Goal: Book appointment/travel/reservation

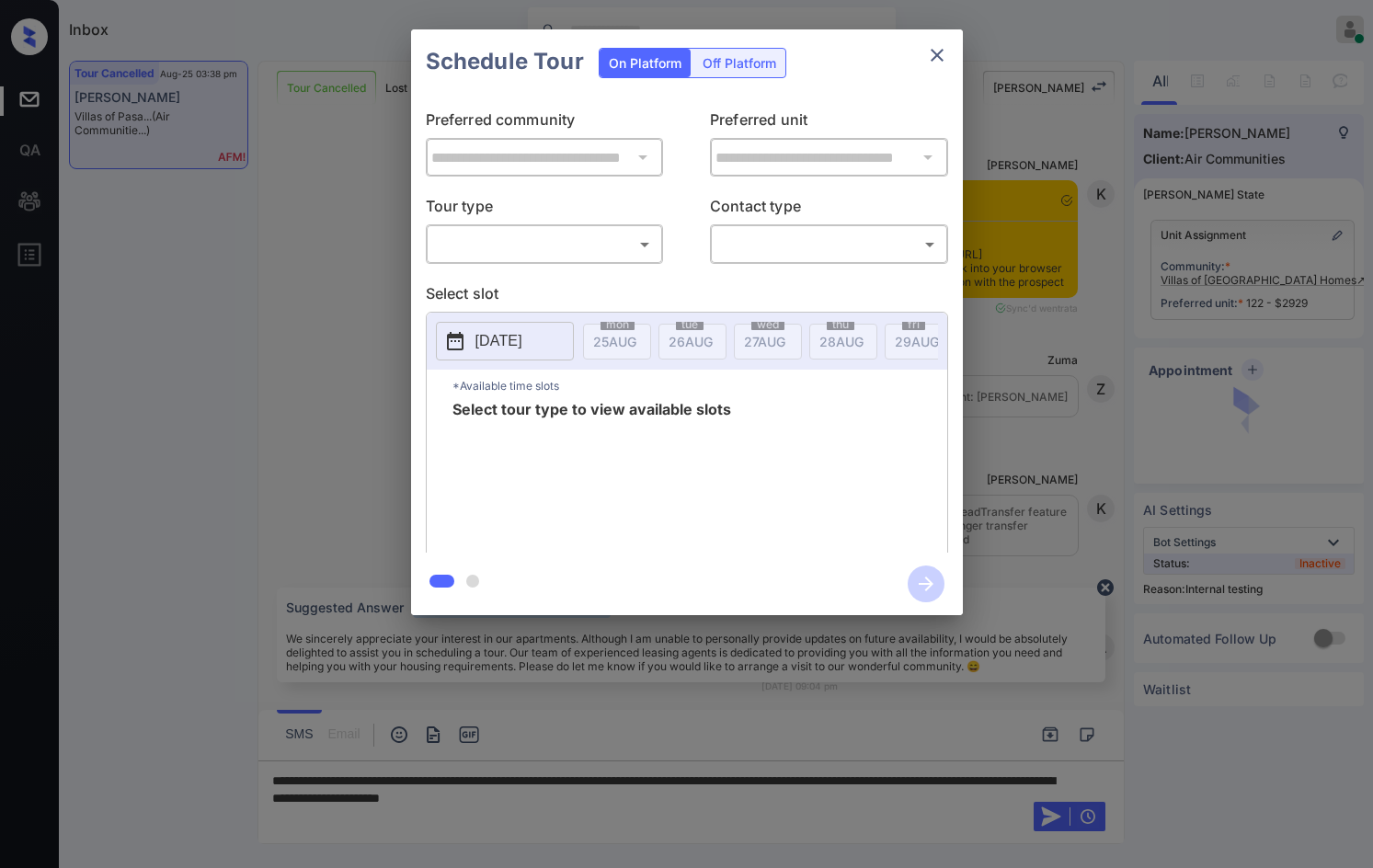
scroll to position [9658, 0]
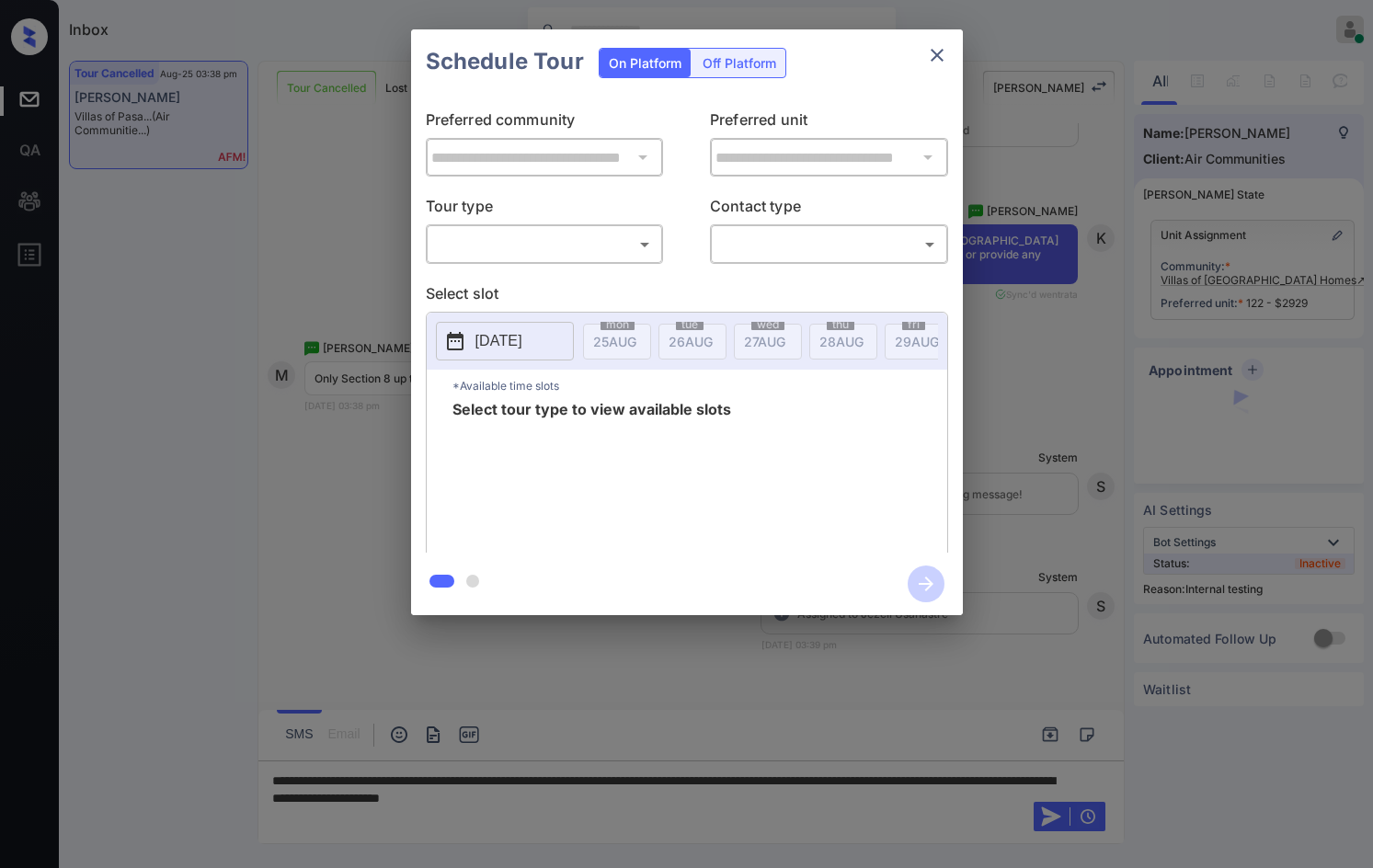
click at [587, 238] on body "Inbox Jezcil Usanastre Online Set yourself offline Set yourself on break Profil…" at bounding box center [686, 434] width 1373 height 868
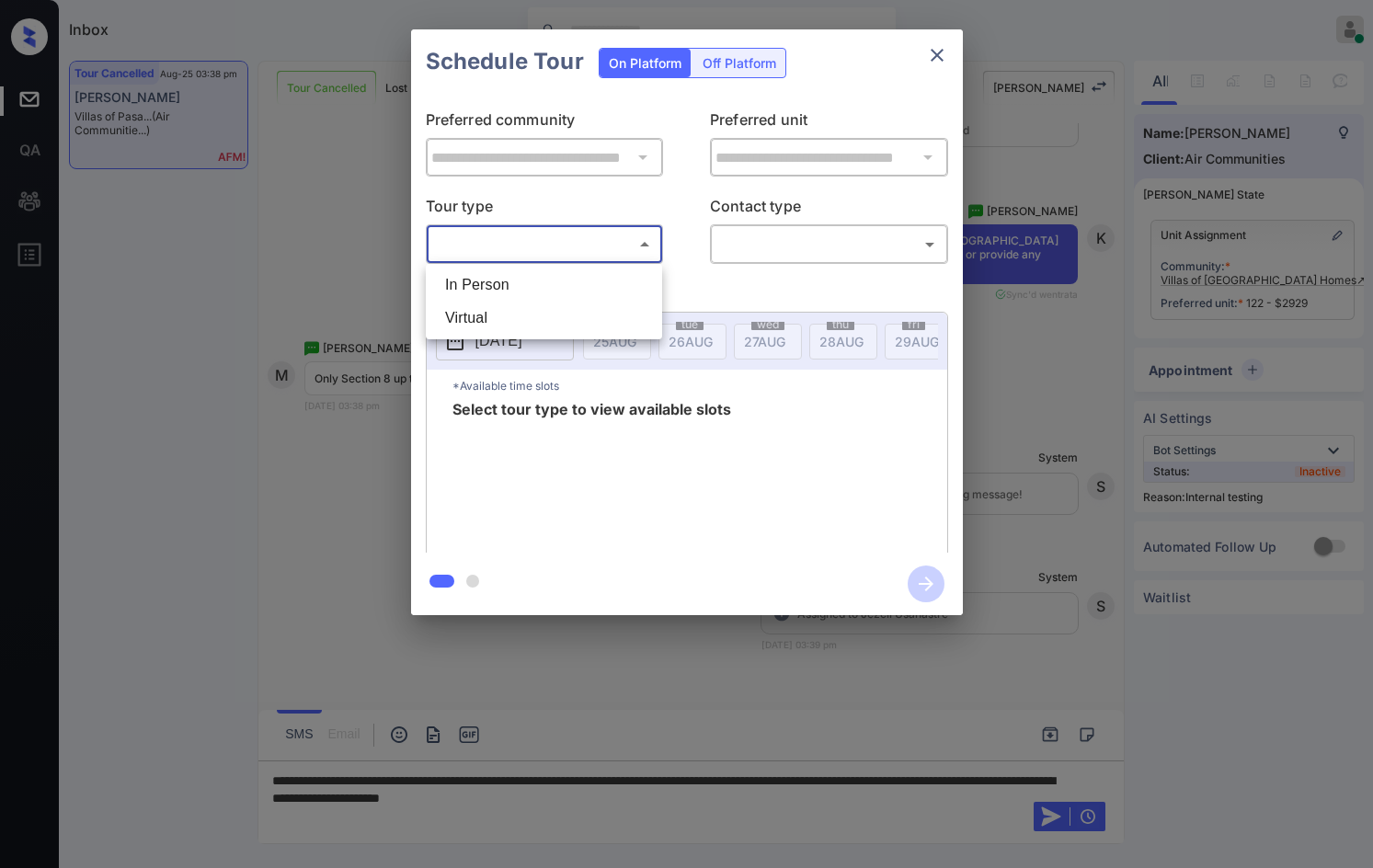
click at [583, 279] on li "In Person" at bounding box center [544, 284] width 227 height 33
type input "********"
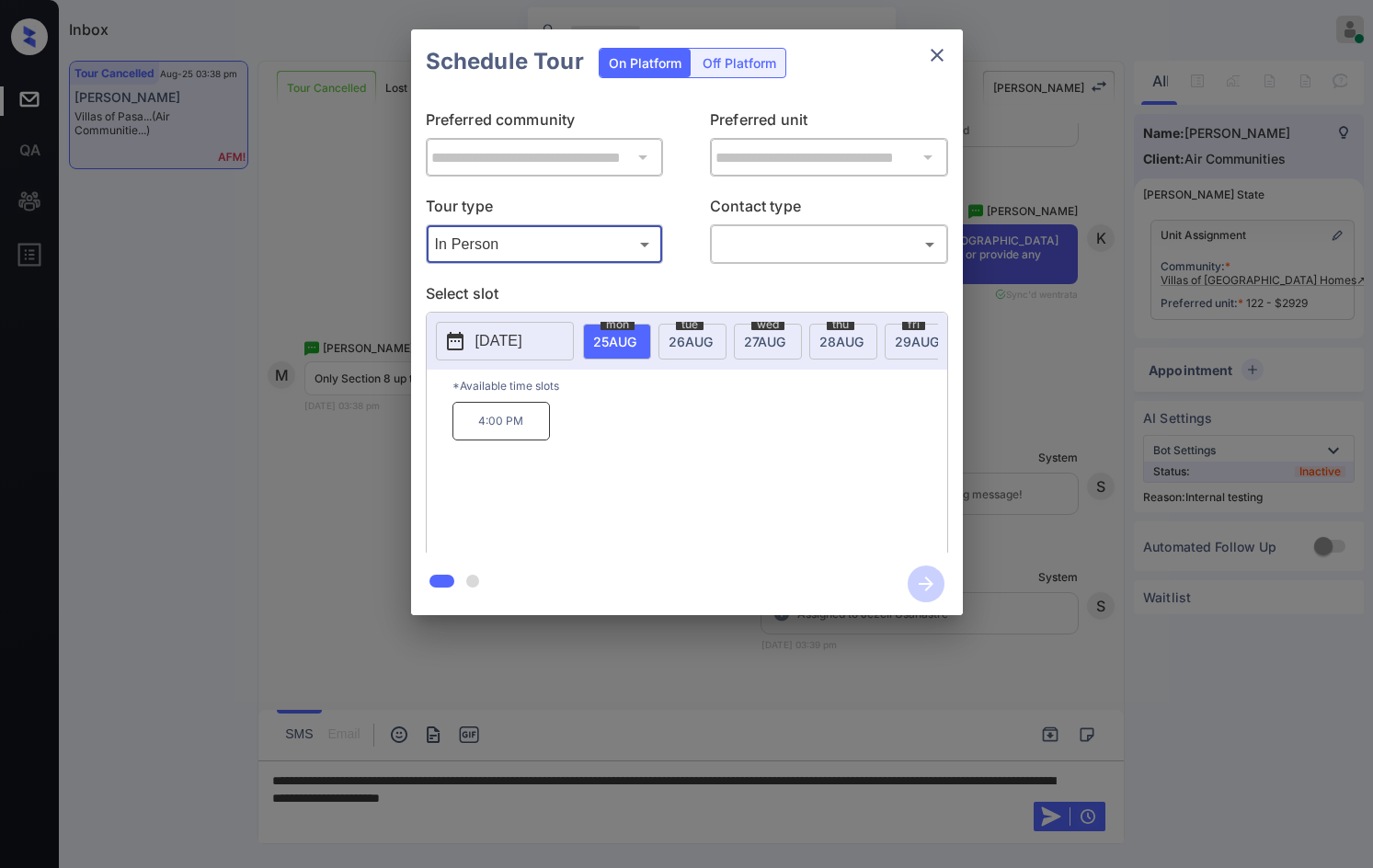
click at [1180, 241] on div "**********" at bounding box center [686, 322] width 1373 height 645
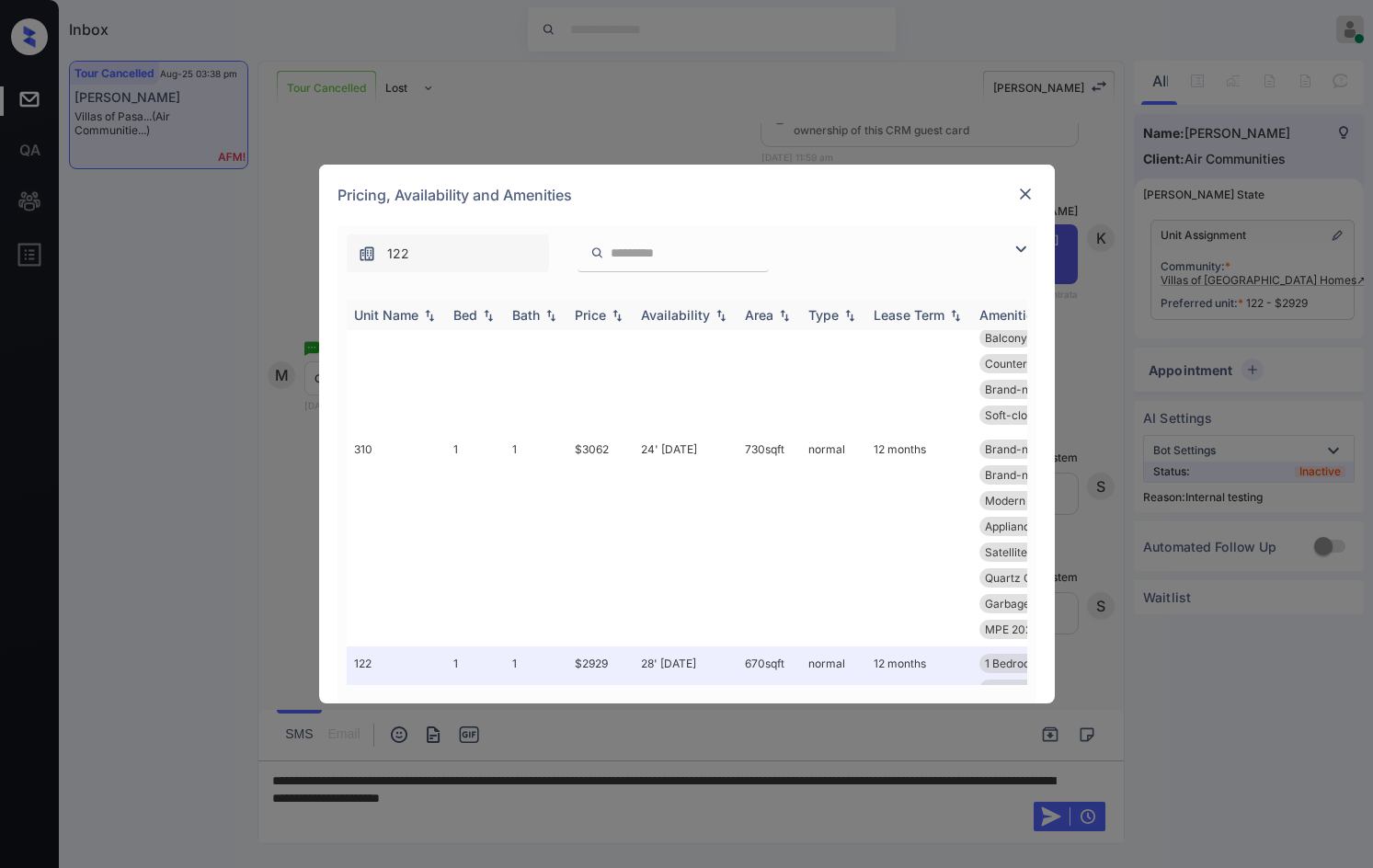
scroll to position [92, 0]
click at [620, 309] on img at bounding box center [617, 315] width 18 height 13
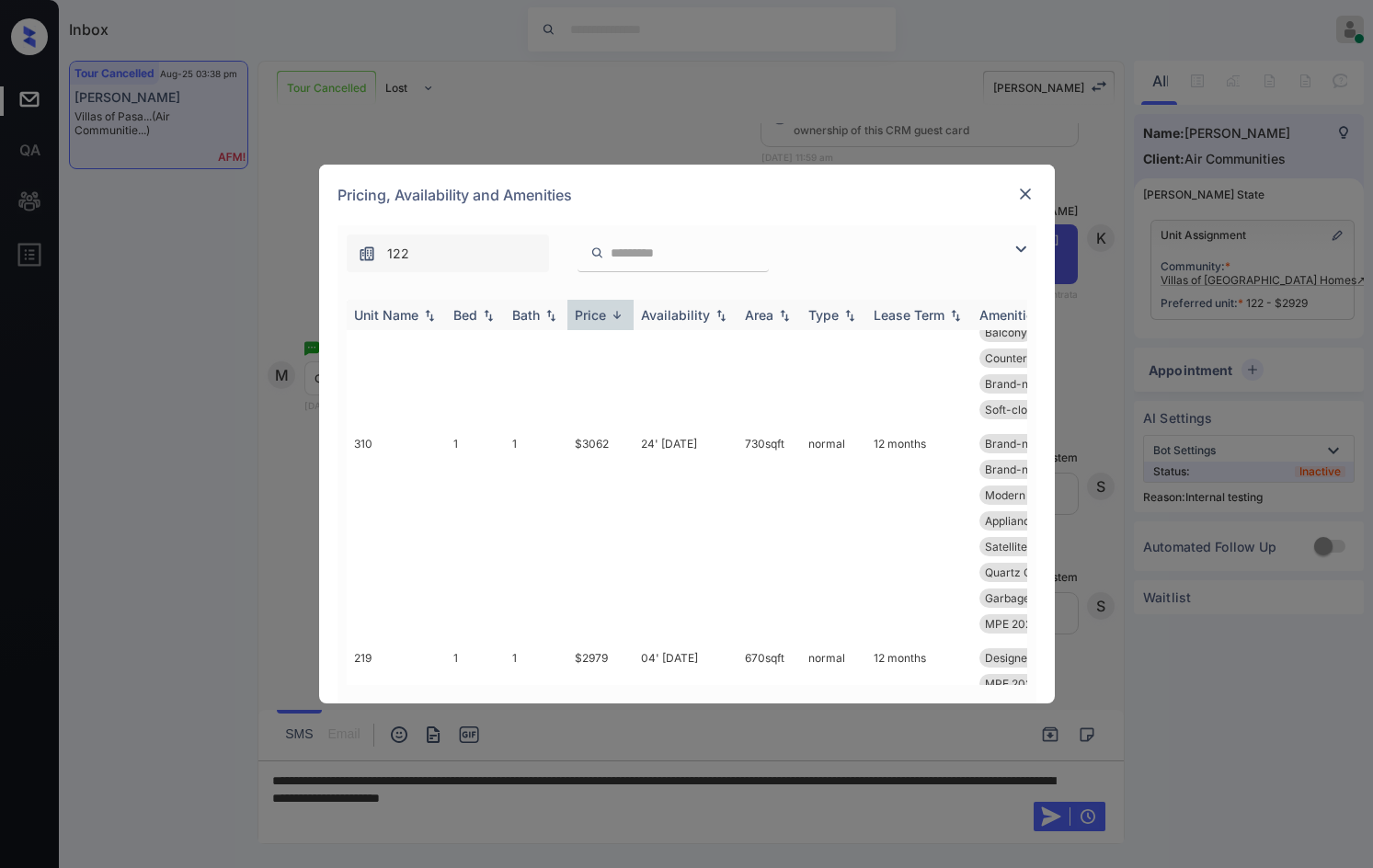
click at [620, 308] on img at bounding box center [617, 315] width 18 height 14
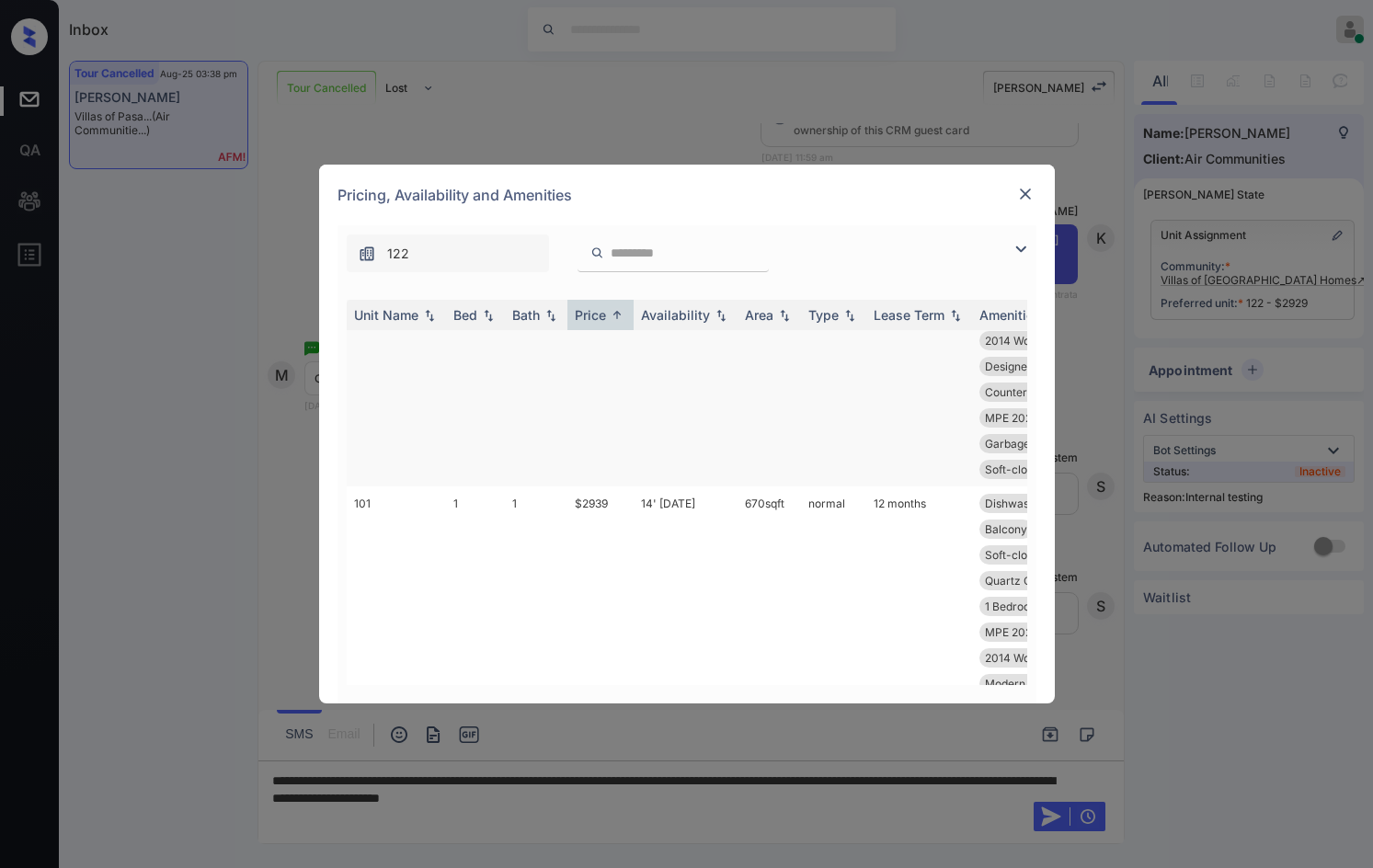
scroll to position [0, 0]
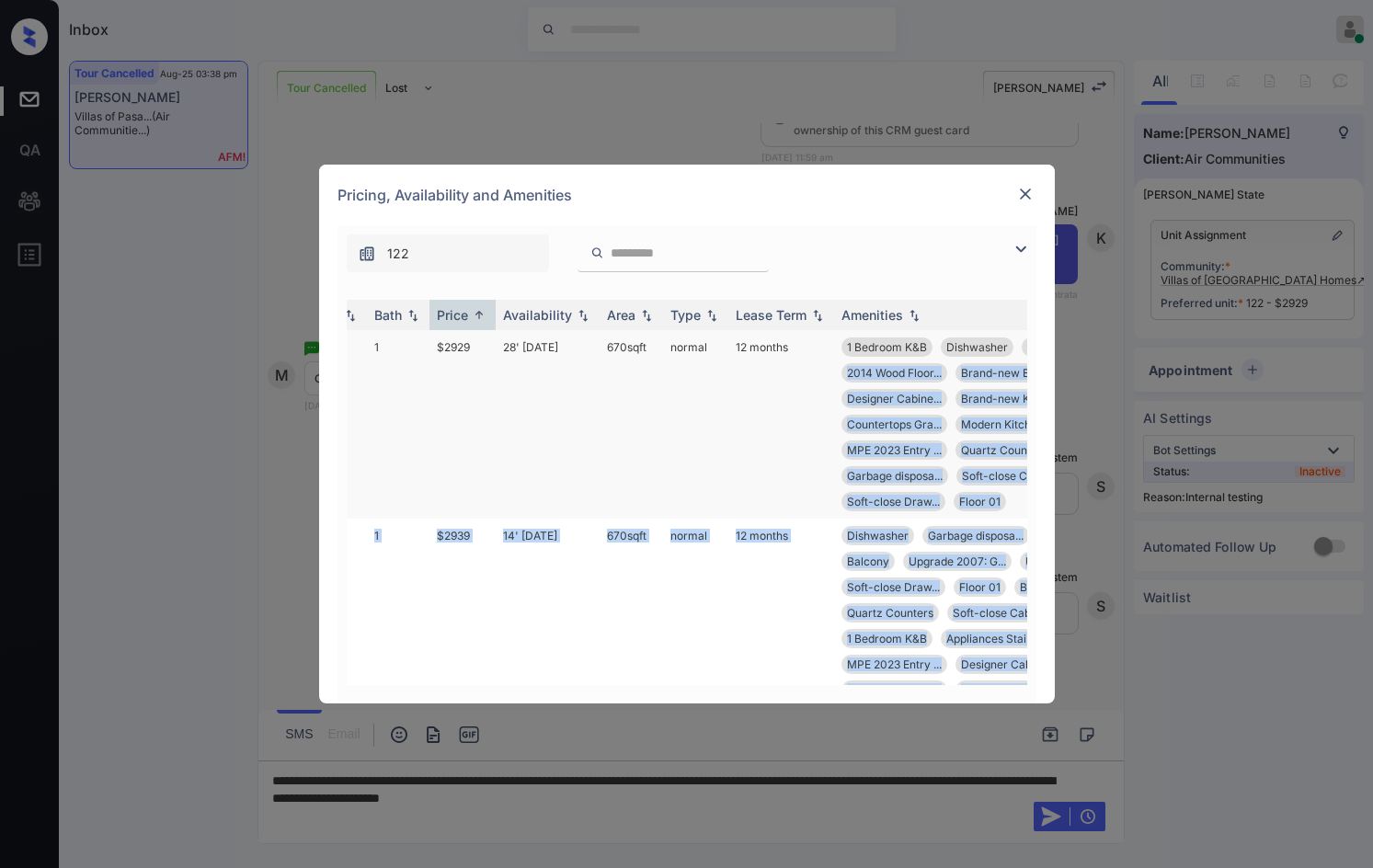
drag, startPoint x: 1016, startPoint y: 375, endPoint x: 1005, endPoint y: 358, distance: 20.2
click at [1013, 364] on body "Inbox Jezcil Usanastre Online Set yourself offline Set yourself on break Profil…" at bounding box center [686, 434] width 1373 height 868
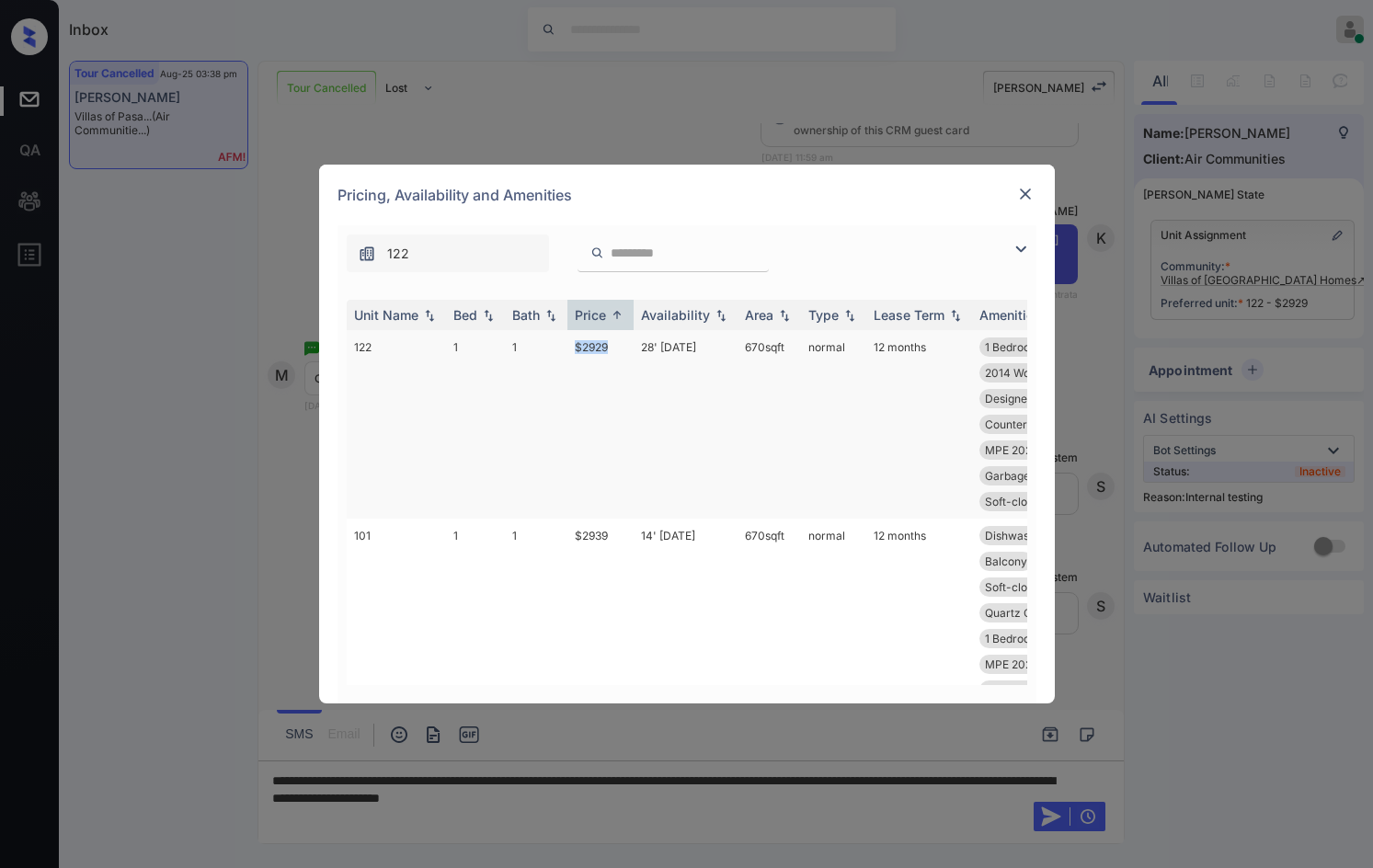
drag, startPoint x: 573, startPoint y: 350, endPoint x: 624, endPoint y: 364, distance: 52.9
click at [624, 364] on tr "122 1 1 $2929 28' Jun 25 670 sqft normal 12 months 1 Bedroom K&B Dishwasher App…" at bounding box center [827, 424] width 961 height 188
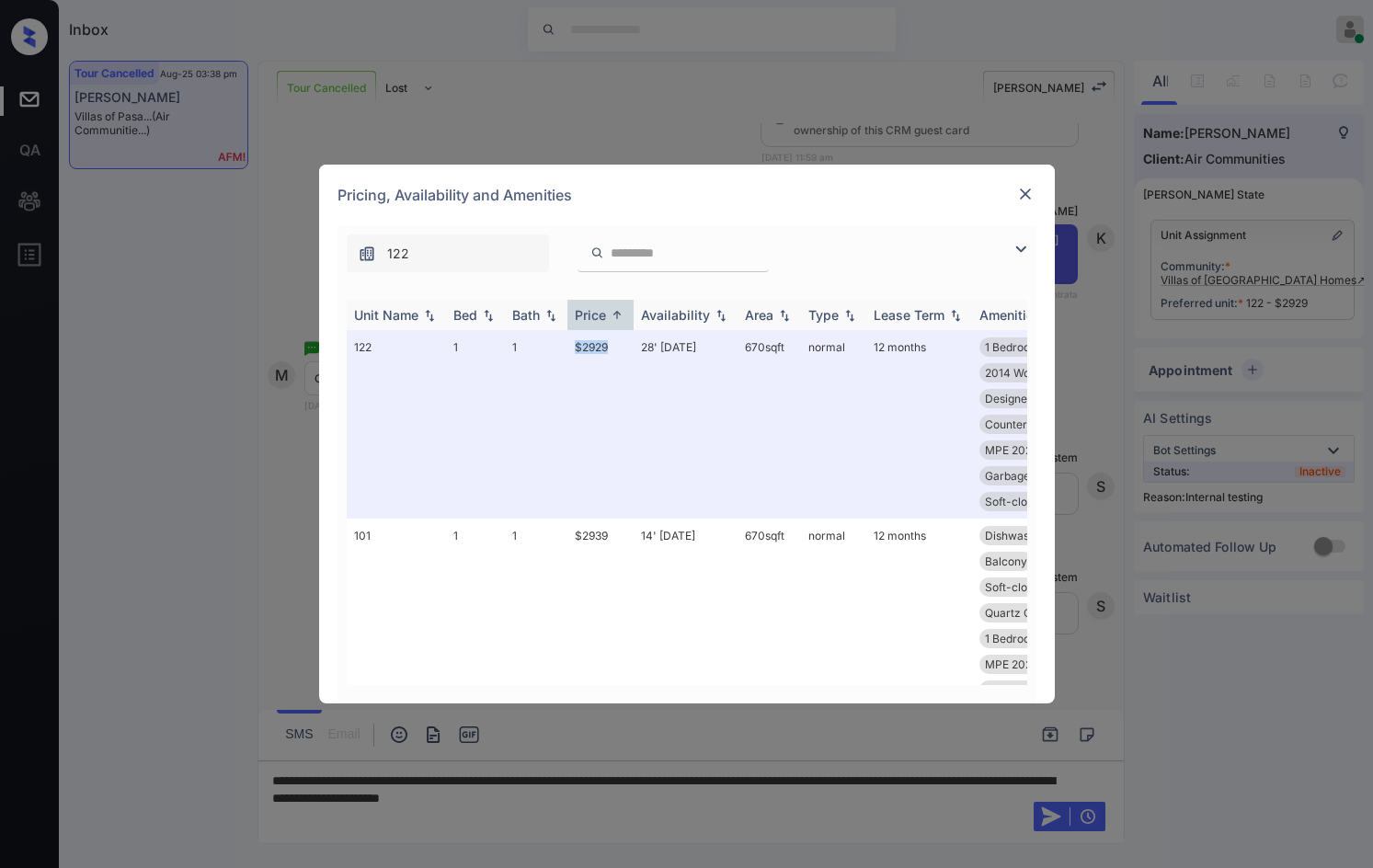
copy tr "$2929"
click at [1019, 194] on img at bounding box center [1024, 193] width 18 height 18
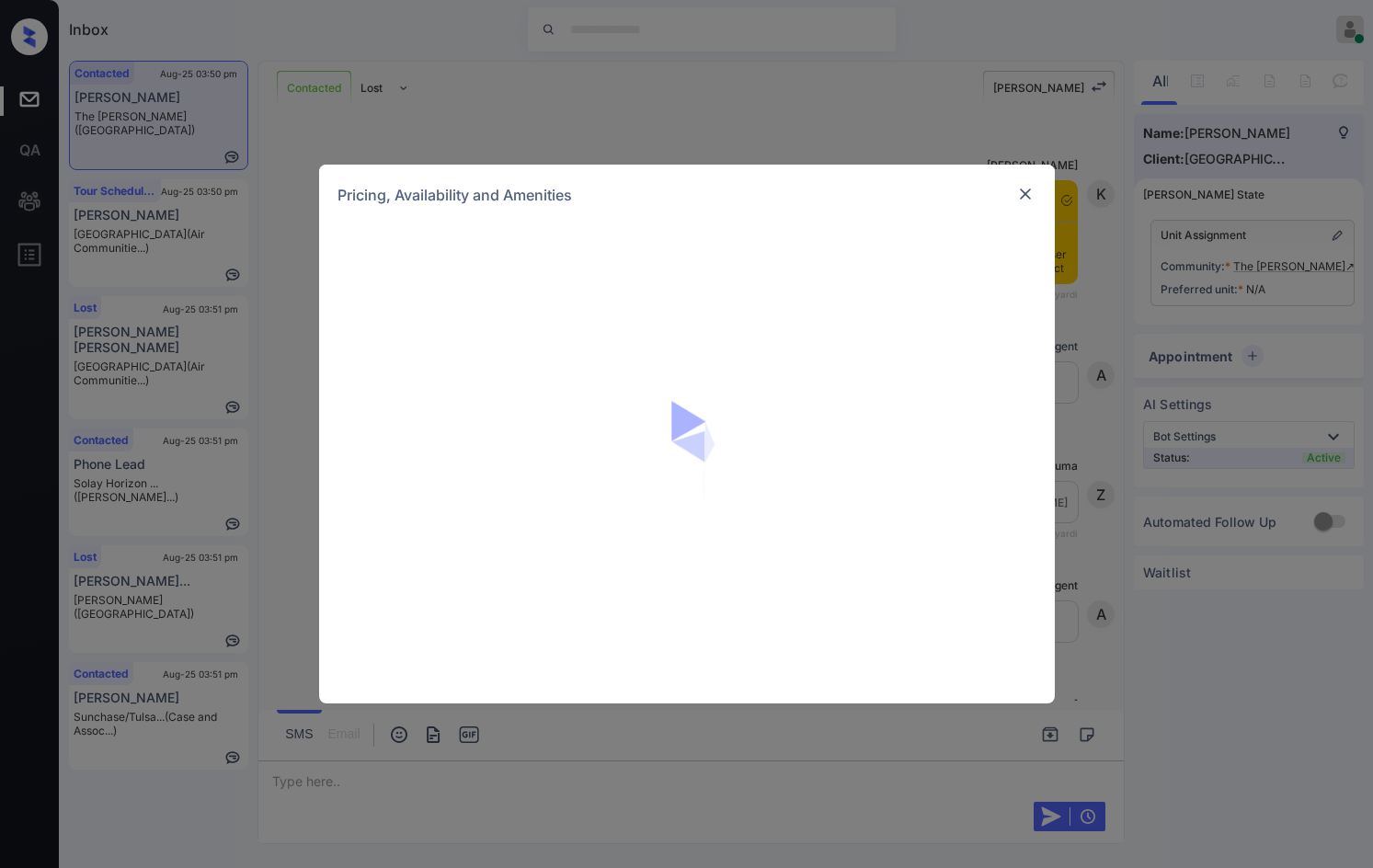
scroll to position [923, 0]
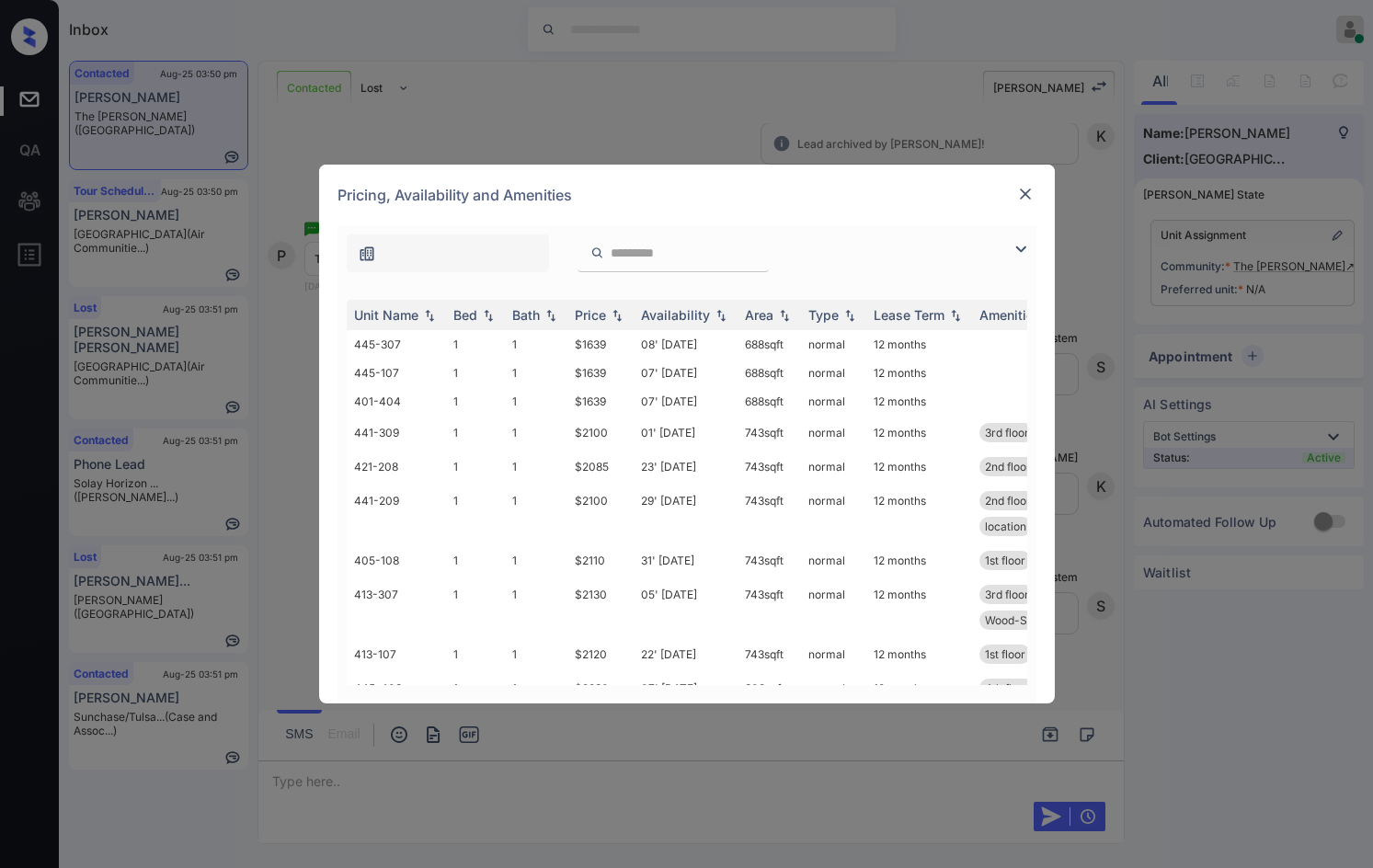
click at [1009, 243] on div at bounding box center [687, 249] width 699 height 47
click at [1010, 250] on img at bounding box center [1021, 249] width 22 height 22
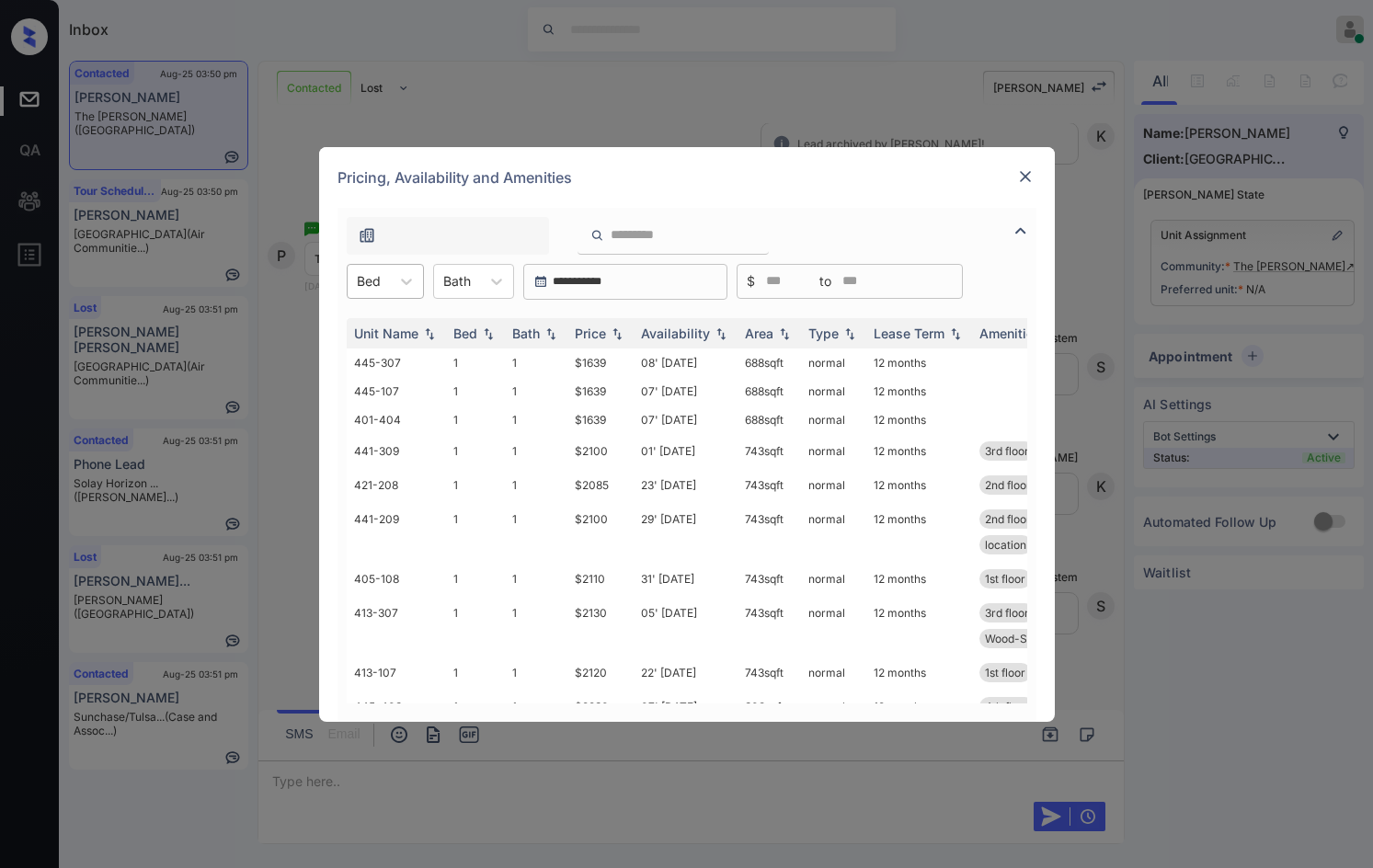
click at [364, 283] on div at bounding box center [368, 281] width 24 height 19
click at [372, 320] on div "1" at bounding box center [385, 326] width 78 height 33
click at [617, 332] on img at bounding box center [617, 332] width 18 height 13
drag, startPoint x: 605, startPoint y: 358, endPoint x: 625, endPoint y: 367, distance: 21.9
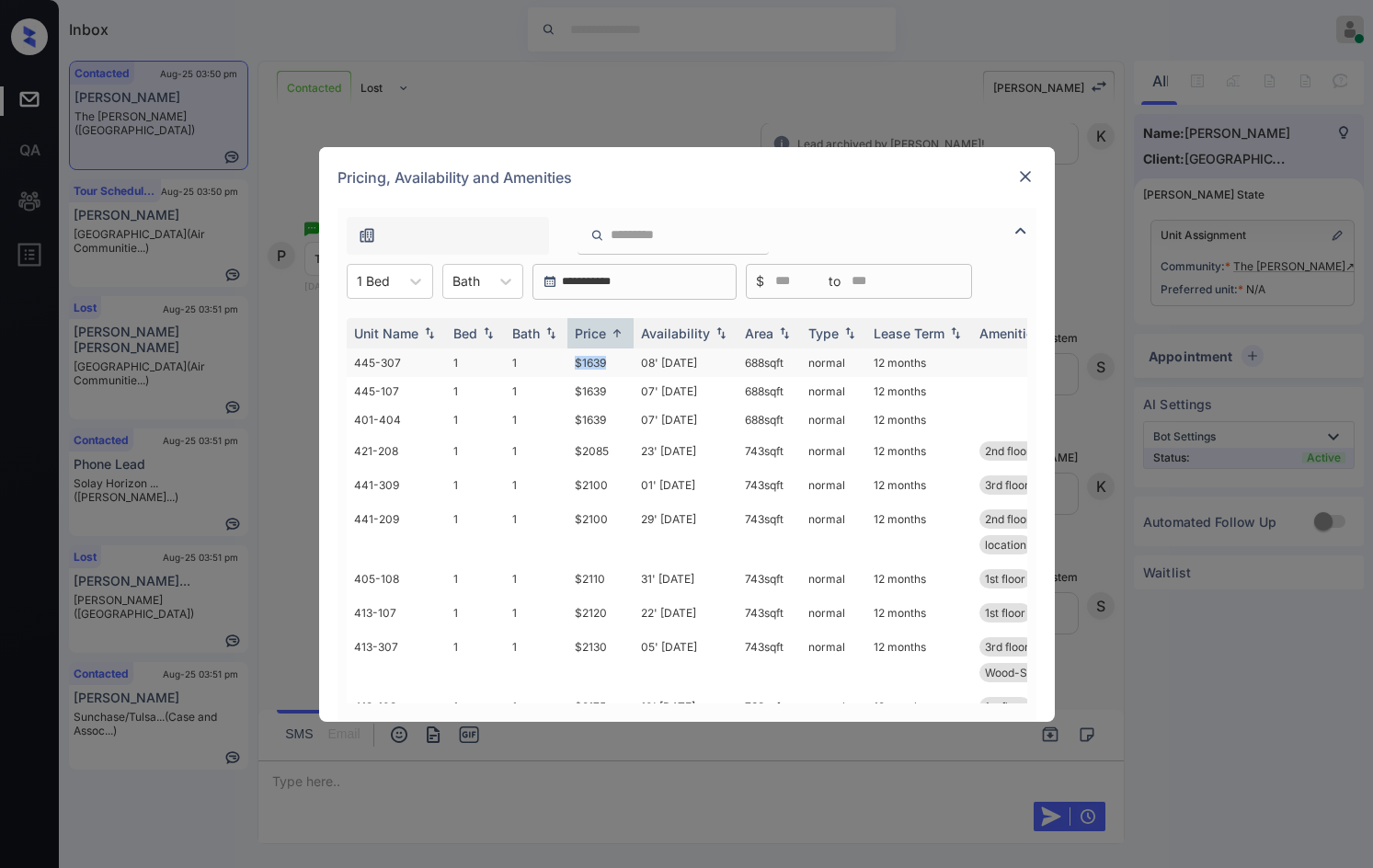
click at [625, 367] on td "$1639" at bounding box center [600, 362] width 66 height 28
copy td "$1639"
click at [620, 370] on td "$1639" at bounding box center [600, 362] width 66 height 28
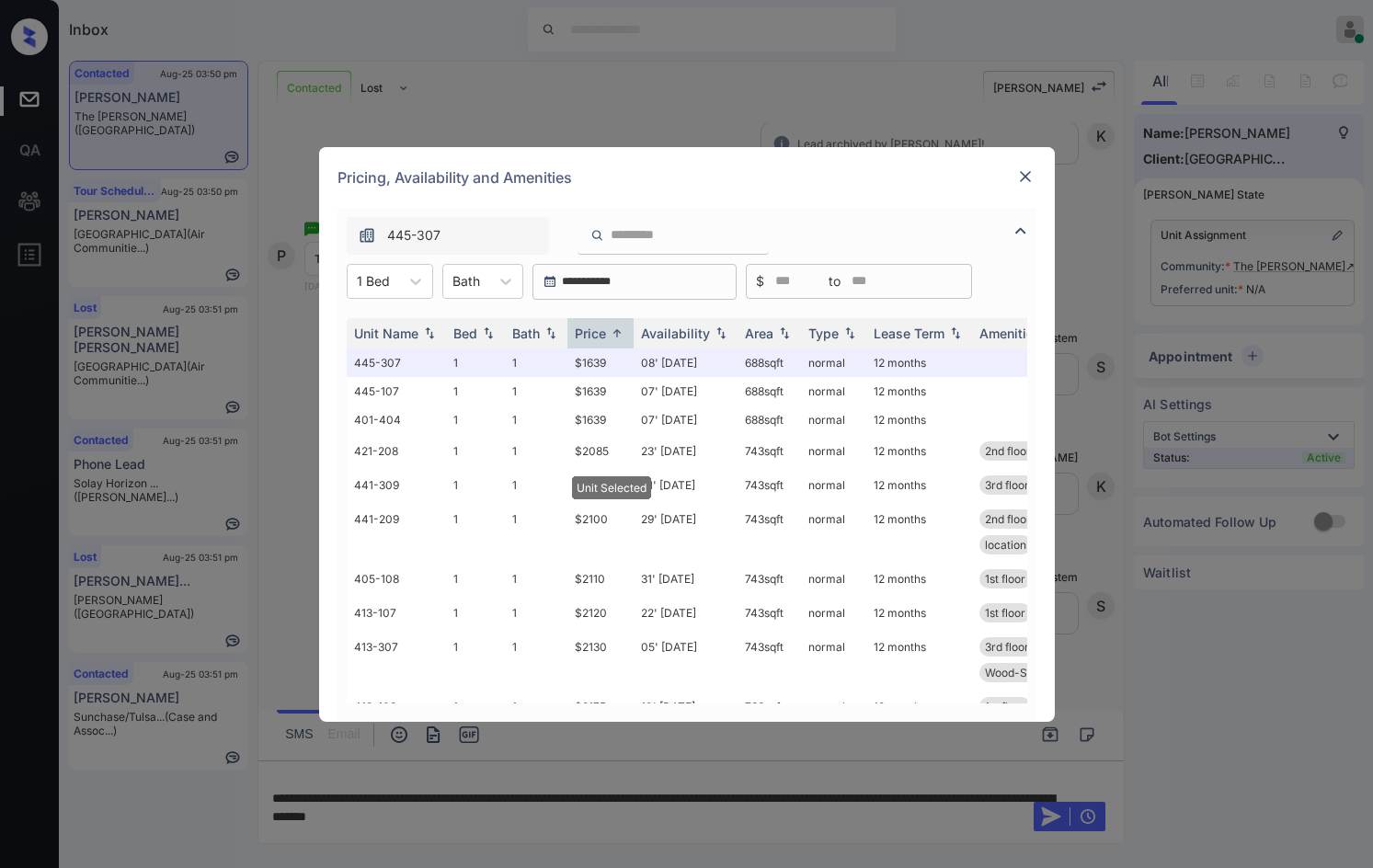
click at [1036, 173] on div "Pricing, Availability and Amenities" at bounding box center [687, 178] width 736 height 60
click at [1031, 176] on img at bounding box center [1024, 176] width 18 height 18
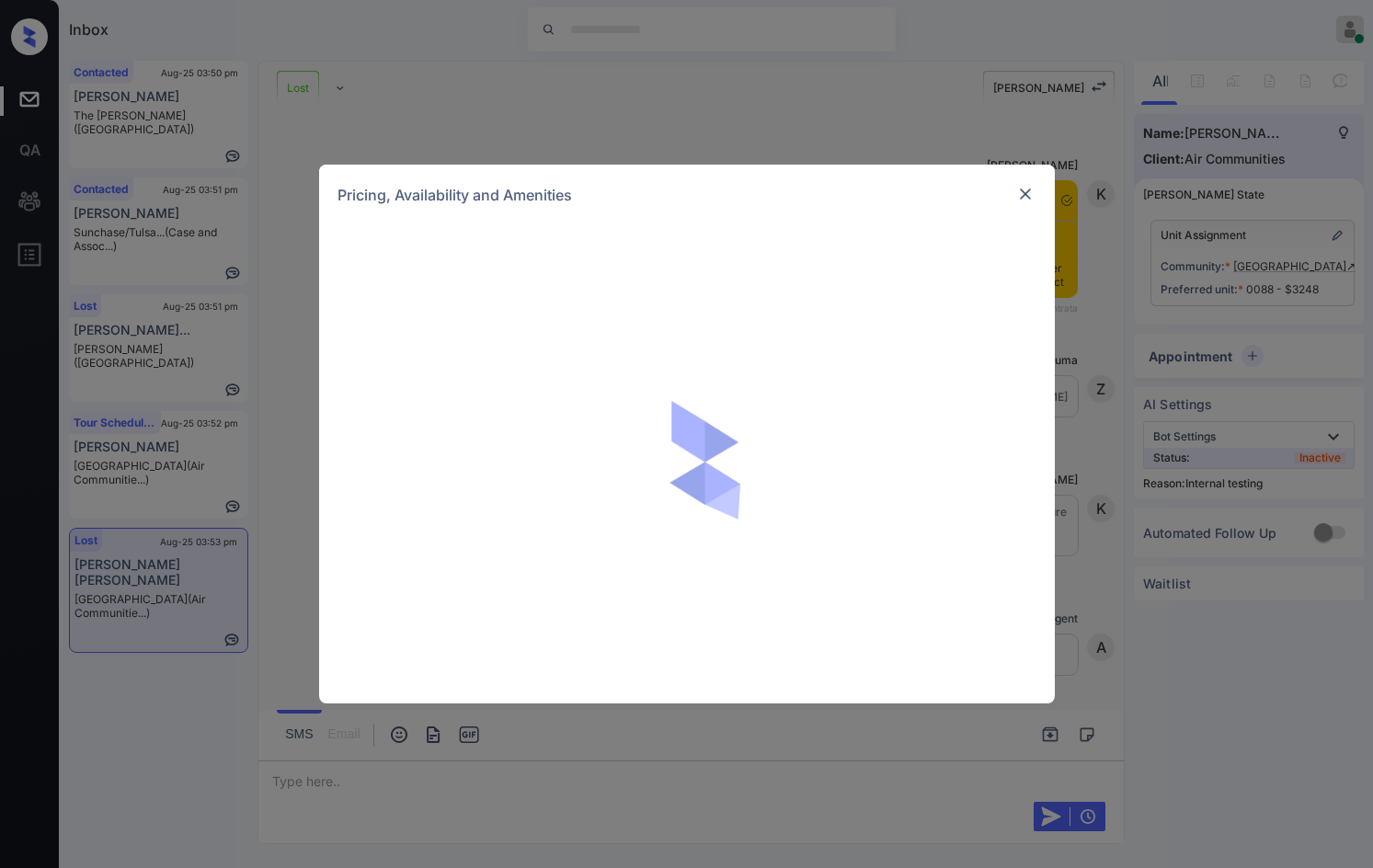
scroll to position [10493, 0]
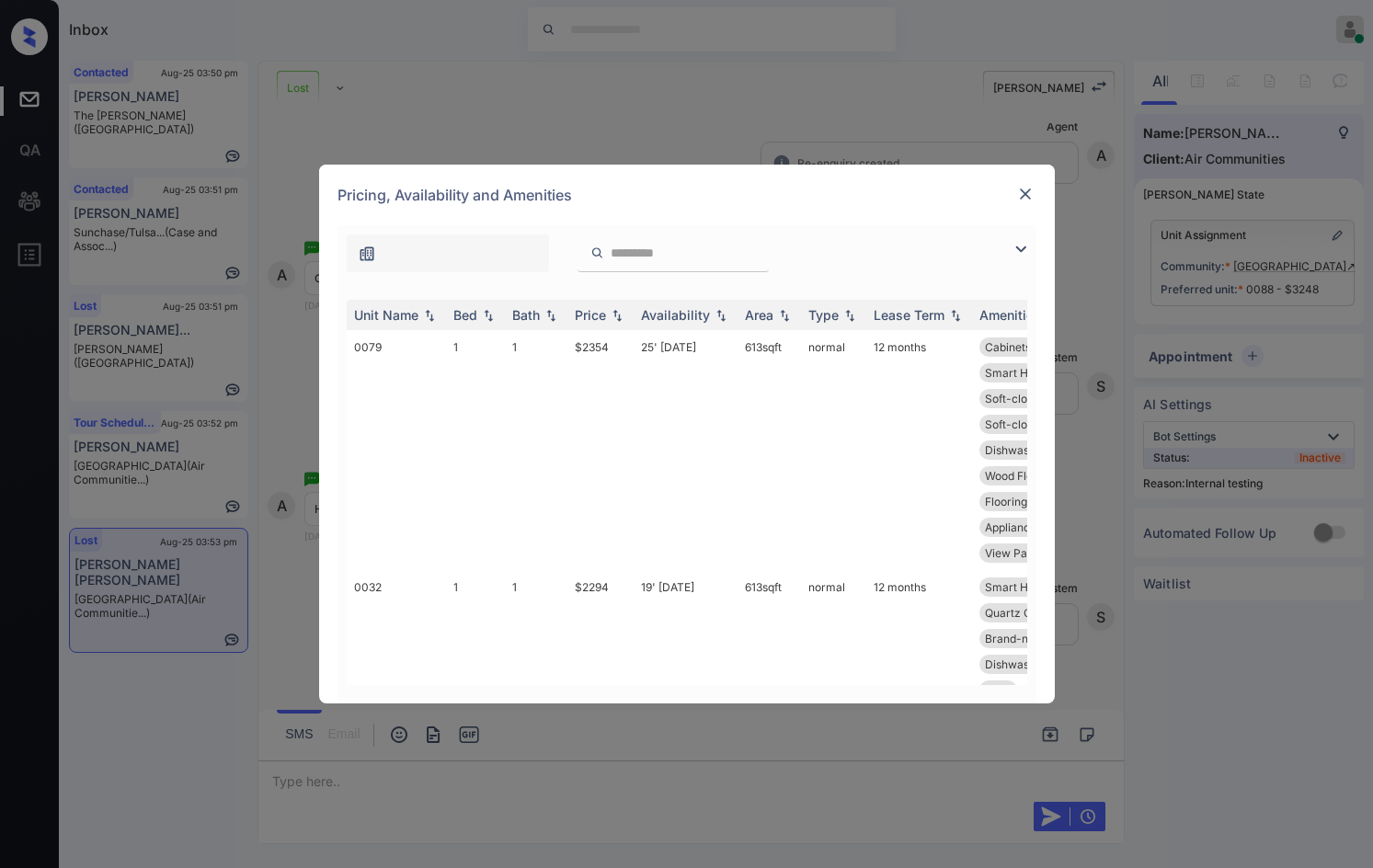
click at [1017, 248] on img at bounding box center [1021, 249] width 22 height 22
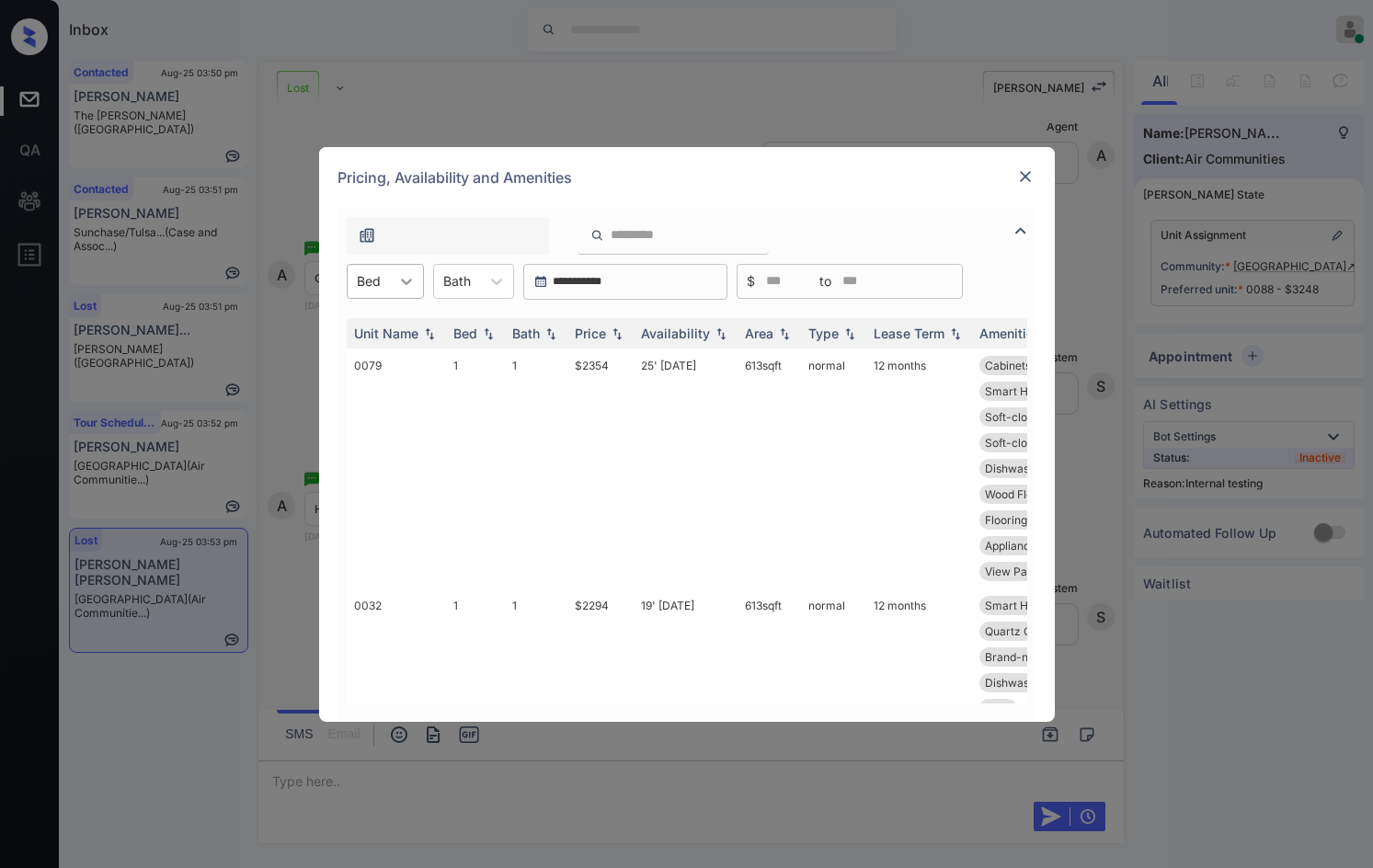
click at [414, 283] on icon at bounding box center [406, 281] width 18 height 18
drag, startPoint x: 371, startPoint y: 400, endPoint x: 472, endPoint y: 355, distance: 110.6
click at [372, 400] on div "3" at bounding box center [385, 392] width 78 height 33
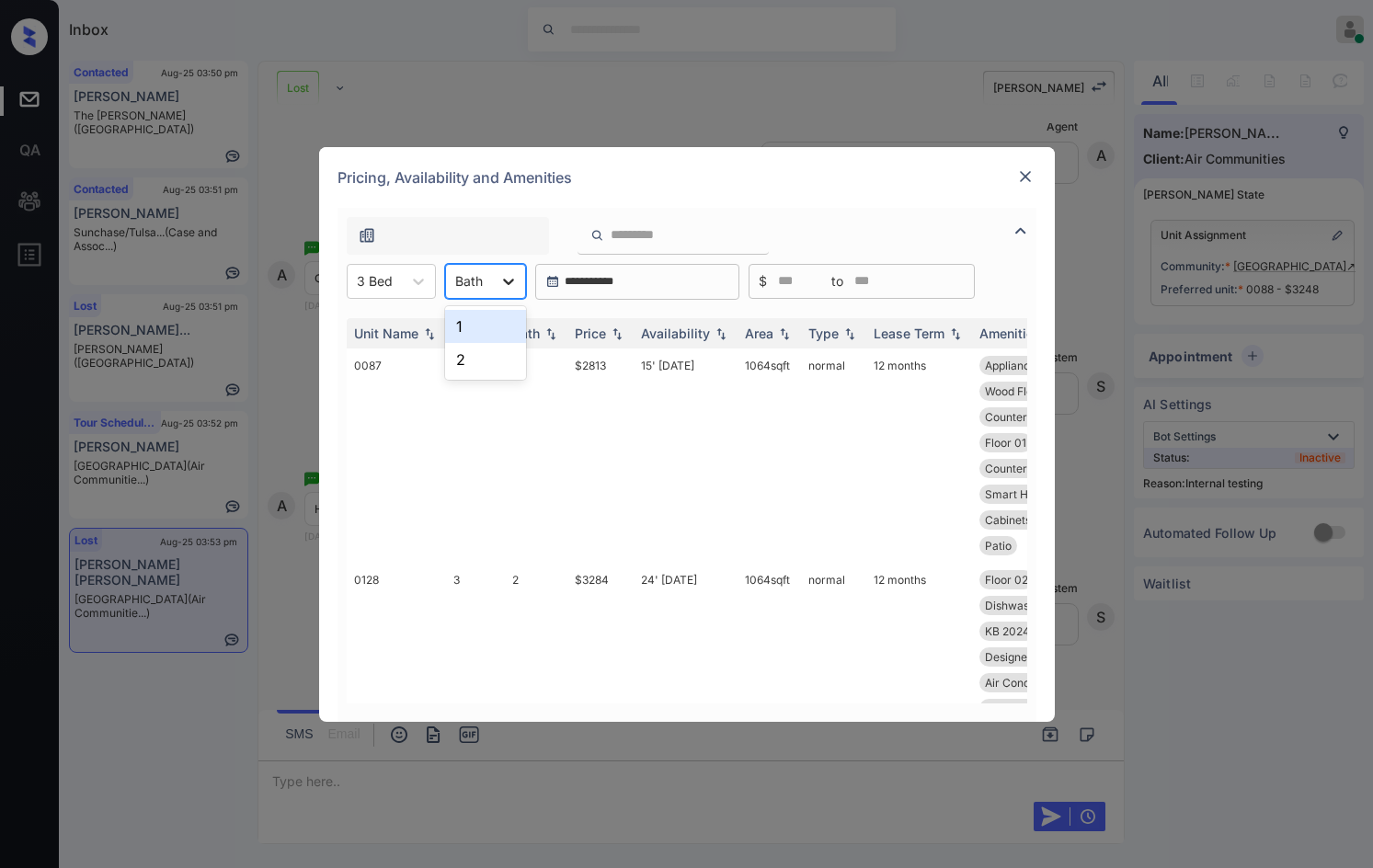
click at [503, 280] on icon at bounding box center [508, 282] width 11 height 7
click at [600, 221] on div at bounding box center [673, 235] width 191 height 38
click at [618, 342] on th "Price" at bounding box center [600, 333] width 66 height 30
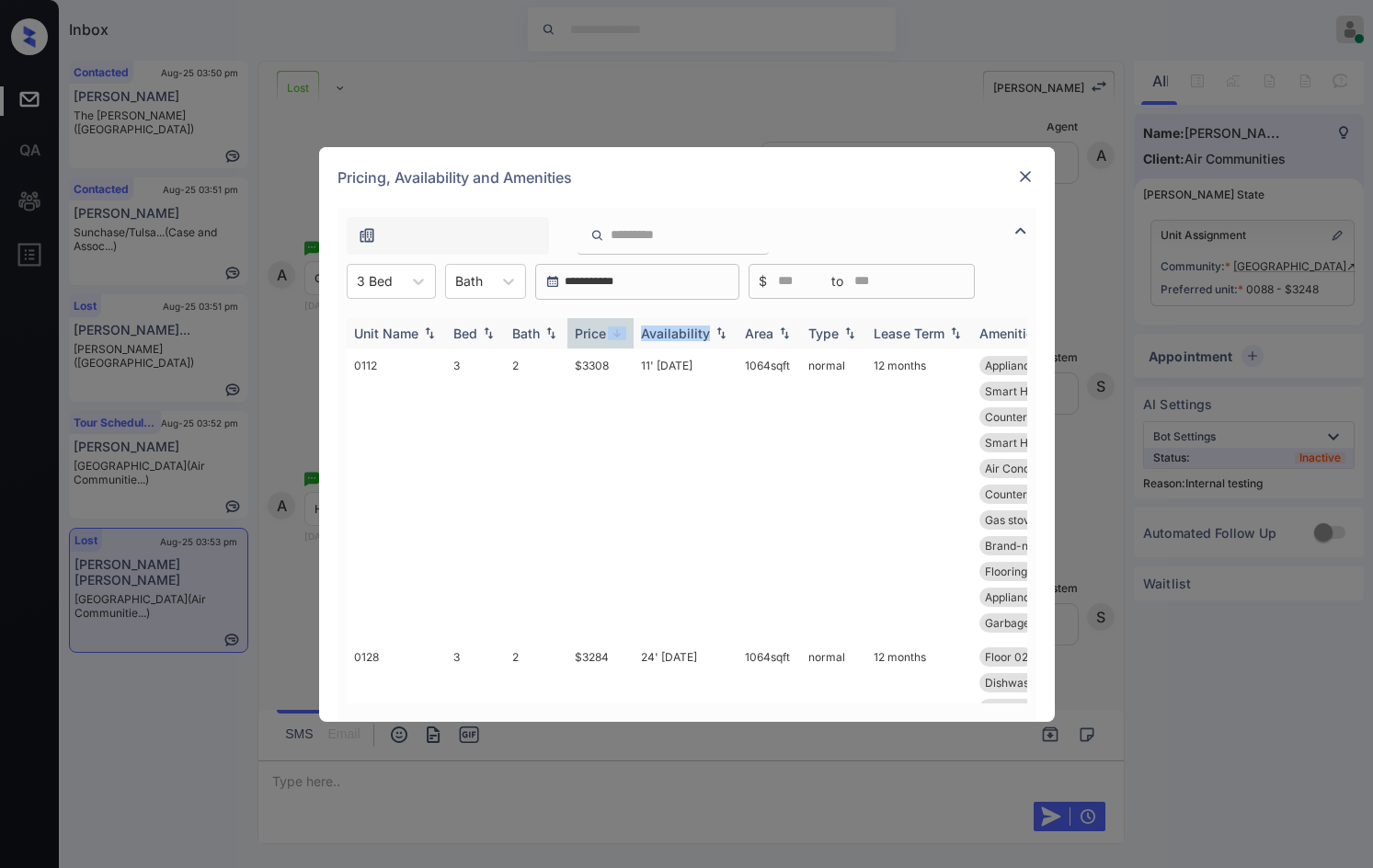
click at [618, 342] on th "Price" at bounding box center [600, 333] width 66 height 30
drag, startPoint x: 578, startPoint y: 364, endPoint x: 612, endPoint y: 370, distance: 34.5
click at [612, 370] on tr "0087 3 2 $2813 15' Oct 25 1064 sqft normal 12 months Appliances 2007 Flooring W…" at bounding box center [827, 455] width 961 height 215
copy tr "$2813"
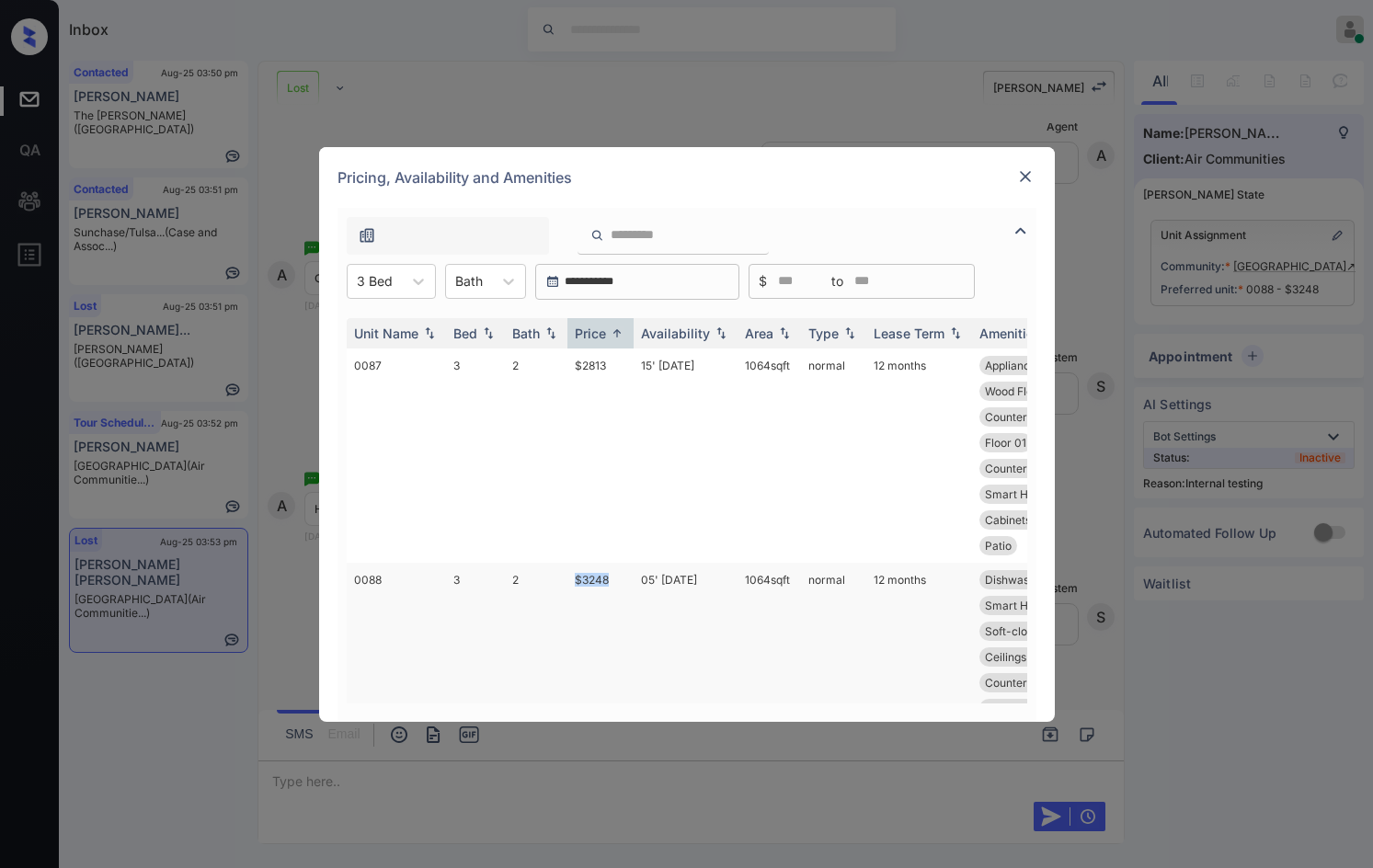
drag, startPoint x: 595, startPoint y: 581, endPoint x: 608, endPoint y: 581, distance: 13.0
click at [608, 581] on td "$3248" at bounding box center [600, 696] width 66 height 266
click at [608, 578] on td "$3248" at bounding box center [600, 696] width 66 height 266
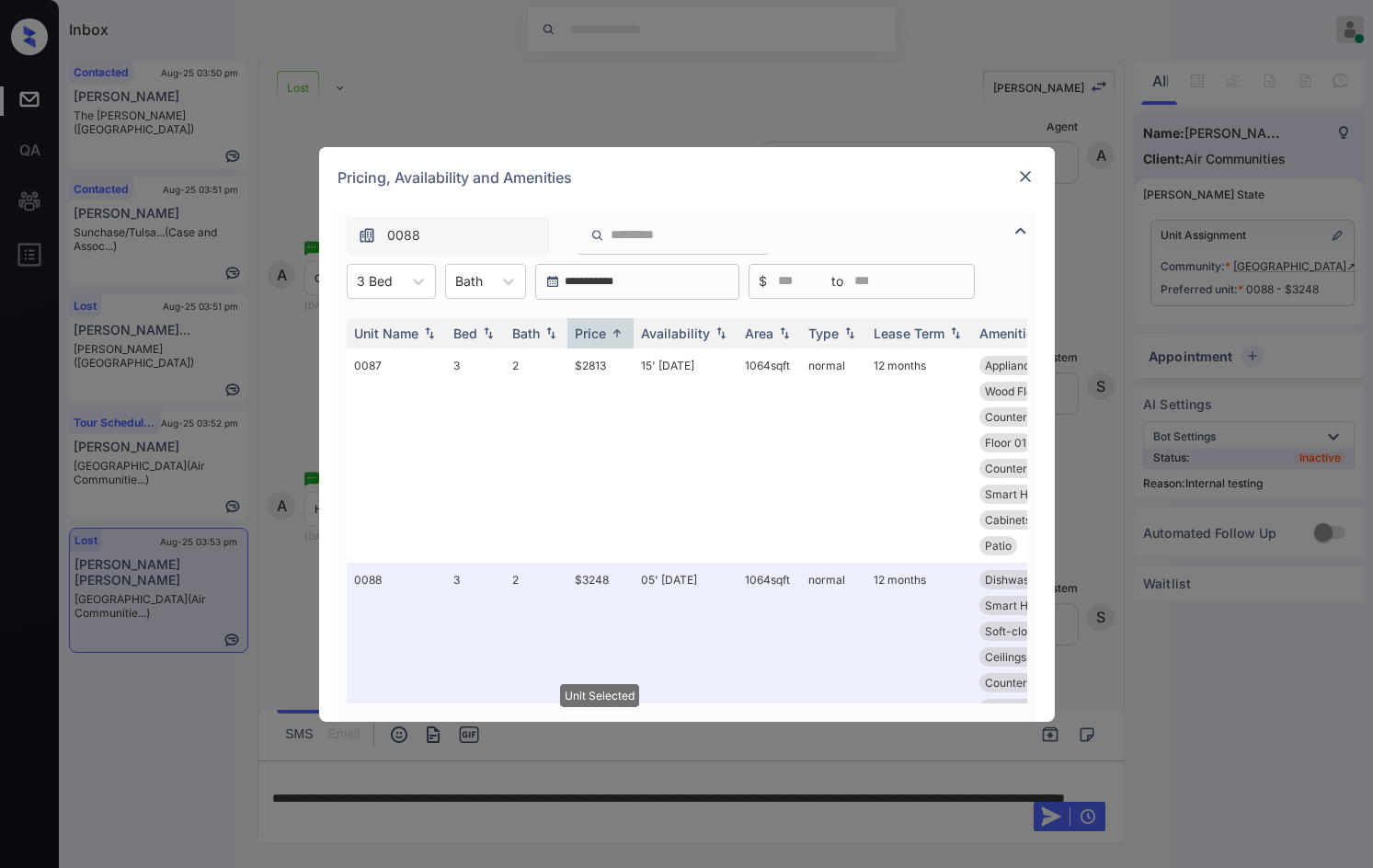
click at [1025, 176] on img at bounding box center [1024, 176] width 18 height 18
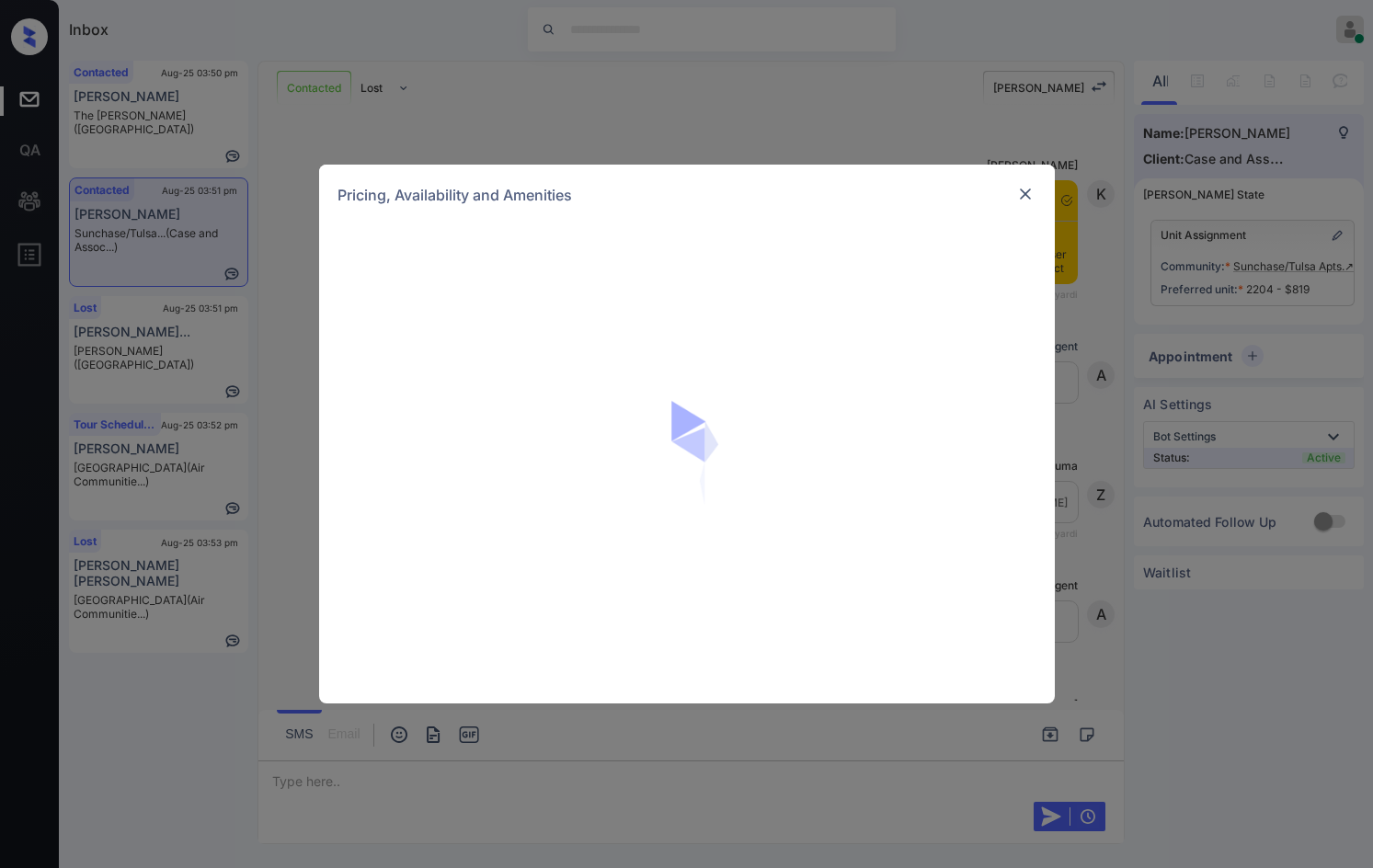
scroll to position [2354, 0]
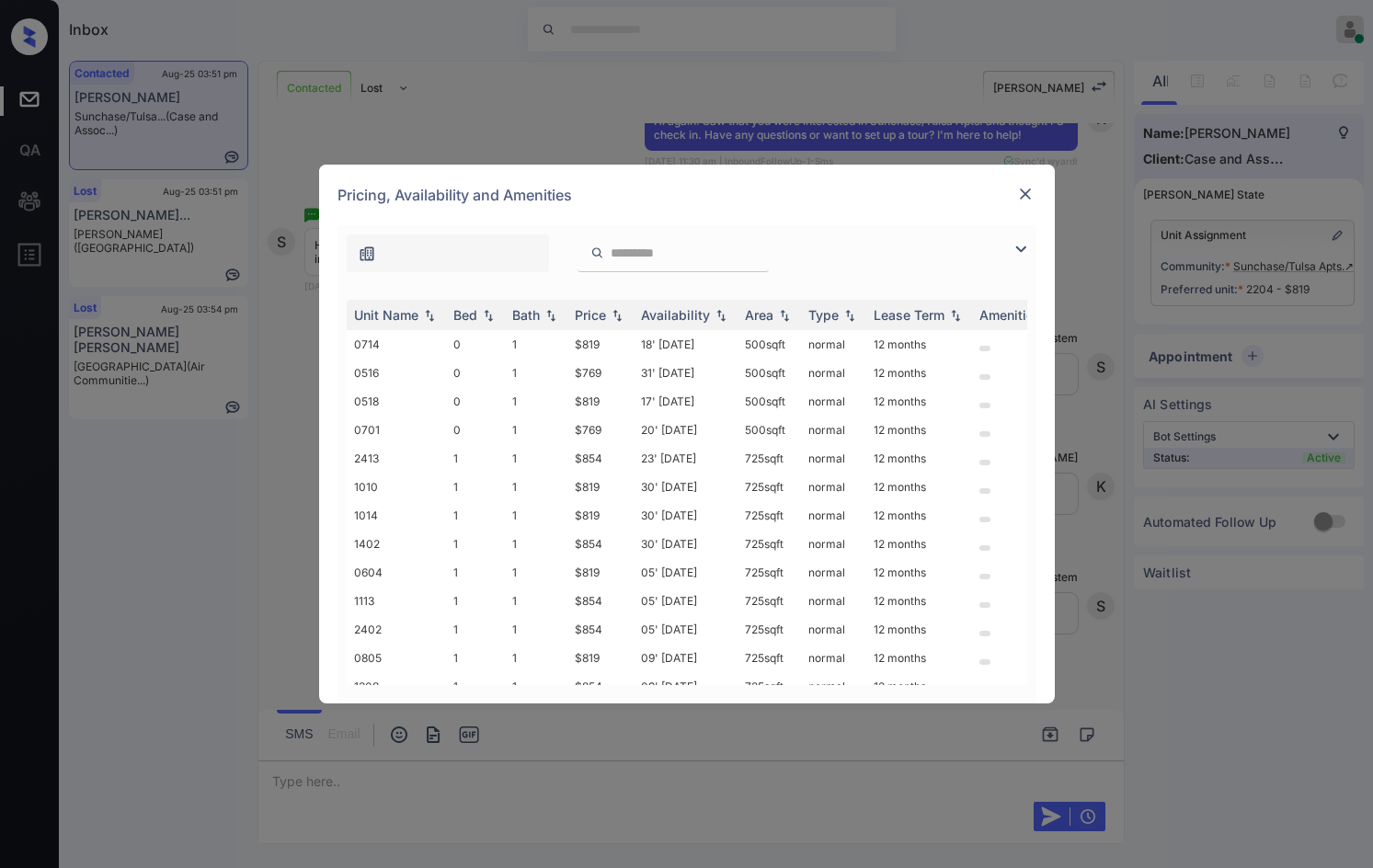
click at [1028, 238] on div at bounding box center [1024, 249] width 22 height 22
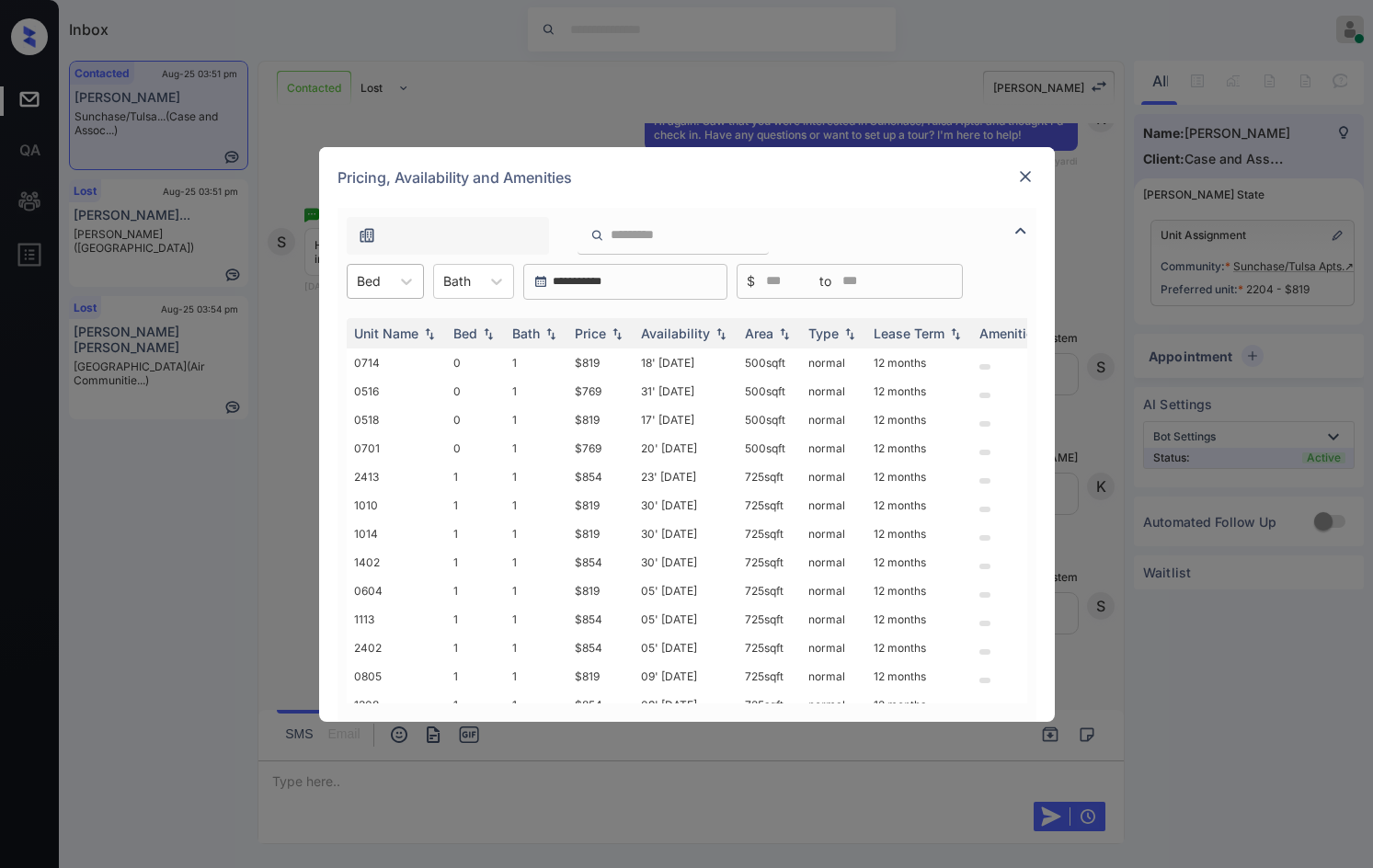
click at [379, 280] on div at bounding box center [368, 281] width 24 height 19
click at [387, 325] on div "0" at bounding box center [385, 326] width 78 height 33
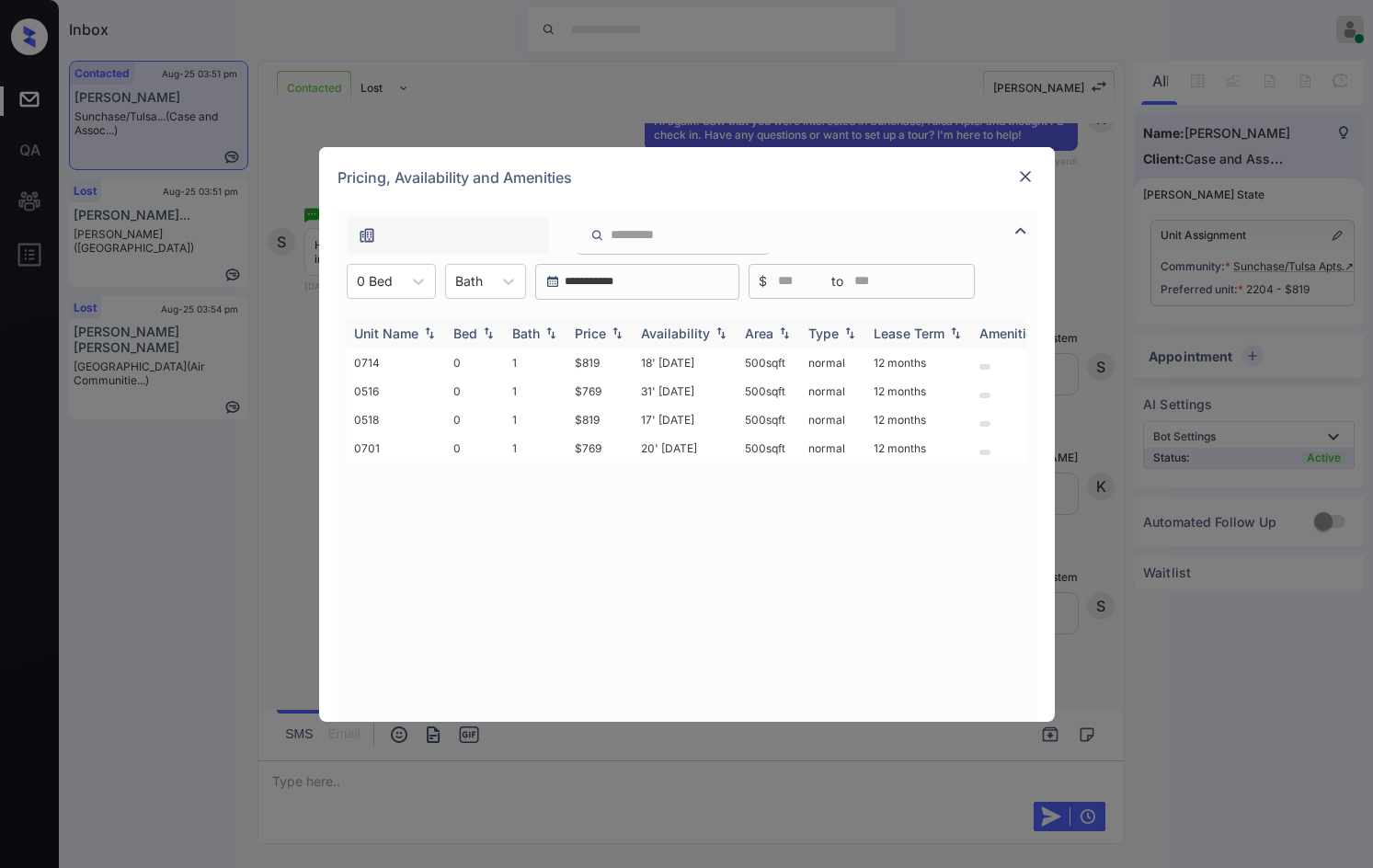
click at [621, 329] on img at bounding box center [617, 332] width 18 height 13
click at [598, 355] on tr "0516 0 1 $769 31' [DATE] 500 sqft normal 12 months" at bounding box center [827, 362] width 961 height 28
copy tr "$769"
click at [607, 355] on td "$769" at bounding box center [600, 362] width 66 height 28
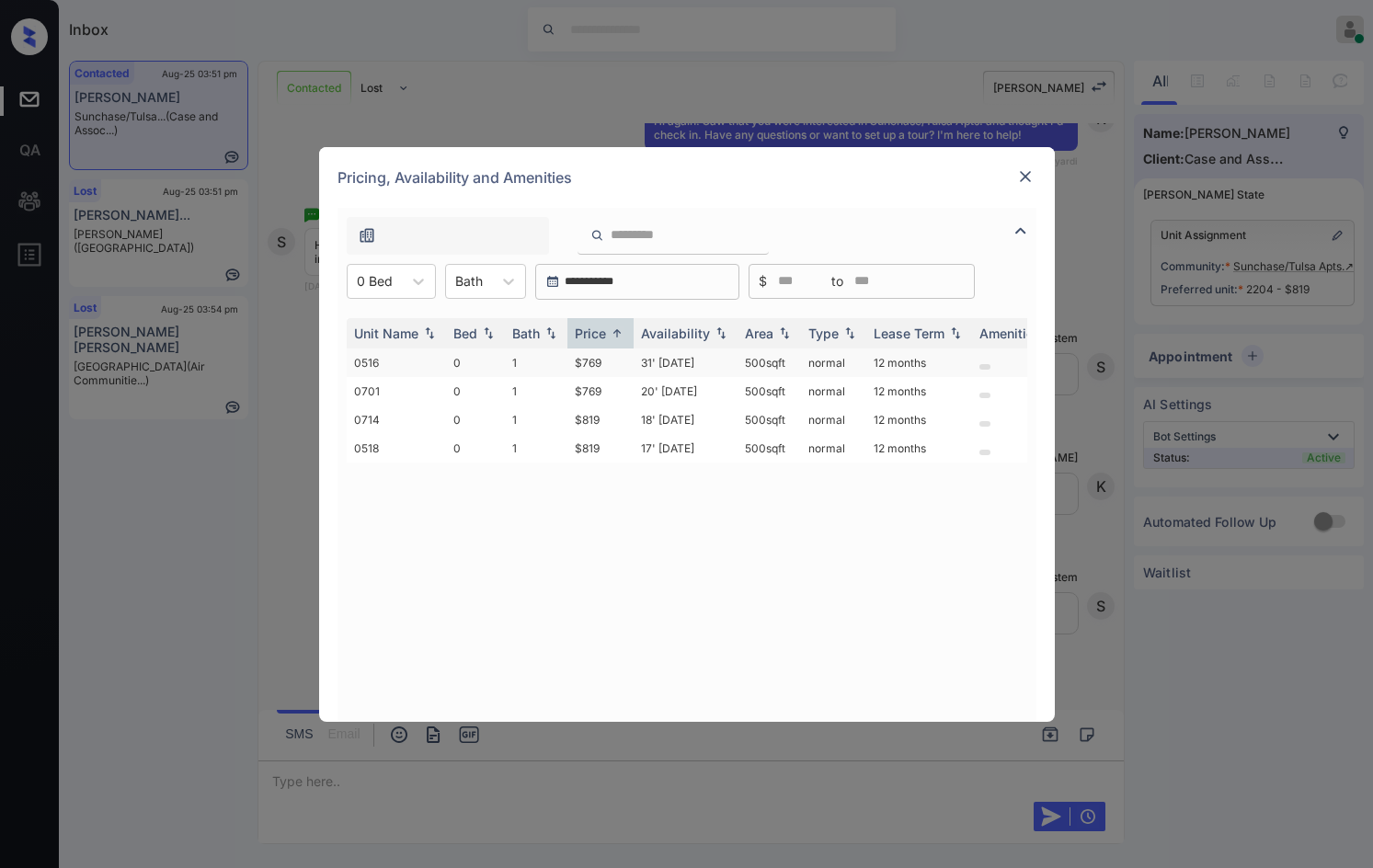
click at [606, 355] on td "$769" at bounding box center [600, 362] width 66 height 28
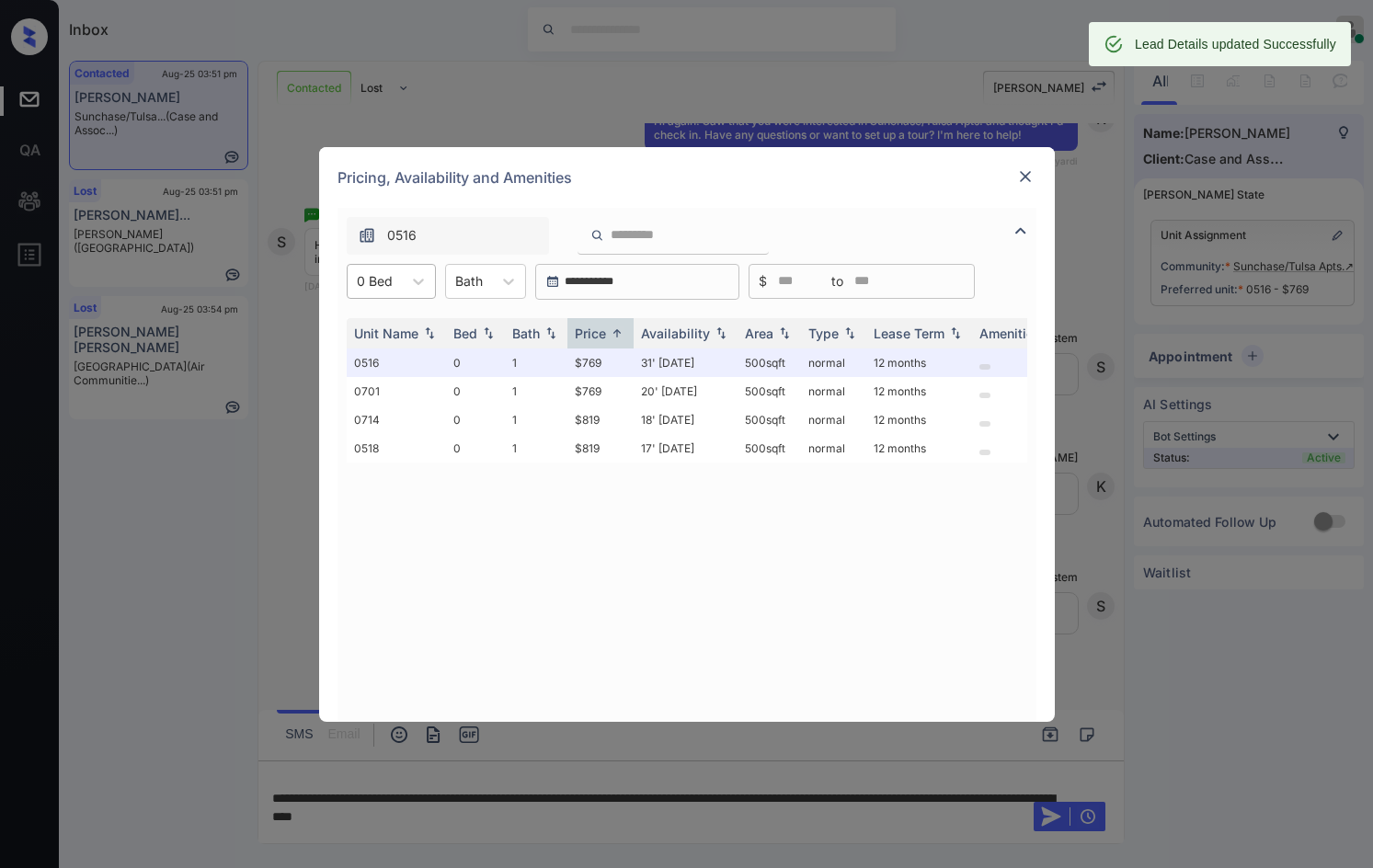
click at [384, 278] on div at bounding box center [374, 281] width 36 height 19
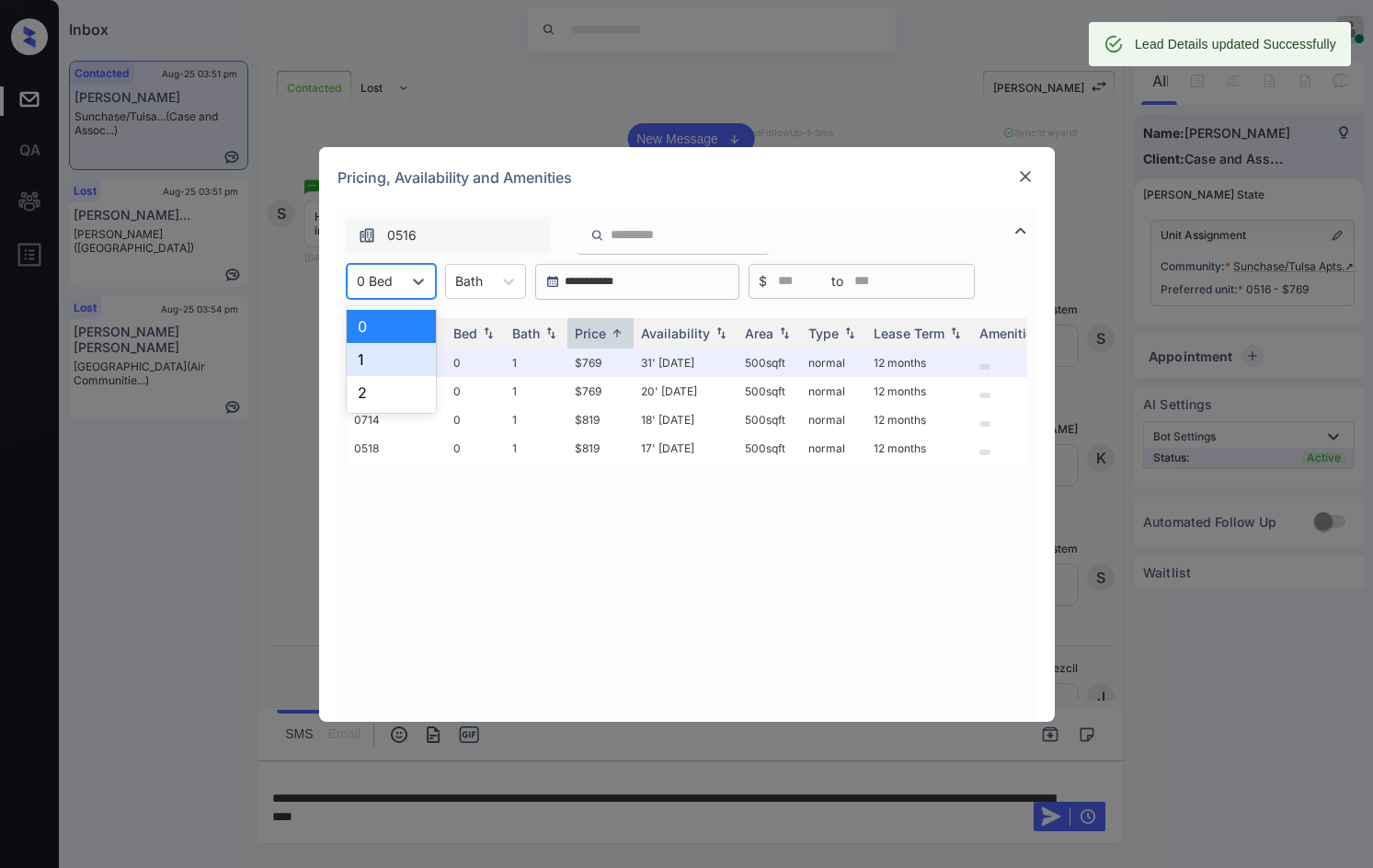
click at [380, 373] on div "1" at bounding box center [391, 359] width 89 height 33
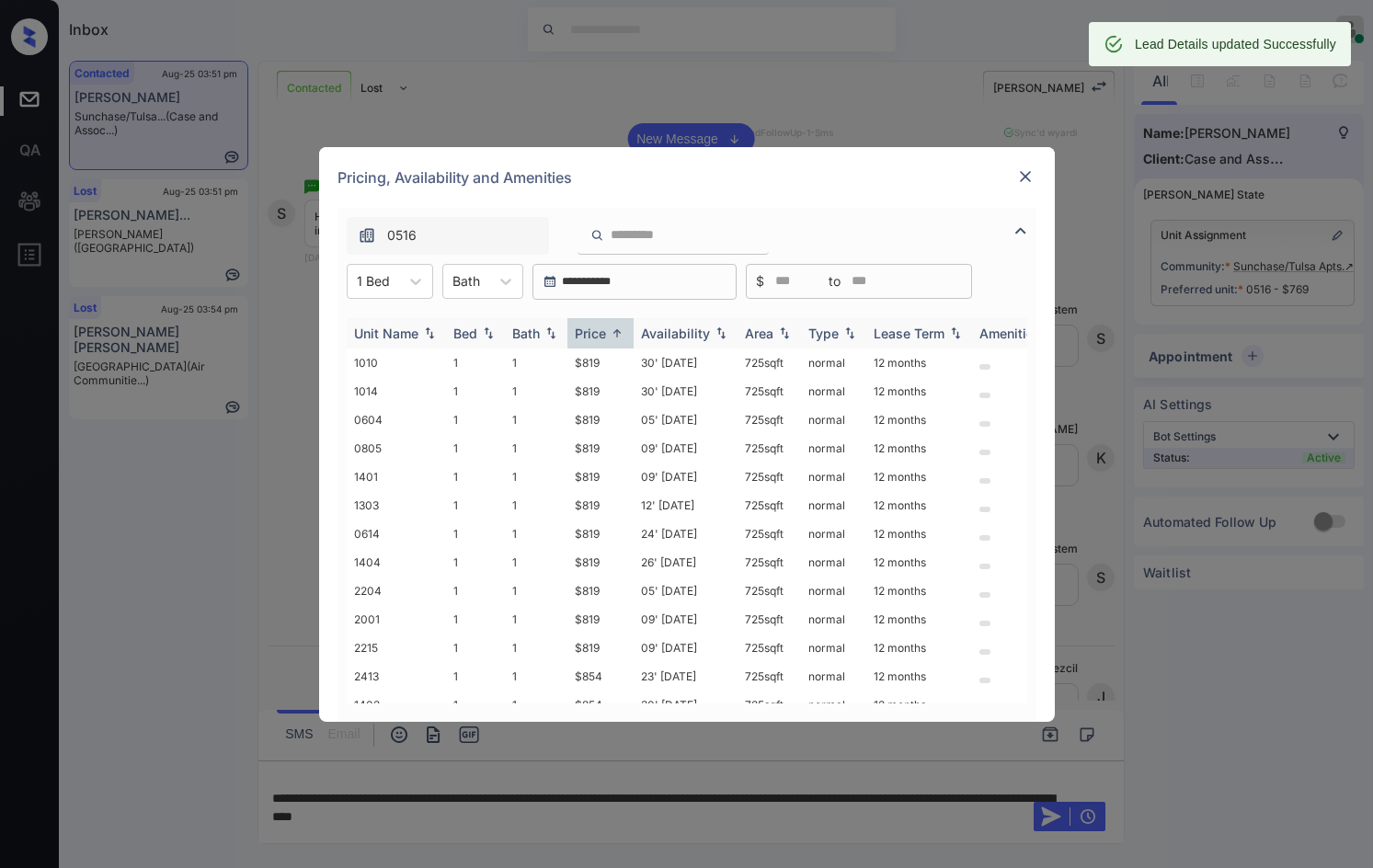
click at [615, 336] on img at bounding box center [617, 333] width 18 height 14
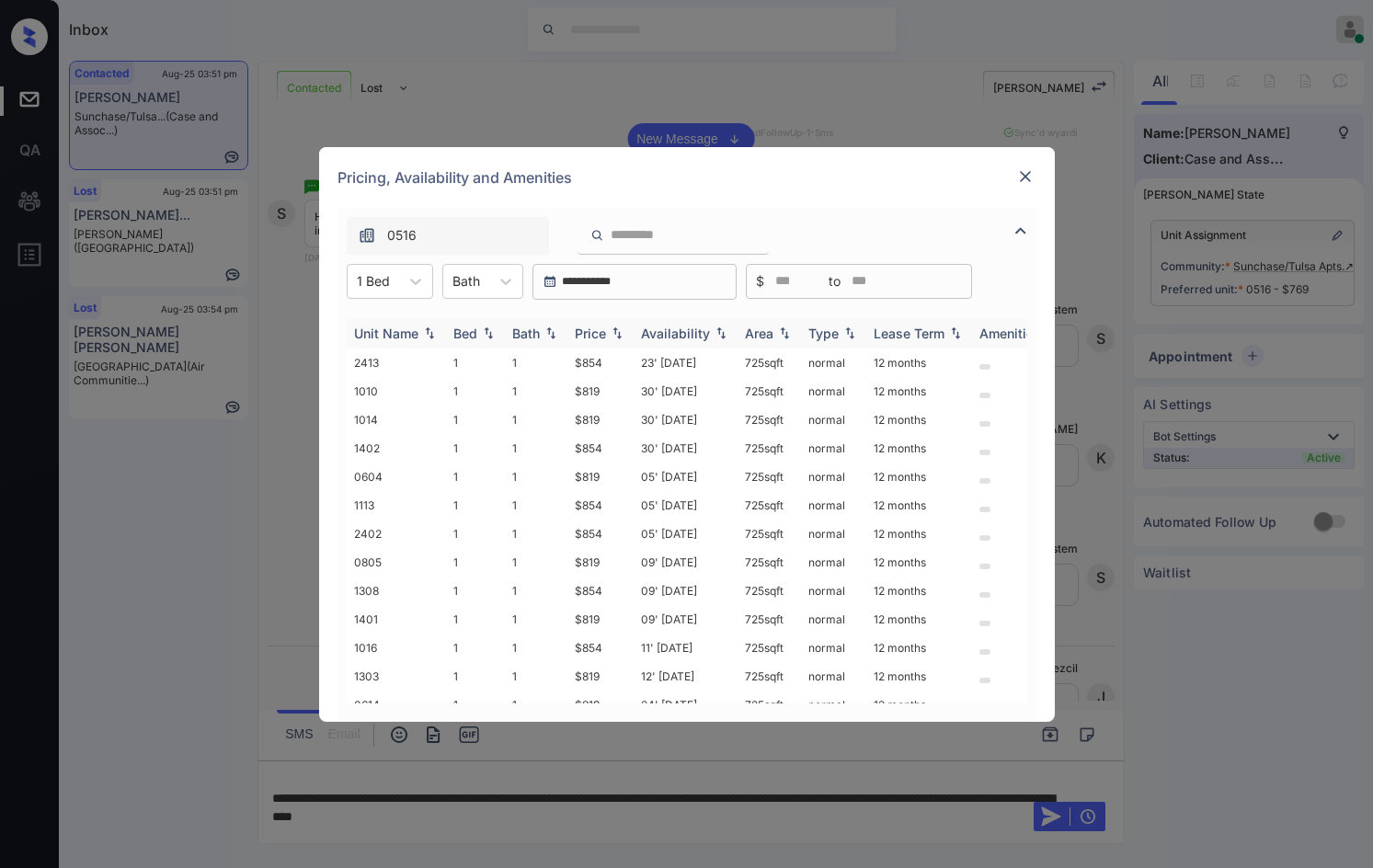
click at [615, 336] on img at bounding box center [617, 332] width 18 height 13
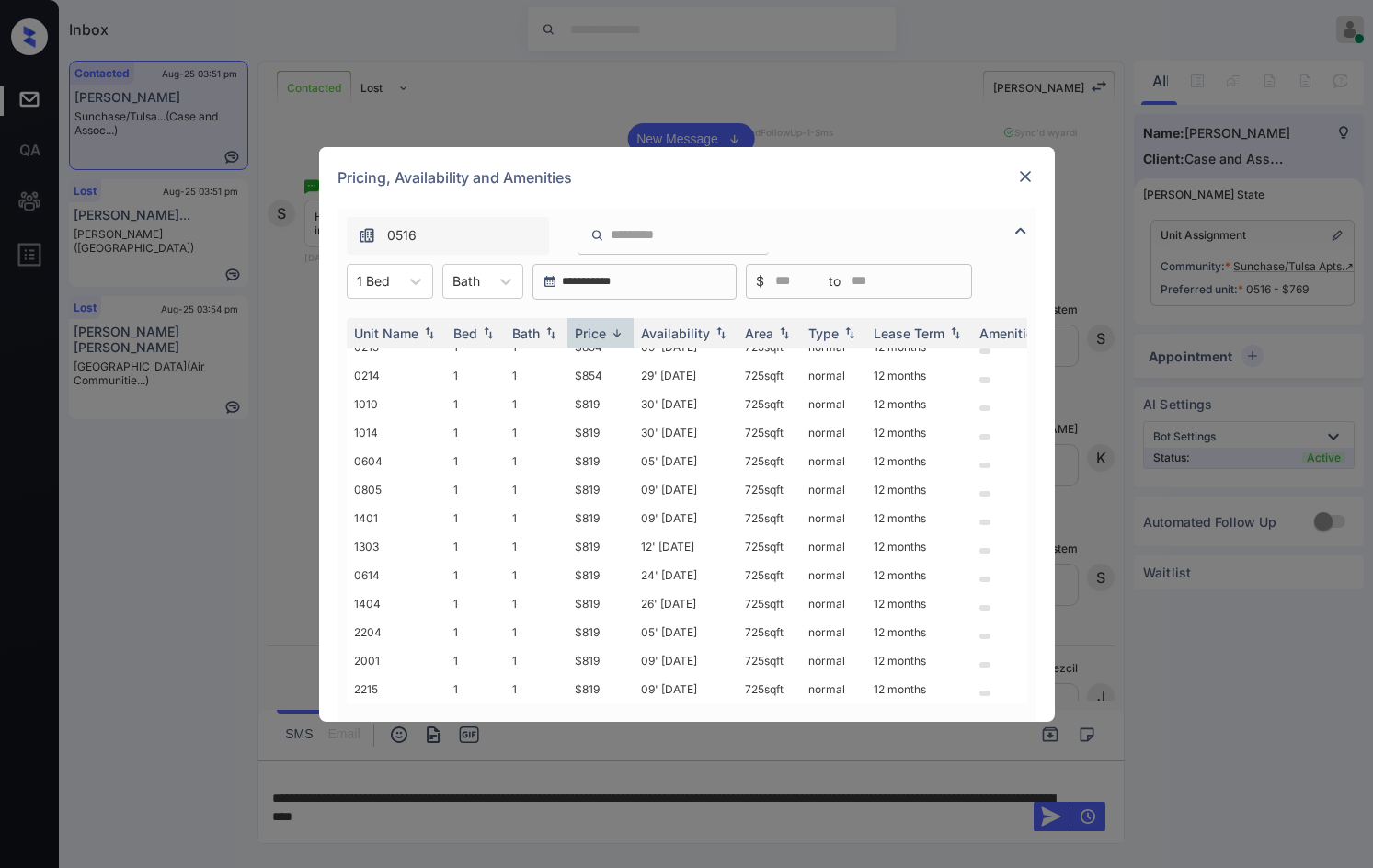
scroll to position [0, 0]
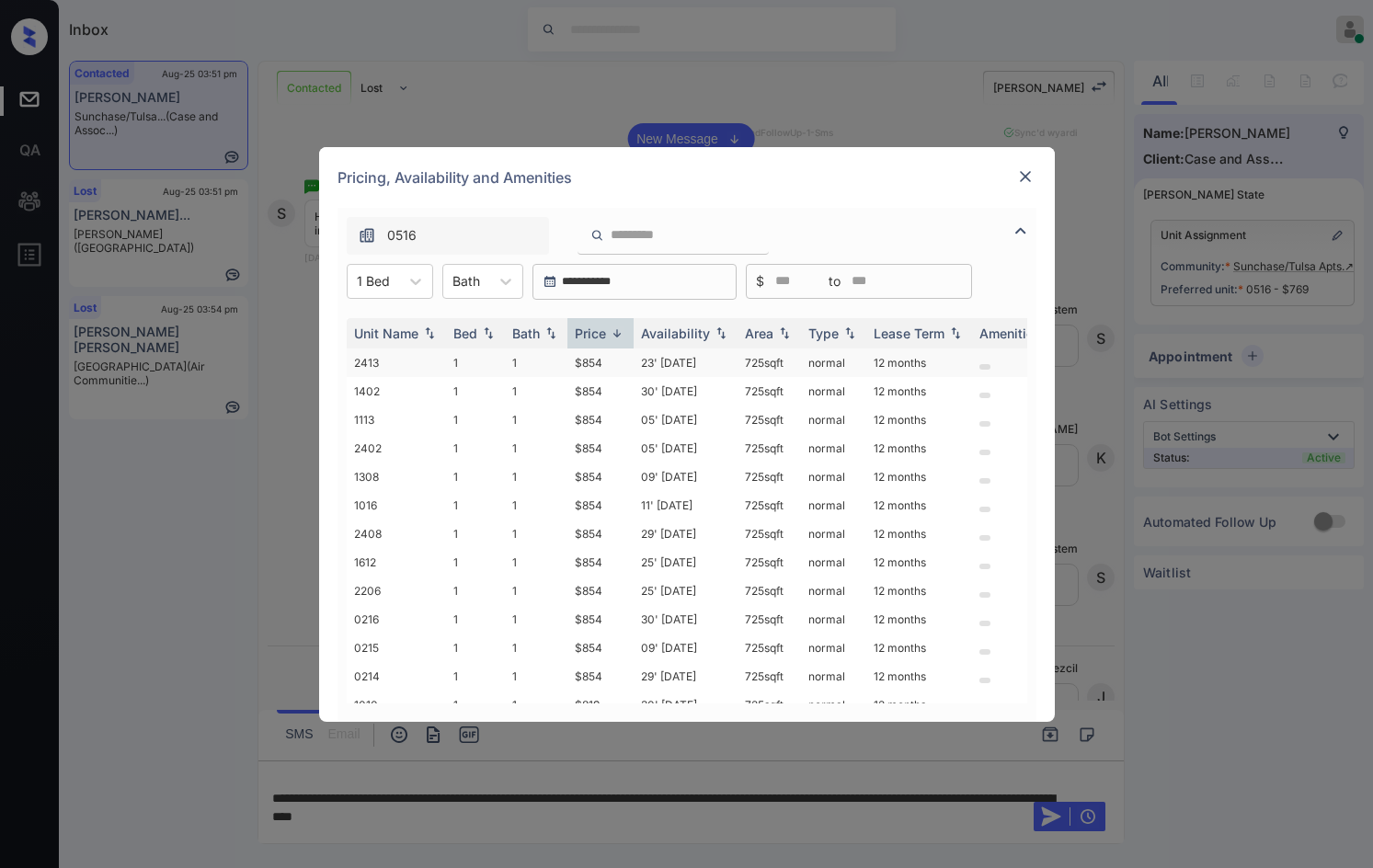
click at [597, 362] on td "$854" at bounding box center [600, 362] width 66 height 28
click at [601, 362] on td "$854" at bounding box center [600, 362] width 66 height 28
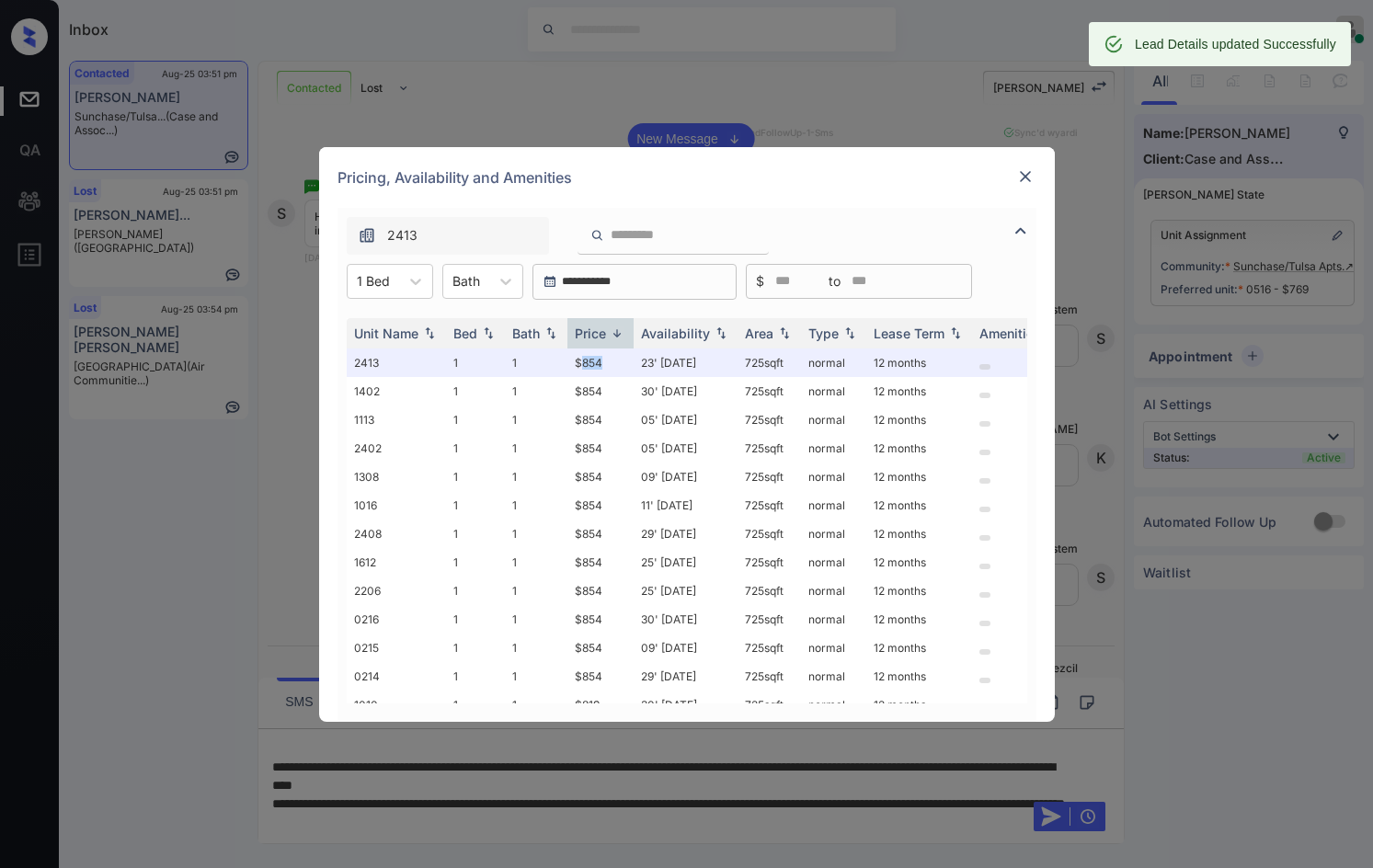
click at [1017, 170] on img at bounding box center [1024, 176] width 18 height 18
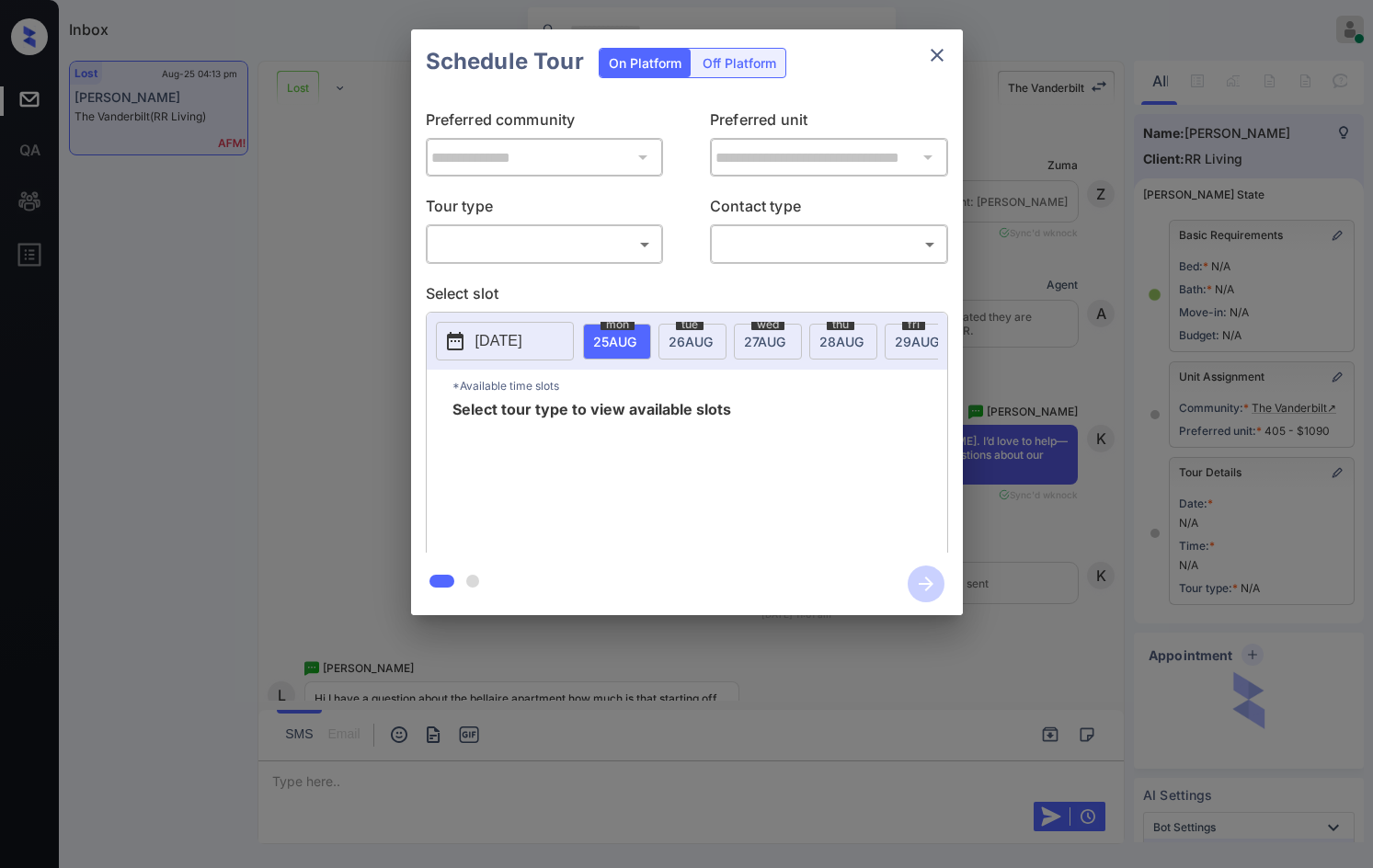
scroll to position [10172, 0]
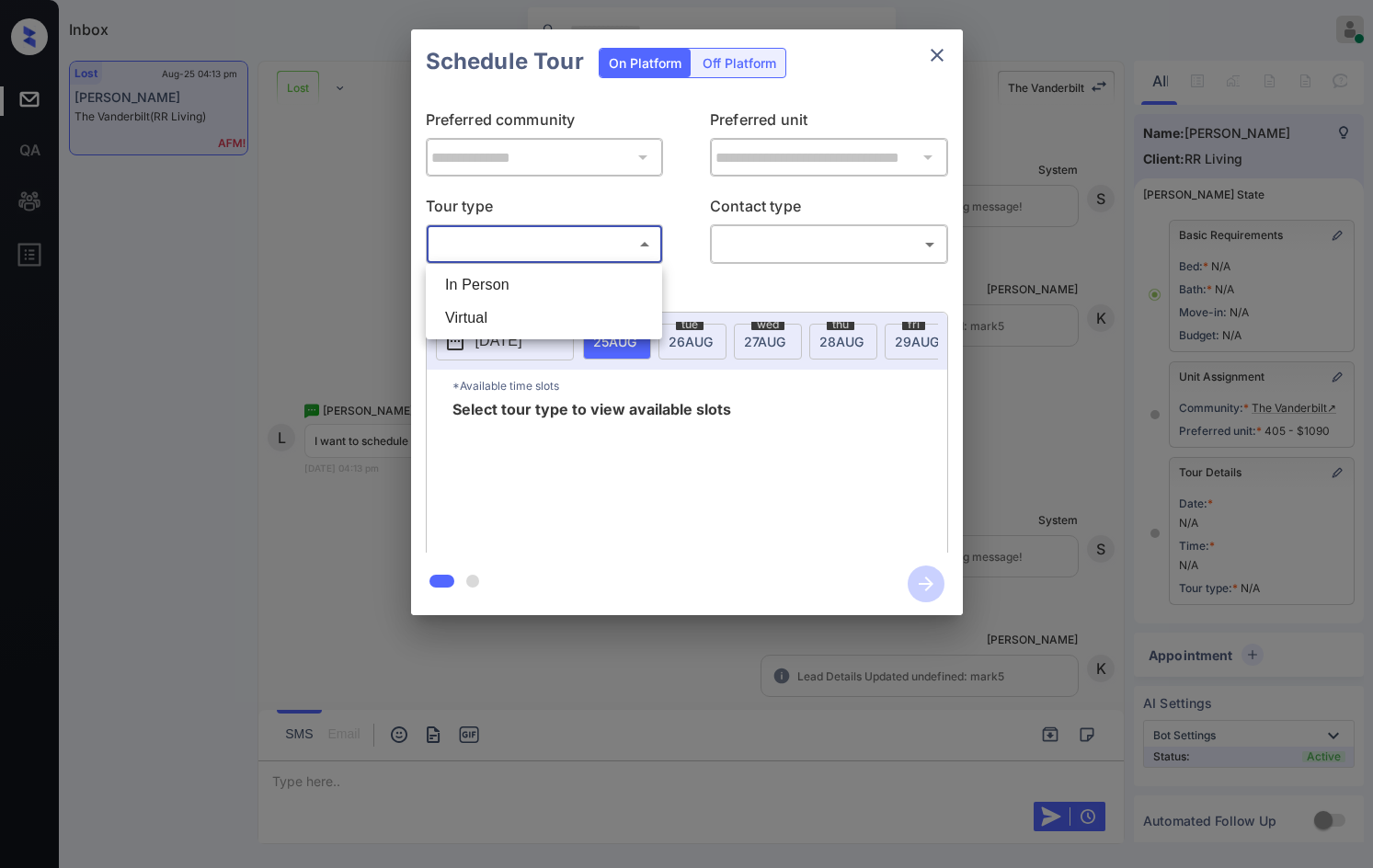
click at [613, 244] on body "Inbox Jezcil Usanastre Online Set yourself offline Set yourself on break Profil…" at bounding box center [686, 434] width 1373 height 868
drag, startPoint x: 596, startPoint y: 299, endPoint x: 640, endPoint y: 298, distance: 44.0
click at [596, 300] on li "In Person" at bounding box center [544, 284] width 227 height 33
type input "********"
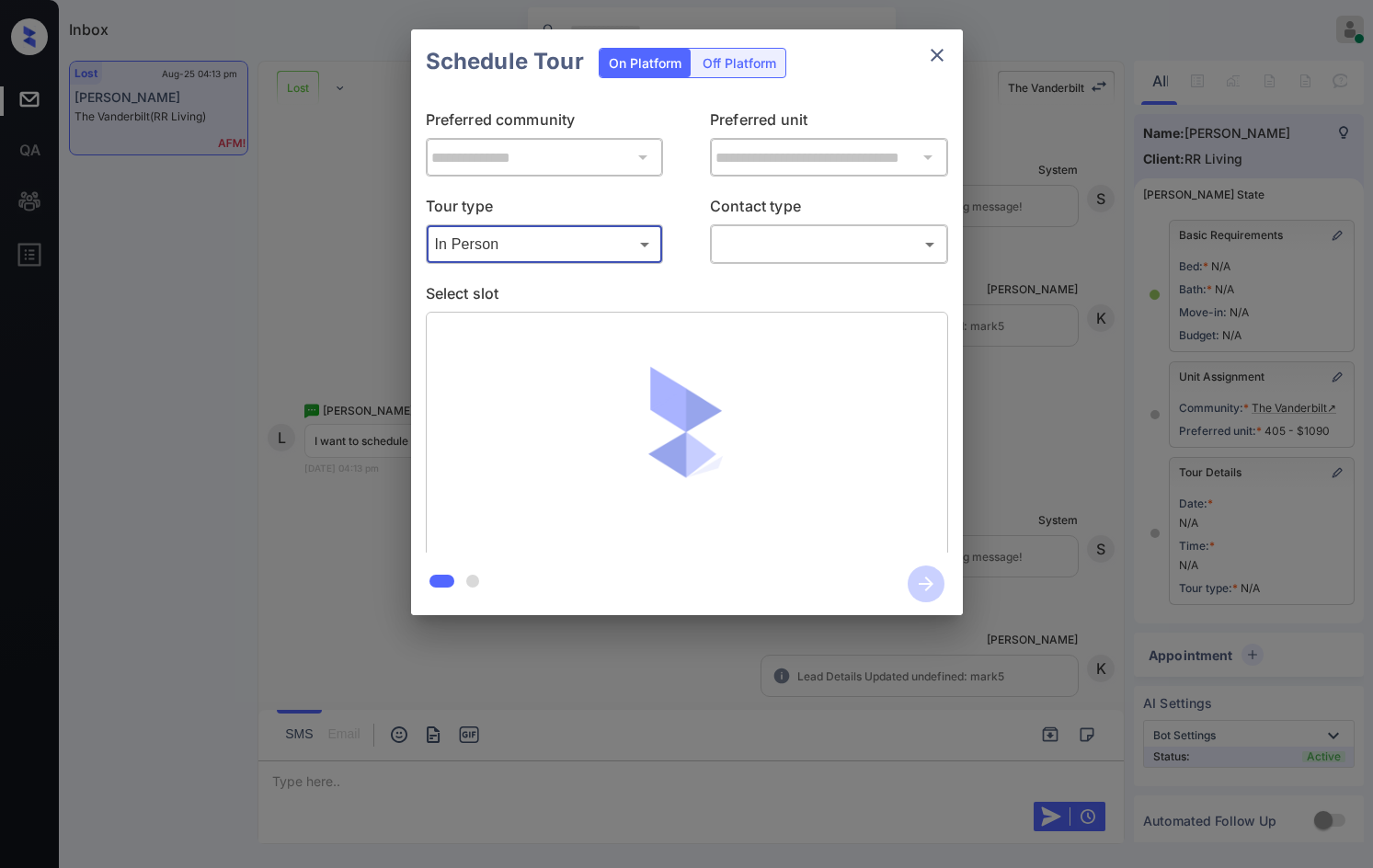
click at [753, 263] on div "​ ​" at bounding box center [828, 244] width 238 height 40
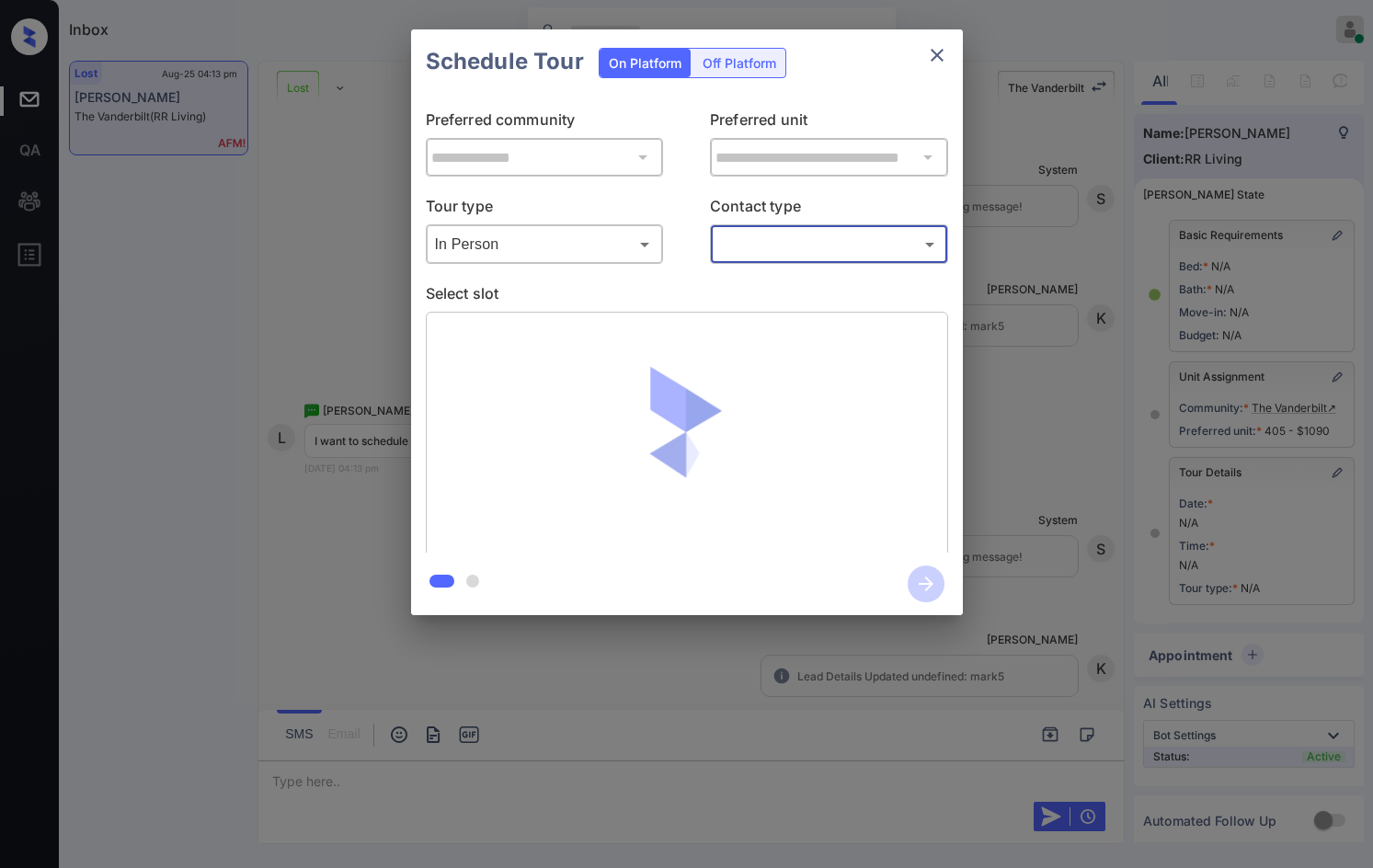
click at [765, 259] on body "Inbox Jezcil Usanastre Online Set yourself offline Set yourself on break Profil…" at bounding box center [686, 434] width 1373 height 868
click at [771, 307] on li "Text" at bounding box center [829, 318] width 227 height 33
type input "****"
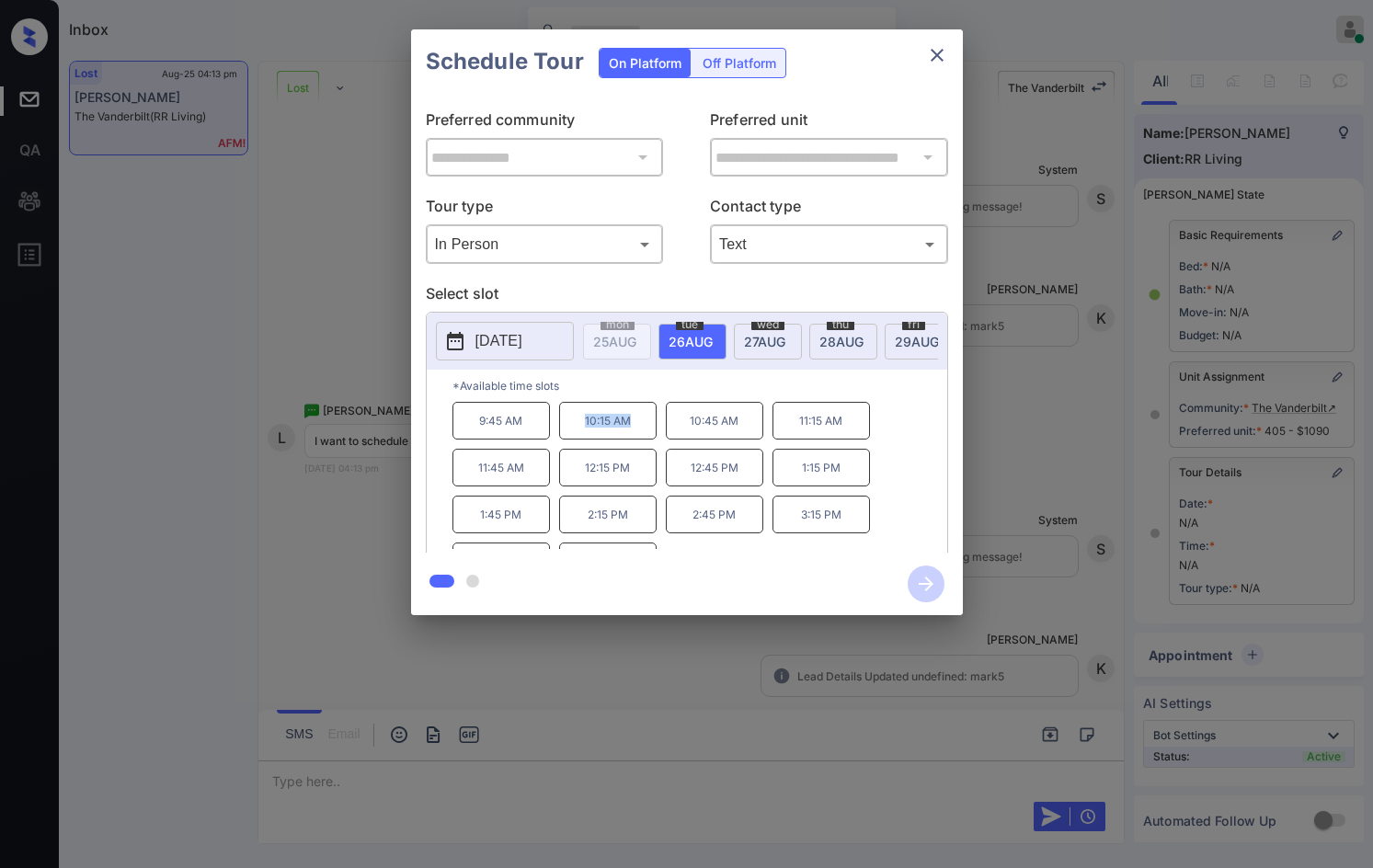
drag, startPoint x: 564, startPoint y: 433, endPoint x: 633, endPoint y: 437, distance: 69.1
click at [633, 437] on p "10:15 AM" at bounding box center [608, 420] width 97 height 38
copy p "10:15 AM"
click at [371, 361] on div "**********" at bounding box center [686, 322] width 1373 height 645
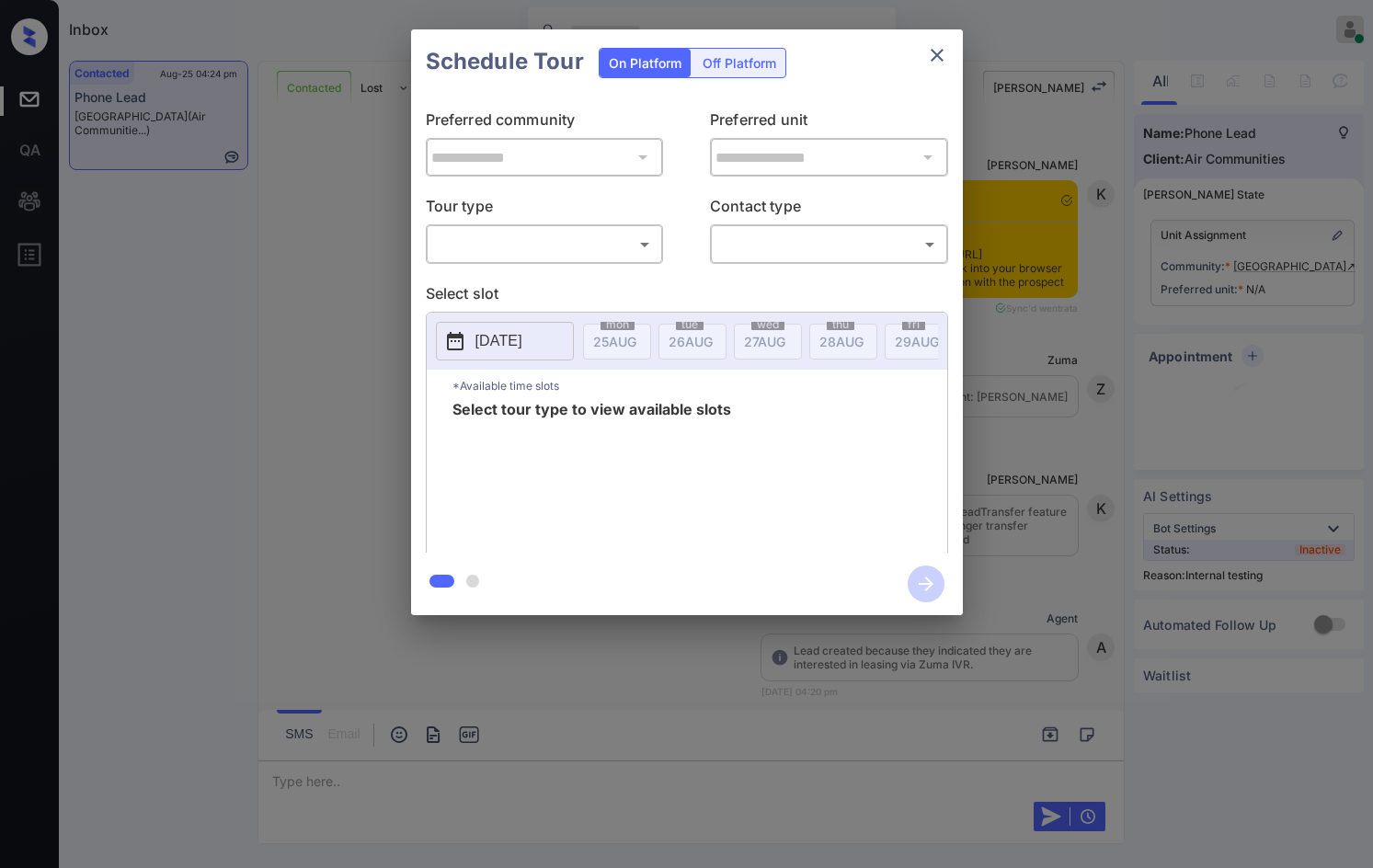
scroll to position [3528, 0]
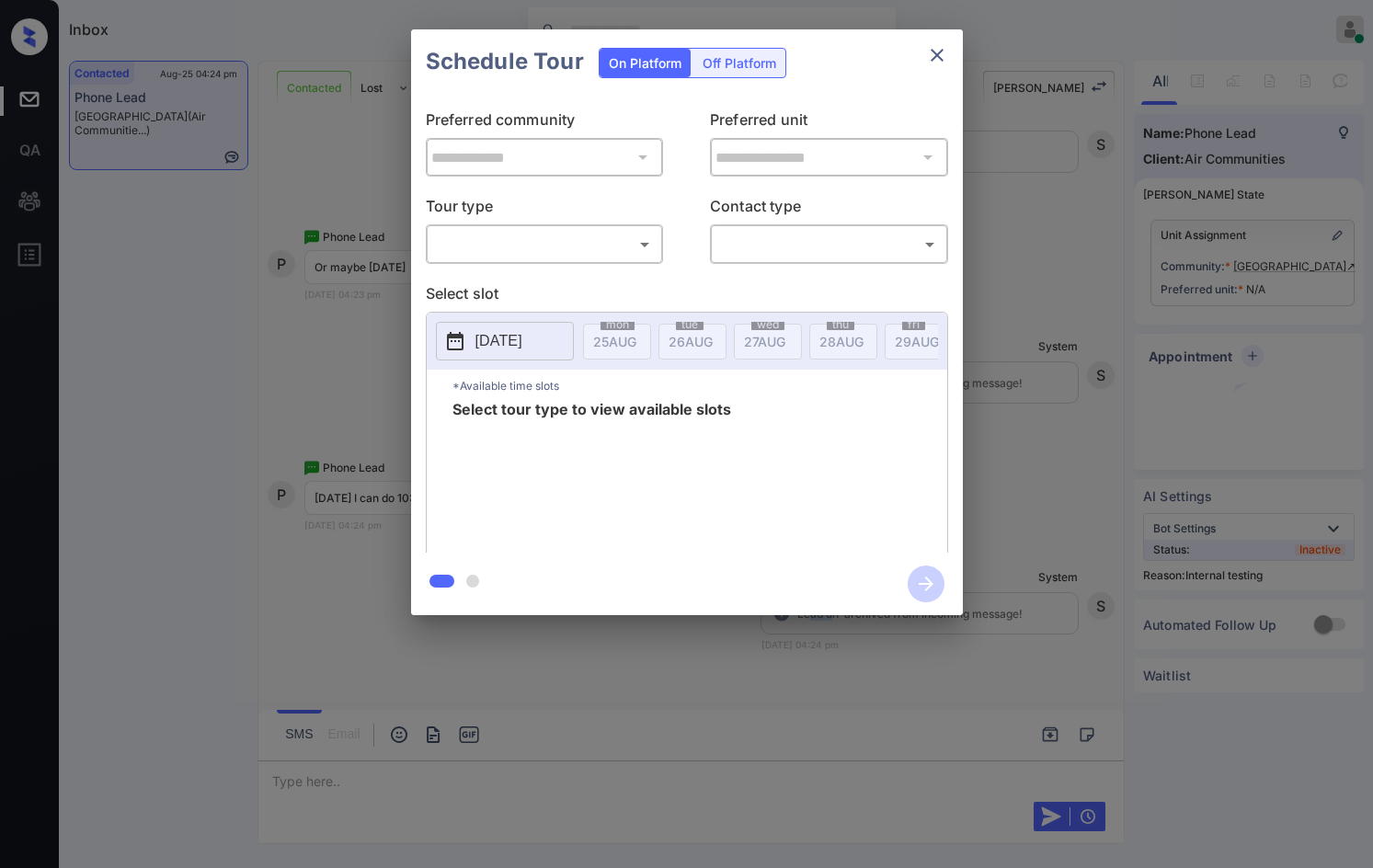
click at [556, 255] on body "Inbox Jezcil Usanastre Online Set yourself offline Set yourself on break Profil…" at bounding box center [686, 434] width 1373 height 868
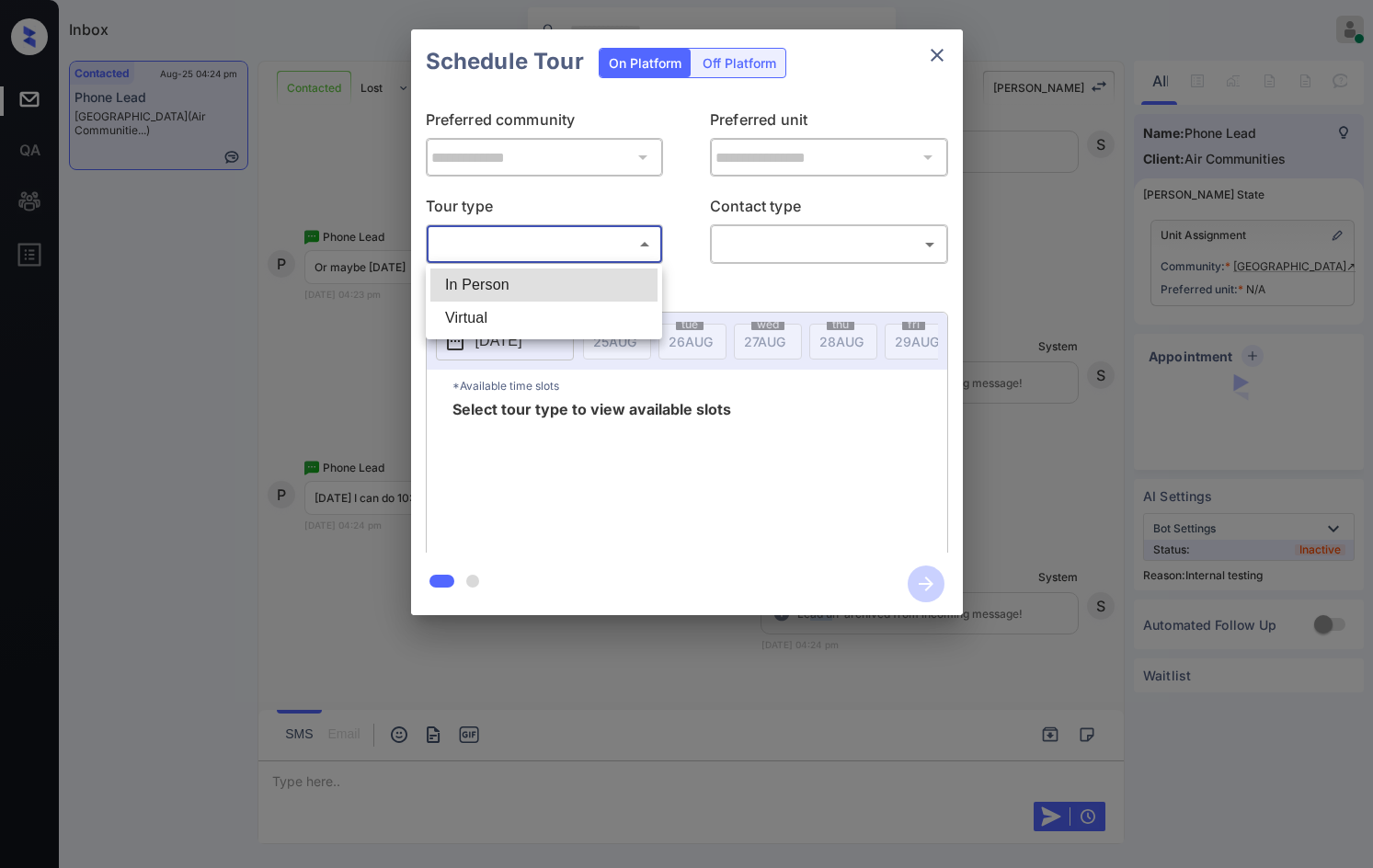
click at [551, 287] on li "In Person" at bounding box center [544, 284] width 227 height 33
type input "********"
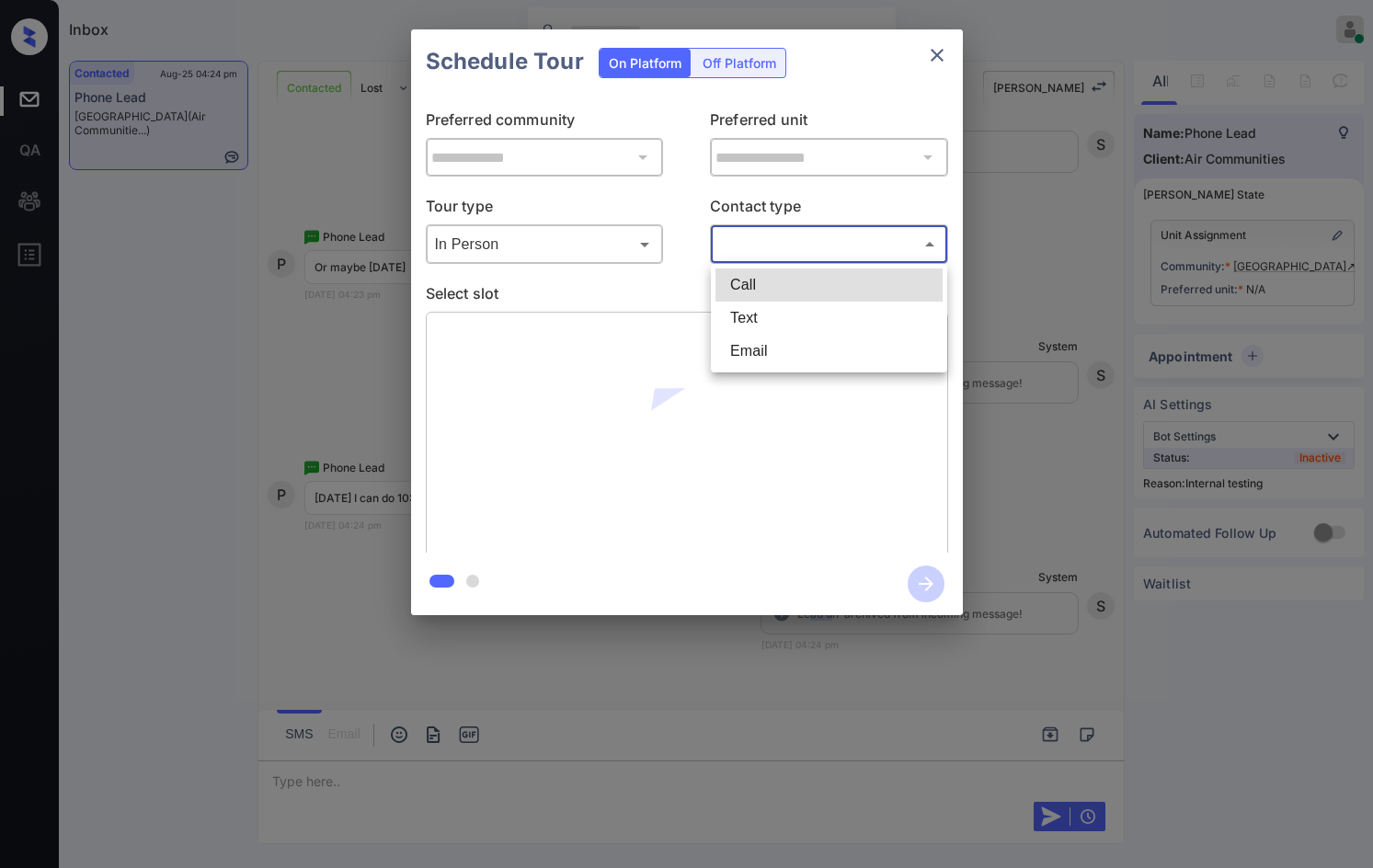
click at [785, 240] on body "Inbox Jezcil Usanastre Online Set yourself offline Set yourself on break Profil…" at bounding box center [686, 434] width 1373 height 868
click at [782, 319] on li "Text" at bounding box center [829, 318] width 227 height 33
type input "****"
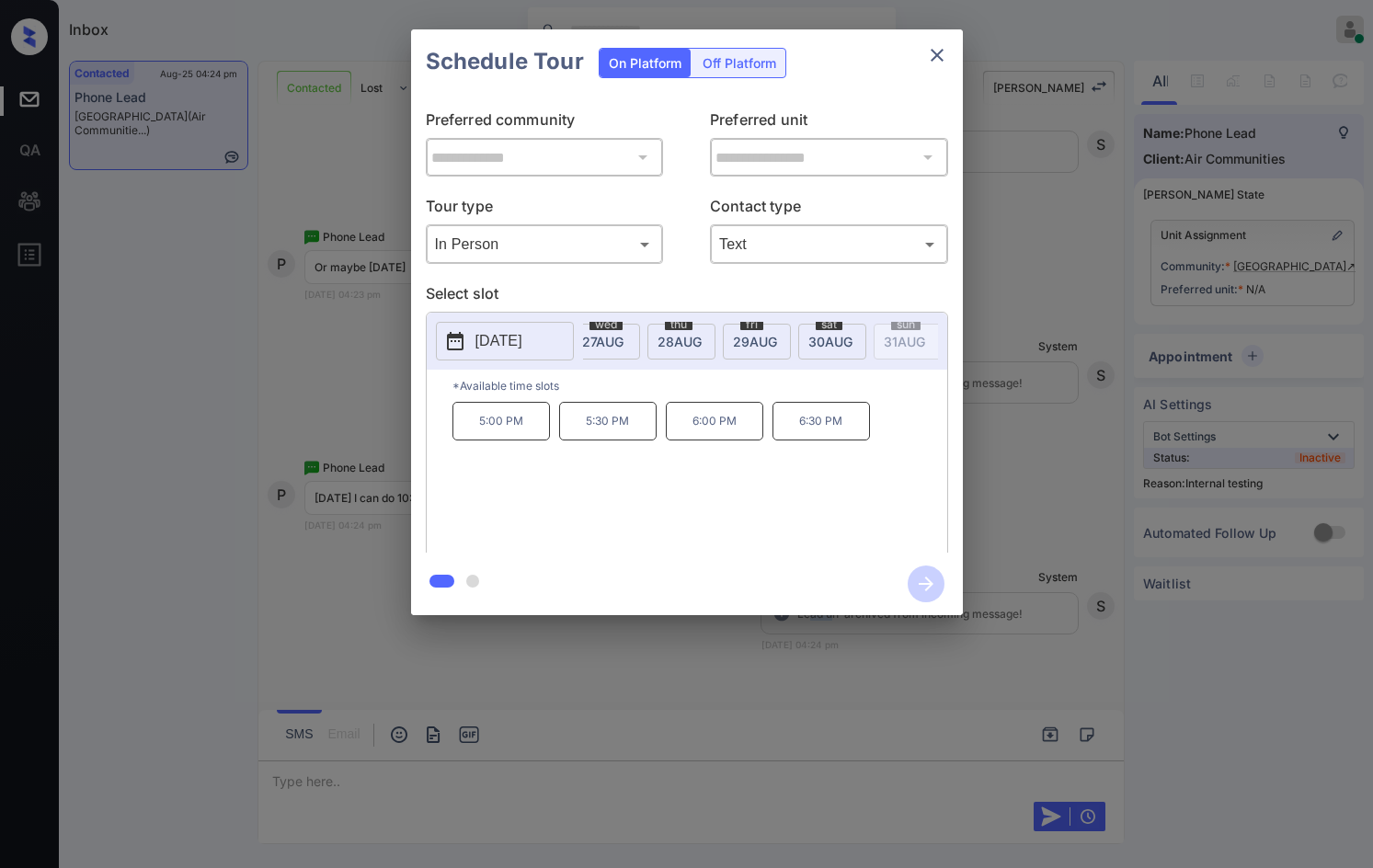
scroll to position [0, 217]
click at [782, 347] on span "30 AUG" at bounding box center [775, 342] width 44 height 16
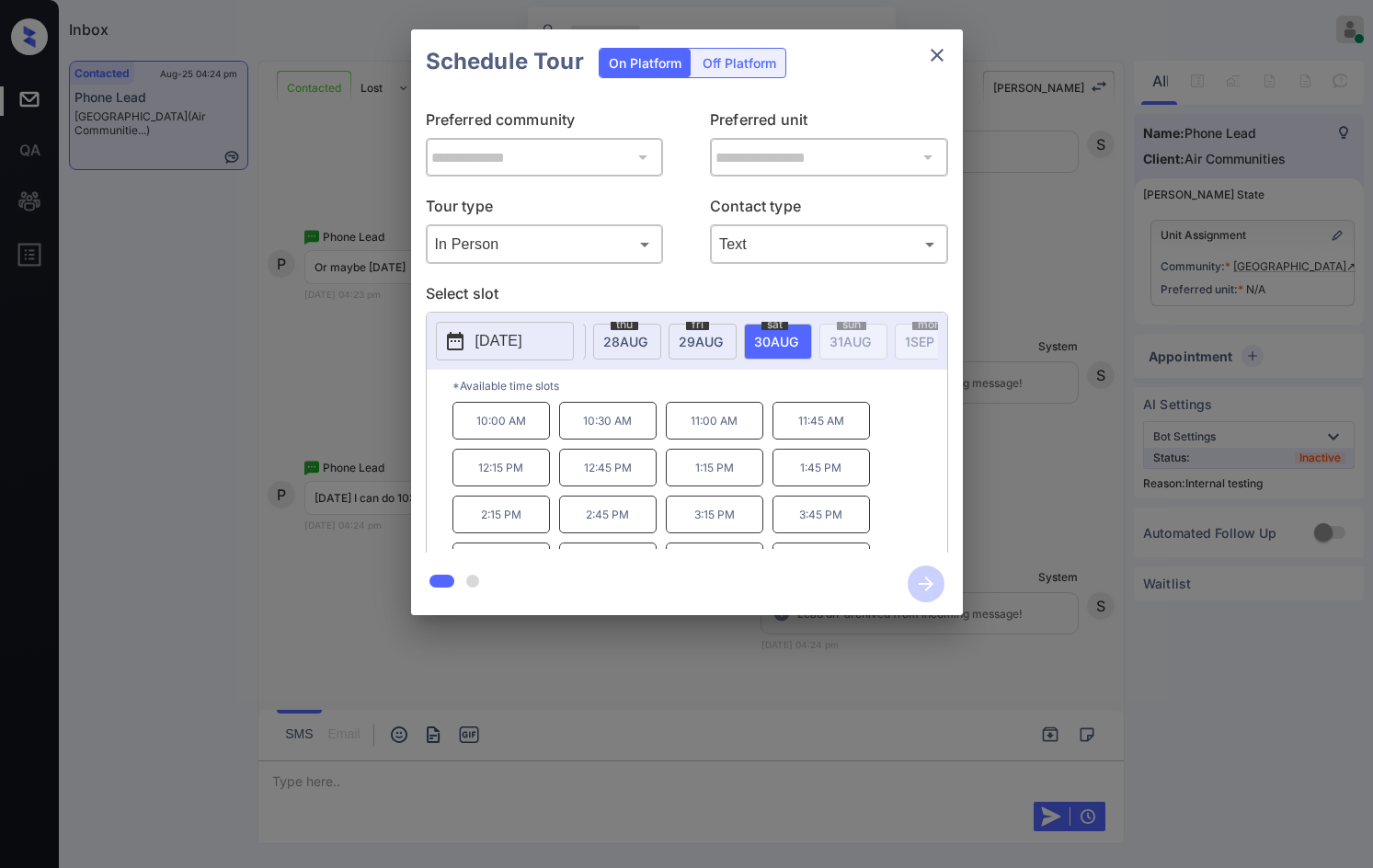
click at [467, 440] on p "10:00 AM" at bounding box center [501, 420] width 97 height 38
click at [578, 437] on p "10:30 AM" at bounding box center [608, 420] width 97 height 38
drag, startPoint x: 577, startPoint y: 436, endPoint x: 640, endPoint y: 510, distance: 97.2
click at [648, 432] on p "10:30 AM" at bounding box center [608, 420] width 97 height 38
copy p "10:30 AM"
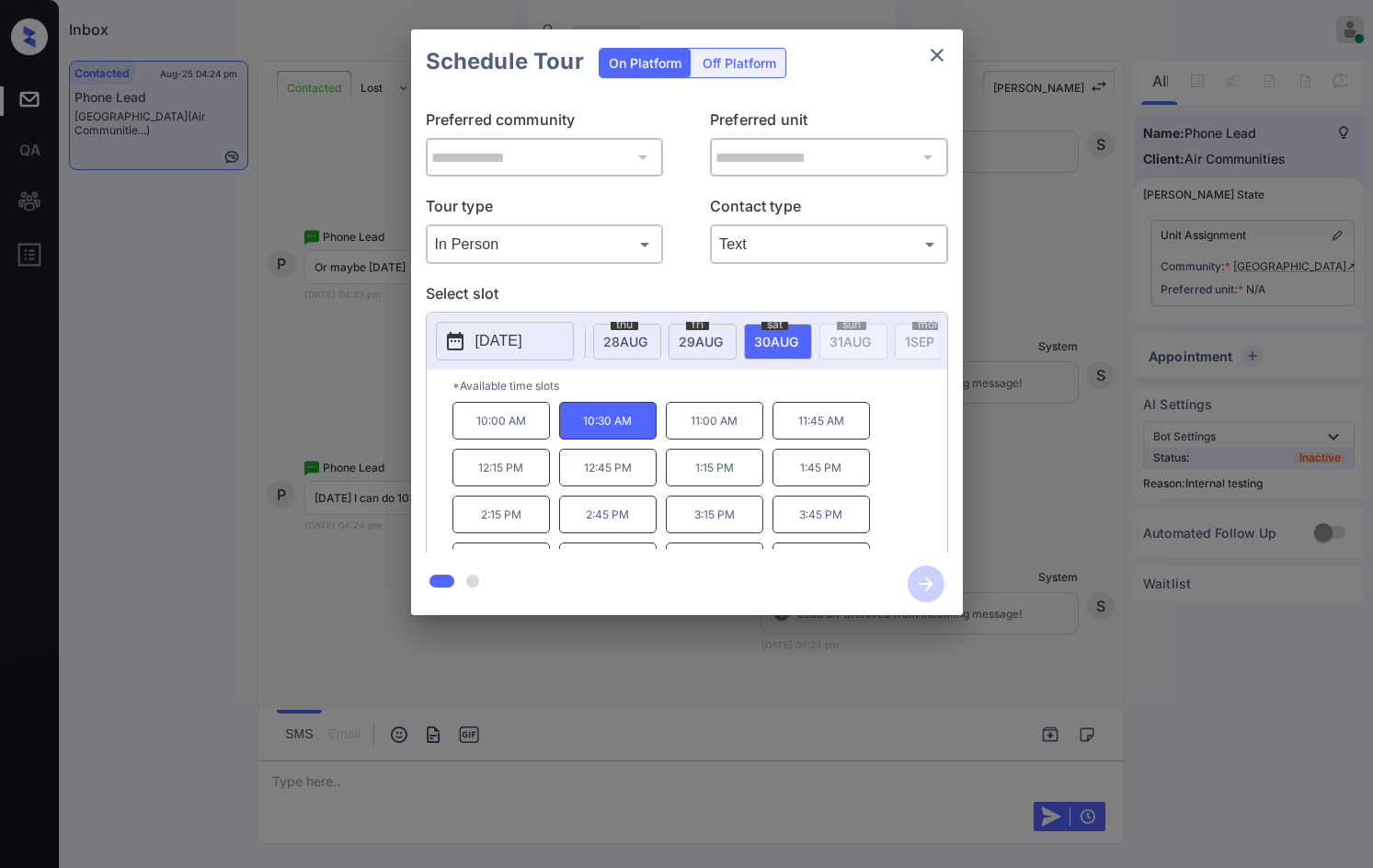
click at [355, 359] on div "**********" at bounding box center [686, 322] width 1373 height 645
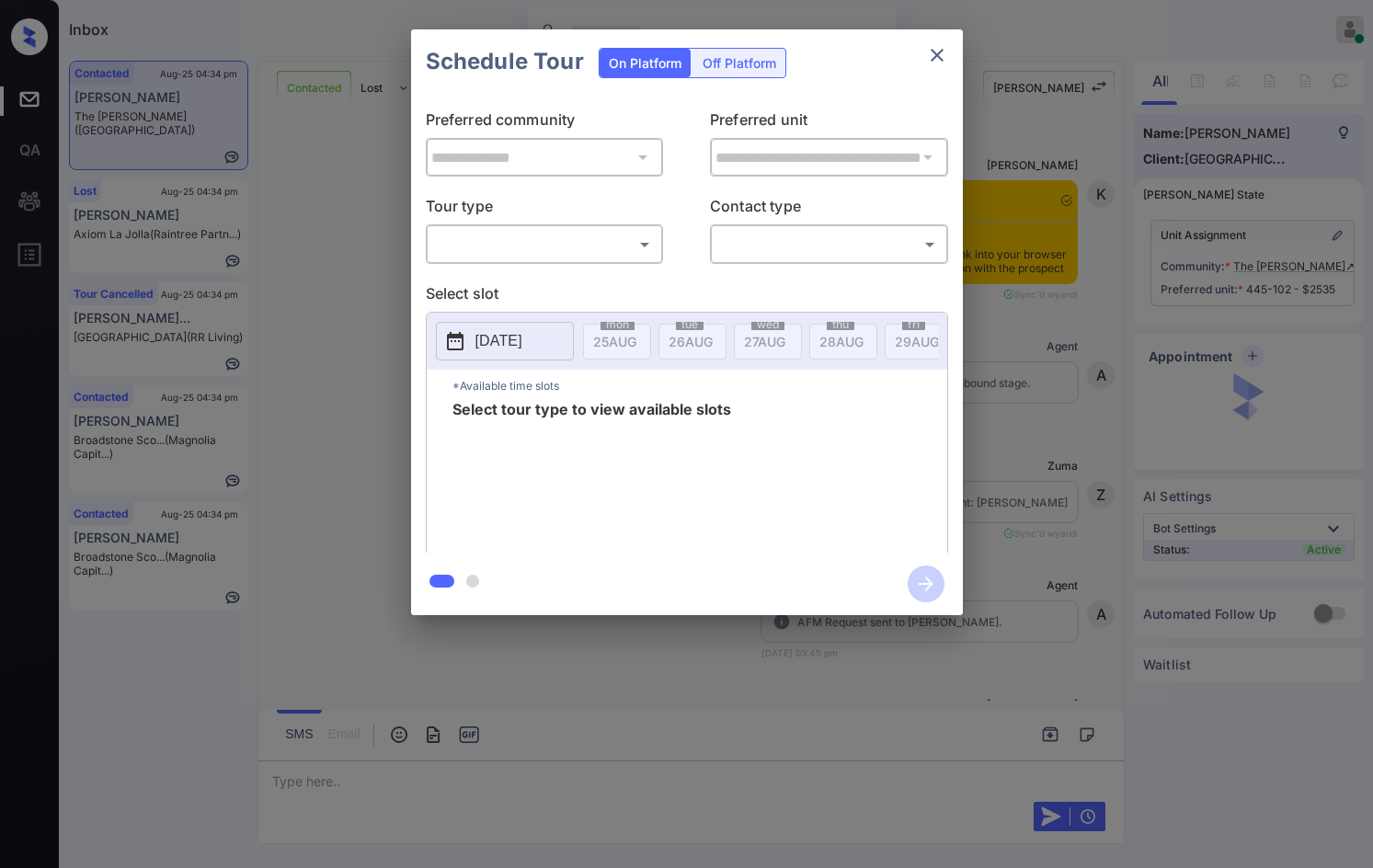
scroll to position [888, 0]
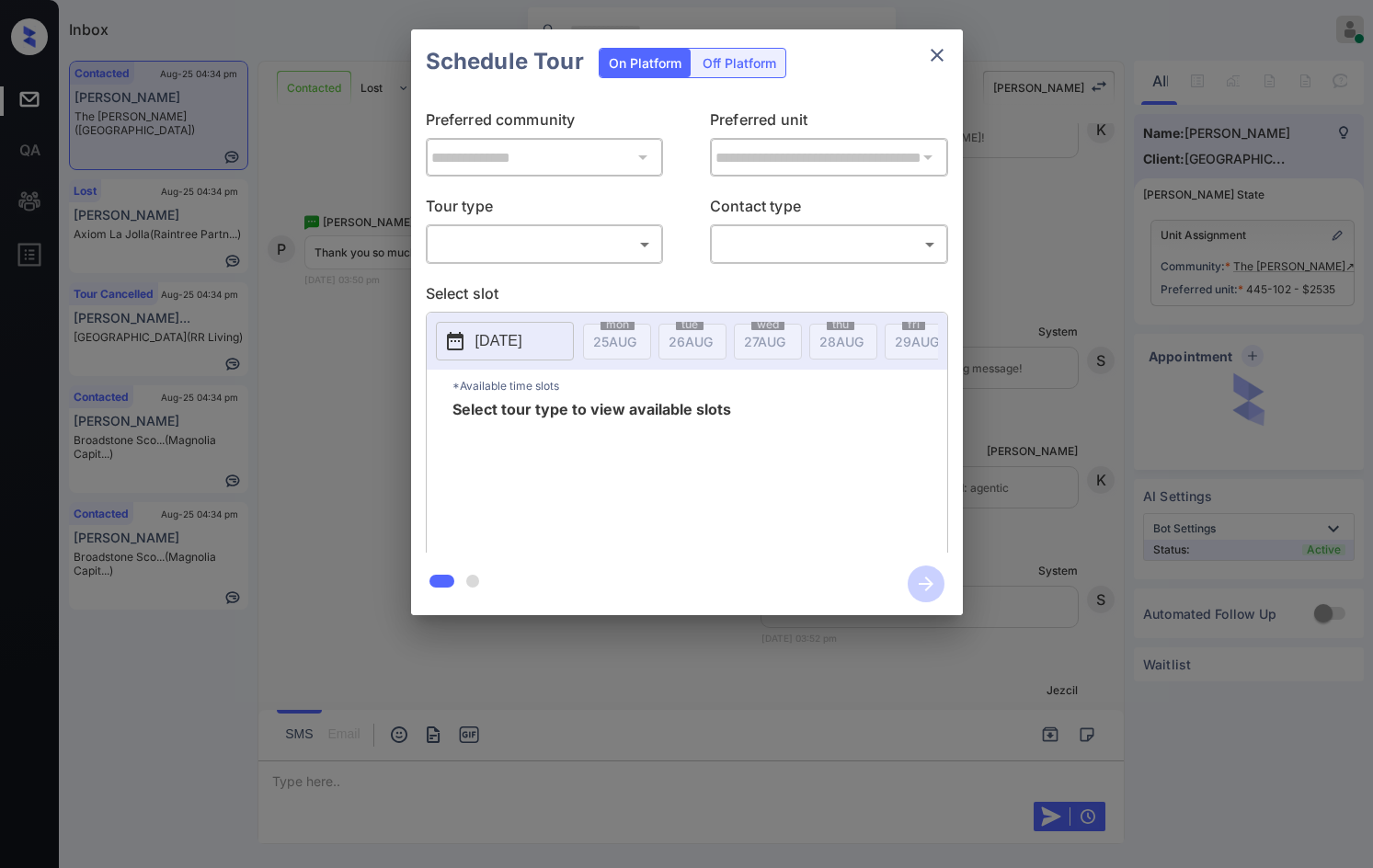
click at [562, 247] on body "Inbox Jezcil Usanastre Online Set yourself offline Set yourself on break Profil…" at bounding box center [686, 434] width 1373 height 868
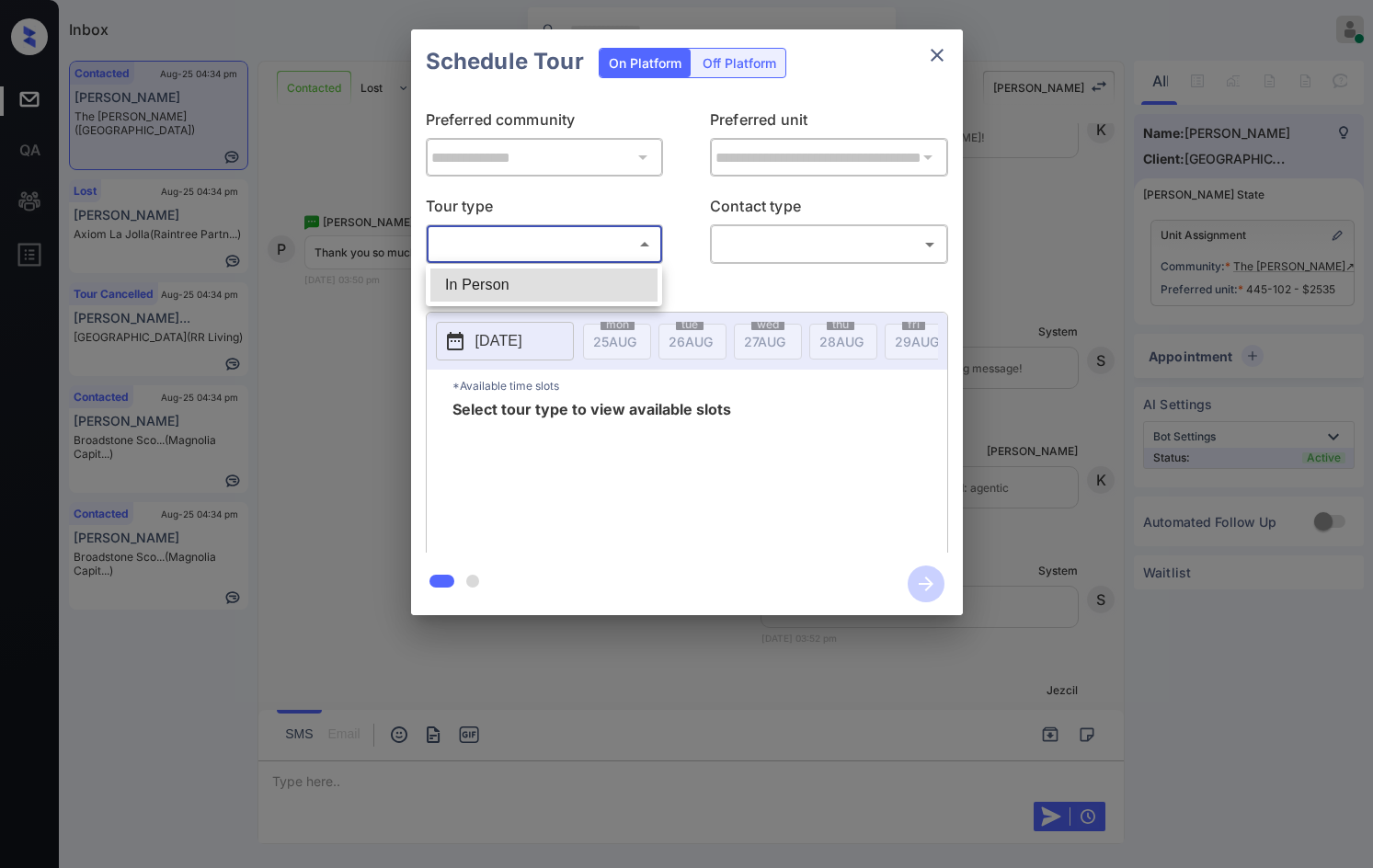
click at [553, 292] on li "In Person" at bounding box center [544, 284] width 227 height 33
type input "********"
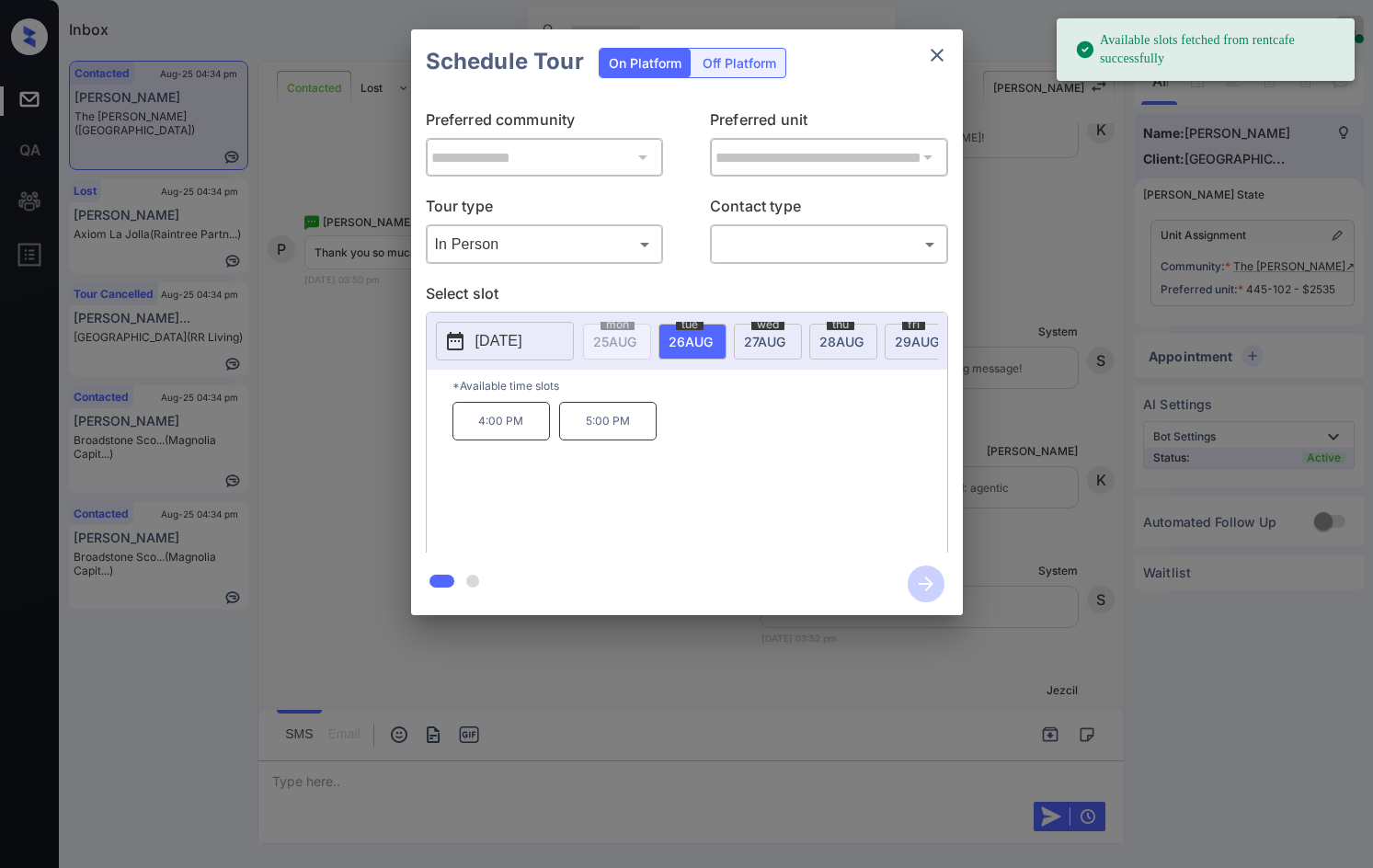
click at [777, 343] on span "27 AUG" at bounding box center [764, 342] width 42 height 16
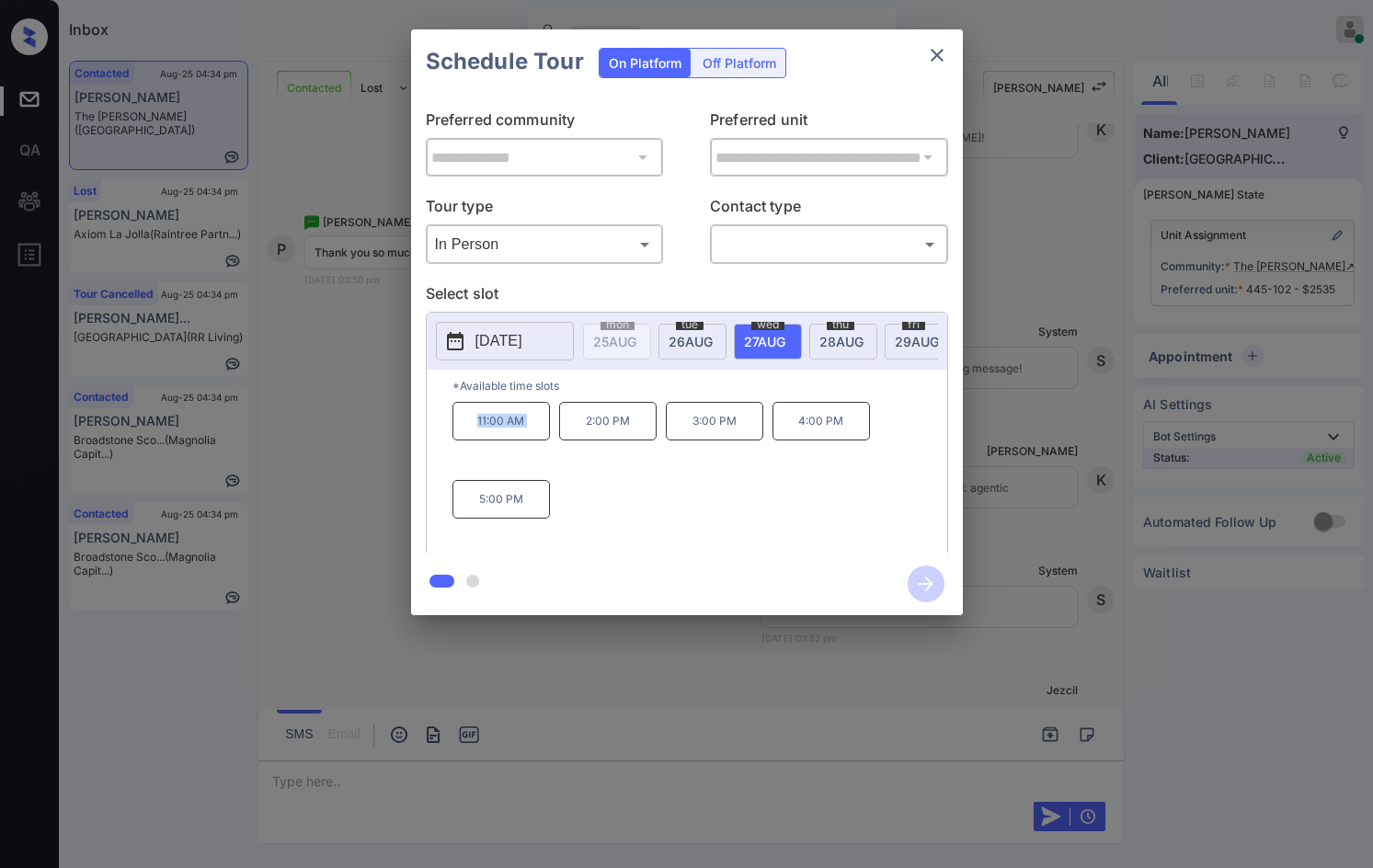
drag, startPoint x: 453, startPoint y: 447, endPoint x: 447, endPoint y: 463, distance: 17.1
click at [554, 449] on div "11:00 AM 2:00 PM 3:00 PM 4:00 PM 5:00 PM" at bounding box center [699, 476] width 494 height 148
copy p "11:00 AM"
drag, startPoint x: 685, startPoint y: 434, endPoint x: 695, endPoint y: 429, distance: 11.2
click at [766, 427] on div "11:00 AM 2:00 PM 3:00 PM 4:00 PM 5:00 PM" at bounding box center [699, 476] width 494 height 148
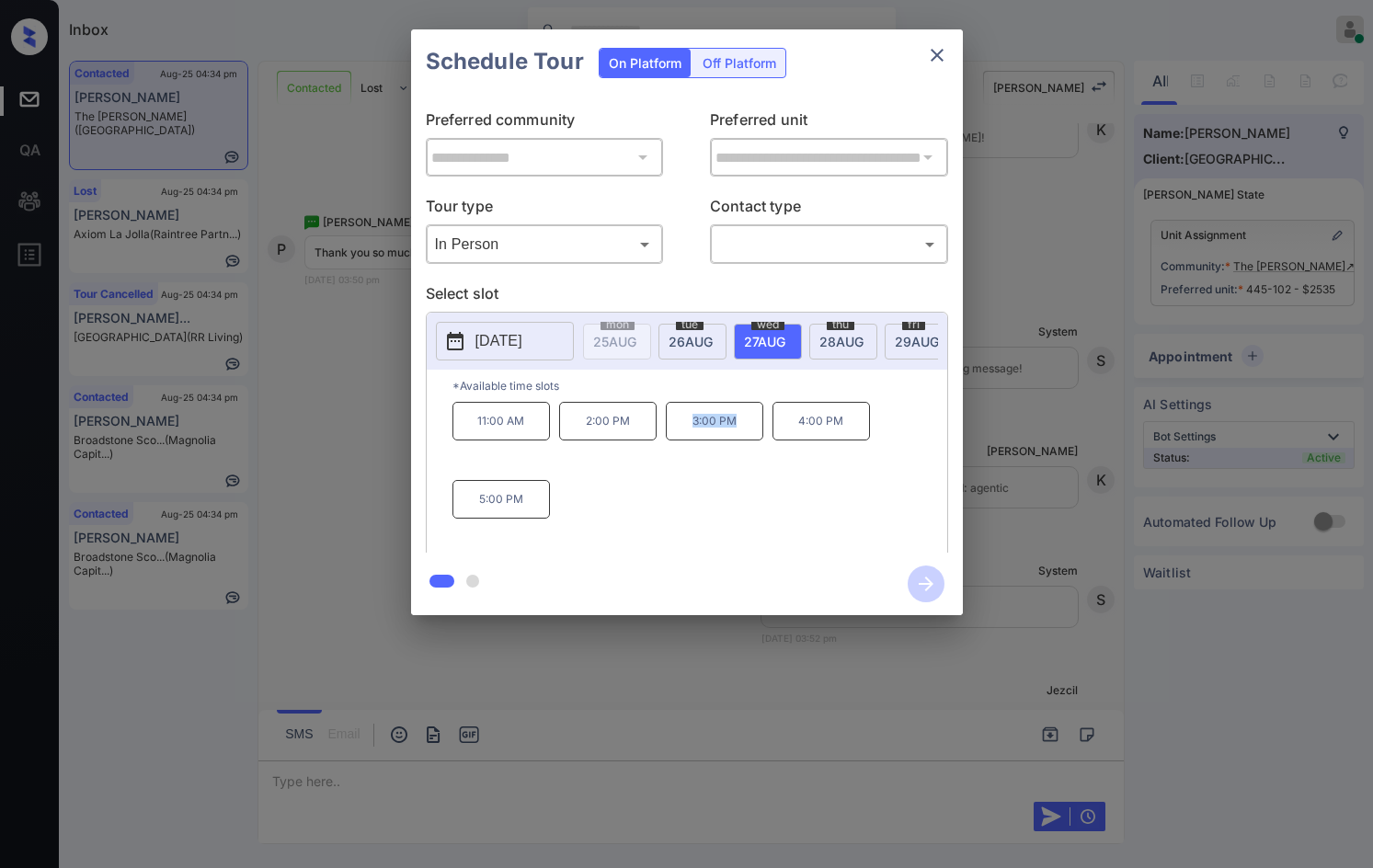
copy p "3:00 PM"
drag, startPoint x: 507, startPoint y: 523, endPoint x: 606, endPoint y: 523, distance: 99.0
click at [606, 523] on div "11:00 AM 2:00 PM 3:00 PM 4:00 PM 5:00 PM" at bounding box center [699, 476] width 494 height 148
copy p "5:00 PM"
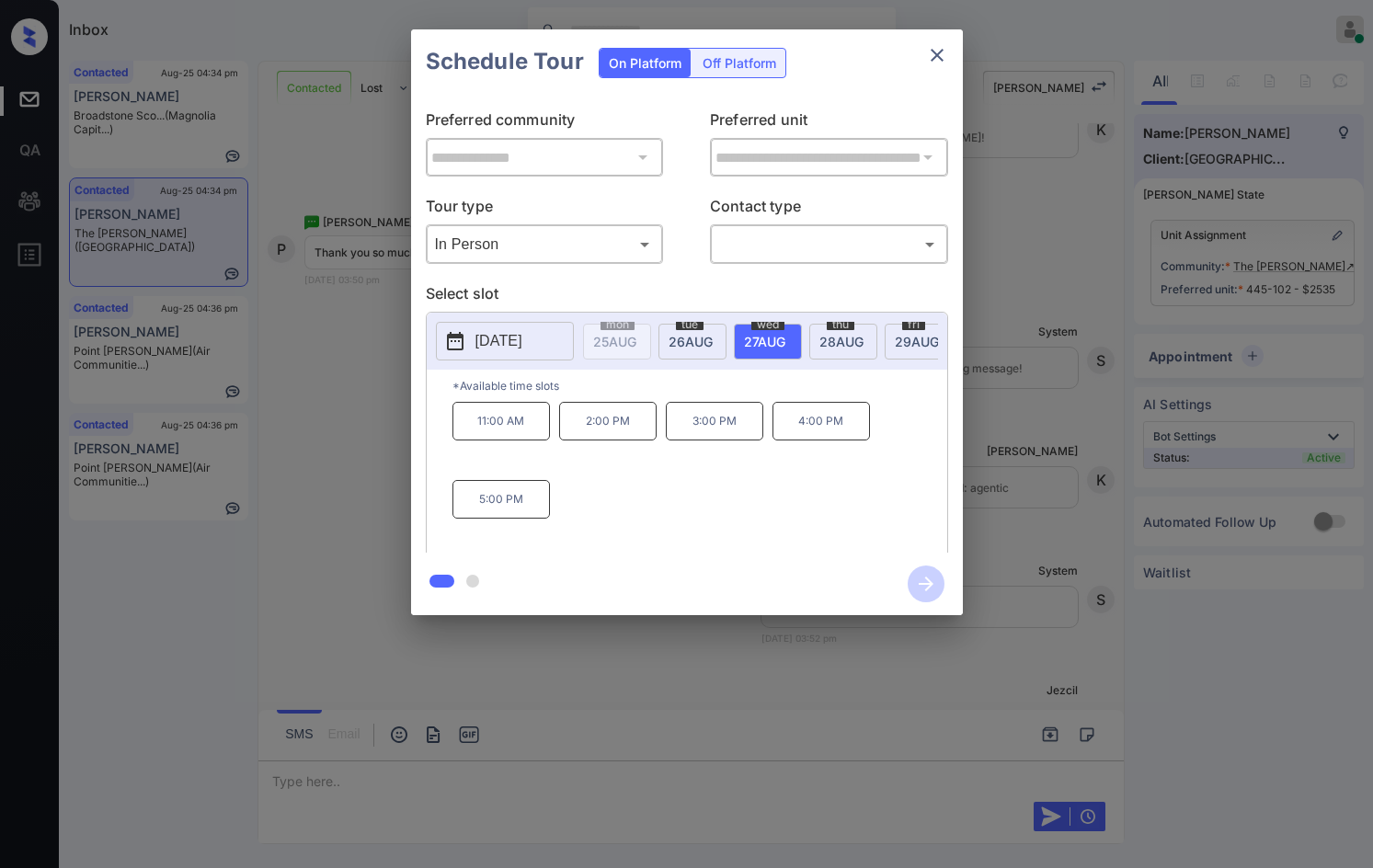
click at [320, 454] on div "**********" at bounding box center [686, 322] width 1373 height 645
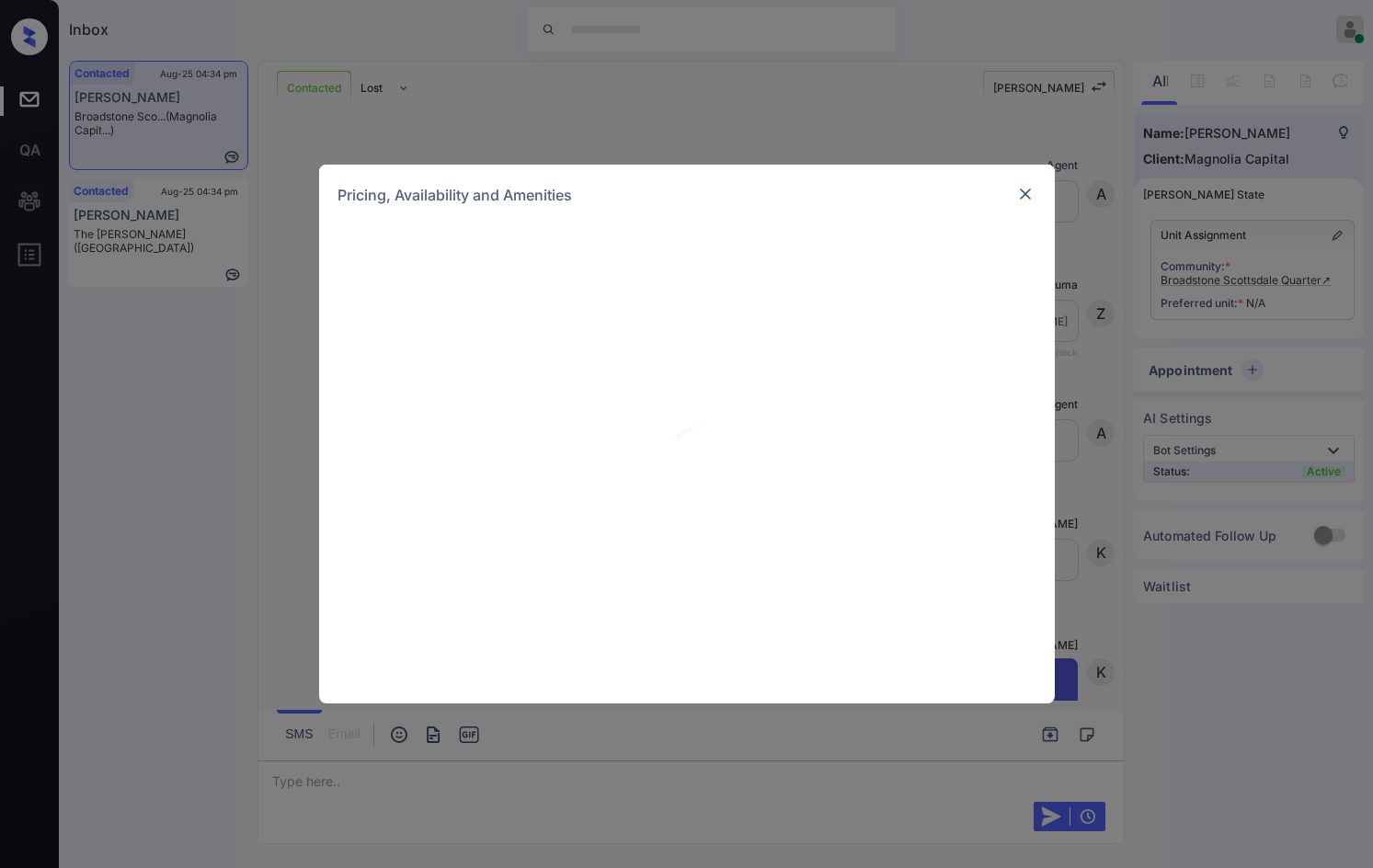
scroll to position [1814, 0]
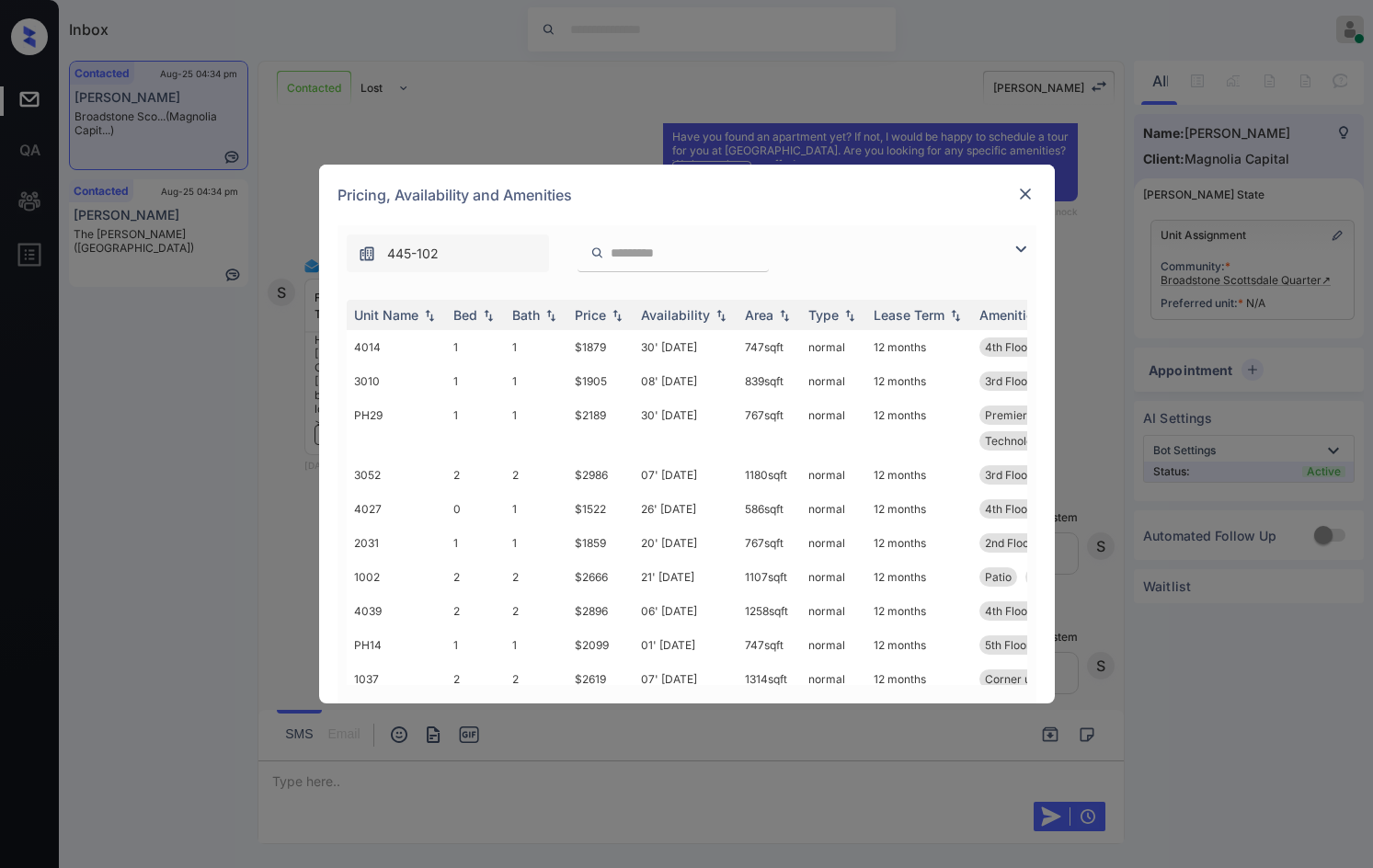
click at [1019, 246] on img at bounding box center [1021, 249] width 22 height 22
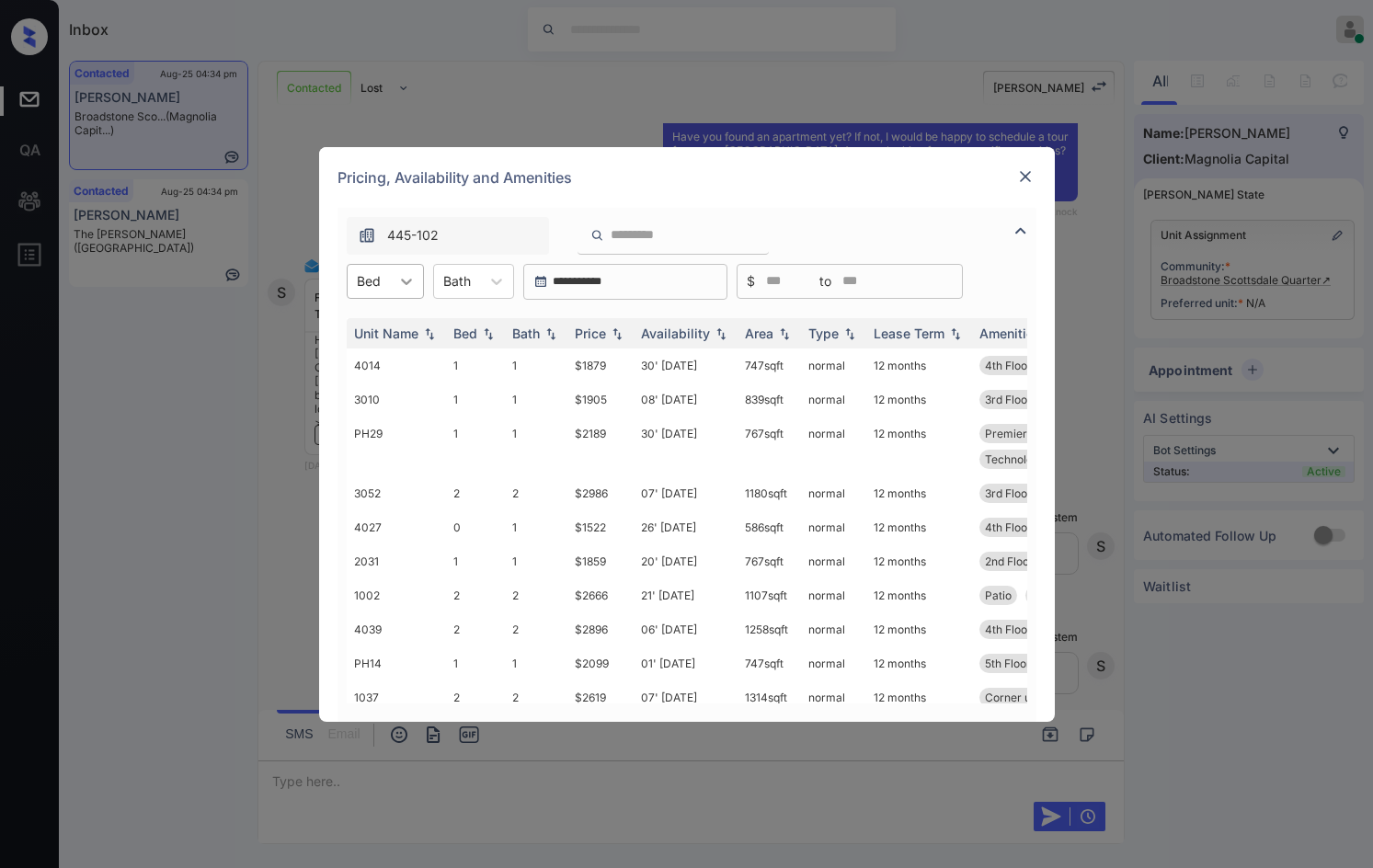
click at [421, 284] on div at bounding box center [406, 282] width 33 height 33
click at [392, 333] on div "0" at bounding box center [385, 326] width 78 height 33
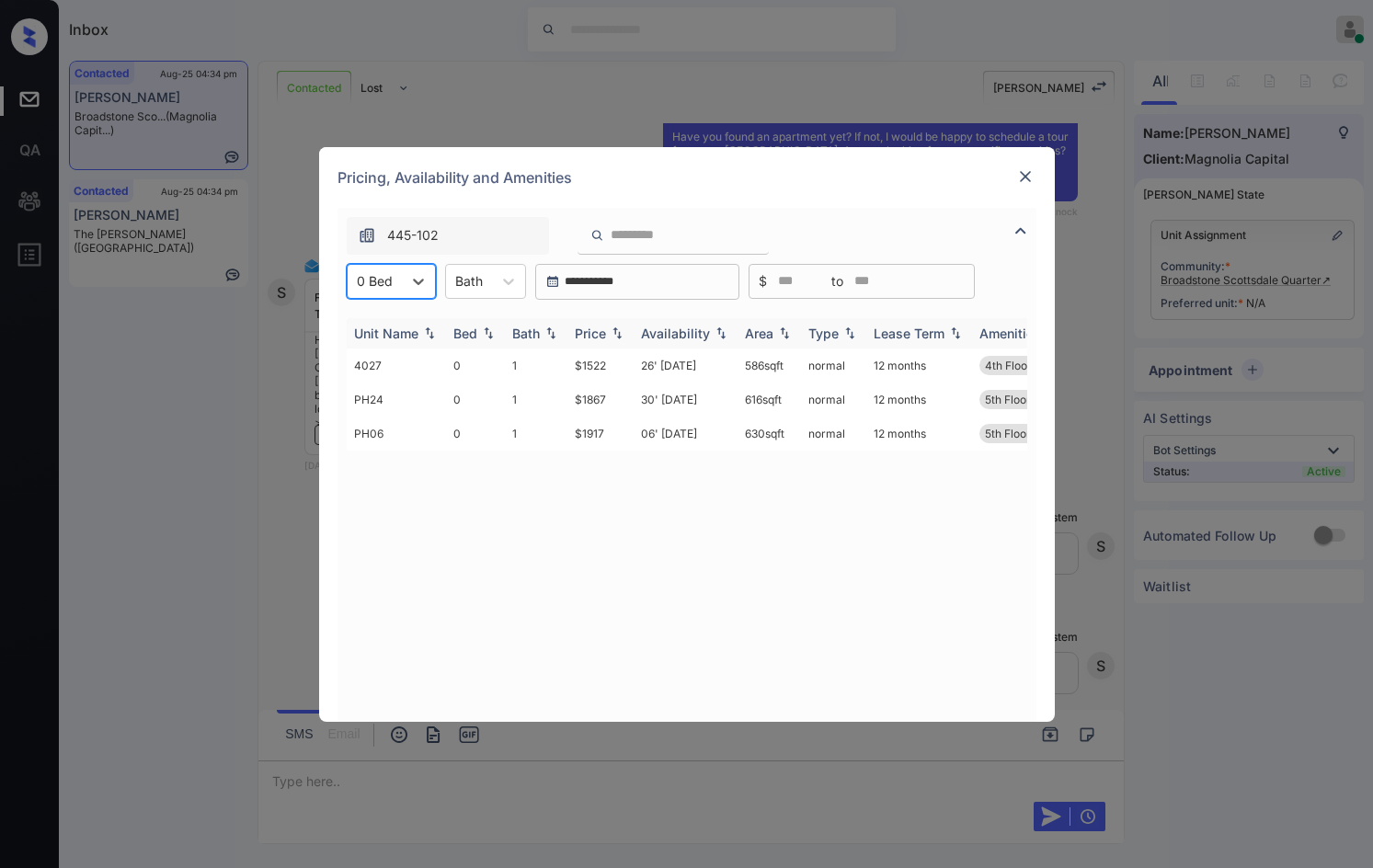
click at [620, 329] on img at bounding box center [617, 332] width 18 height 13
click at [618, 329] on img at bounding box center [617, 333] width 18 height 14
drag, startPoint x: 559, startPoint y: 356, endPoint x: 614, endPoint y: 363, distance: 55.4
click at [614, 363] on tr "4027 0 1 $1522 26' Aug 25 586 sqft normal 12 months 4th Floor Garage View" at bounding box center [827, 365] width 961 height 34
copy tr "$1522"
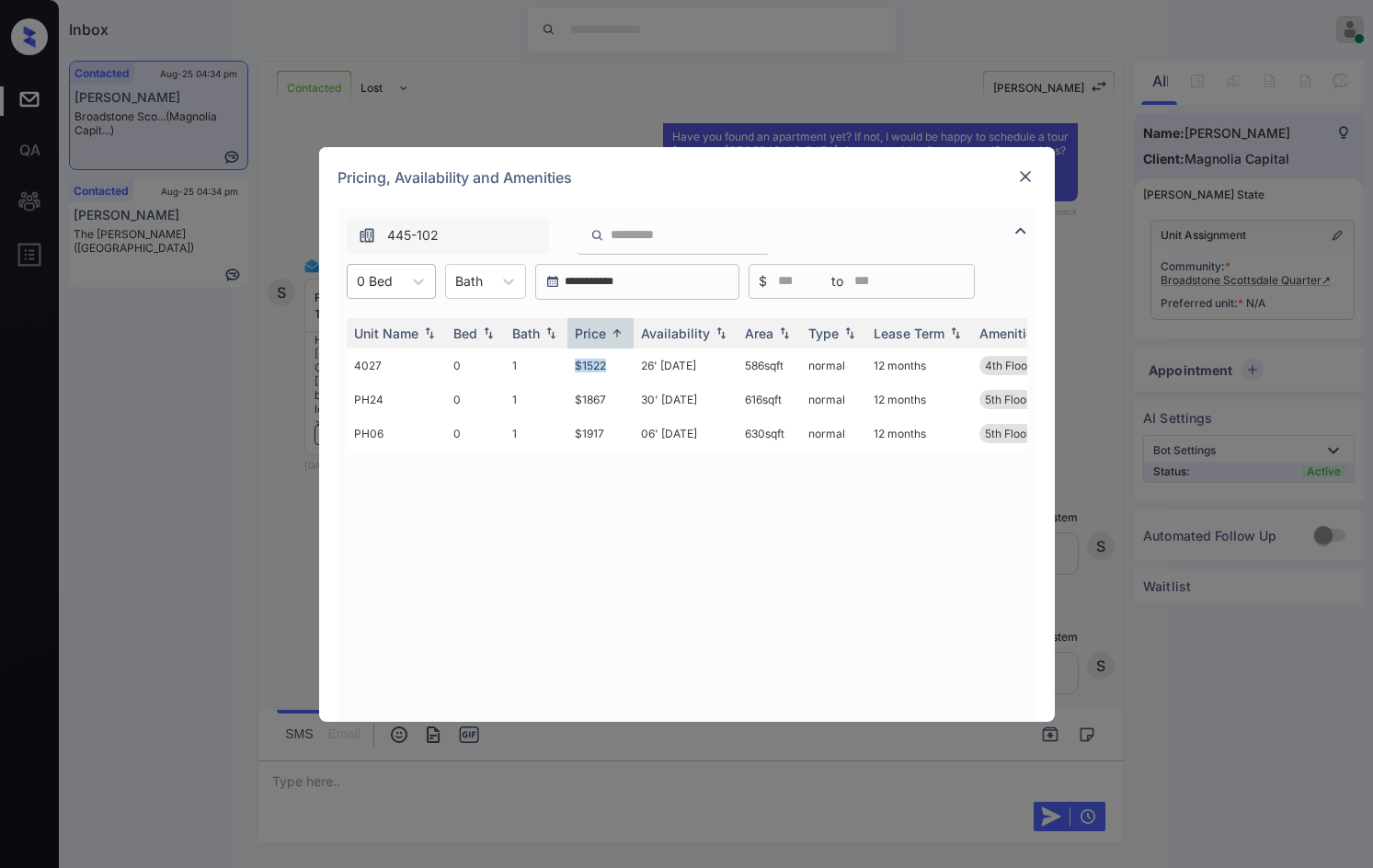
click at [392, 275] on div "0 Bed" at bounding box center [375, 281] width 54 height 26
click at [385, 360] on div "1" at bounding box center [391, 359] width 89 height 33
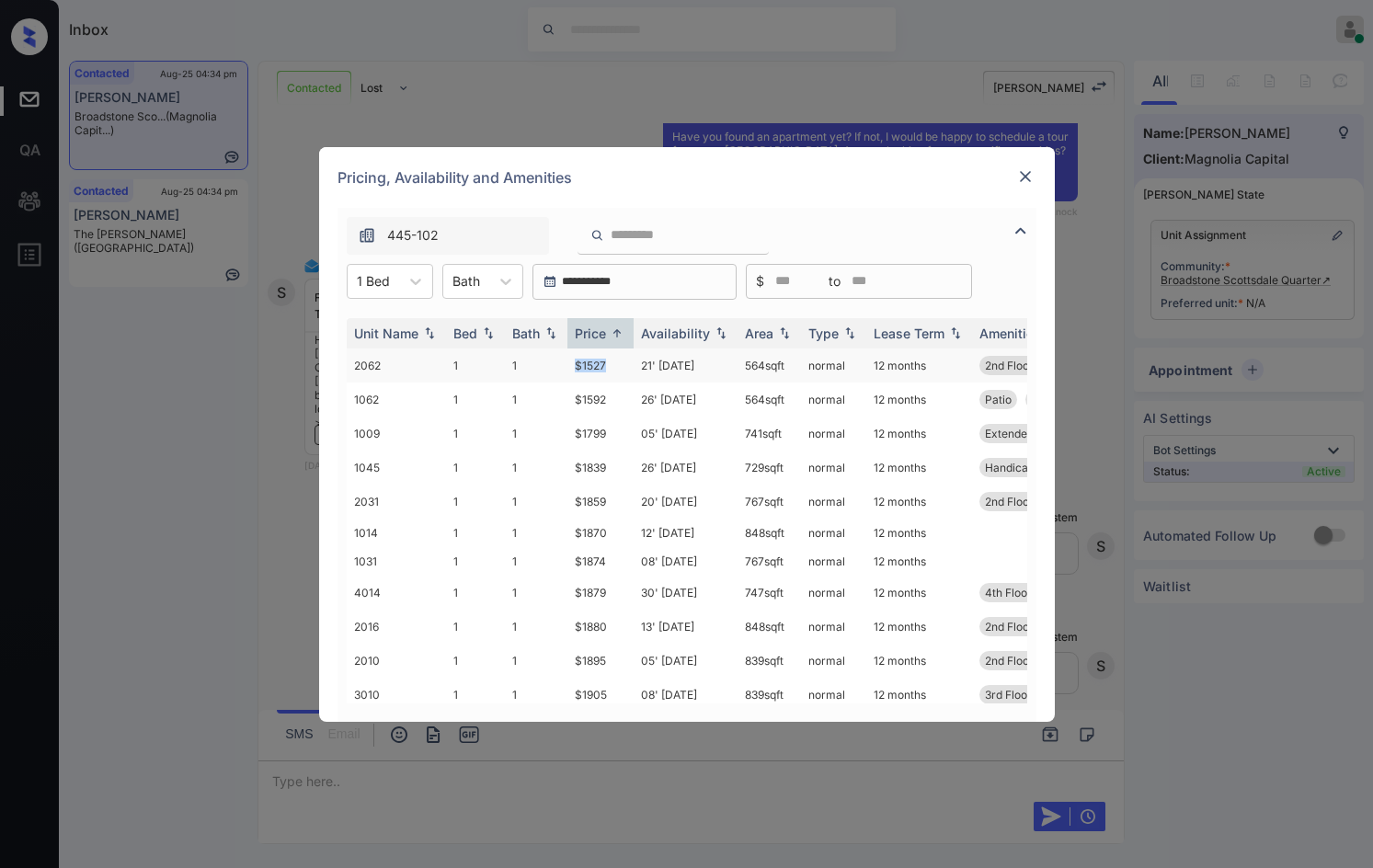
click at [620, 366] on td "$1527" at bounding box center [600, 365] width 66 height 34
copy td "$1527"
click at [253, 356] on div "**********" at bounding box center [686, 434] width 1373 height 868
click at [1016, 168] on img at bounding box center [1024, 176] width 18 height 18
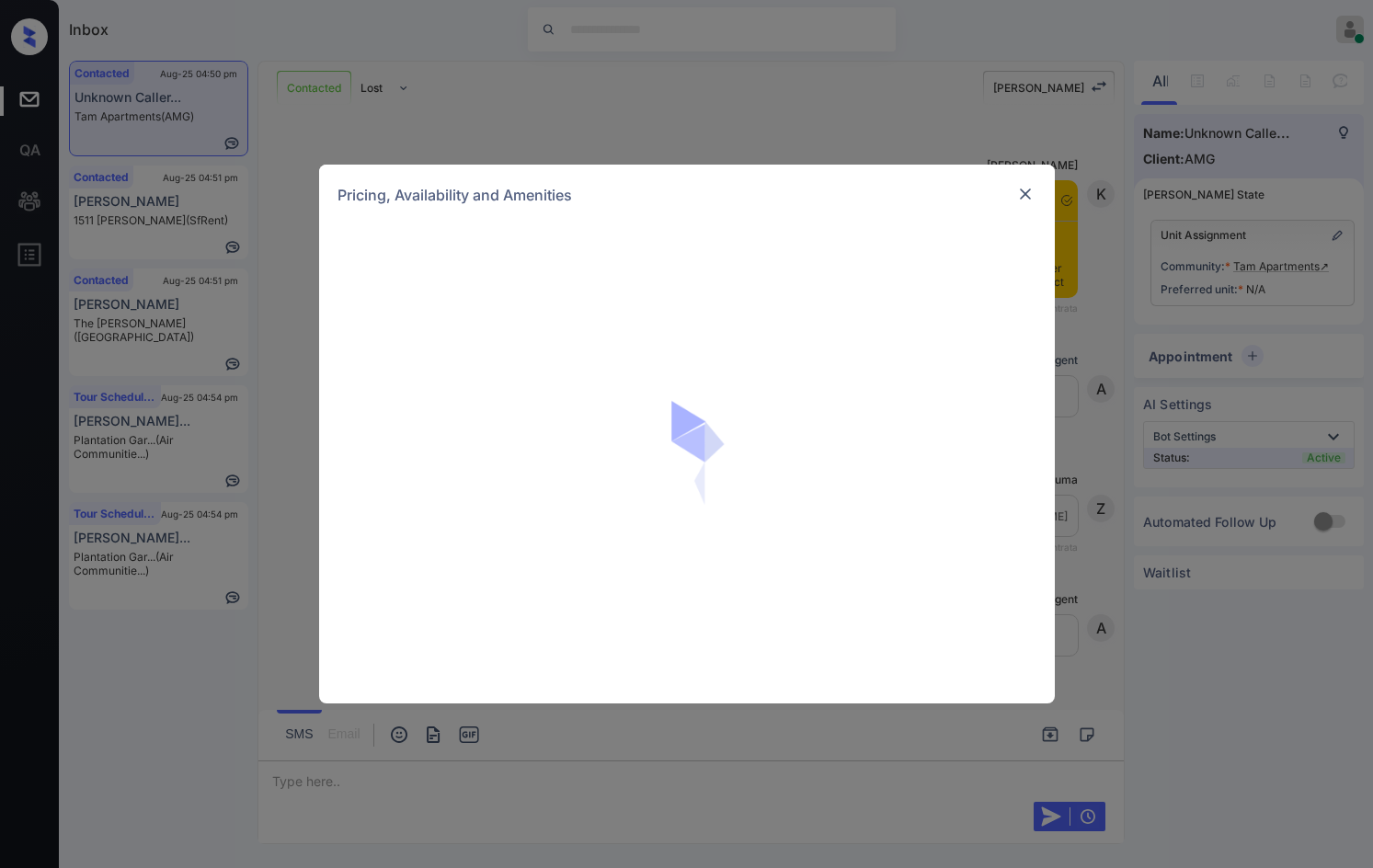
scroll to position [1650, 0]
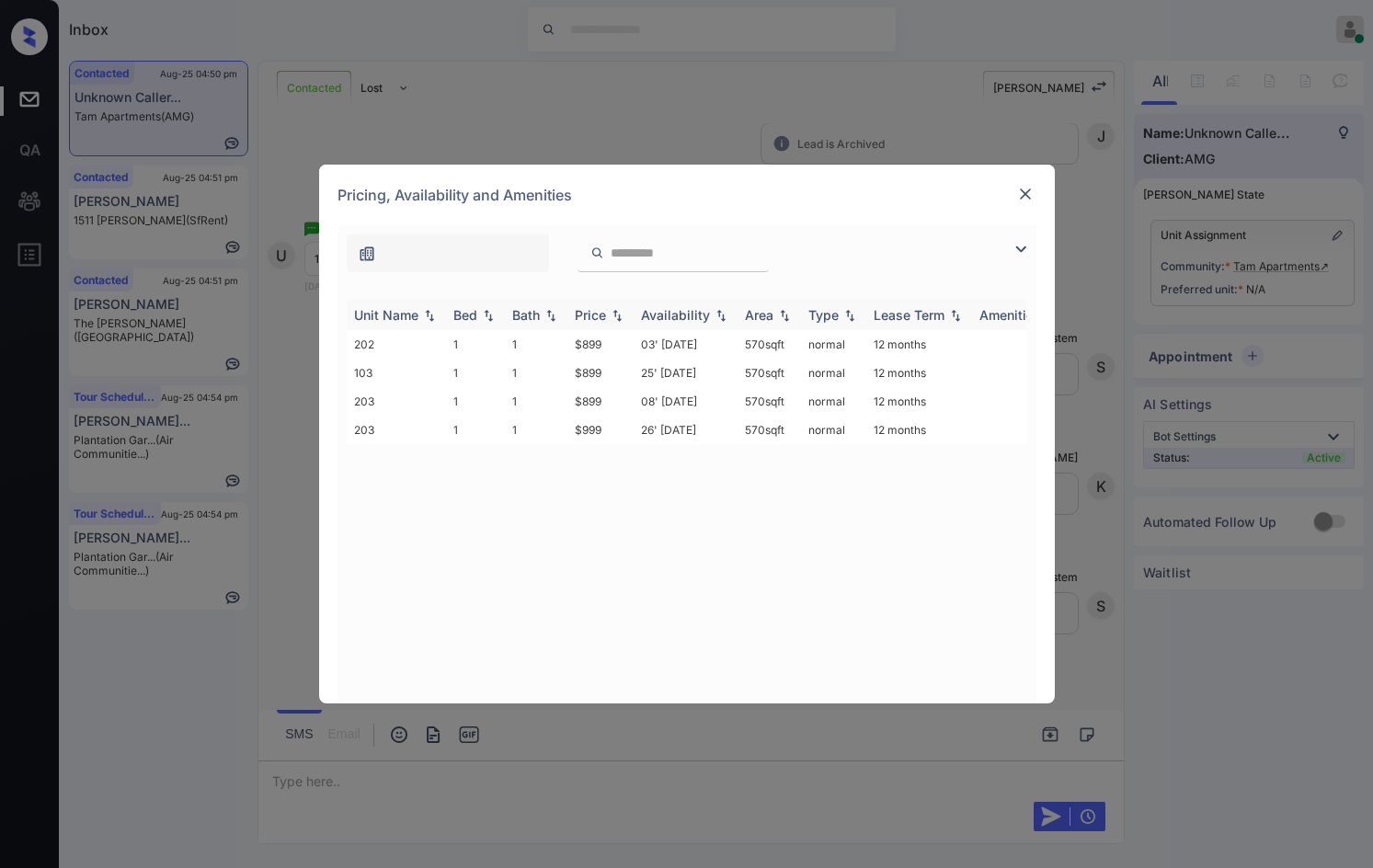
click at [613, 317] on img at bounding box center [617, 315] width 18 height 13
click at [613, 317] on img at bounding box center [617, 315] width 18 height 14
drag, startPoint x: 577, startPoint y: 342, endPoint x: 600, endPoint y: 345, distance: 23.2
click at [600, 345] on td "$899" at bounding box center [600, 344] width 66 height 28
click at [611, 342] on td "$899" at bounding box center [600, 344] width 66 height 28
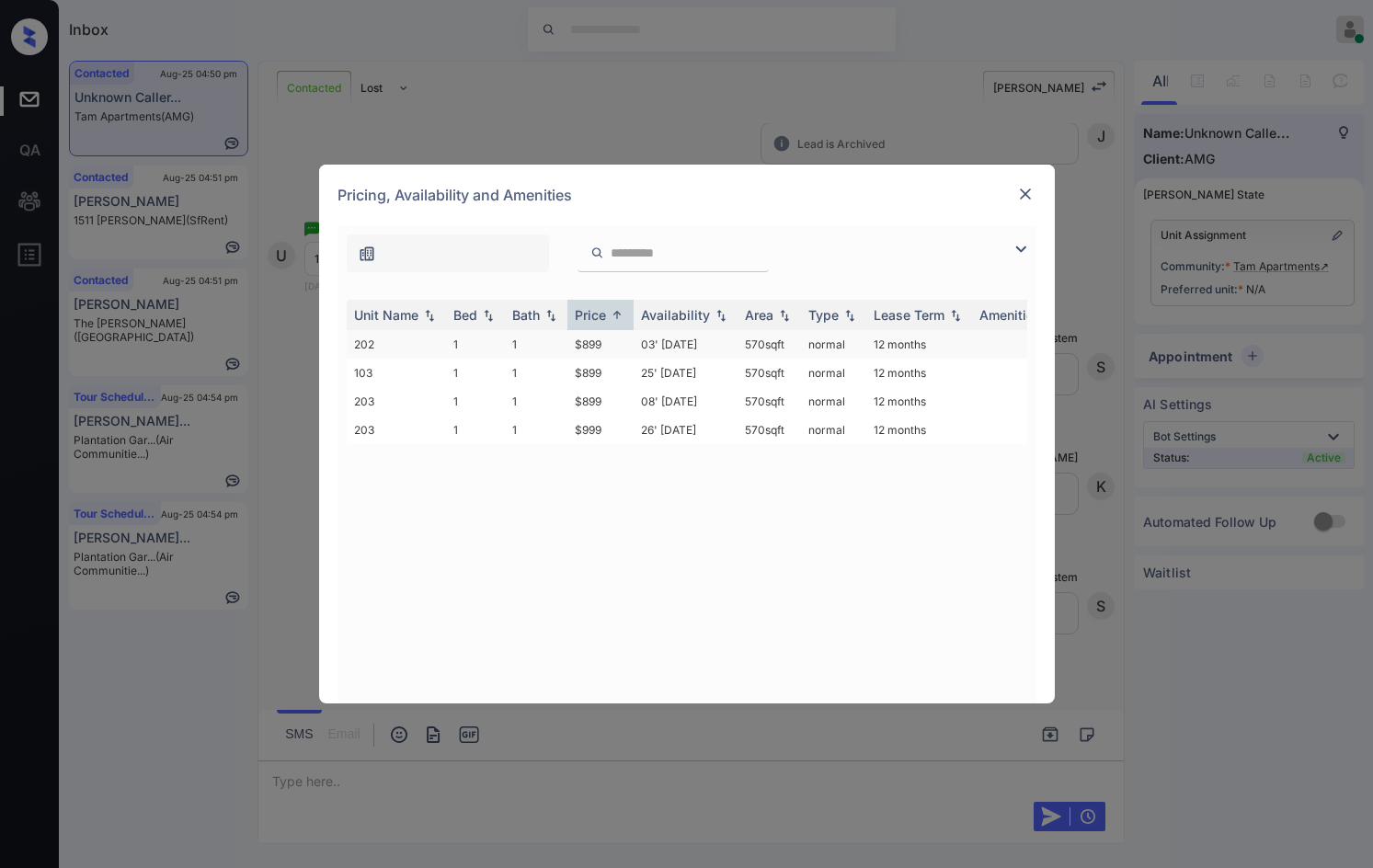
click at [611, 342] on td "$899" at bounding box center [600, 344] width 66 height 28
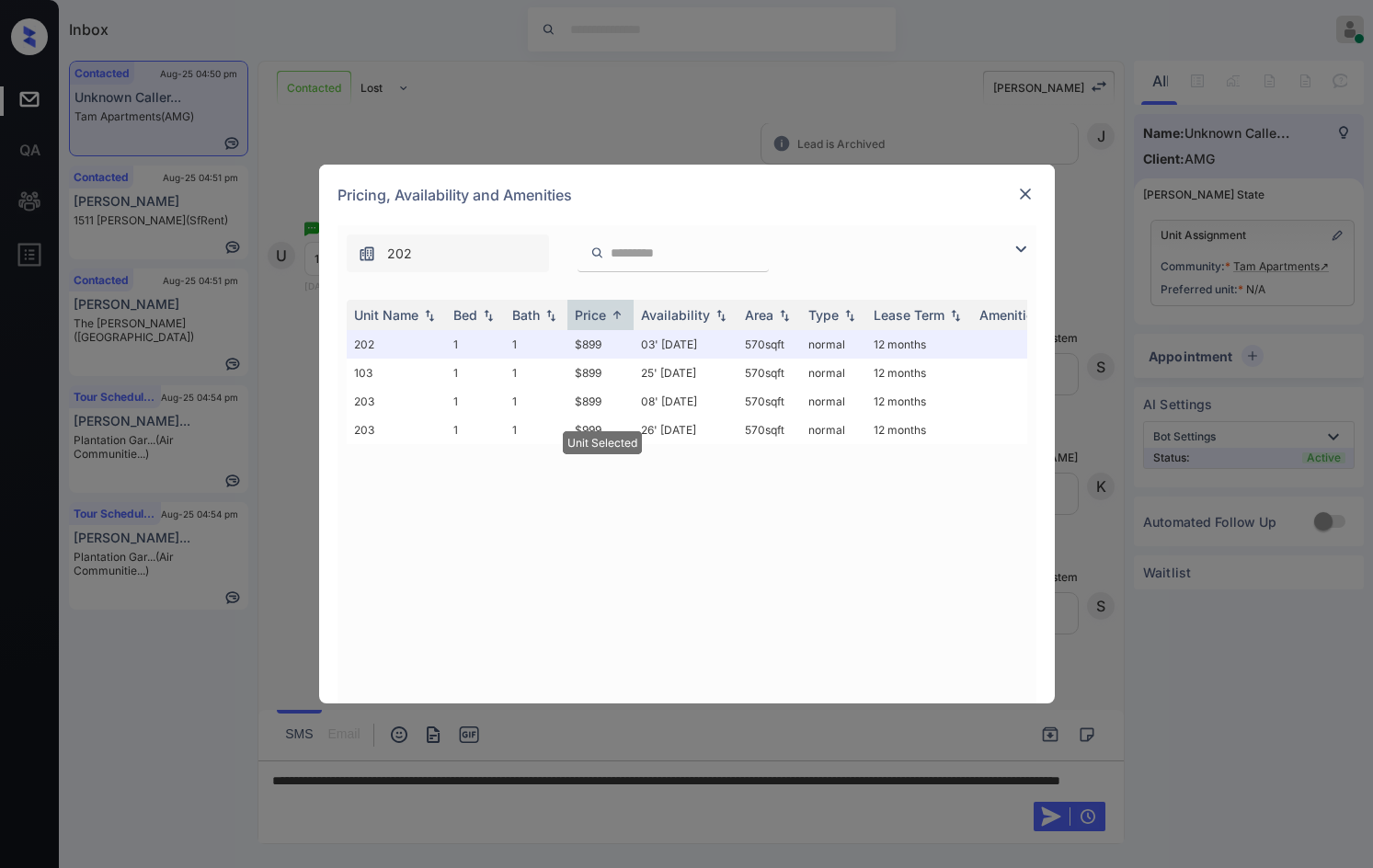
click at [1020, 196] on img at bounding box center [1024, 193] width 18 height 18
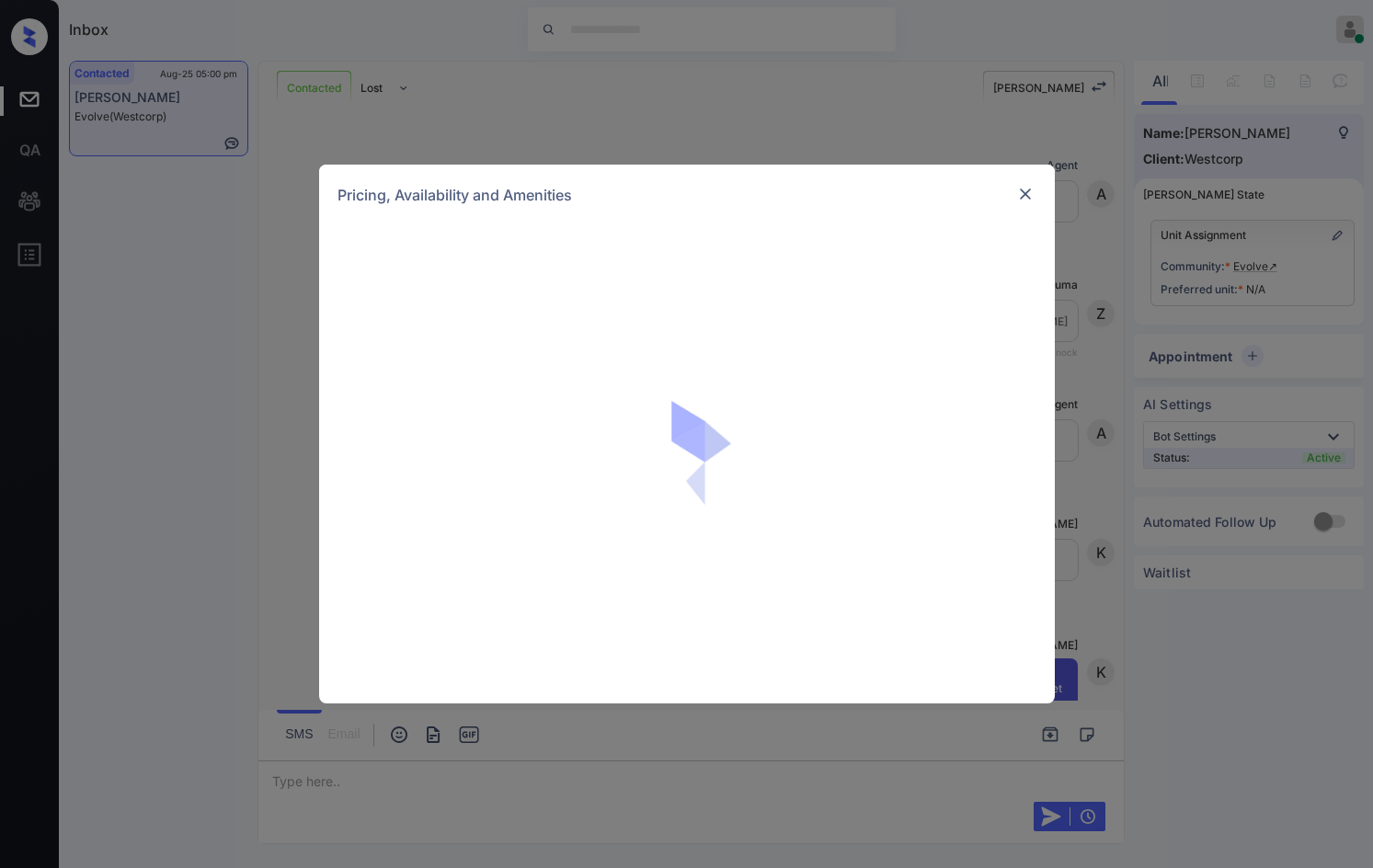
scroll to position [1955, 0]
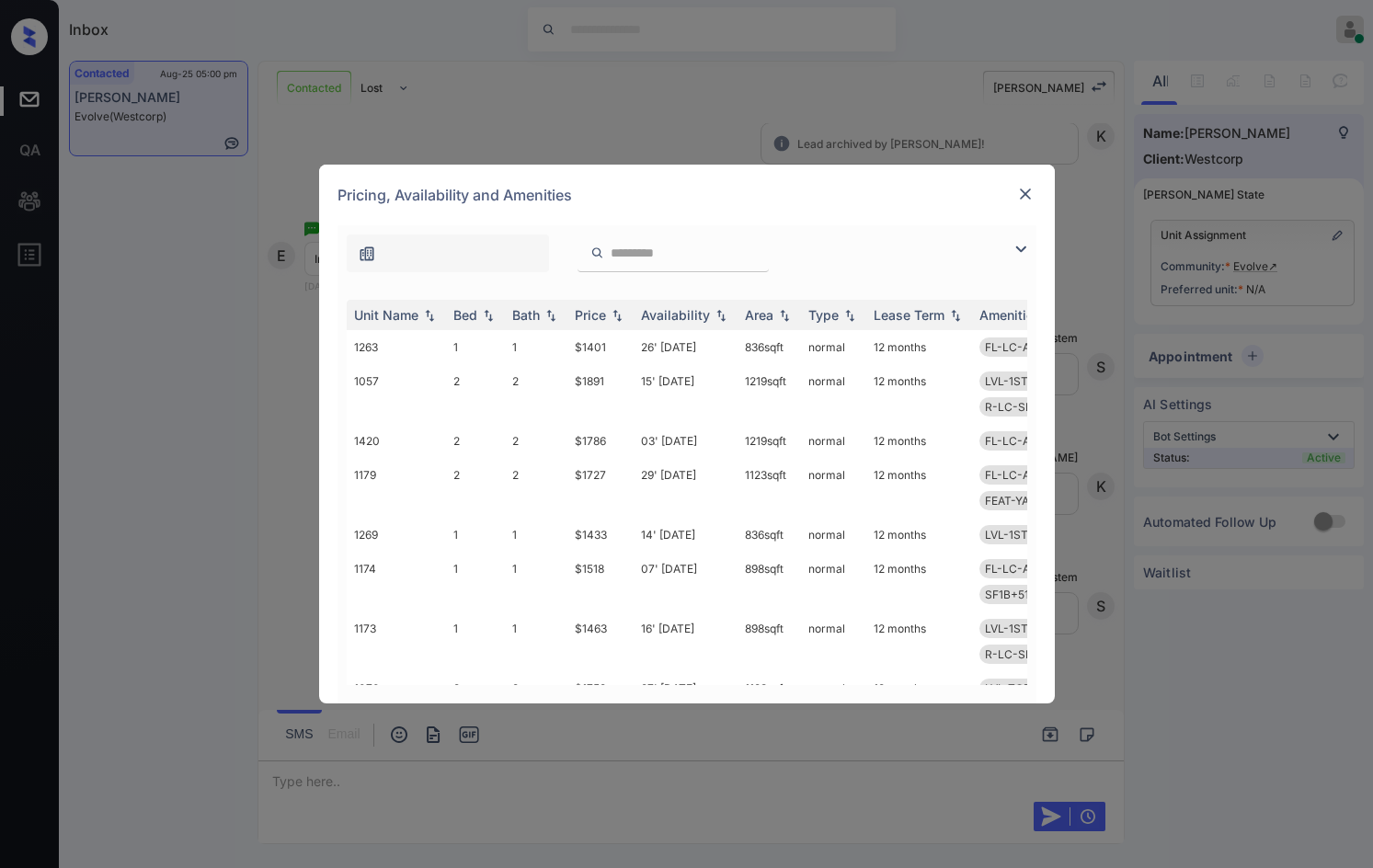
click at [1022, 253] on img at bounding box center [1021, 249] width 22 height 22
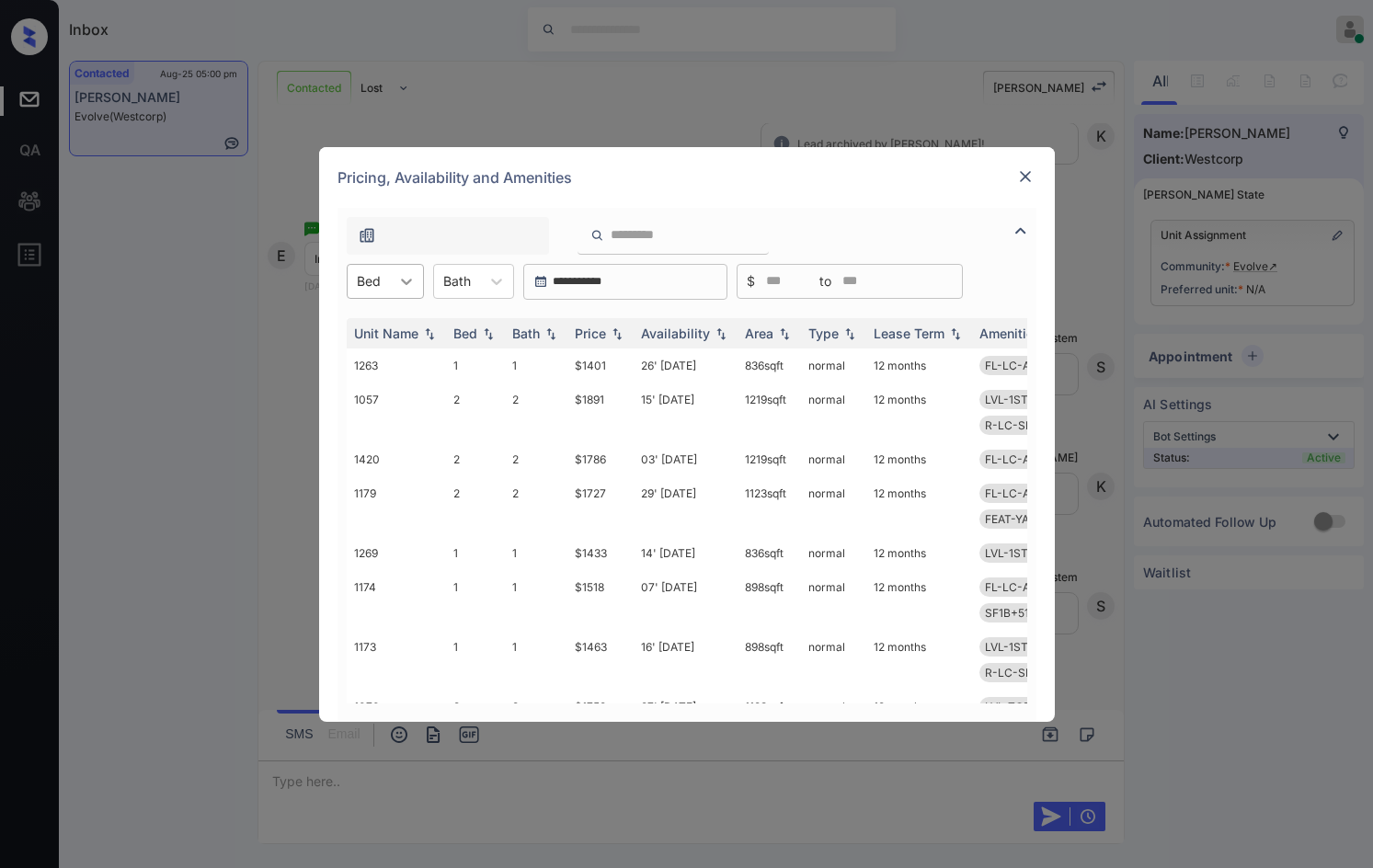
click at [402, 287] on icon at bounding box center [406, 281] width 18 height 18
click at [413, 326] on div "1" at bounding box center [385, 326] width 78 height 33
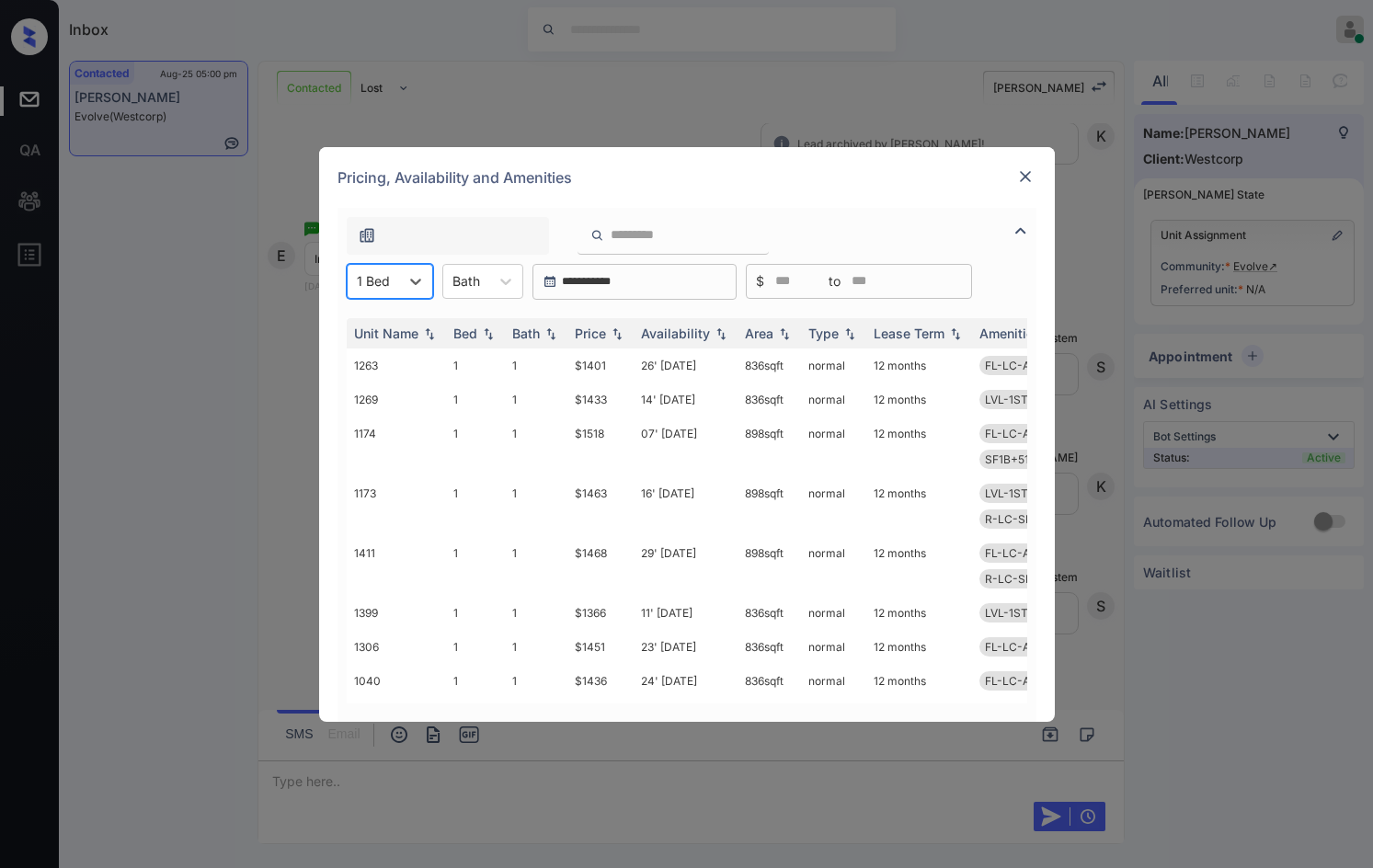
click at [413, 262] on div "**********" at bounding box center [687, 464] width 699 height 514
click at [416, 304] on div "Unit Name Bed Bath Price Availability Area Type Lease Term Amenities 1263 1 1 $…" at bounding box center [687, 511] width 699 height 422
click at [405, 281] on div at bounding box center [416, 282] width 33 height 33
click at [391, 362] on div "2" at bounding box center [389, 359] width 86 height 33
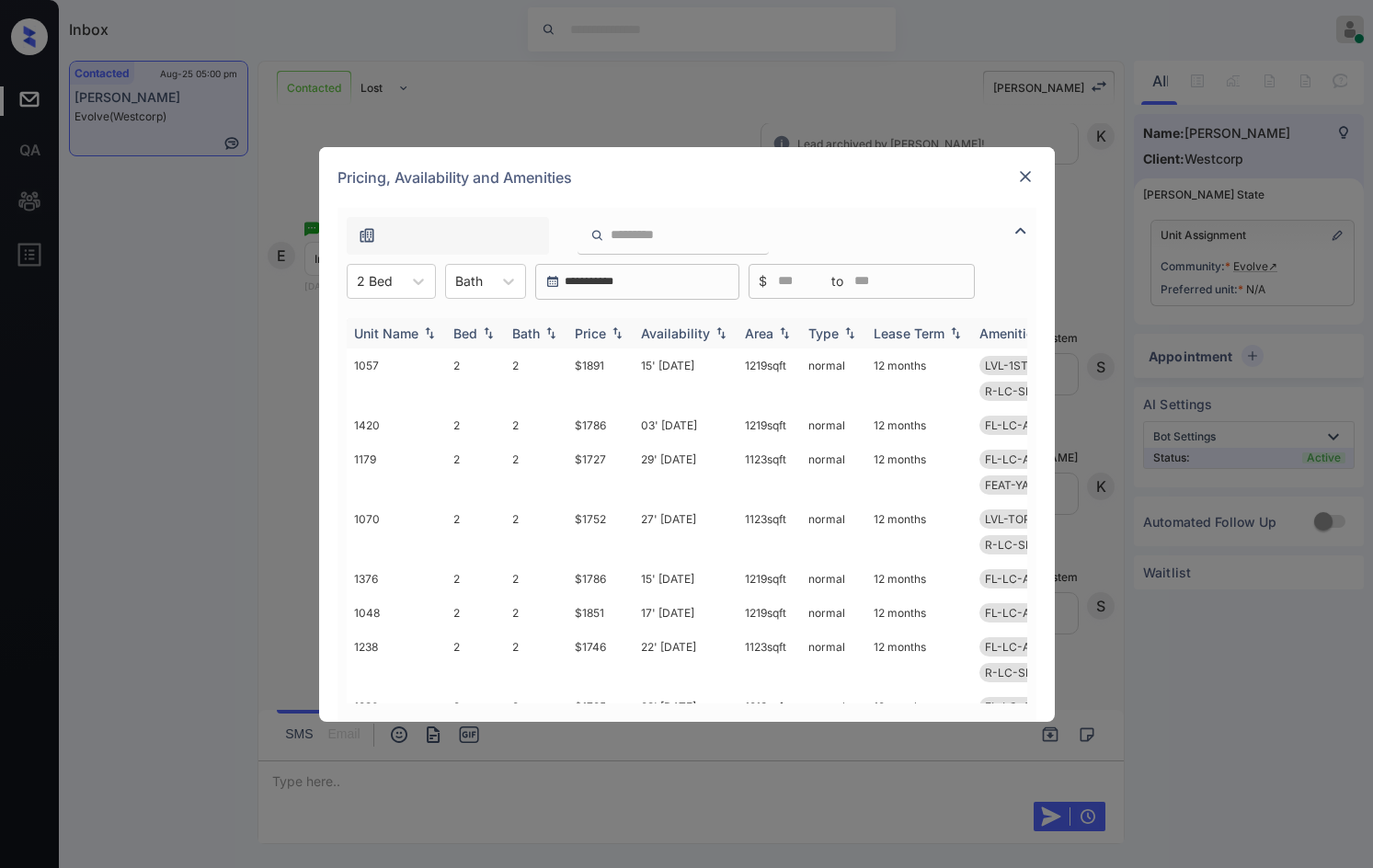
click at [609, 332] on img at bounding box center [617, 332] width 18 height 13
click at [609, 332] on img at bounding box center [617, 333] width 18 height 14
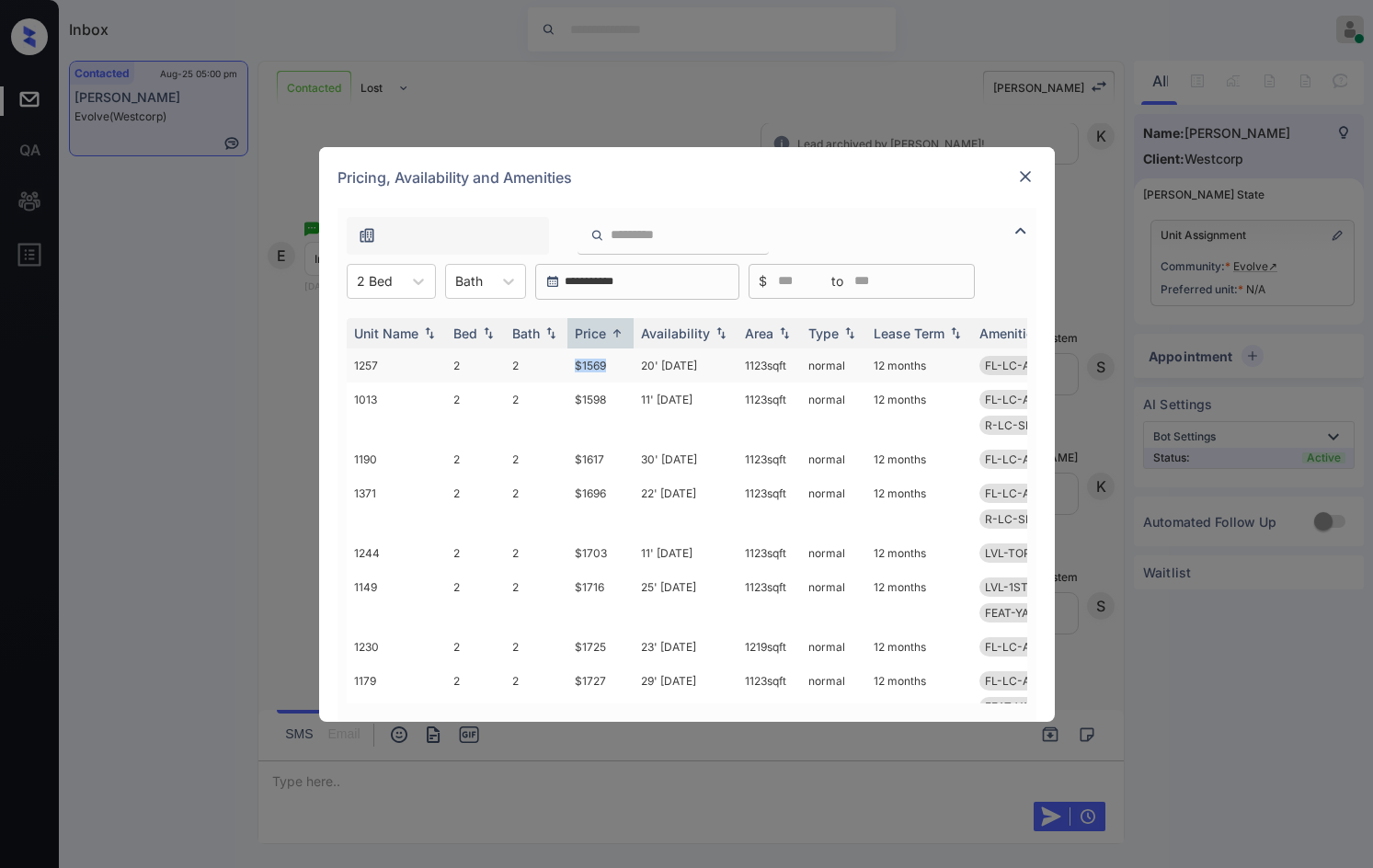
drag, startPoint x: 569, startPoint y: 363, endPoint x: 610, endPoint y: 365, distance: 41.0
click at [603, 365] on td "$1569" at bounding box center [600, 365] width 66 height 34
click at [610, 365] on td "$1569" at bounding box center [600, 365] width 66 height 34
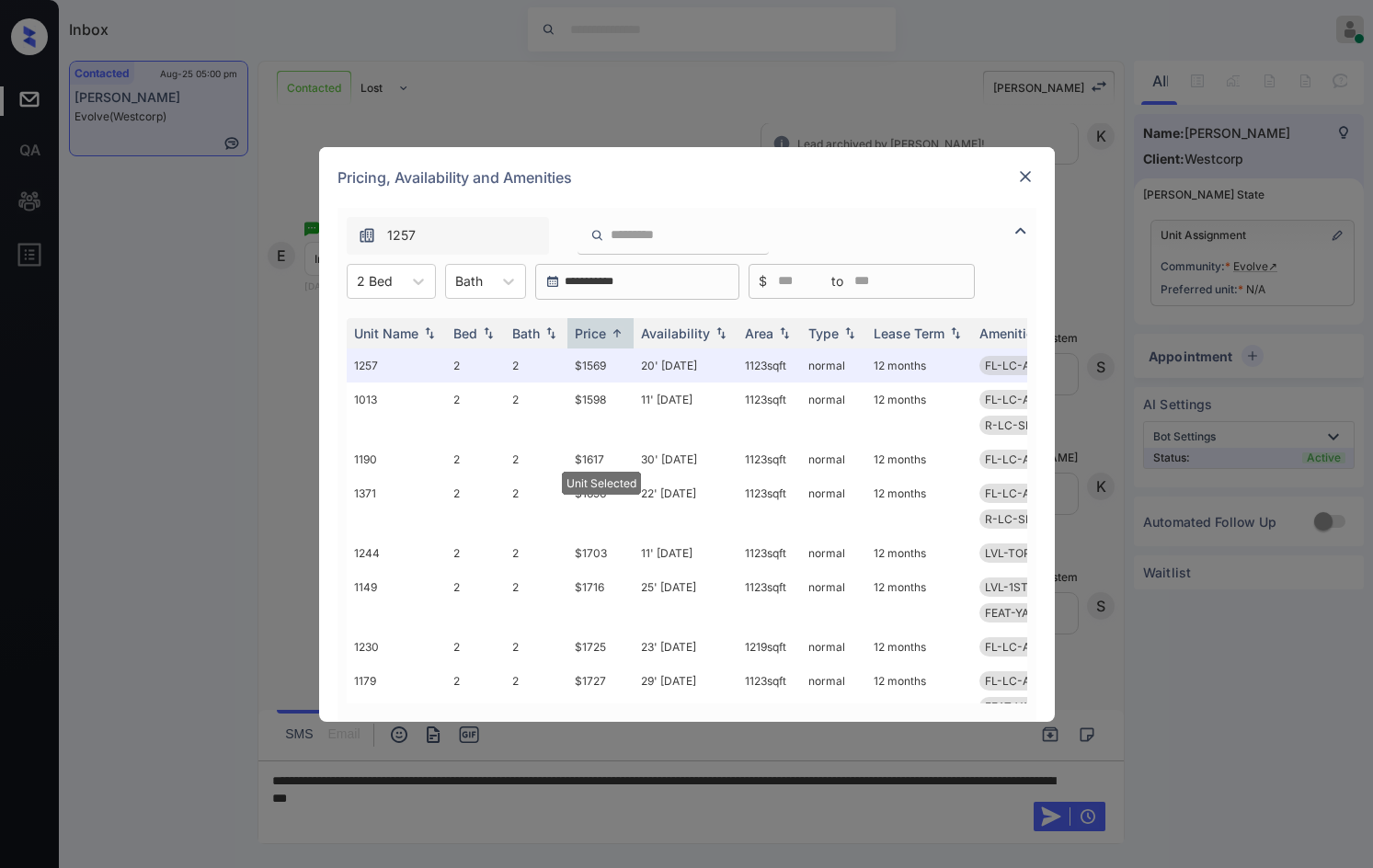
click at [1021, 174] on img at bounding box center [1024, 176] width 18 height 18
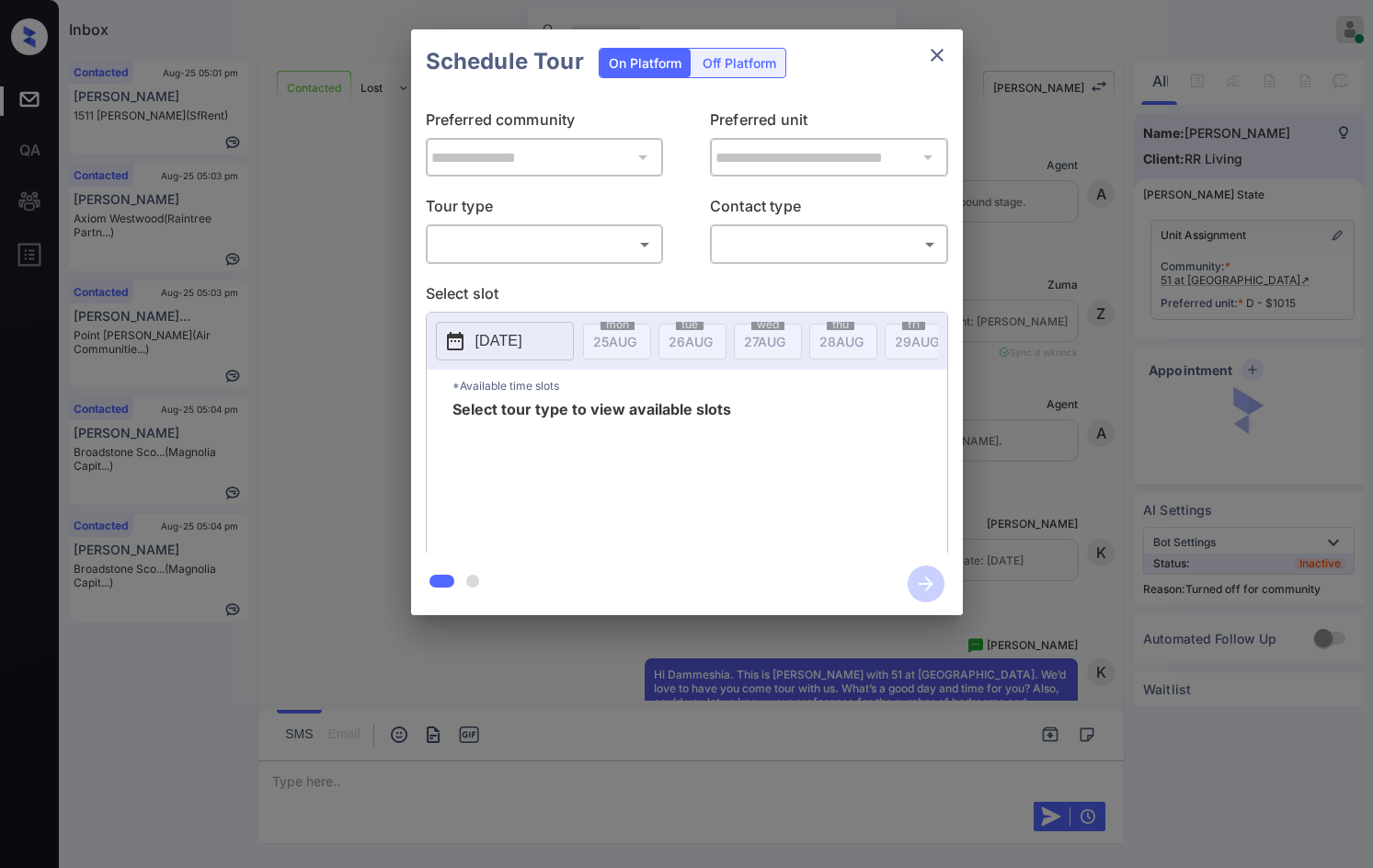
scroll to position [2288, 0]
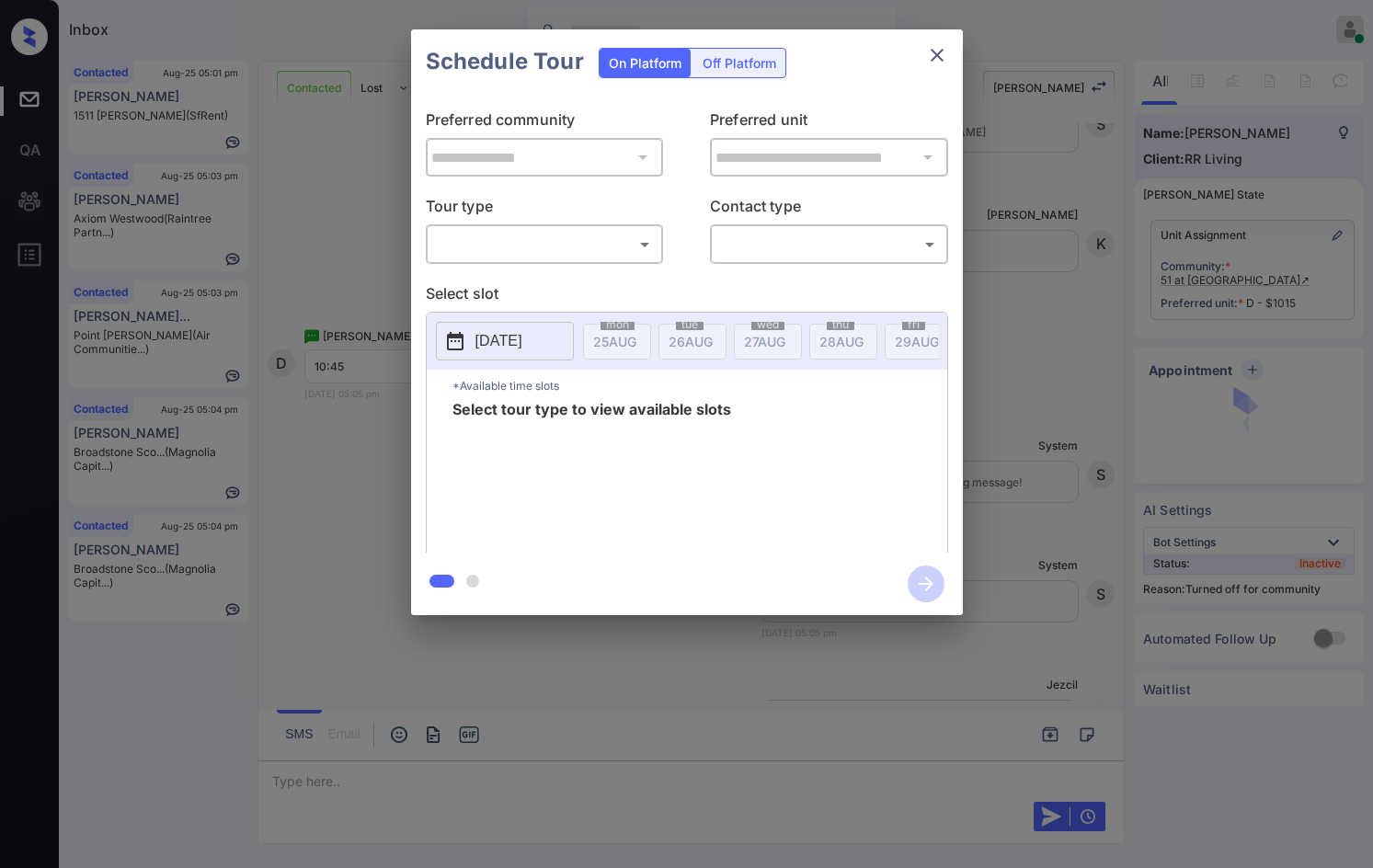
click at [503, 235] on body "Inbox Jezcil Usanastre Online Set yourself offline Set yourself on break Profil…" at bounding box center [686, 434] width 1373 height 868
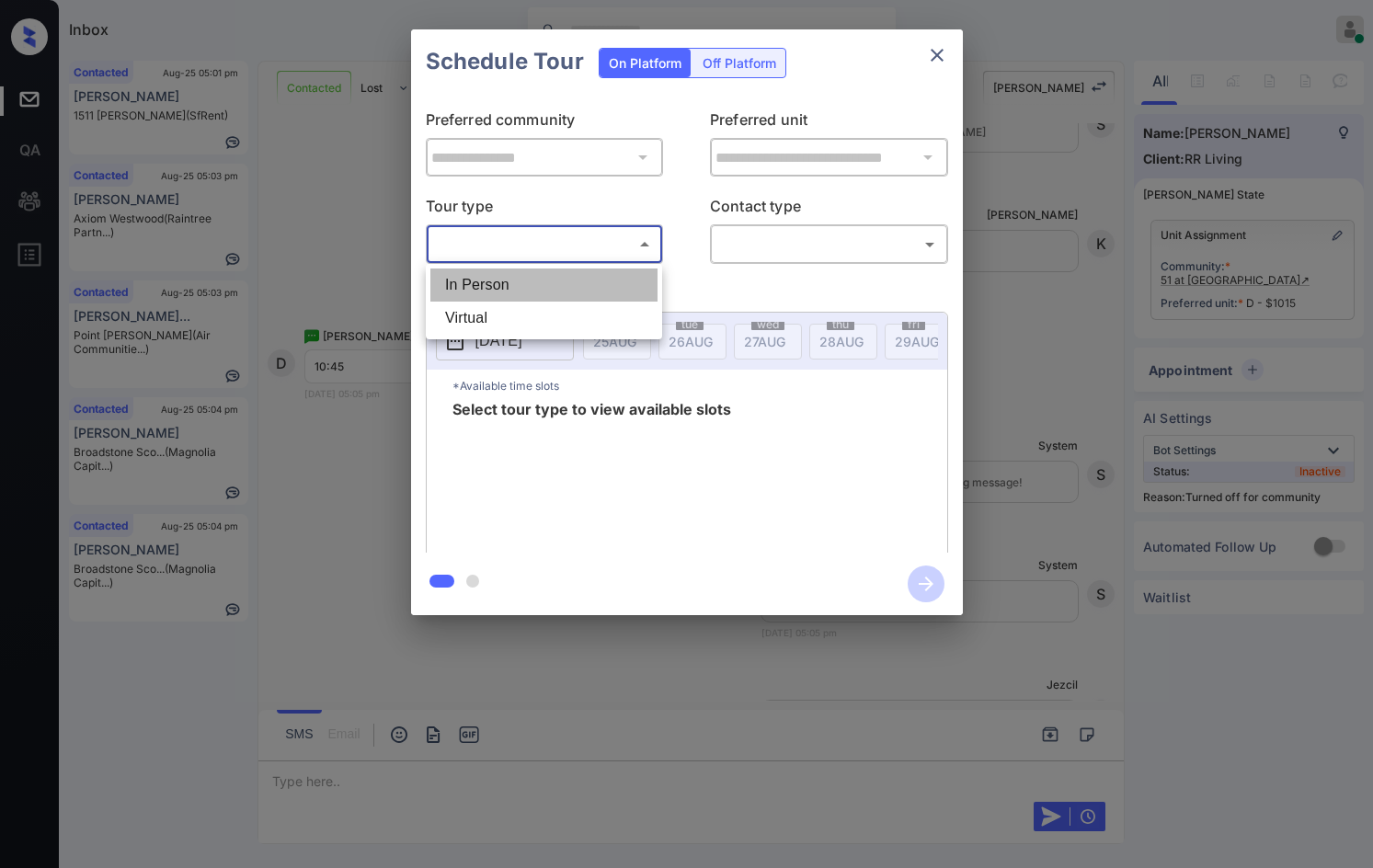
click at [494, 281] on li "In Person" at bounding box center [544, 284] width 227 height 33
type input "********"
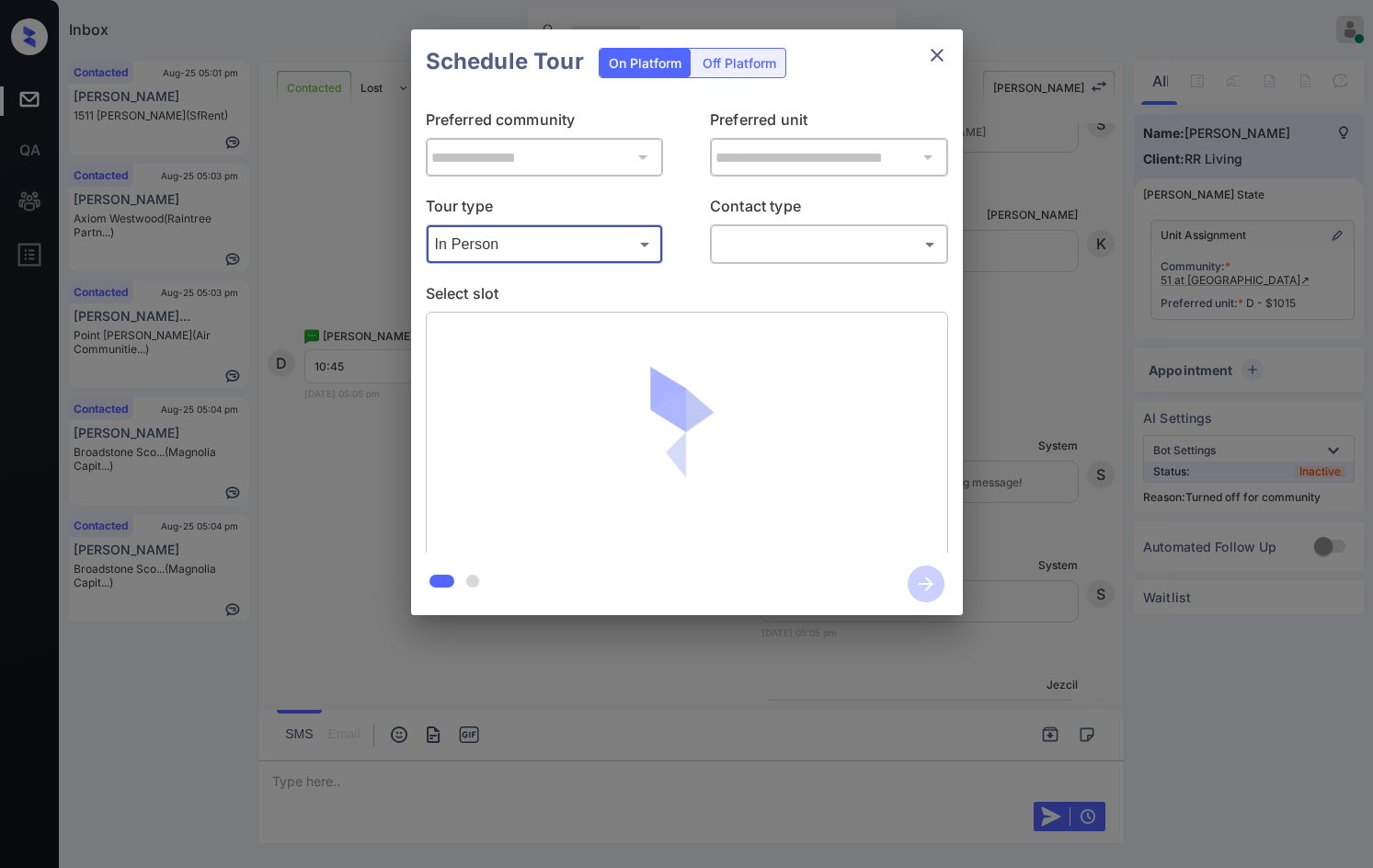
click at [749, 225] on div "​ ​" at bounding box center [828, 244] width 238 height 40
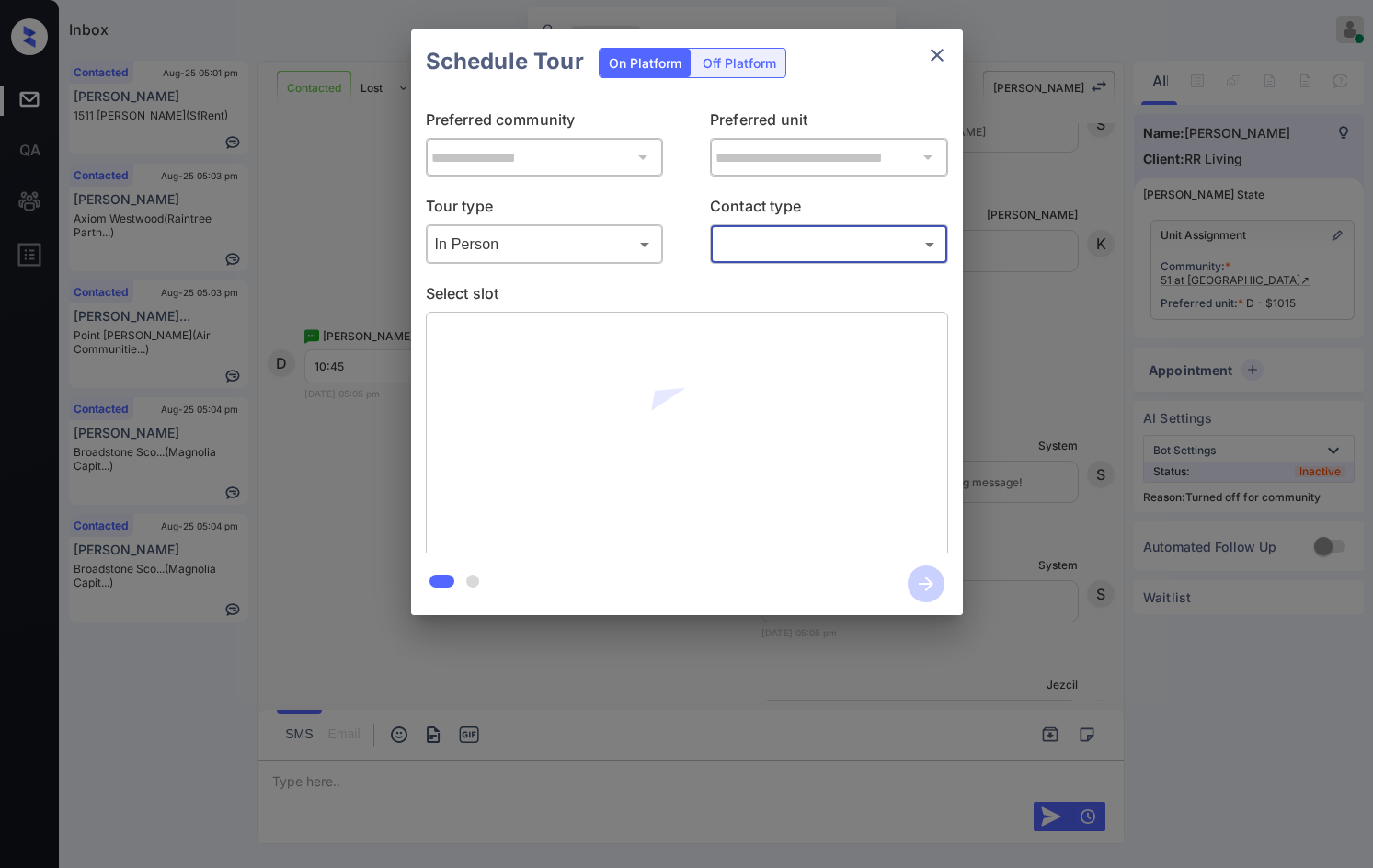
click at [744, 269] on div "**********" at bounding box center [686, 323] width 552 height 459
click at [754, 259] on body "Inbox Jezcil Usanastre Online Set yourself offline Set yourself on break Profil…" at bounding box center [686, 434] width 1373 height 868
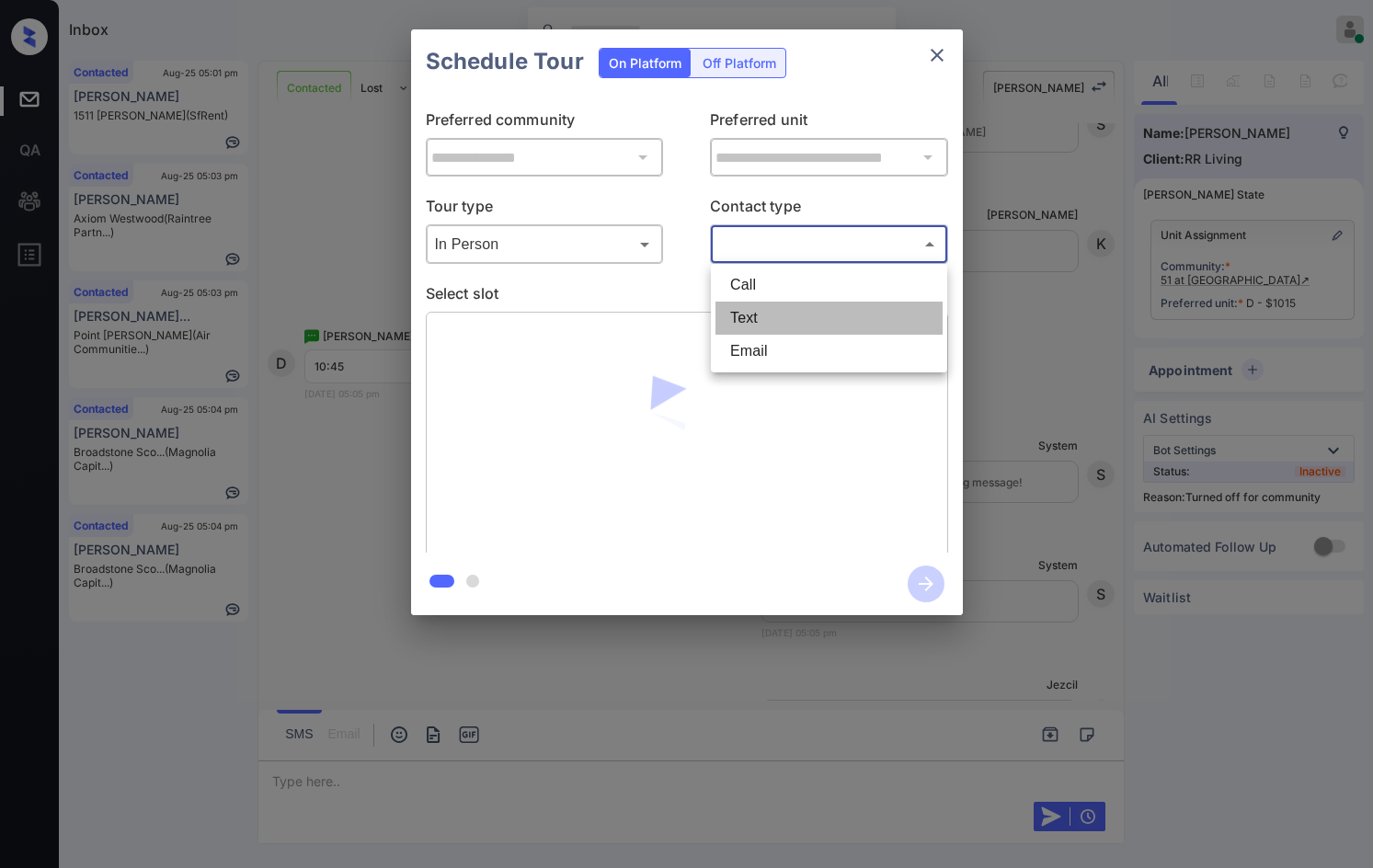
click at [753, 323] on li "Text" at bounding box center [829, 318] width 227 height 33
type input "****"
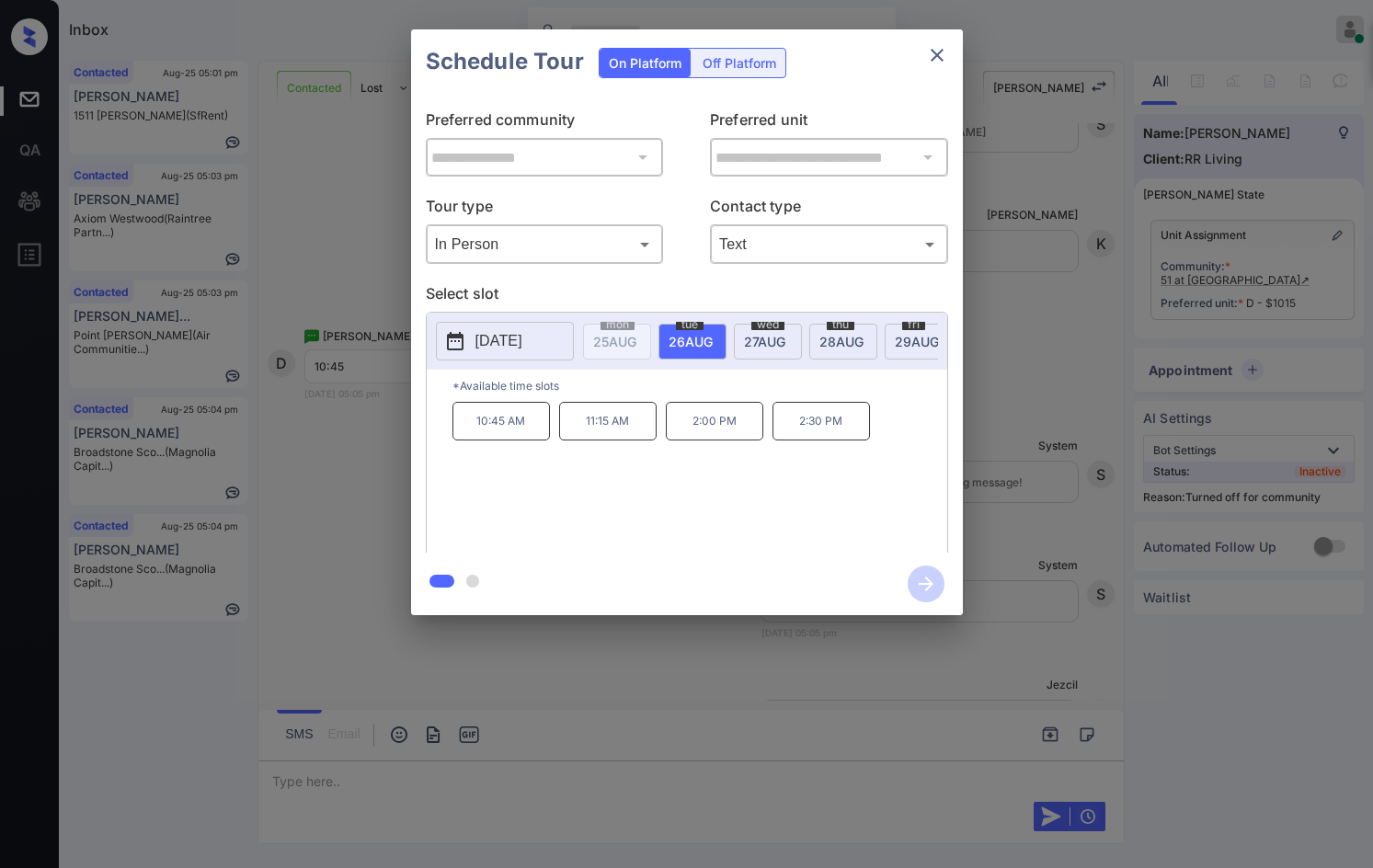
click at [795, 556] on div at bounding box center [686, 584] width 552 height 62
drag, startPoint x: 777, startPoint y: 533, endPoint x: 772, endPoint y: 523, distance: 11.2
click at [777, 533] on div "10:45 AM 11:15 AM 2:00 PM 2:30 PM" at bounding box center [699, 476] width 494 height 148
click at [751, 342] on span "27 AUG" at bounding box center [764, 342] width 42 height 16
click at [303, 505] on div "**********" at bounding box center [686, 322] width 1373 height 645
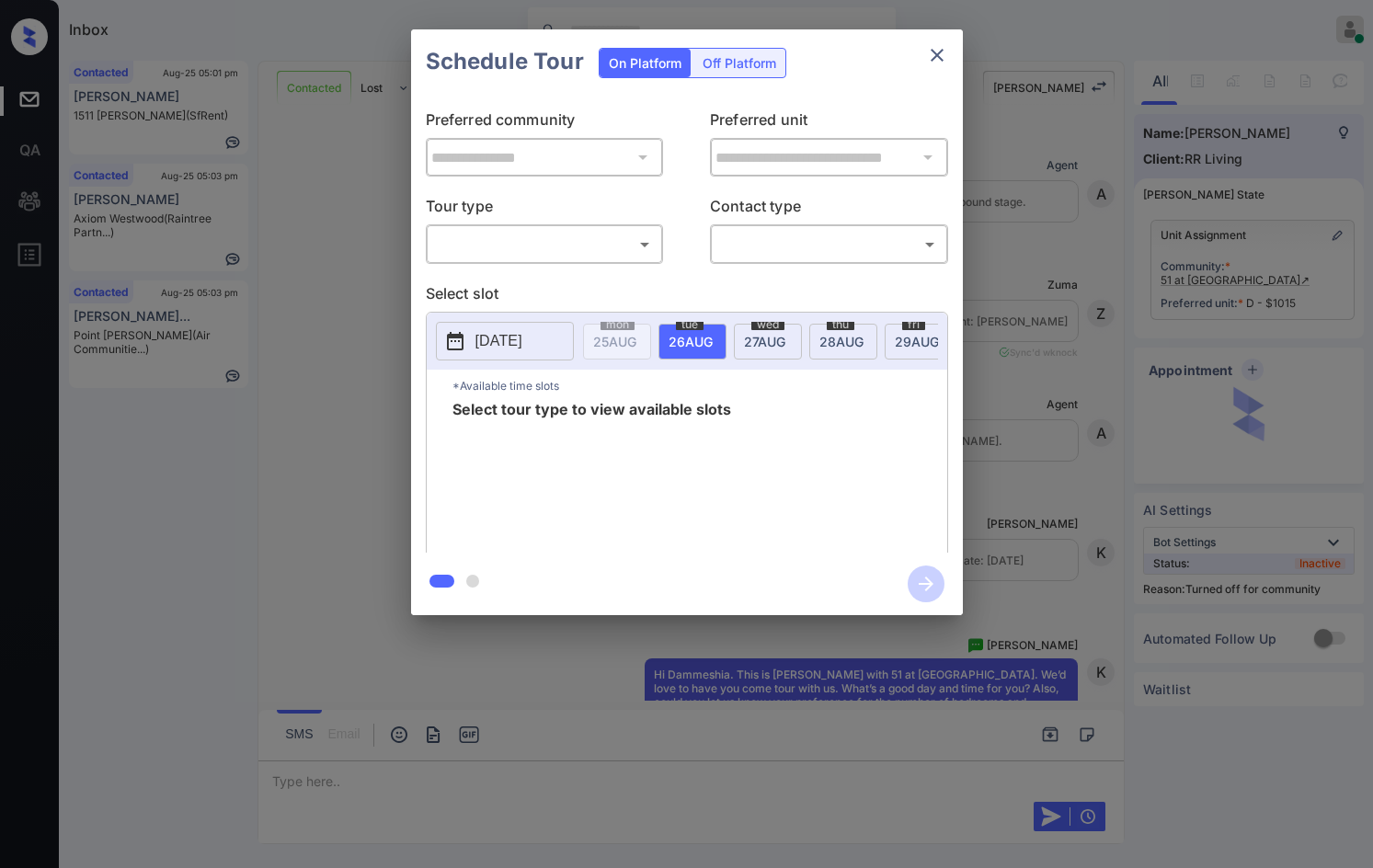
scroll to position [2423, 0]
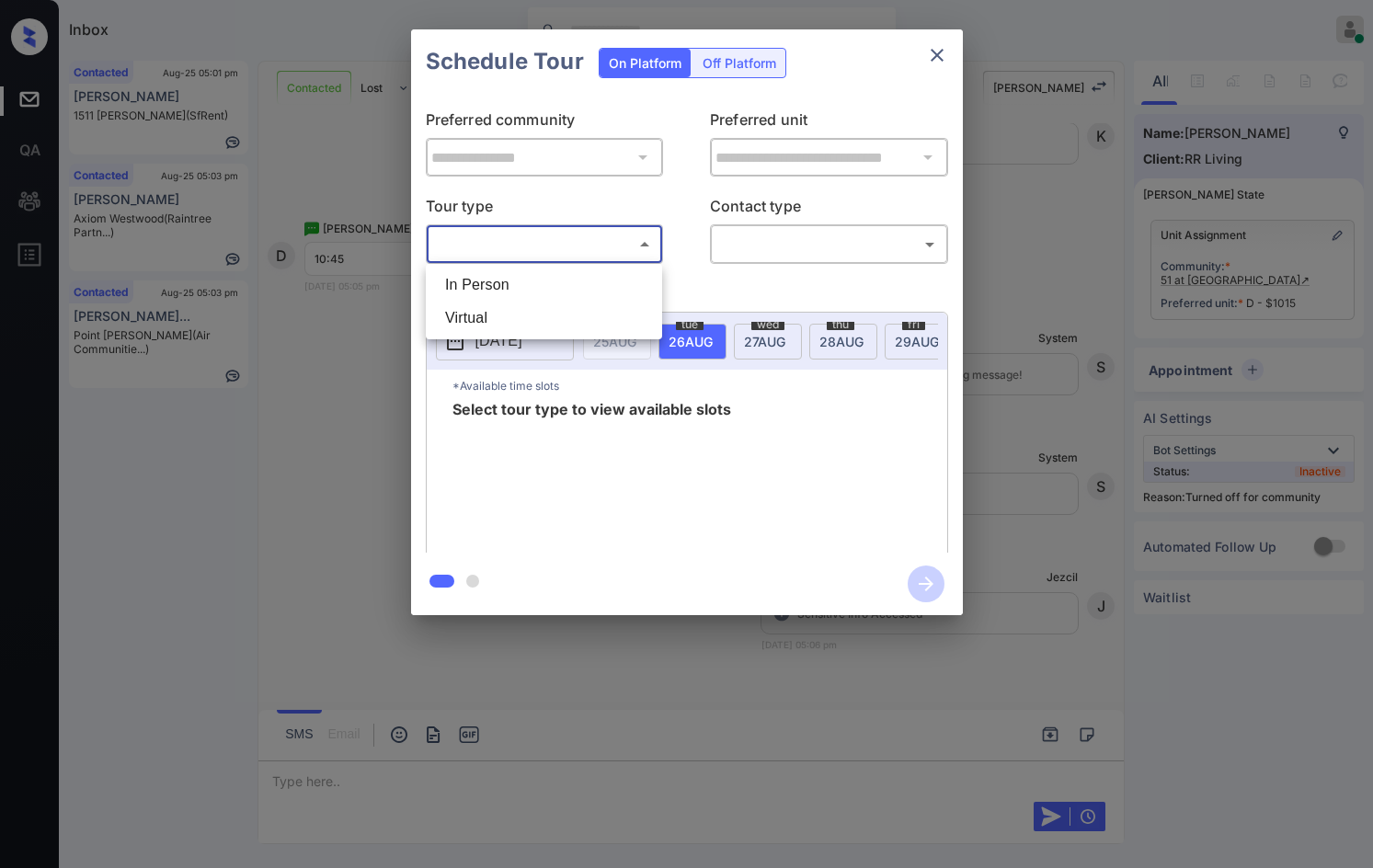
click at [505, 237] on body "Inbox Jezcil Usanastre Online Set yourself offline Set yourself on break Profil…" at bounding box center [686, 434] width 1373 height 868
click at [506, 259] on div at bounding box center [686, 434] width 1373 height 868
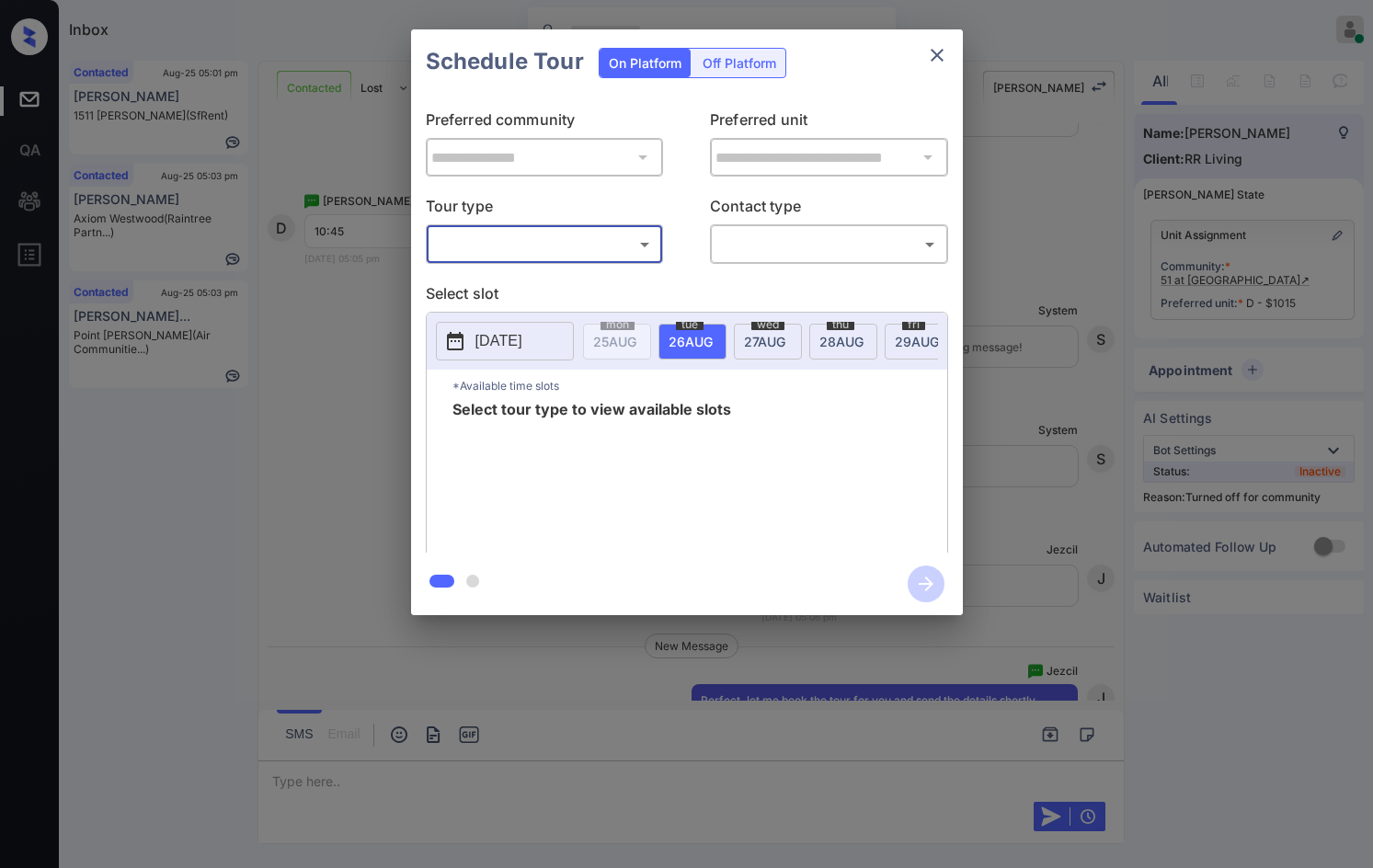
scroll to position [2533, 0]
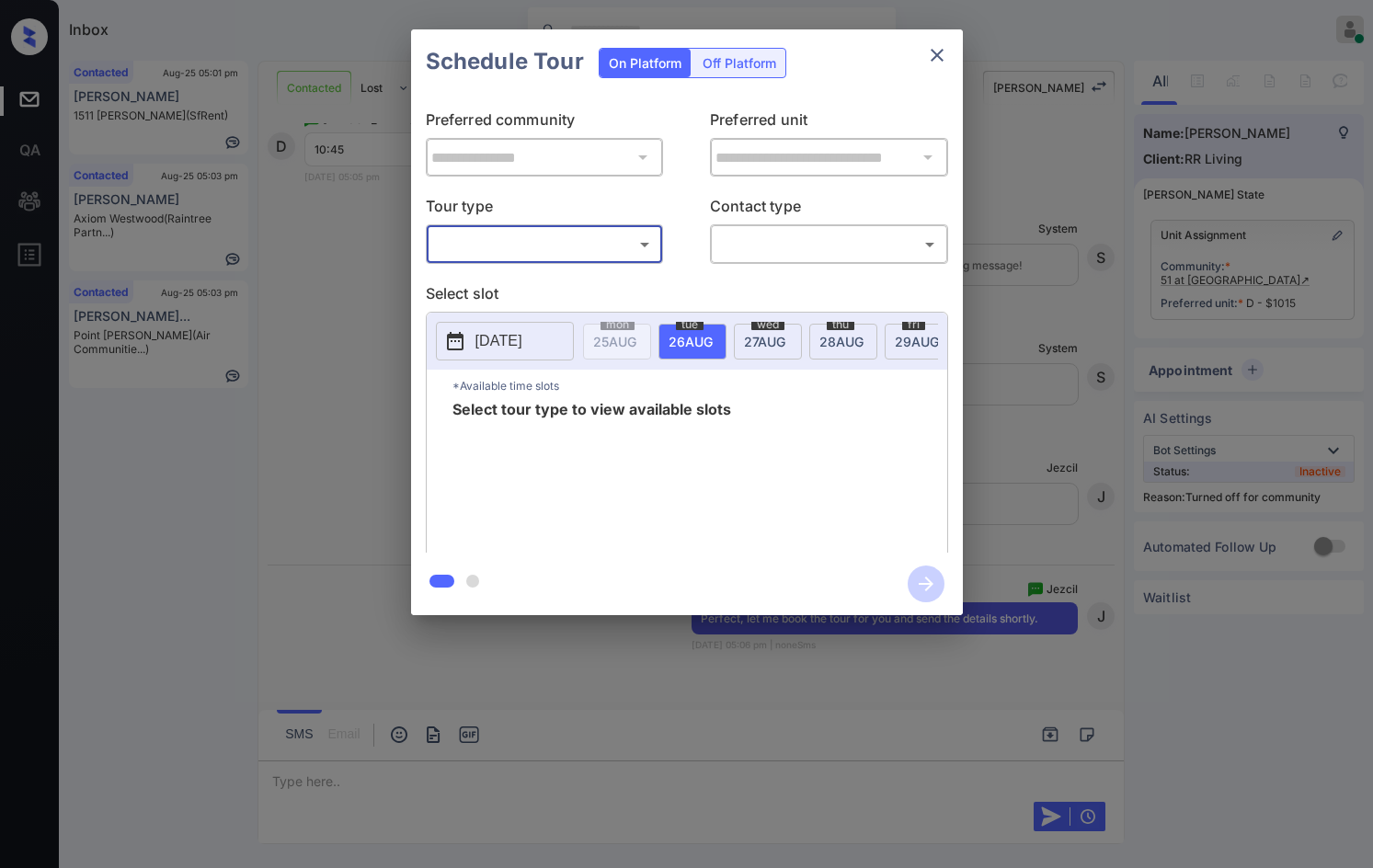
click at [505, 280] on div "**********" at bounding box center [686, 323] width 552 height 459
click at [530, 250] on body "Inbox Jezcil Usanastre Online Set yourself offline Set yourself on break Profil…" at bounding box center [686, 434] width 1373 height 868
click at [532, 282] on li "In Person" at bounding box center [544, 284] width 227 height 33
type input "********"
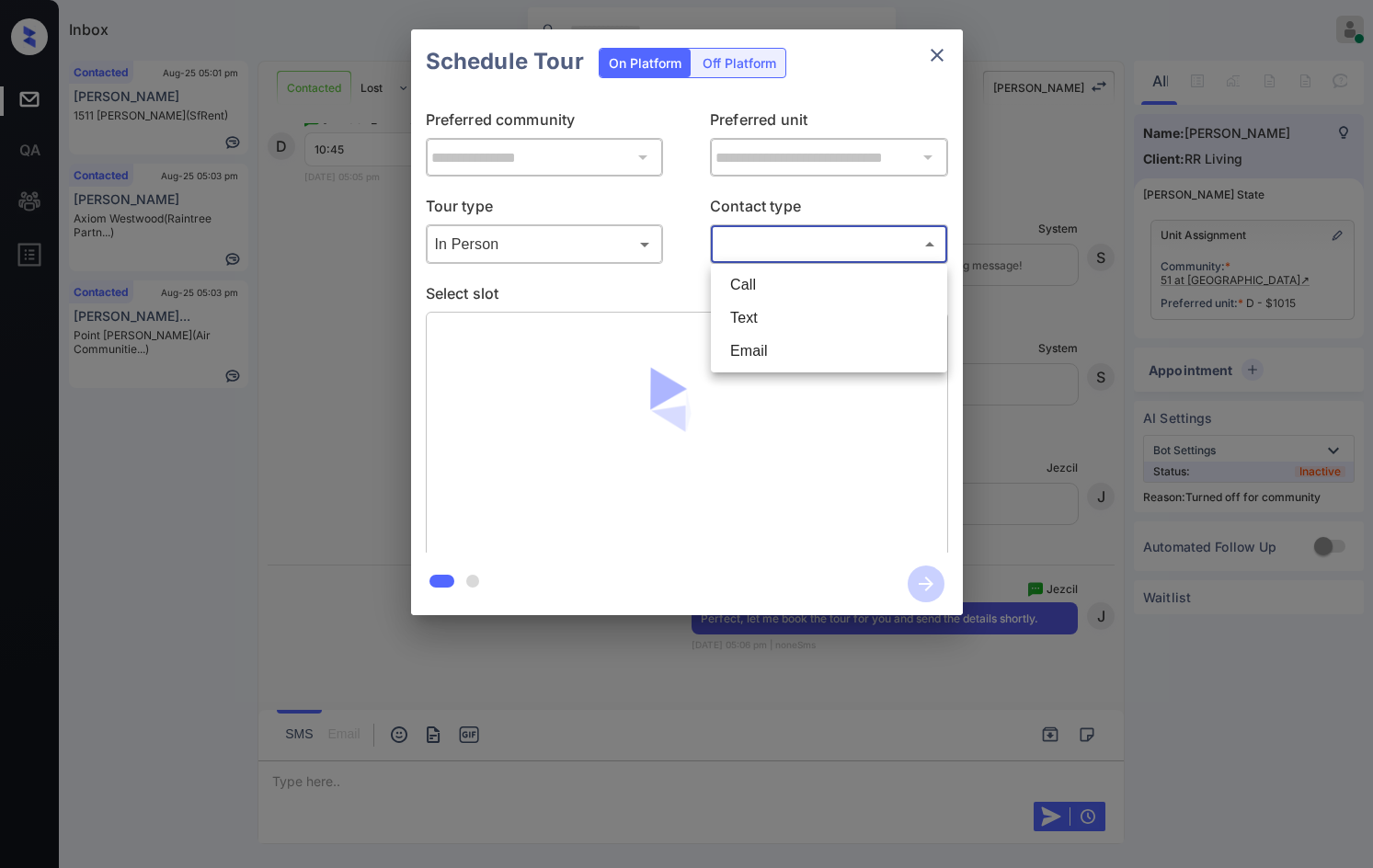
click at [847, 235] on body "Inbox Jezcil Usanastre Online Set yourself offline Set yourself on break Profil…" at bounding box center [686, 434] width 1373 height 868
click at [763, 314] on li "Text" at bounding box center [829, 318] width 227 height 33
type input "****"
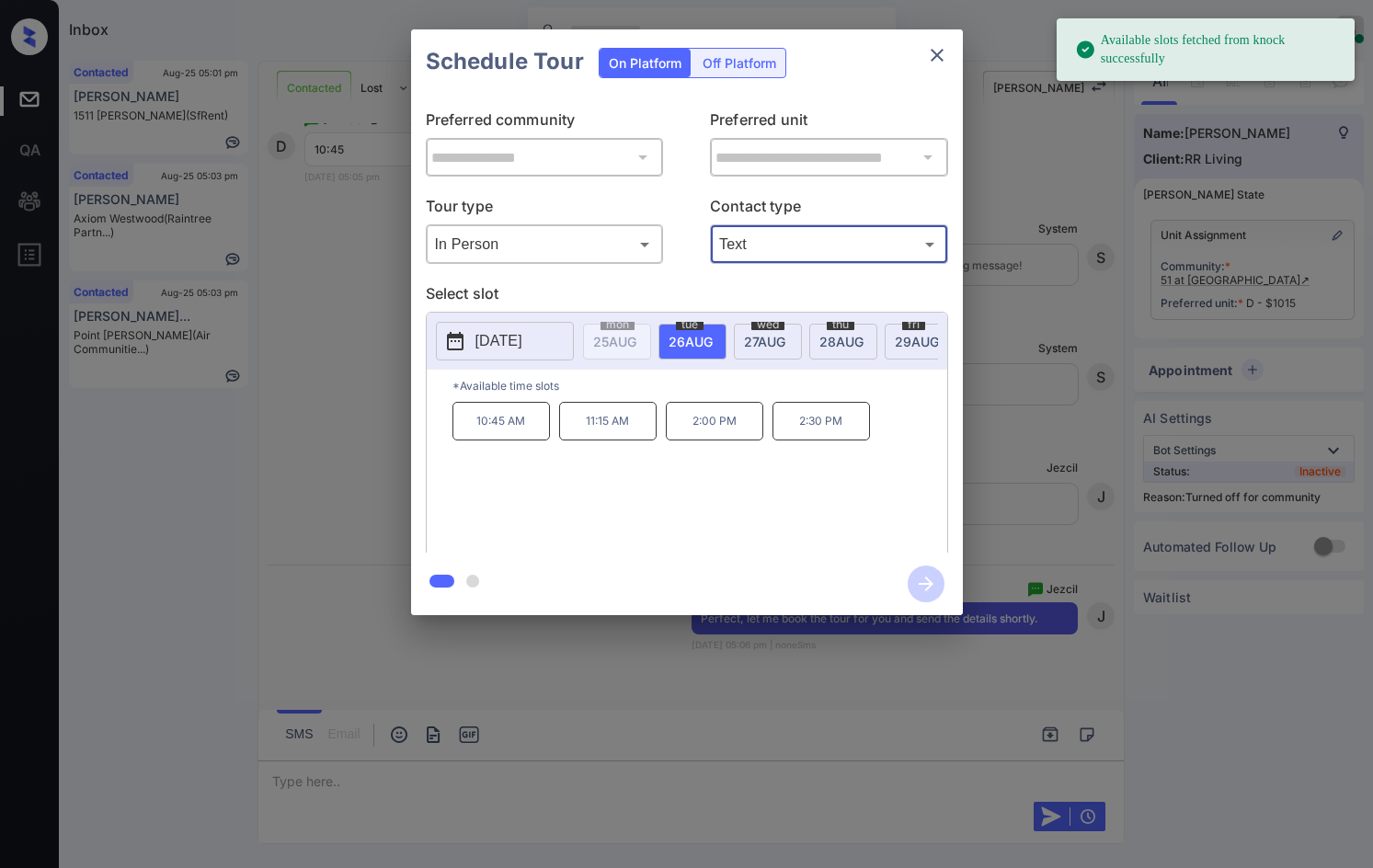
click at [756, 338] on span "[DATE]" at bounding box center [764, 342] width 42 height 16
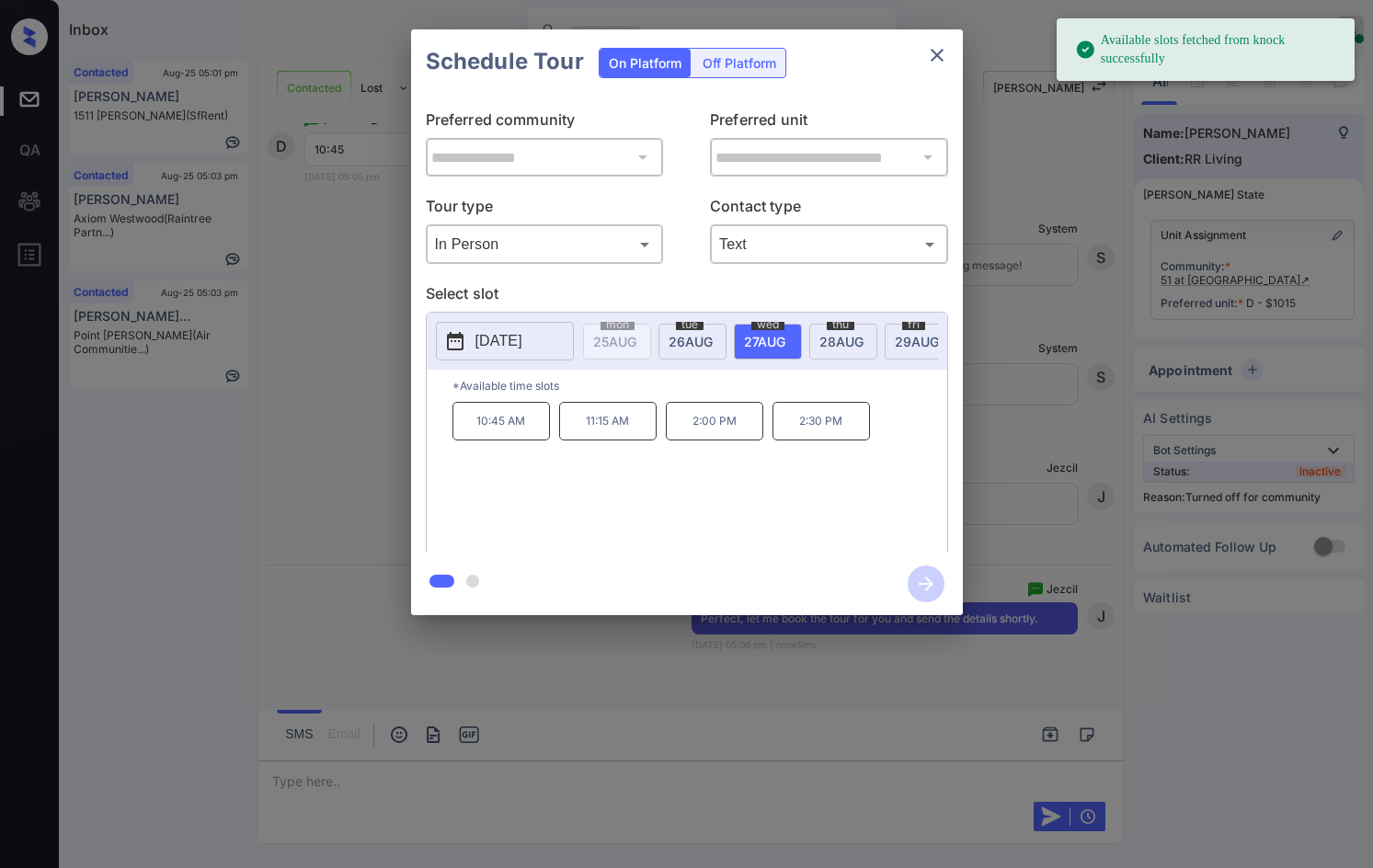
click at [462, 441] on p "10:45 AM" at bounding box center [501, 421] width 97 height 39
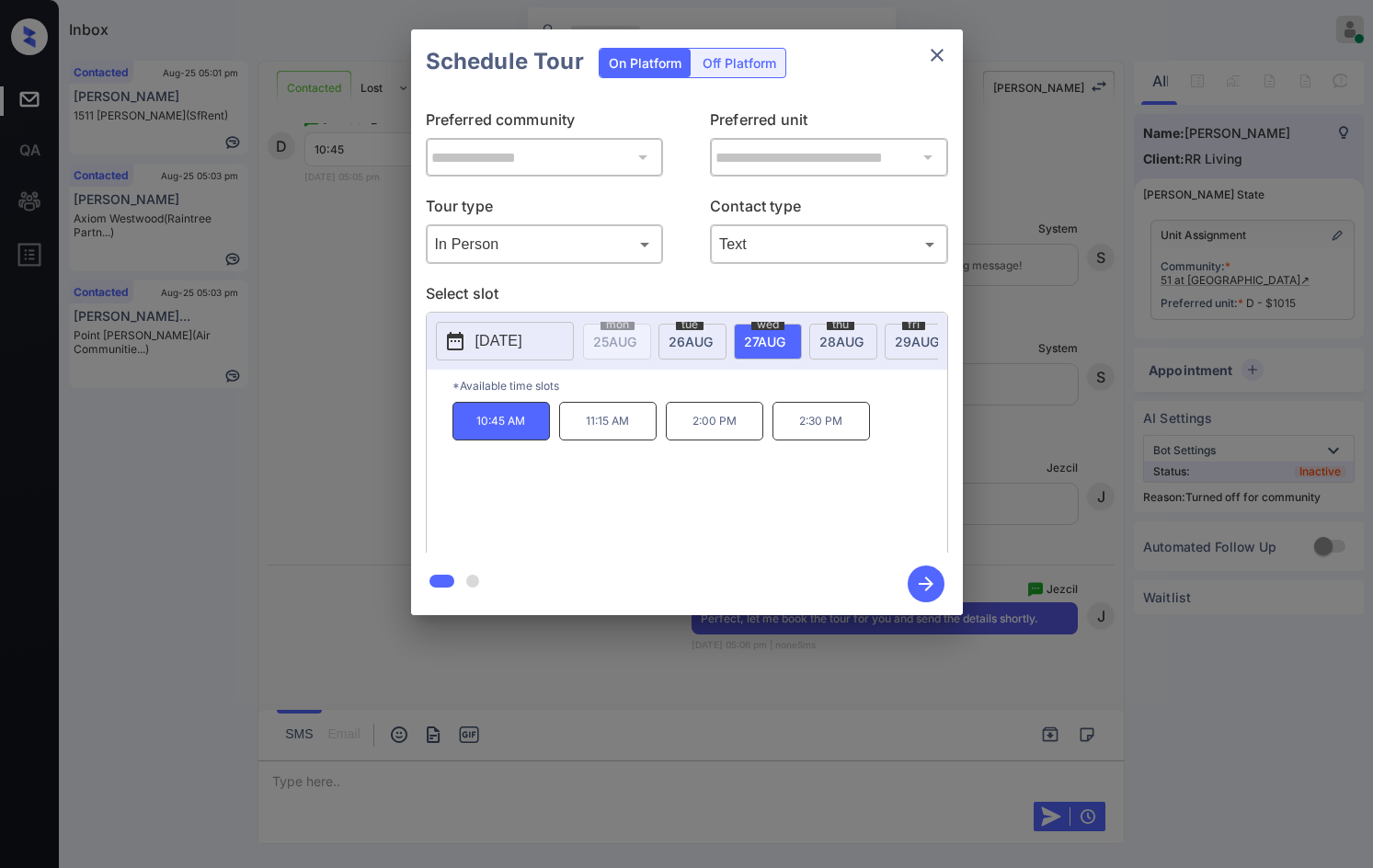
click at [928, 584] on icon "button" at bounding box center [925, 584] width 15 height 15
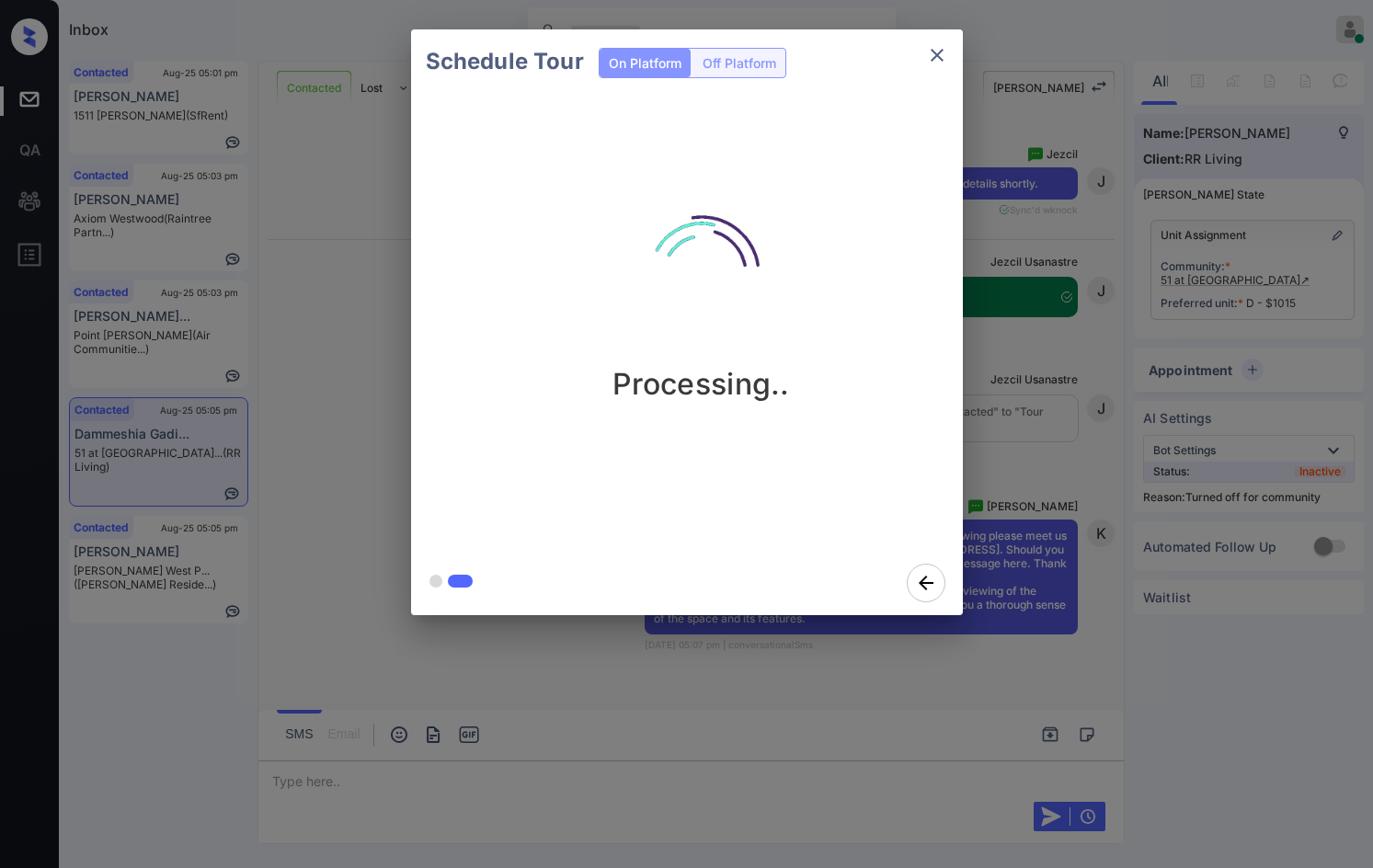
scroll to position [2968, 0]
click at [784, 278] on img at bounding box center [701, 273] width 184 height 184
click at [940, 45] on icon "close" at bounding box center [937, 54] width 22 height 22
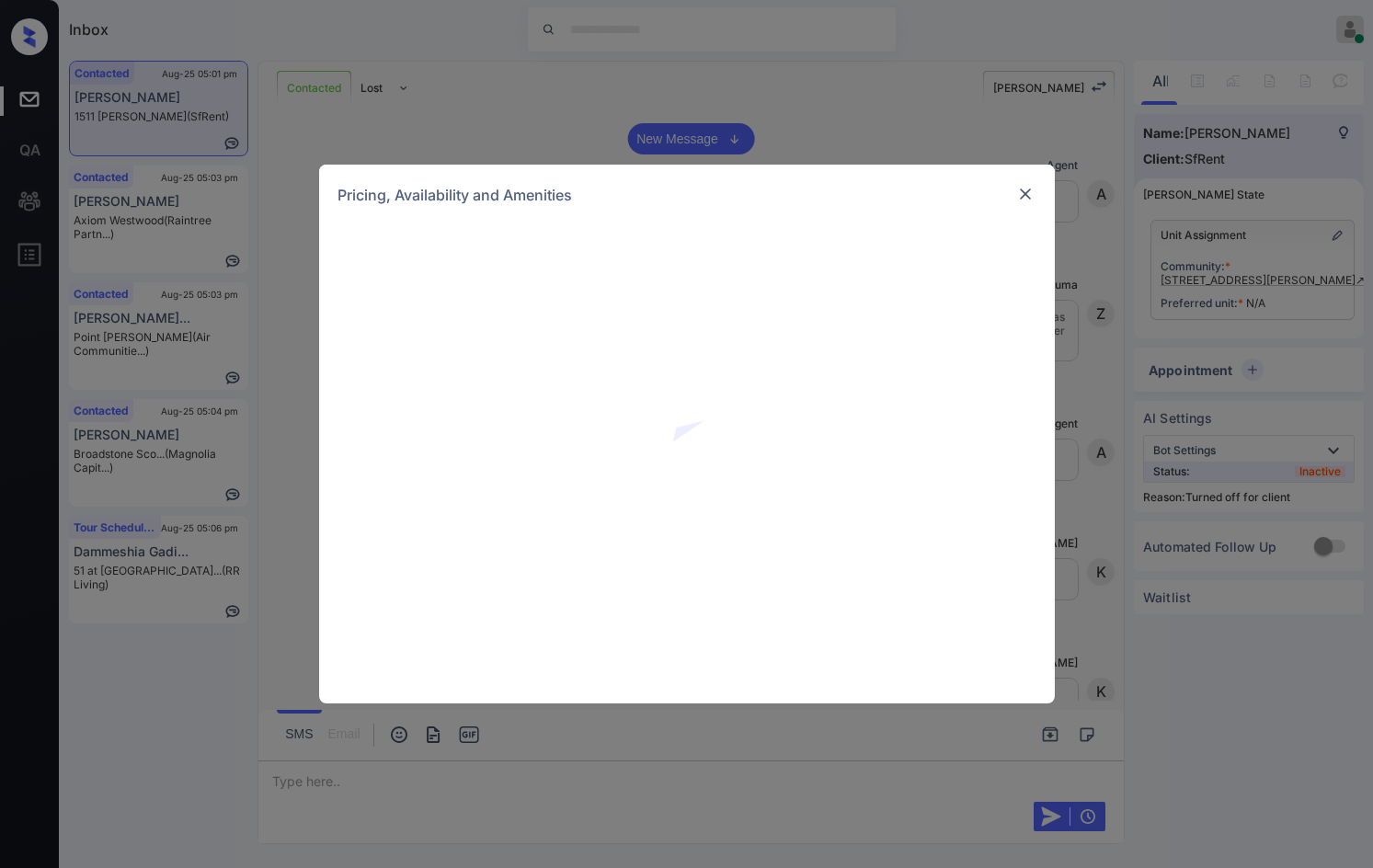
scroll to position [4043, 0]
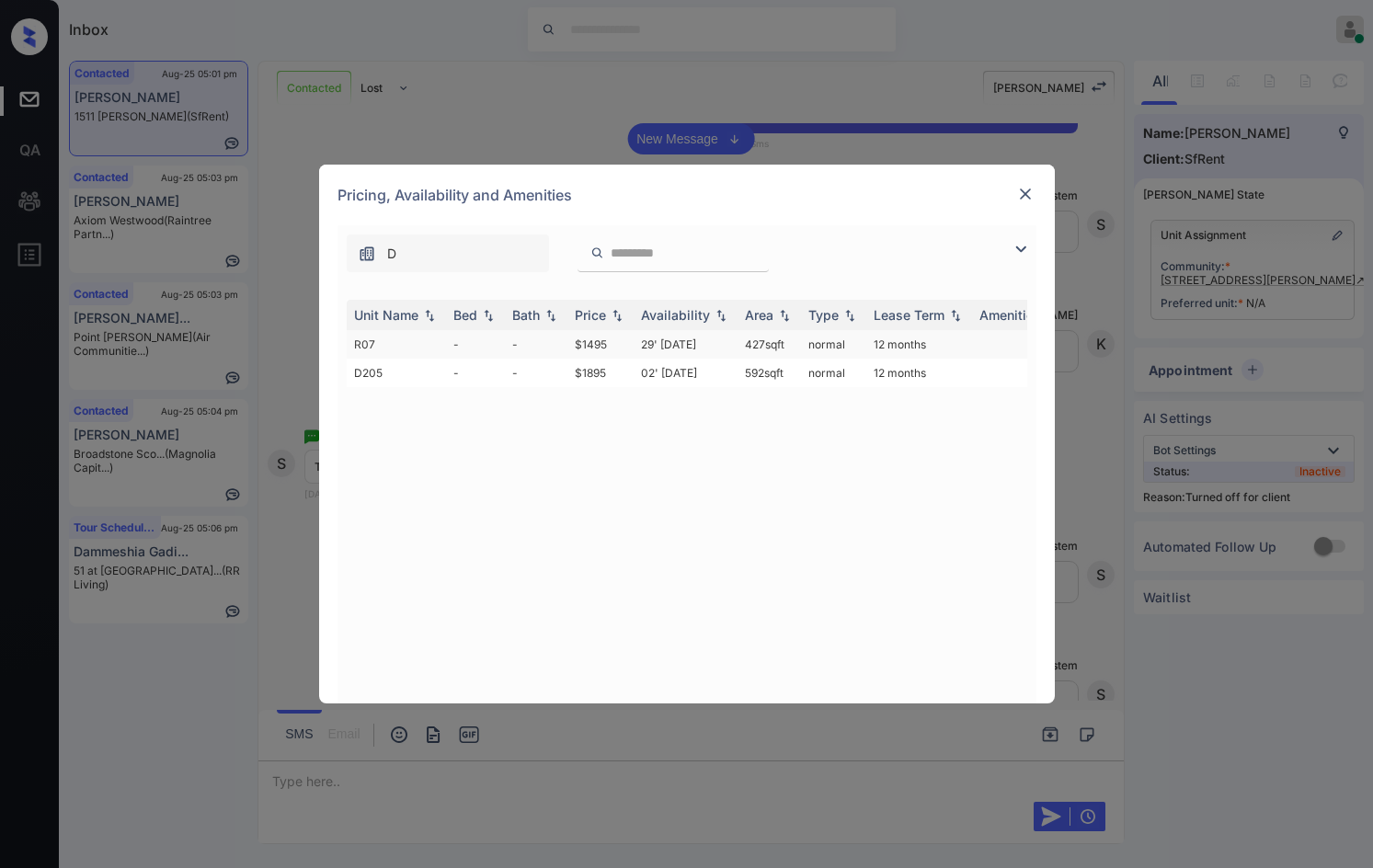
click at [641, 344] on td "29' [DATE]" at bounding box center [685, 344] width 104 height 28
drag, startPoint x: 641, startPoint y: 341, endPoint x: 903, endPoint y: 313, distance: 263.5
click at [643, 341] on td "29' [DATE]" at bounding box center [685, 344] width 104 height 28
click at [655, 355] on td "29' [DATE]" at bounding box center [685, 344] width 104 height 28
click at [657, 355] on td "29' [DATE]" at bounding box center [685, 344] width 104 height 28
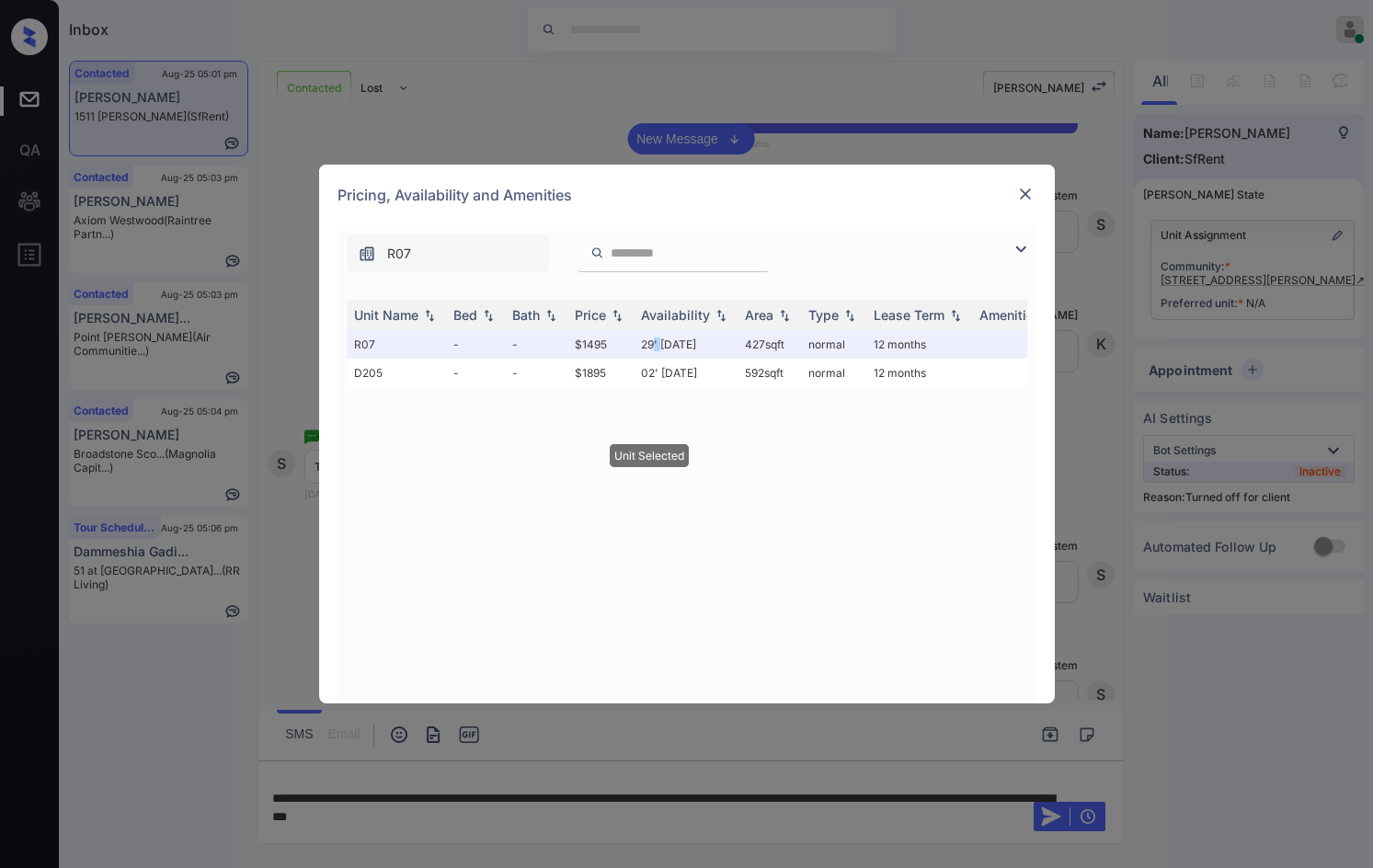
click at [1023, 196] on img at bounding box center [1024, 193] width 18 height 18
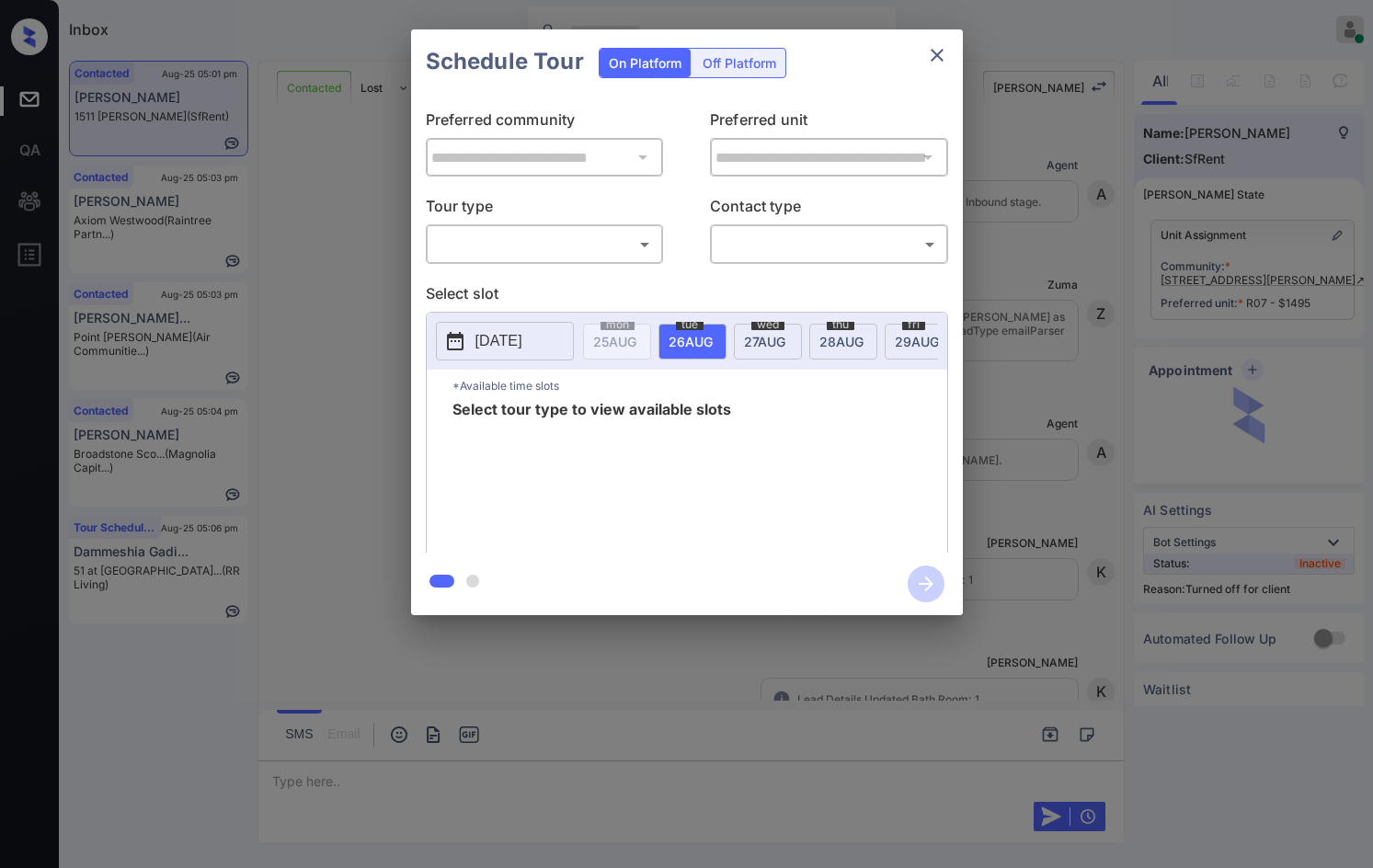
scroll to position [4733, 0]
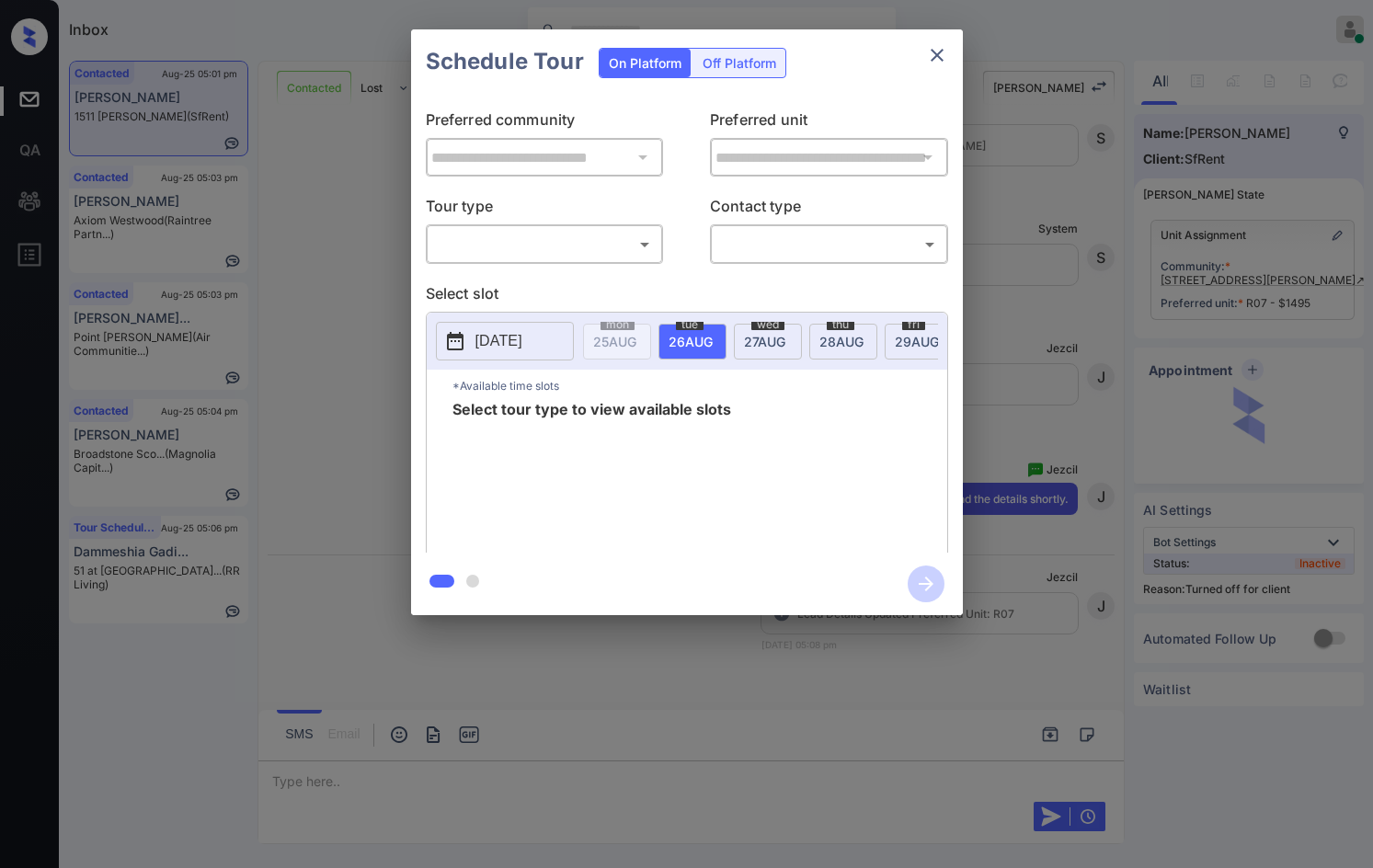
click at [762, 64] on div "Off Platform" at bounding box center [739, 62] width 92 height 28
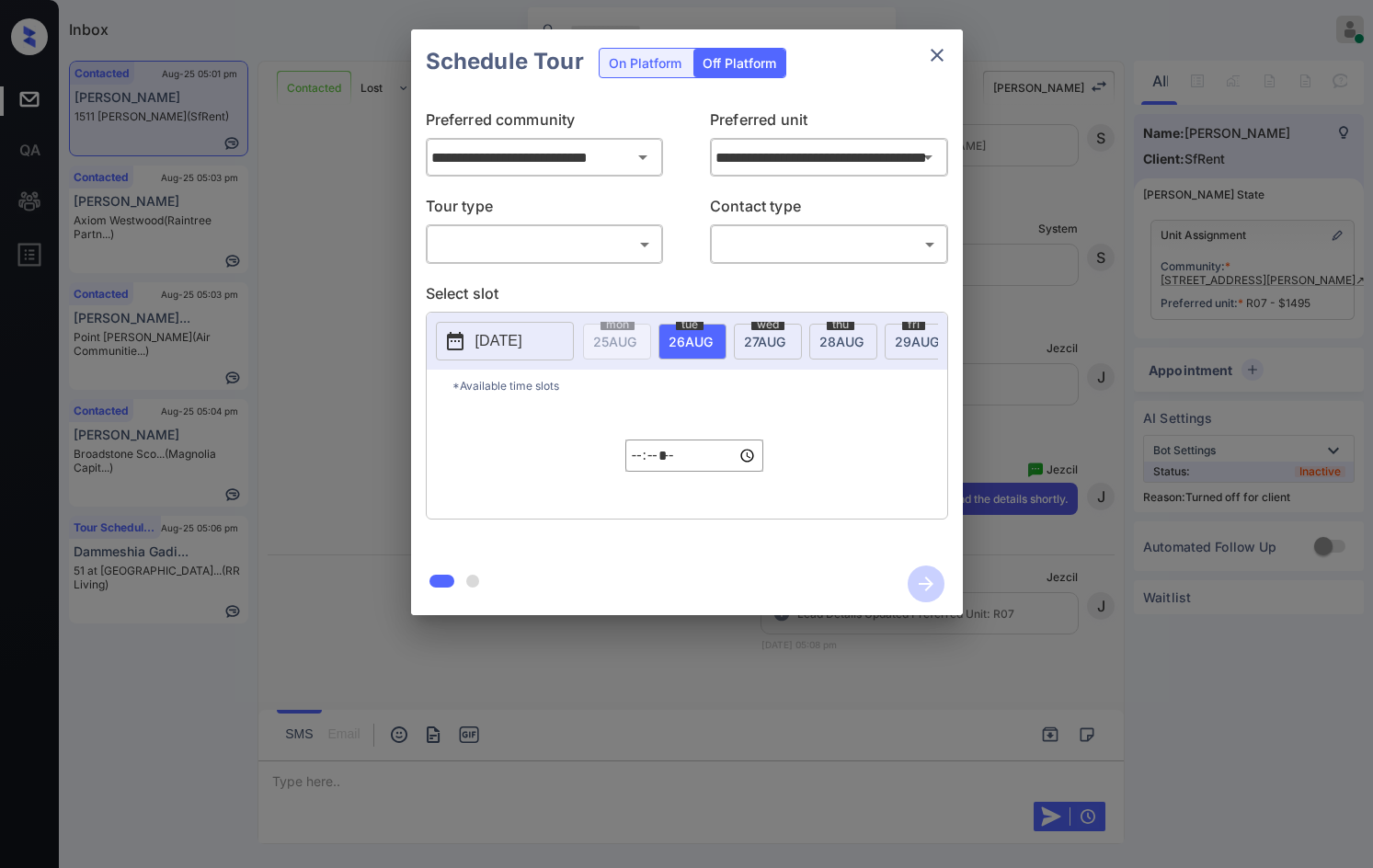
click at [591, 223] on p "Tour type" at bounding box center [544, 210] width 238 height 29
click at [585, 264] on div "​ ​" at bounding box center [544, 244] width 238 height 40
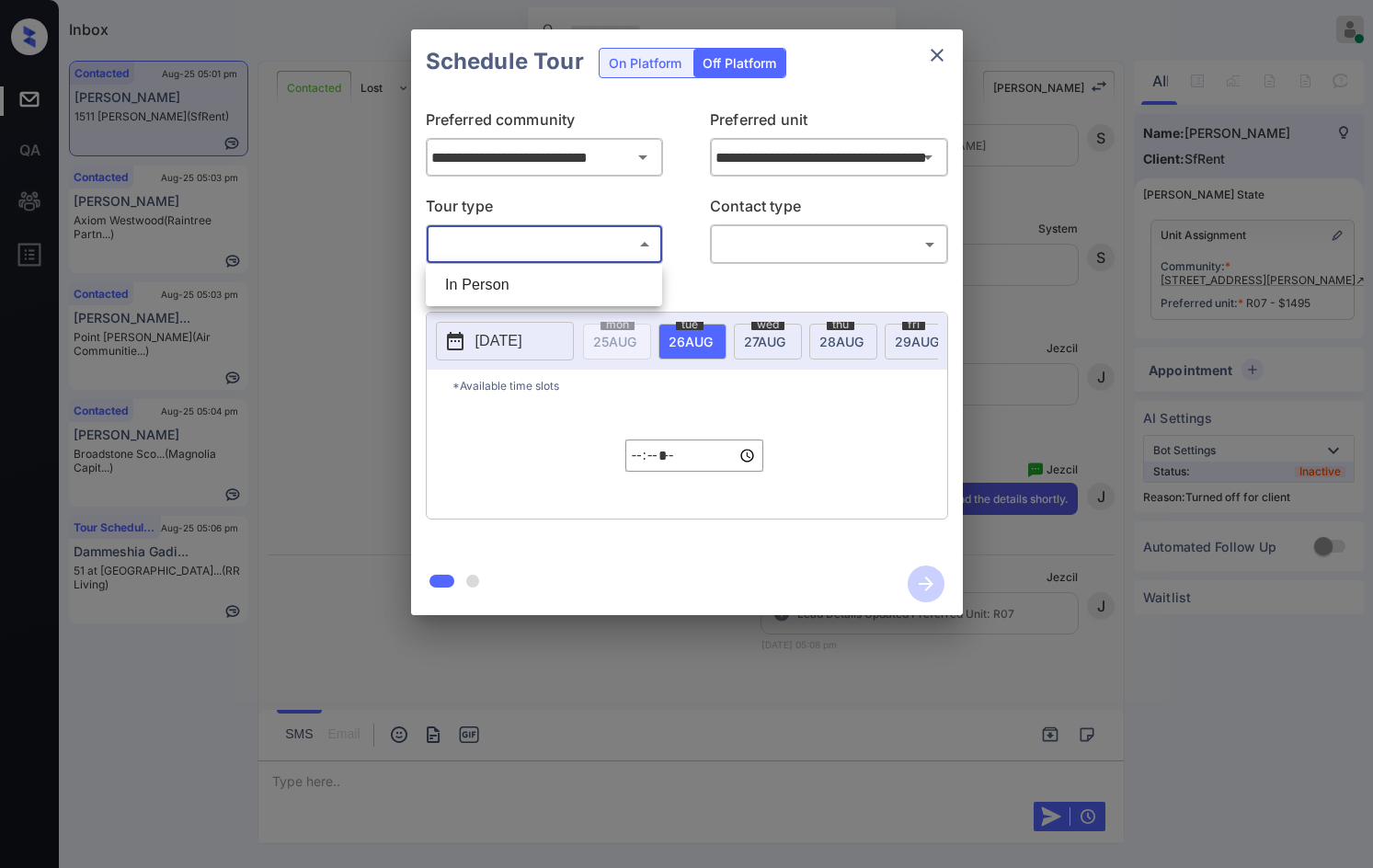
drag, startPoint x: 529, startPoint y: 240, endPoint x: 540, endPoint y: 284, distance: 45.4
click at [533, 240] on body "Inbox Jezcil Usanastre Online Set yourself offline Set yourself on break Profil…" at bounding box center [686, 434] width 1373 height 868
click at [540, 286] on li "In Person" at bounding box center [544, 284] width 227 height 33
type input "********"
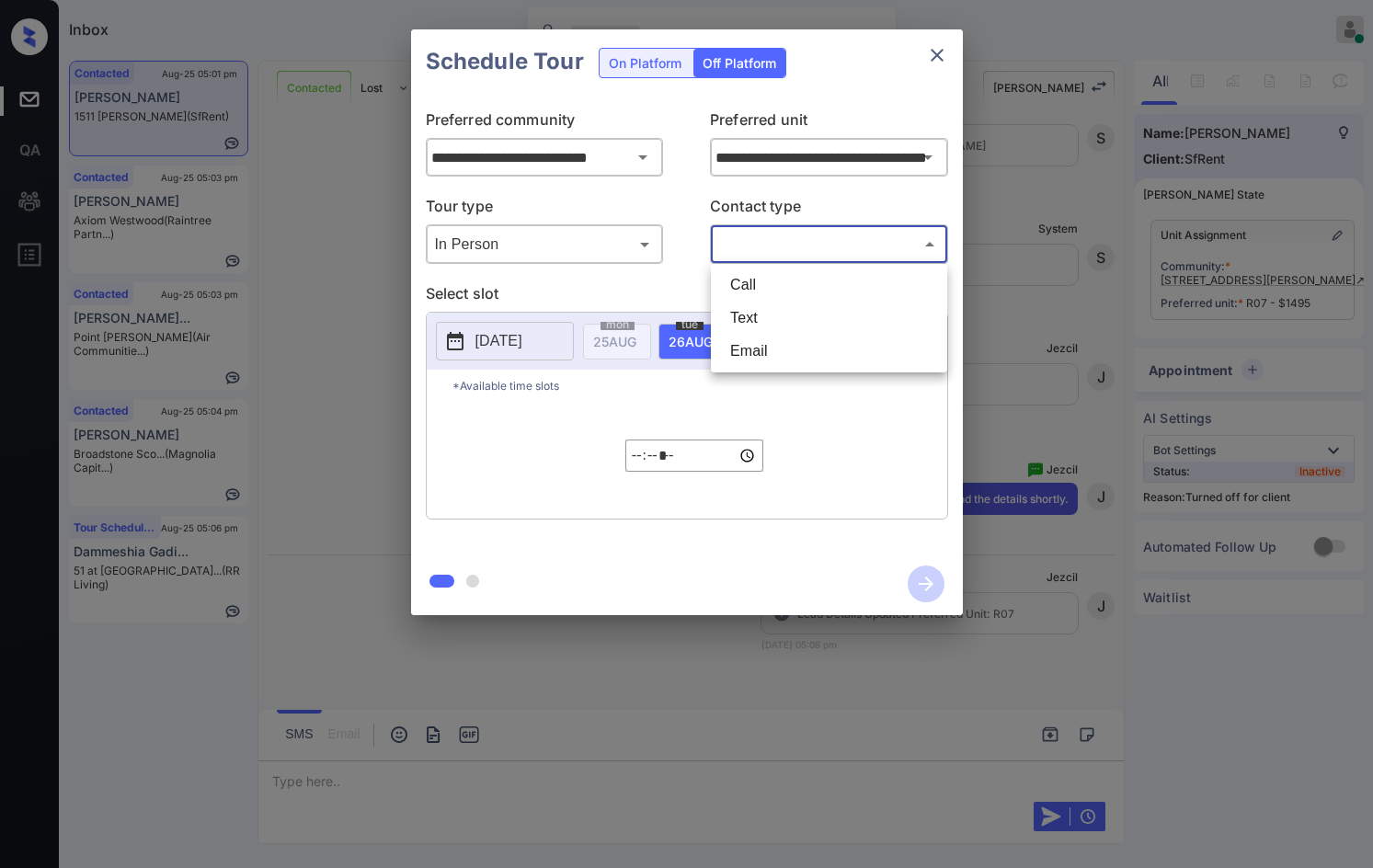
click at [723, 252] on body "Inbox Jezcil Usanastre Online Set yourself offline Set yourself on break Profil…" at bounding box center [686, 434] width 1373 height 868
click at [771, 314] on li "Text" at bounding box center [829, 318] width 227 height 33
type input "****"
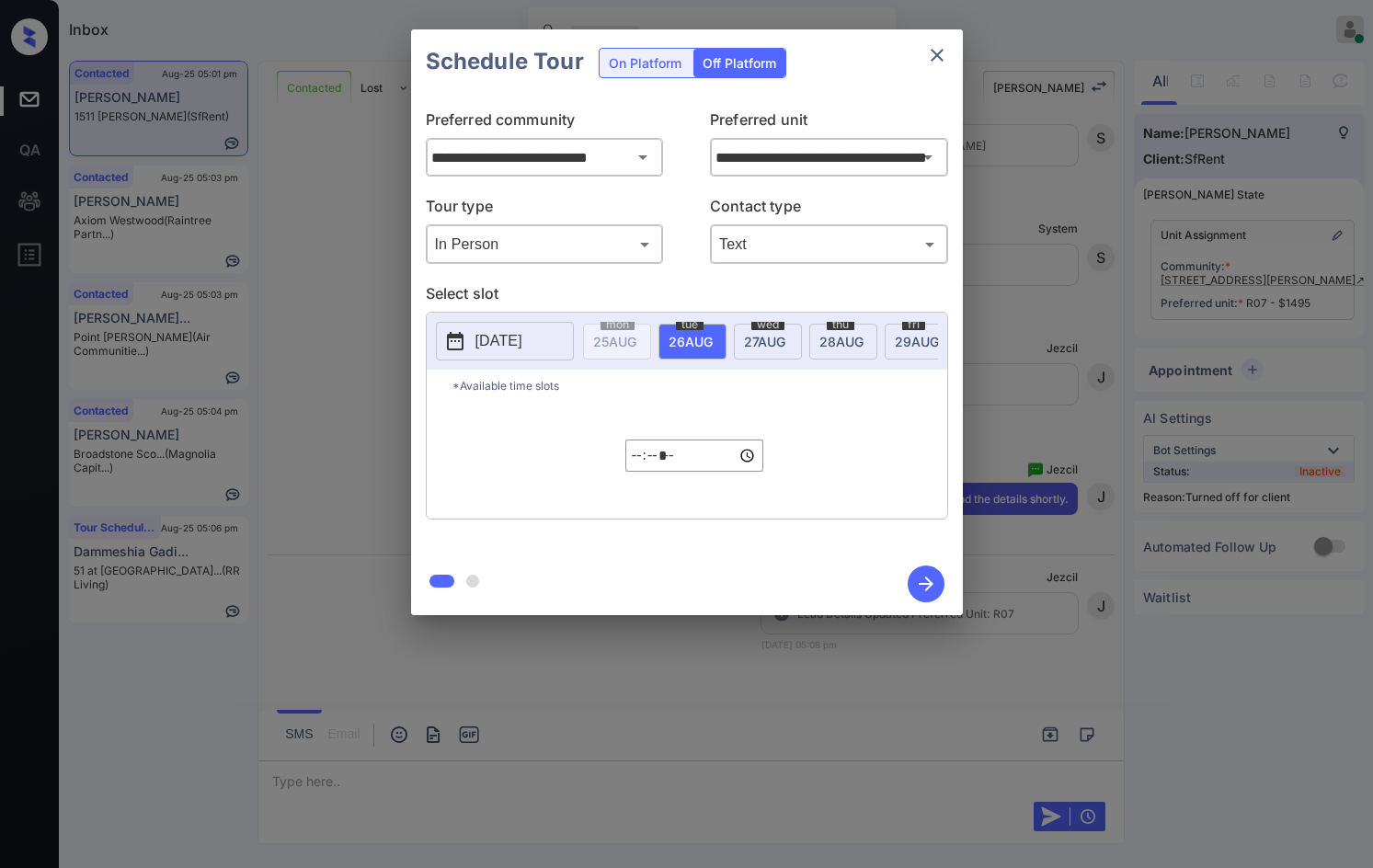
click at [522, 321] on button "2025-08-25" at bounding box center [505, 341] width 138 height 39
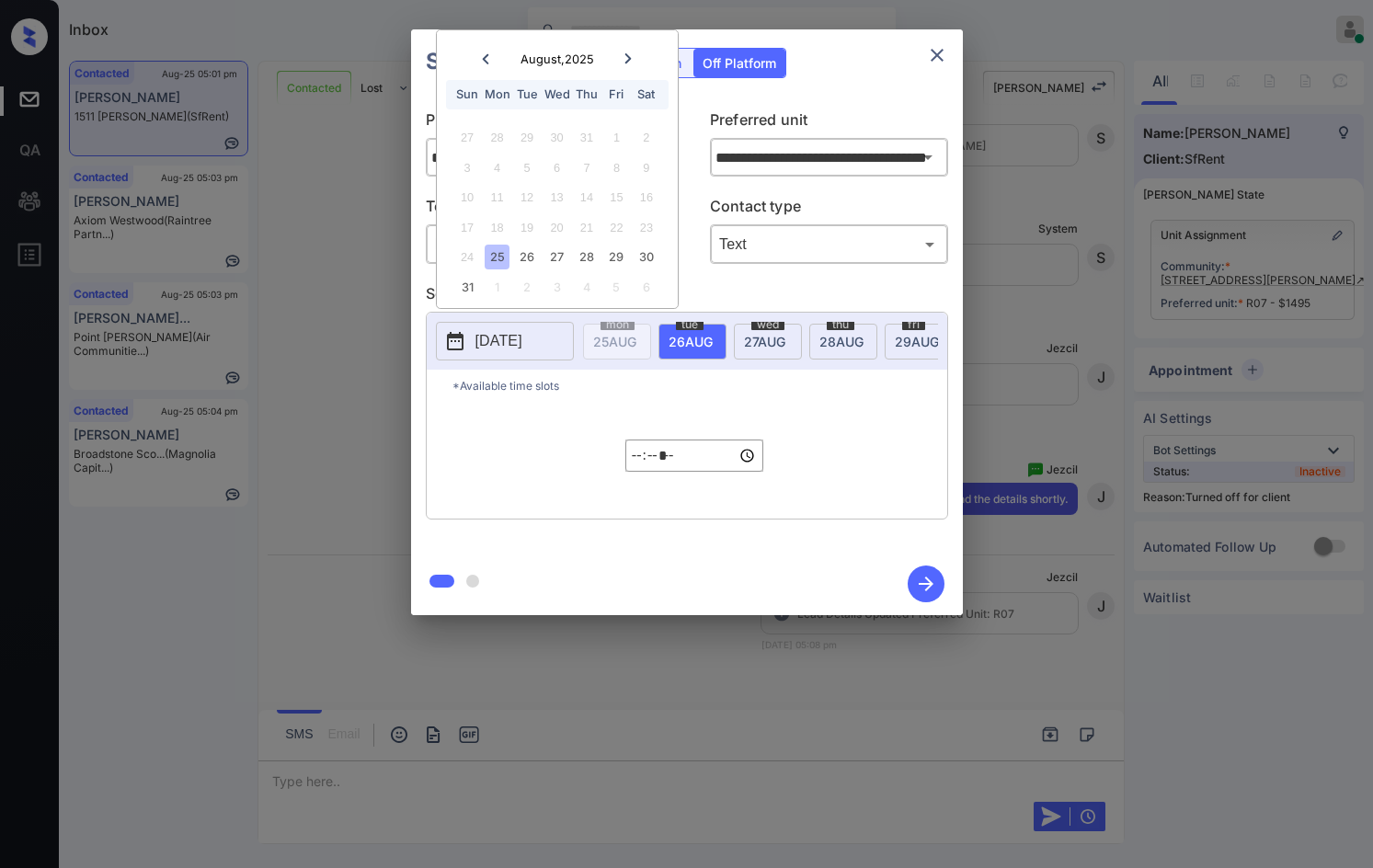
click at [641, 468] on input "*****" at bounding box center [694, 455] width 138 height 32
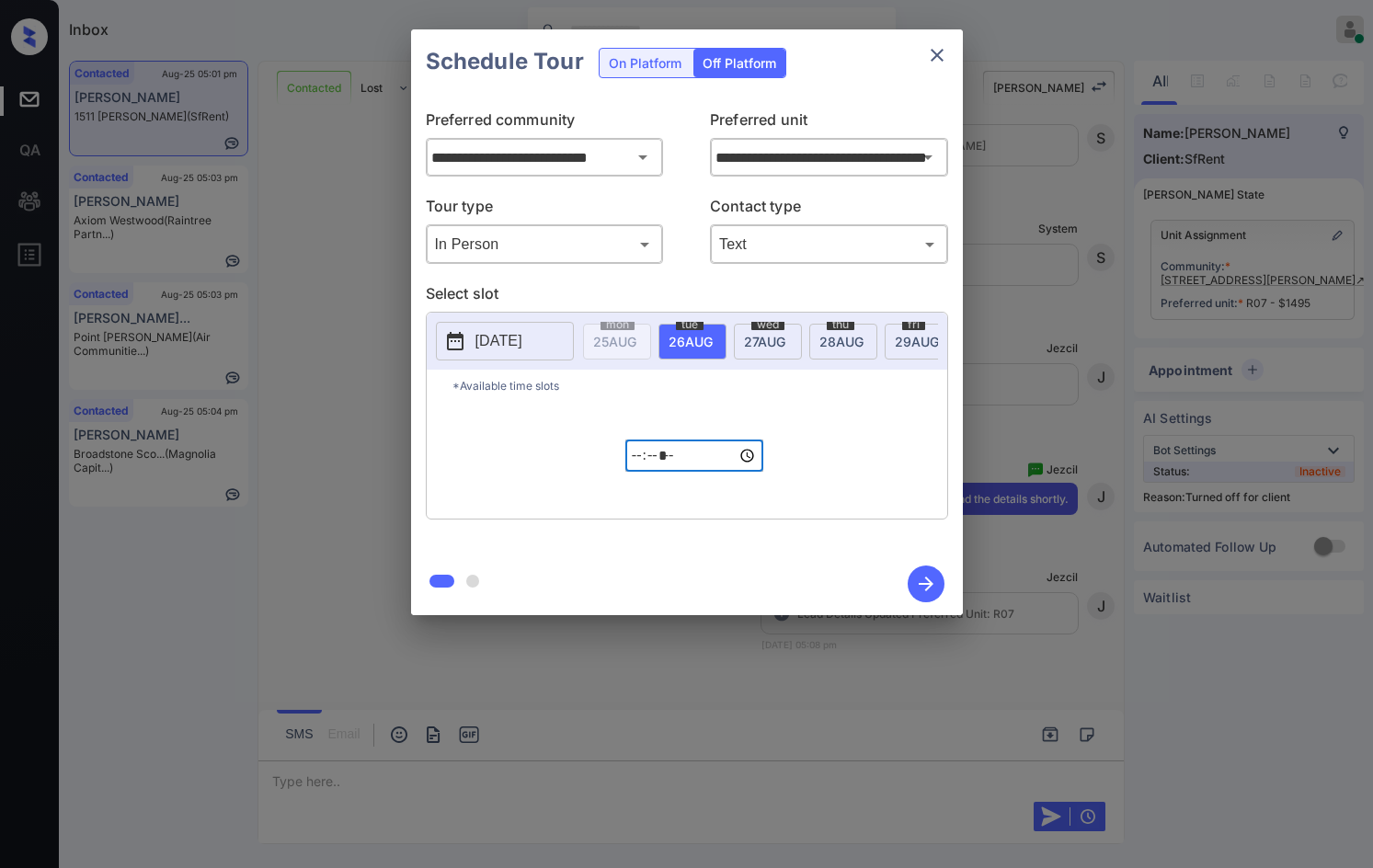
type input "*****"
click at [922, 579] on icon "button" at bounding box center [926, 584] width 37 height 37
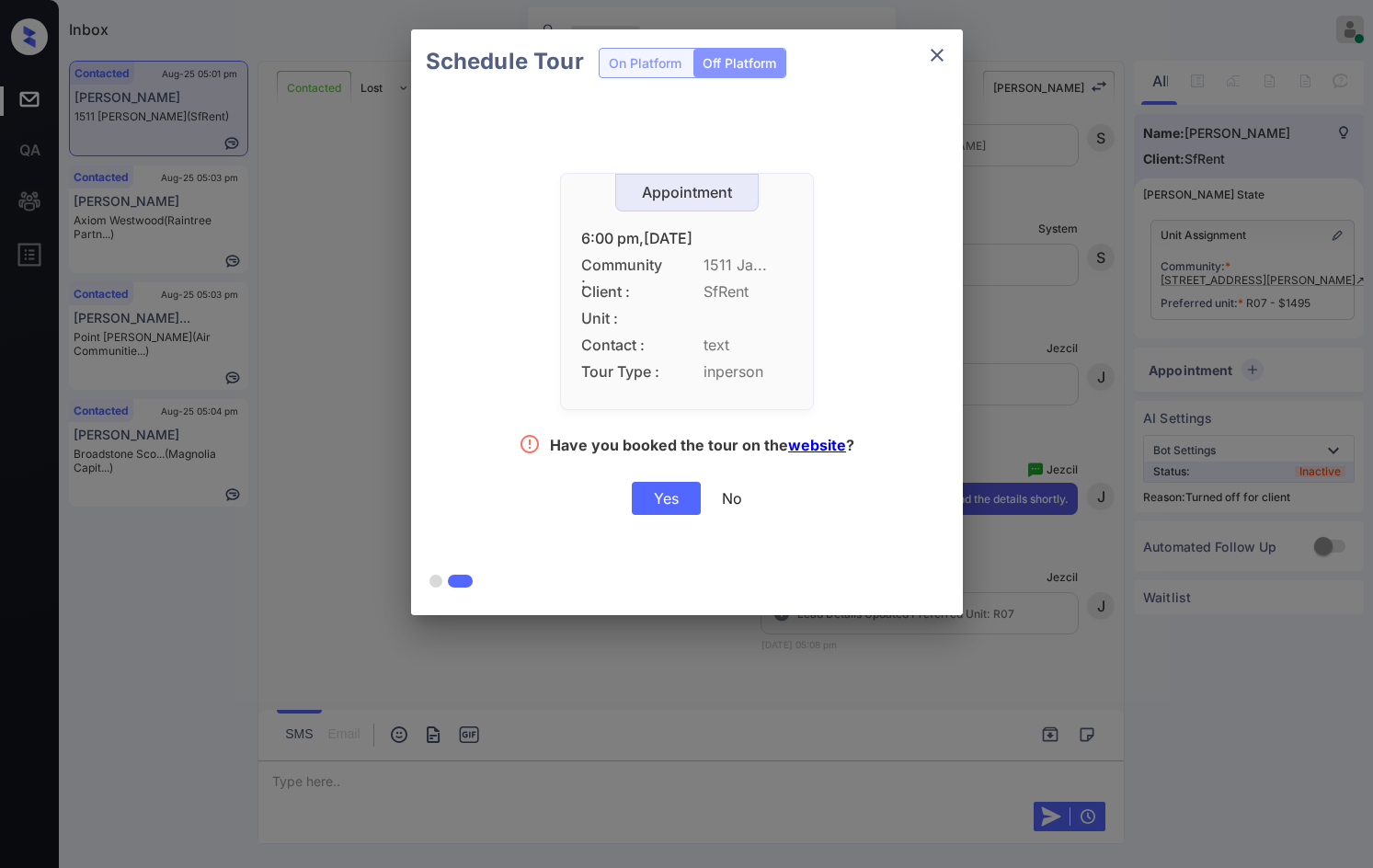
click at [680, 499] on div "Yes" at bounding box center [666, 498] width 69 height 33
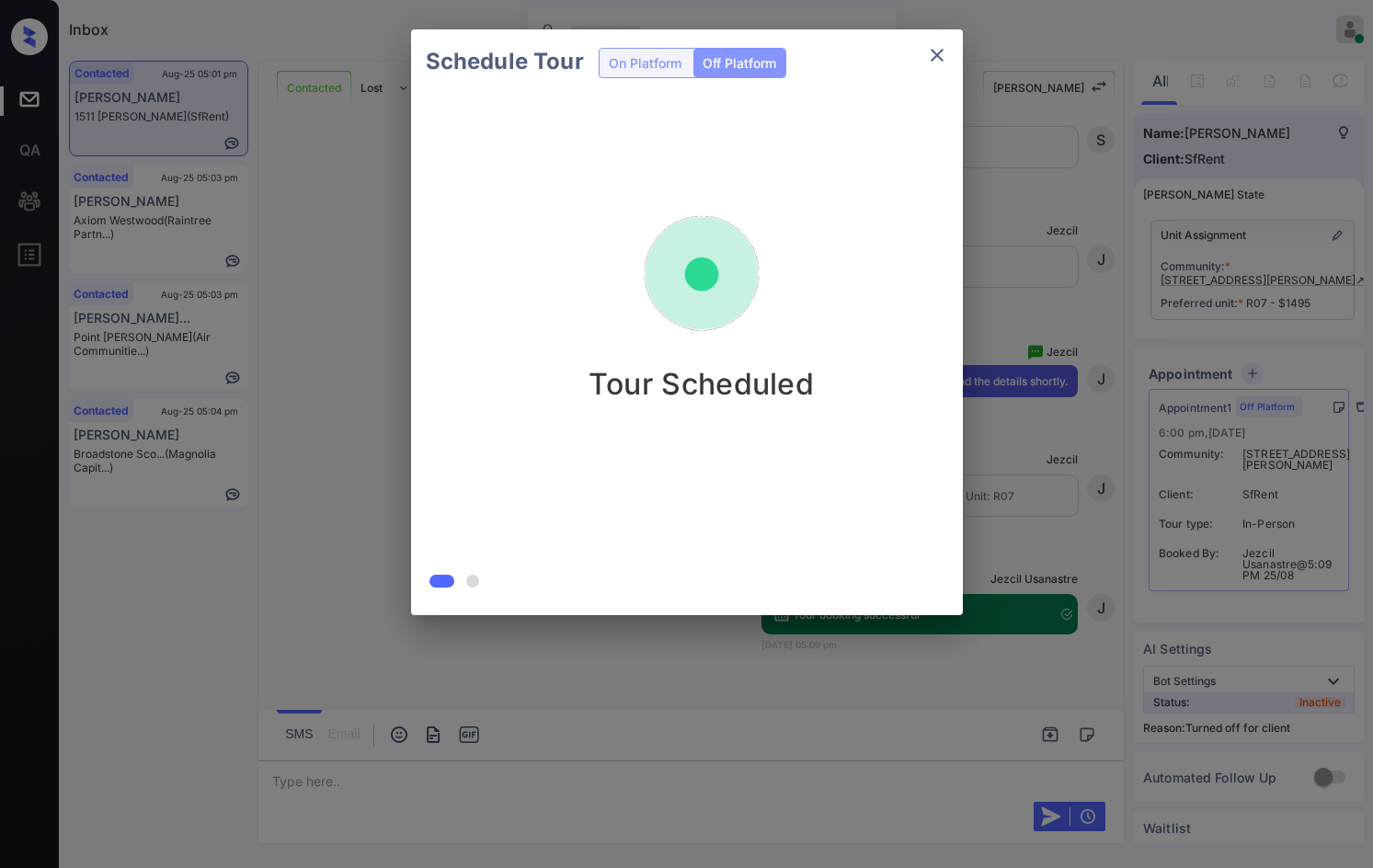
scroll to position [4851, 0]
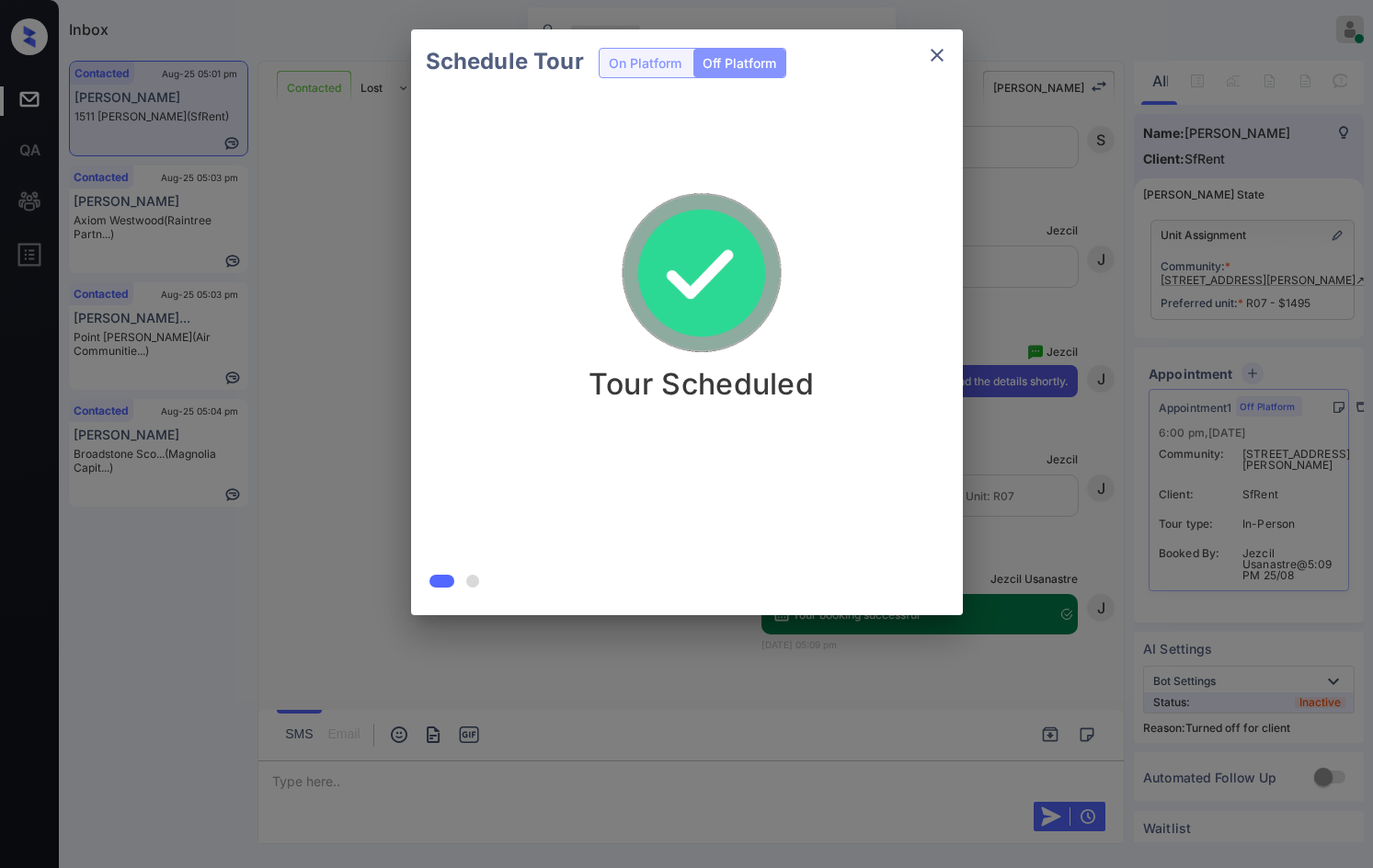
click at [867, 482] on div "Tour Scheduled" at bounding box center [701, 348] width 581 height 507
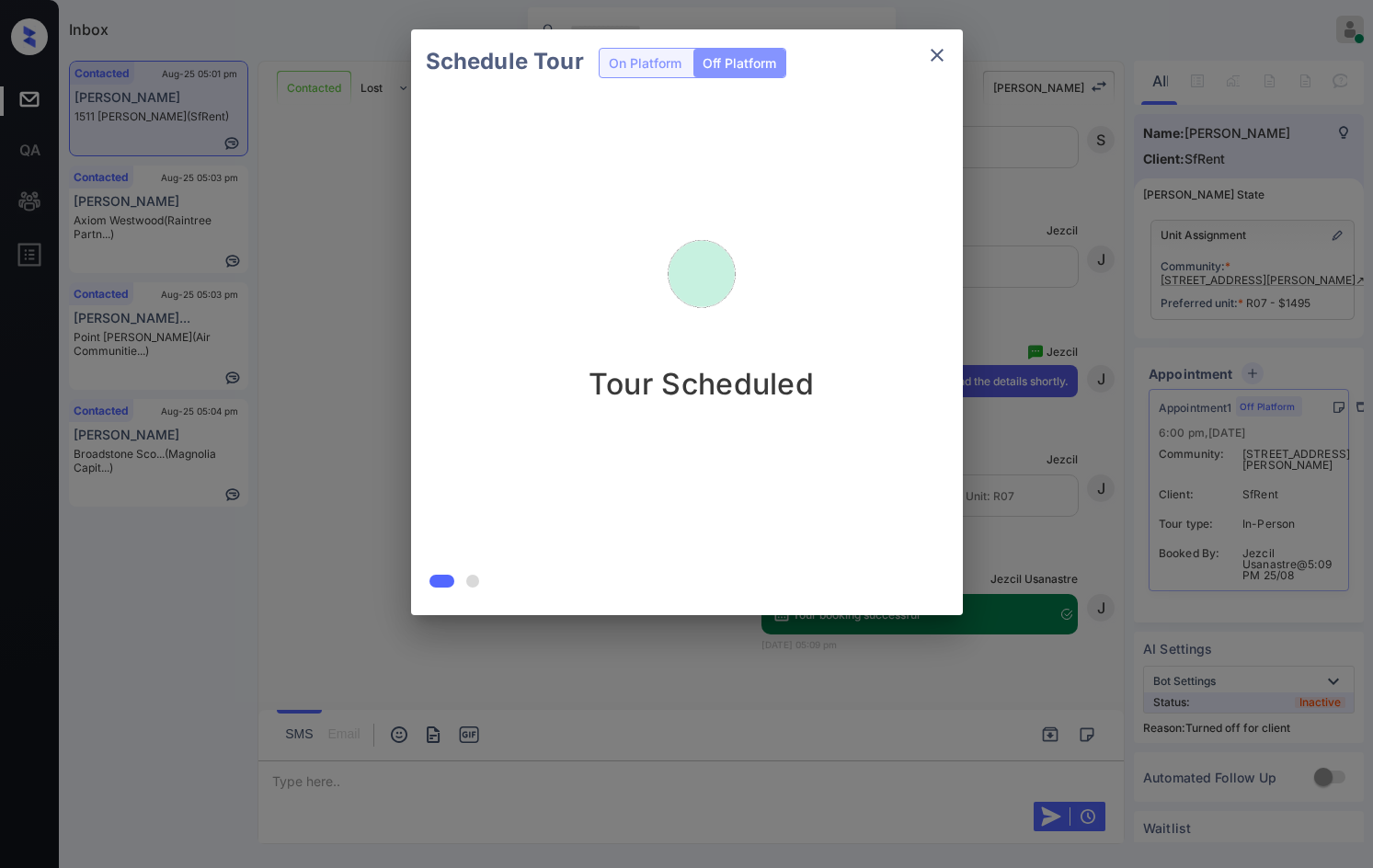
click at [396, 347] on div "Schedule Tour On Platform Off Platform Tour Scheduled" at bounding box center [686, 322] width 1373 height 645
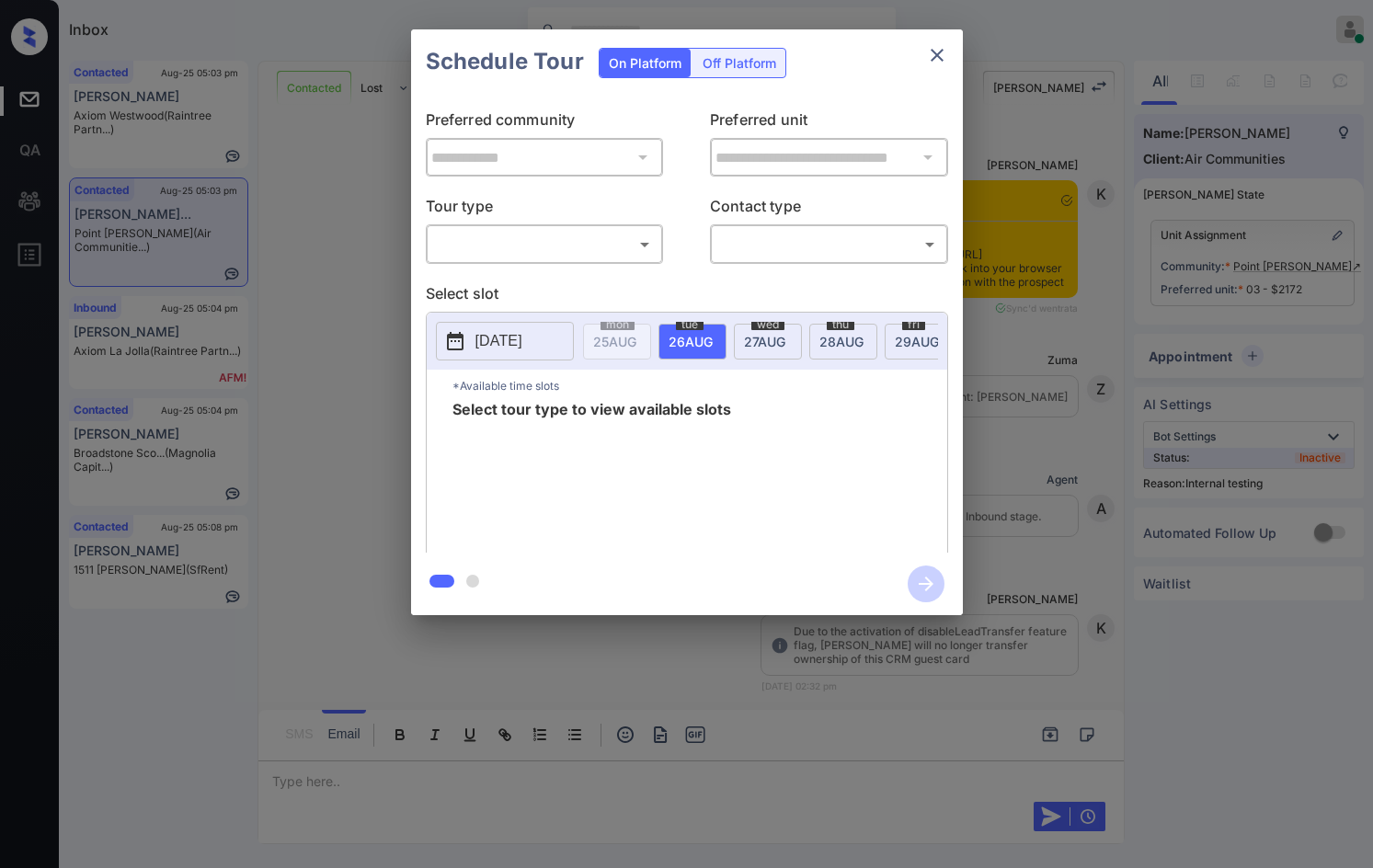
scroll to position [5430, 0]
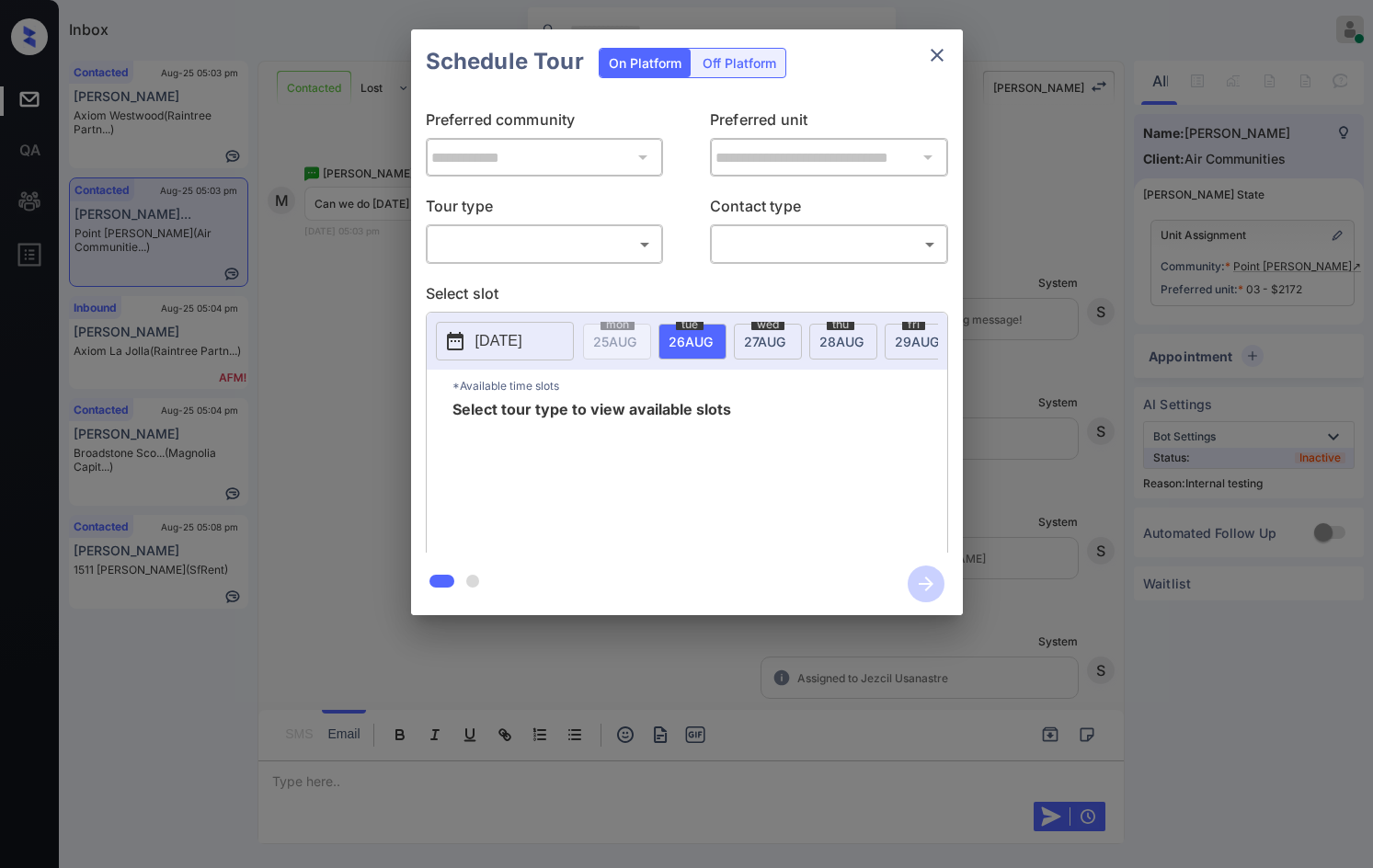
click at [468, 242] on body "Inbox Jezcil Usanastre Online Set yourself offline Set yourself on break Profil…" at bounding box center [686, 434] width 1373 height 868
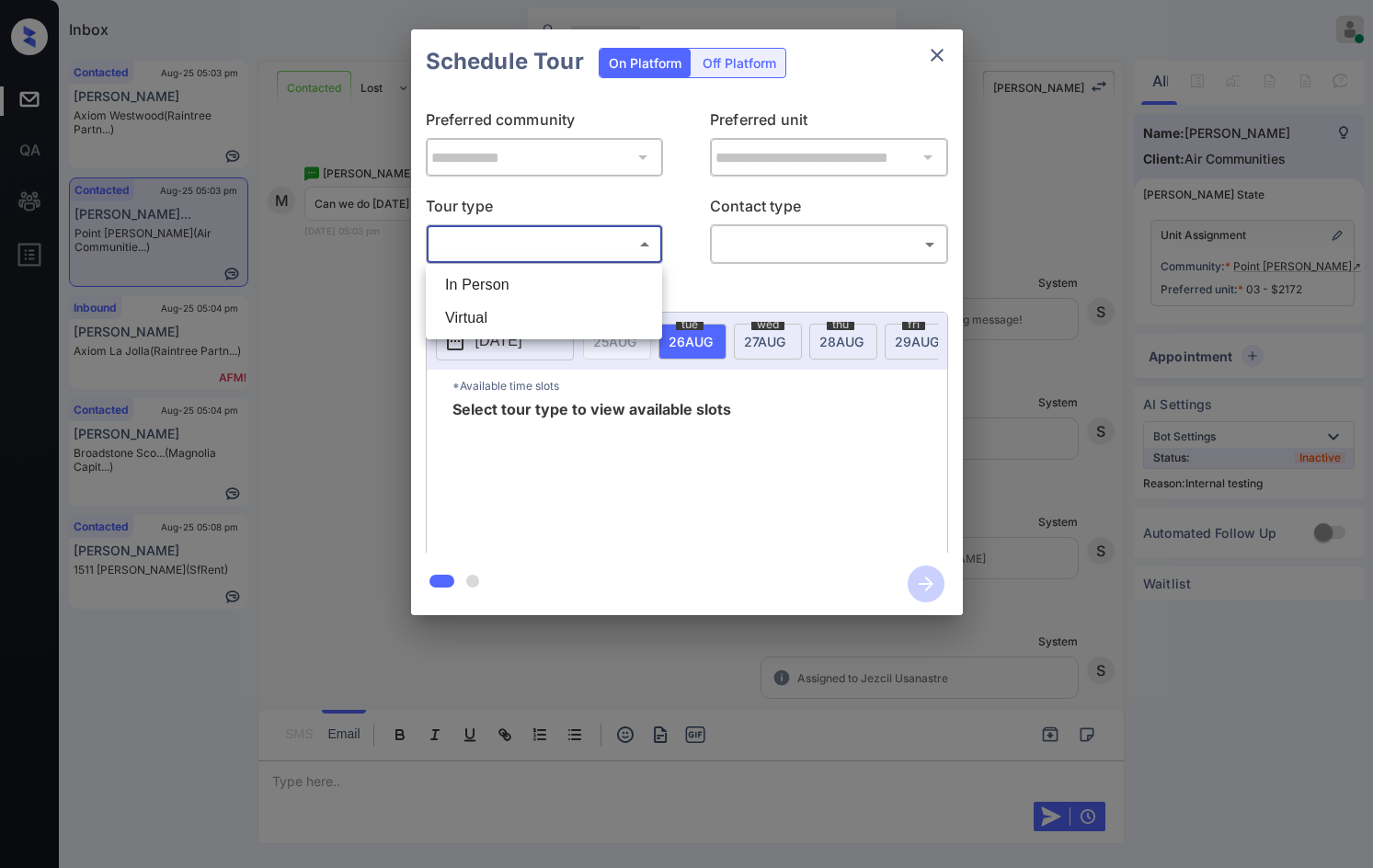
click at [471, 297] on li "In Person" at bounding box center [544, 284] width 227 height 33
type input "********"
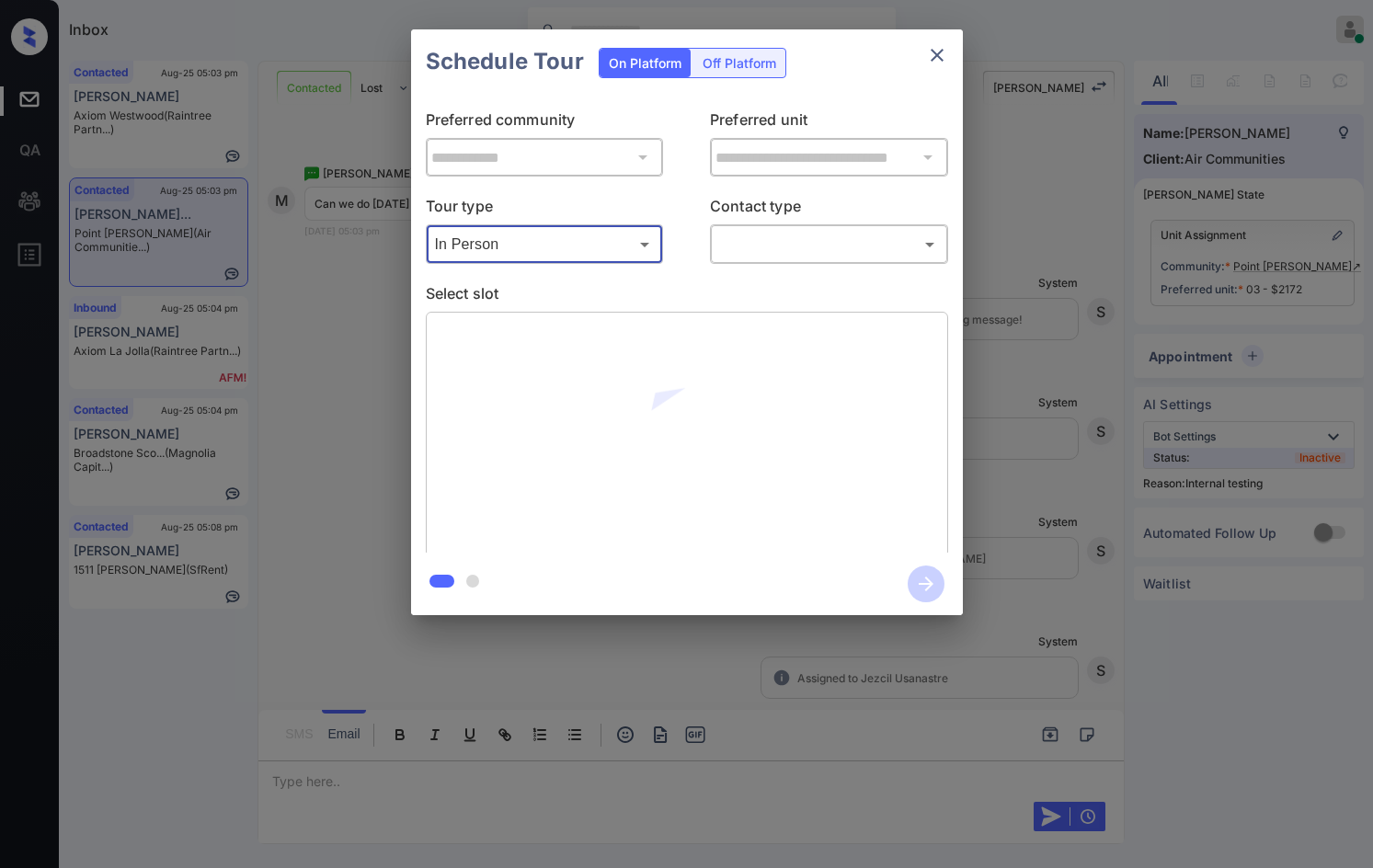
click at [766, 239] on body "Inbox Jezcil Usanastre Online Set yourself offline Set yourself on break Profil…" at bounding box center [686, 434] width 1373 height 868
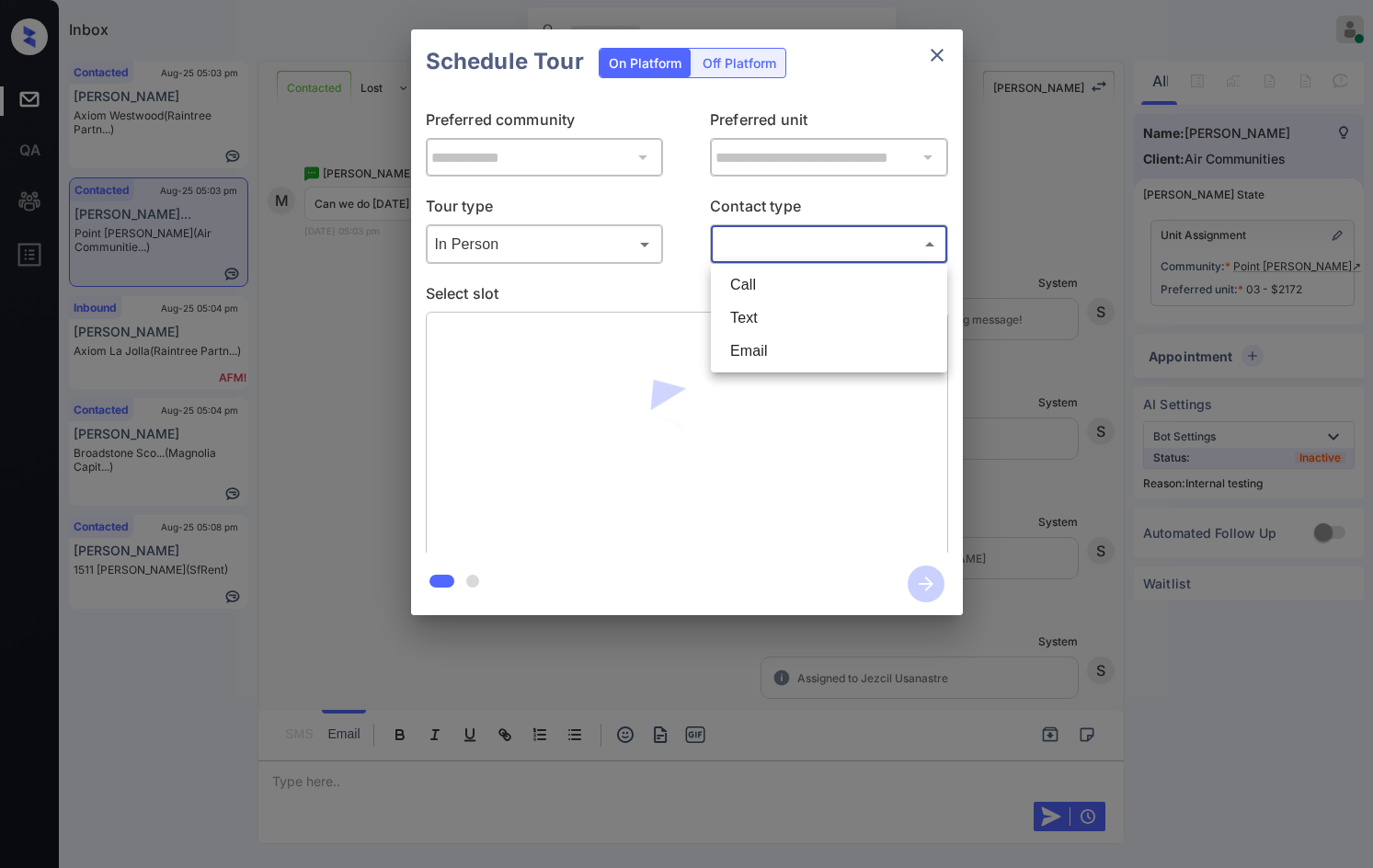
click at [759, 327] on li "Text" at bounding box center [829, 318] width 227 height 33
type input "****"
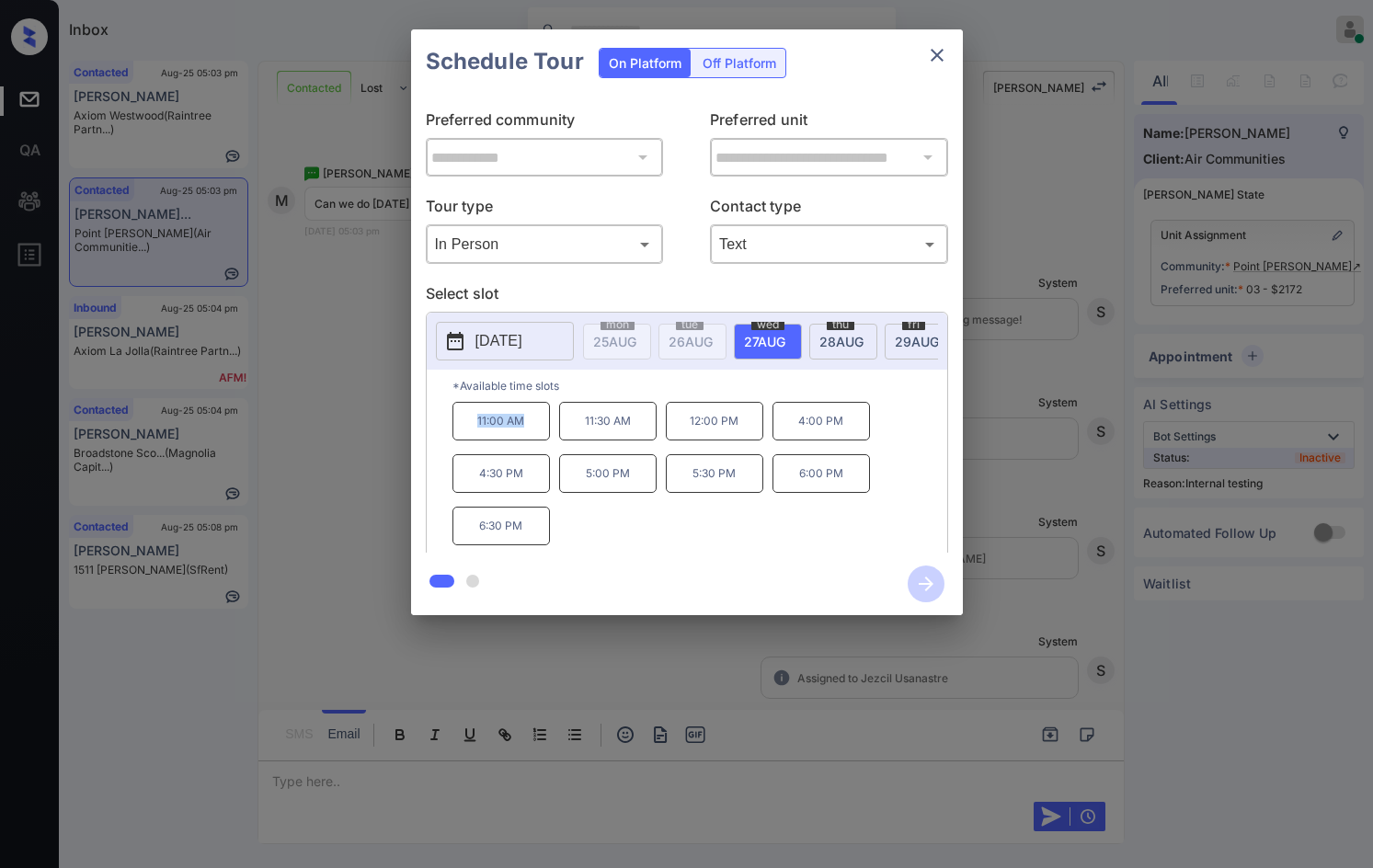
drag, startPoint x: 461, startPoint y: 424, endPoint x: 525, endPoint y: 441, distance: 66.2
click at [525, 441] on p "11:00 AM" at bounding box center [501, 421] width 97 height 39
copy p "11:00 AM"
drag, startPoint x: 481, startPoint y: 546, endPoint x: 531, endPoint y: 542, distance: 50.2
click at [531, 542] on p "6:30 PM" at bounding box center [501, 526] width 97 height 39
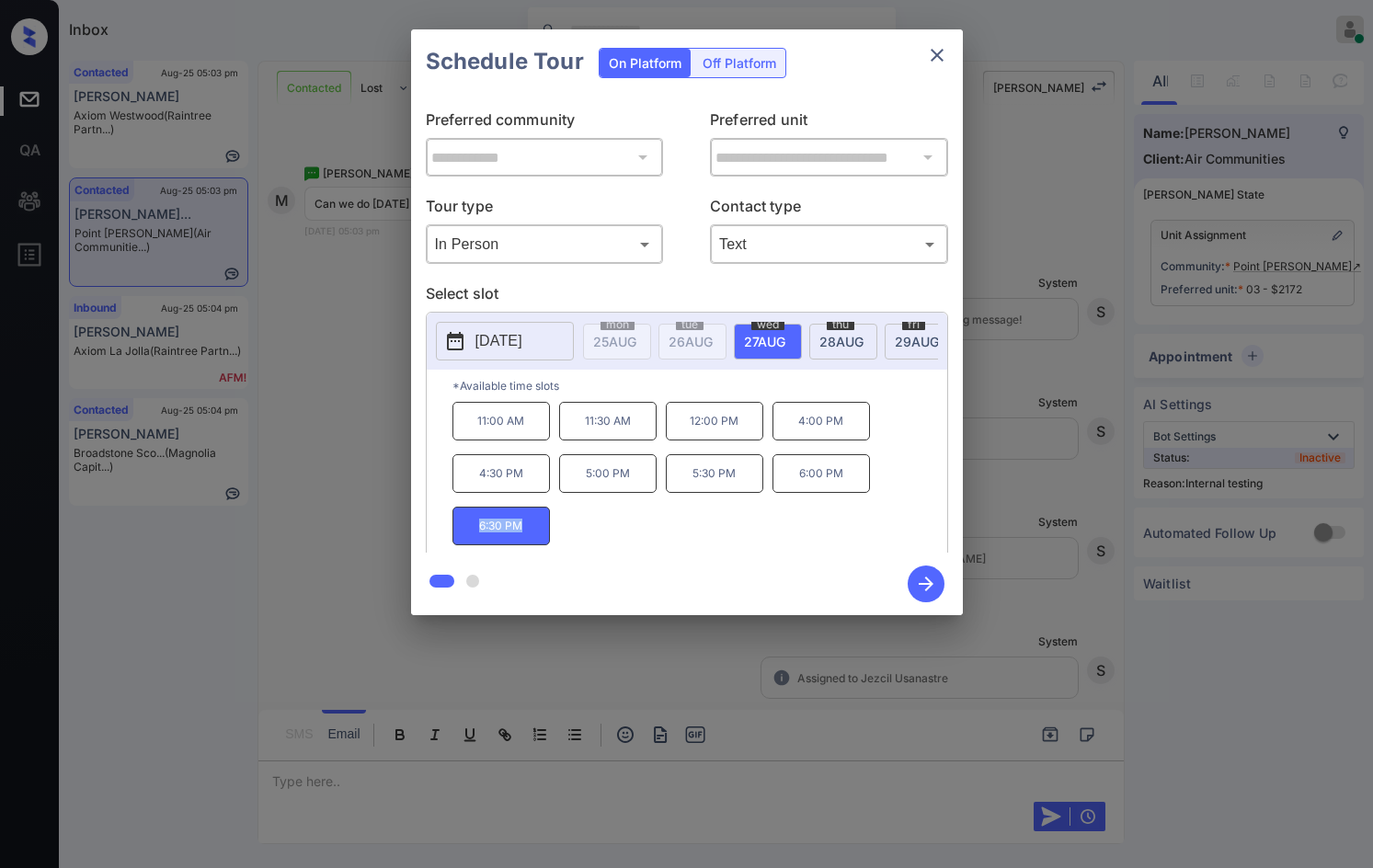
copy p "6:30 PM"
click at [322, 419] on div "**********" at bounding box center [686, 322] width 1373 height 645
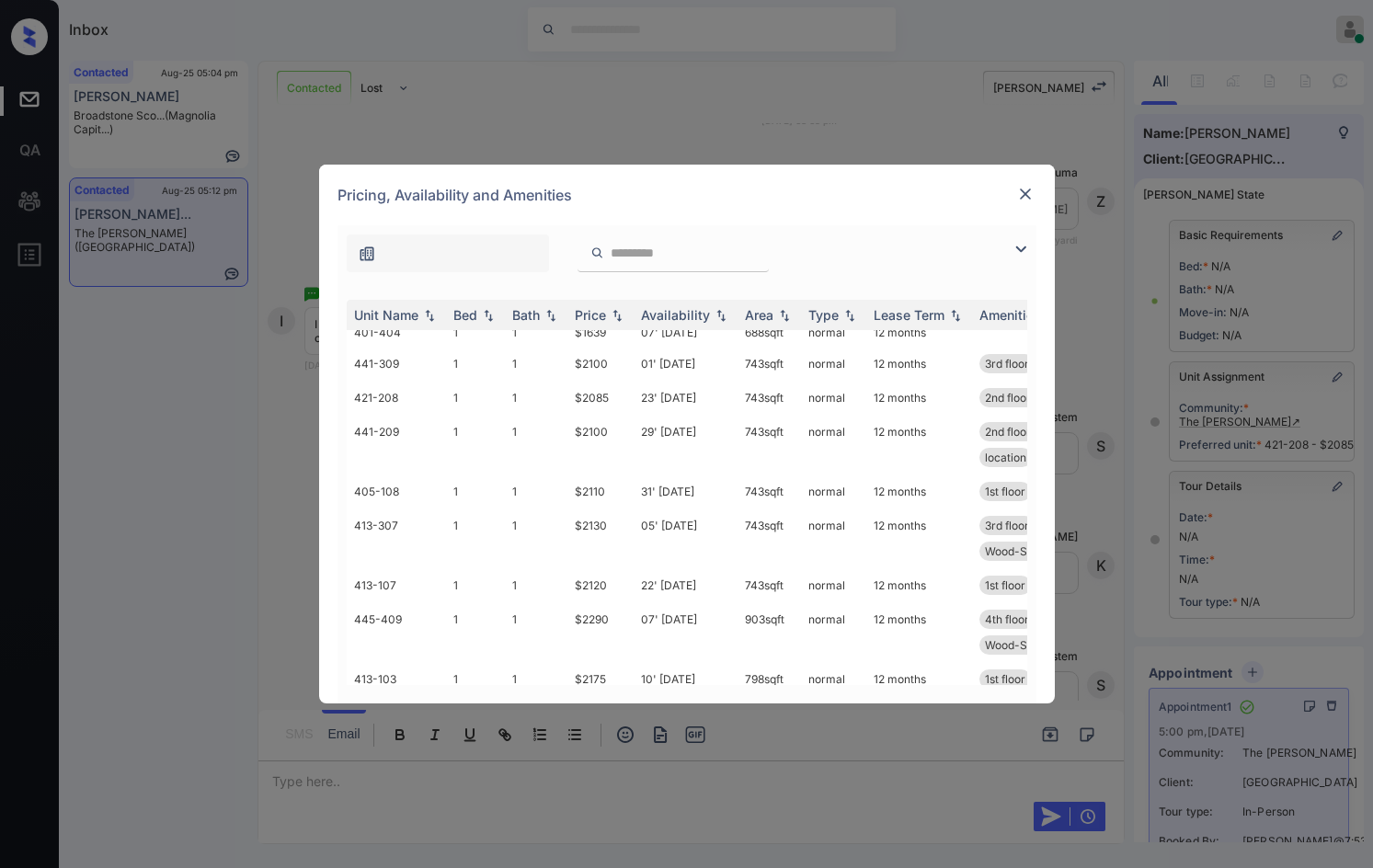
scroll to position [92, 0]
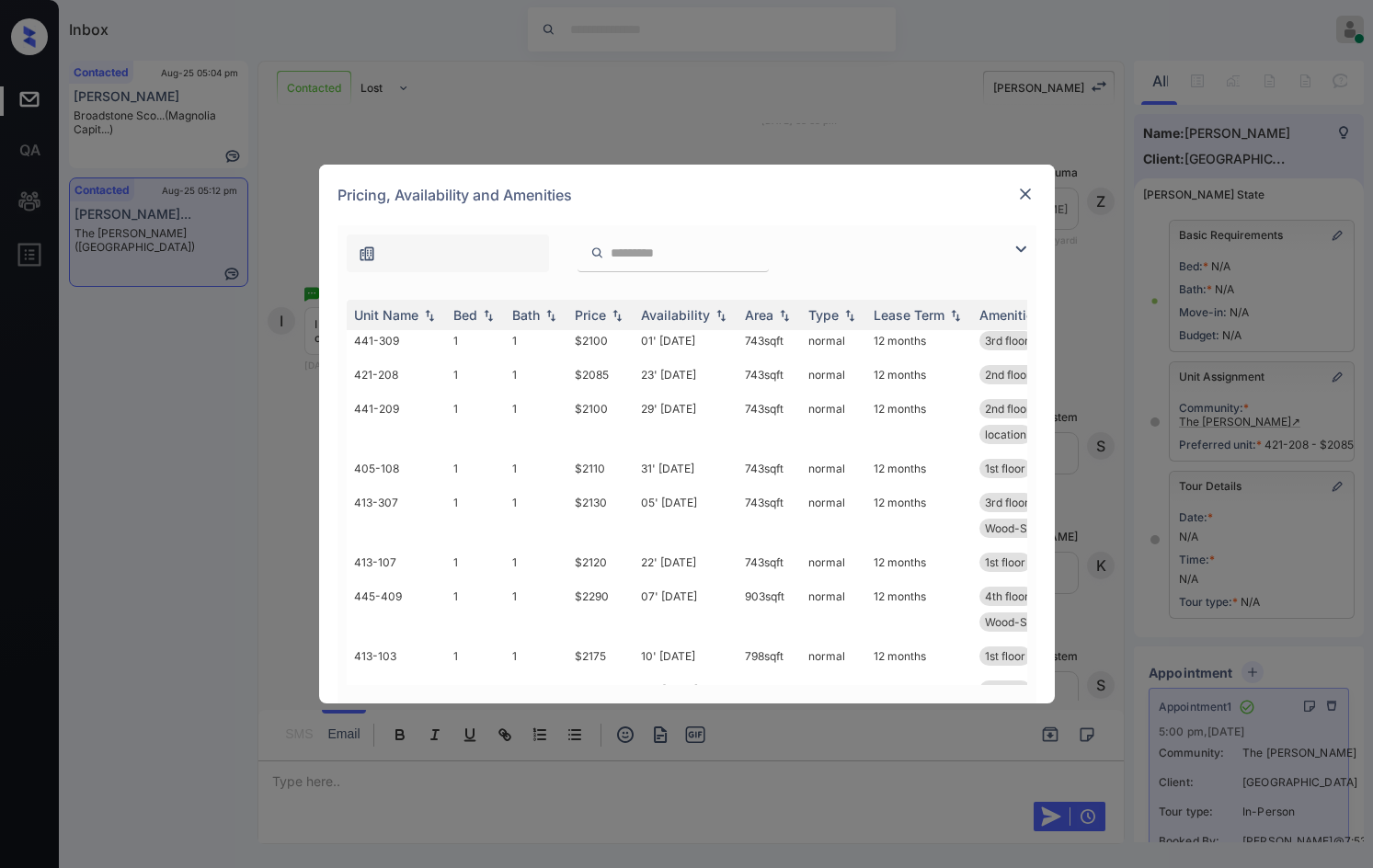
click at [637, 247] on input "search" at bounding box center [684, 253] width 151 height 16
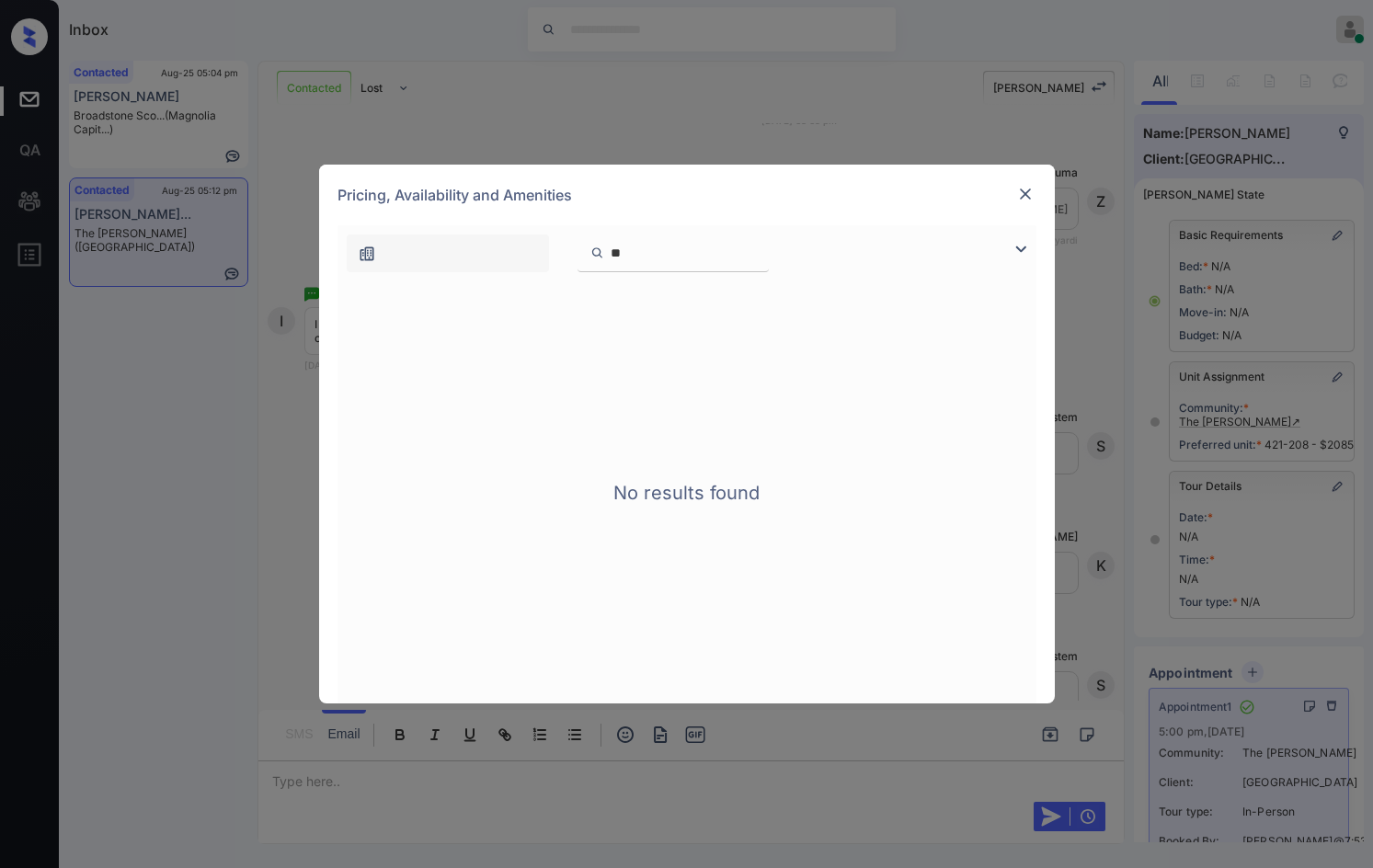
type input "*"
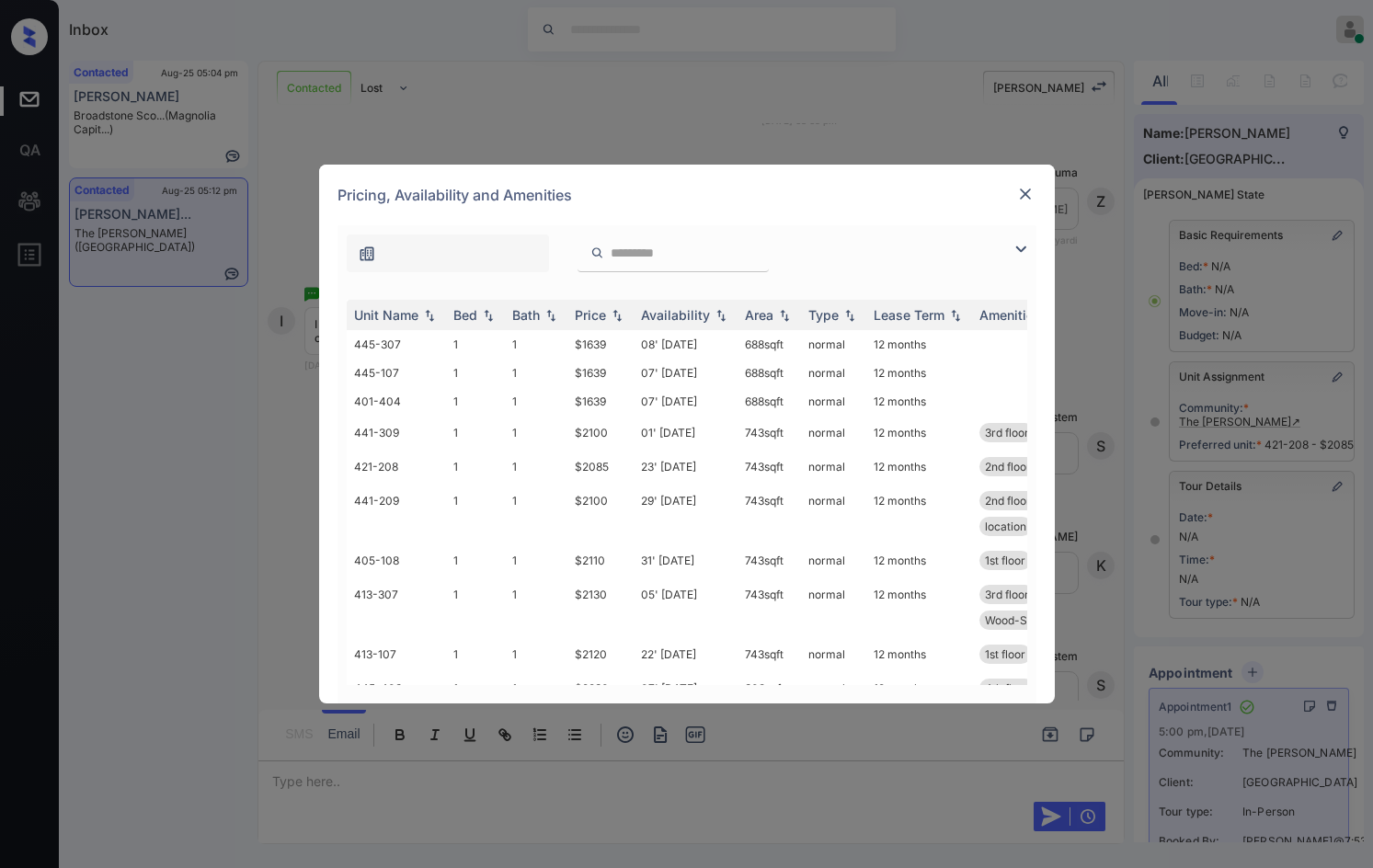
click at [1011, 157] on div "**********" at bounding box center [686, 434] width 1373 height 868
click at [1021, 187] on img at bounding box center [1024, 193] width 18 height 18
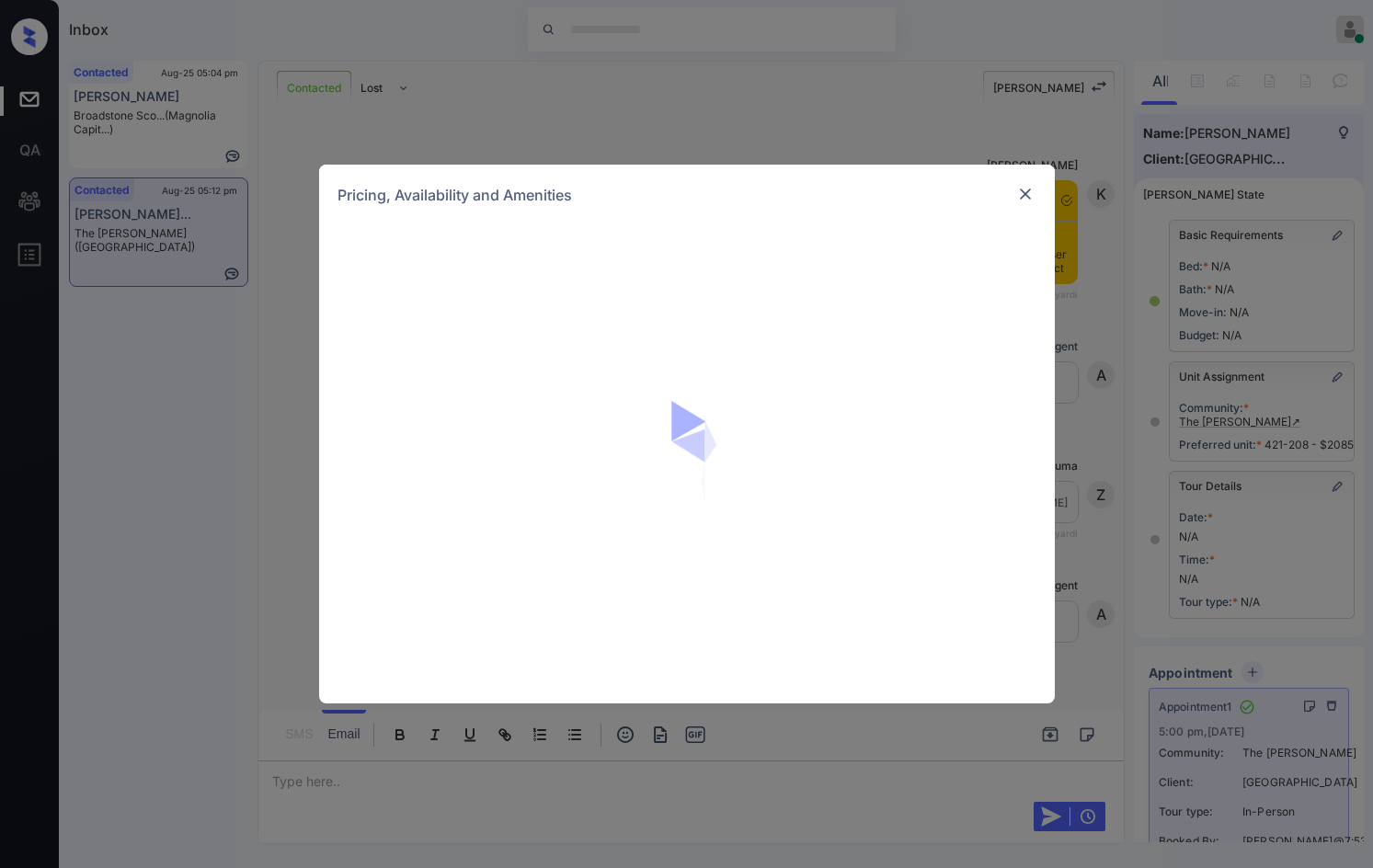
scroll to position [8160, 0]
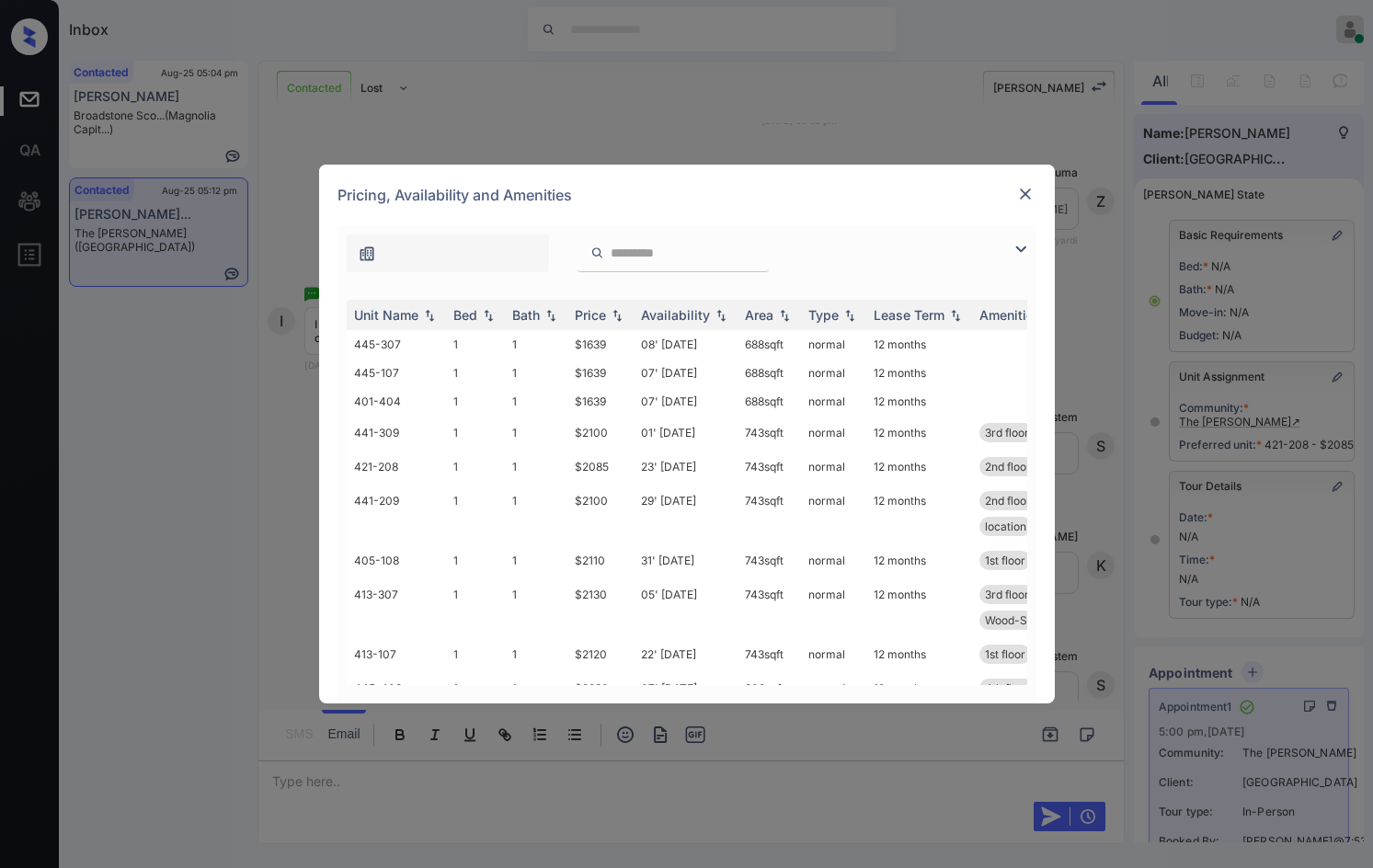
click at [1022, 255] on img at bounding box center [1021, 249] width 22 height 22
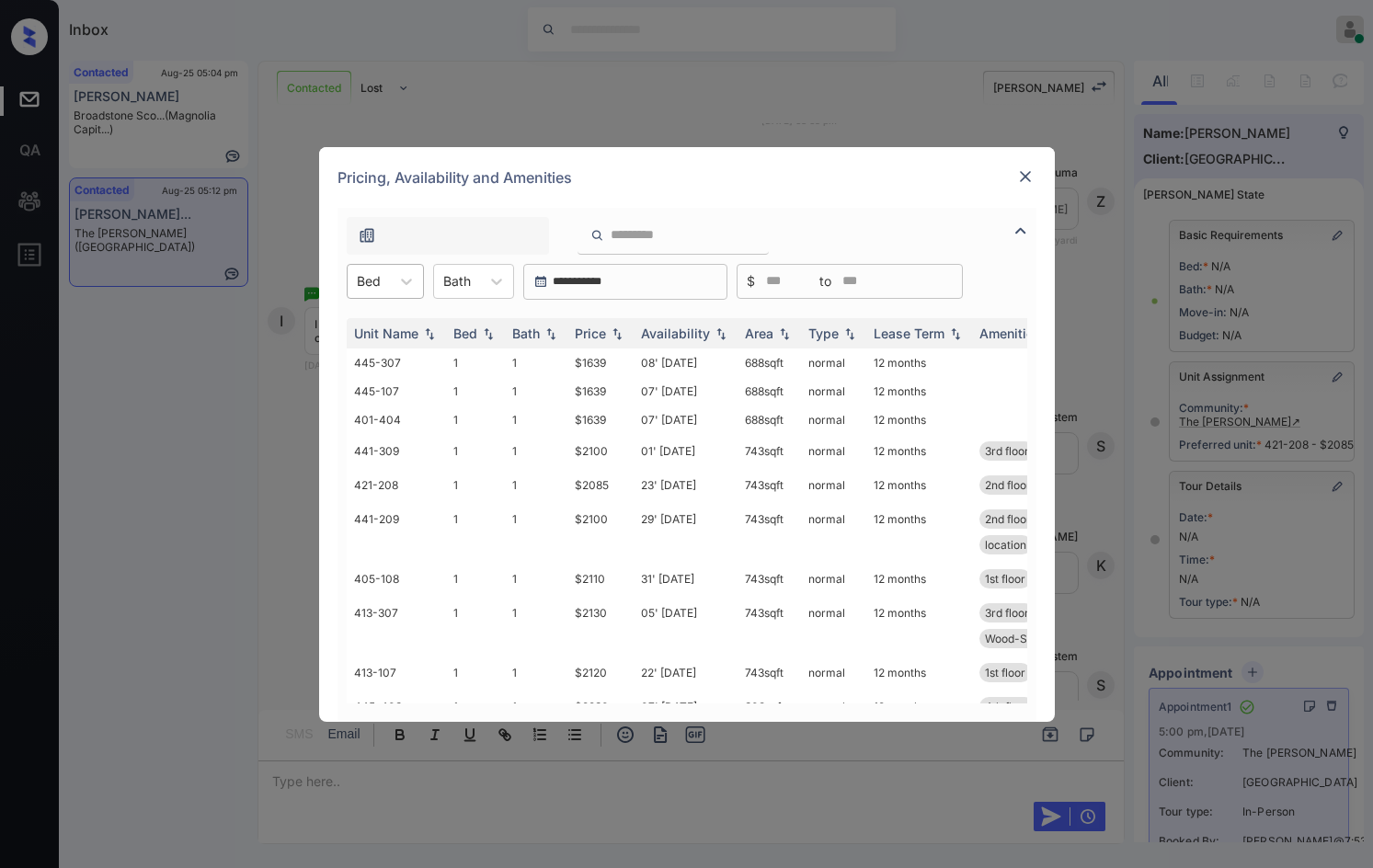
click at [380, 290] on div "Bed" at bounding box center [369, 281] width 43 height 26
click at [385, 367] on div "2" at bounding box center [385, 359] width 78 height 33
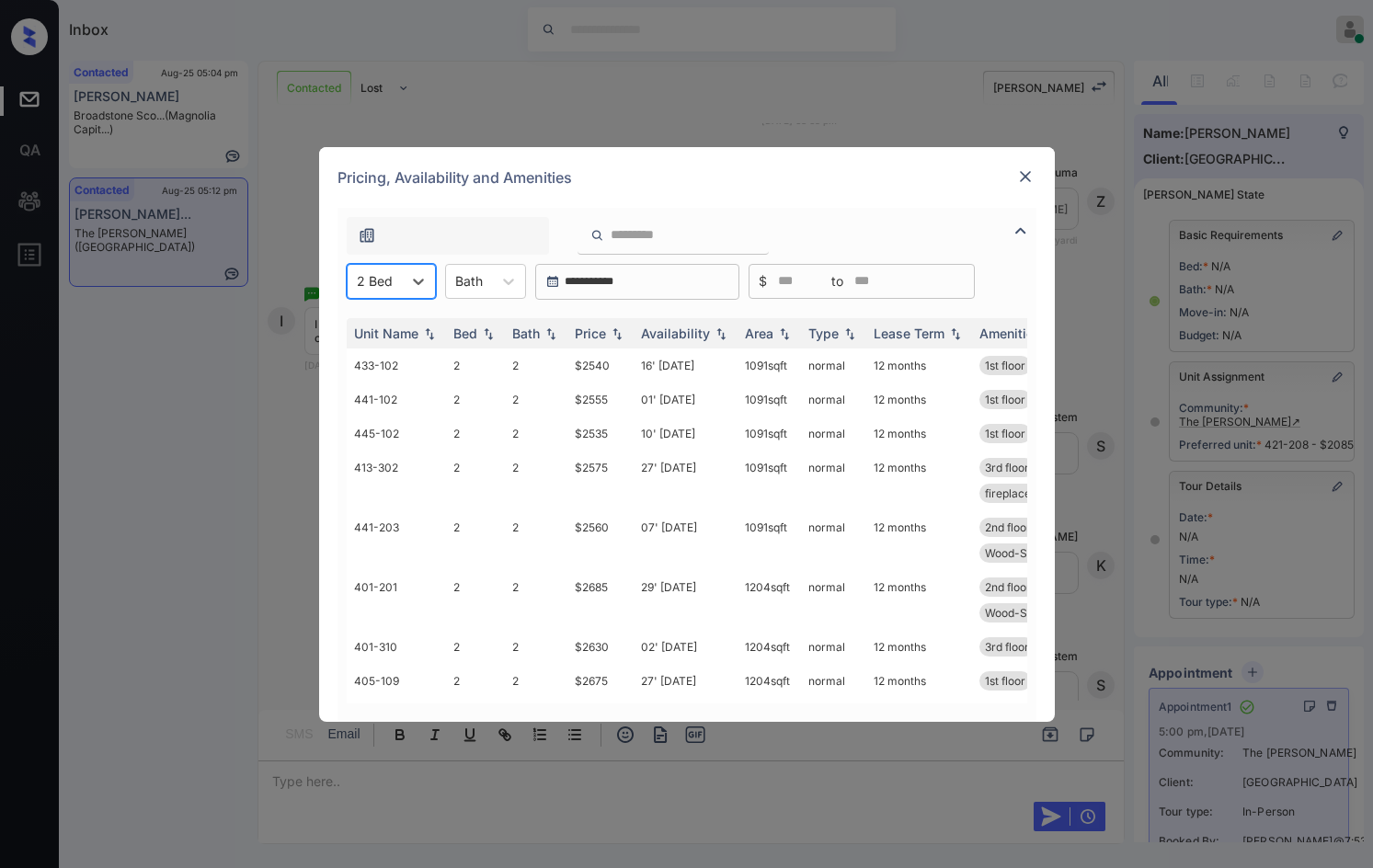
click at [393, 277] on div "2 Bed" at bounding box center [375, 281] width 54 height 26
click at [386, 328] on div "1" at bounding box center [391, 326] width 89 height 33
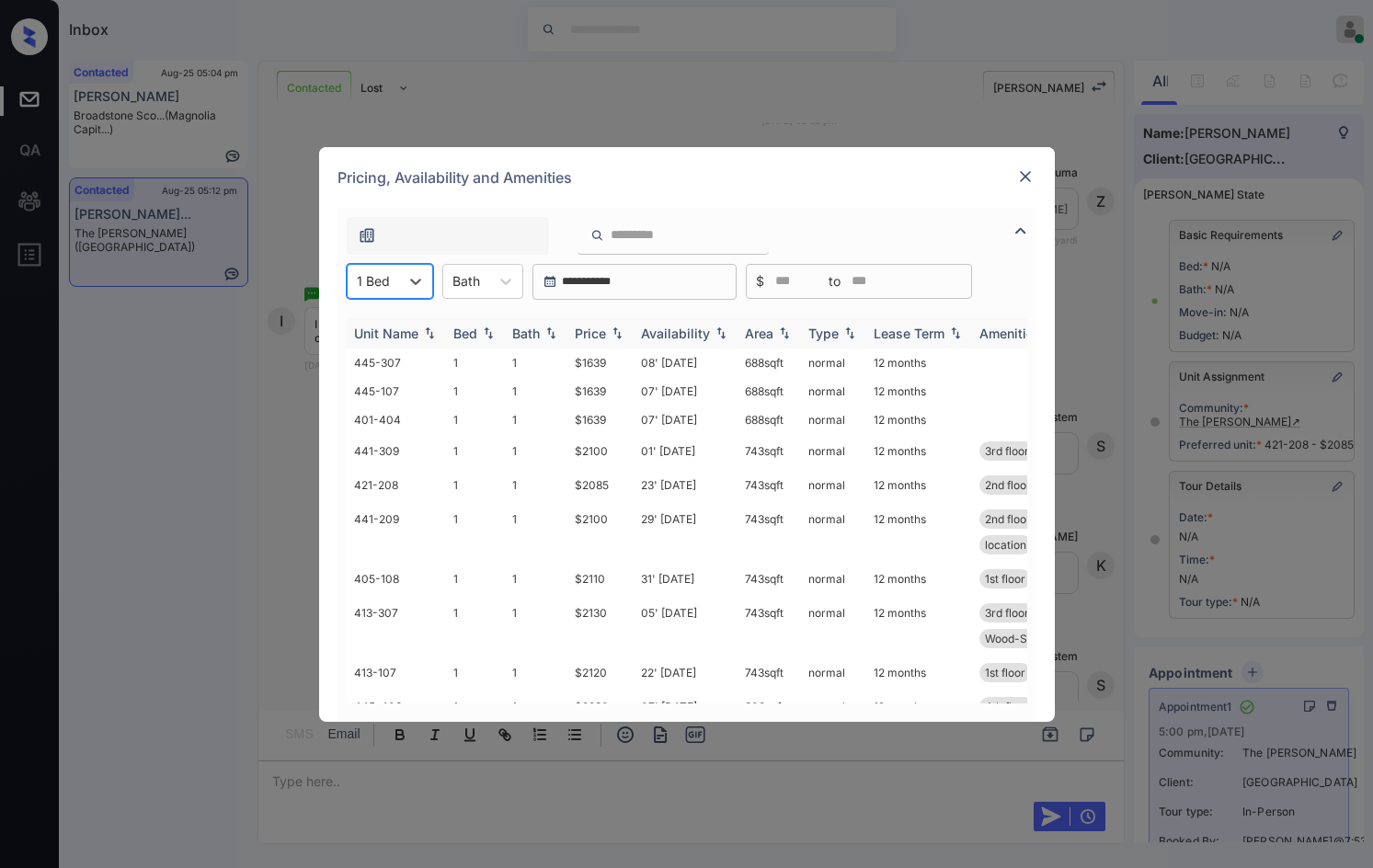
click at [615, 332] on img at bounding box center [617, 332] width 18 height 13
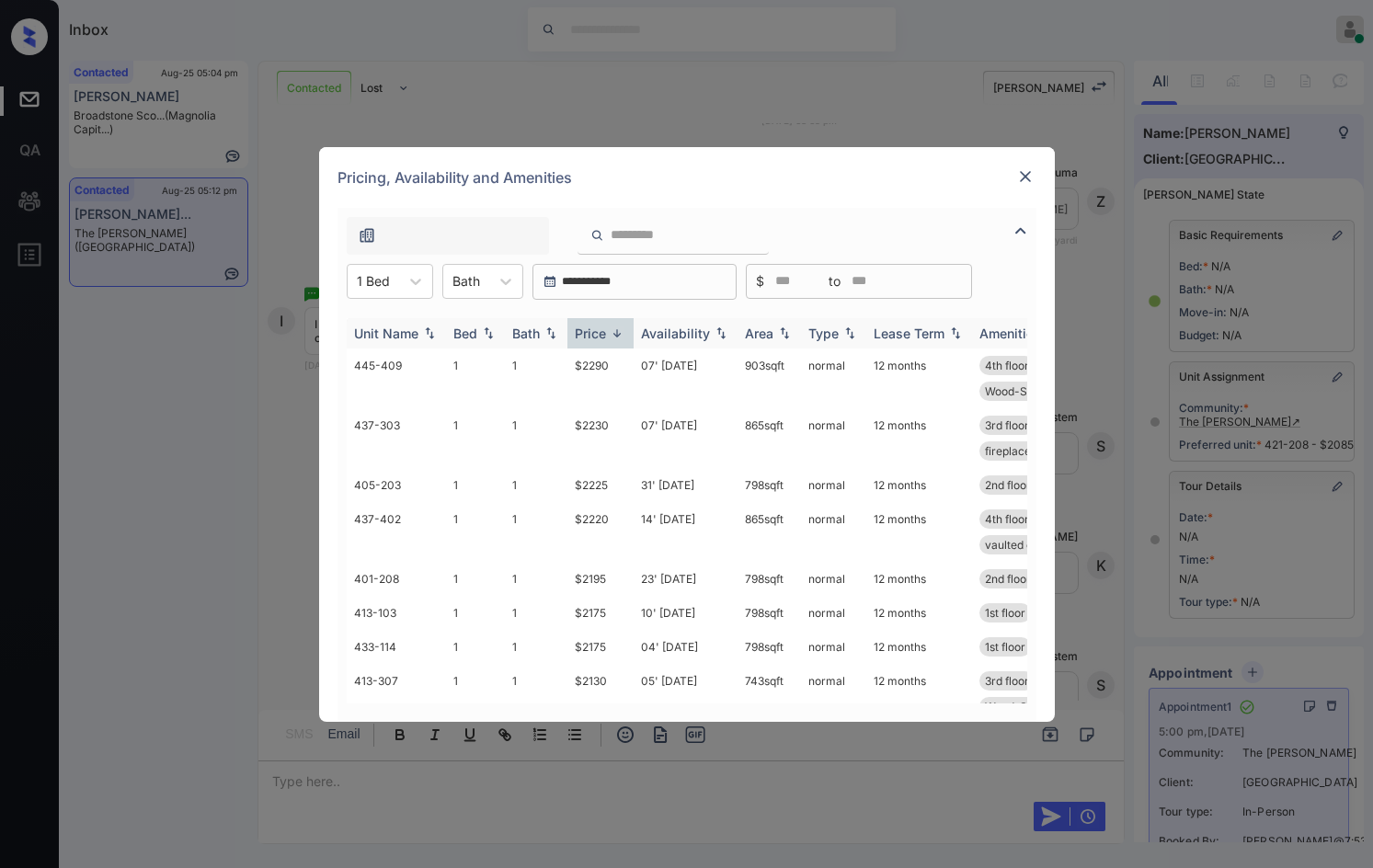
click at [615, 332] on img at bounding box center [617, 333] width 18 height 14
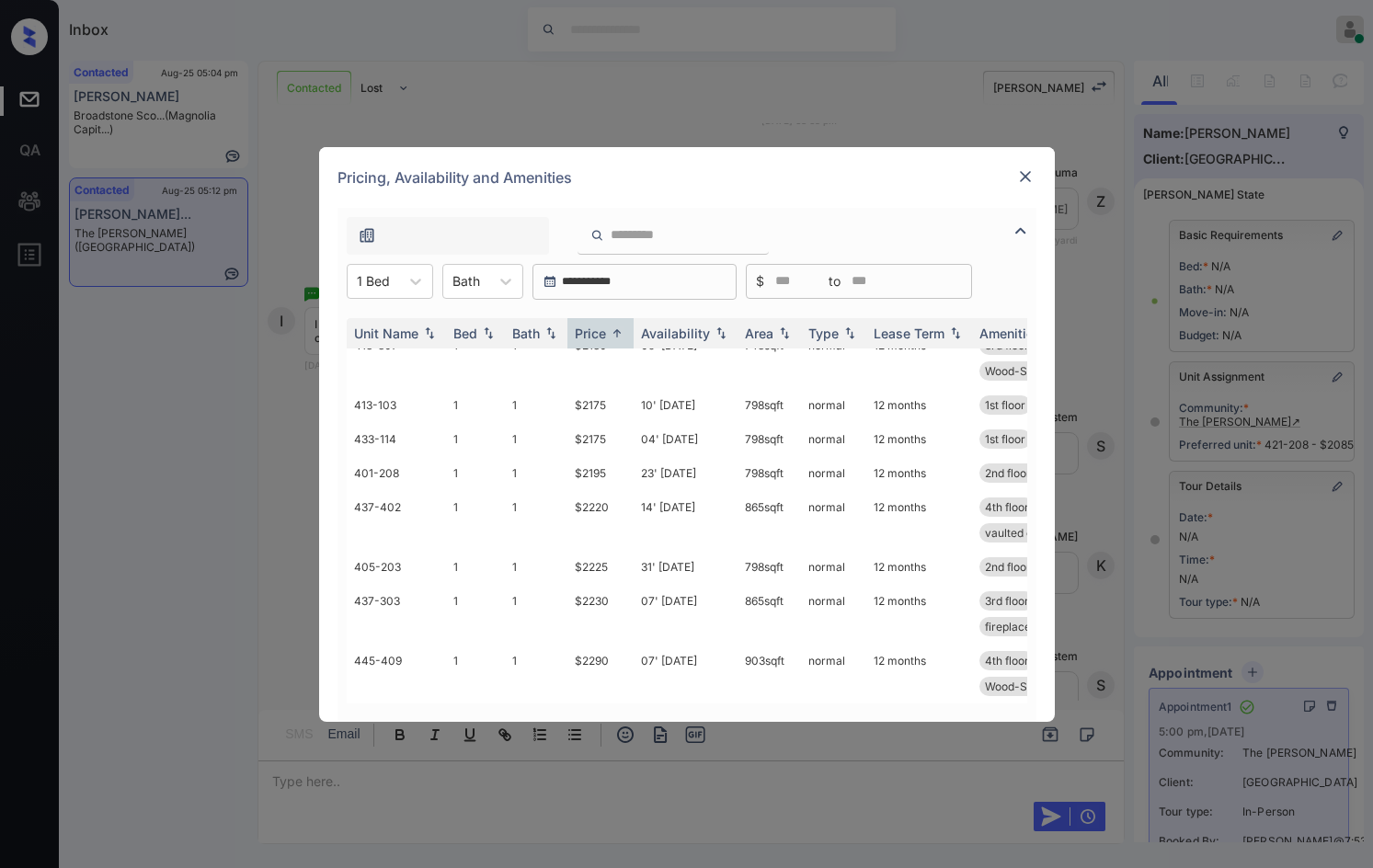
scroll to position [0, 0]
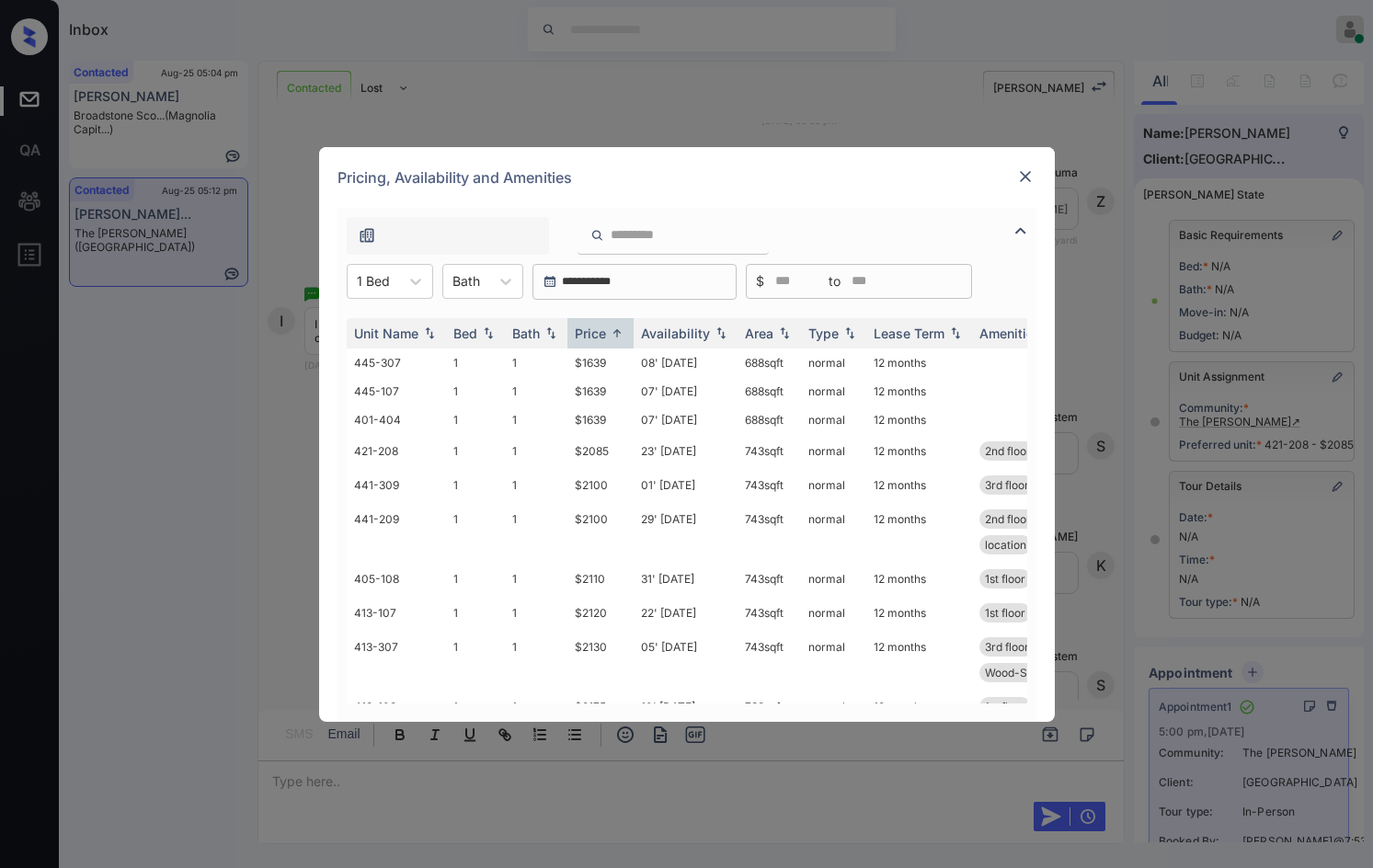
click at [1015, 187] on div at bounding box center [1024, 177] width 22 height 24
click at [1010, 182] on div "Pricing, Availability and Amenities" at bounding box center [687, 178] width 736 height 60
click at [1024, 169] on img at bounding box center [1024, 176] width 18 height 18
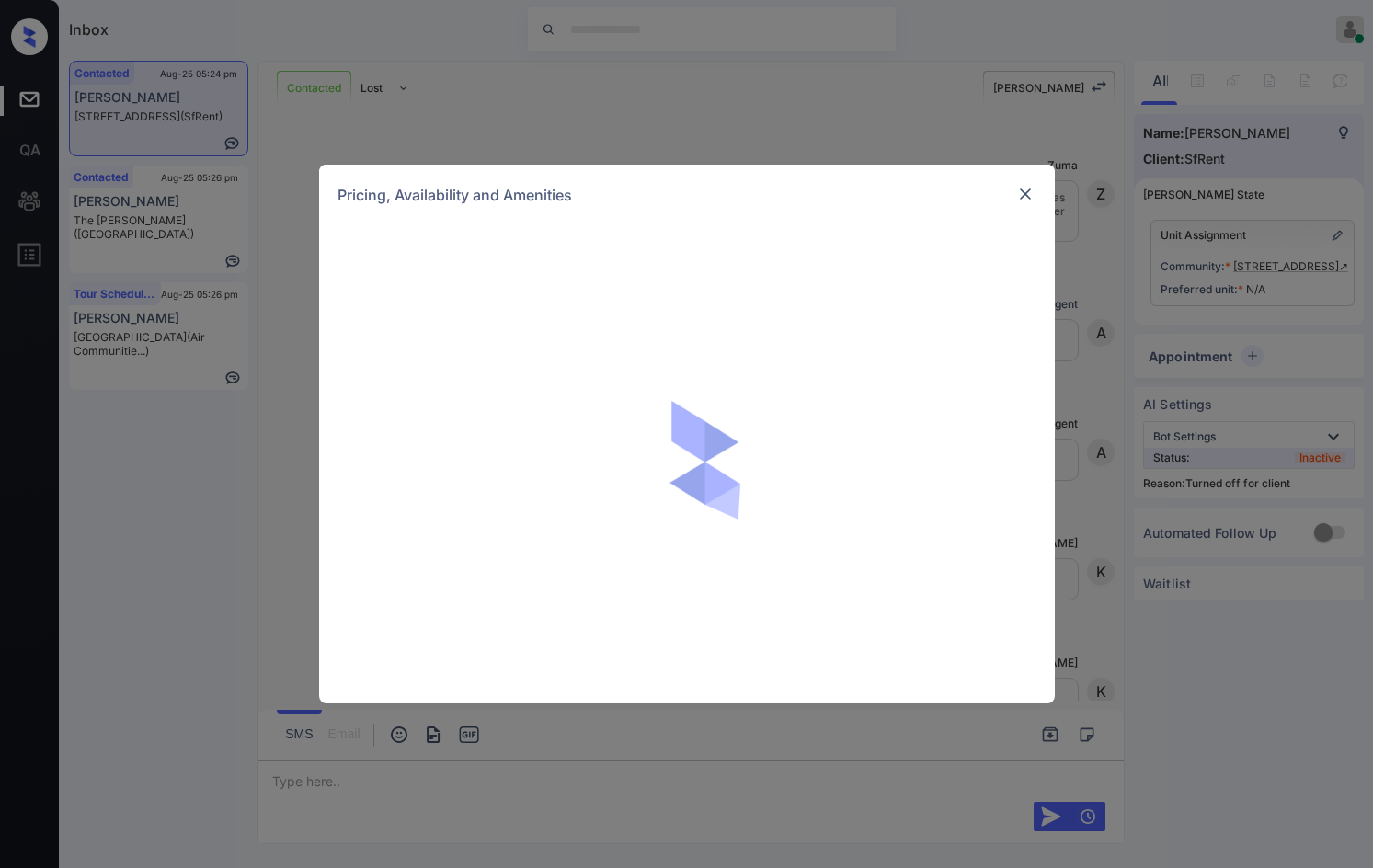
scroll to position [4585, 0]
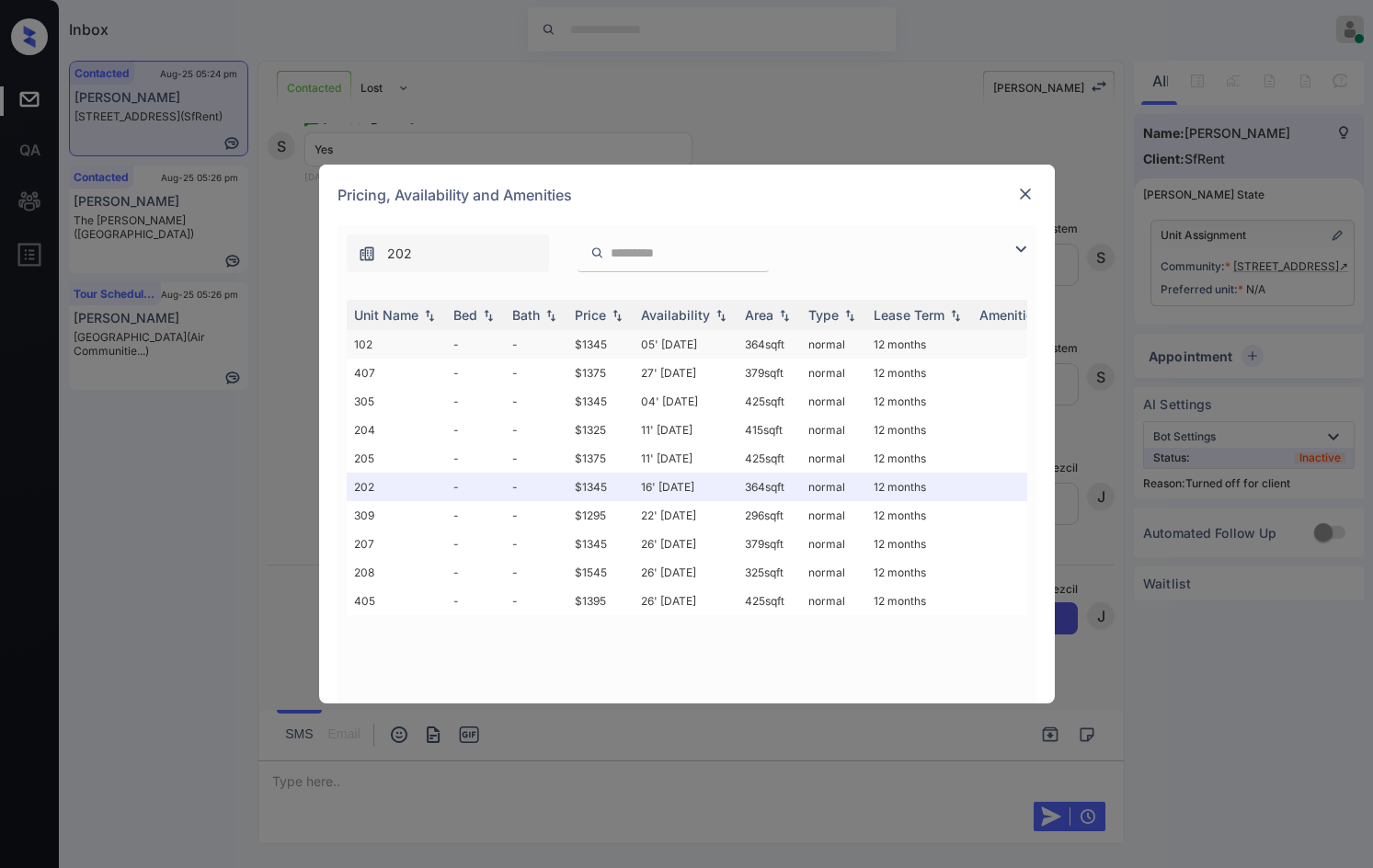
click at [605, 341] on td "$1345" at bounding box center [600, 344] width 66 height 28
click at [701, 342] on td "05' [DATE]" at bounding box center [685, 344] width 104 height 28
click at [701, 341] on td "05' [DATE]" at bounding box center [685, 344] width 104 height 28
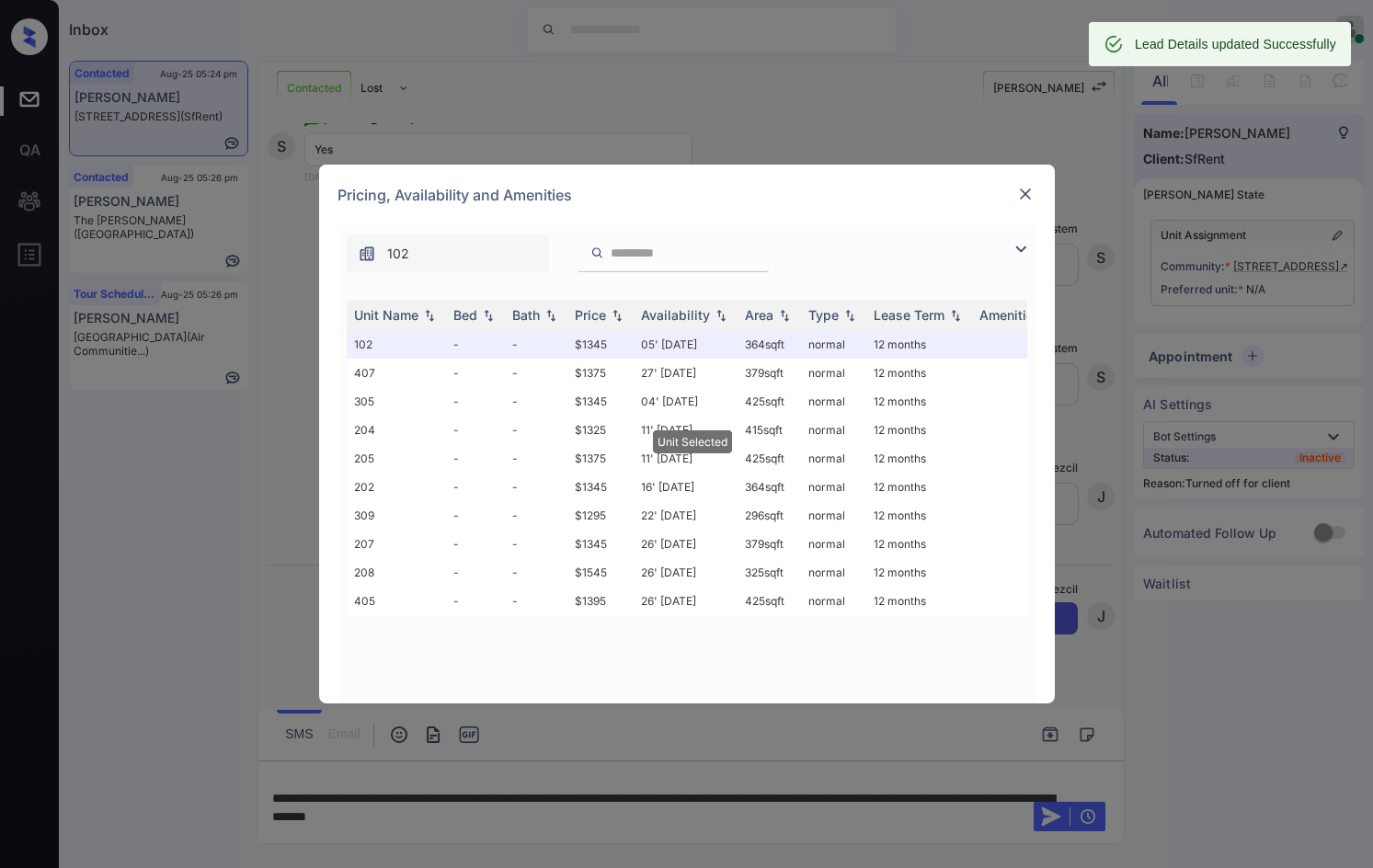
click at [1014, 195] on div at bounding box center [1024, 193] width 22 height 22
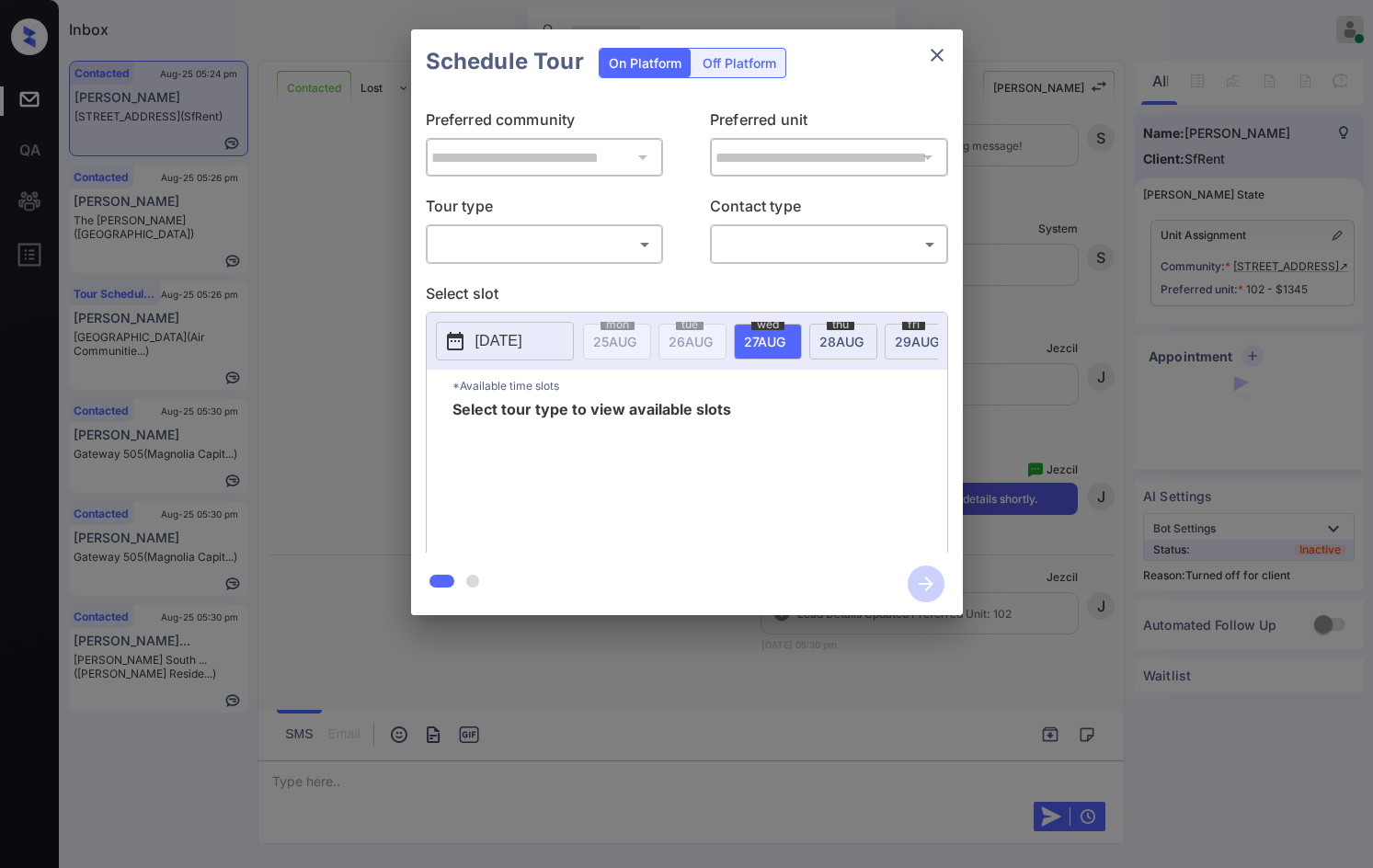
scroll to position [4704, 0]
drag, startPoint x: 725, startPoint y: 68, endPoint x: 722, endPoint y: 80, distance: 12.4
click at [725, 68] on div "Off Platform" at bounding box center [739, 62] width 92 height 28
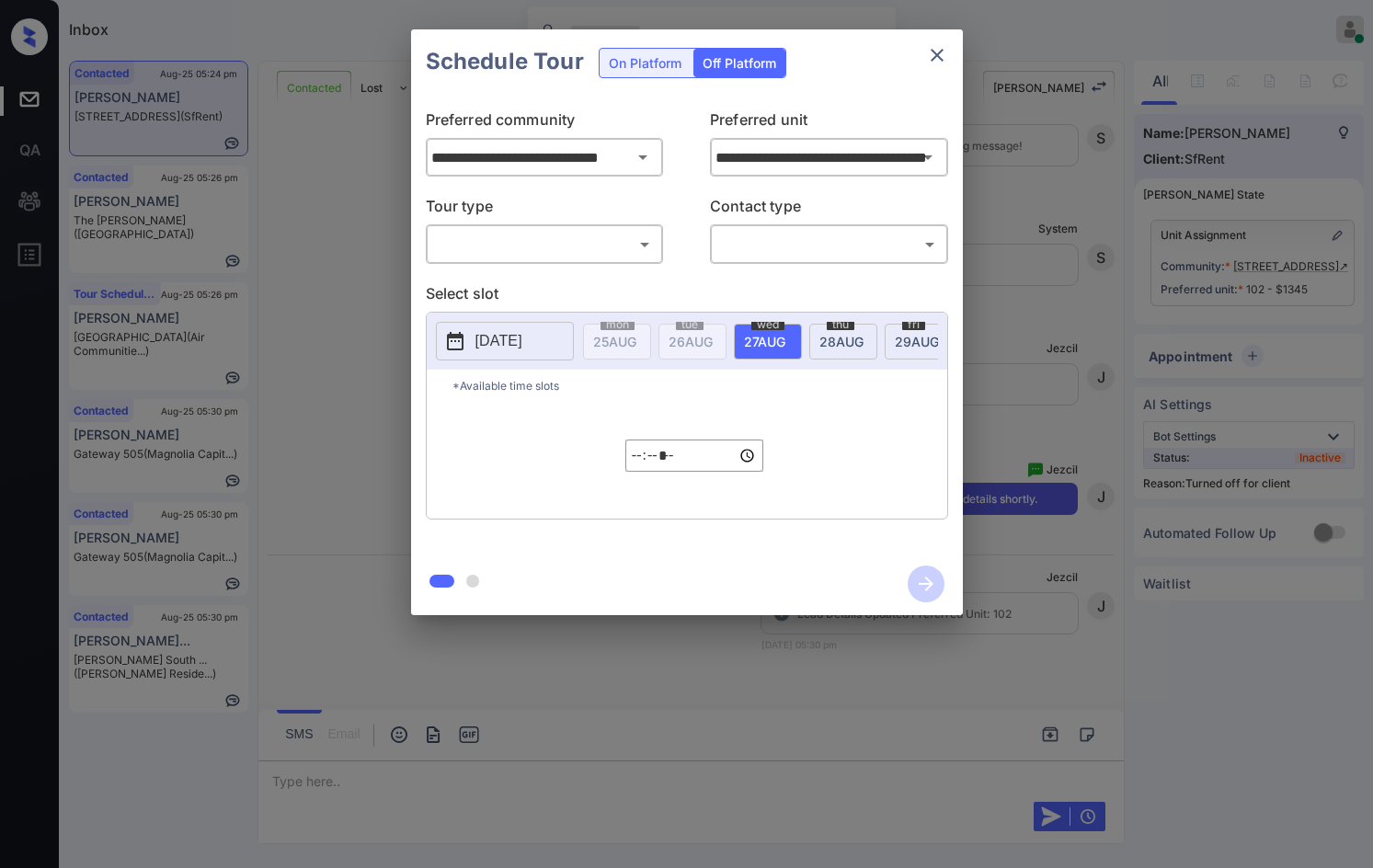
click at [636, 232] on body "Inbox Jezcil Usanastre Online Set yourself offline Set yourself on break Profil…" at bounding box center [686, 434] width 1373 height 868
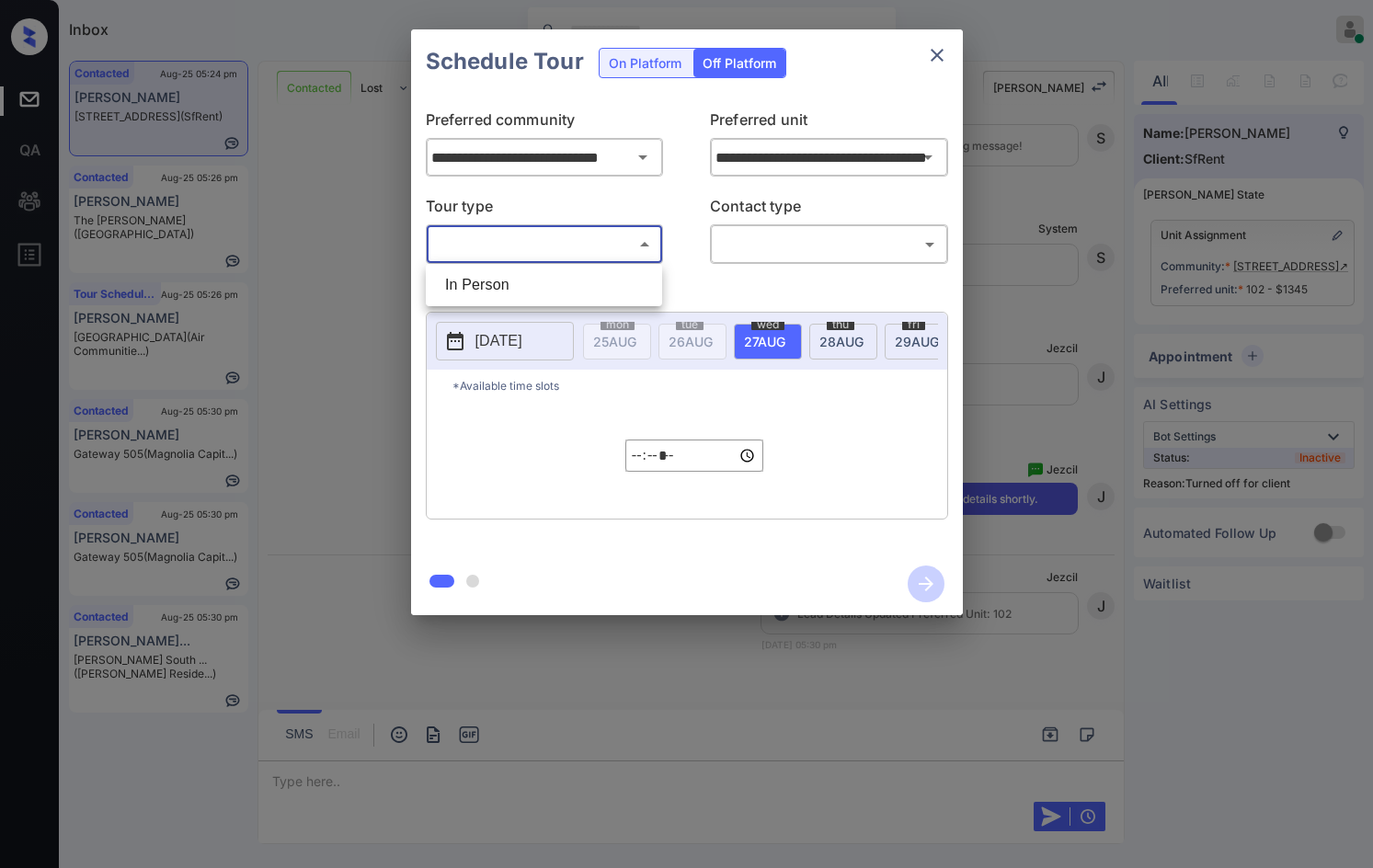
click at [503, 309] on div at bounding box center [686, 434] width 1373 height 868
click at [497, 299] on p "Select slot" at bounding box center [686, 297] width 522 height 29
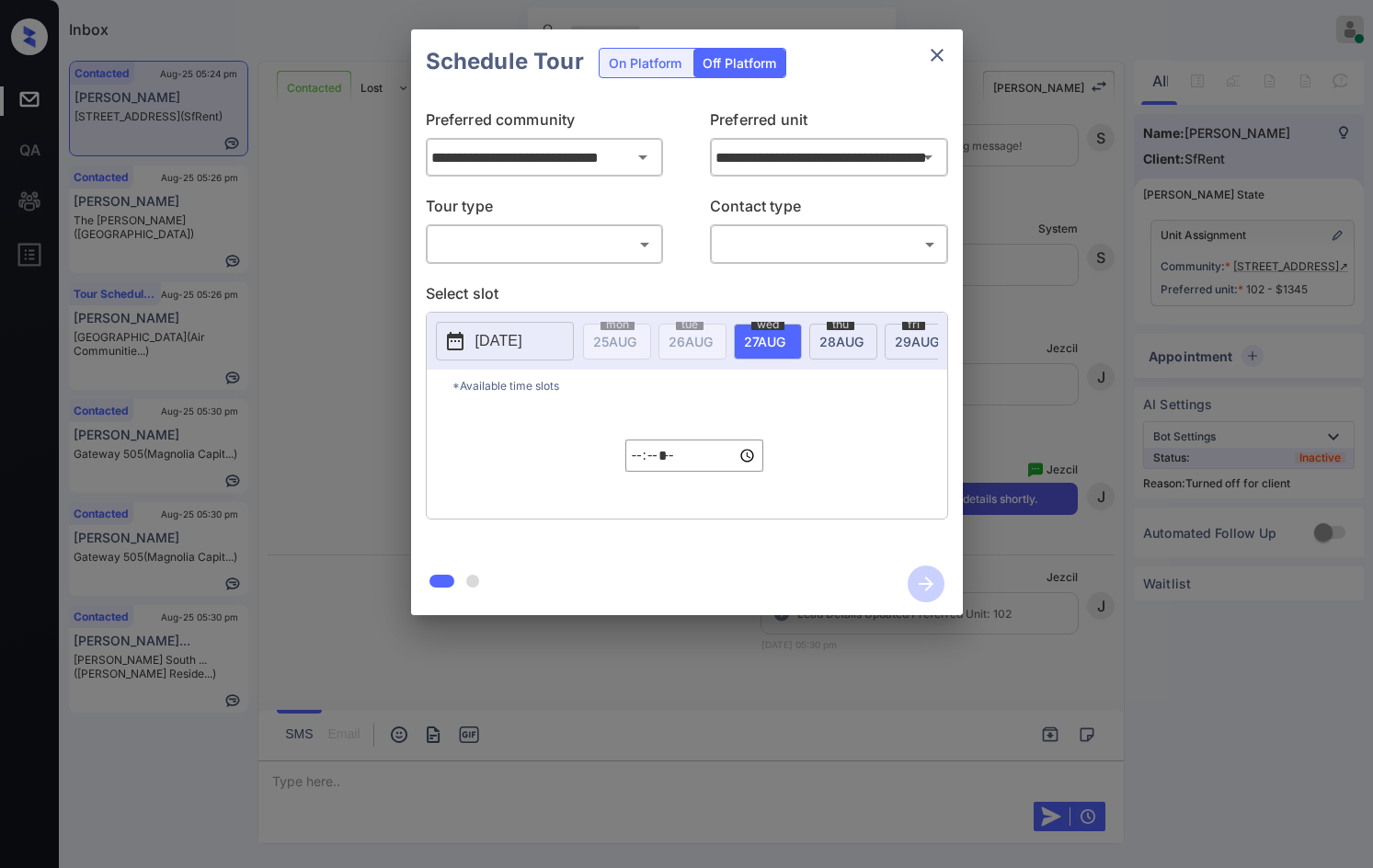
click at [499, 269] on div "**********" at bounding box center [686, 323] width 552 height 459
click at [506, 254] on body "Inbox Jezcil Usanastre Online Set yourself offline Set yourself on break Profil…" at bounding box center [686, 434] width 1373 height 868
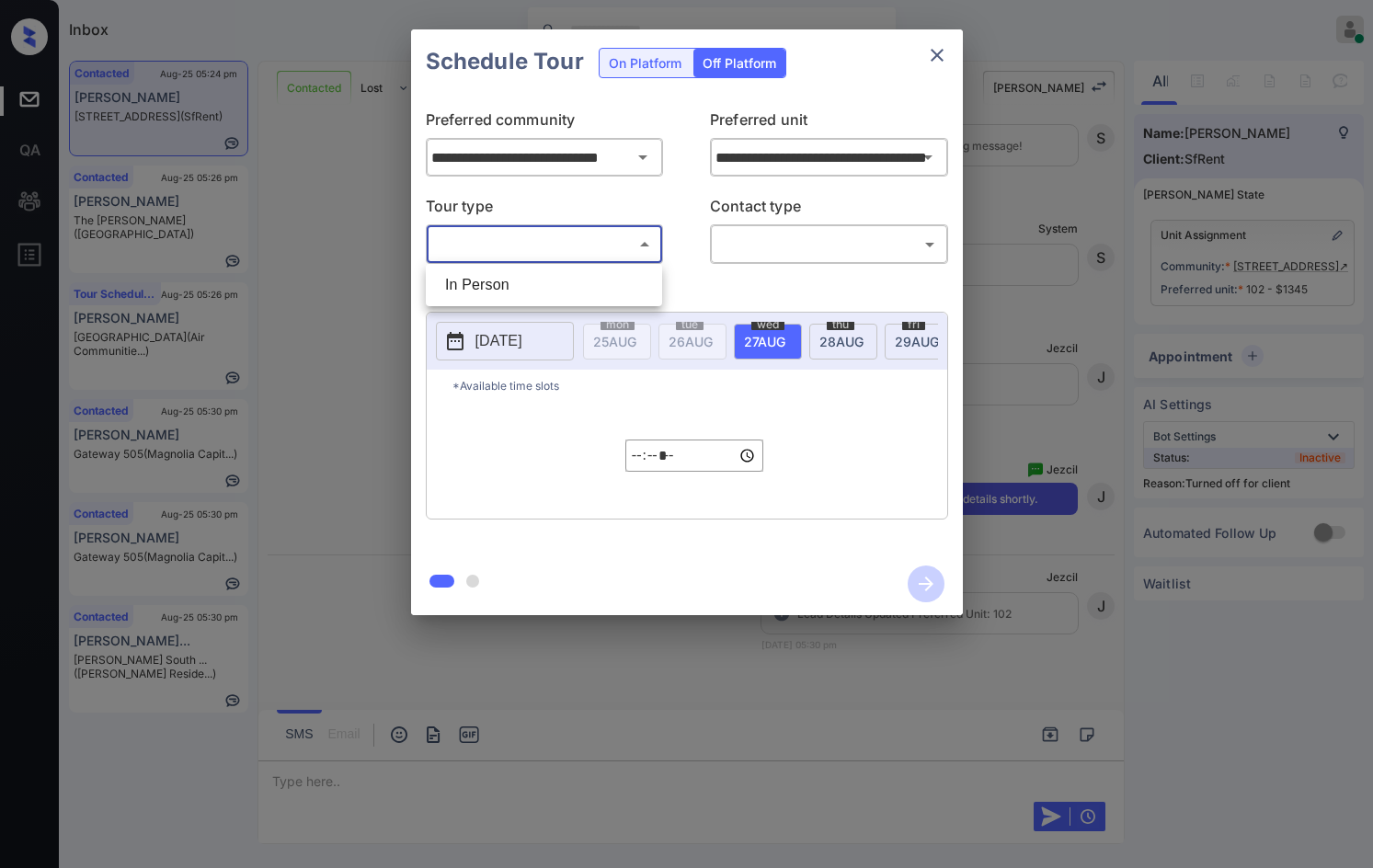
click at [472, 298] on li "In Person" at bounding box center [544, 284] width 227 height 33
type input "********"
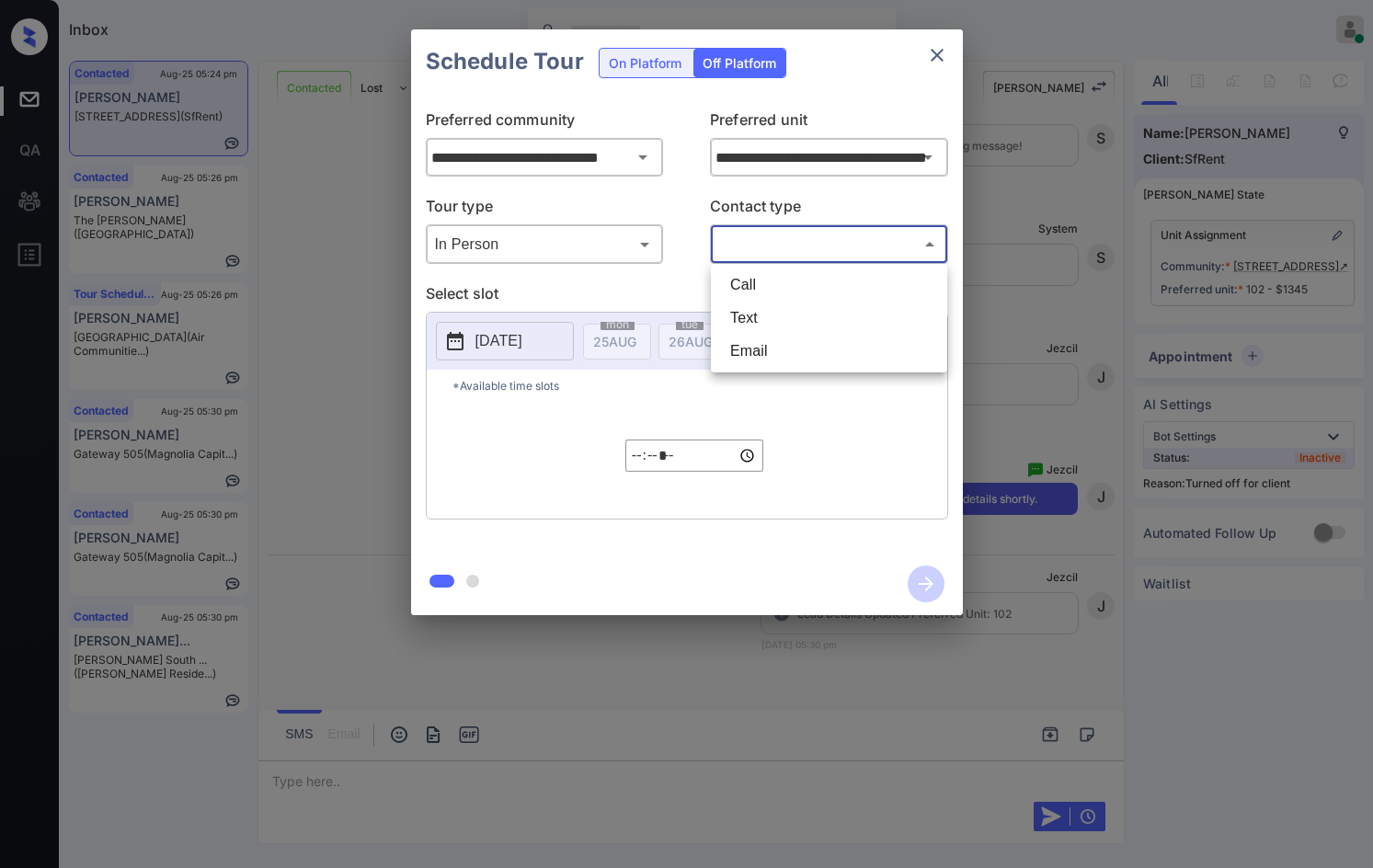
click at [840, 237] on body "Inbox Jezcil Usanastre Online Set yourself offline Set yourself on break Profil…" at bounding box center [686, 434] width 1373 height 868
drag, startPoint x: 760, startPoint y: 312, endPoint x: 671, endPoint y: 330, distance: 90.8
click at [759, 311] on li "Text" at bounding box center [829, 318] width 227 height 33
type input "****"
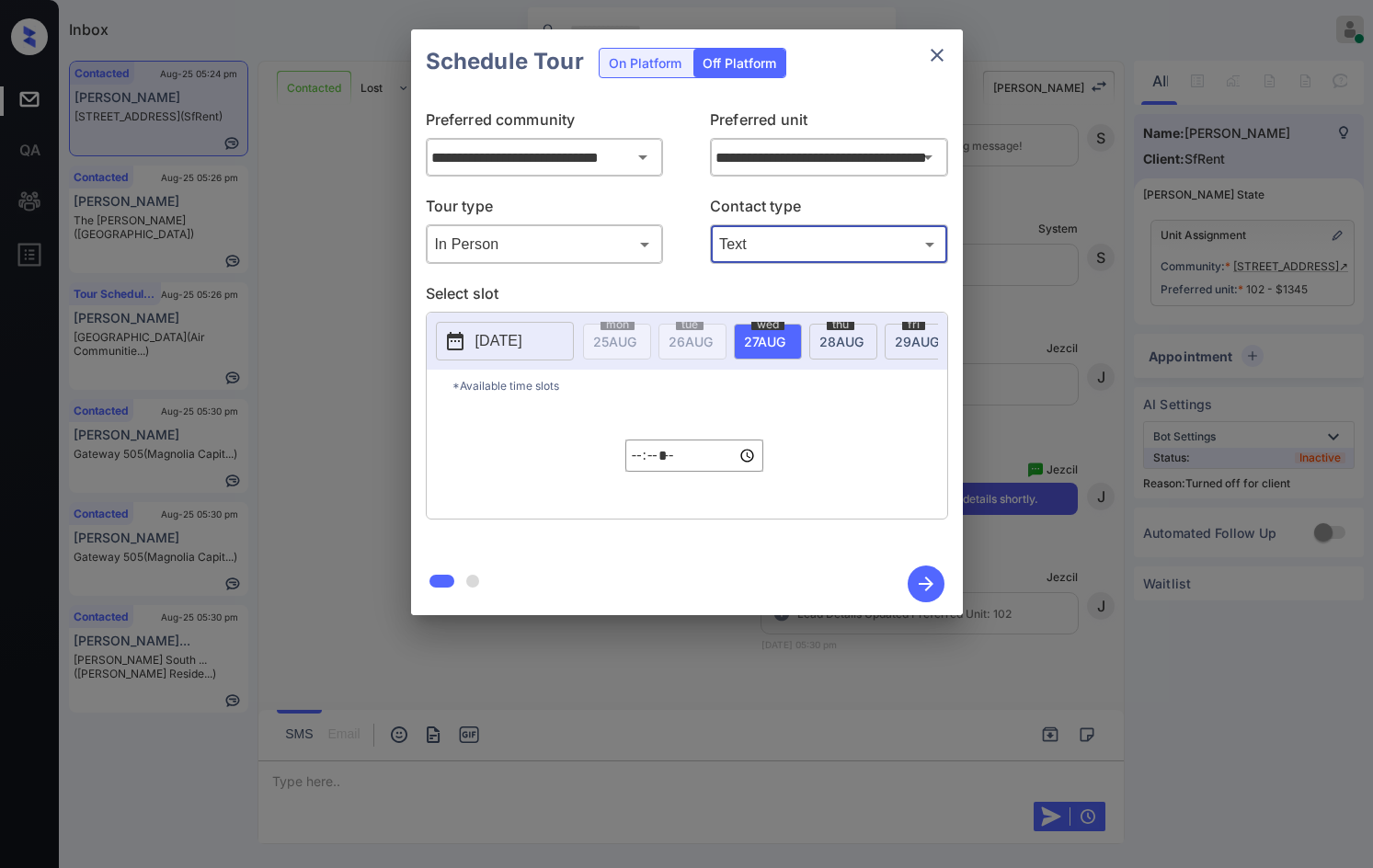
click at [561, 338] on button "[DATE]" at bounding box center [505, 341] width 138 height 39
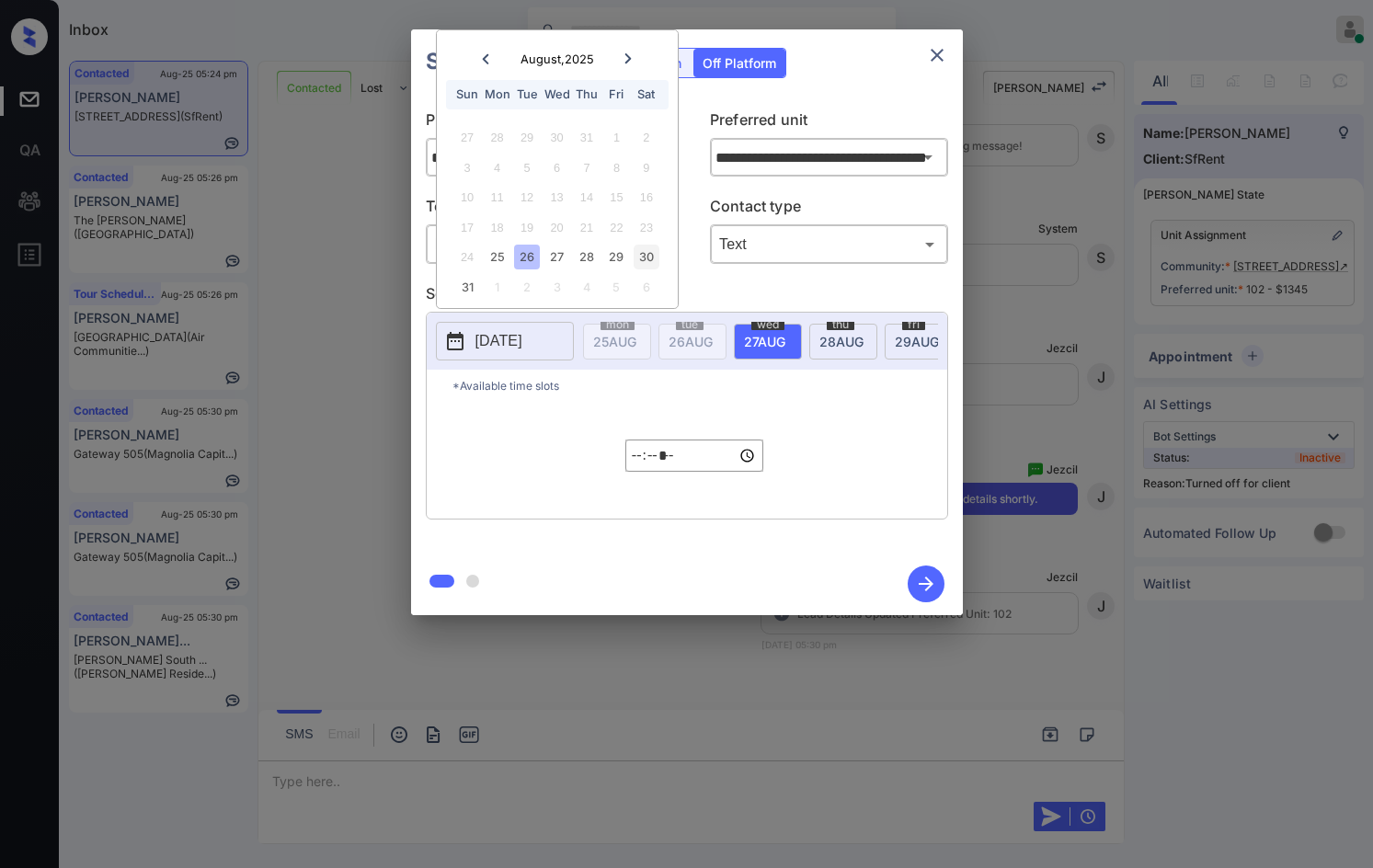
click at [642, 254] on div "30" at bounding box center [646, 257] width 25 height 25
click at [415, 146] on div "**********" at bounding box center [686, 323] width 552 height 459
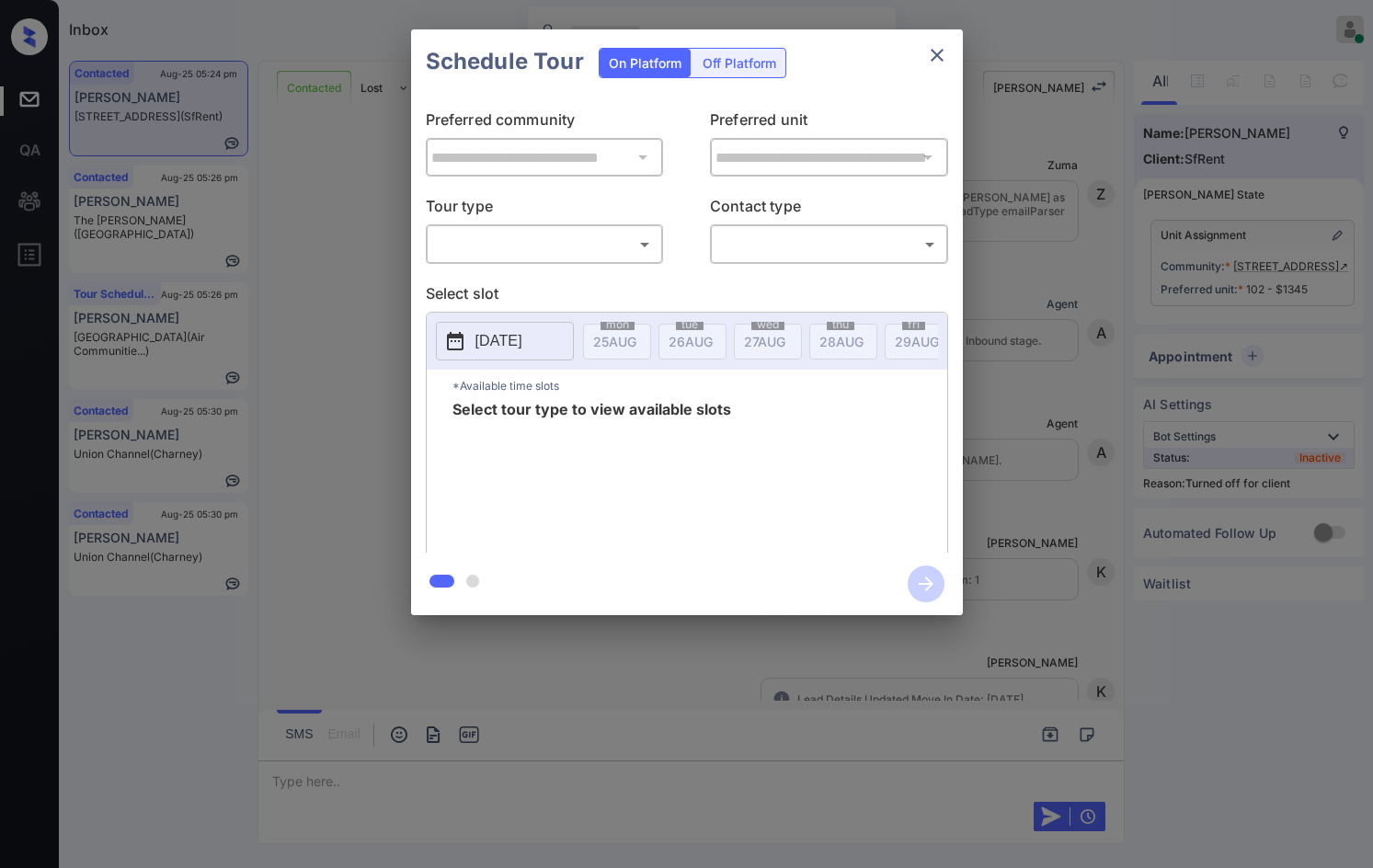
scroll to position [4704, 0]
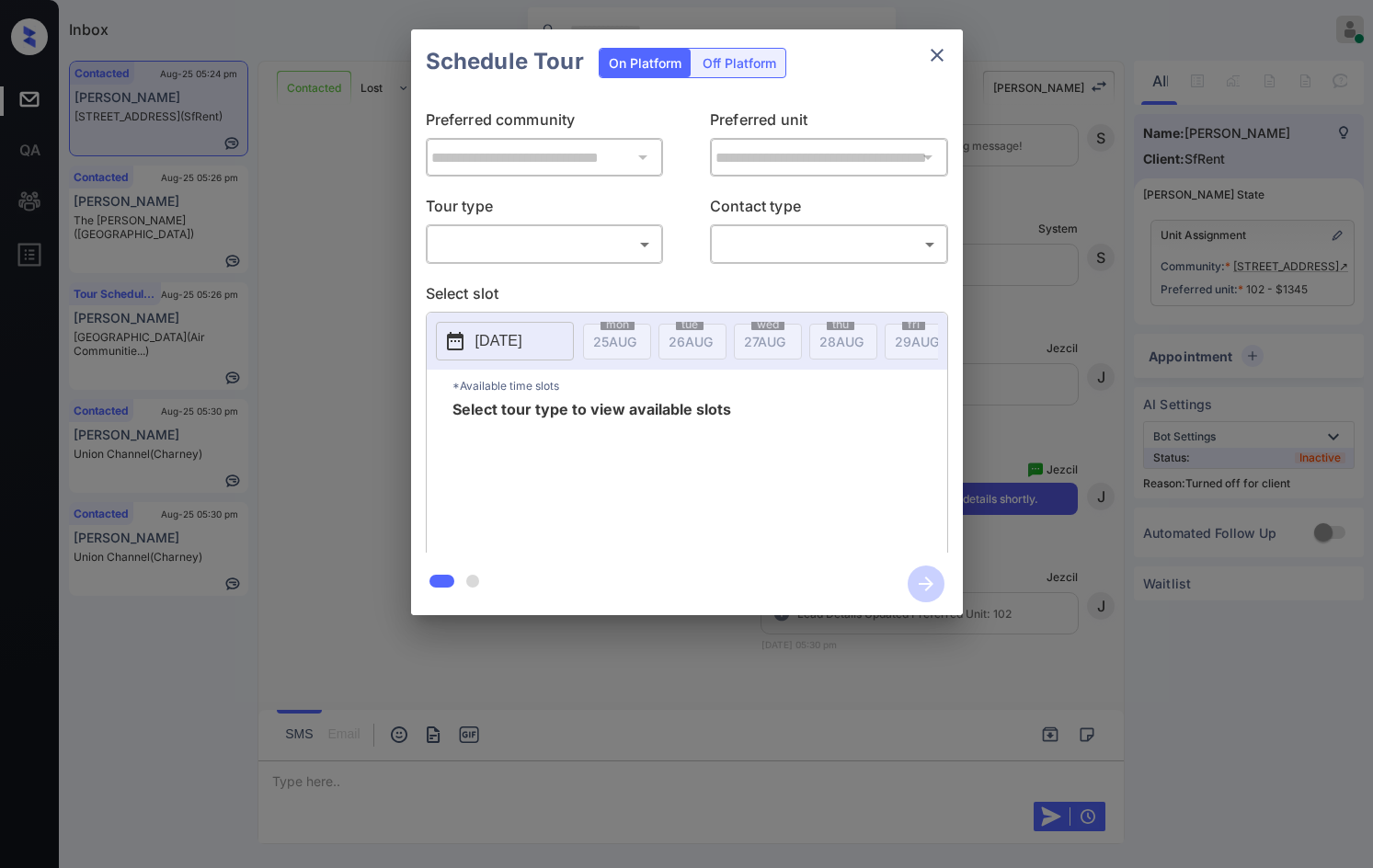
click at [717, 65] on div "Off Platform" at bounding box center [739, 62] width 92 height 28
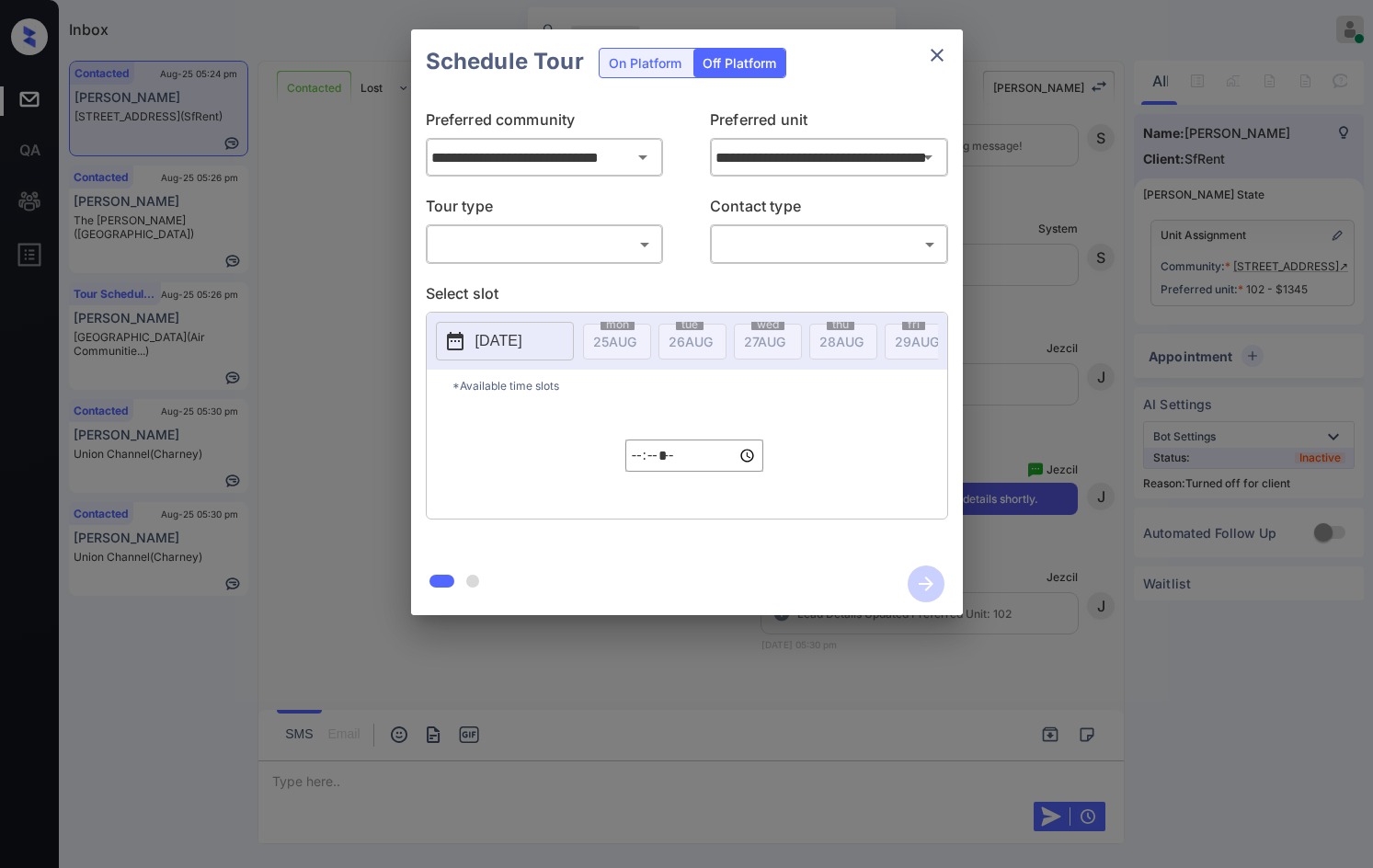
click at [572, 248] on body "Inbox Jezcil Usanastre Online Set yourself offline Set yourself on break Profil…" at bounding box center [686, 434] width 1373 height 868
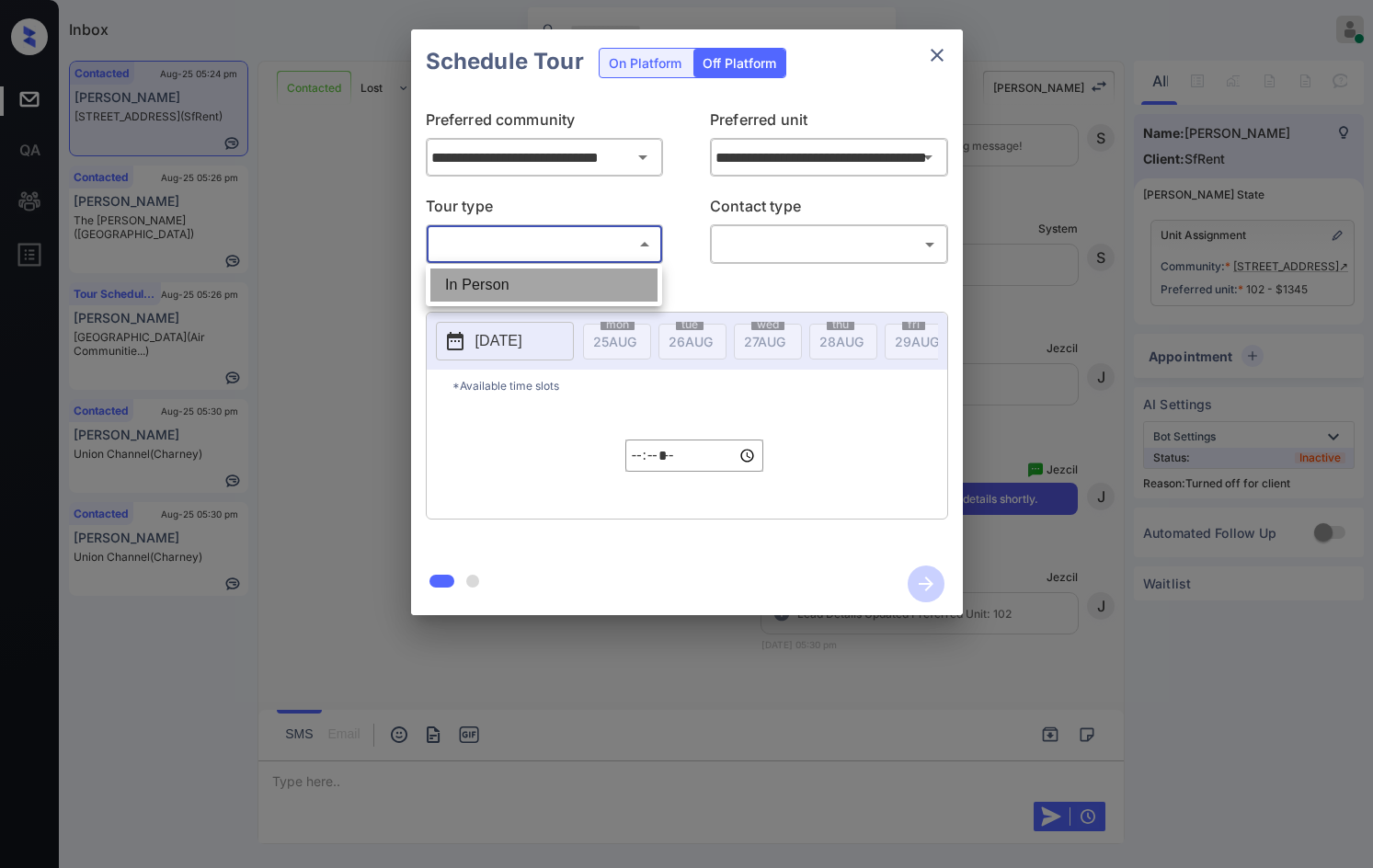
click at [572, 278] on li "In Person" at bounding box center [544, 284] width 227 height 33
type input "********"
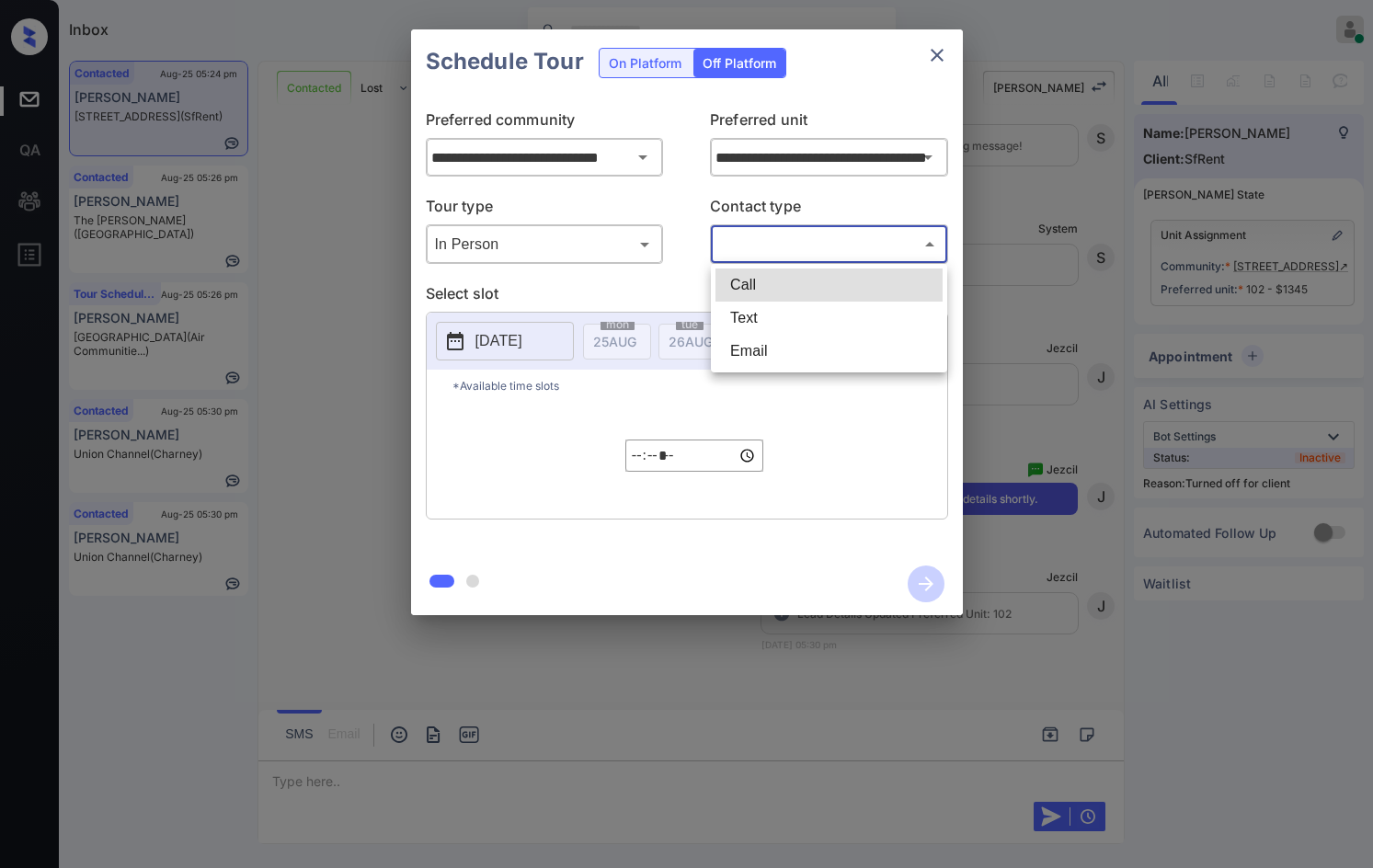
click at [802, 254] on body "Inbox Jezcil Usanastre Online Set yourself offline Set yourself on break Profil…" at bounding box center [686, 434] width 1373 height 868
click at [778, 315] on li "Text" at bounding box center [829, 318] width 227 height 33
type input "****"
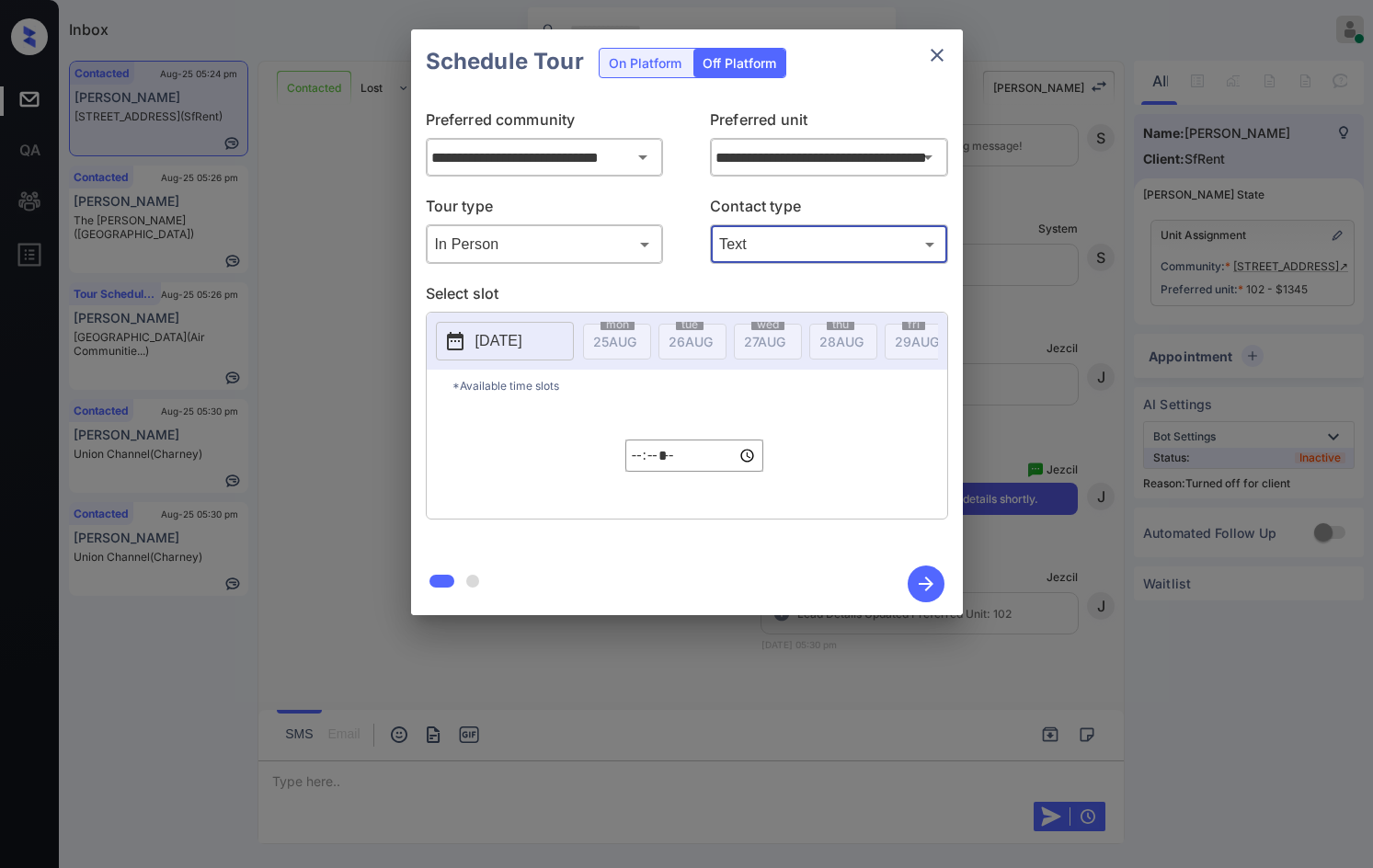
click at [512, 336] on p "2025-08-25" at bounding box center [499, 341] width 47 height 22
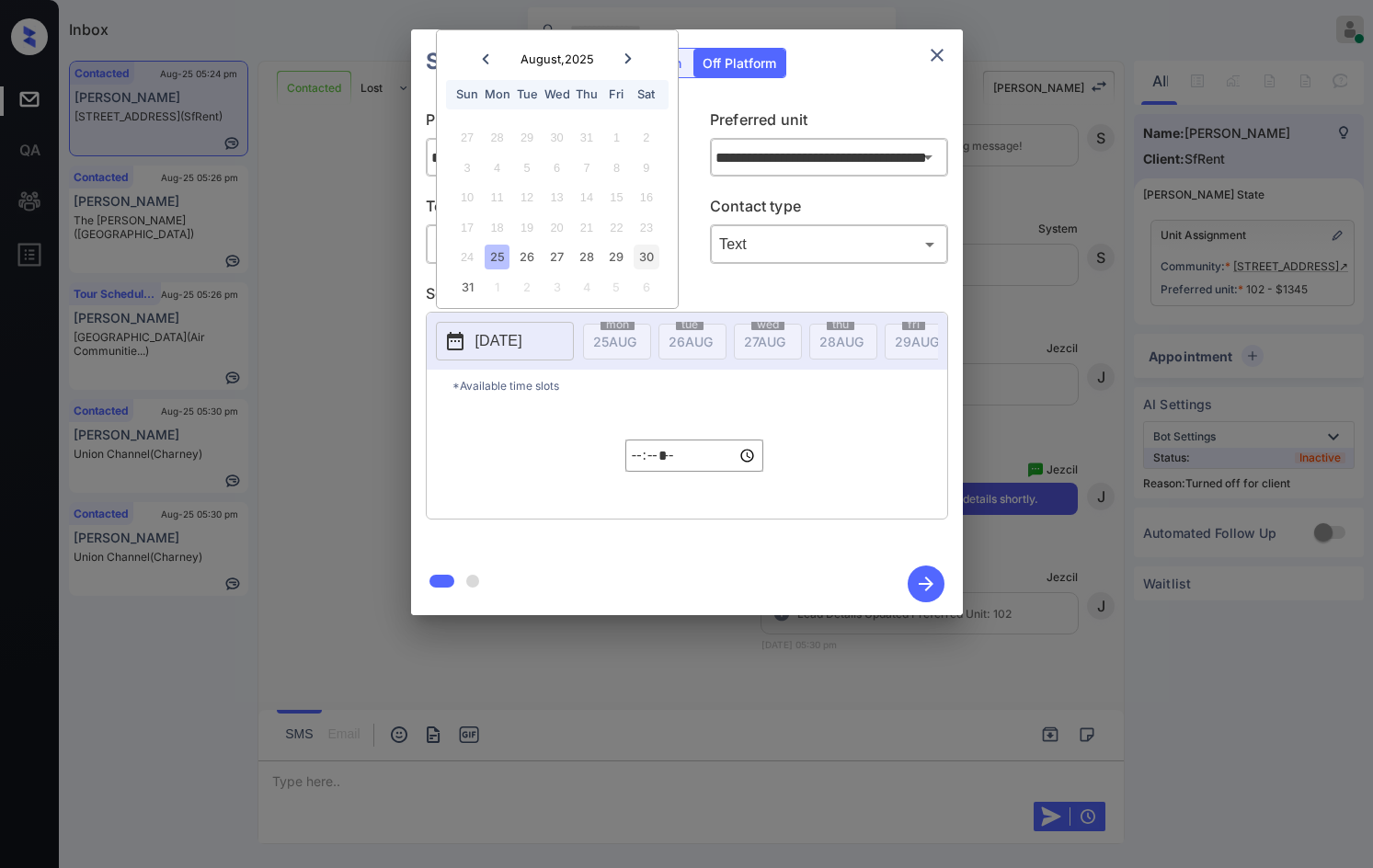
click at [650, 266] on div "30" at bounding box center [646, 257] width 25 height 25
click at [638, 456] on input "*****" at bounding box center [694, 455] width 138 height 32
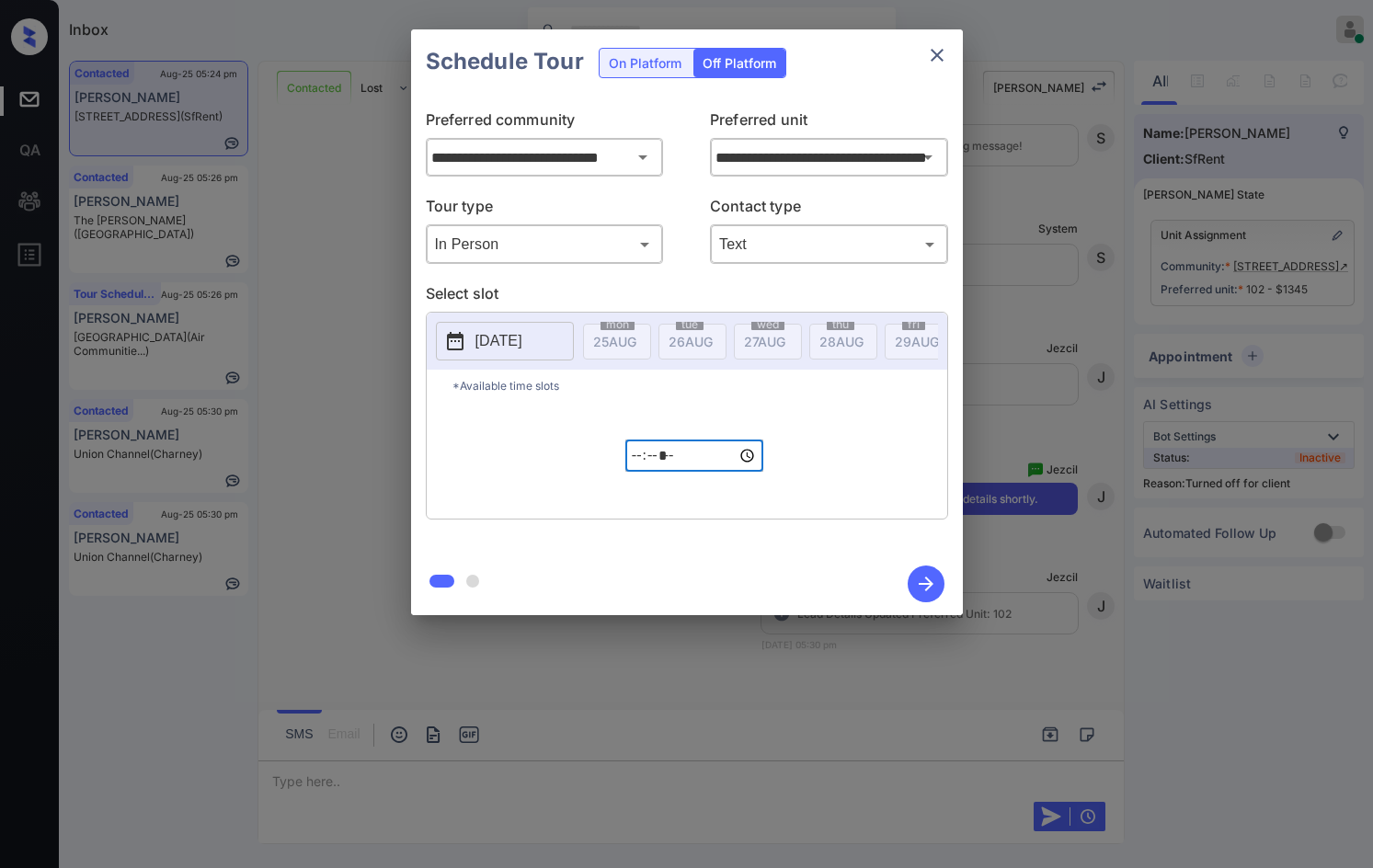
click at [643, 470] on input "*****" at bounding box center [694, 455] width 138 height 32
type input "*****"
click at [923, 573] on icon "button" at bounding box center [926, 584] width 37 height 37
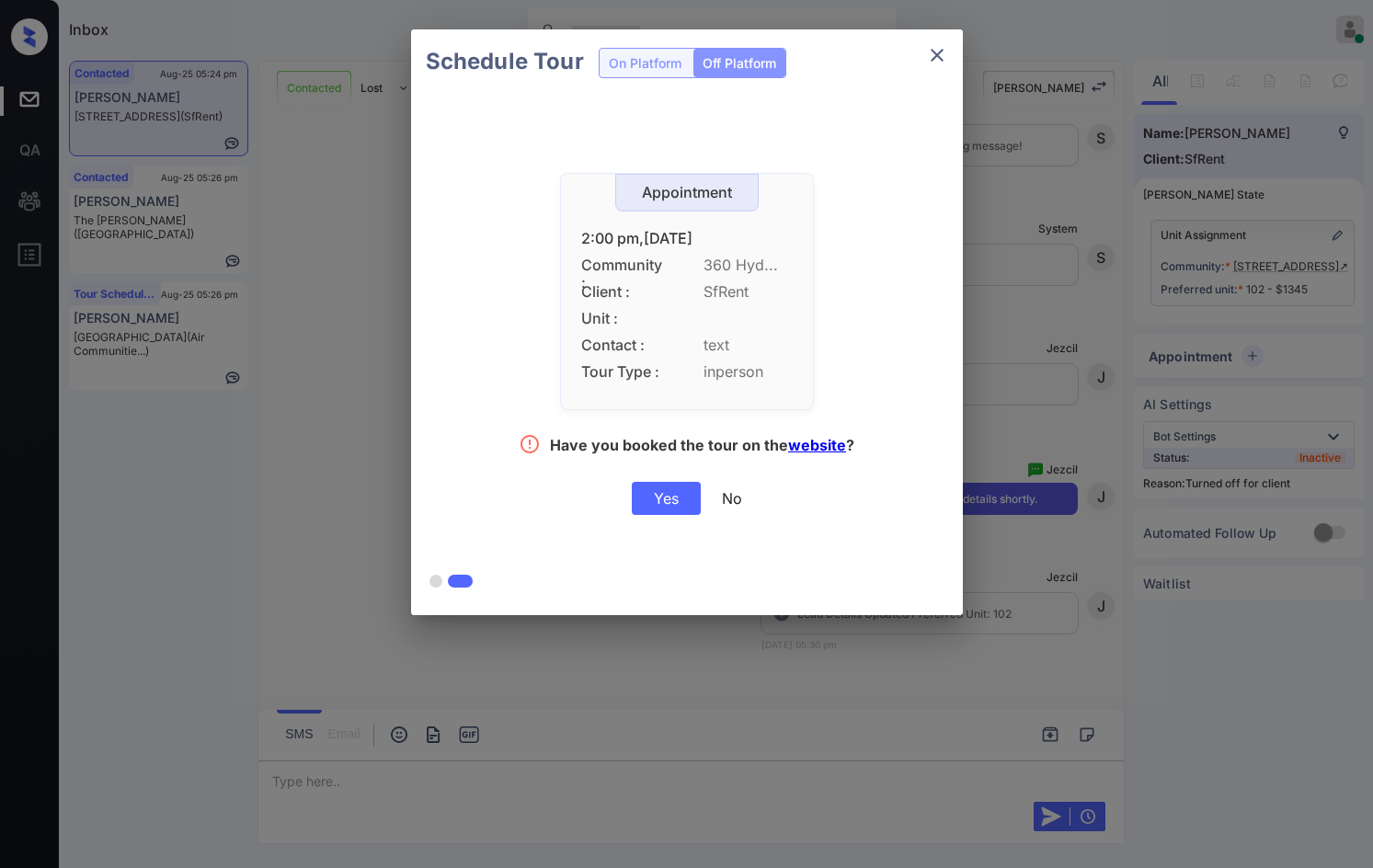
click at [660, 507] on div "Yes" at bounding box center [666, 498] width 69 height 33
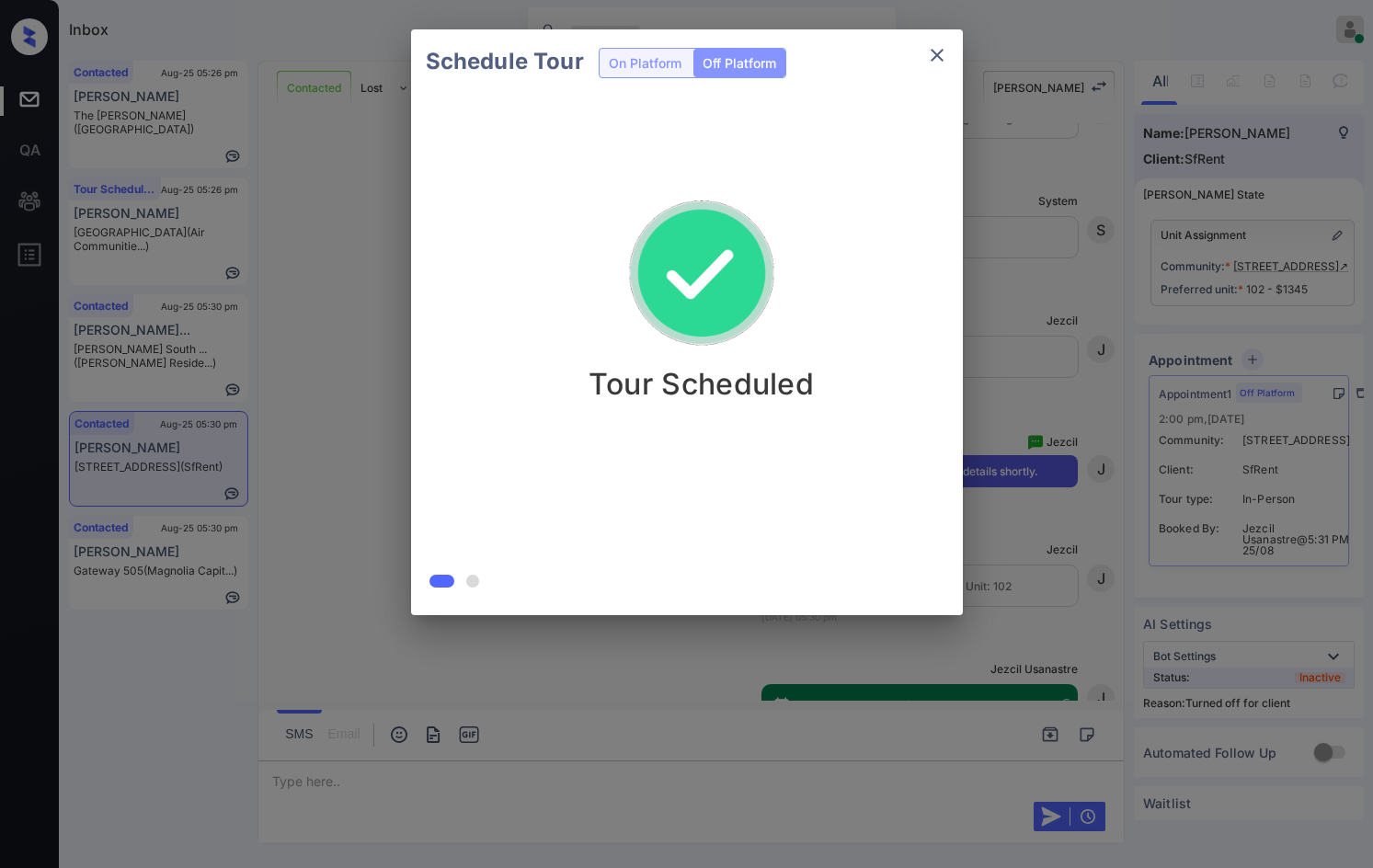
scroll to position [4823, 0]
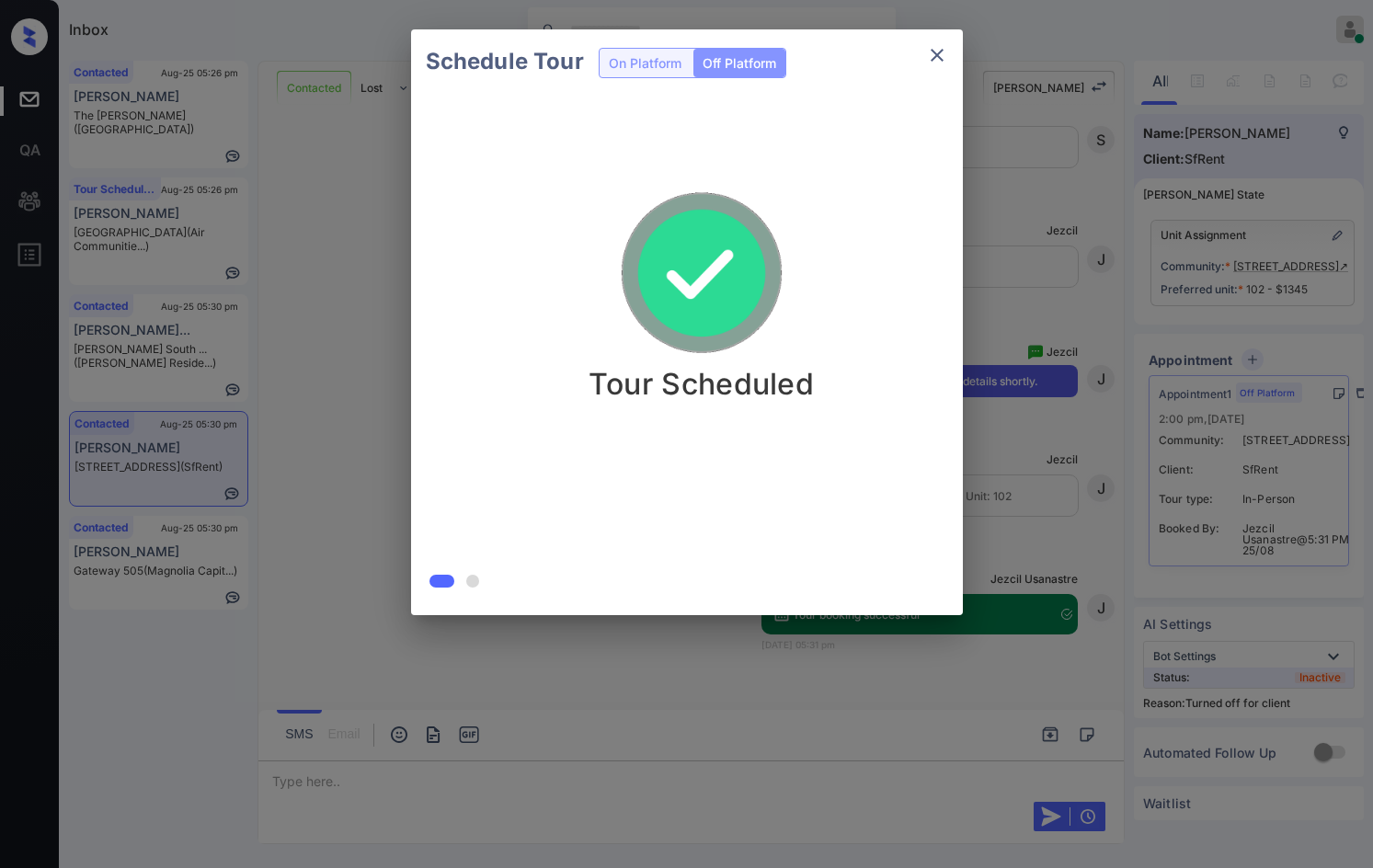
click at [572, 752] on div at bounding box center [686, 434] width 1373 height 868
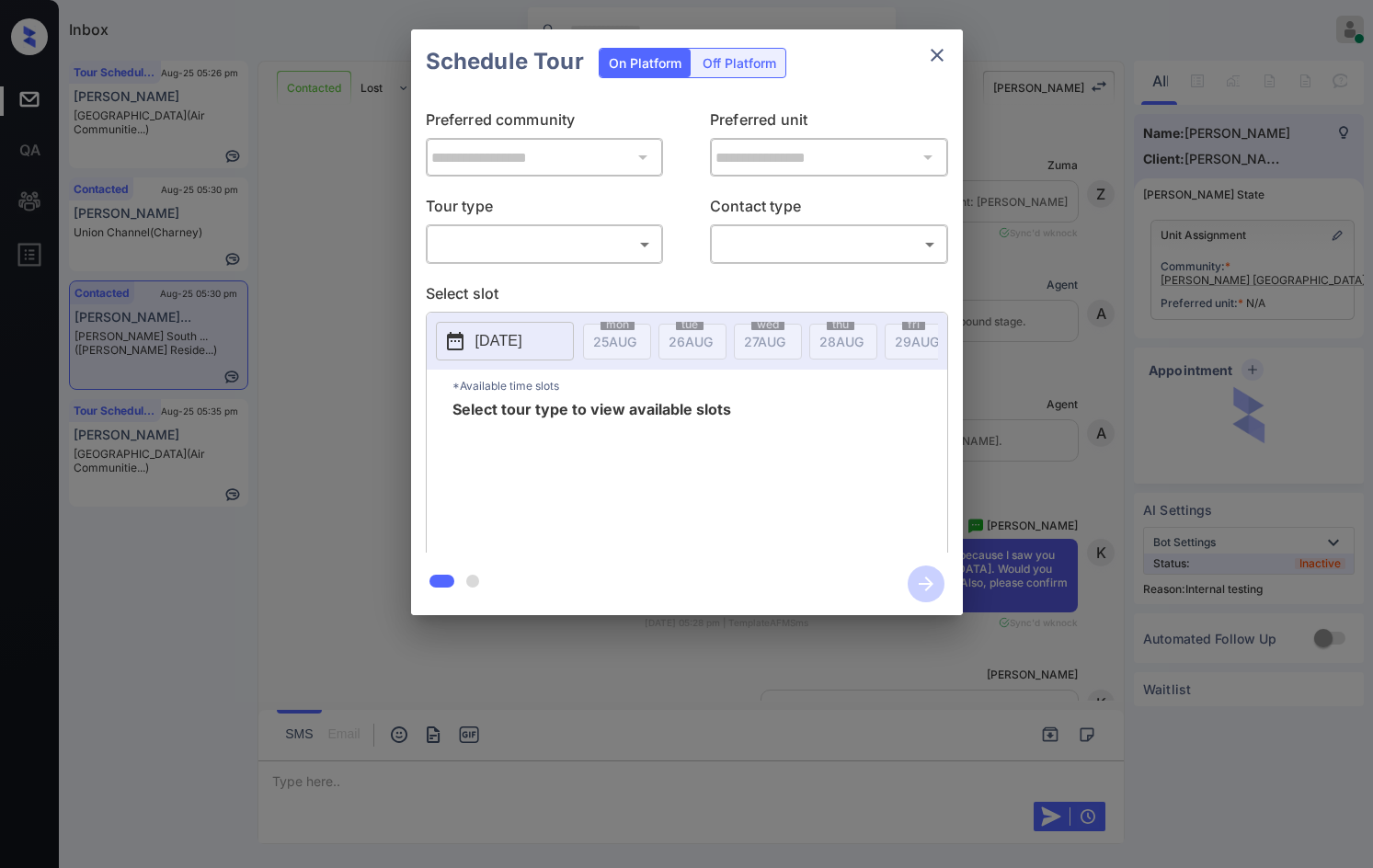
scroll to position [1669, 0]
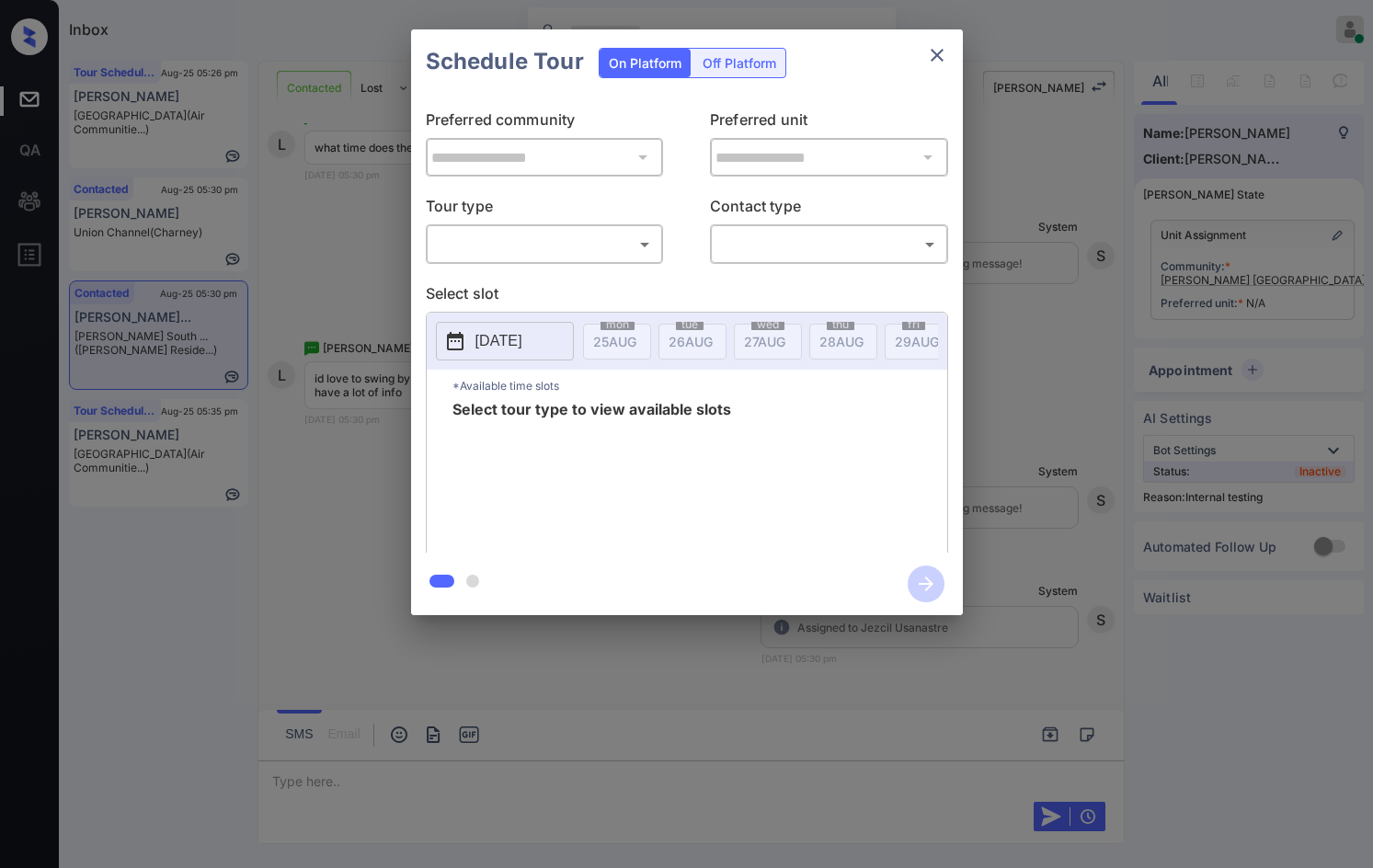
click at [438, 251] on body "Inbox Jezcil Usanastre Online Set yourself offline Set yourself on break Profil…" at bounding box center [686, 434] width 1373 height 868
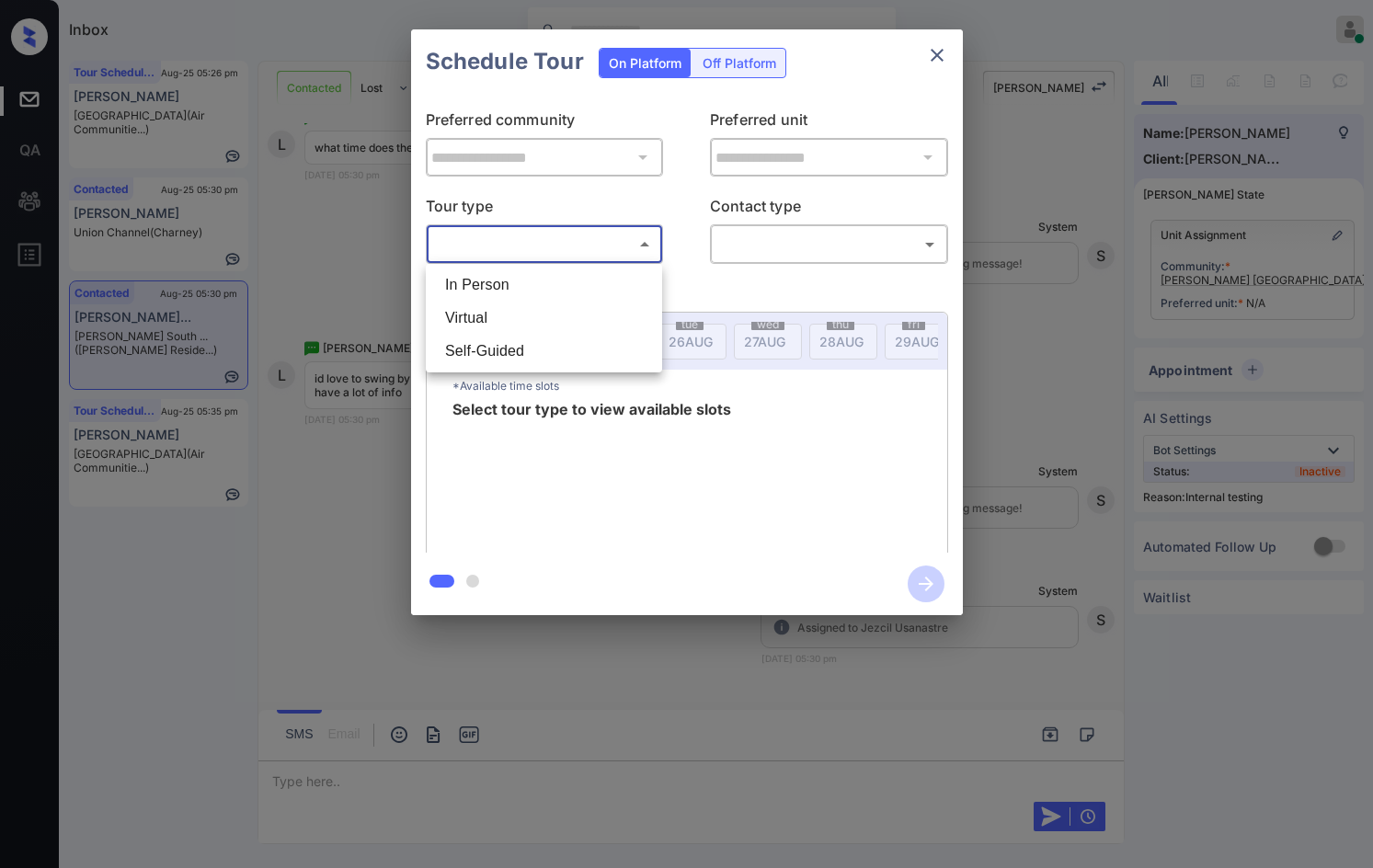
click at [452, 273] on li "In Person" at bounding box center [544, 284] width 227 height 33
type input "********"
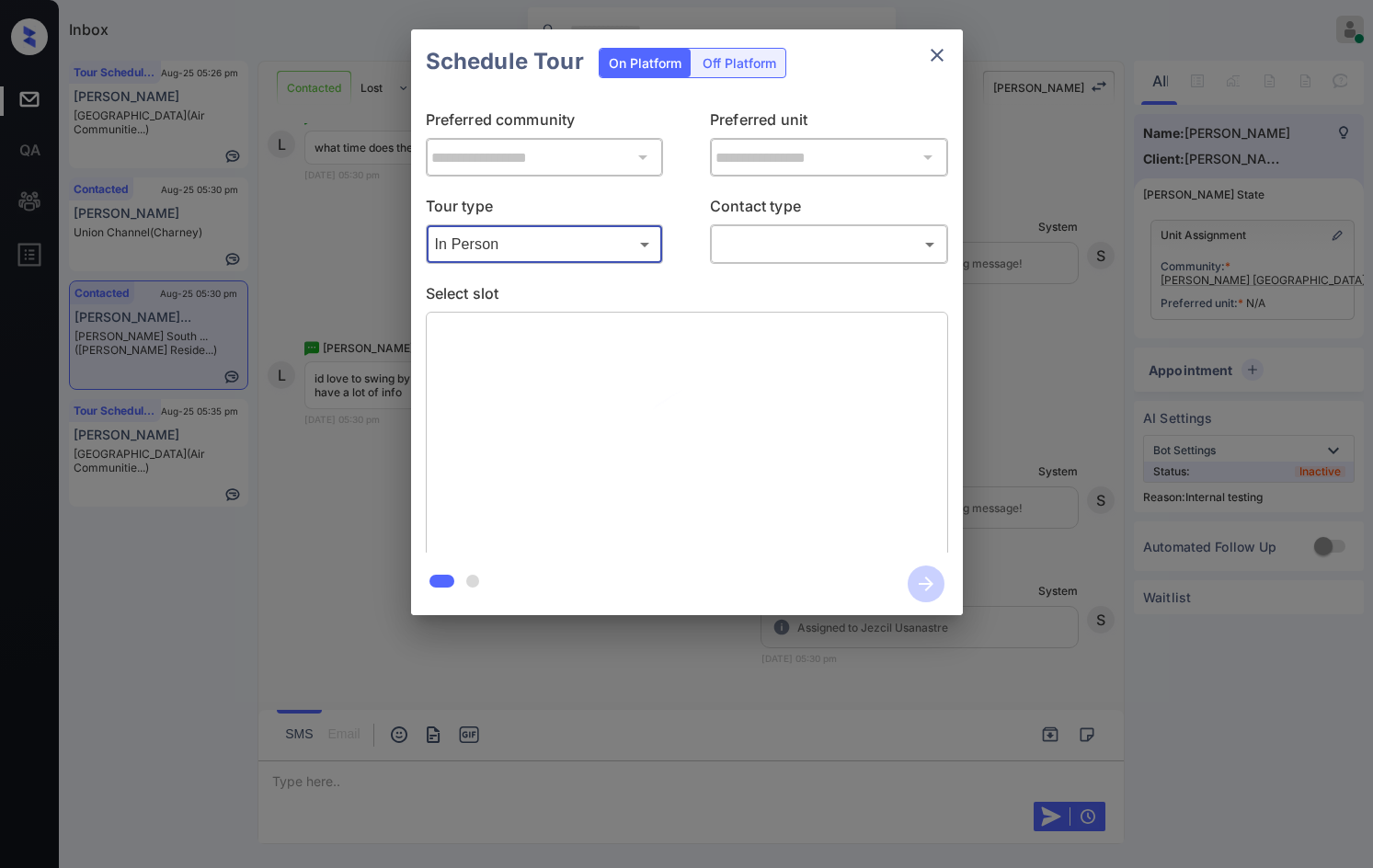
click at [765, 242] on body "Inbox Jezcil Usanastre Online Set yourself offline Set yourself on break Profil…" at bounding box center [686, 434] width 1373 height 868
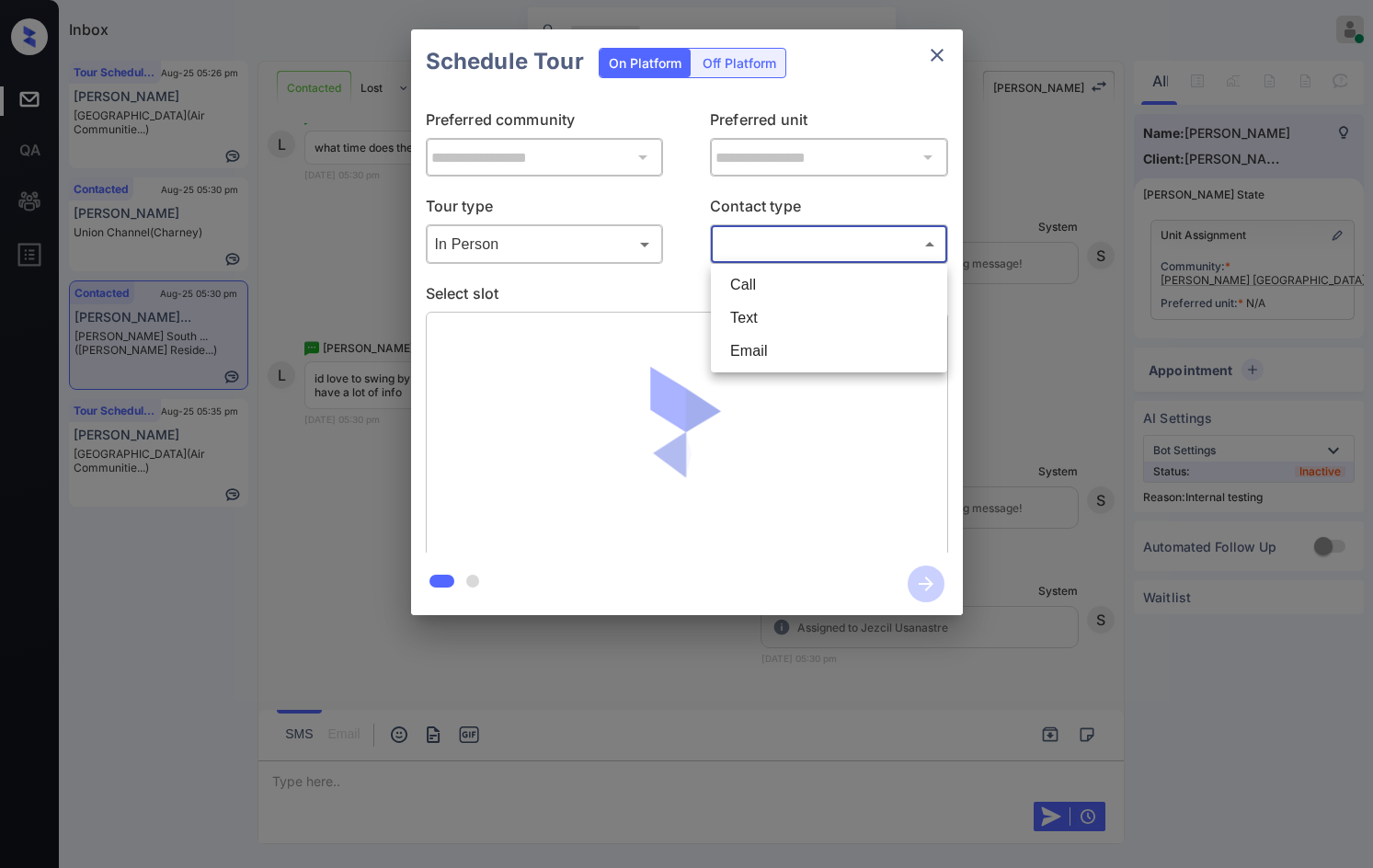
click at [762, 304] on li "Text" at bounding box center [829, 318] width 227 height 33
type input "****"
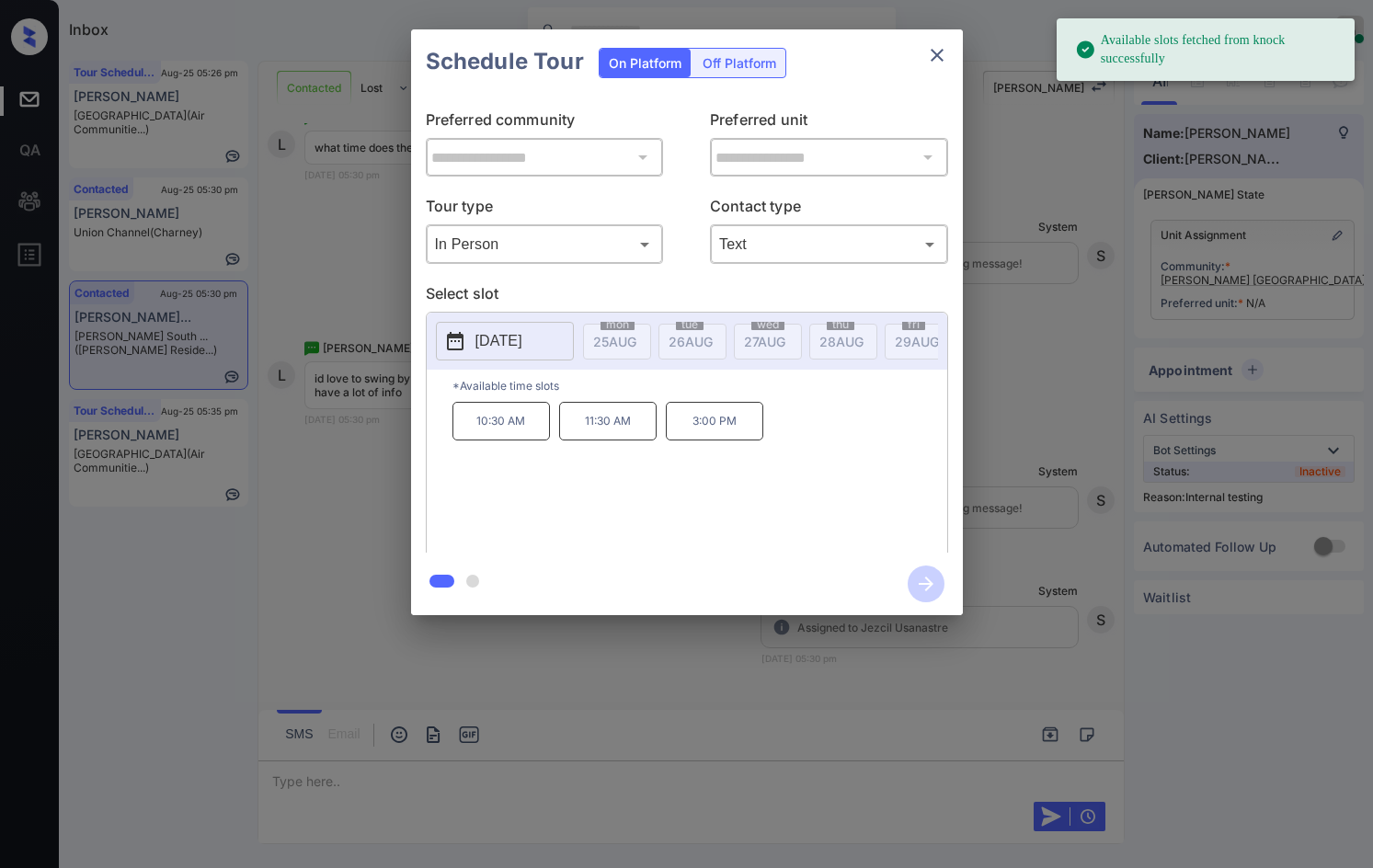
click at [522, 336] on p "2025-09-09" at bounding box center [499, 341] width 47 height 22
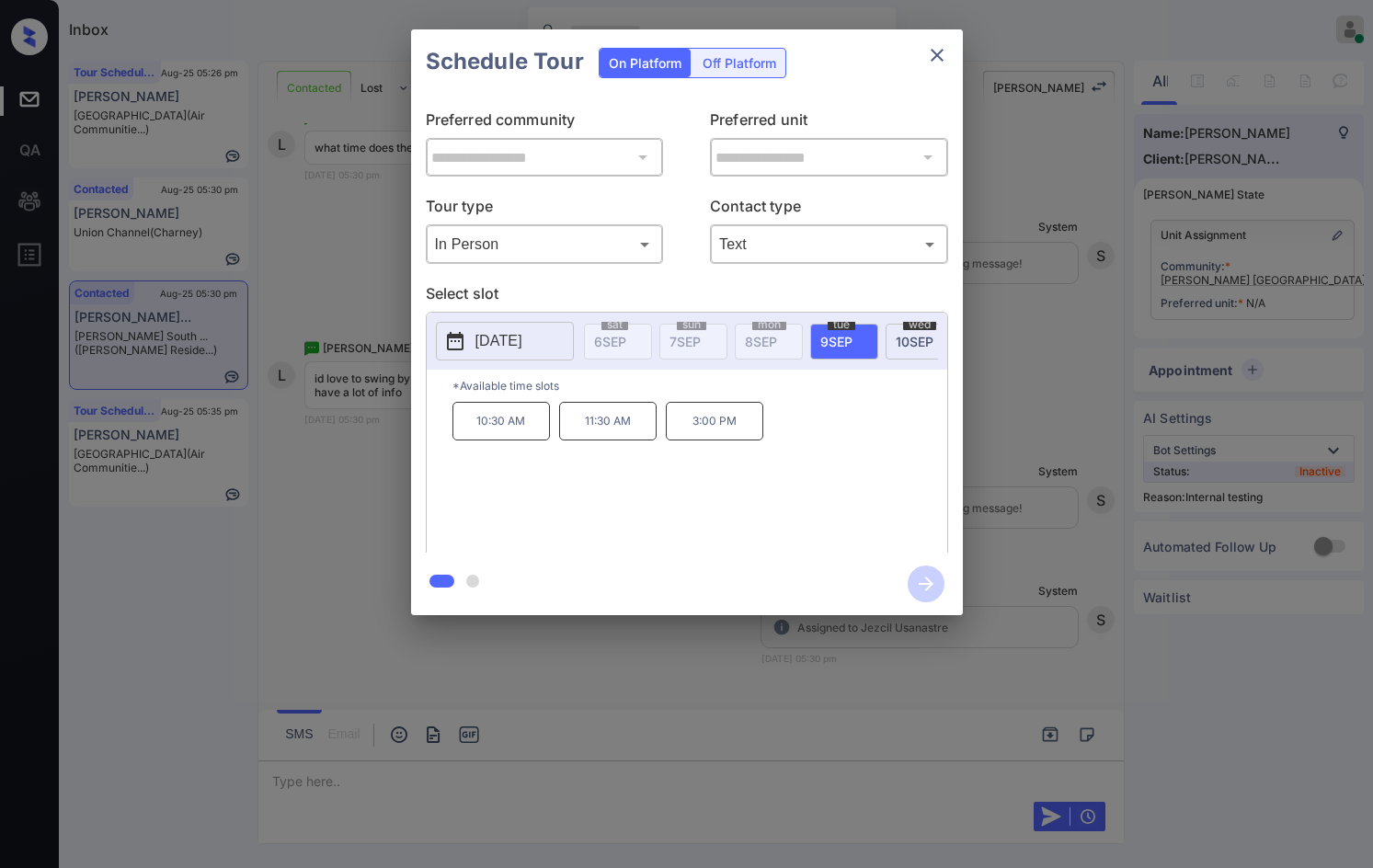
scroll to position [0, 877]
click at [1013, 282] on div "**********" at bounding box center [686, 322] width 1373 height 645
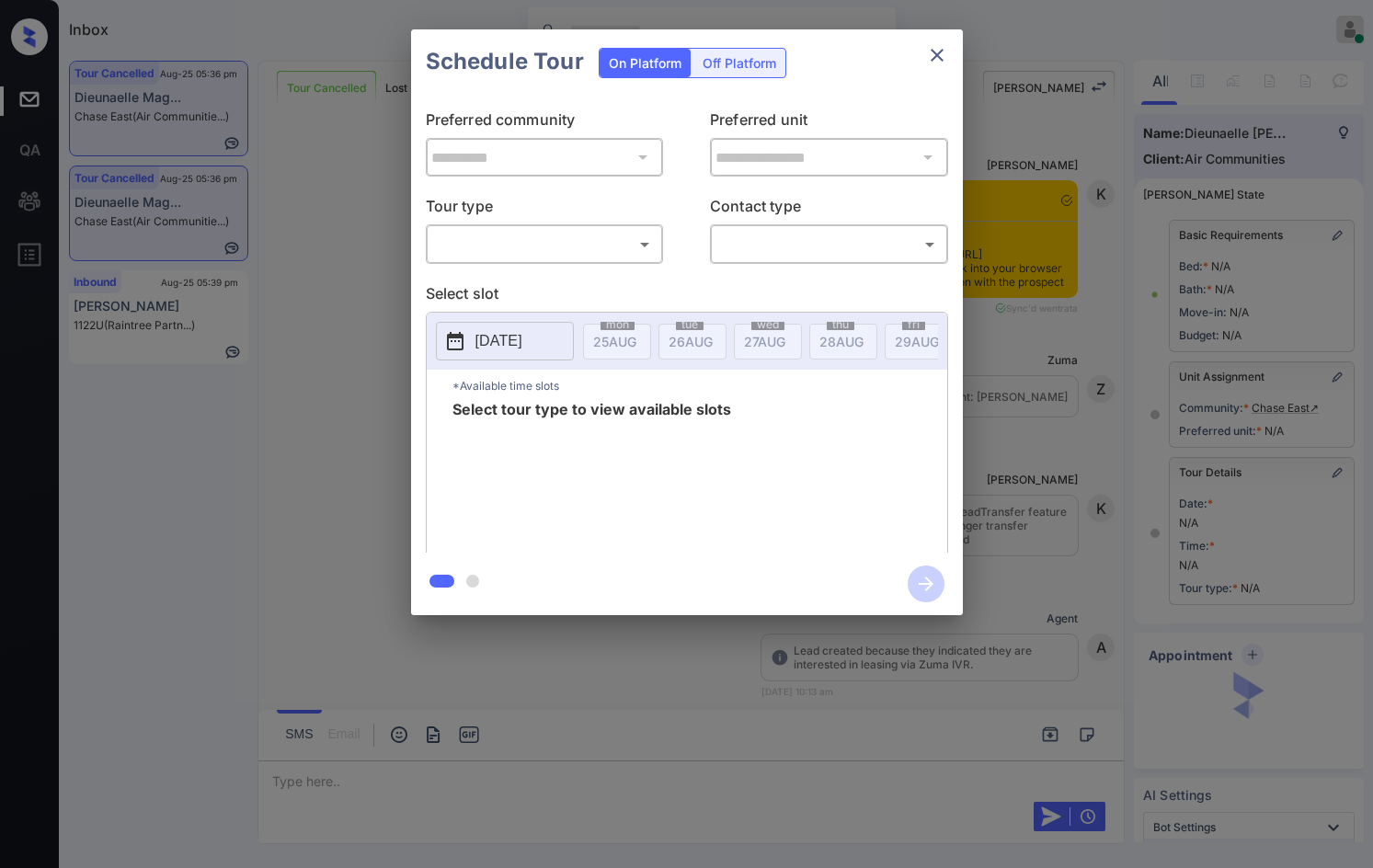
scroll to position [6651, 0]
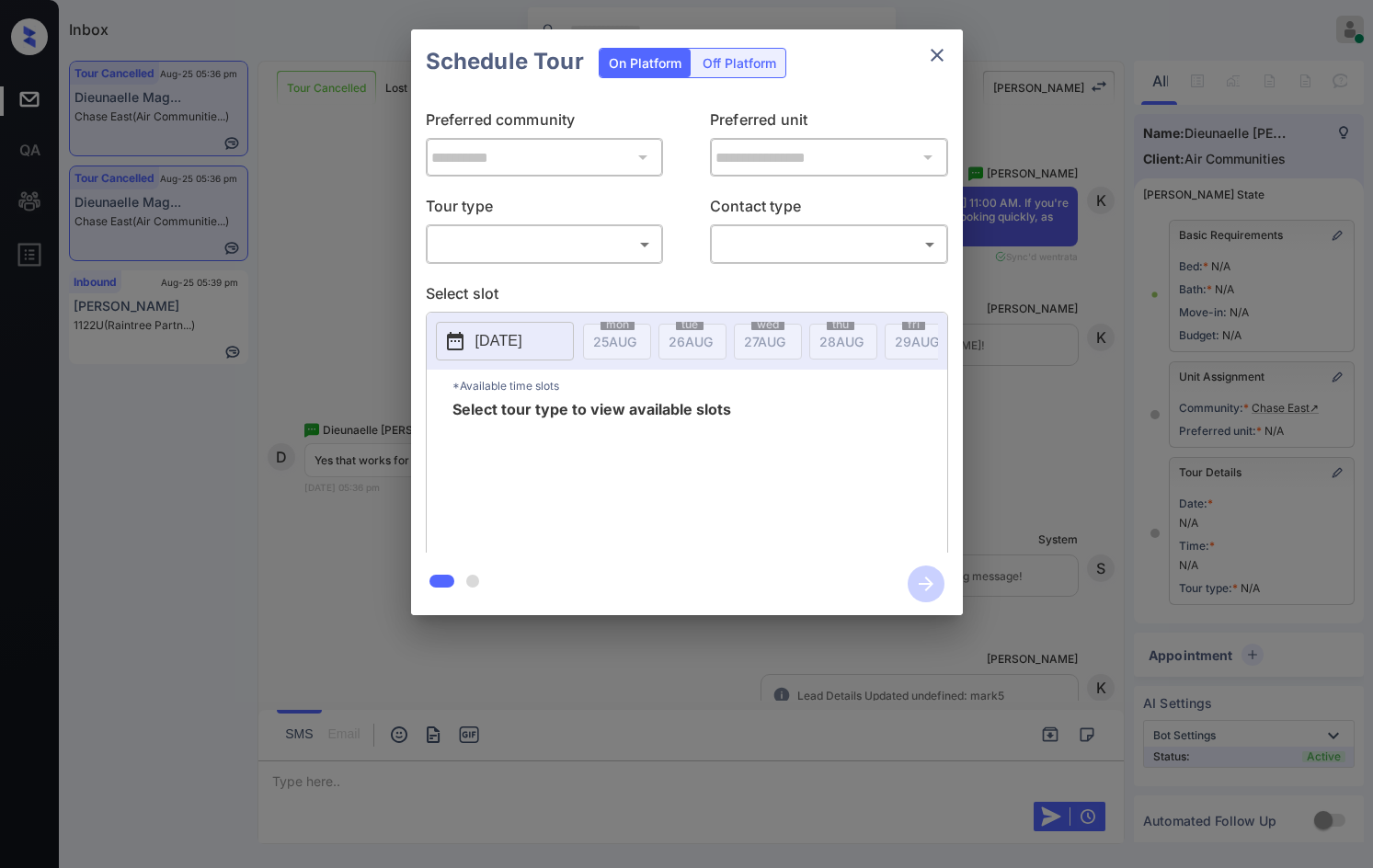
click at [575, 245] on body "Inbox Jezcil Usanastre Online Set yourself offline Set yourself on break Profil…" at bounding box center [686, 434] width 1373 height 868
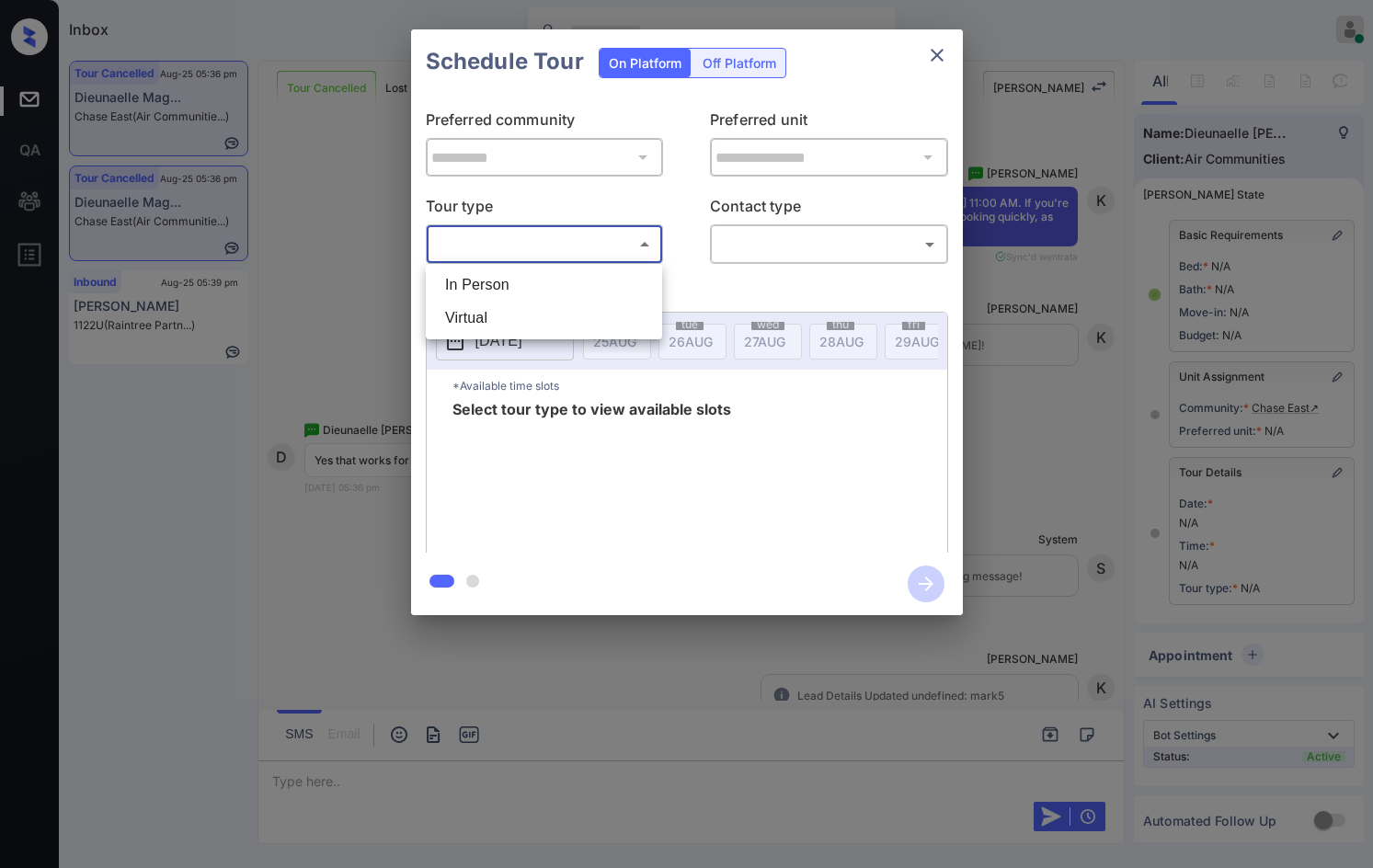
click at [560, 269] on li "In Person" at bounding box center [544, 284] width 227 height 33
type input "********"
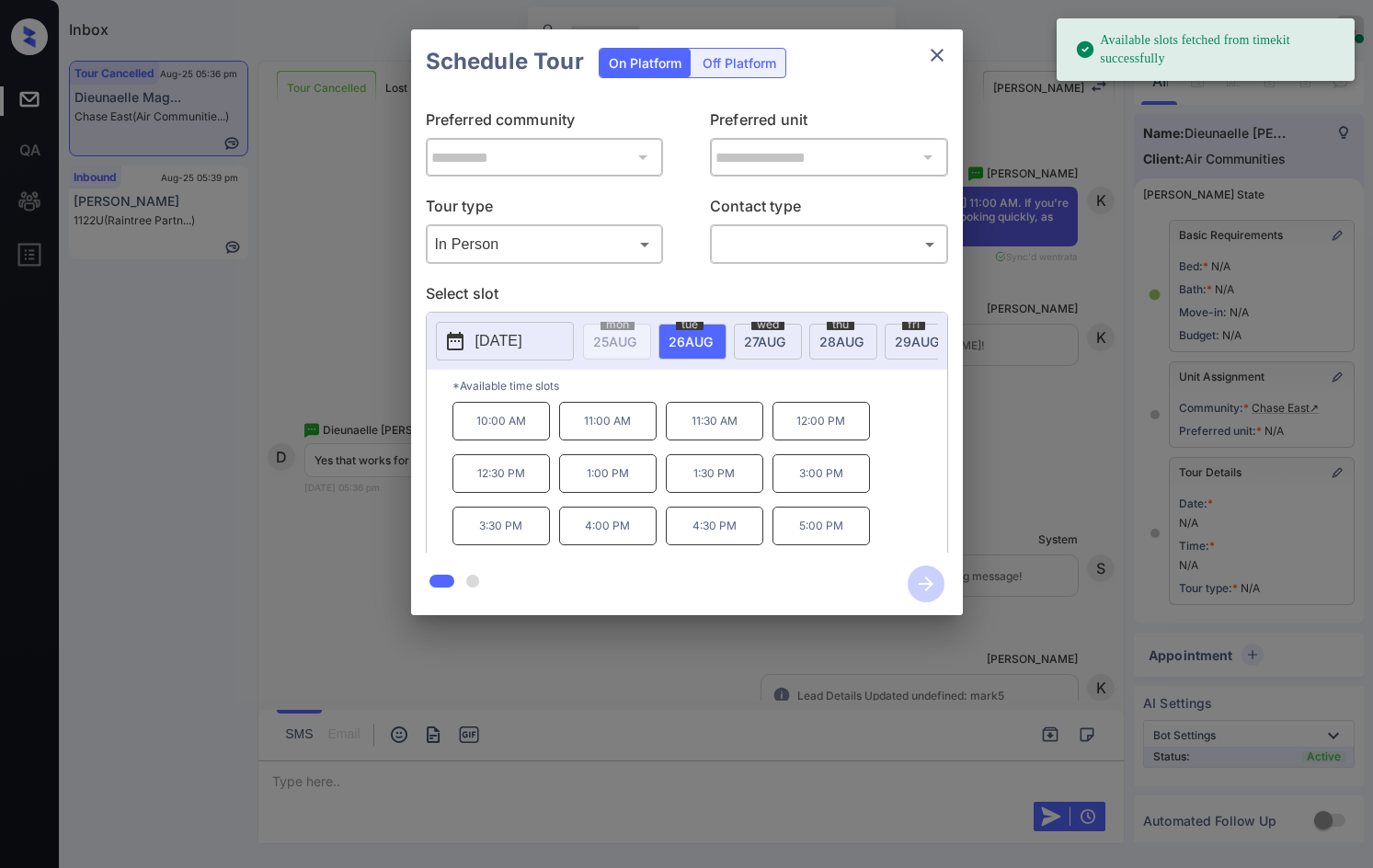
click at [771, 340] on span "27 AUG" at bounding box center [764, 342] width 42 height 16
click at [288, 355] on div "**********" at bounding box center [686, 322] width 1373 height 645
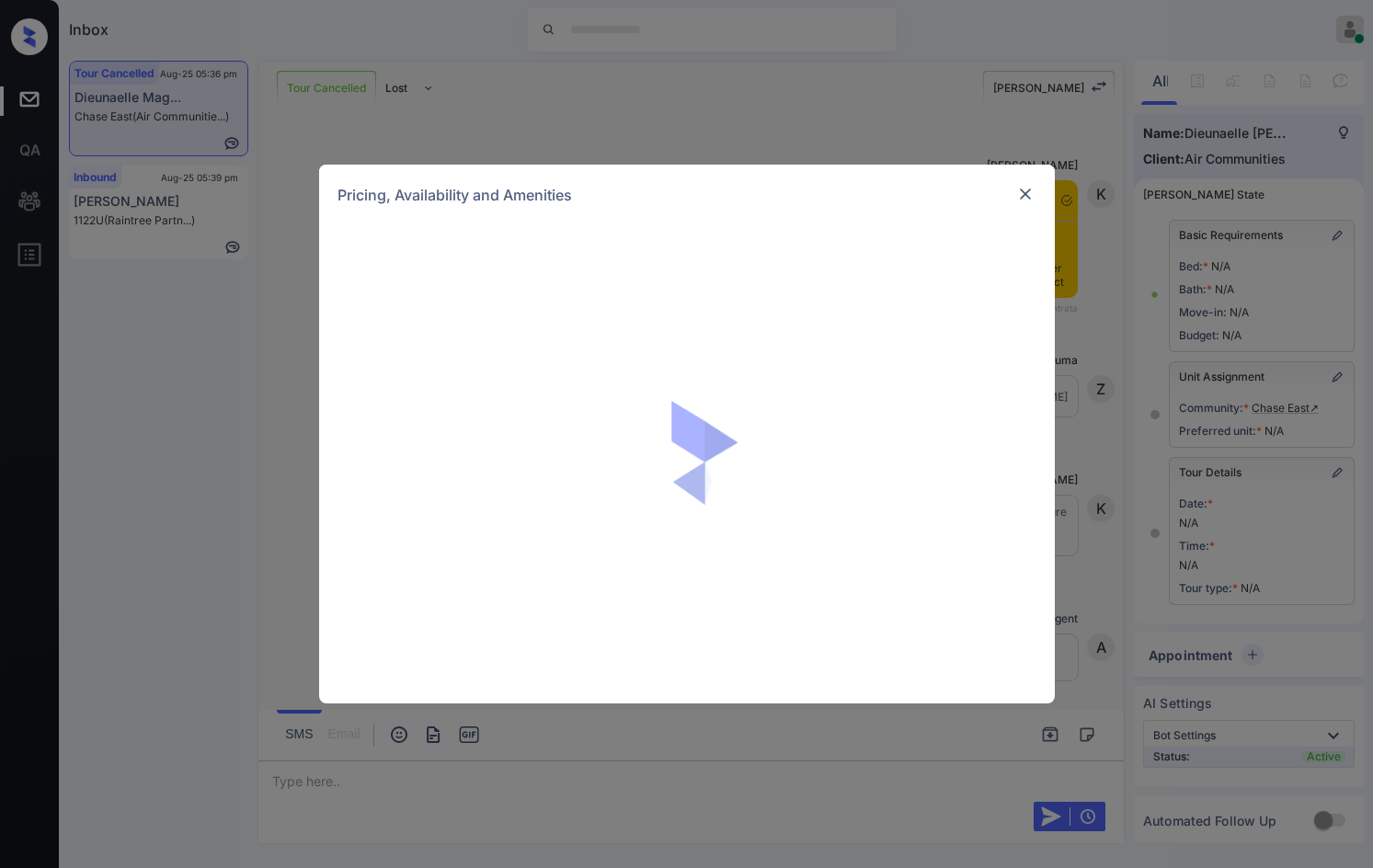
scroll to position [3064, 0]
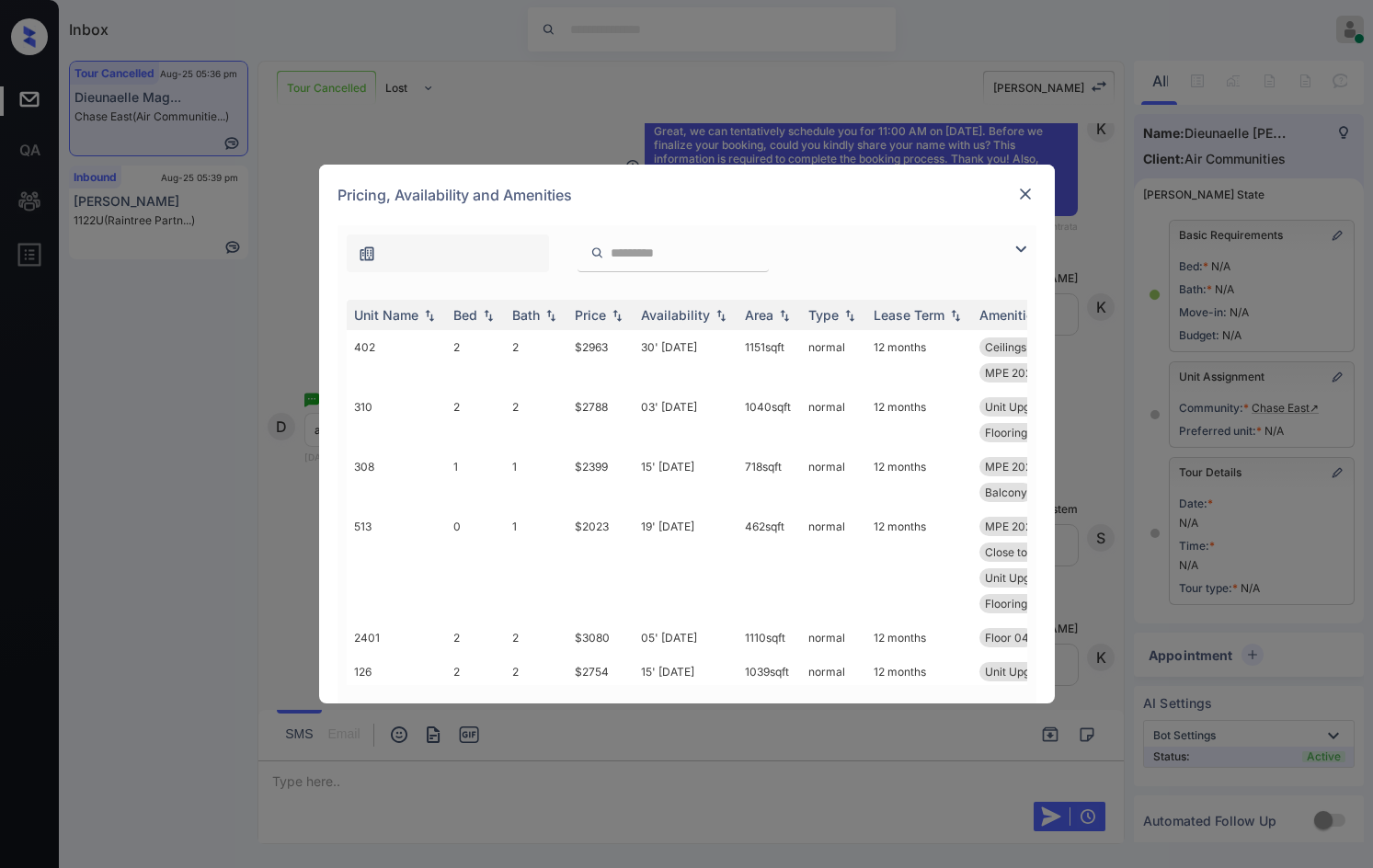
click at [1024, 249] on img at bounding box center [1021, 249] width 22 height 22
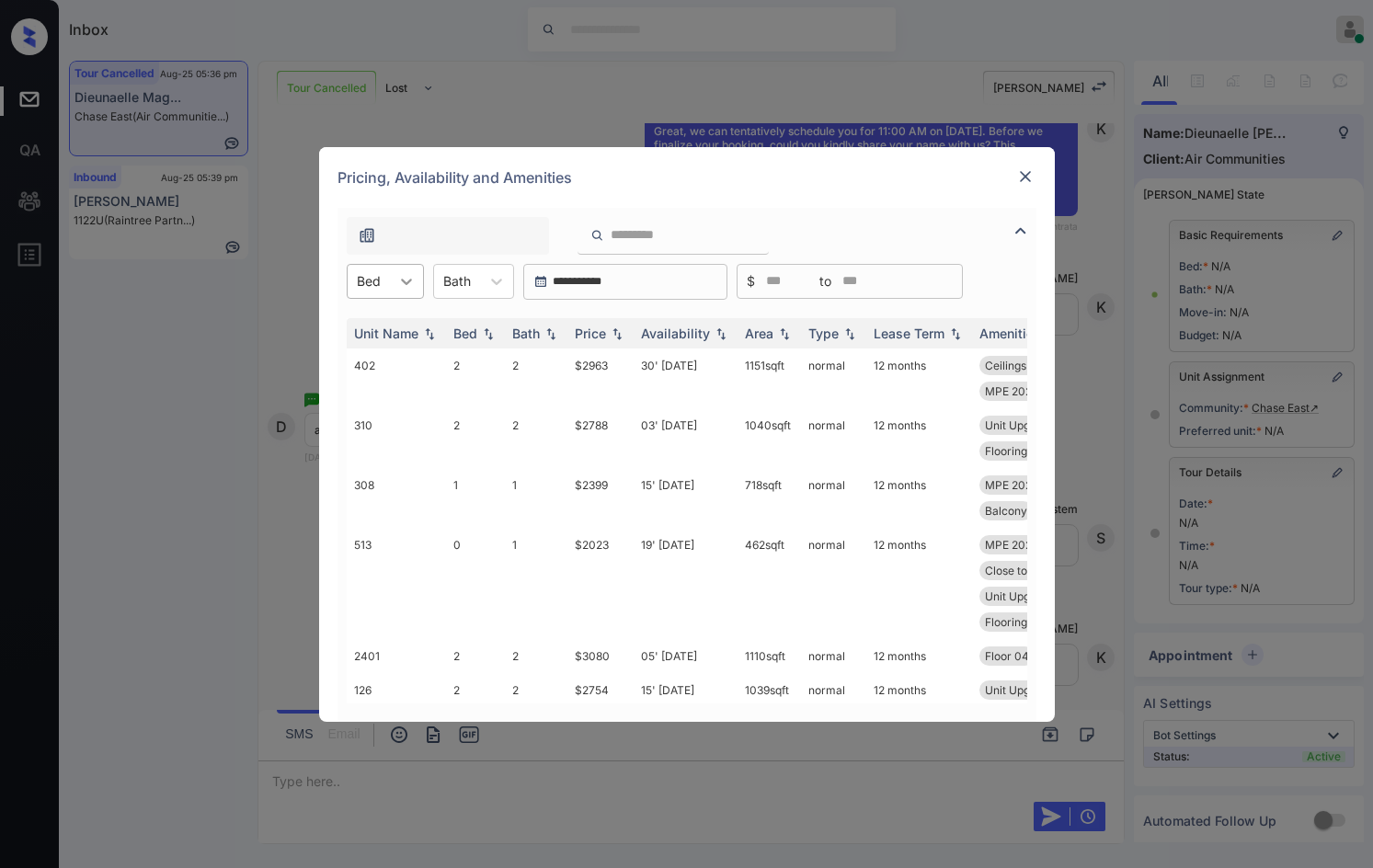
click at [398, 272] on icon at bounding box center [406, 281] width 18 height 18
click at [393, 350] on div "1" at bounding box center [385, 359] width 78 height 33
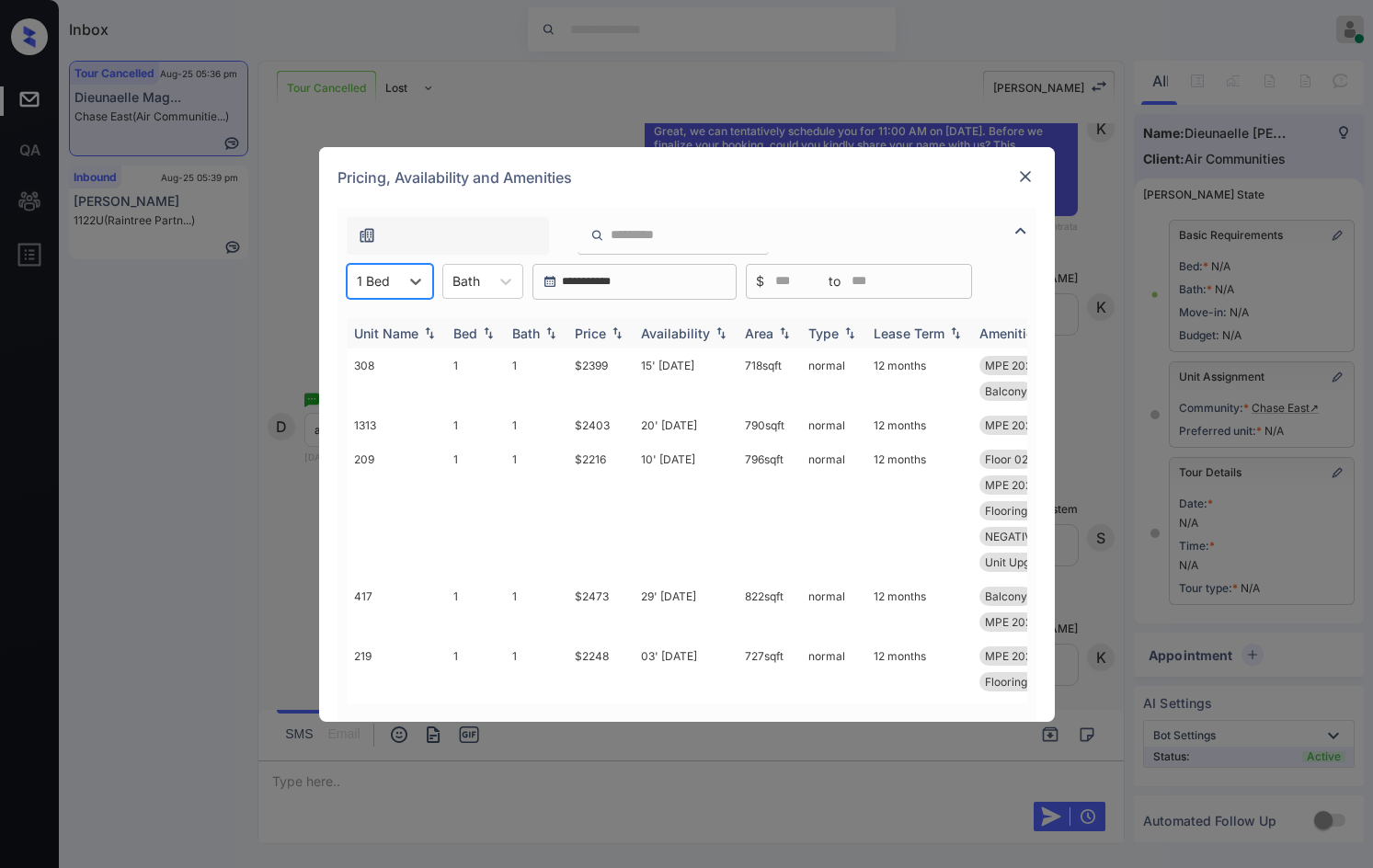
click at [620, 332] on img at bounding box center [617, 332] width 18 height 13
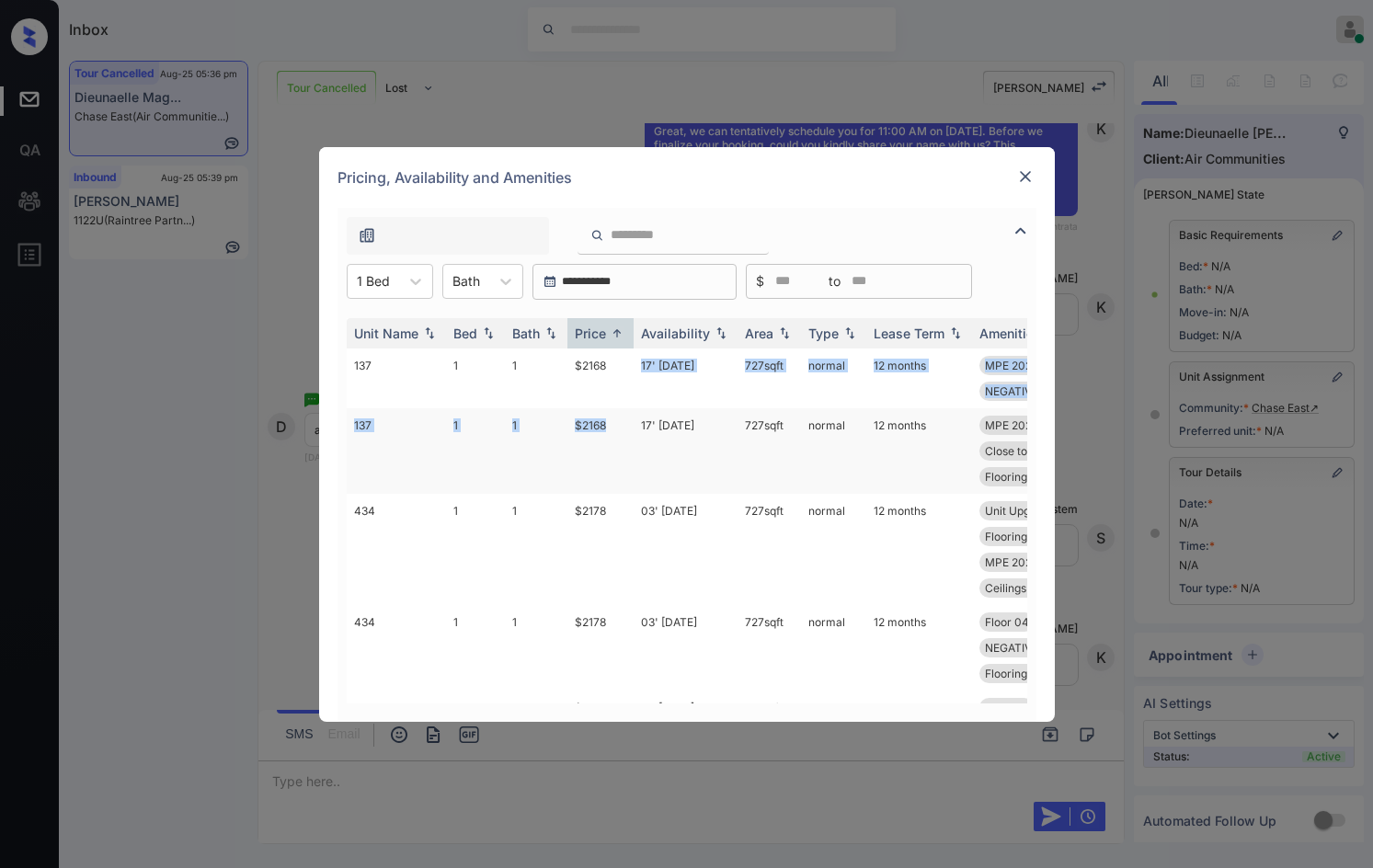
drag, startPoint x: 606, startPoint y: 366, endPoint x: 631, endPoint y: 438, distance: 76.2
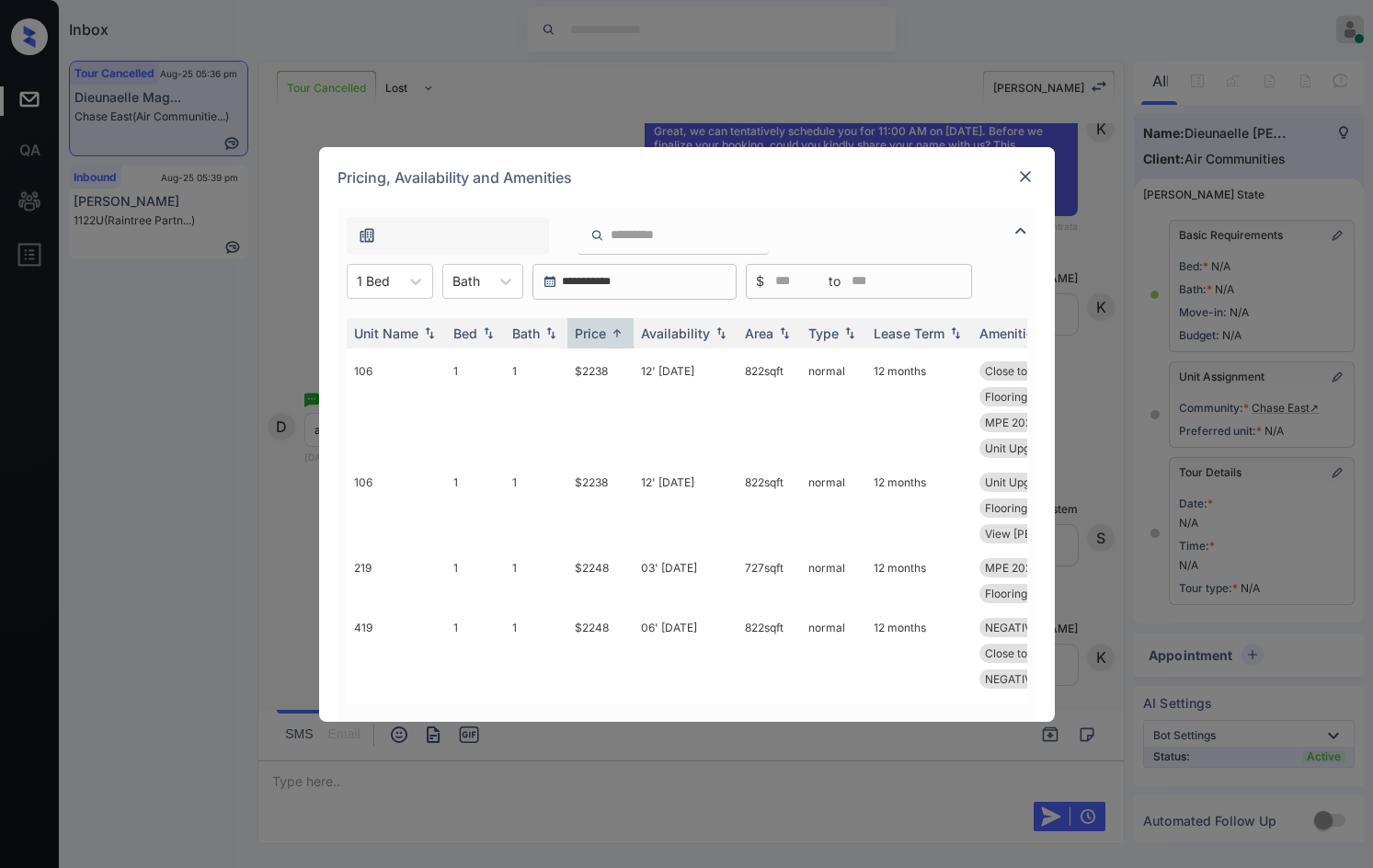
scroll to position [949, 0]
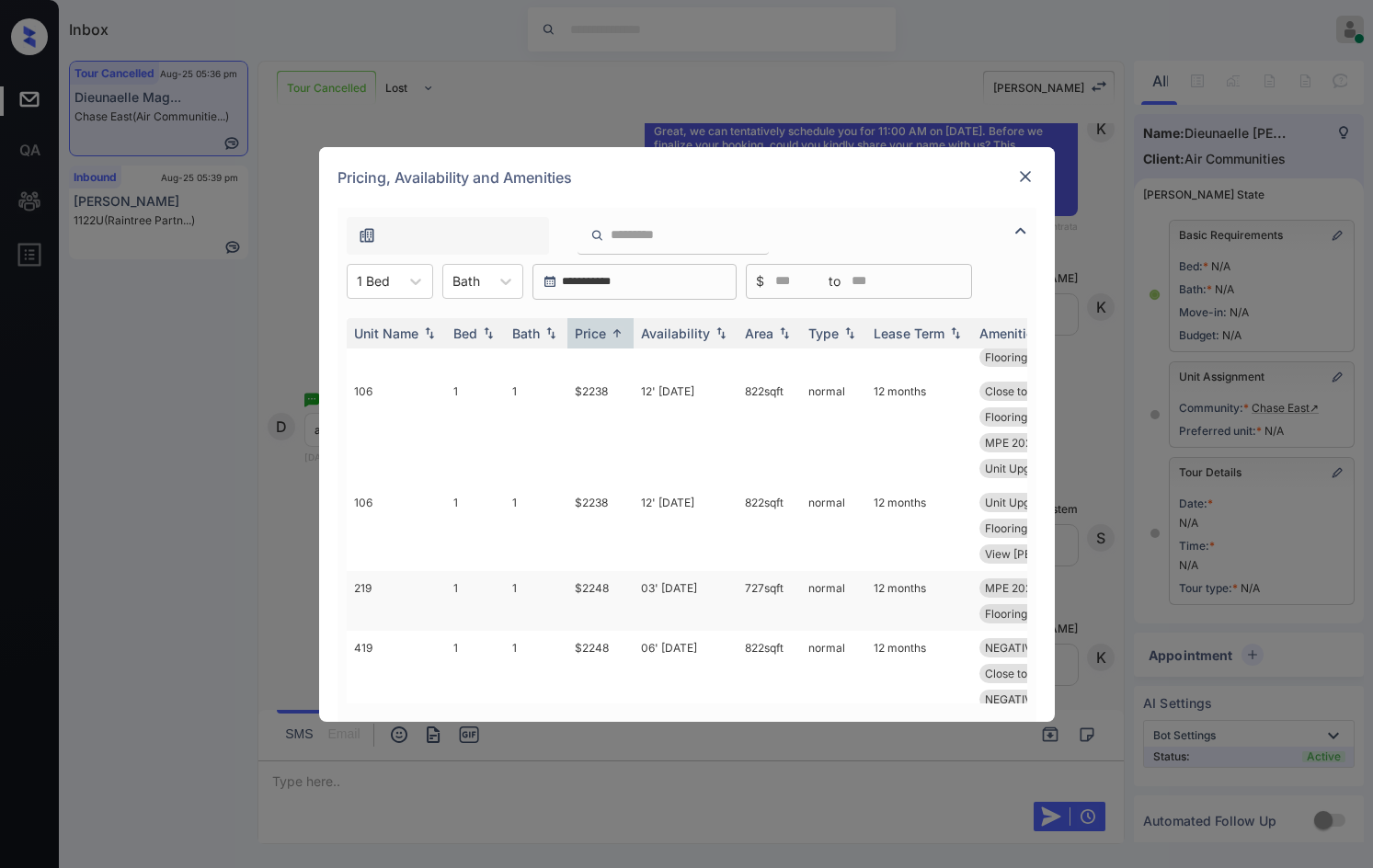
click at [652, 571] on td "03' Sep 25" at bounding box center [685, 601] width 104 height 60
click at [653, 571] on td "03' Sep 25" at bounding box center [685, 601] width 104 height 60
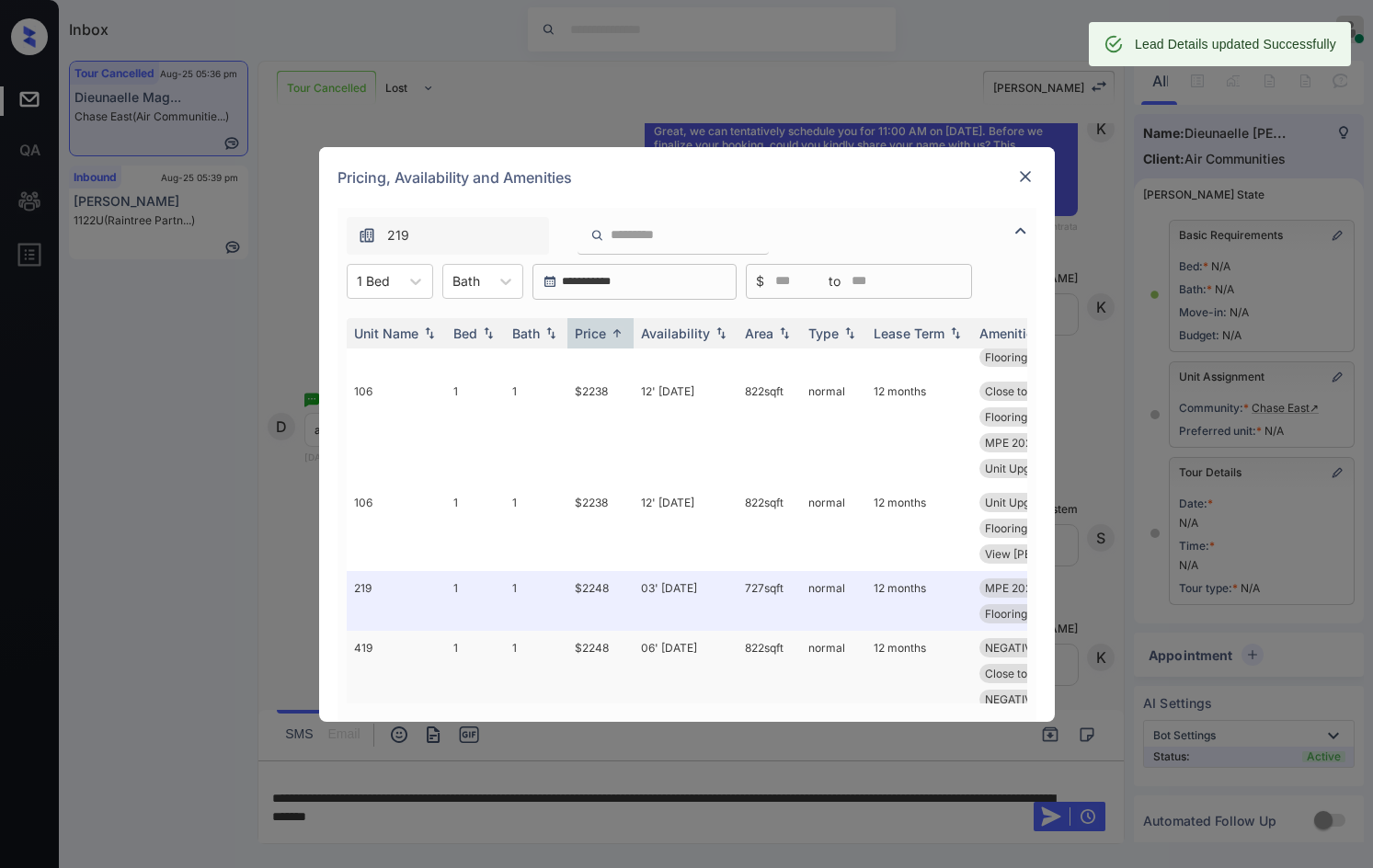
click at [671, 631] on td "06' Feb 25" at bounding box center [685, 674] width 104 height 85
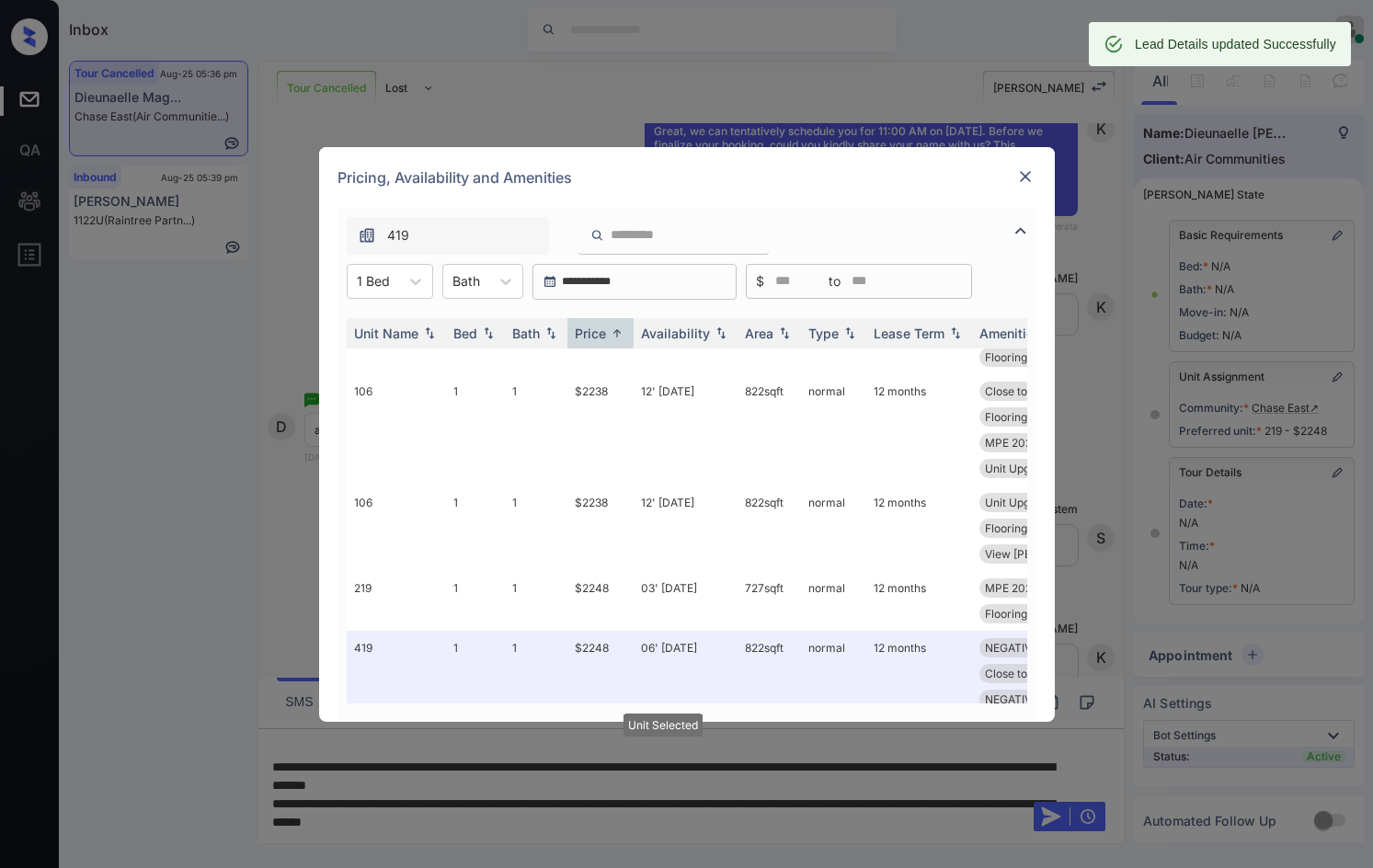
click at [1025, 185] on div at bounding box center [1024, 176] width 22 height 22
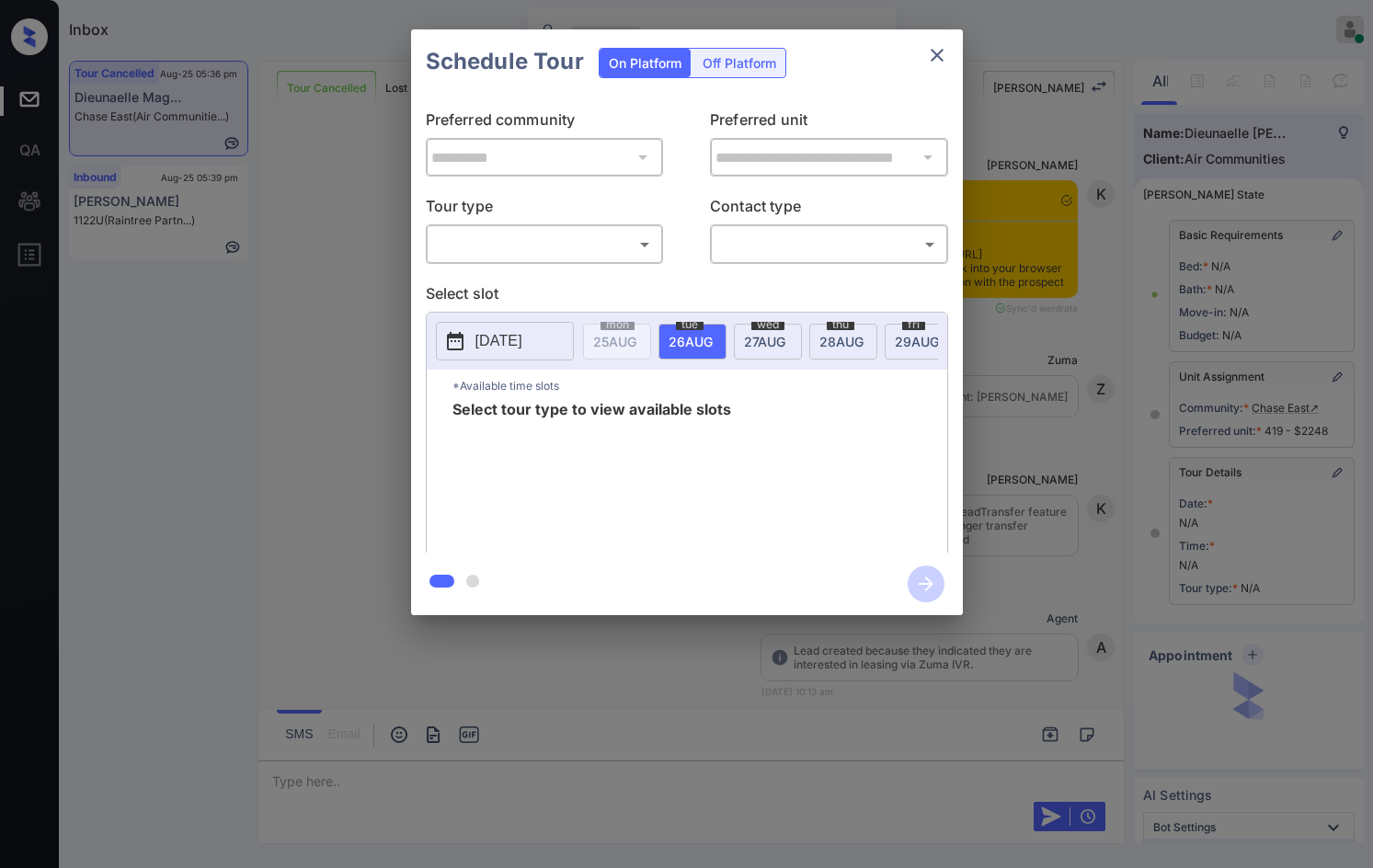
scroll to position [8187, 0]
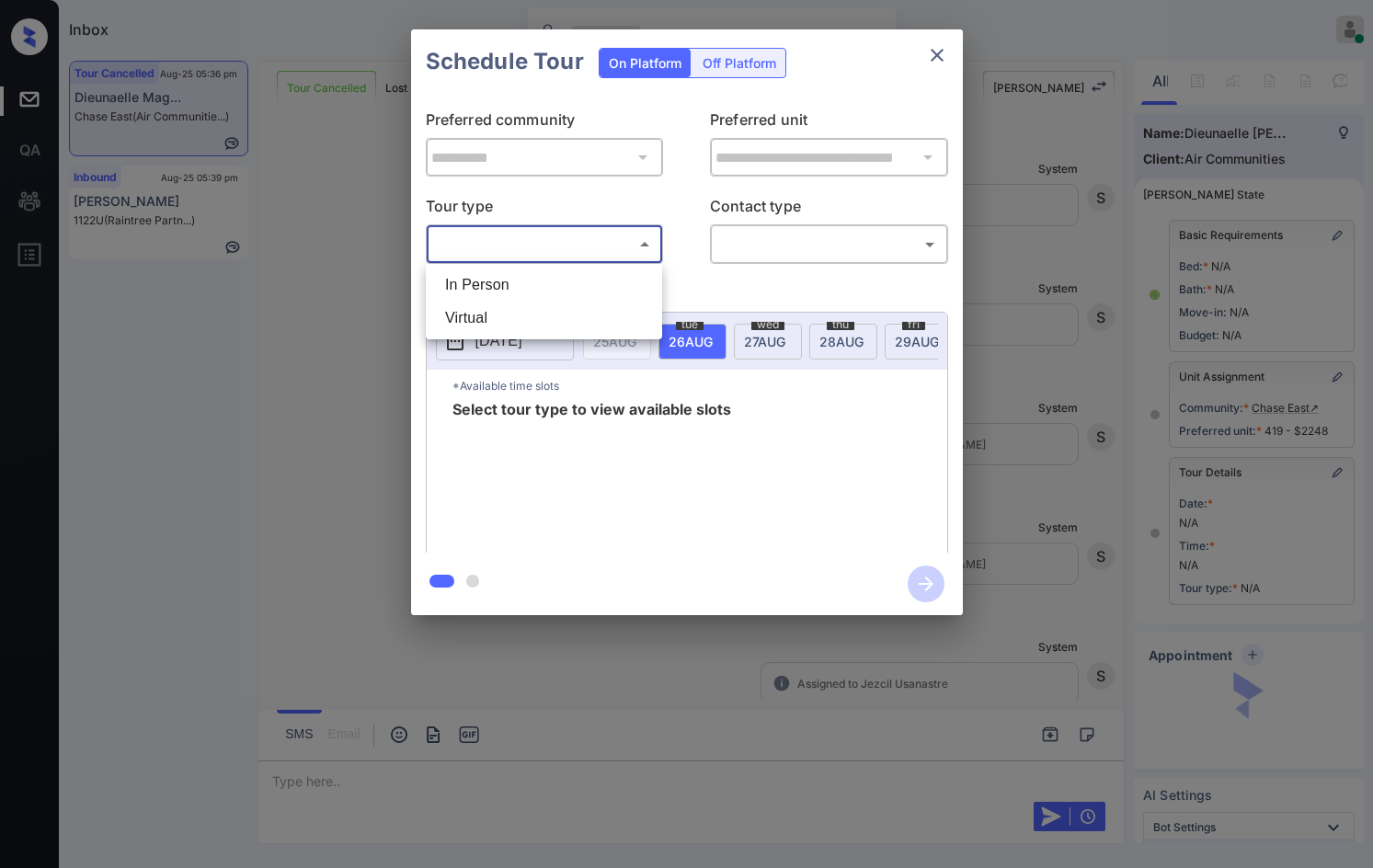
click at [521, 254] on body "Inbox Jezcil Usanastre Online Set yourself offline Set yourself on break Profil…" at bounding box center [686, 434] width 1373 height 868
click at [493, 301] on li "In Person" at bounding box center [544, 284] width 227 height 33
type input "********"
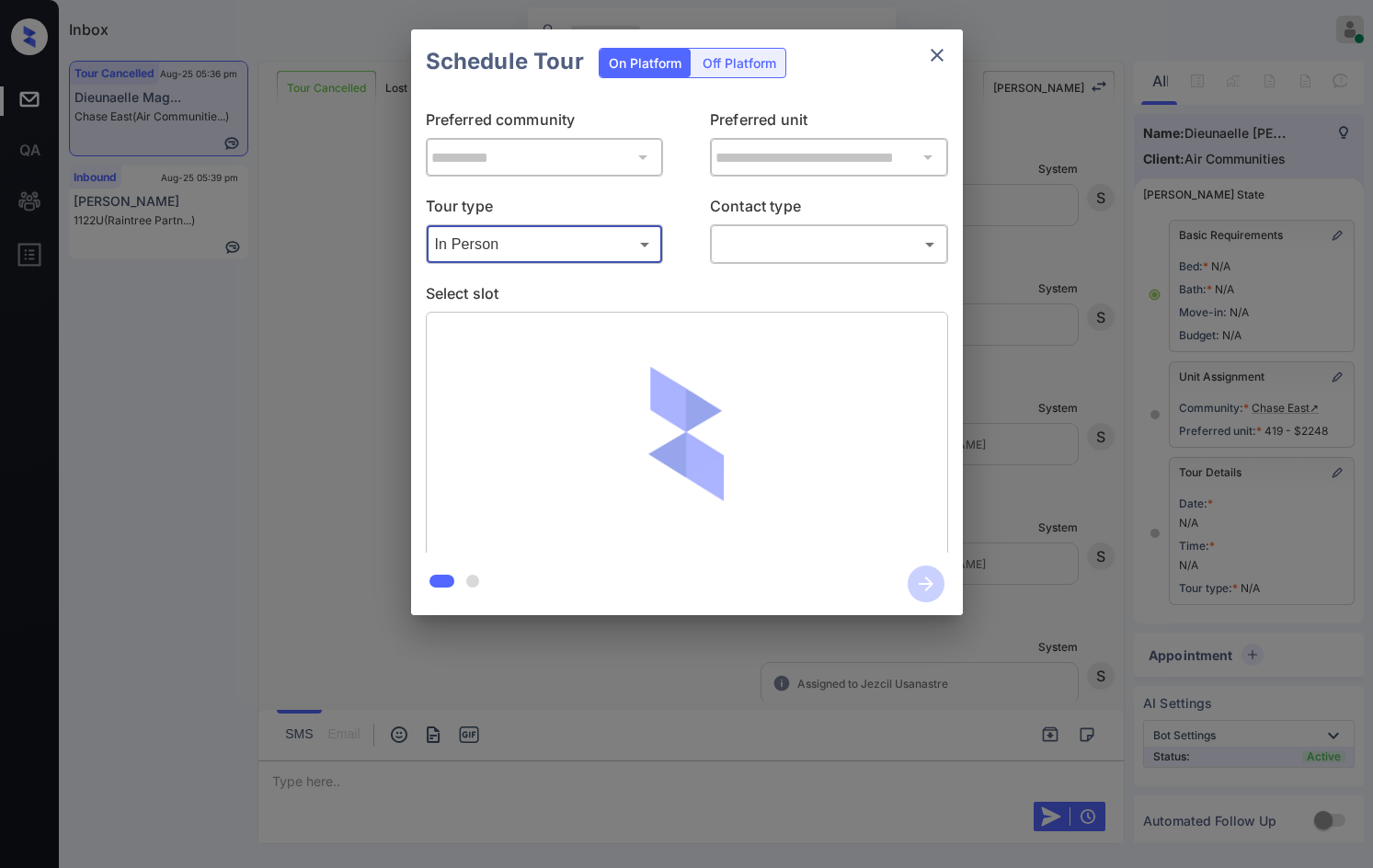
click at [727, 257] on body "Inbox Jezcil Usanastre Online Set yourself offline Set yourself on break Profil…" at bounding box center [686, 434] width 1373 height 868
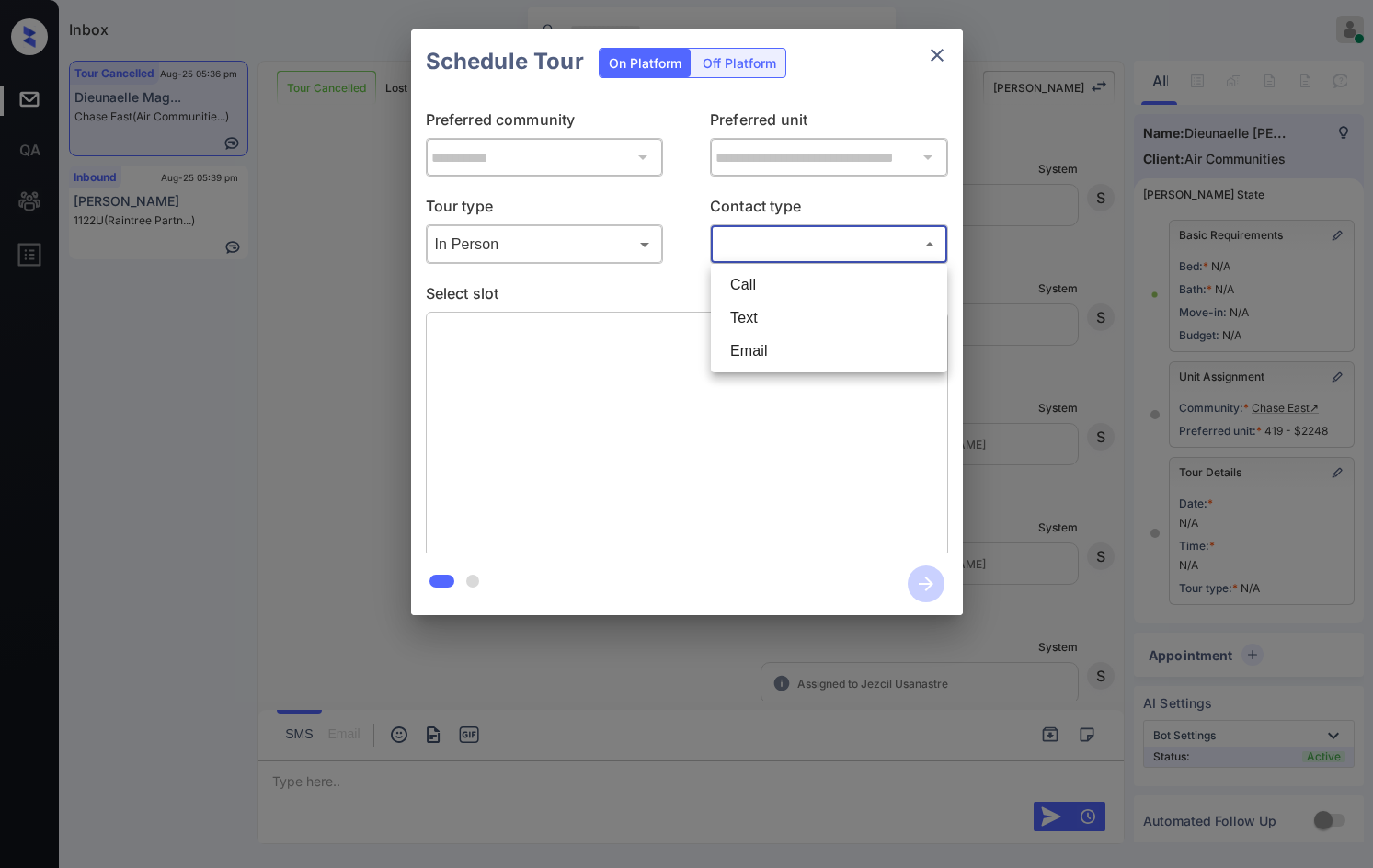
click at [754, 307] on li "Text" at bounding box center [829, 318] width 227 height 33
type input "****"
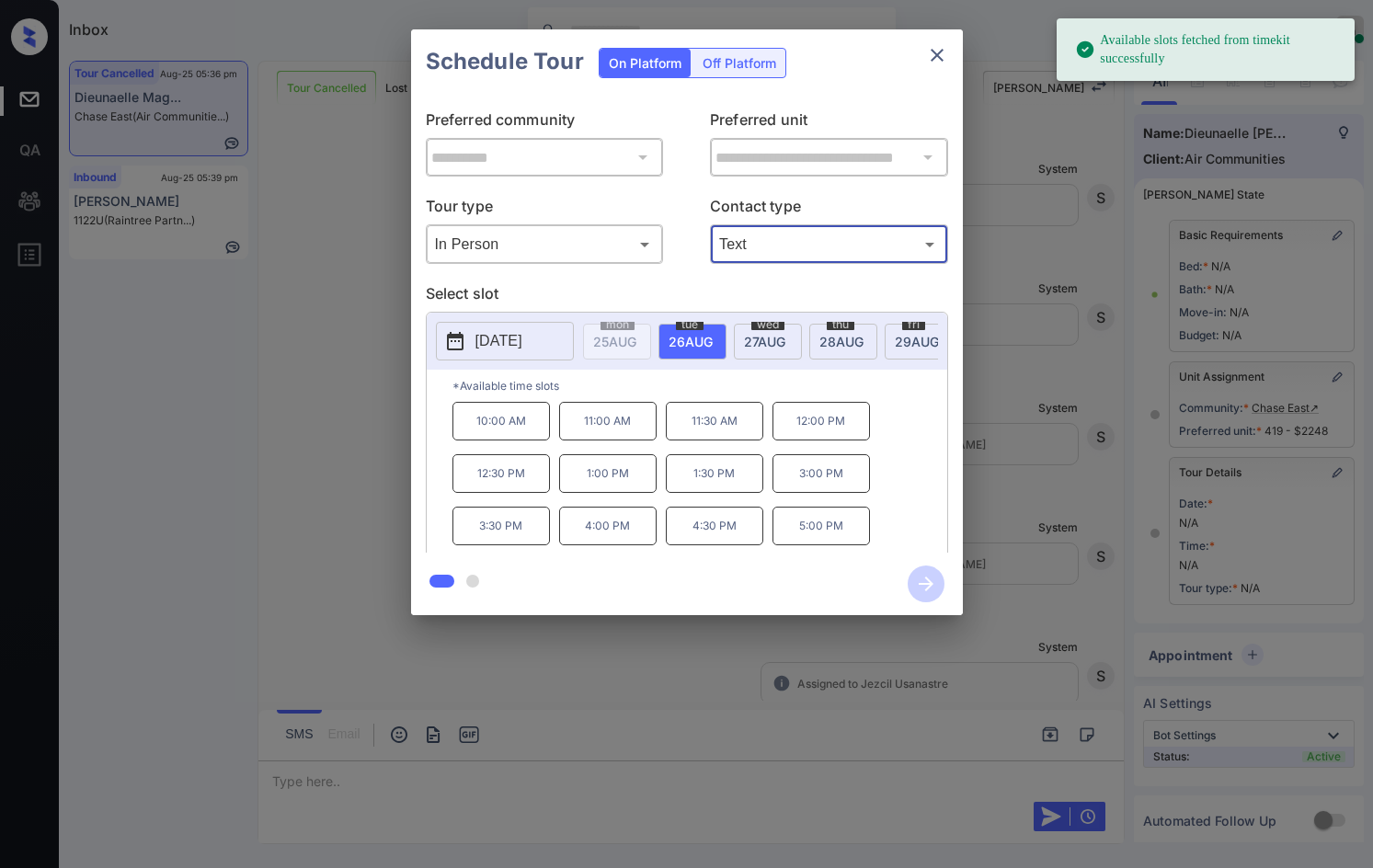
click at [760, 344] on span "27 AUG" at bounding box center [764, 342] width 42 height 16
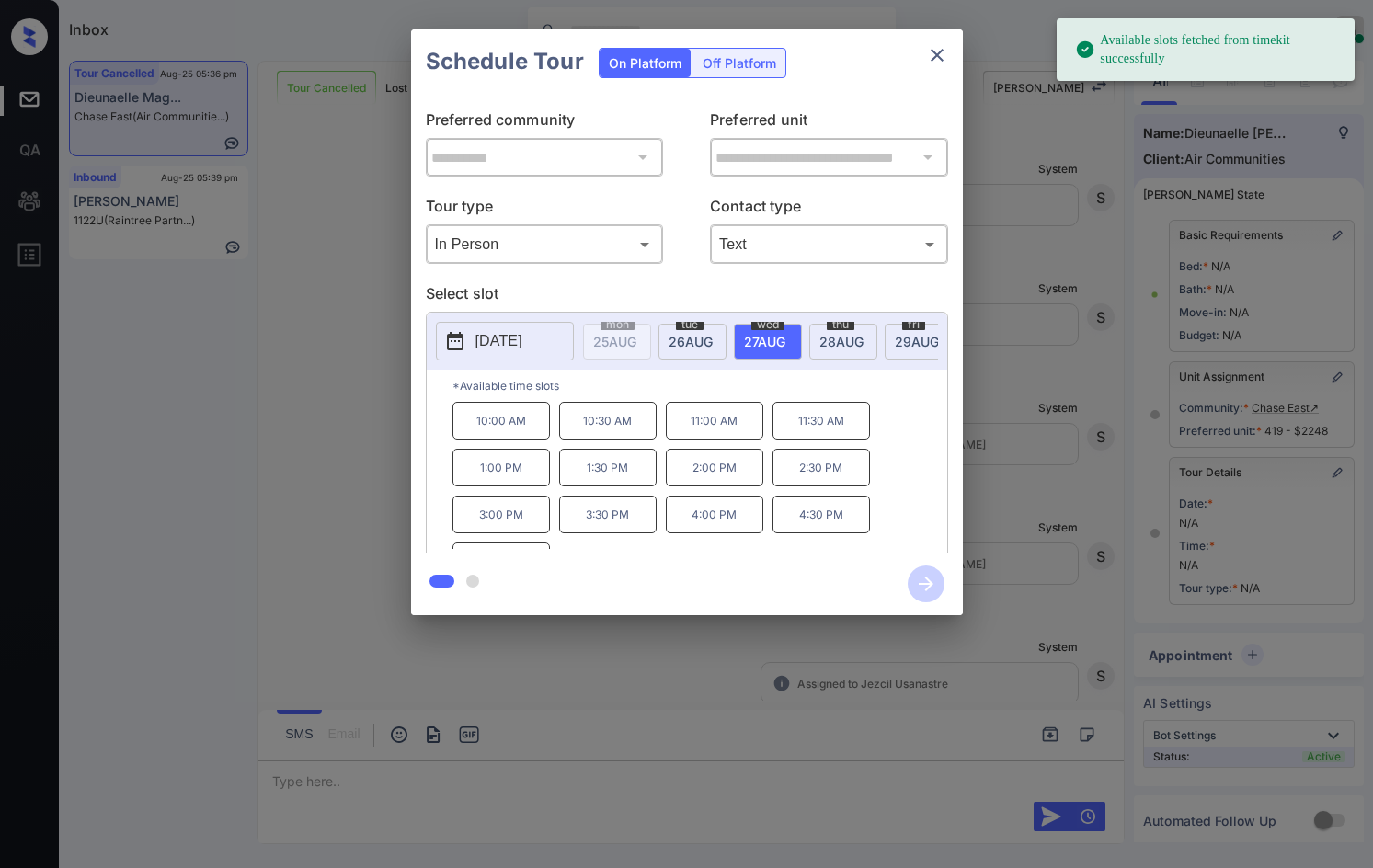
click at [682, 437] on p "11:00 AM" at bounding box center [715, 420] width 97 height 38
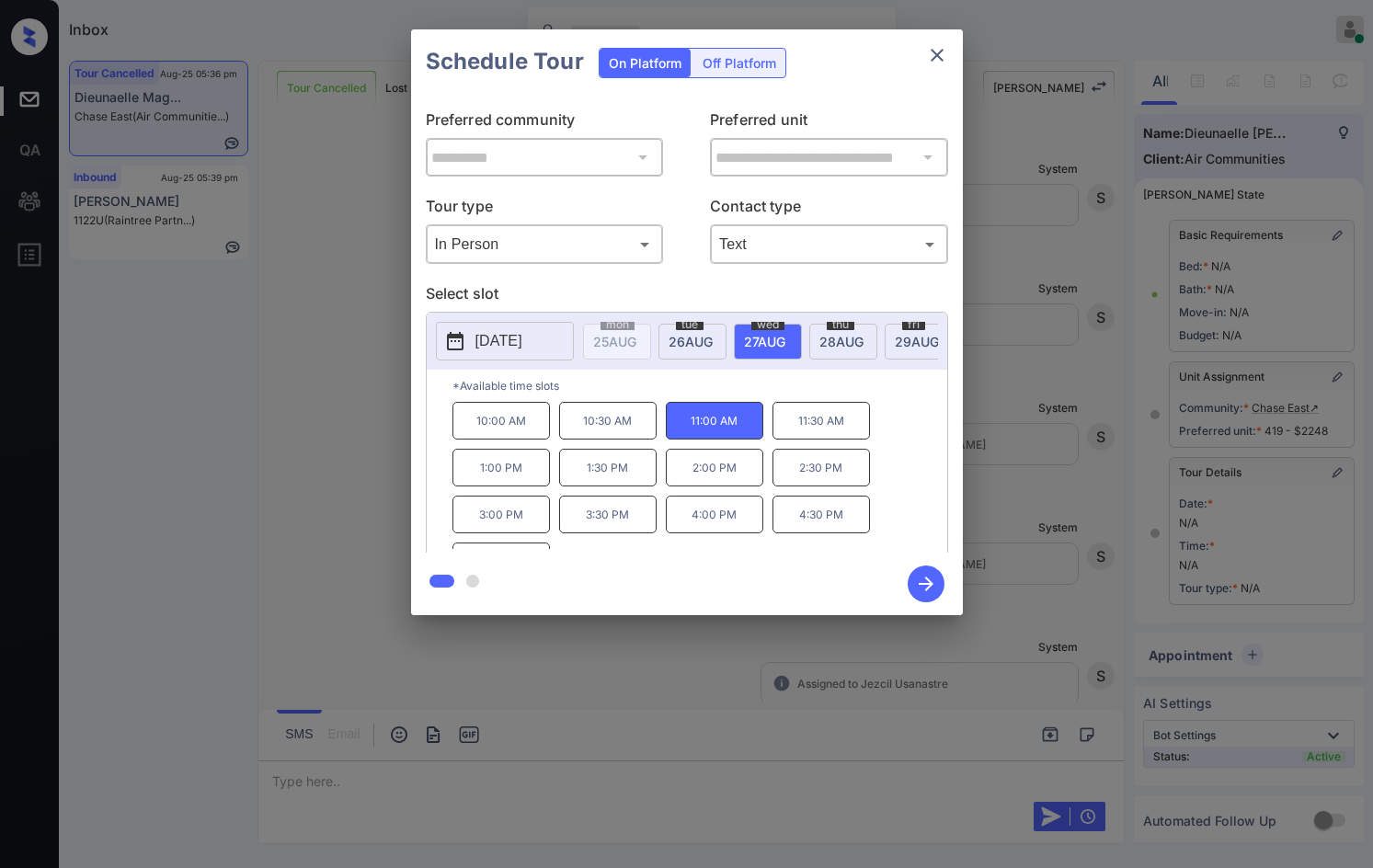
click at [922, 584] on icon "button" at bounding box center [925, 584] width 15 height 15
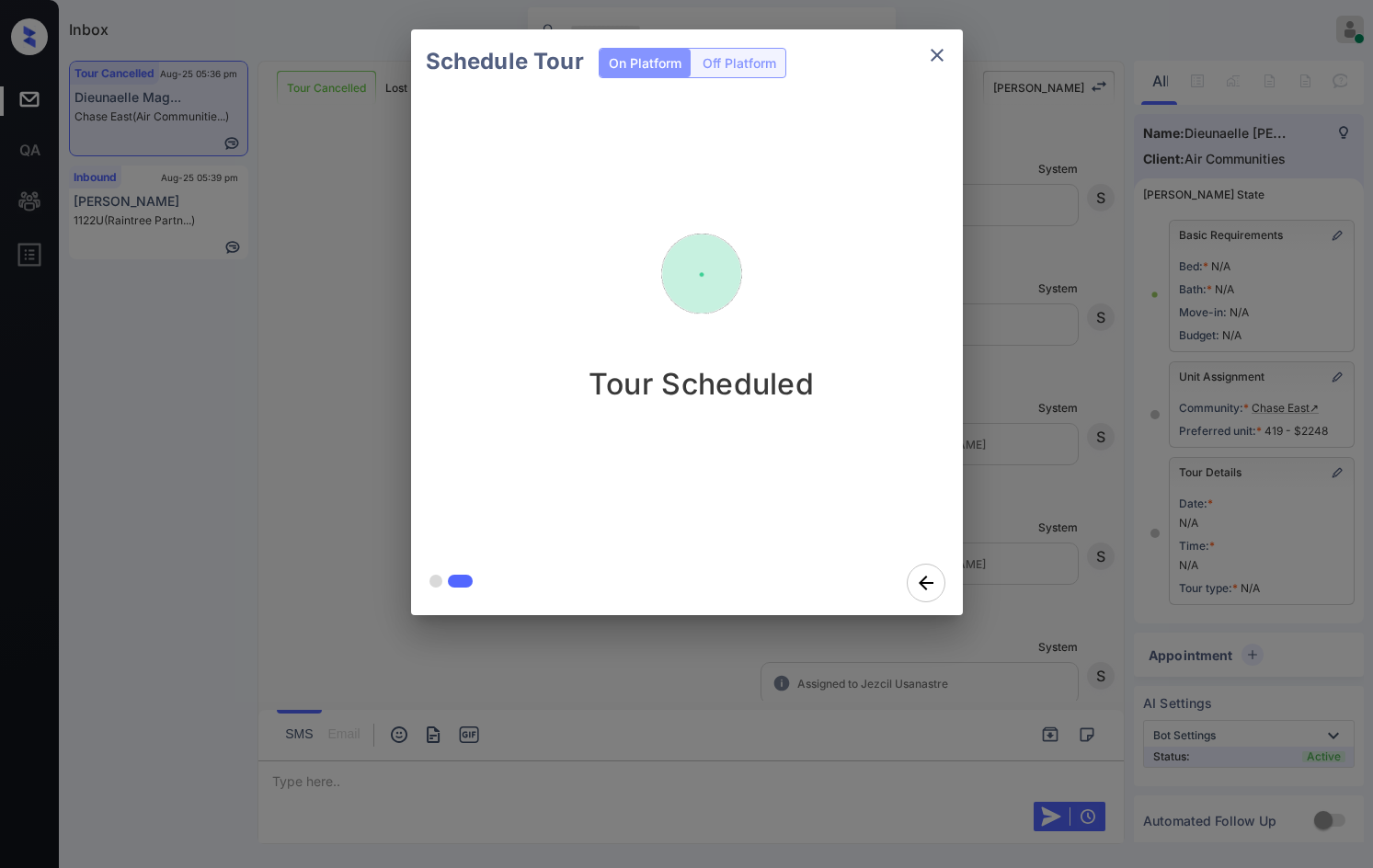
click at [287, 373] on div "Schedule Tour On Platform Off Platform Tour Scheduled" at bounding box center [686, 322] width 1373 height 645
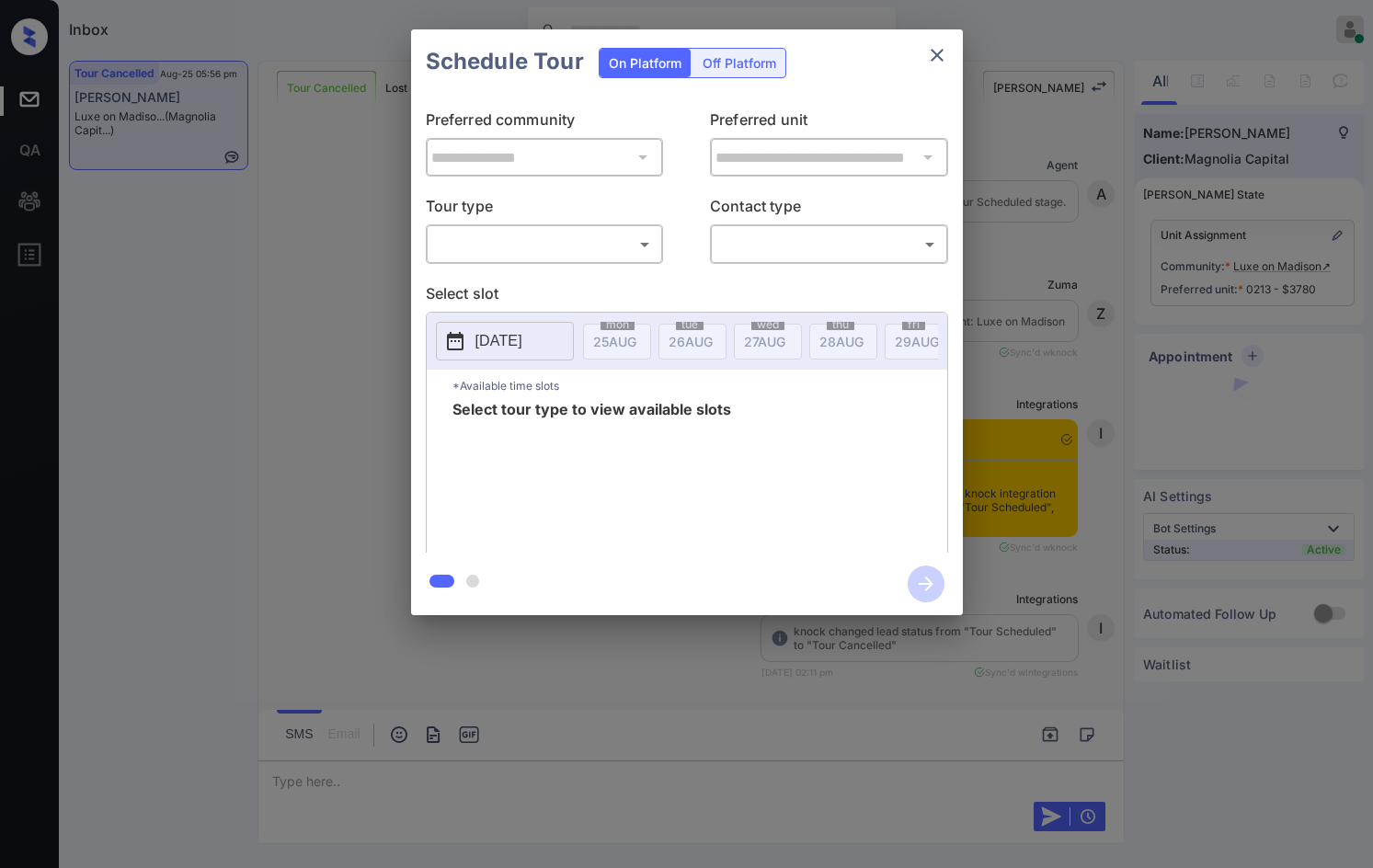
scroll to position [4434, 0]
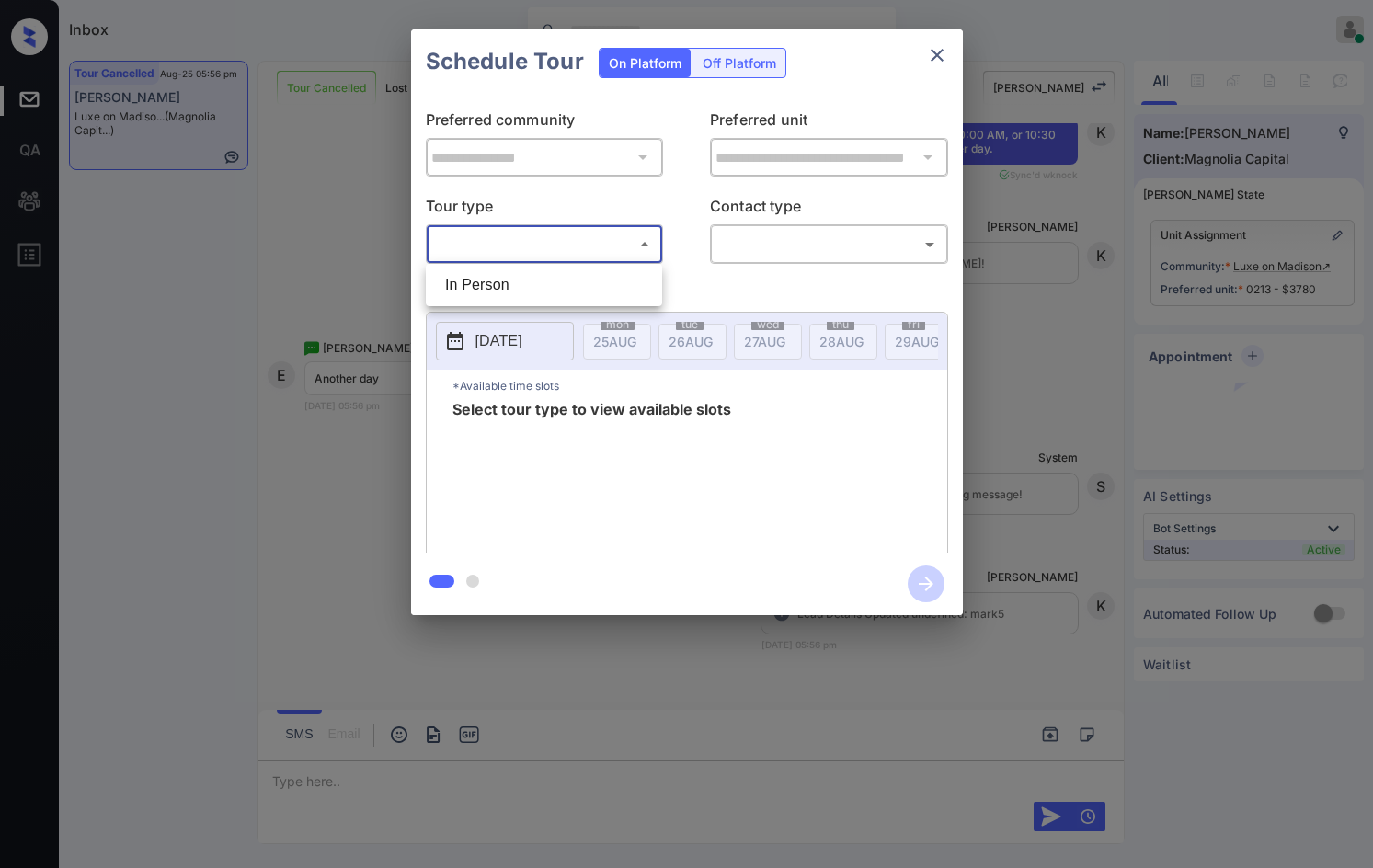
click at [647, 250] on body "Inbox Jezcil Usanastre Online Set yourself offline Set yourself on break Profil…" at bounding box center [686, 434] width 1373 height 868
drag, startPoint x: 566, startPoint y: 295, endPoint x: 291, endPoint y: 347, distance: 279.9
click at [565, 295] on li "In Person" at bounding box center [544, 284] width 227 height 33
type input "********"
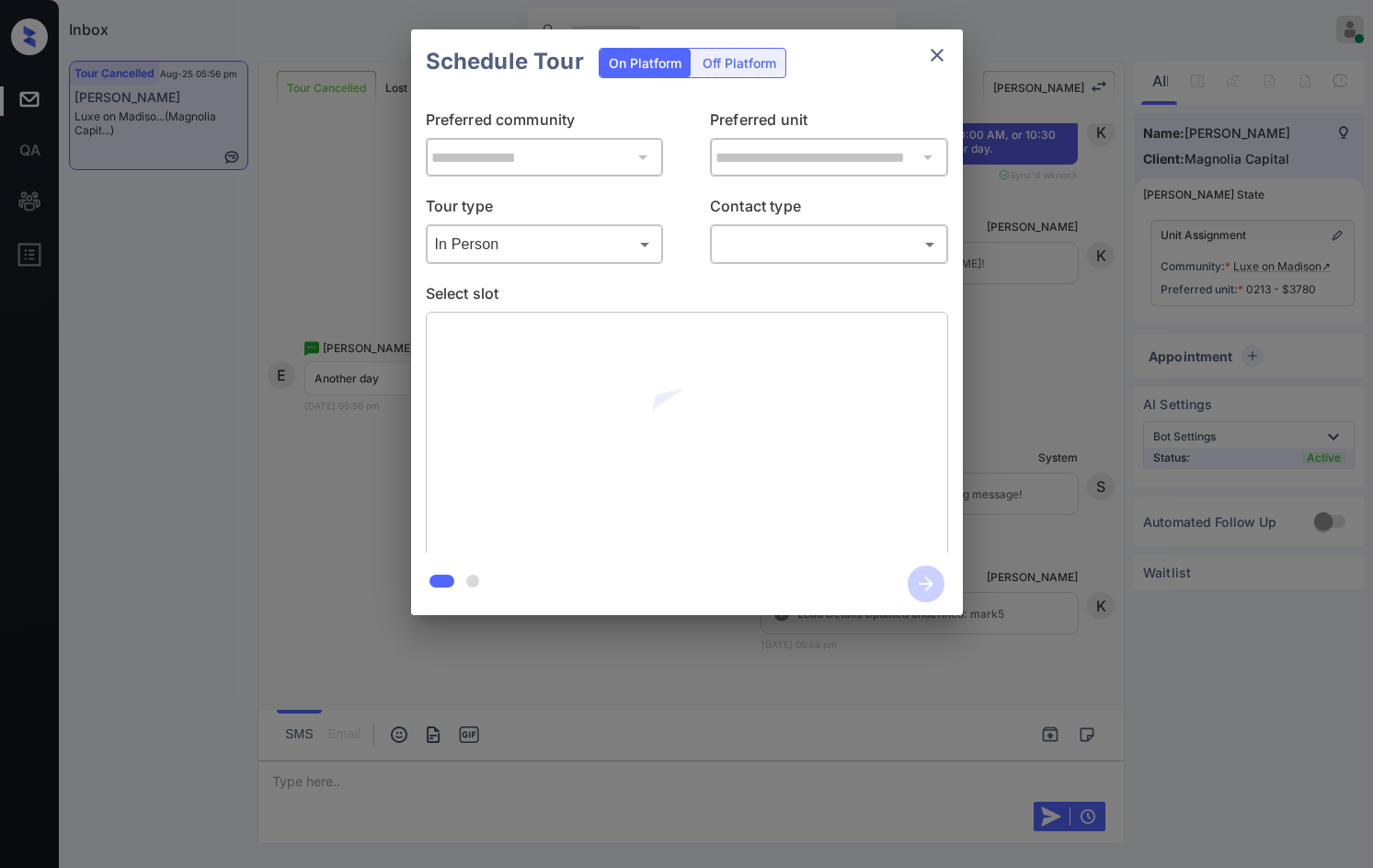
click at [874, 480] on div at bounding box center [686, 434] width 522 height 246
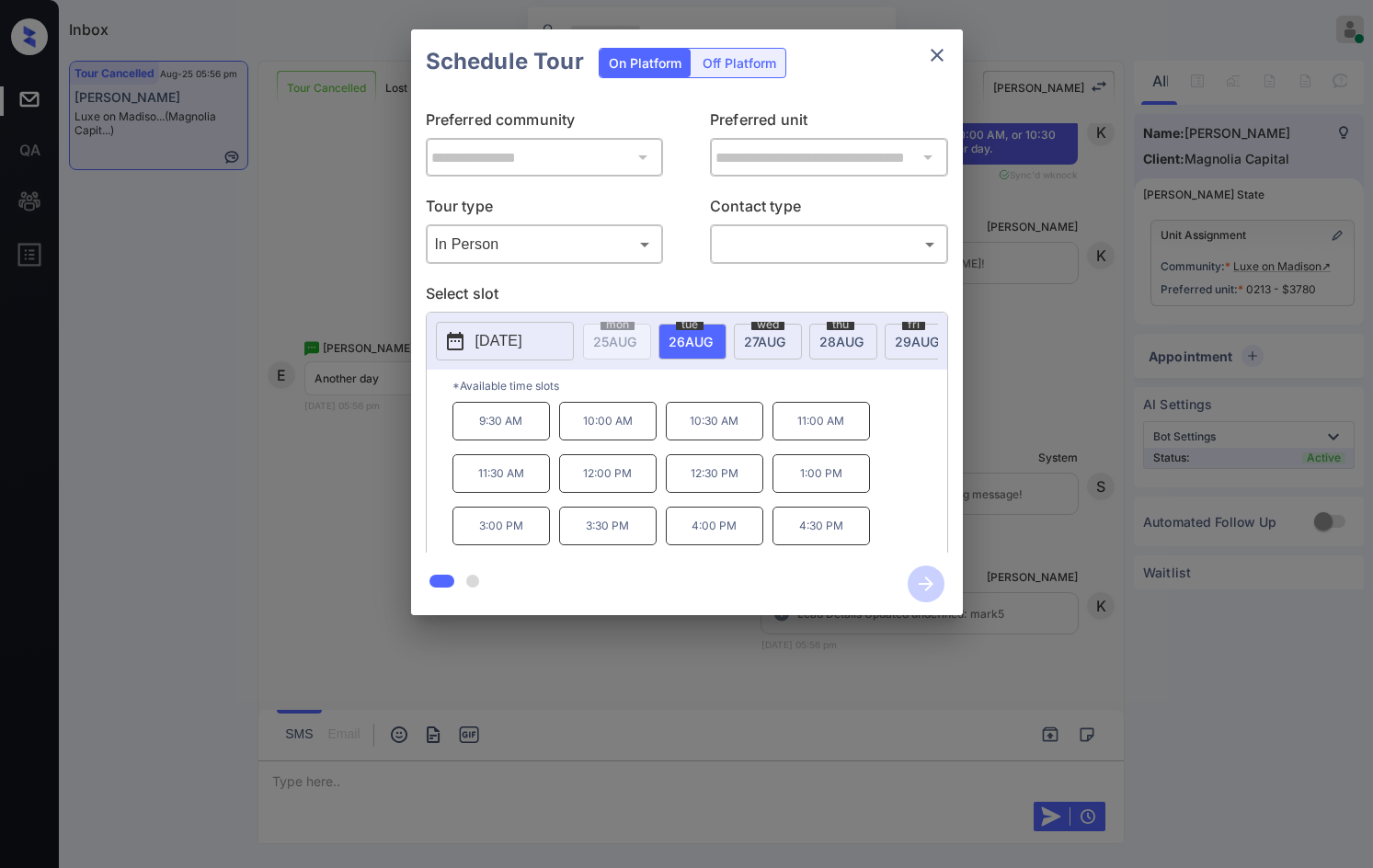
click at [791, 334] on div "[DATE]" at bounding box center [768, 341] width 68 height 36
click at [810, 334] on div "[DATE]" at bounding box center [843, 341] width 68 height 36
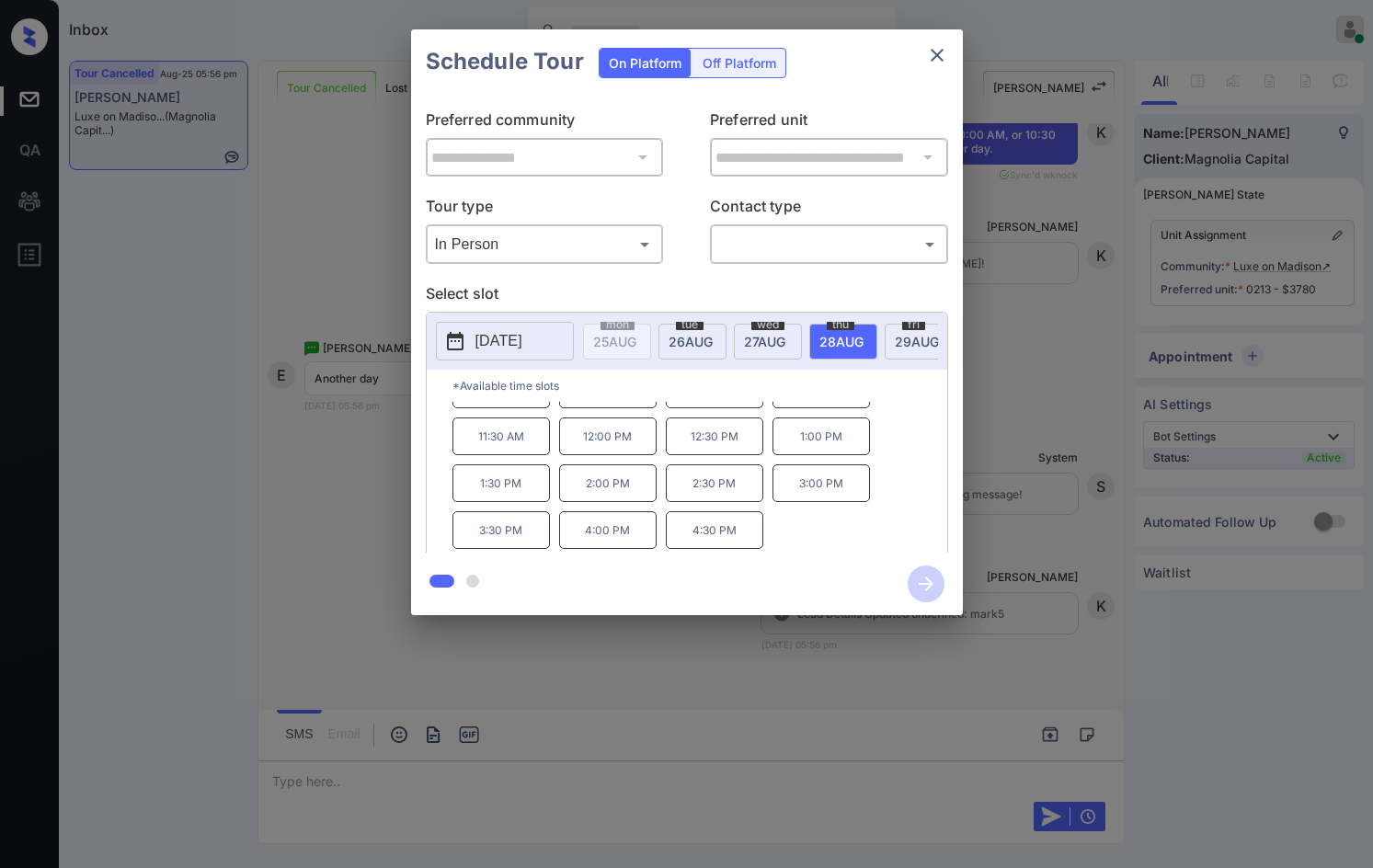
click at [754, 329] on div "[DATE]" at bounding box center [768, 341] width 68 height 36
drag, startPoint x: 469, startPoint y: 543, endPoint x: 542, endPoint y: 545, distance: 73.0
click at [542, 545] on p "5:30 PM" at bounding box center [501, 529] width 97 height 38
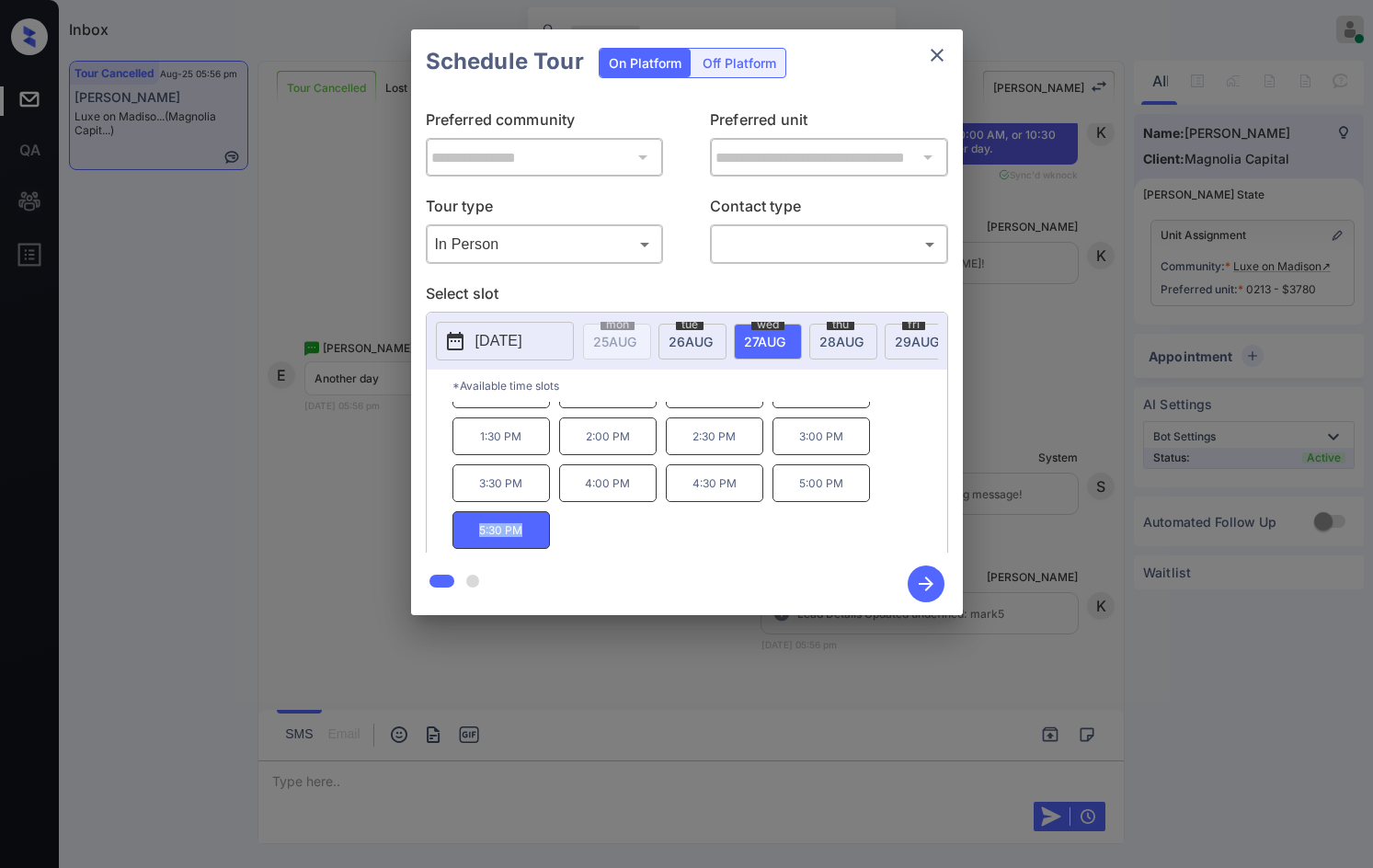
copy p "5:30 PM"
click at [345, 416] on div "**********" at bounding box center [686, 322] width 1373 height 645
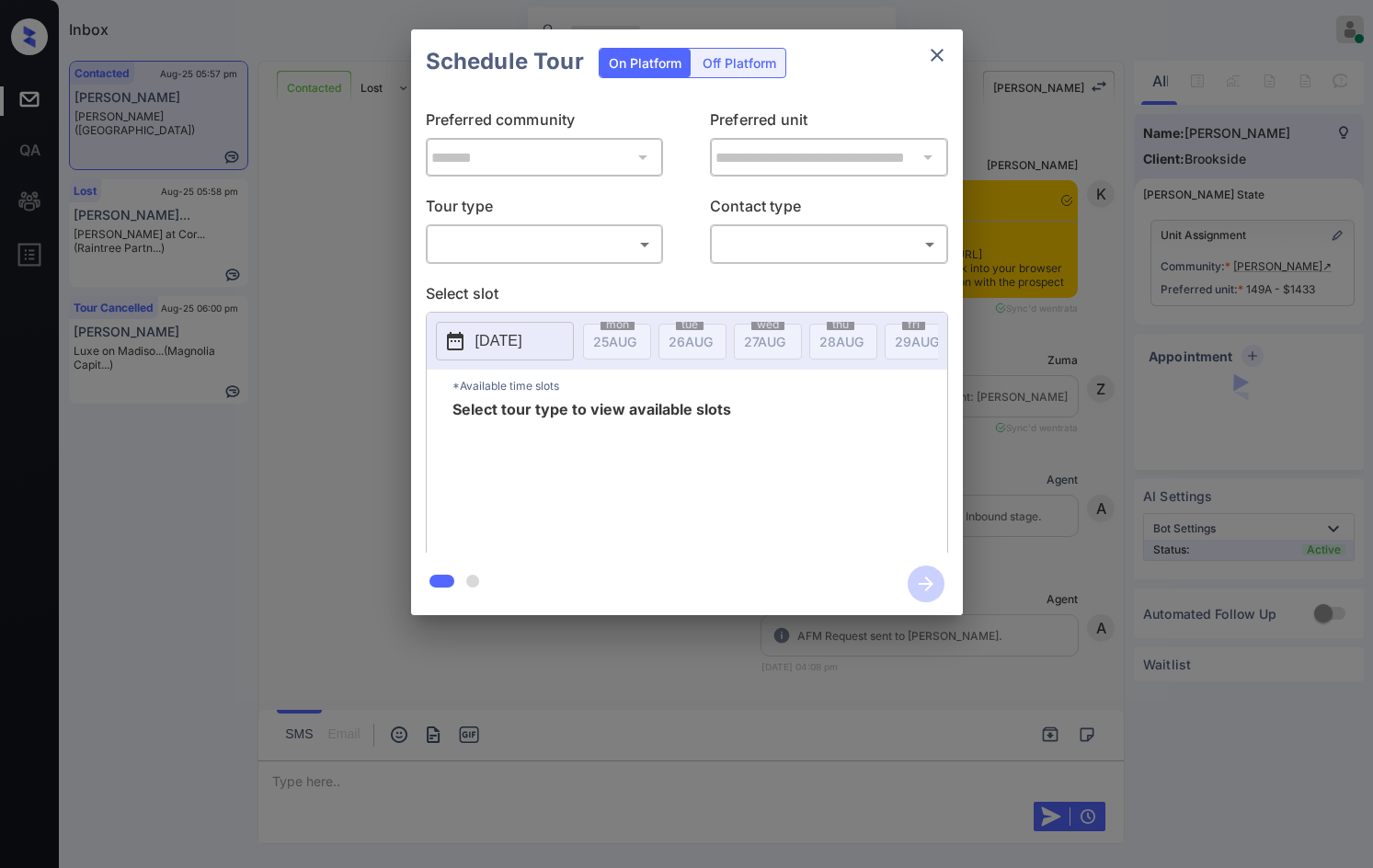
scroll to position [3622, 0]
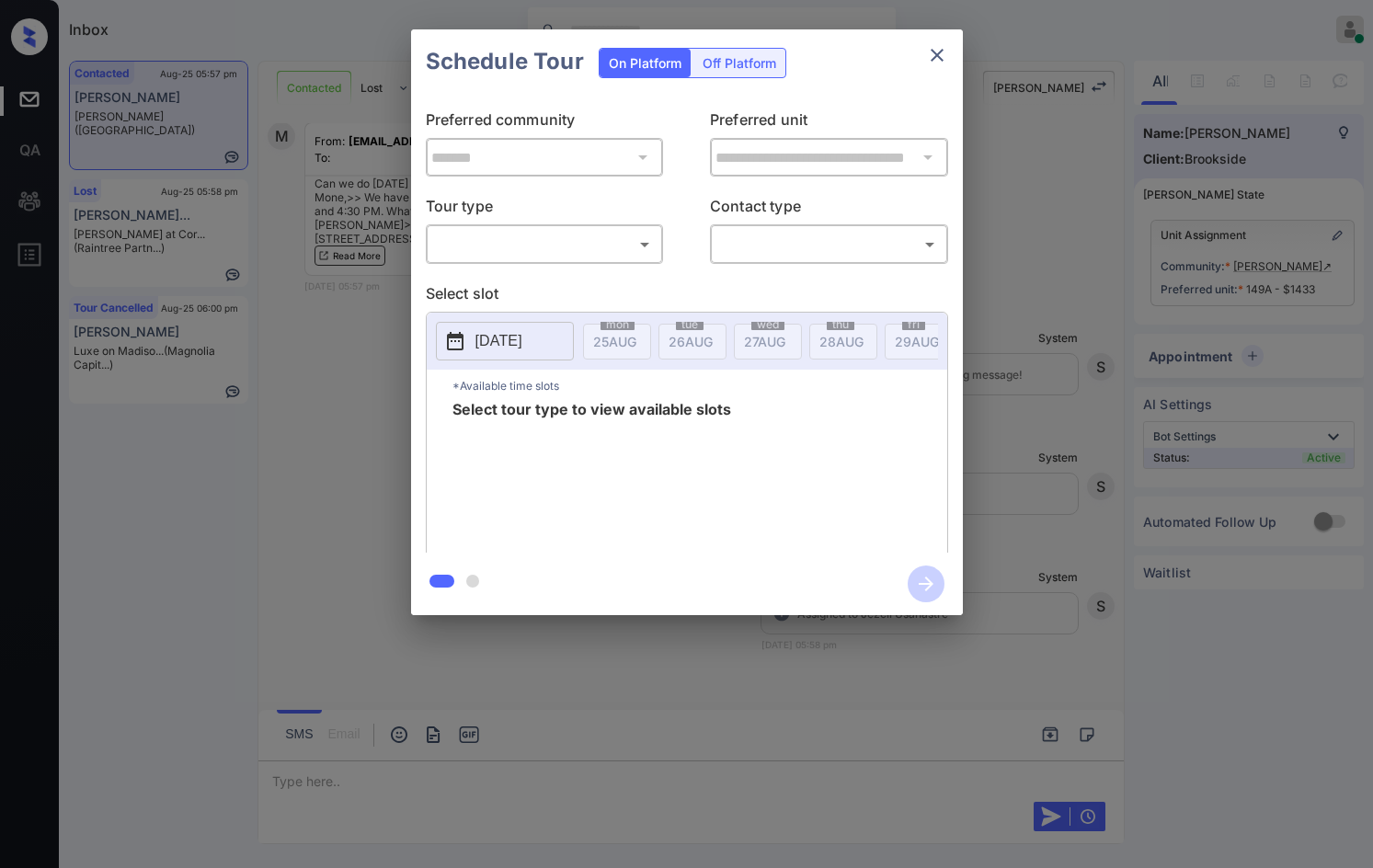
click at [520, 254] on body "Inbox Jezcil Usanastre Online Set yourself offline Set yourself on break Profil…" at bounding box center [686, 434] width 1373 height 868
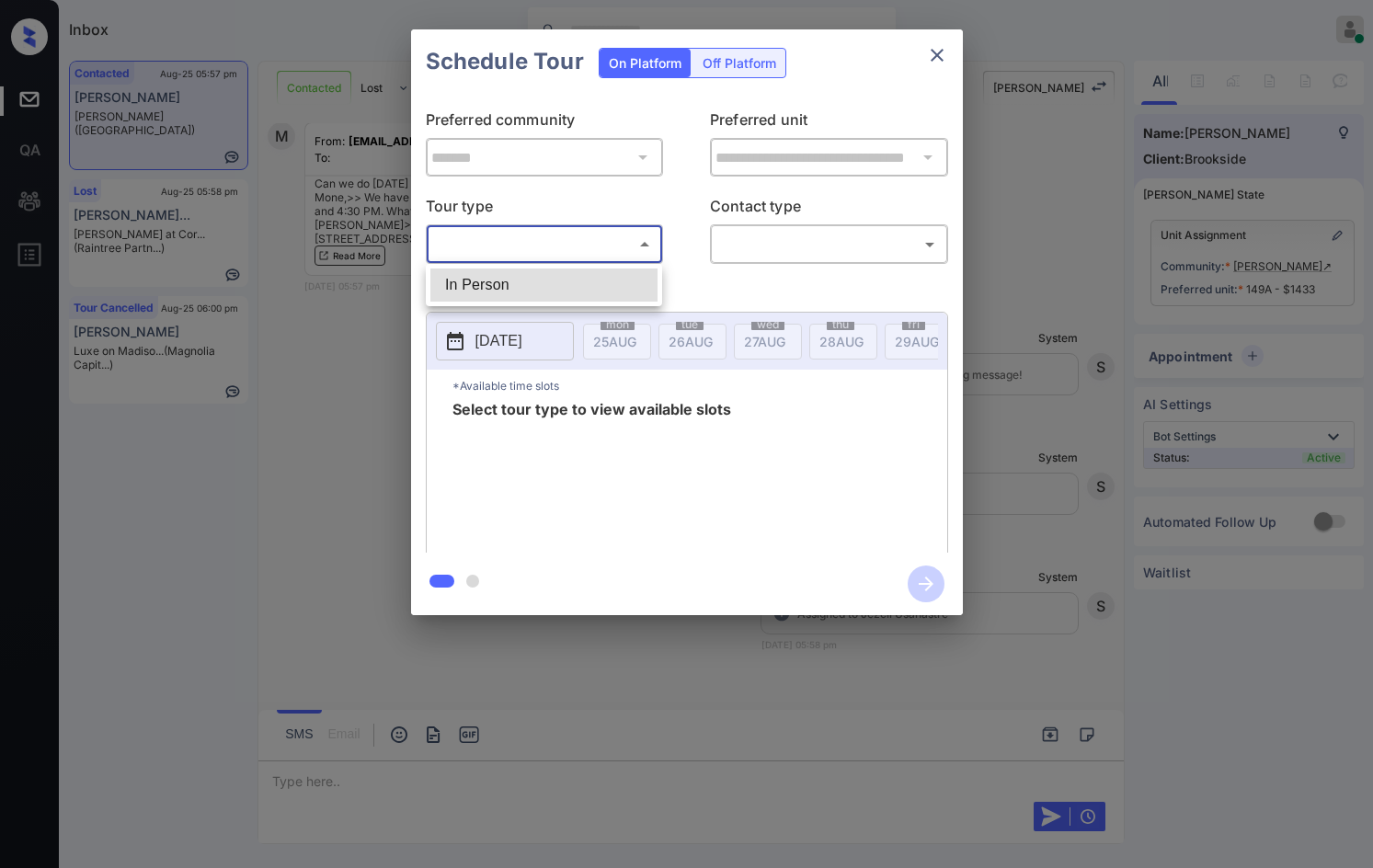
click at [517, 284] on li "In Person" at bounding box center [544, 284] width 227 height 33
type input "********"
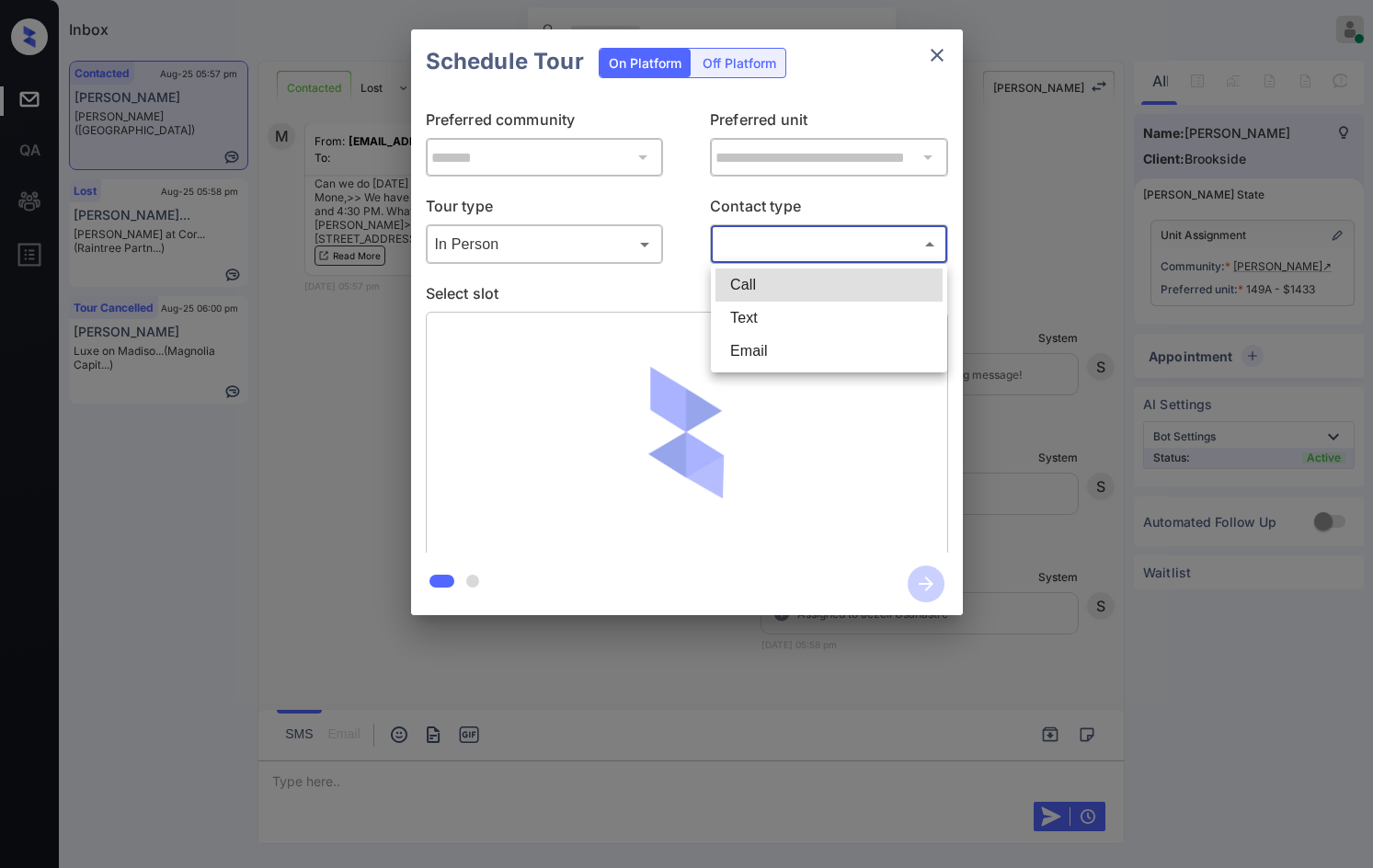
click at [784, 252] on body "Inbox Jezcil Usanastre Online Set yourself offline Set yourself on break Profil…" at bounding box center [686, 434] width 1373 height 868
click at [782, 315] on li "Text" at bounding box center [829, 318] width 227 height 33
type input "****"
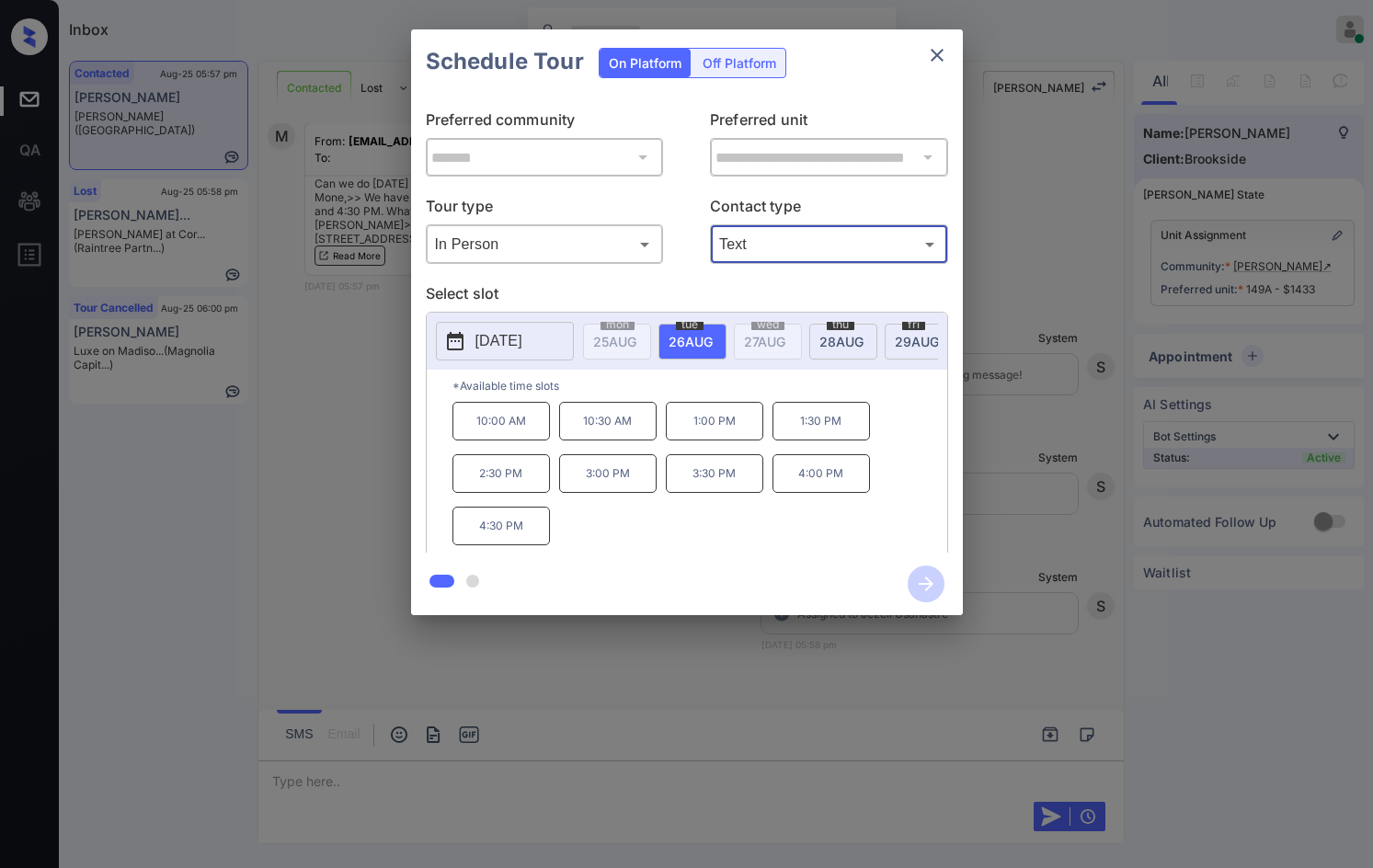
click at [899, 342] on span "29 AUG" at bounding box center [916, 342] width 44 height 16
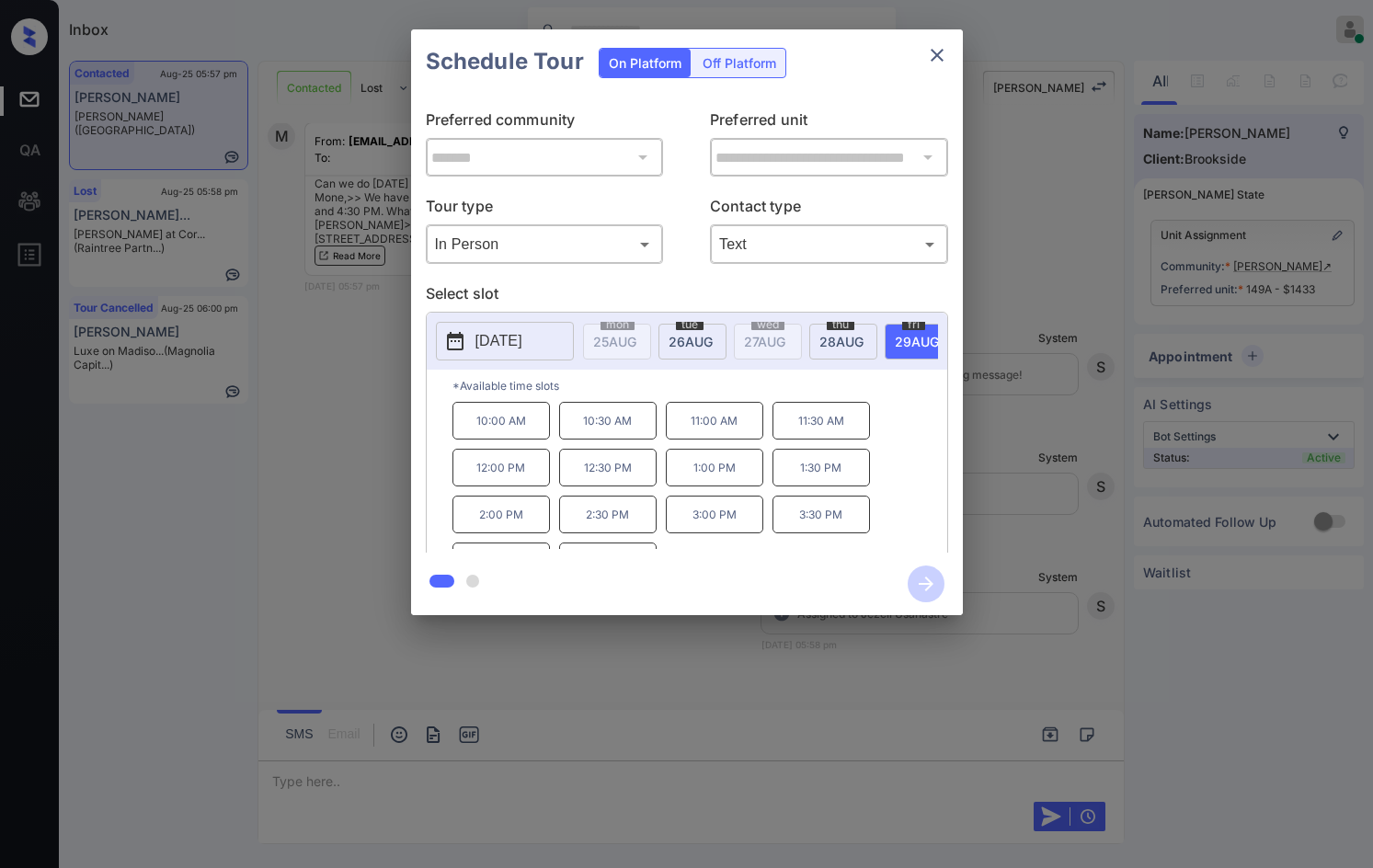
scroll to position [31, 0]
drag, startPoint x: 582, startPoint y: 538, endPoint x: 668, endPoint y: 538, distance: 86.0
click at [668, 538] on div "10:00 AM 10:30 AM 11:00 AM 11:30 AM 12:00 PM 12:30 PM 1:00 PM 1:30 PM 2:00 PM 2…" at bounding box center [699, 476] width 494 height 148
copy p "4:30 PM"
click at [401, 459] on div "**********" at bounding box center [686, 322] width 1373 height 645
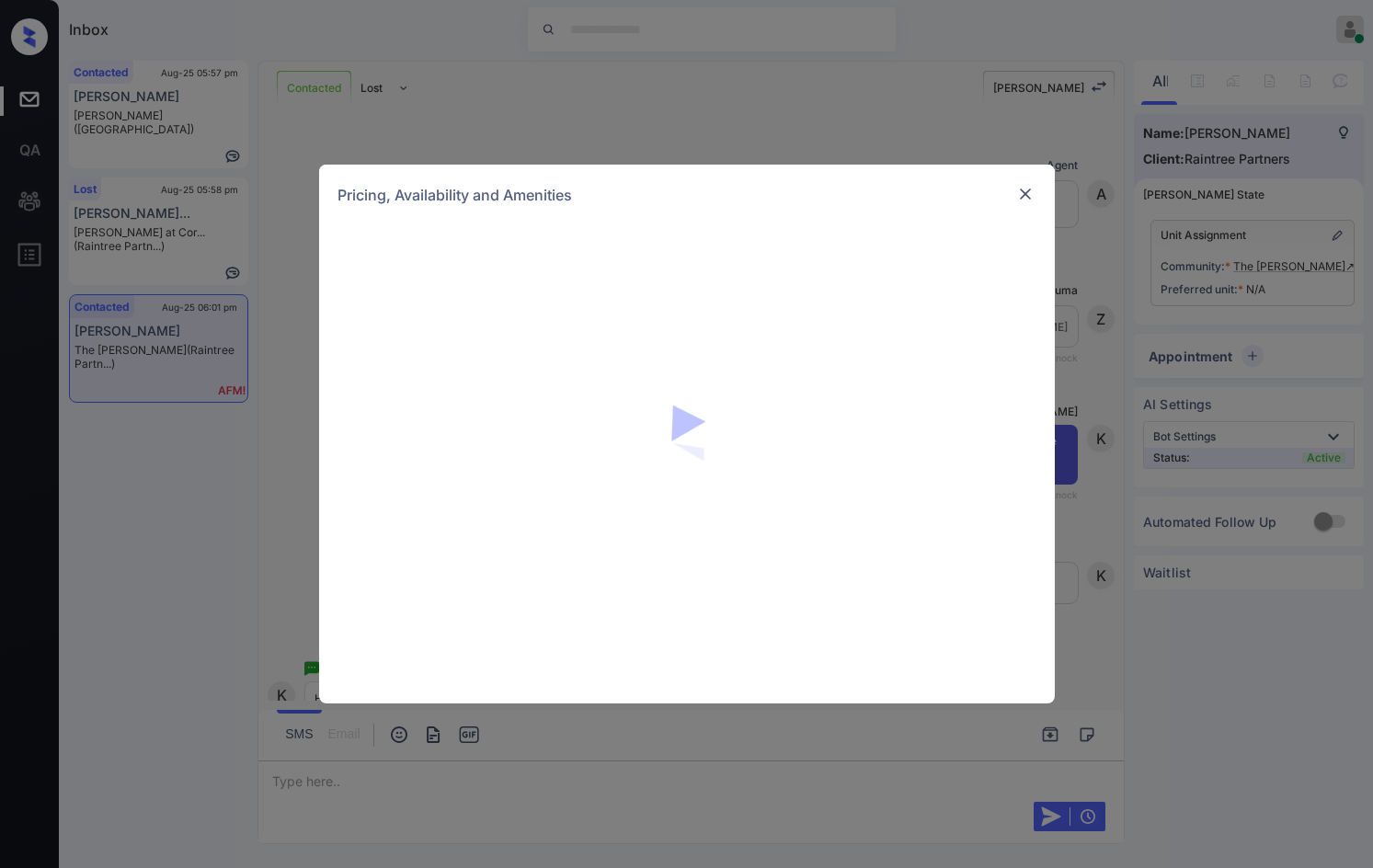
scroll to position [1326, 0]
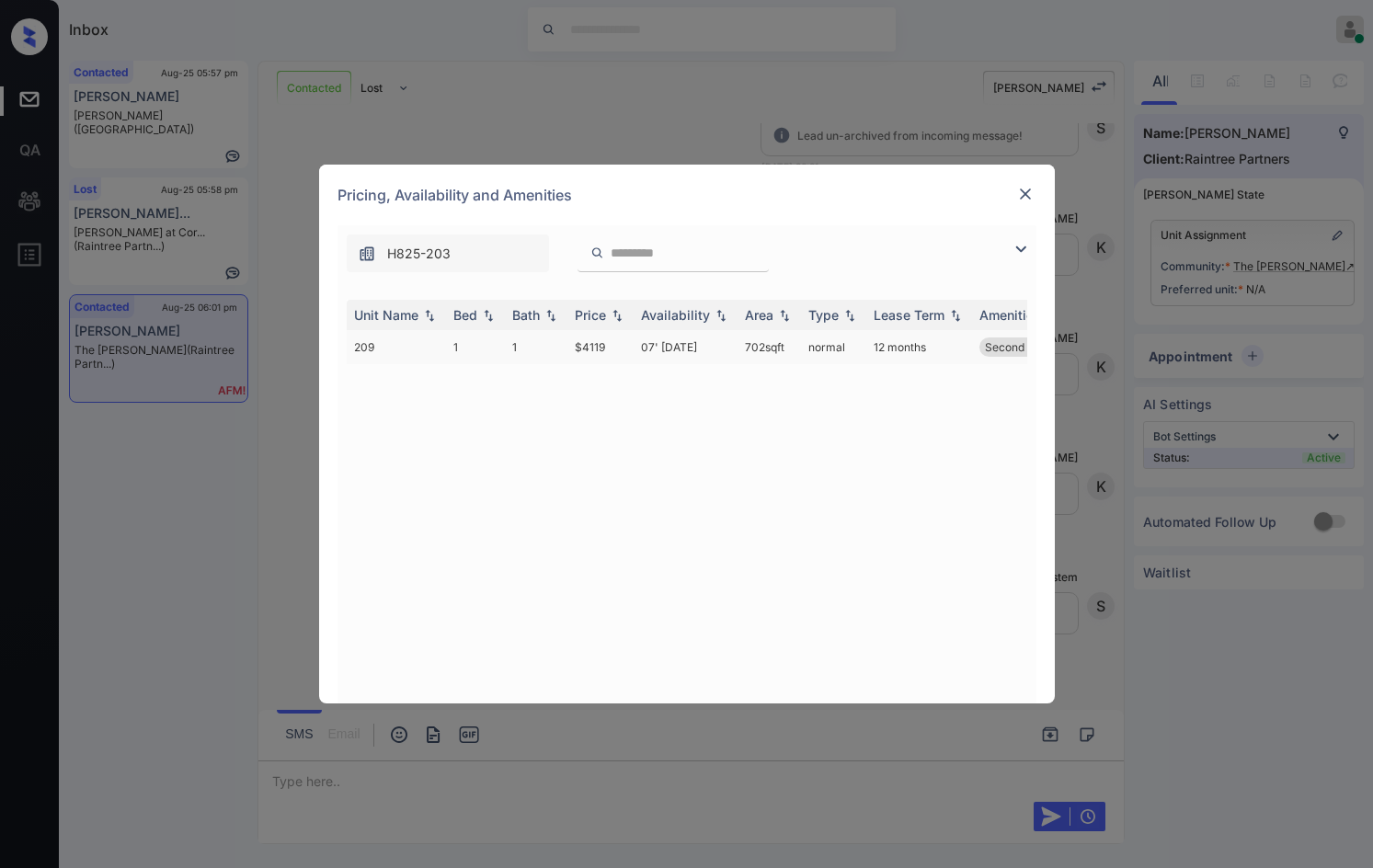
click at [640, 347] on td "07' [DATE]" at bounding box center [685, 347] width 104 height 34
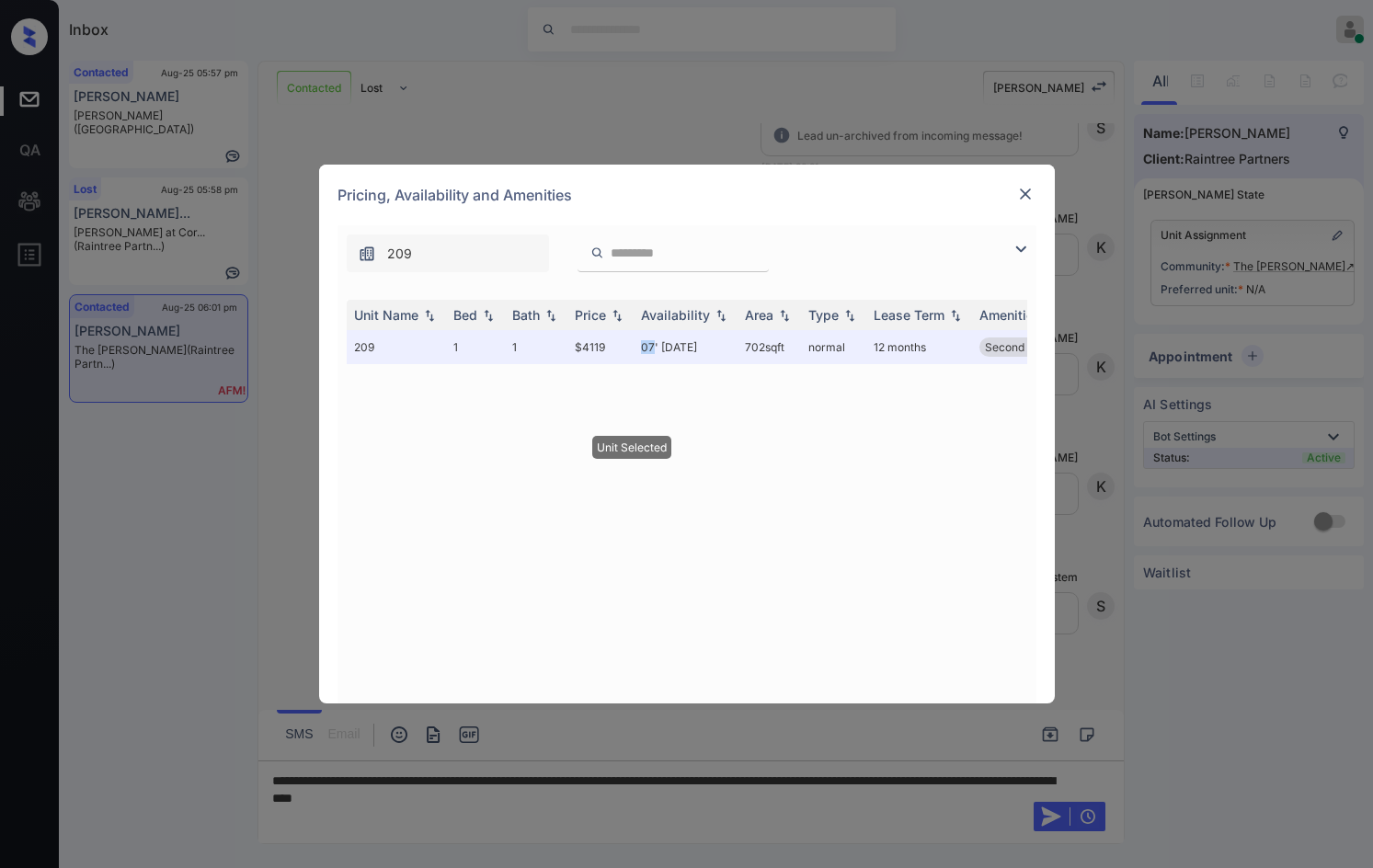
click at [1029, 200] on img at bounding box center [1024, 193] width 18 height 18
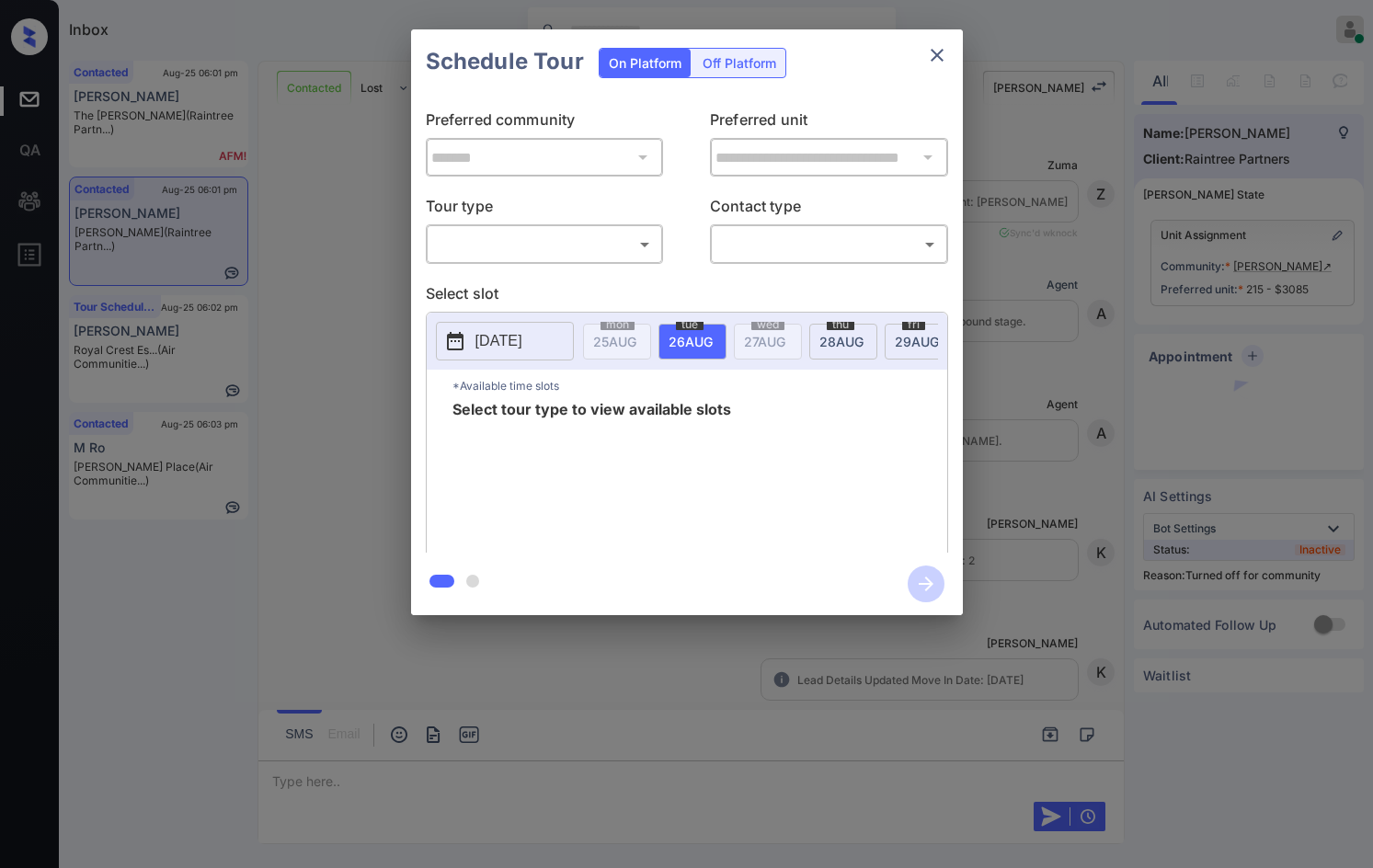
scroll to position [722, 0]
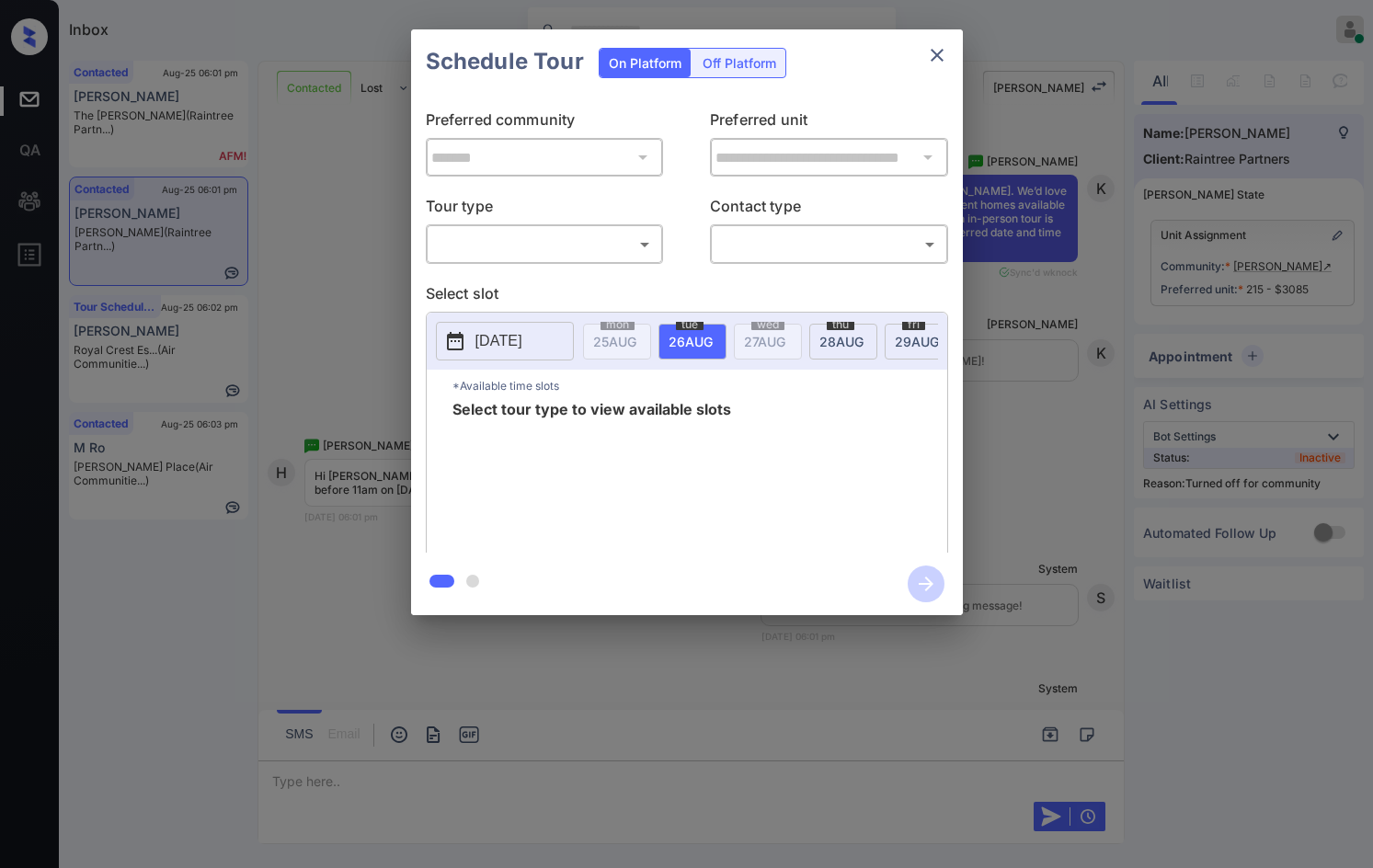
click at [613, 248] on body "Inbox Jezcil Usanastre Online Set yourself offline Set yourself on break Profil…" at bounding box center [686, 434] width 1373 height 868
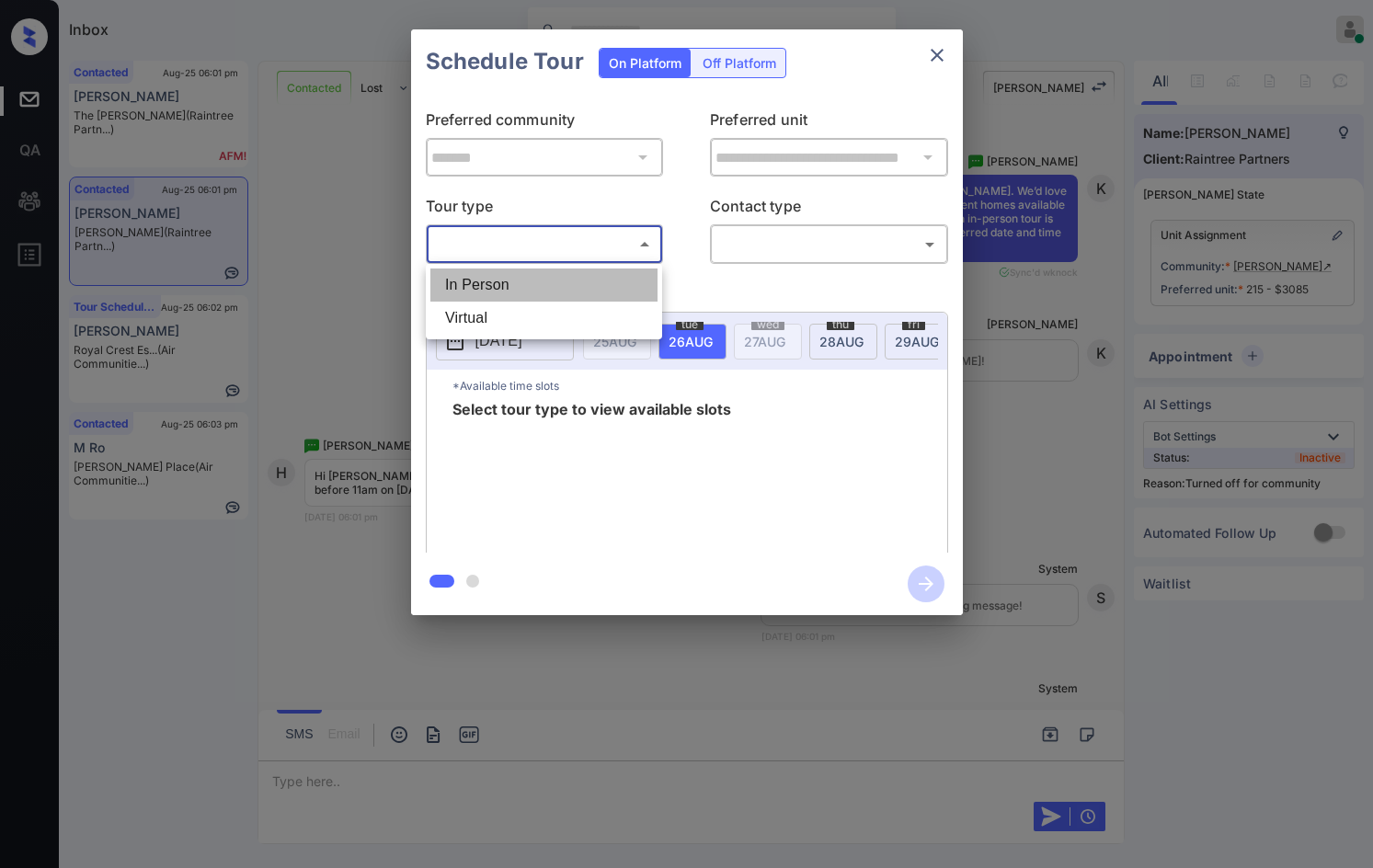
click at [597, 281] on li "In Person" at bounding box center [544, 284] width 227 height 33
type input "********"
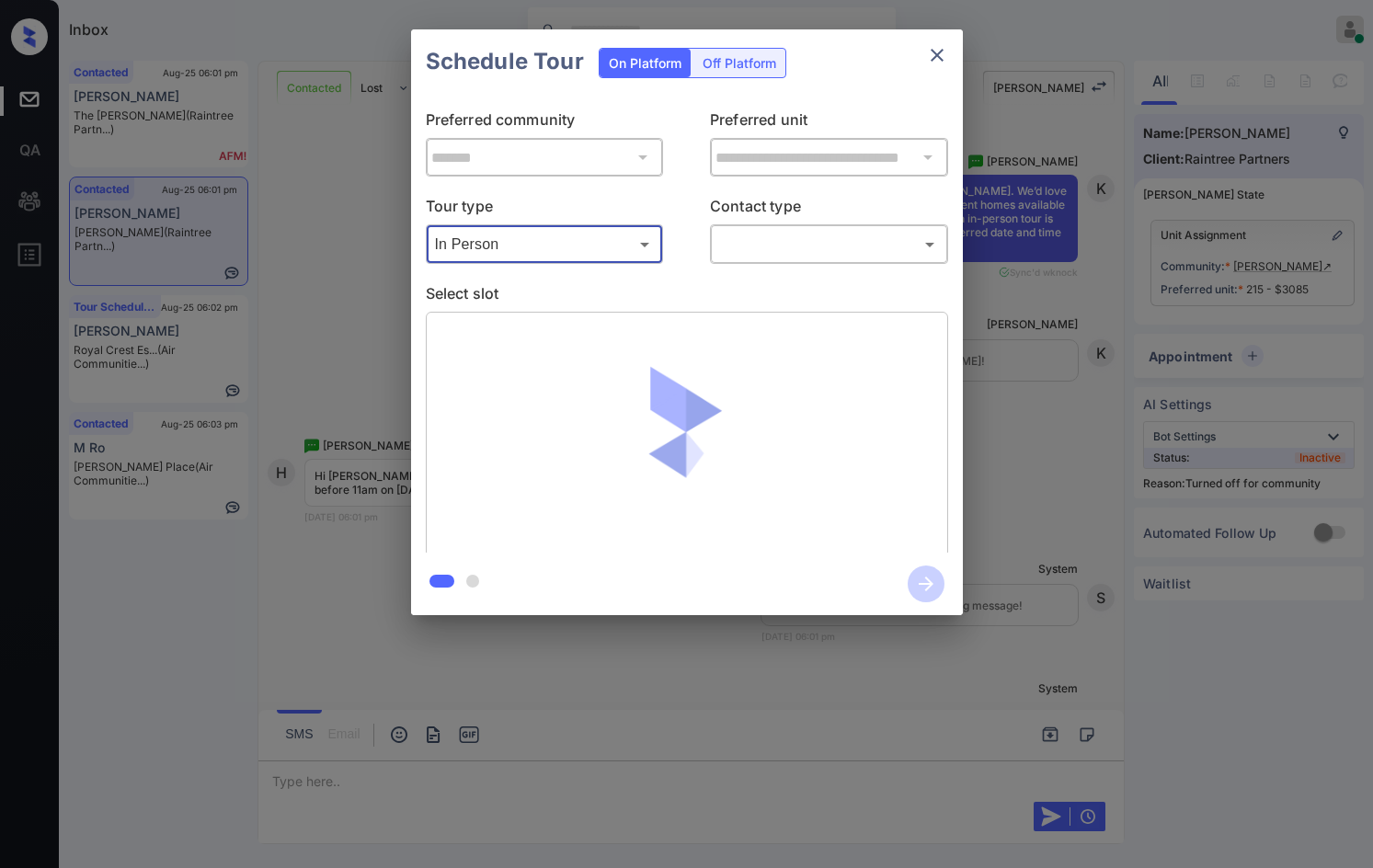
click at [770, 248] on body "Inbox Jezcil Usanastre Online Set yourself offline Set yourself on break Profil…" at bounding box center [686, 434] width 1373 height 868
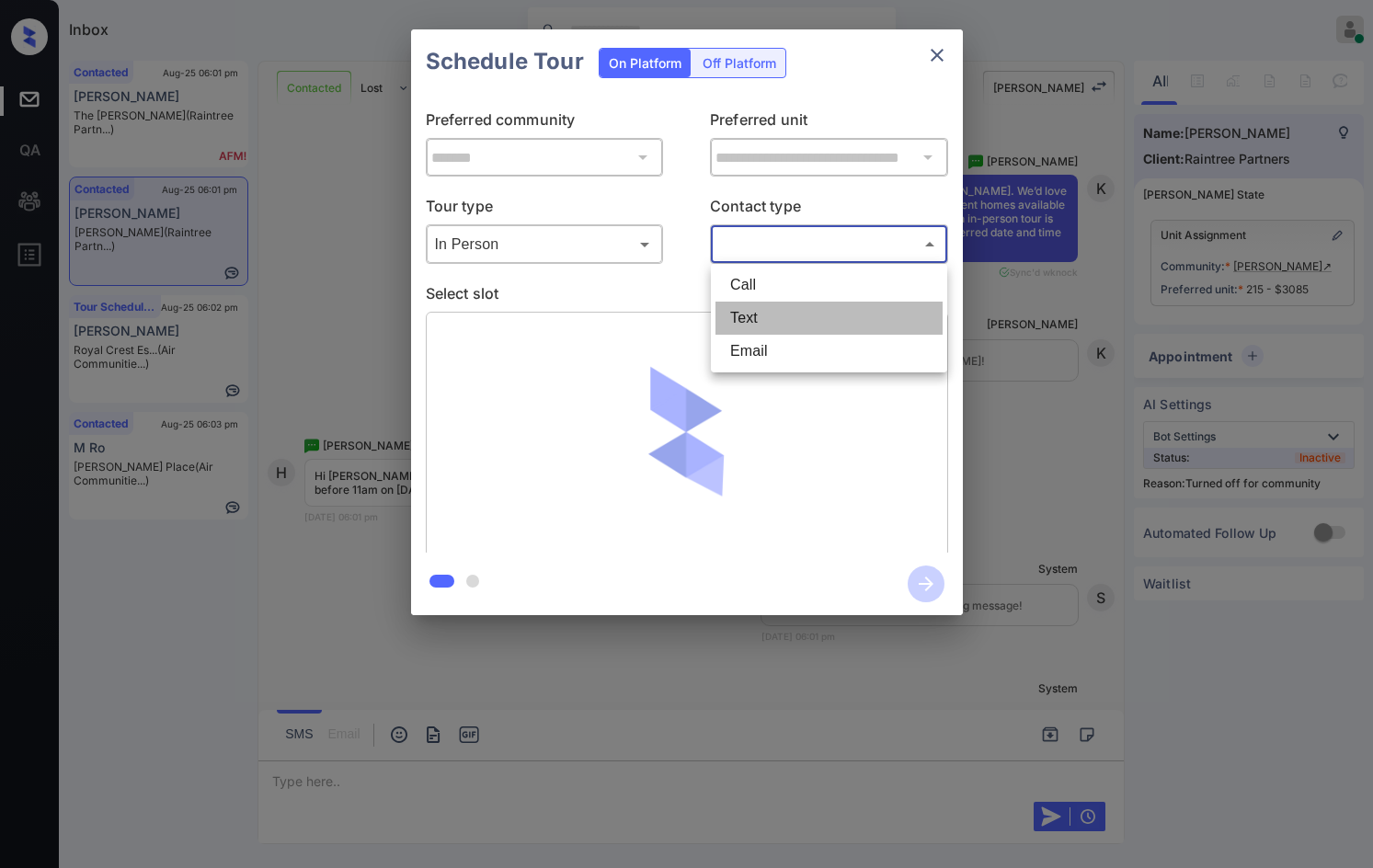
click at [770, 305] on li "Text" at bounding box center [829, 318] width 227 height 33
type input "****"
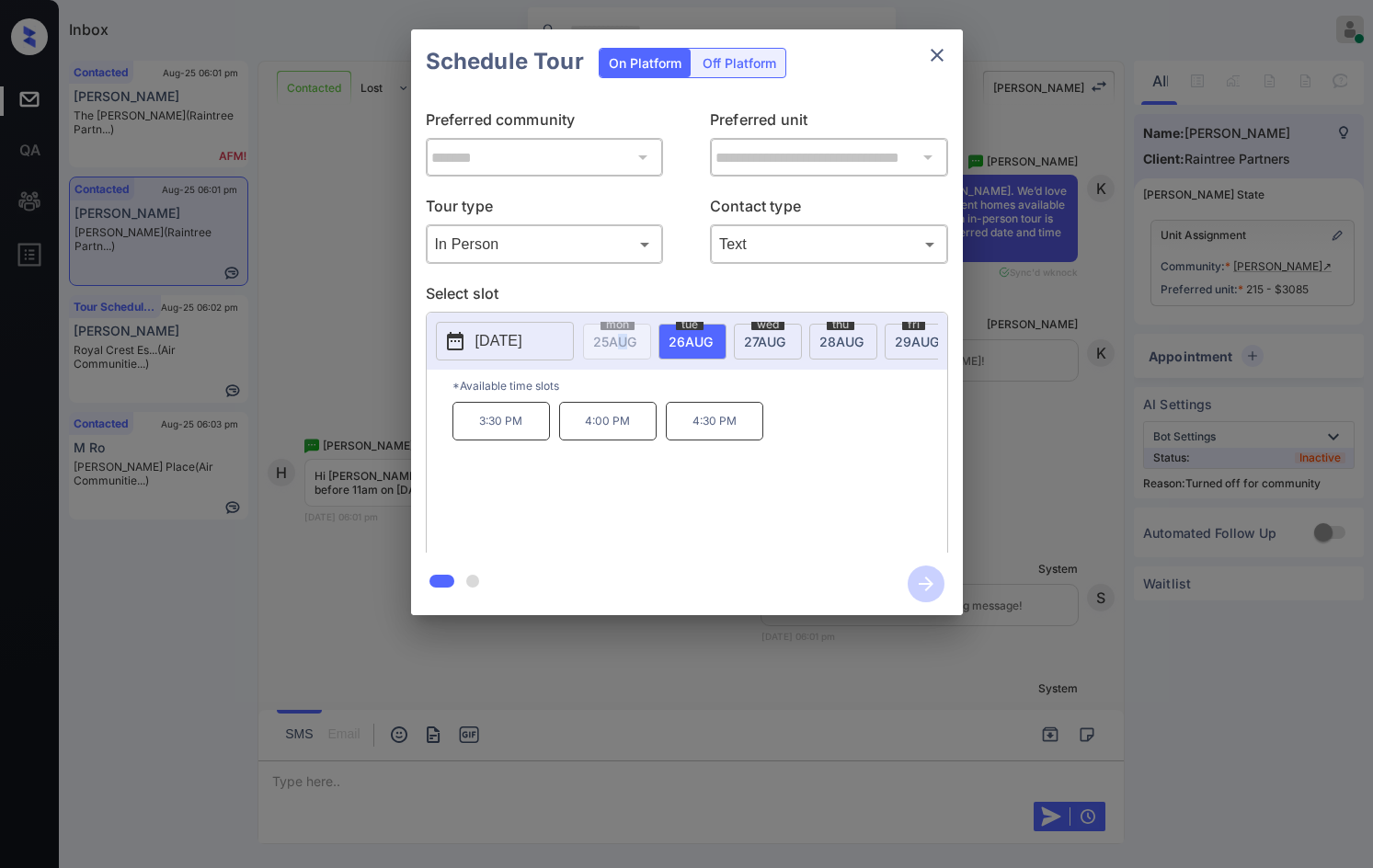
click at [623, 370] on div "[DATE] 25 AUG [DATE] [DATE] [DATE] [DATE] [DATE] [DATE] [DATE] [DATE] [DATE] [D…" at bounding box center [686, 341] width 520 height 57
click at [773, 342] on div "[DATE]" at bounding box center [802, 341] width 68 height 36
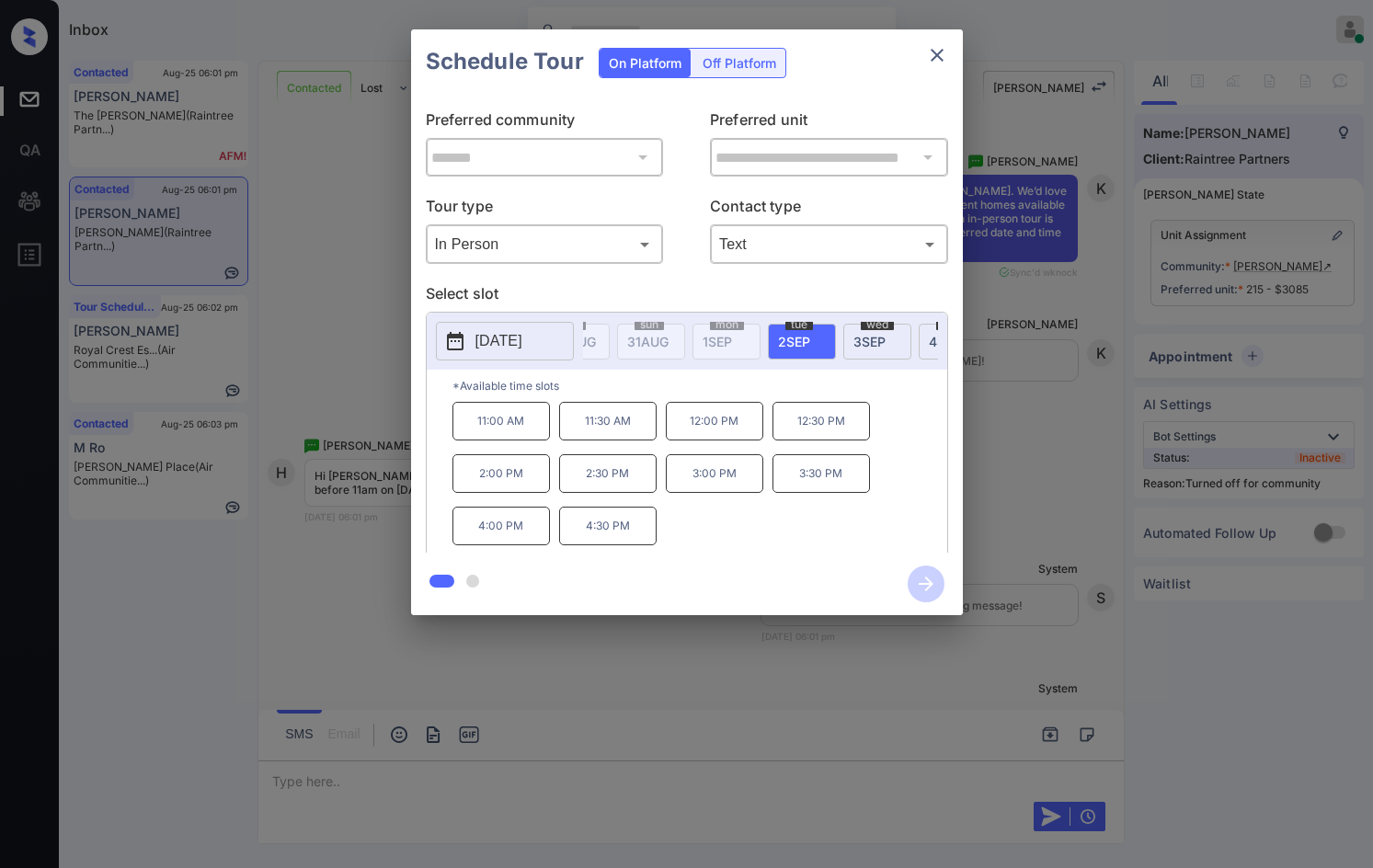
click at [353, 382] on div "**********" at bounding box center [686, 322] width 1373 height 645
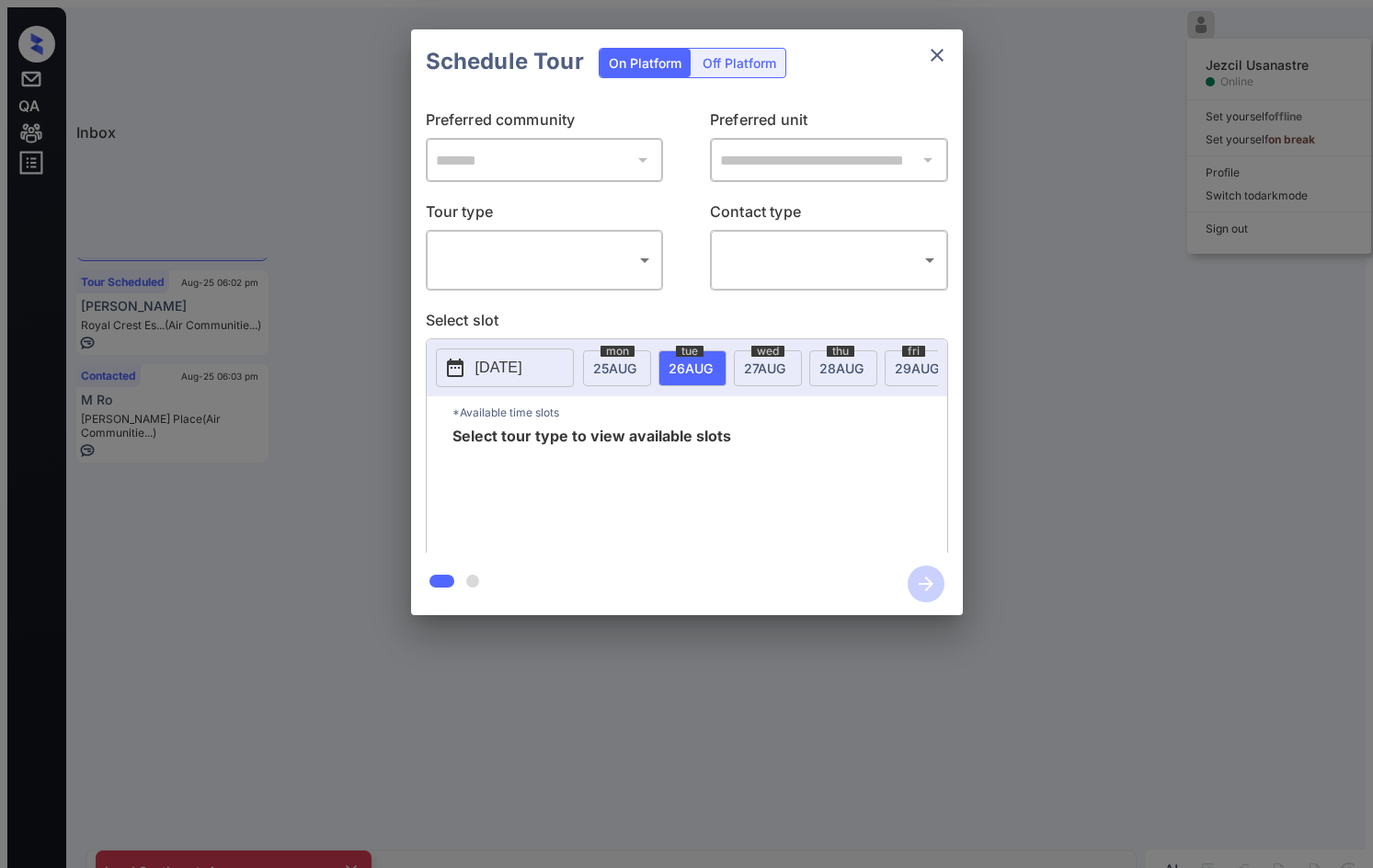
scroll to position [1077, 0]
click at [626, 255] on body "Inbox Jezcil Usanastre Online Set yourself offline Set yourself on break Profil…" at bounding box center [686, 442] width 1358 height 868
click at [631, 274] on li "In Person" at bounding box center [543, 287] width 236 height 33
type input "********"
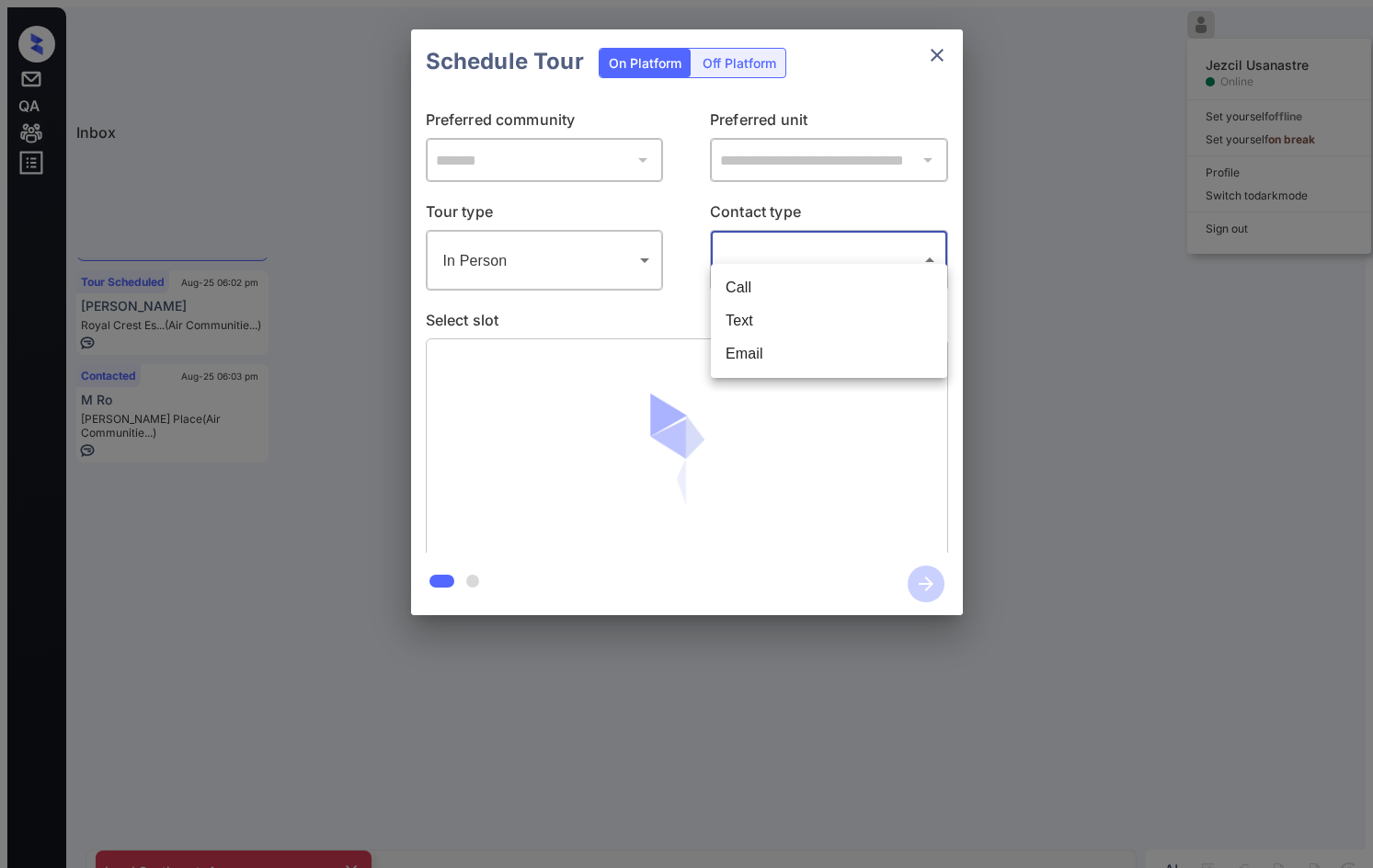
click at [828, 234] on body "Inbox Jezcil Usanastre Online Set yourself offline Set yourself on break Profil…" at bounding box center [686, 442] width 1358 height 868
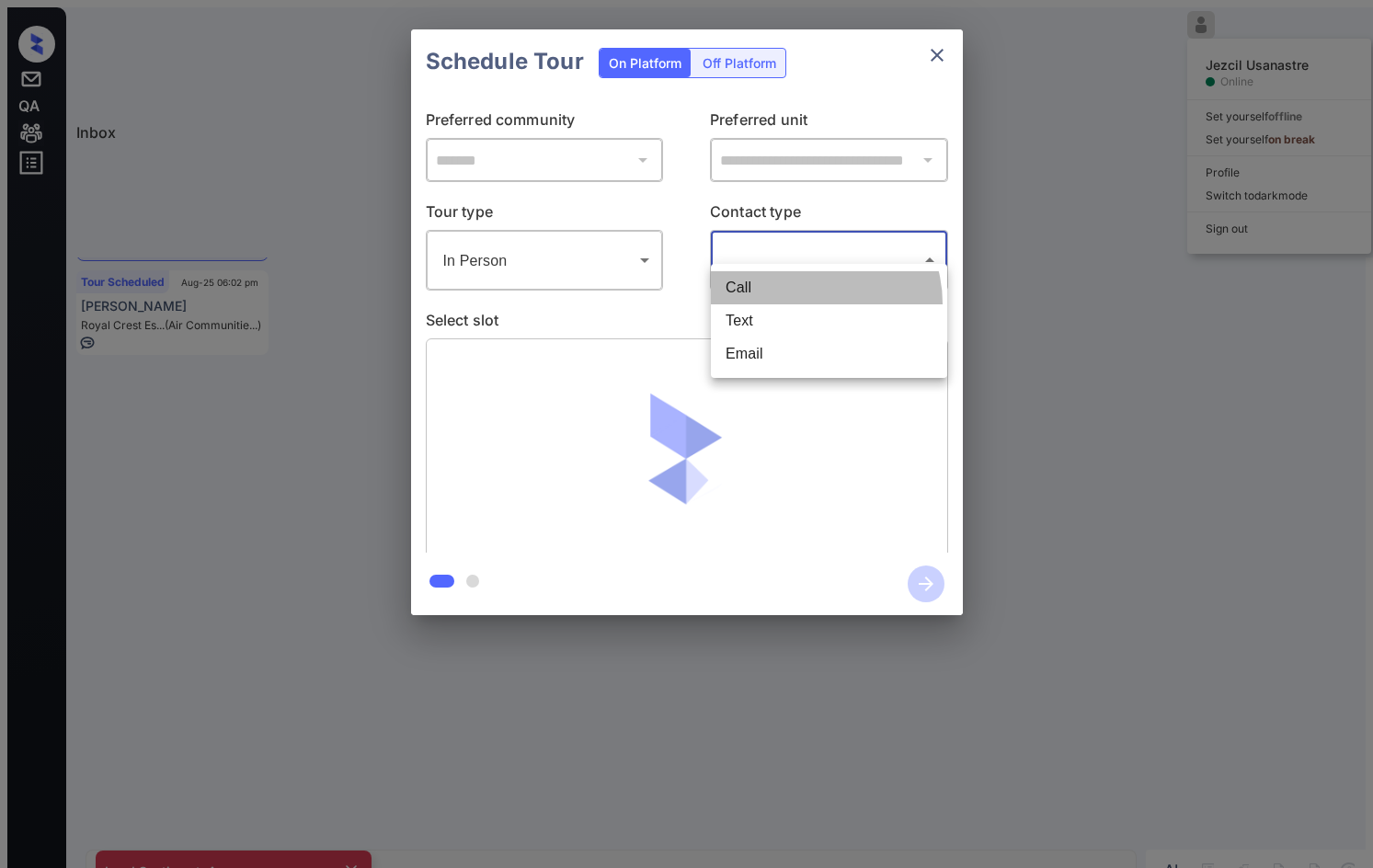
click at [812, 301] on li "Call" at bounding box center [828, 287] width 236 height 33
click at [813, 250] on body "Inbox Jezcil Usanastre Online Set yourself offline Set yourself on break Profil…" at bounding box center [686, 442] width 1358 height 868
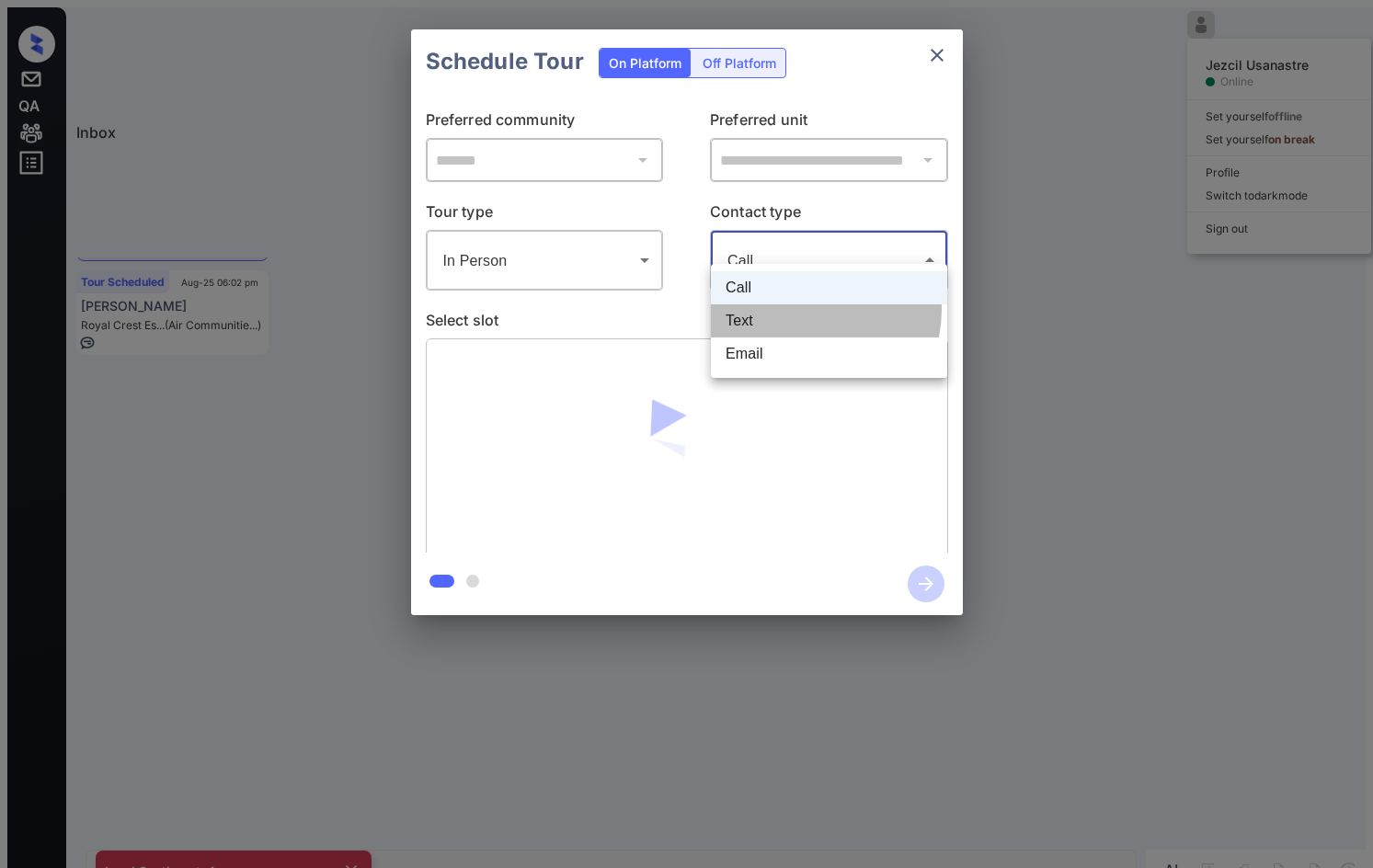
click at [812, 307] on li "Text" at bounding box center [828, 320] width 236 height 33
type input "****"
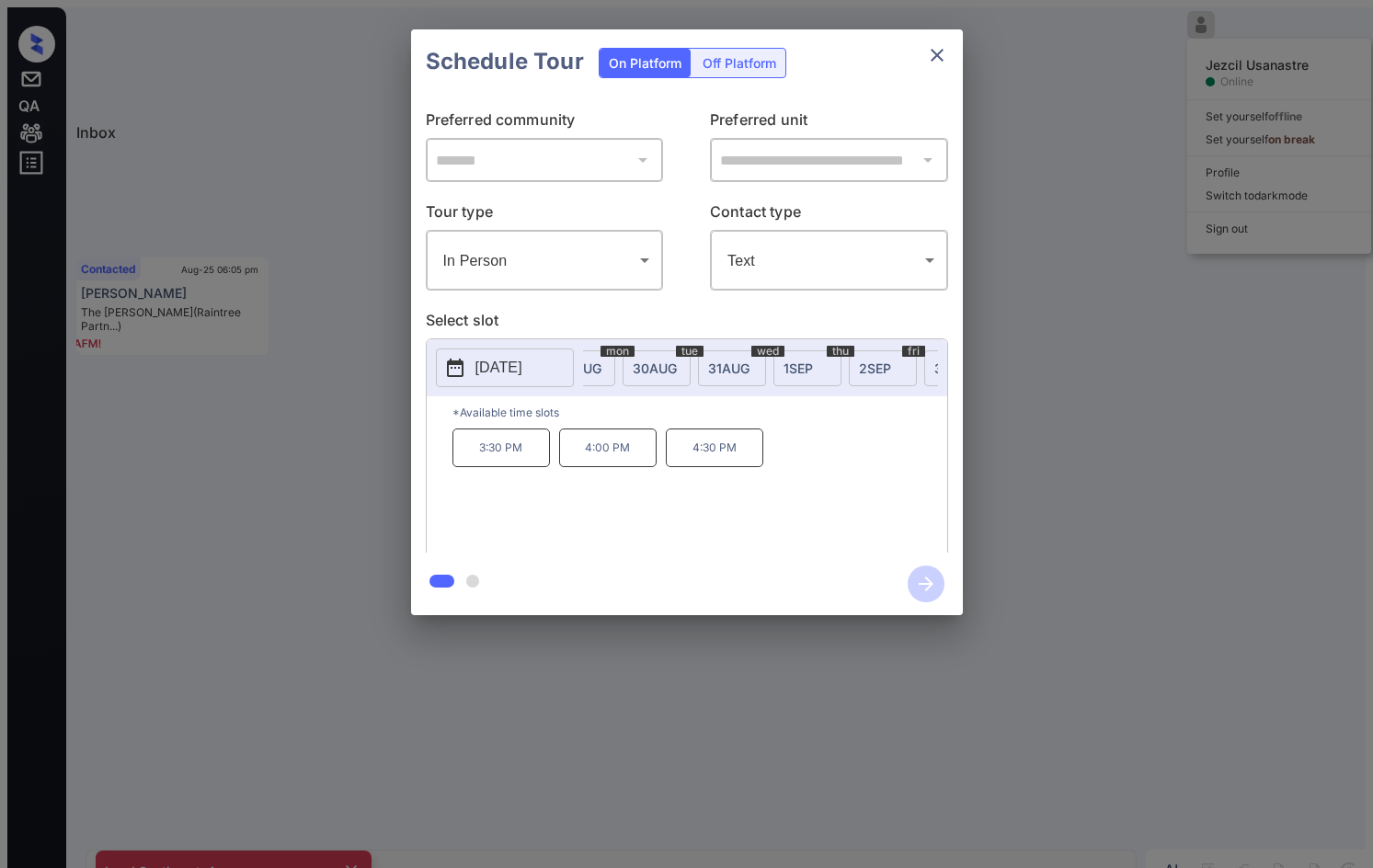
scroll to position [0, 419]
click at [800, 360] on span "[DATE]" at bounding box center [793, 368] width 32 height 16
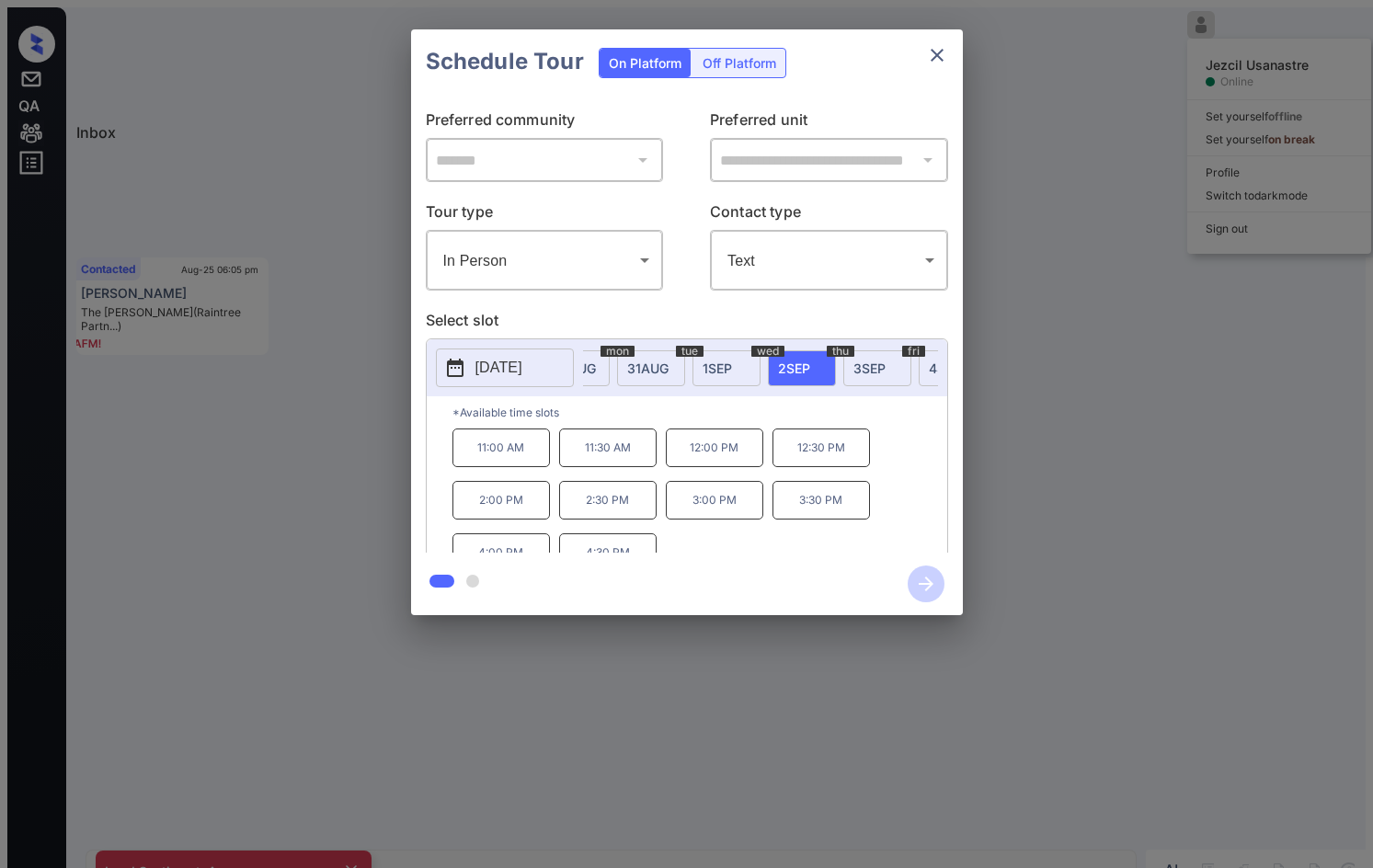
click at [540, 428] on p "11:00 AM" at bounding box center [501, 448] width 97 height 39
click at [921, 585] on icon "button" at bounding box center [926, 584] width 37 height 37
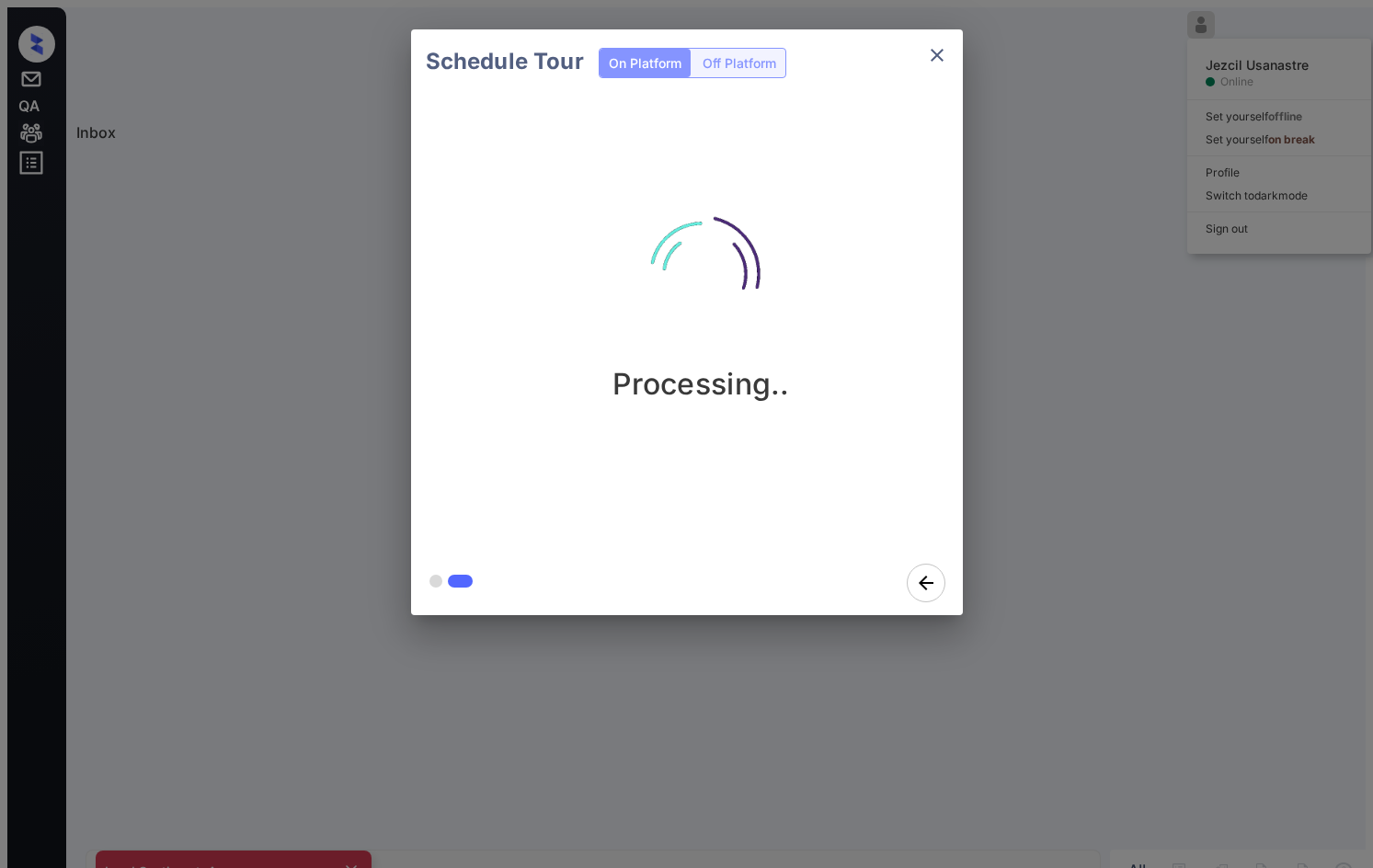
scroll to position [1672, 0]
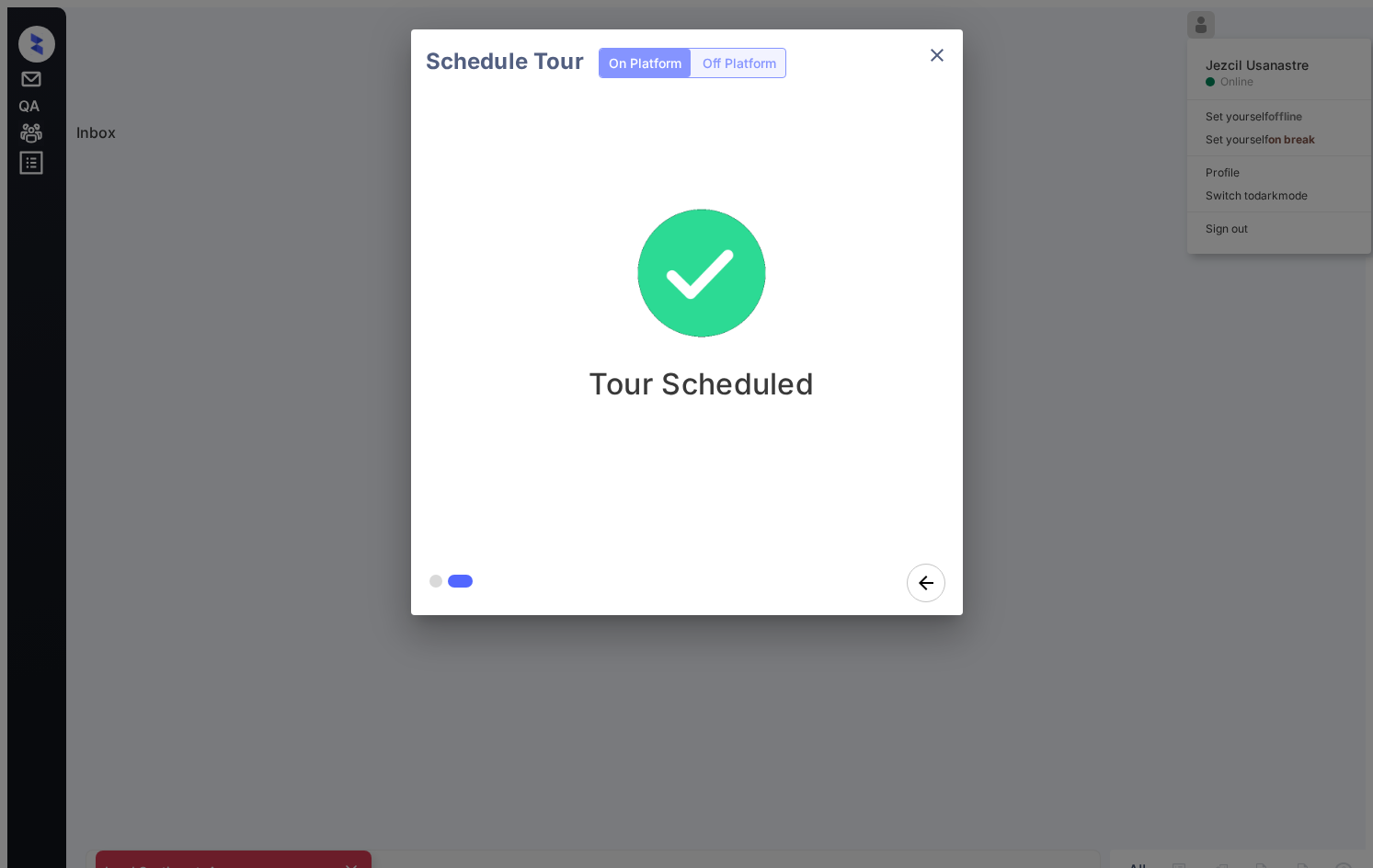
click at [999, 514] on div "Schedule Tour On Platform Off Platform Tour Scheduled" at bounding box center [686, 322] width 1373 height 645
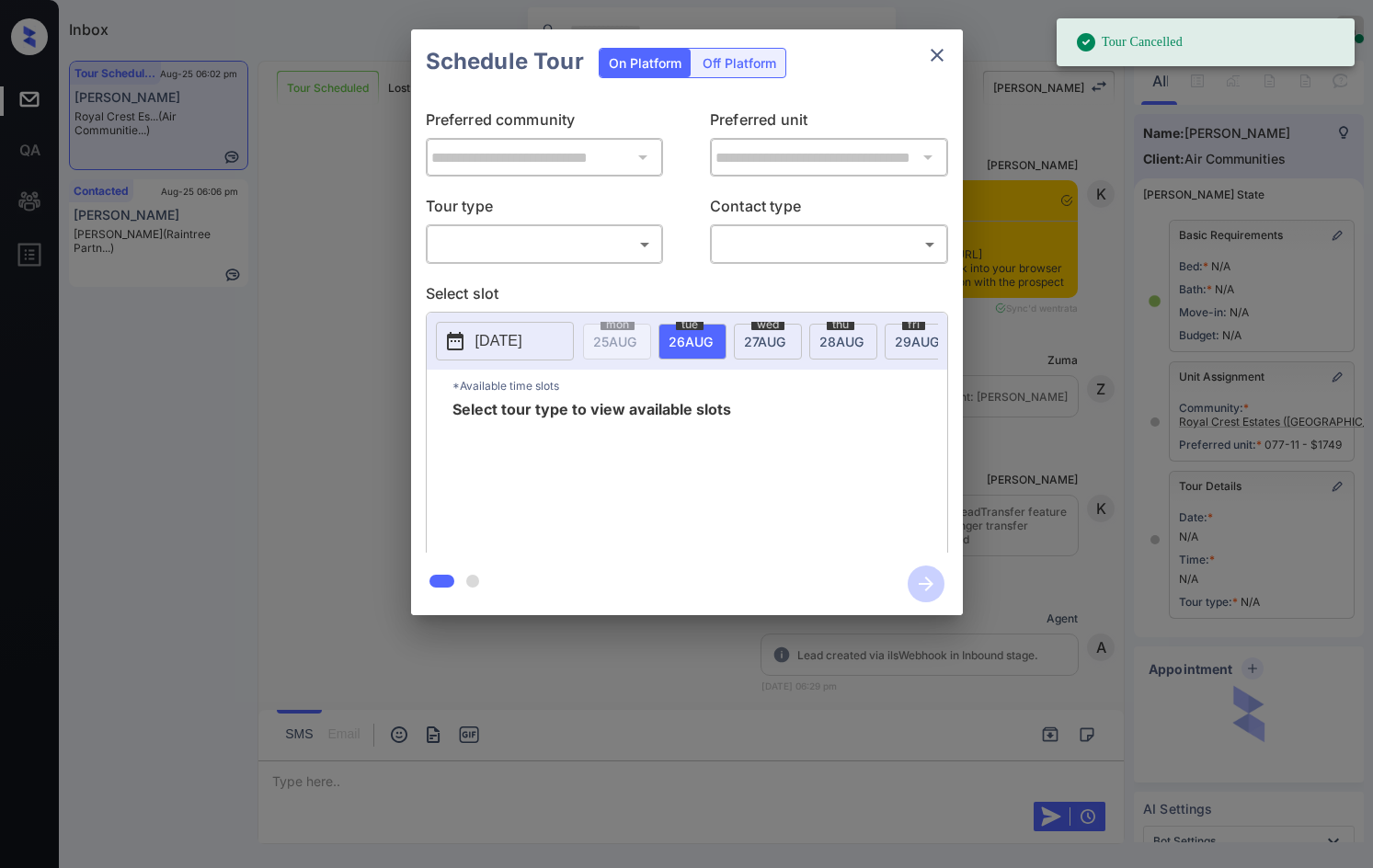
scroll to position [10135, 0]
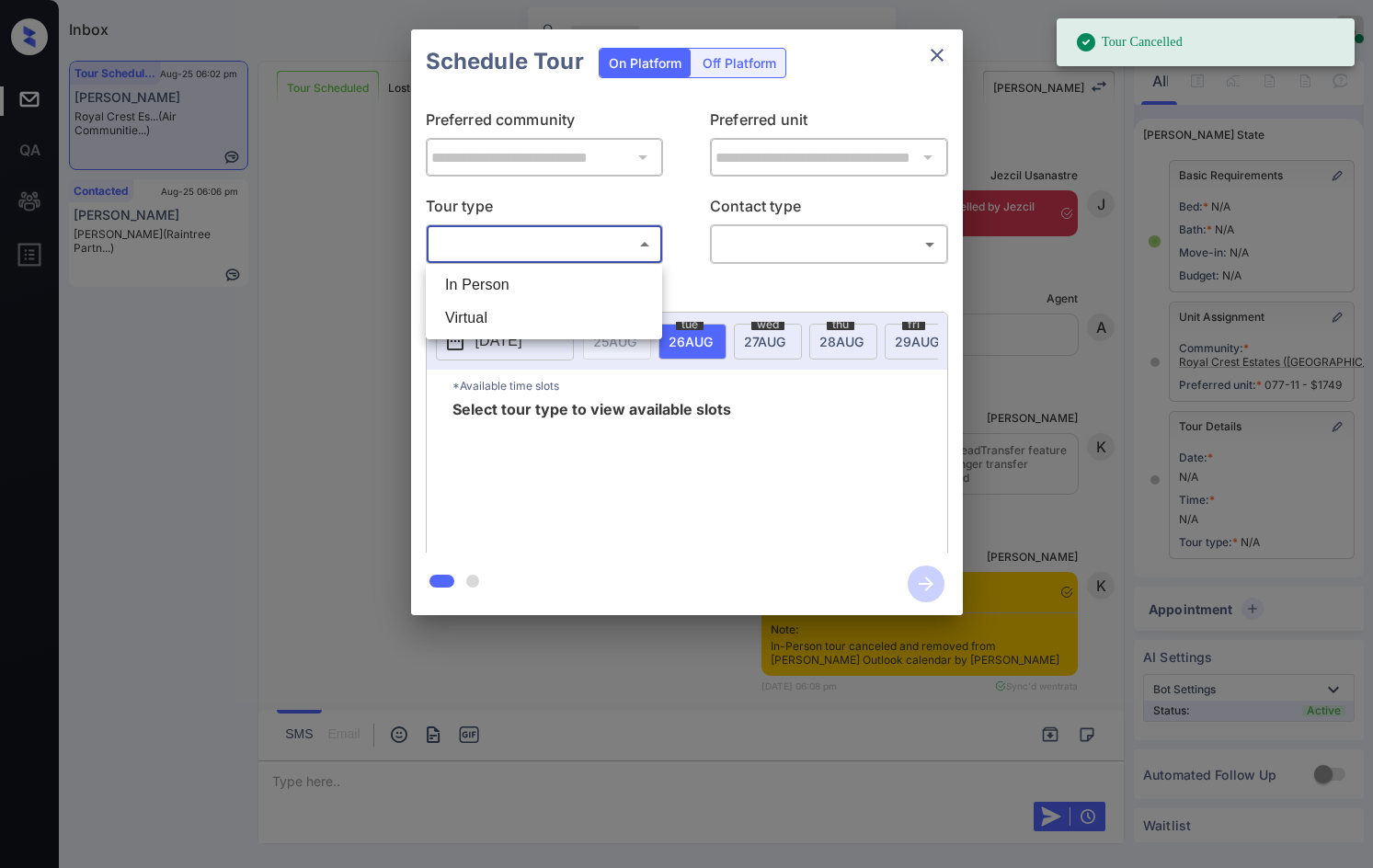
click at [452, 241] on body "Tour Cancelled Inbox Jezcil Usanastre Online Set yourself offline Set yourself …" at bounding box center [686, 434] width 1373 height 868
click at [482, 288] on li "In Person" at bounding box center [544, 284] width 227 height 33
type input "********"
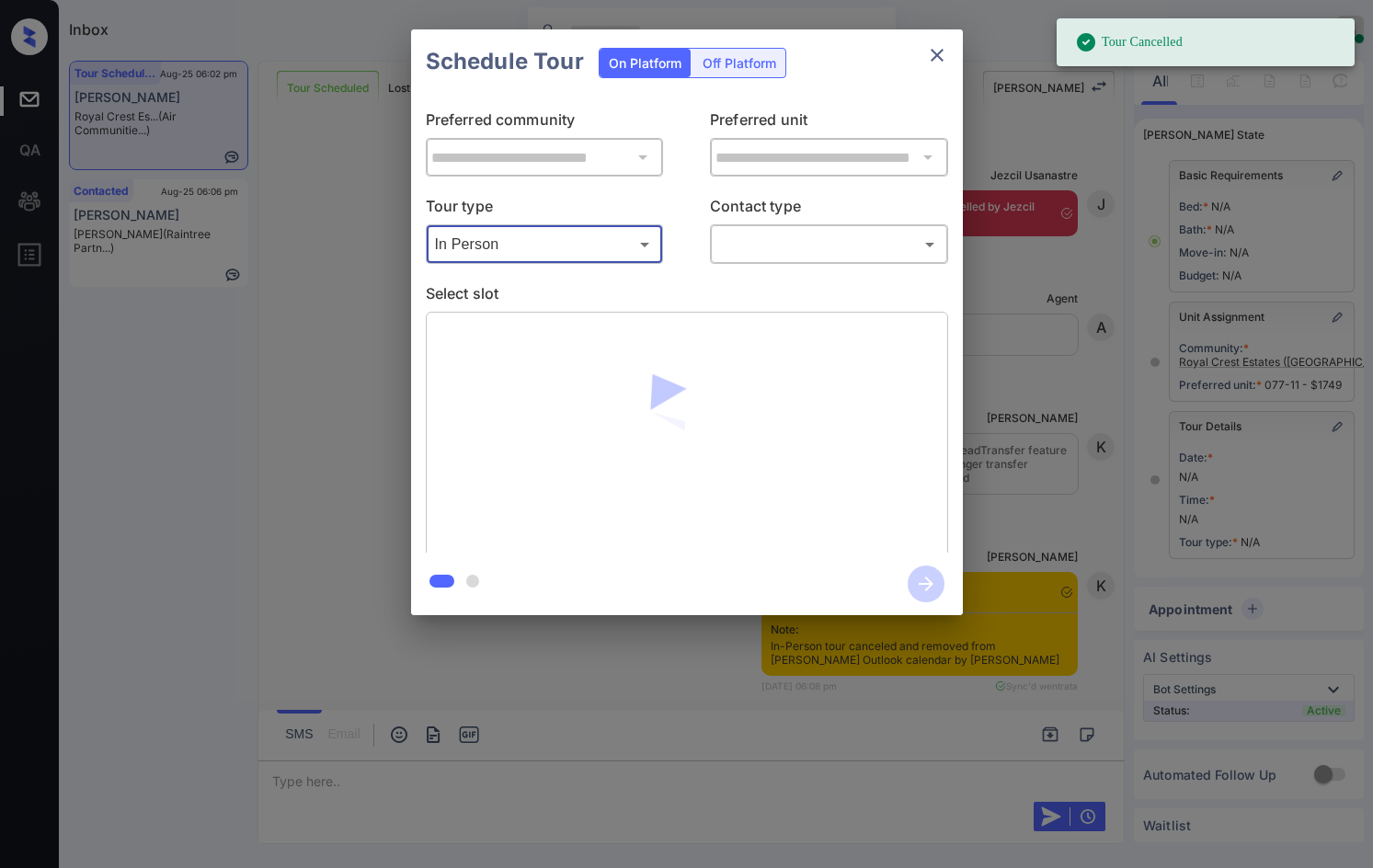
click at [754, 268] on div "**********" at bounding box center [686, 323] width 552 height 459
click at [759, 244] on body "Tour Cancelled Inbox Jezcil Usanastre Online Set yourself offline Set yourself …" at bounding box center [686, 434] width 1373 height 868
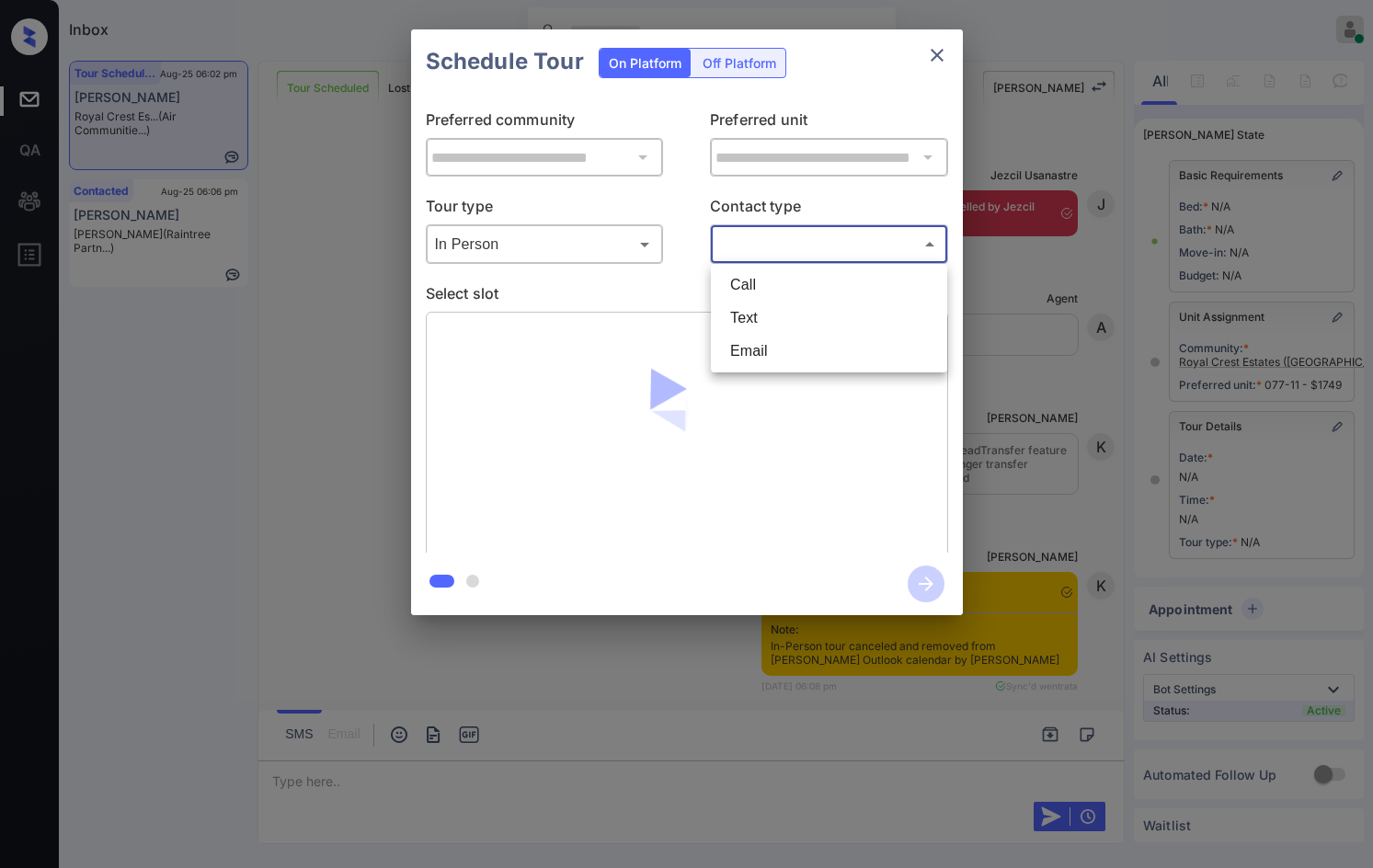
drag, startPoint x: 765, startPoint y: 325, endPoint x: 771, endPoint y: 355, distance: 30.6
click at [771, 355] on ul "Call Text Email" at bounding box center [828, 318] width 236 height 109
click at [769, 355] on li "Email" at bounding box center [829, 351] width 227 height 33
type input "*****"
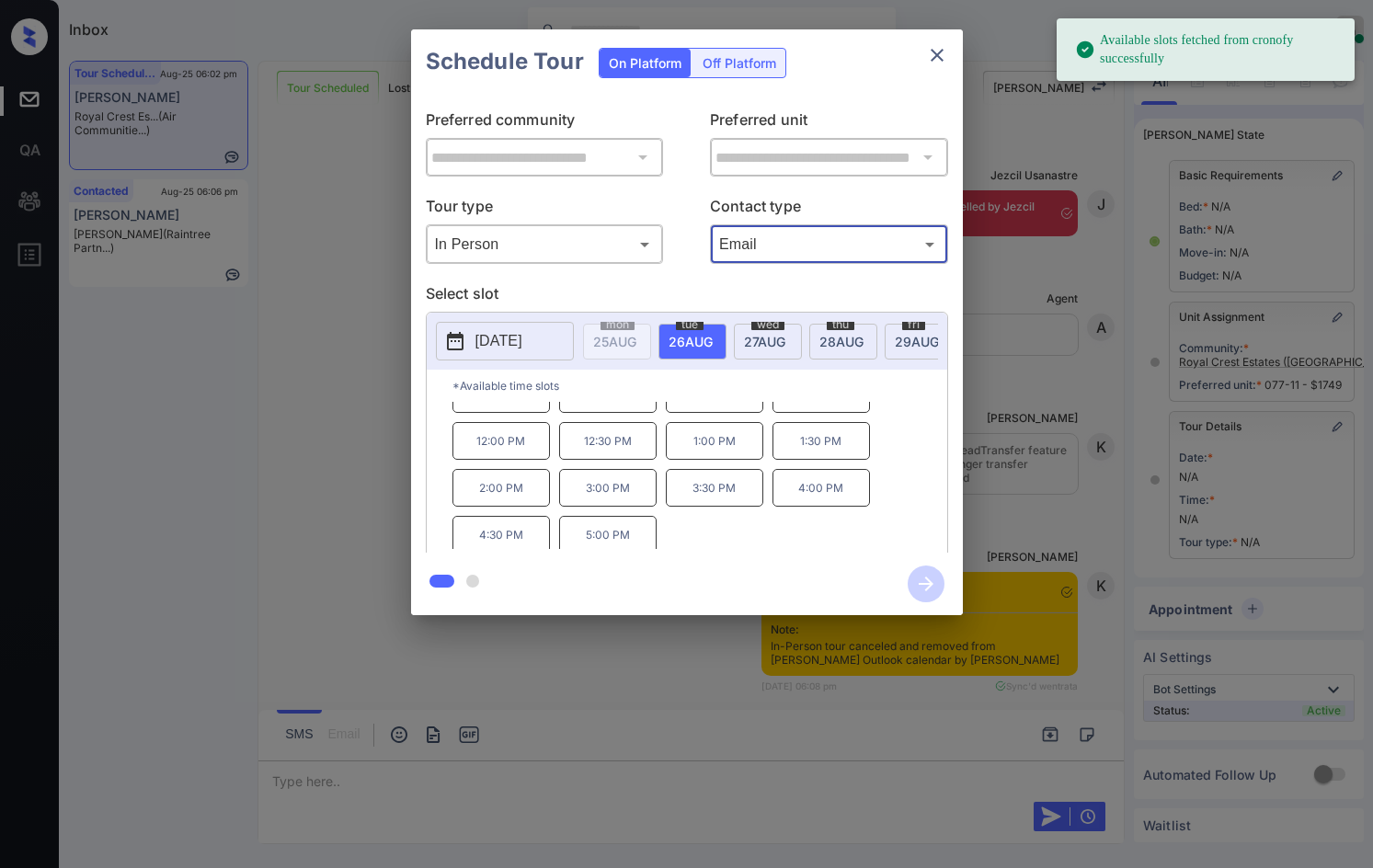
scroll to position [31, 0]
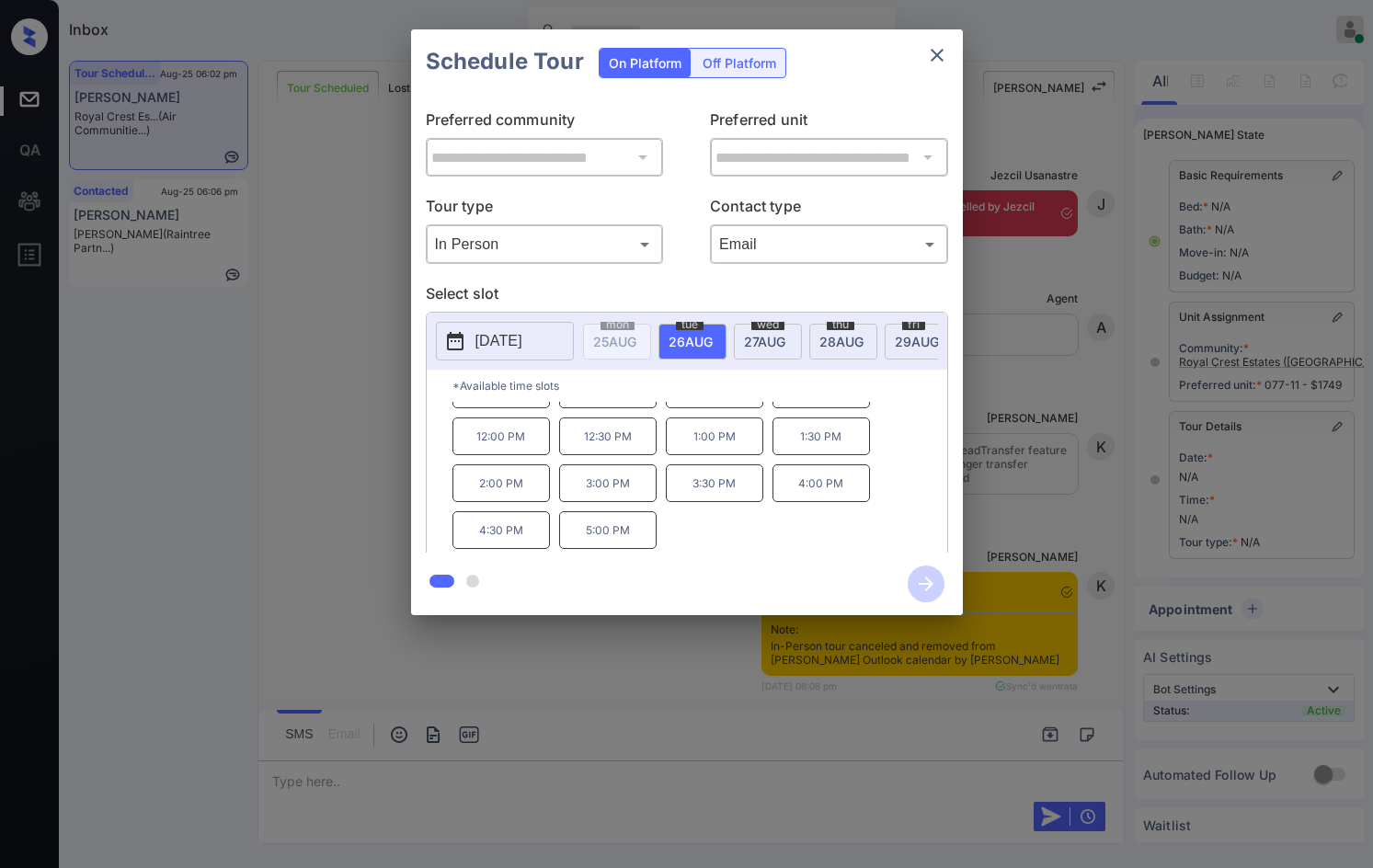
click at [336, 479] on div "**********" at bounding box center [686, 322] width 1373 height 645
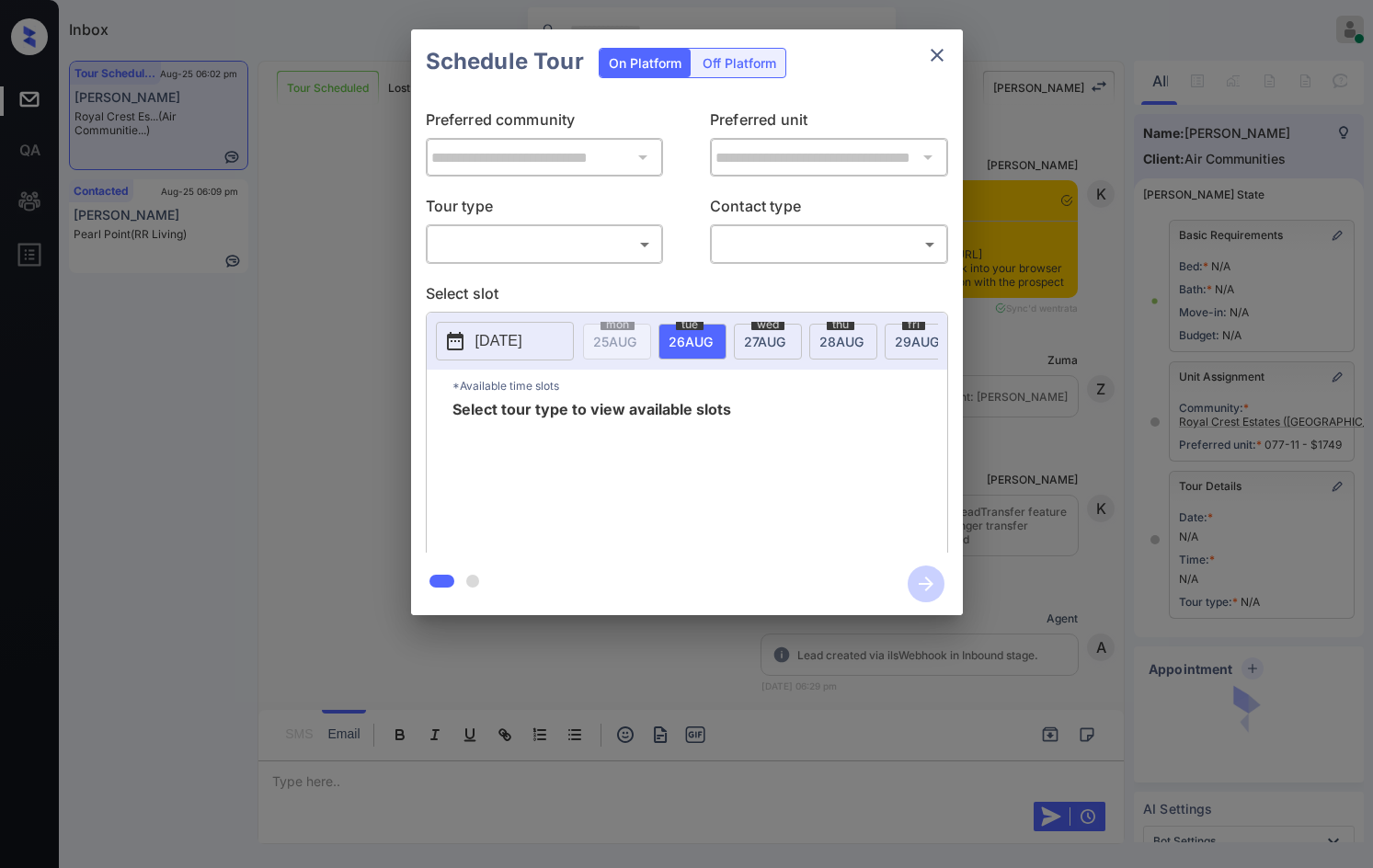
scroll to position [9308, 0]
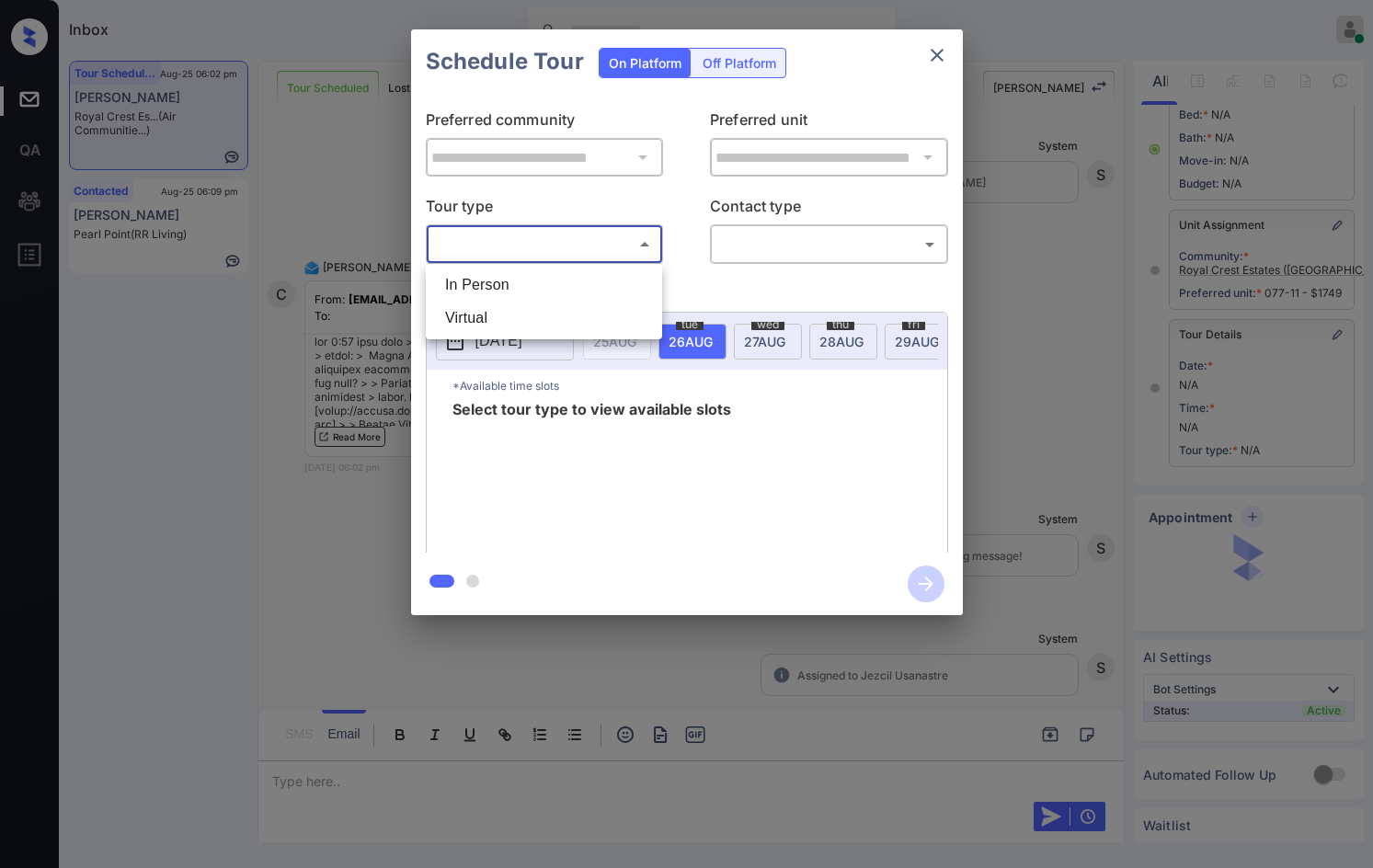
click at [528, 251] on body "Inbox Jezcil Usanastre Online Set yourself offline Set yourself on break Profil…" at bounding box center [686, 434] width 1373 height 868
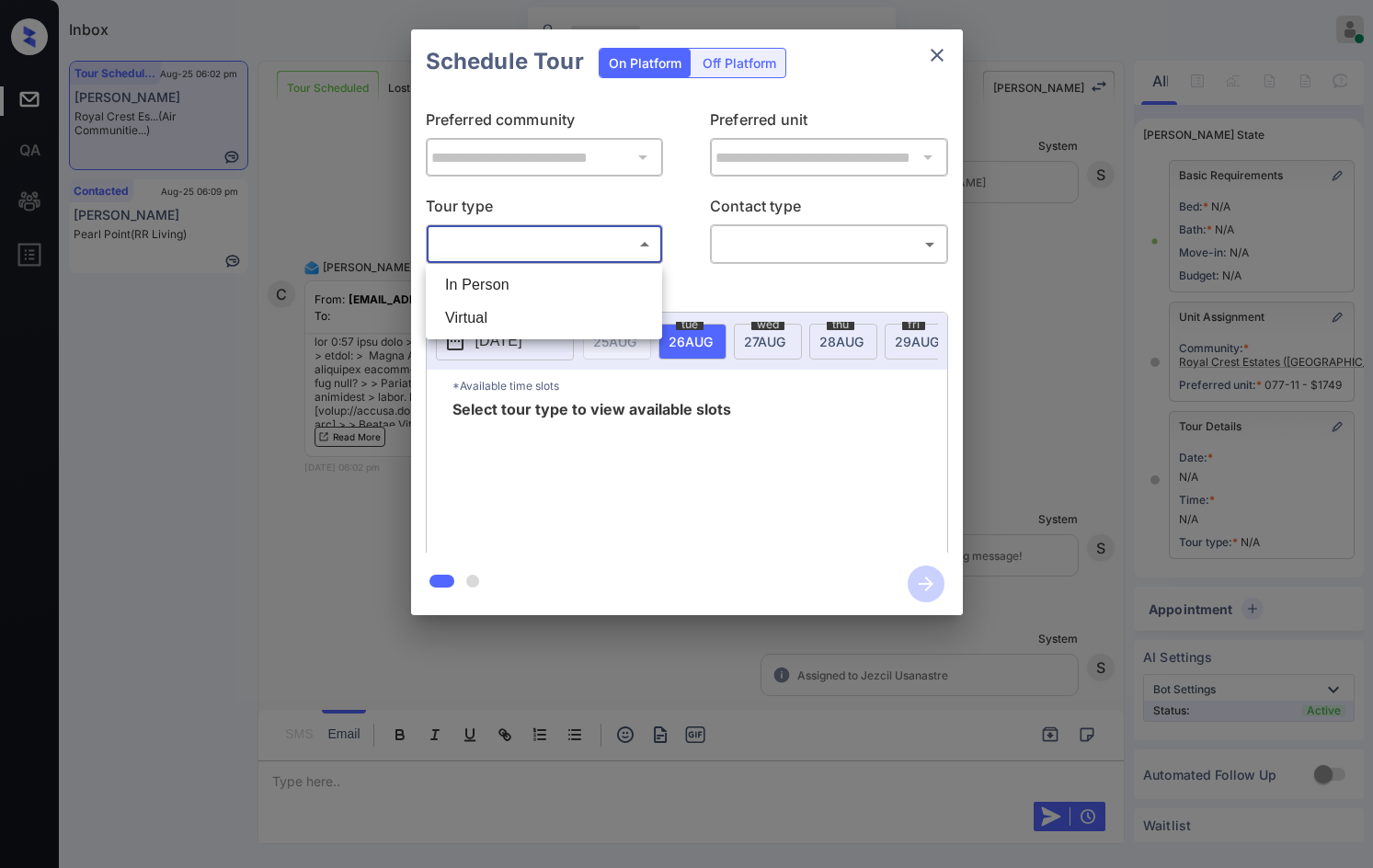
click at [525, 279] on li "In Person" at bounding box center [544, 284] width 227 height 33
type input "********"
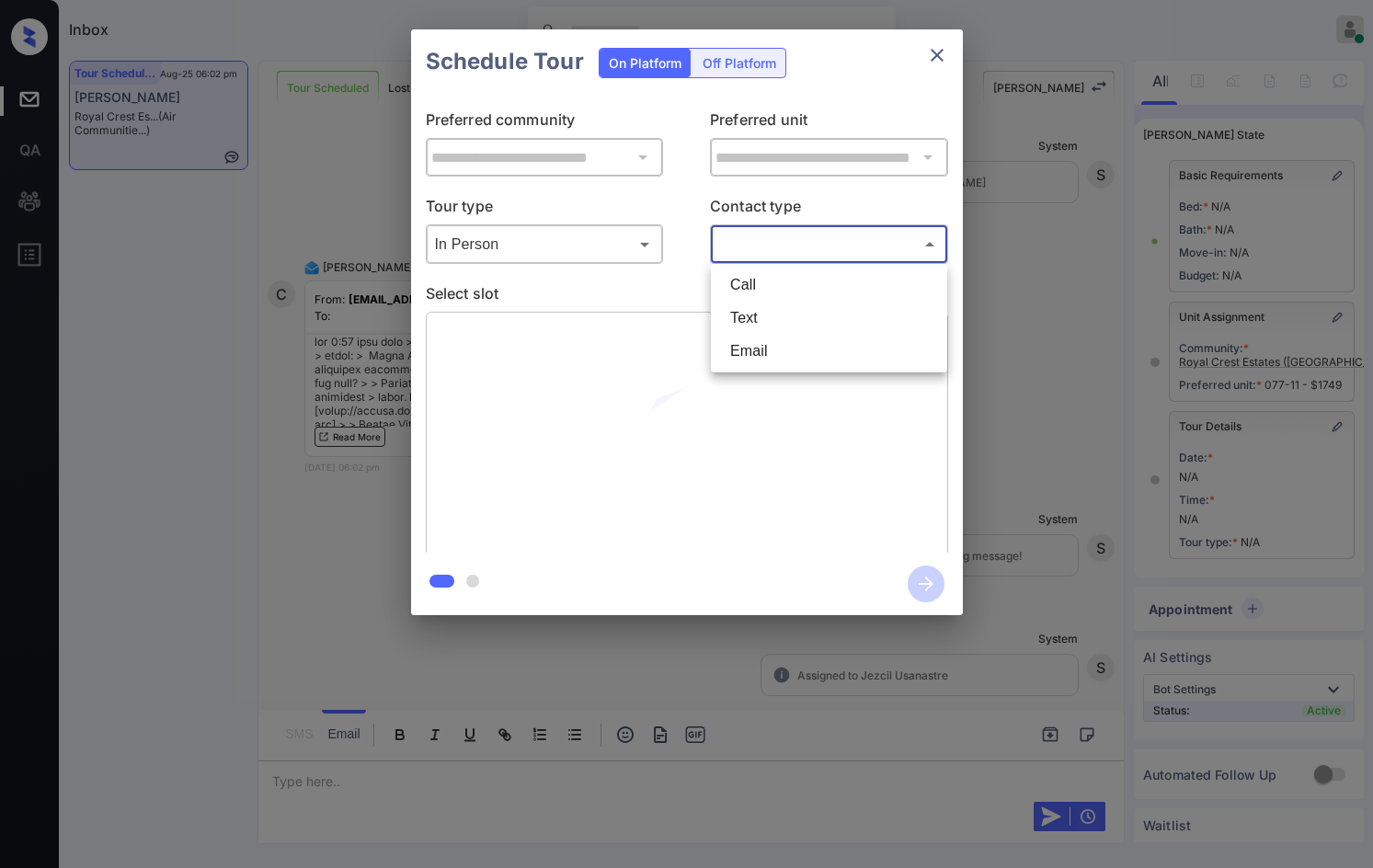
click at [752, 231] on body "Inbox Jezcil Usanastre Online Set yourself offline Set yourself on break Profil…" at bounding box center [686, 434] width 1373 height 868
click at [777, 342] on li "Email" at bounding box center [829, 351] width 227 height 33
type input "*****"
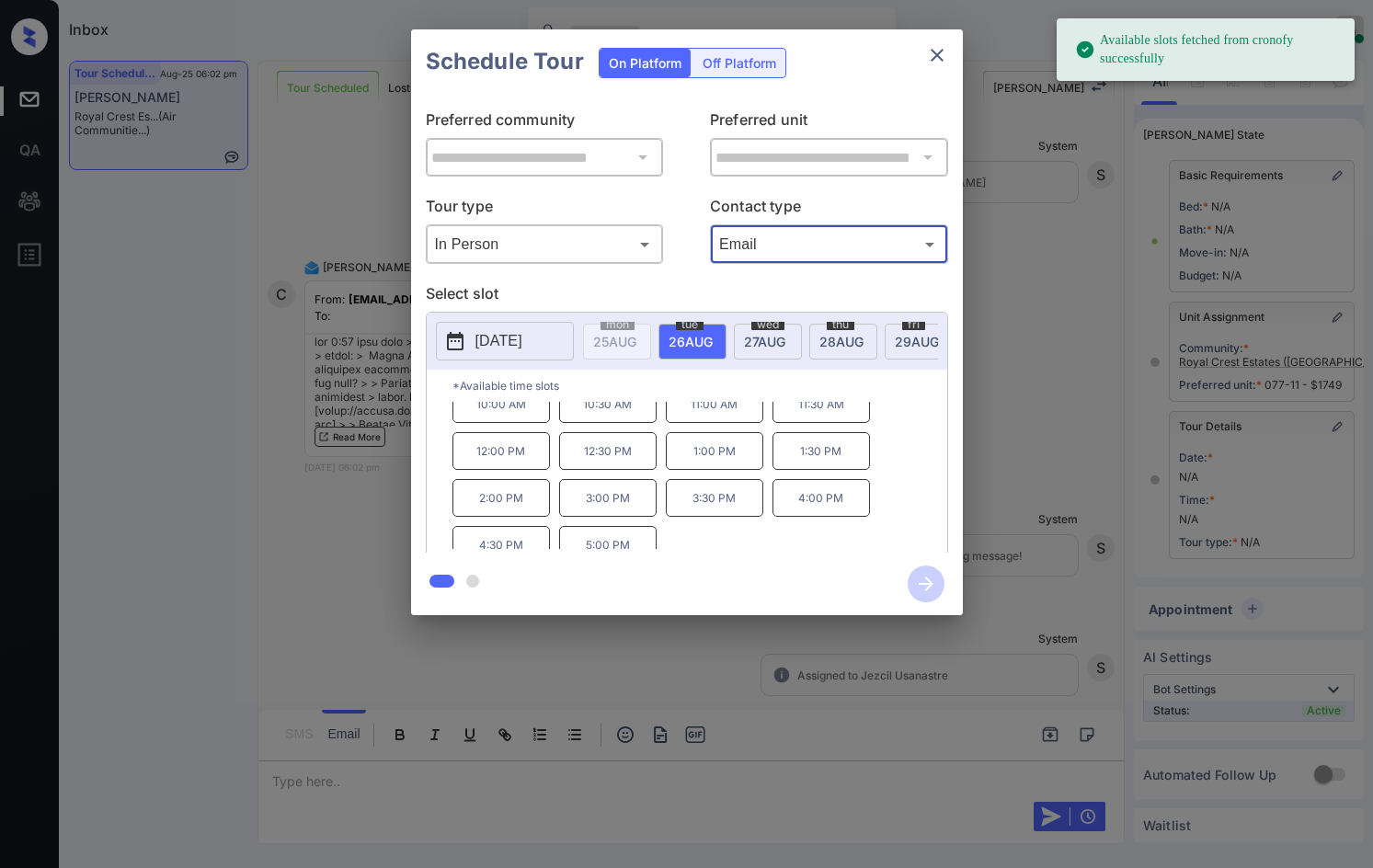
scroll to position [31, 0]
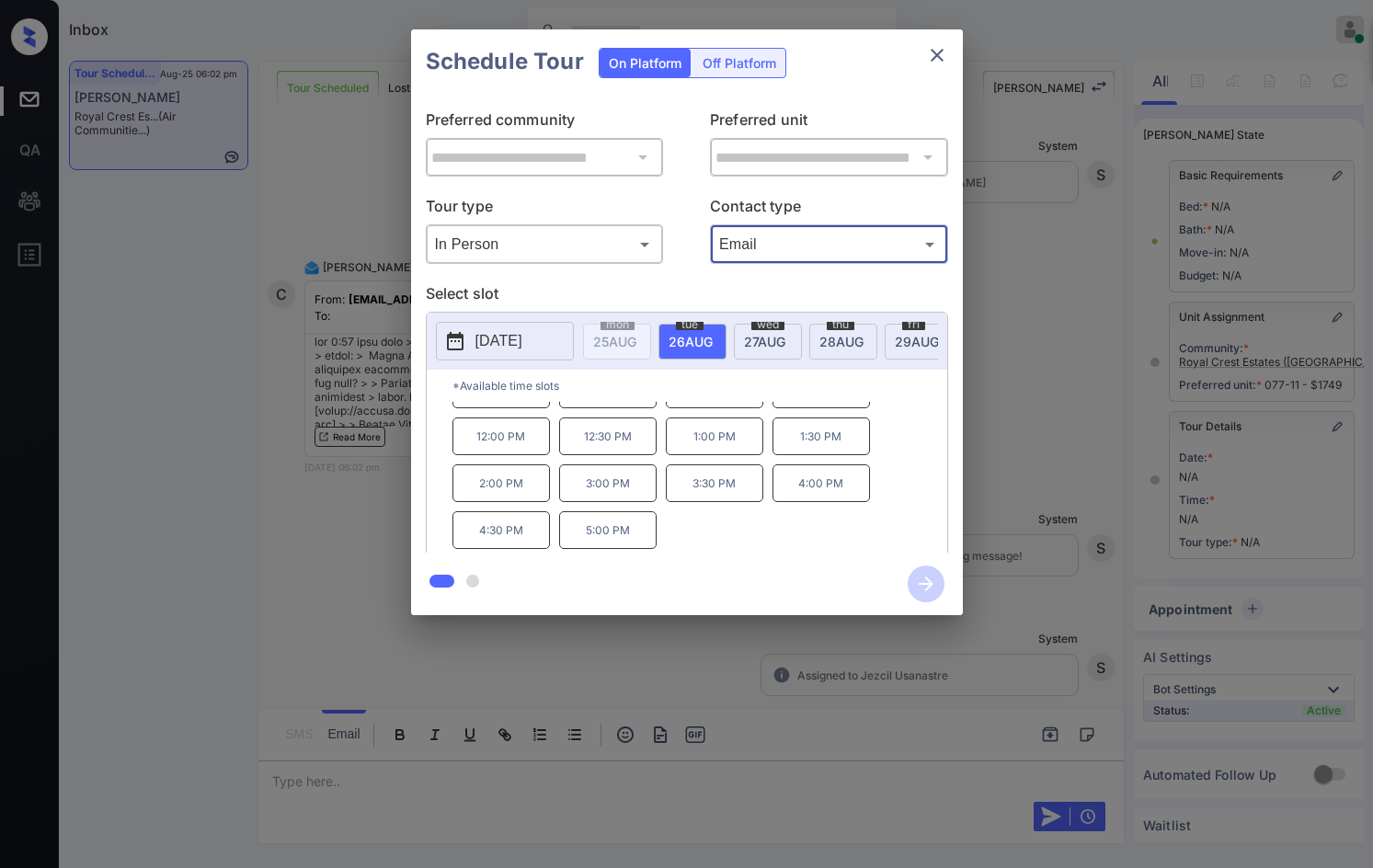
click at [499, 540] on p "4:30 PM" at bounding box center [501, 529] width 97 height 38
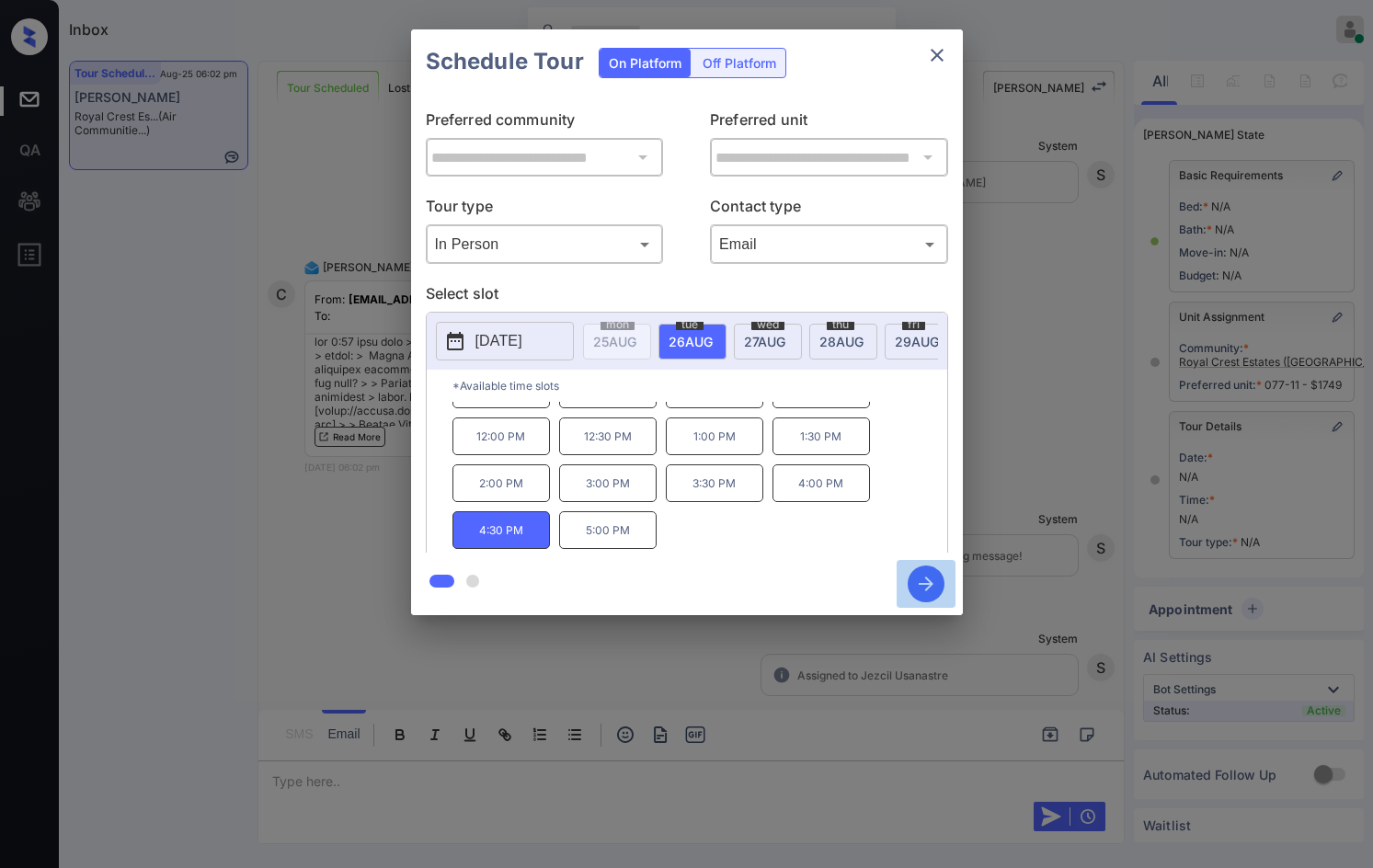
click at [922, 579] on icon "button" at bounding box center [926, 584] width 37 height 37
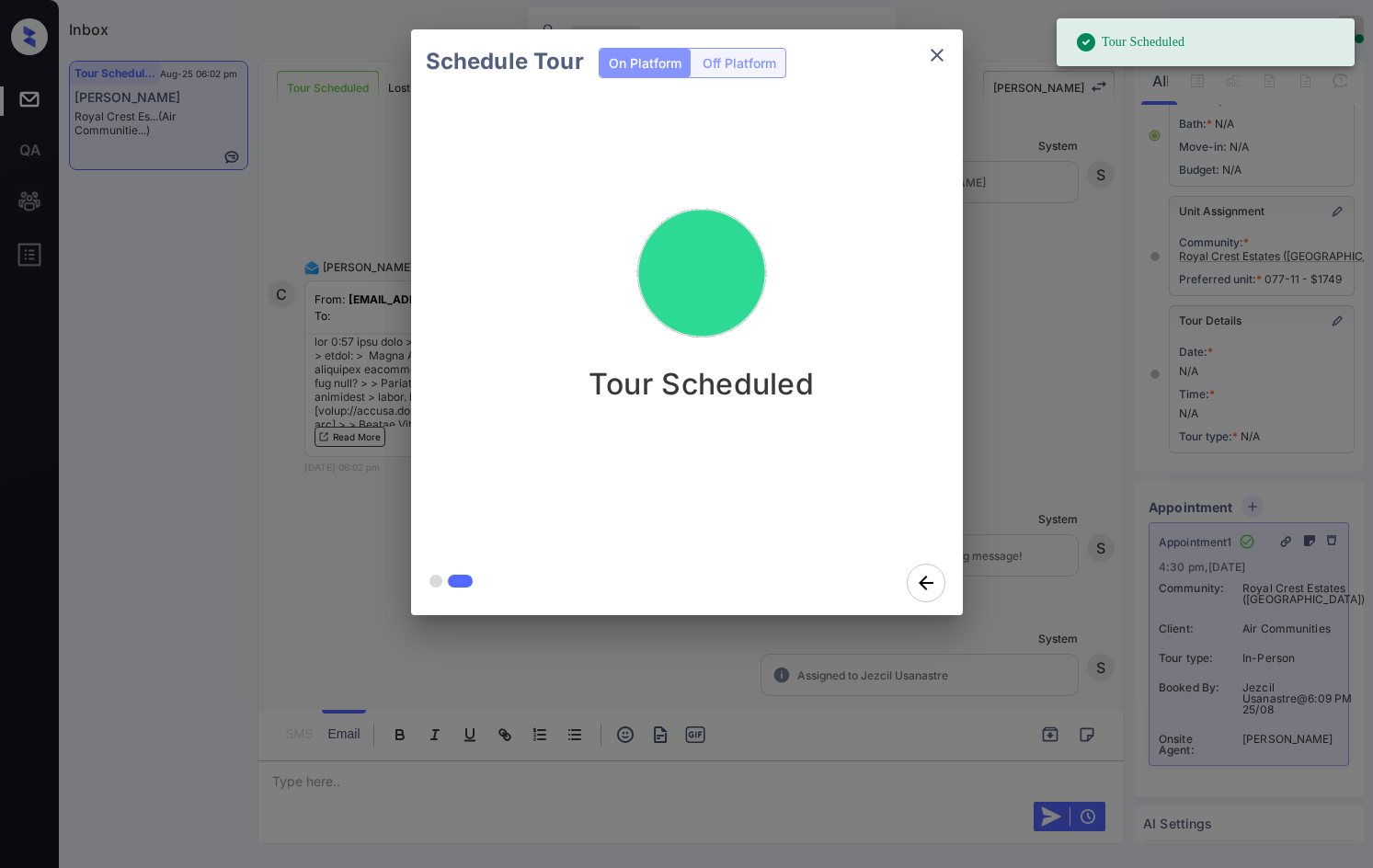
scroll to position [276, 0]
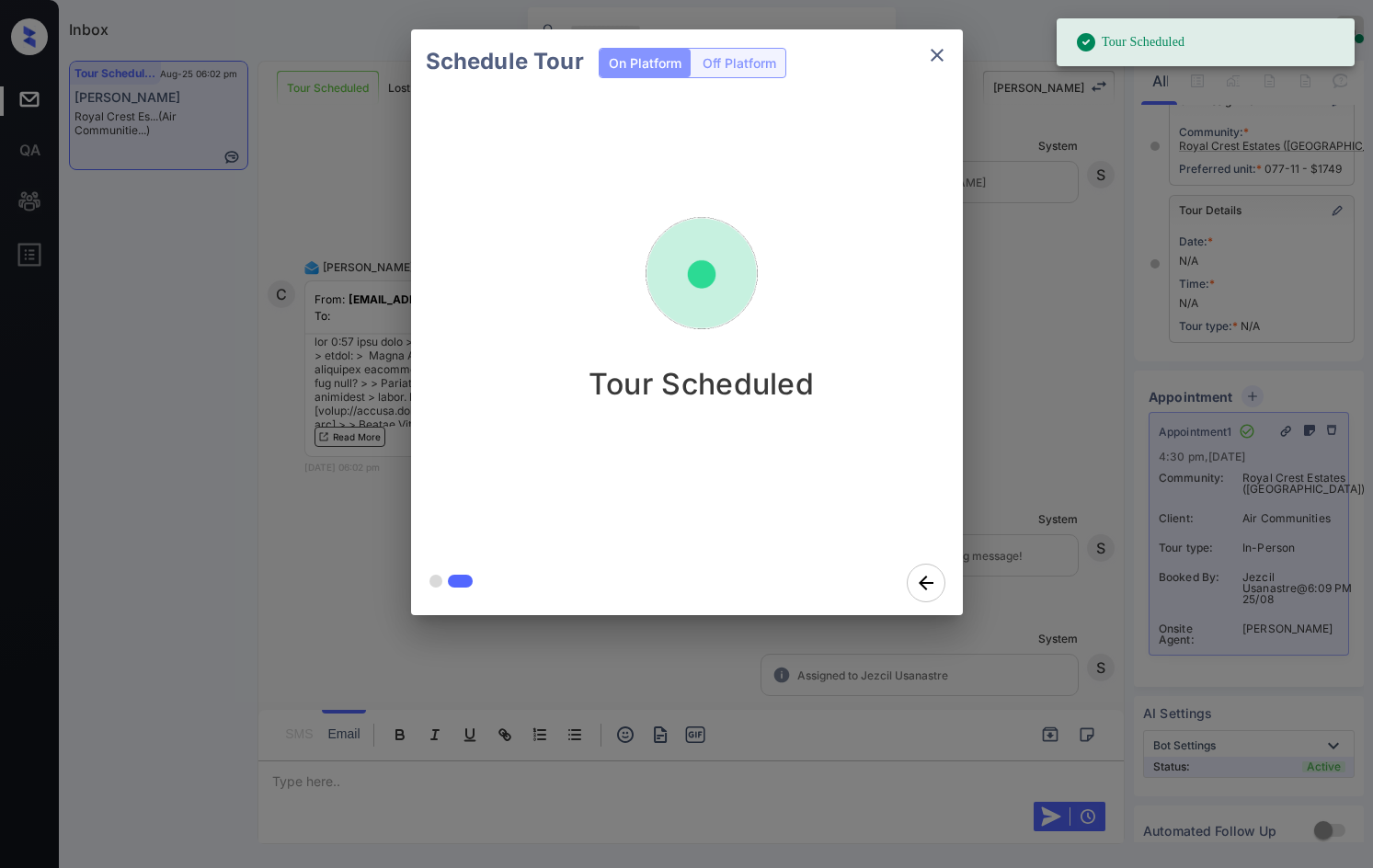
click at [1109, 371] on div "Schedule Tour On Platform Off Platform Tour Scheduled" at bounding box center [686, 322] width 1373 height 645
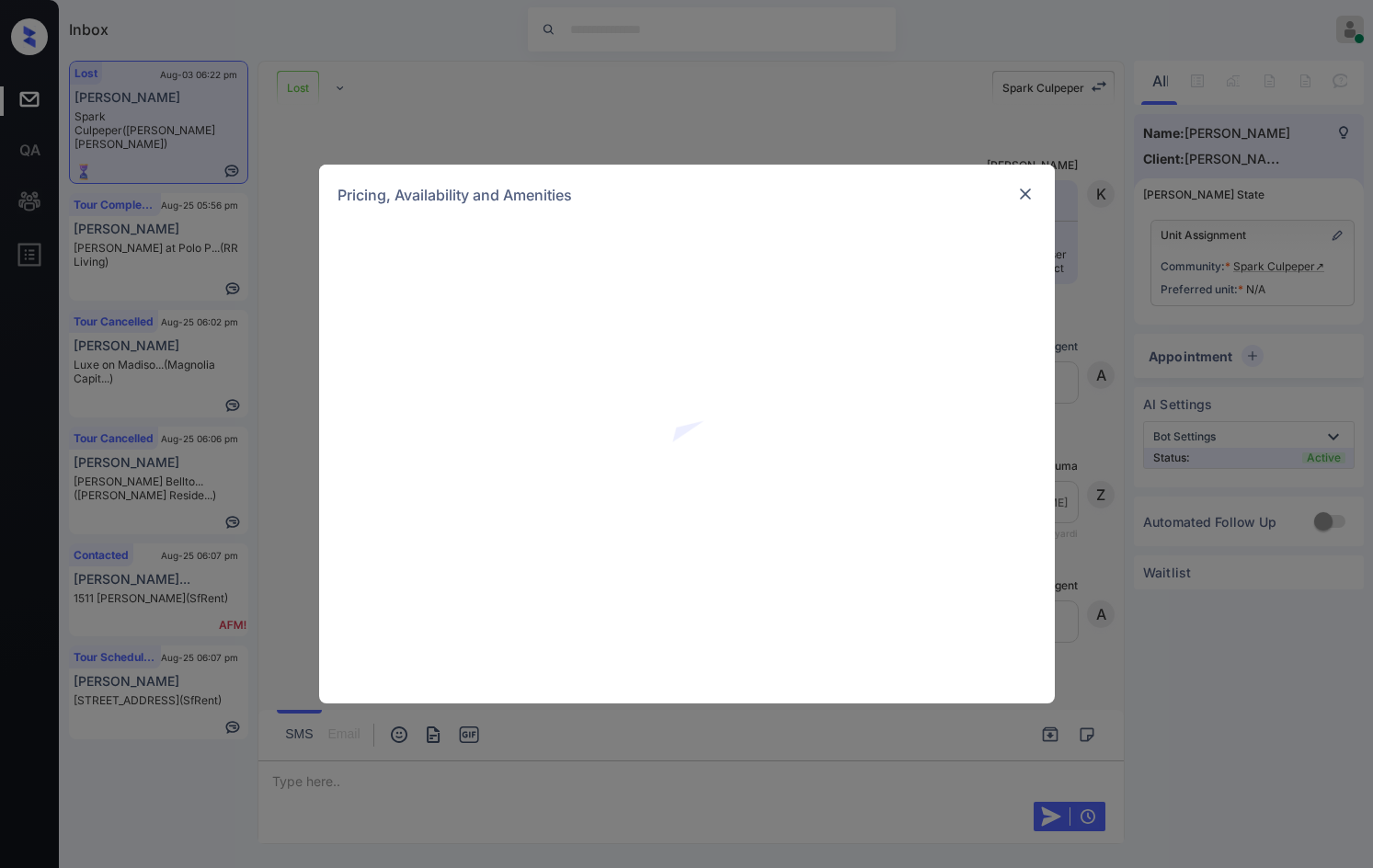
scroll to position [6654, 0]
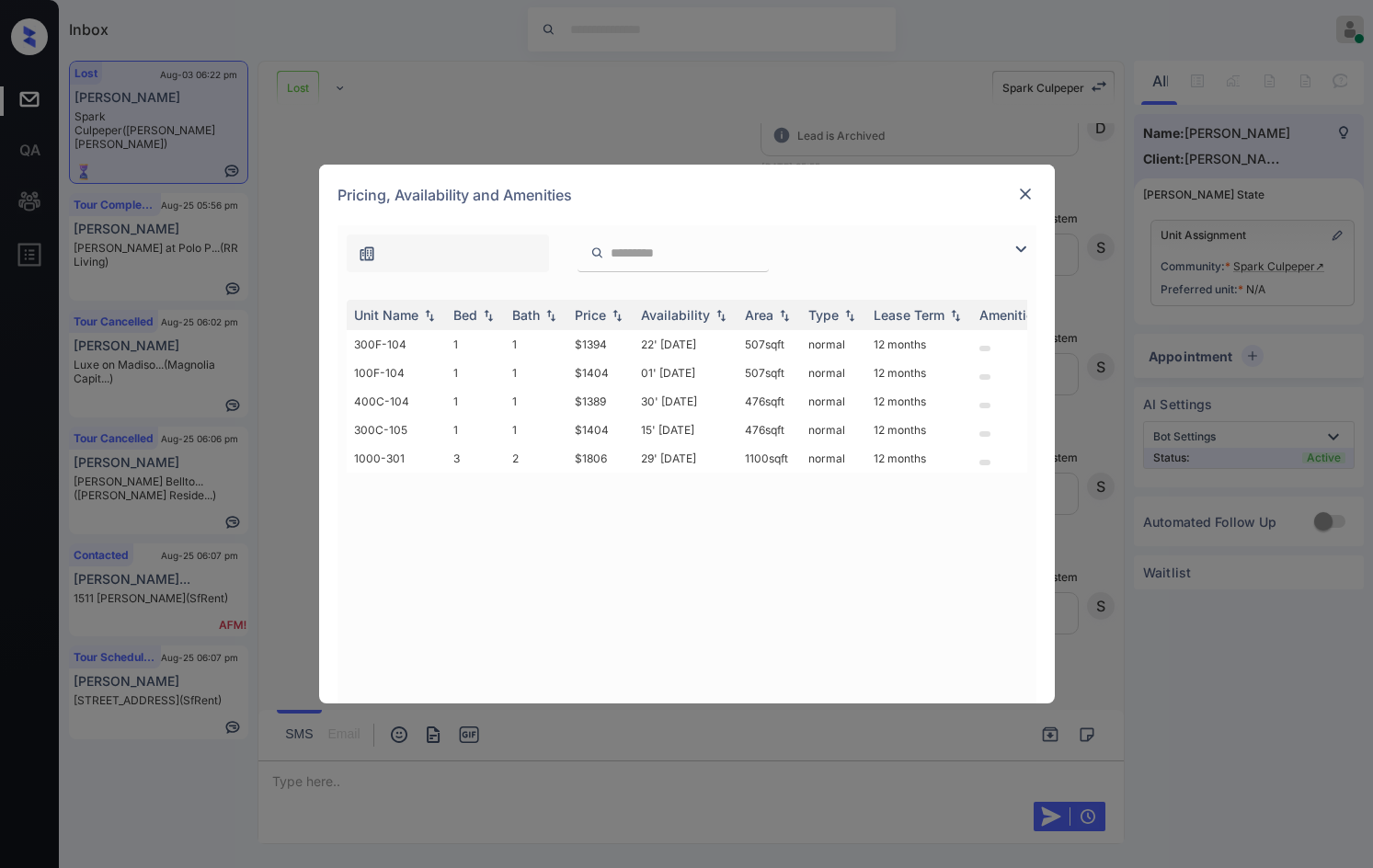
click at [1019, 201] on img at bounding box center [1024, 193] width 18 height 18
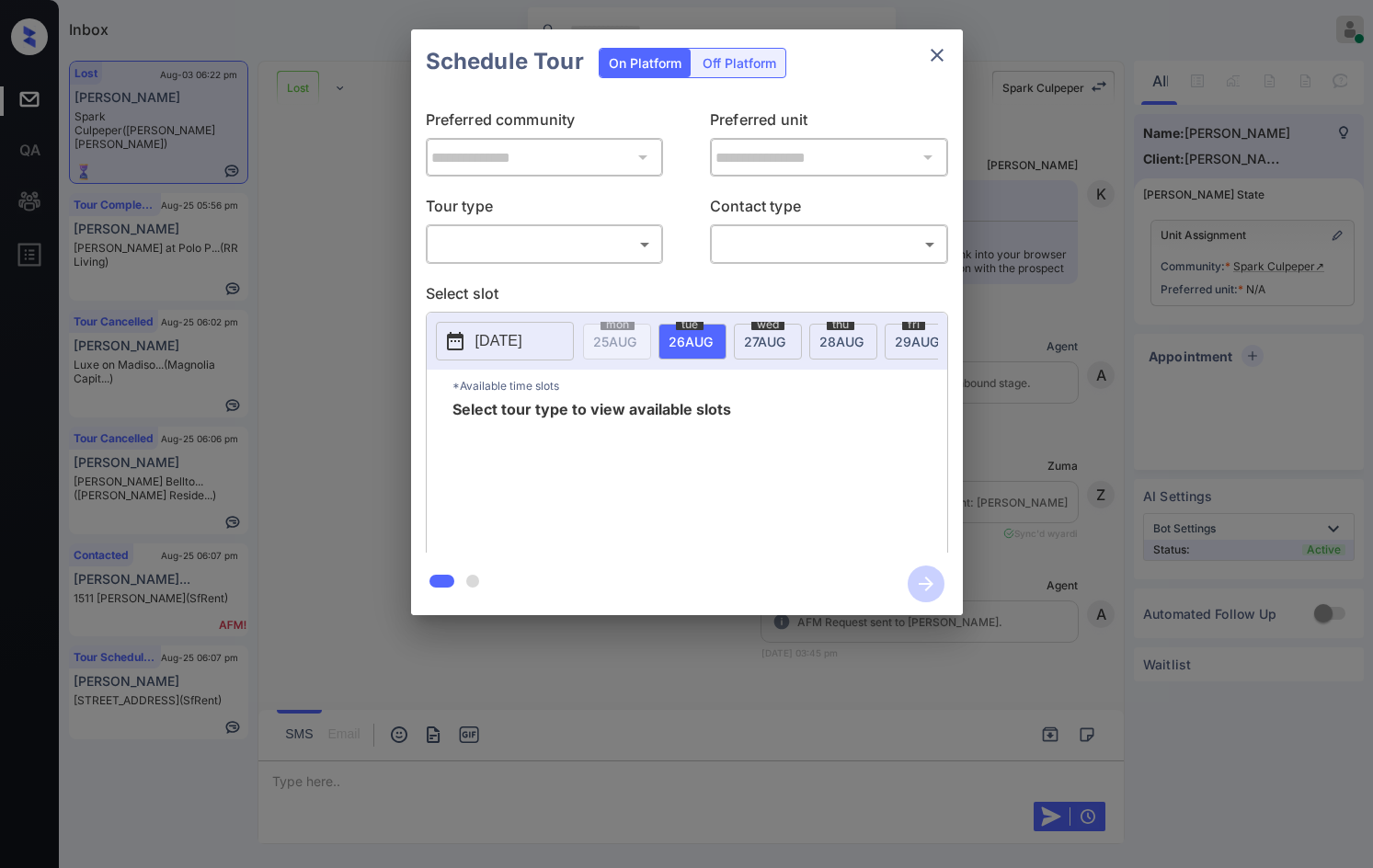
scroll to position [5127, 0]
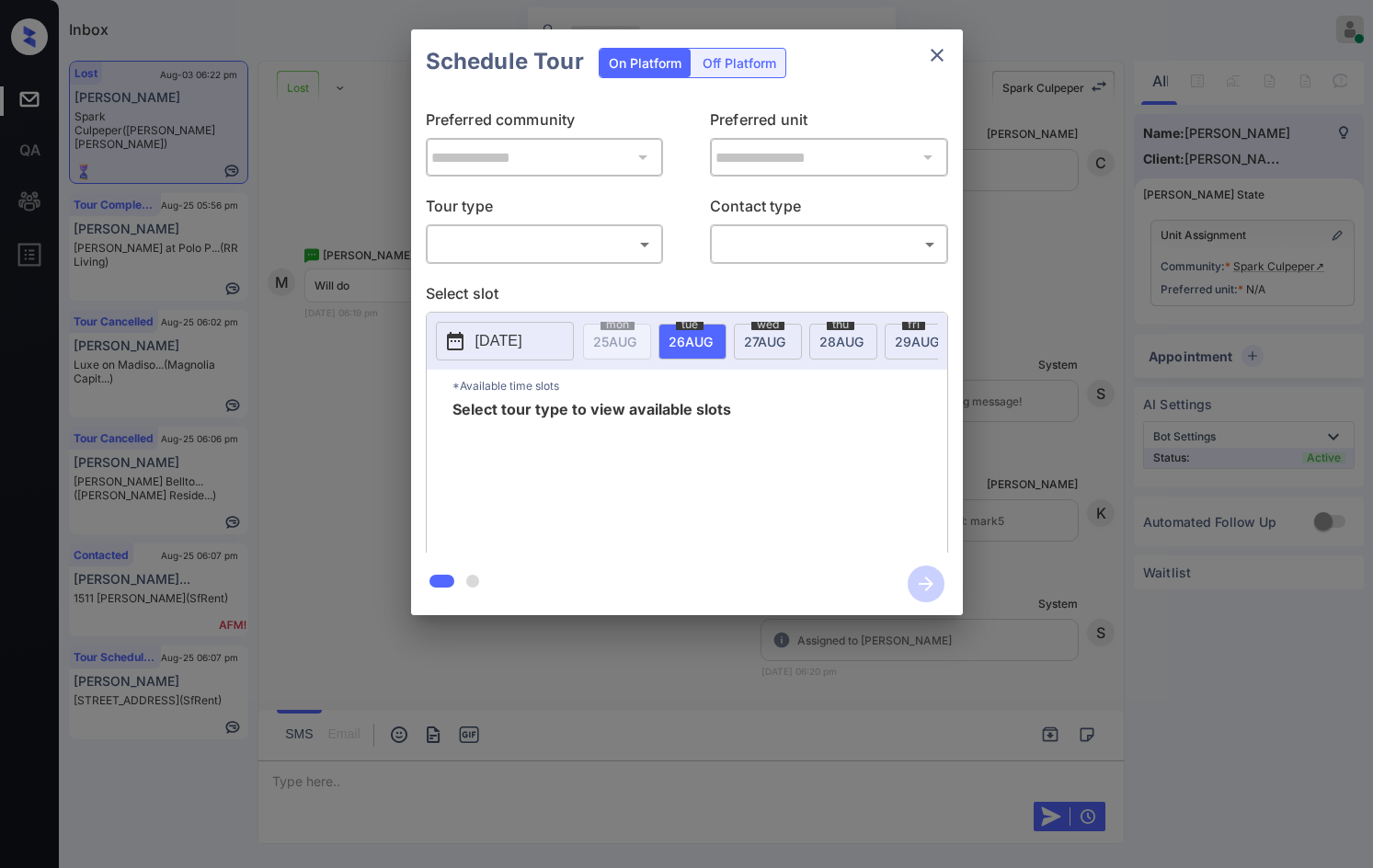
click at [598, 226] on div "​ ​" at bounding box center [544, 244] width 238 height 40
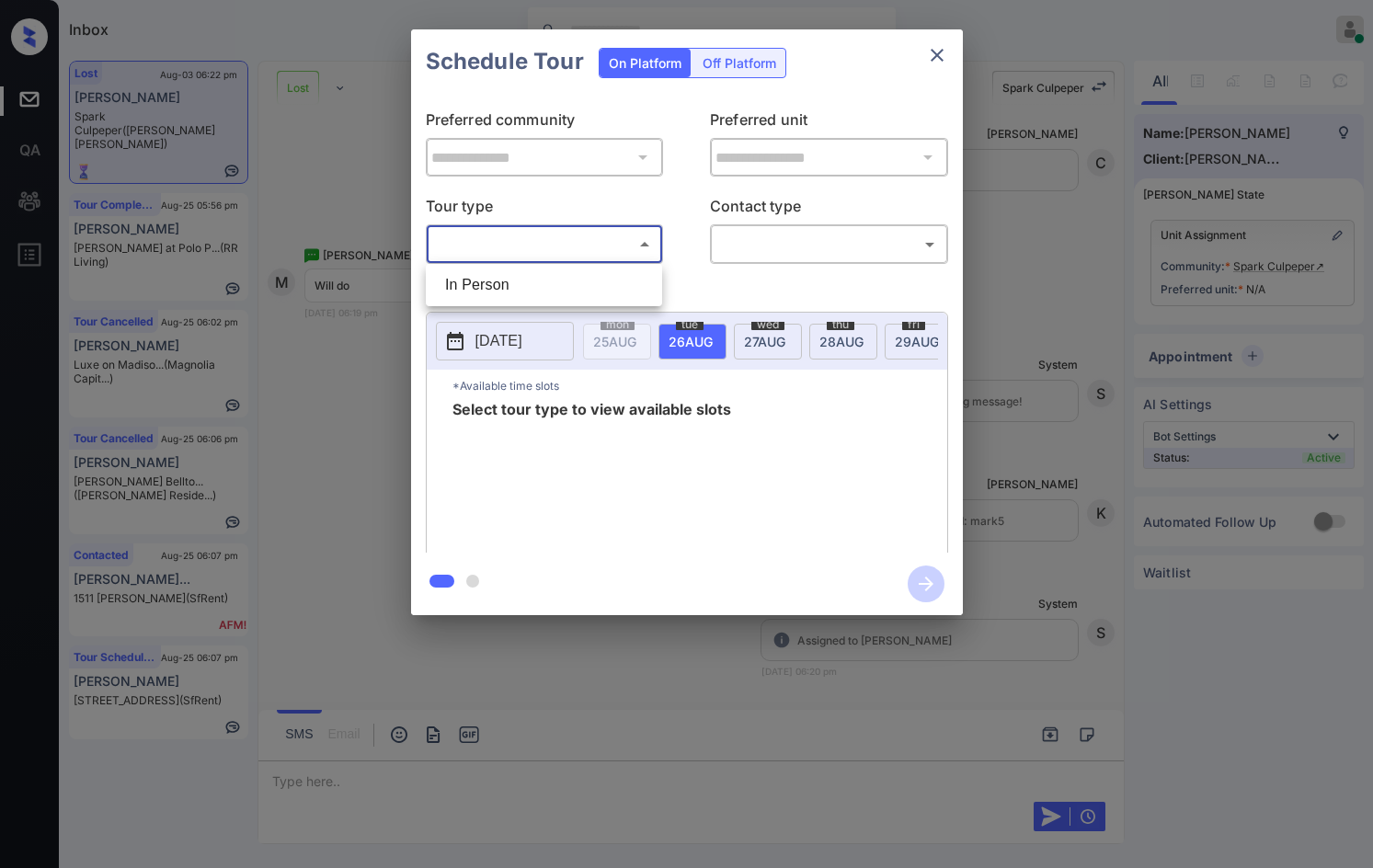
click at [545, 245] on body "Inbox Jezcil Usanastre Online Set yourself offline Set yourself on break Profil…" at bounding box center [686, 434] width 1373 height 868
click at [527, 288] on li "In Person" at bounding box center [544, 284] width 227 height 33
type input "********"
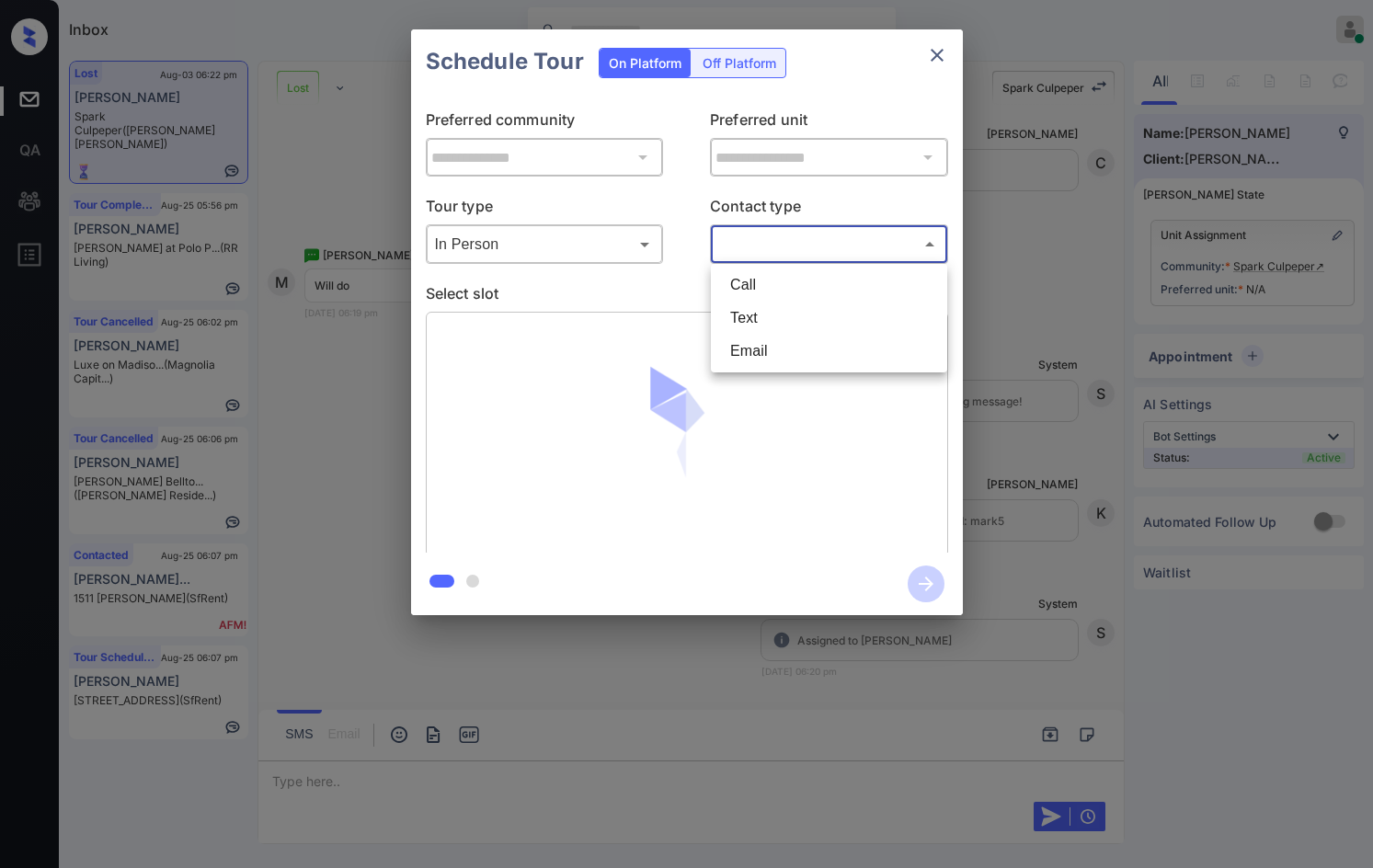
click at [772, 251] on body "Inbox Jezcil Usanastre Online Set yourself offline Set yourself on break Profil…" at bounding box center [686, 434] width 1373 height 868
click at [770, 304] on li "Text" at bounding box center [829, 318] width 227 height 33
type input "****"
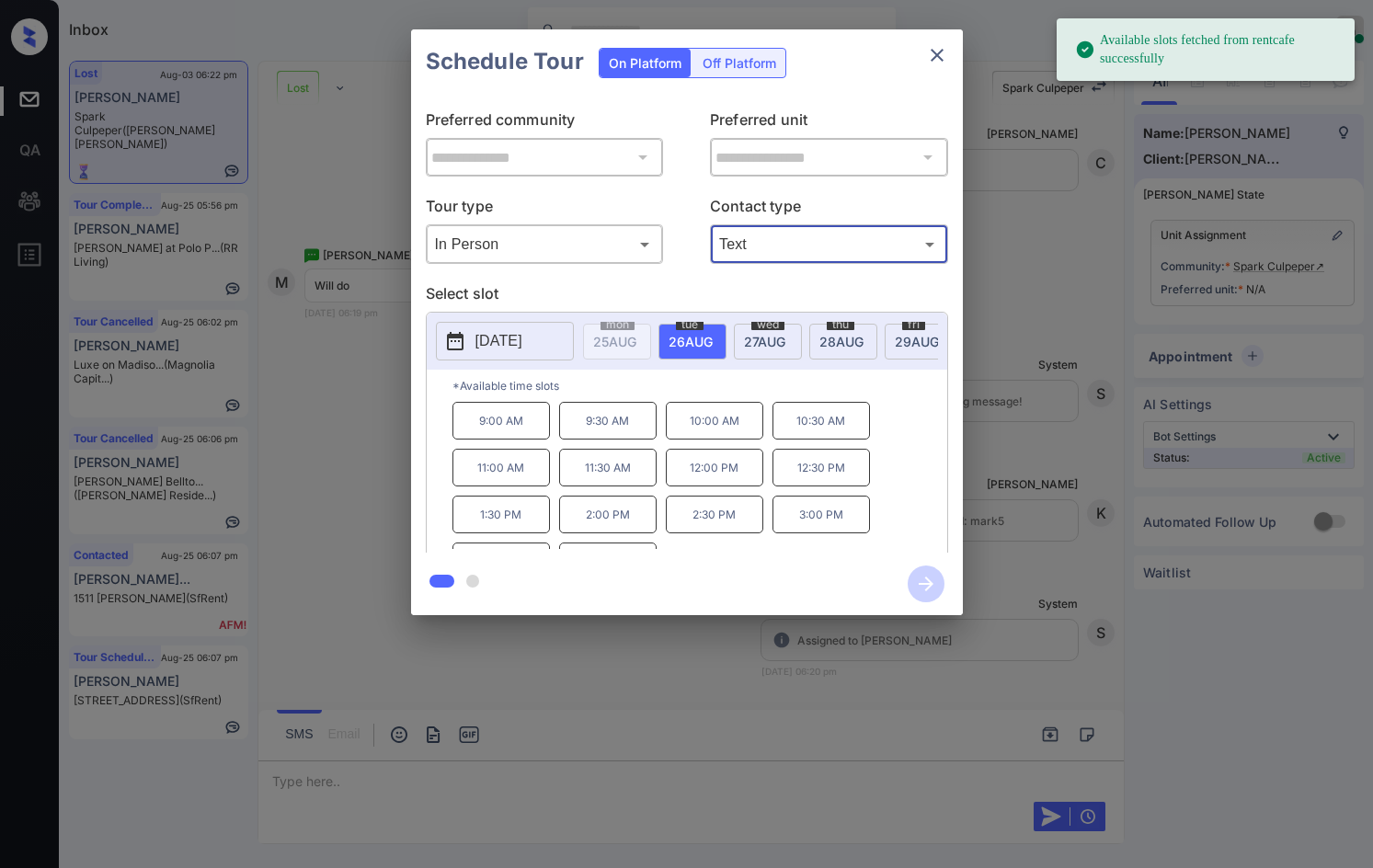
click at [1128, 310] on div "**********" at bounding box center [686, 322] width 1373 height 645
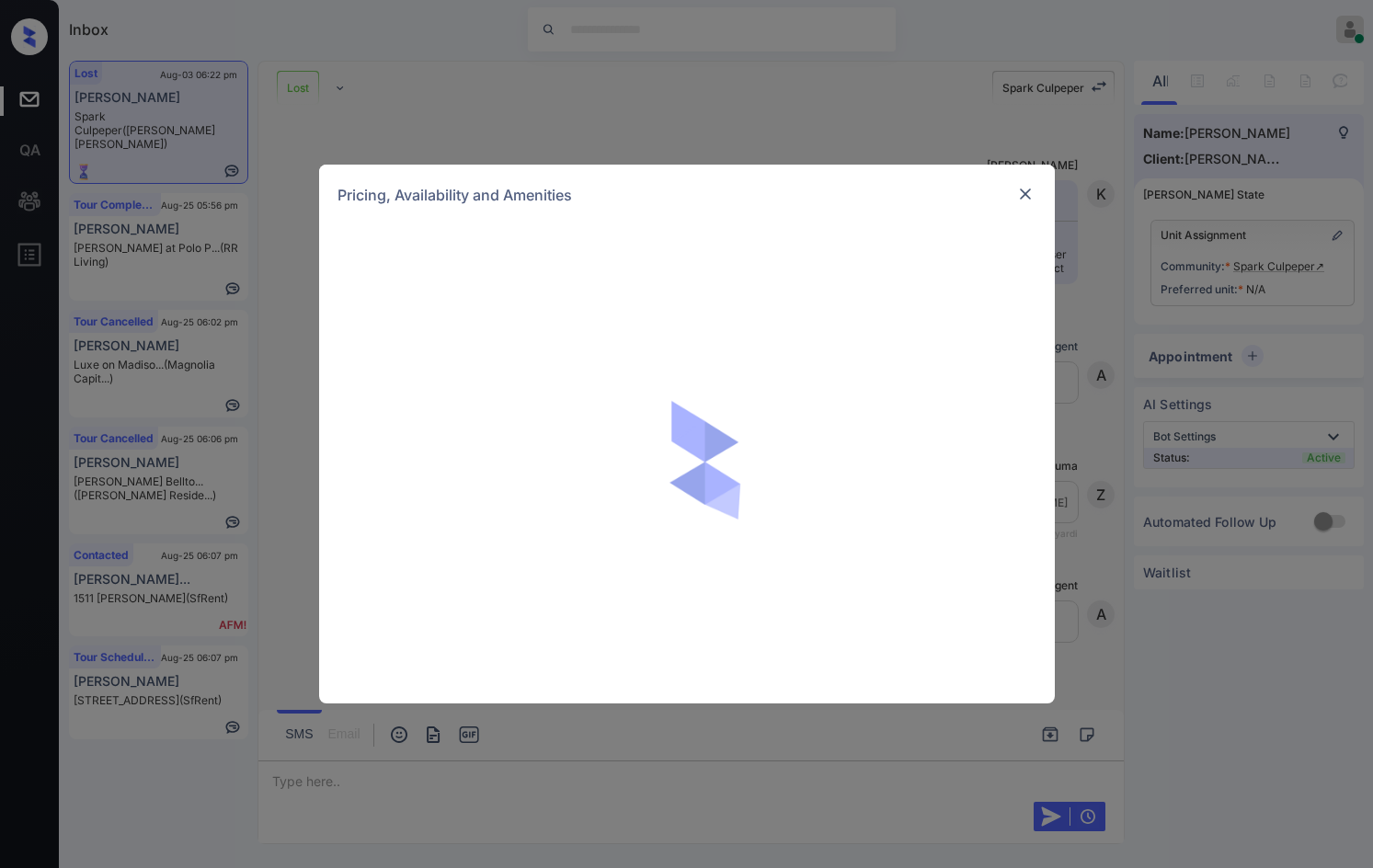
scroll to position [5127, 0]
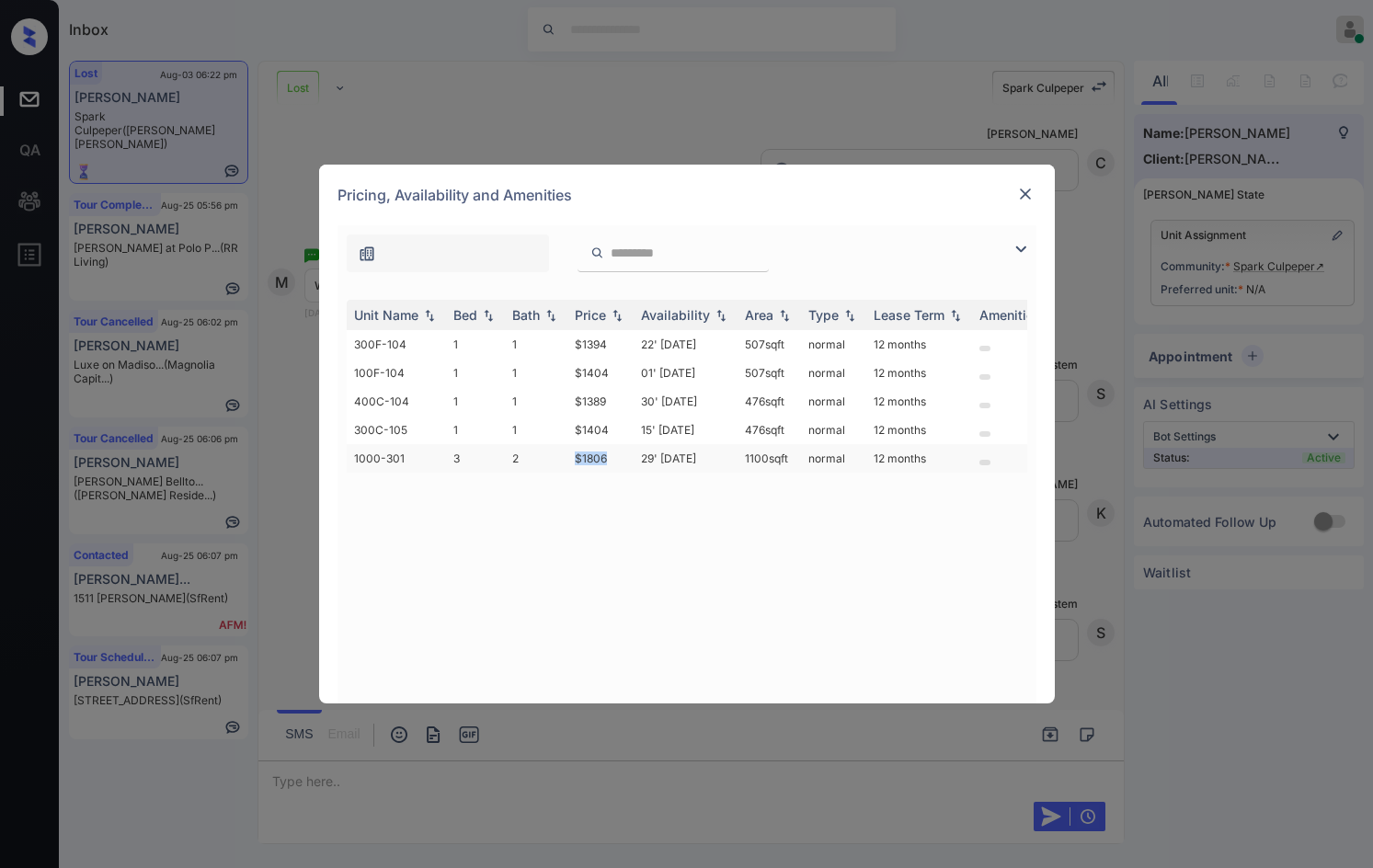
drag, startPoint x: 558, startPoint y: 461, endPoint x: 615, endPoint y: 459, distance: 57.0
click at [615, 459] on tr "1000-301 3 2 $1806 29' Aug 25 1100 sqft normal 12 months" at bounding box center [827, 457] width 961 height 28
click at [615, 459] on td "$1806" at bounding box center [600, 457] width 66 height 28
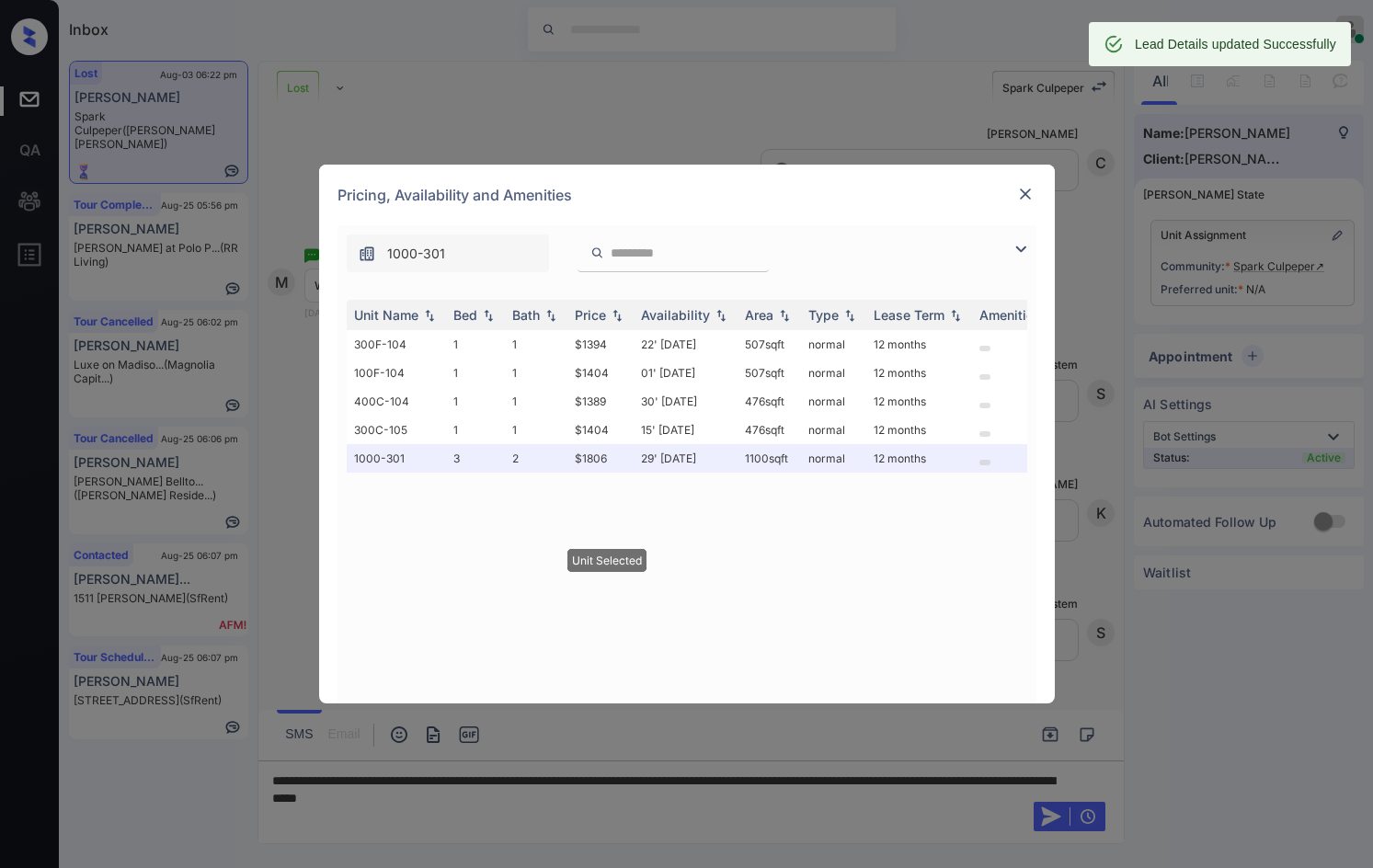
click at [1032, 183] on div at bounding box center [1024, 193] width 22 height 22
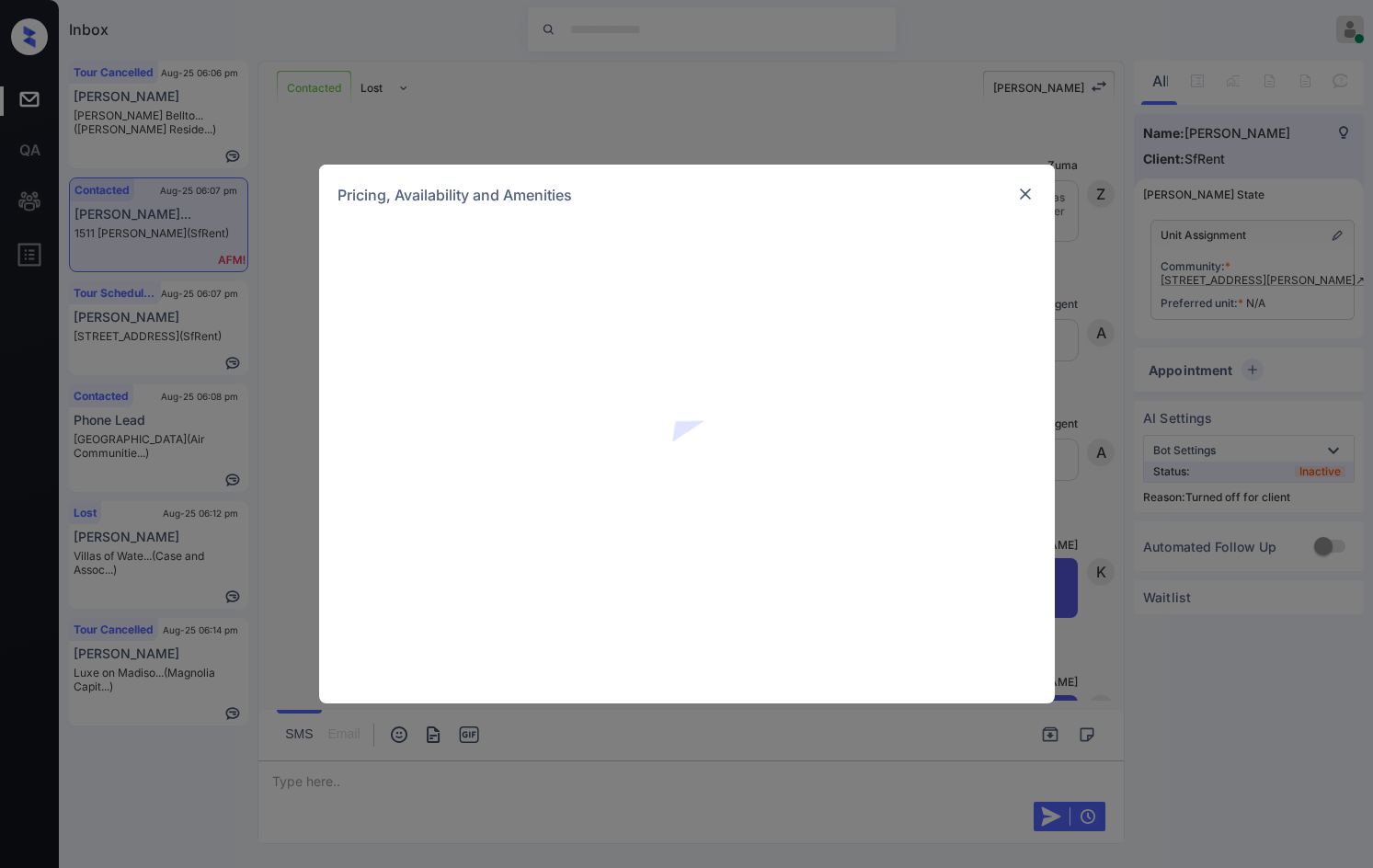
scroll to position [731, 0]
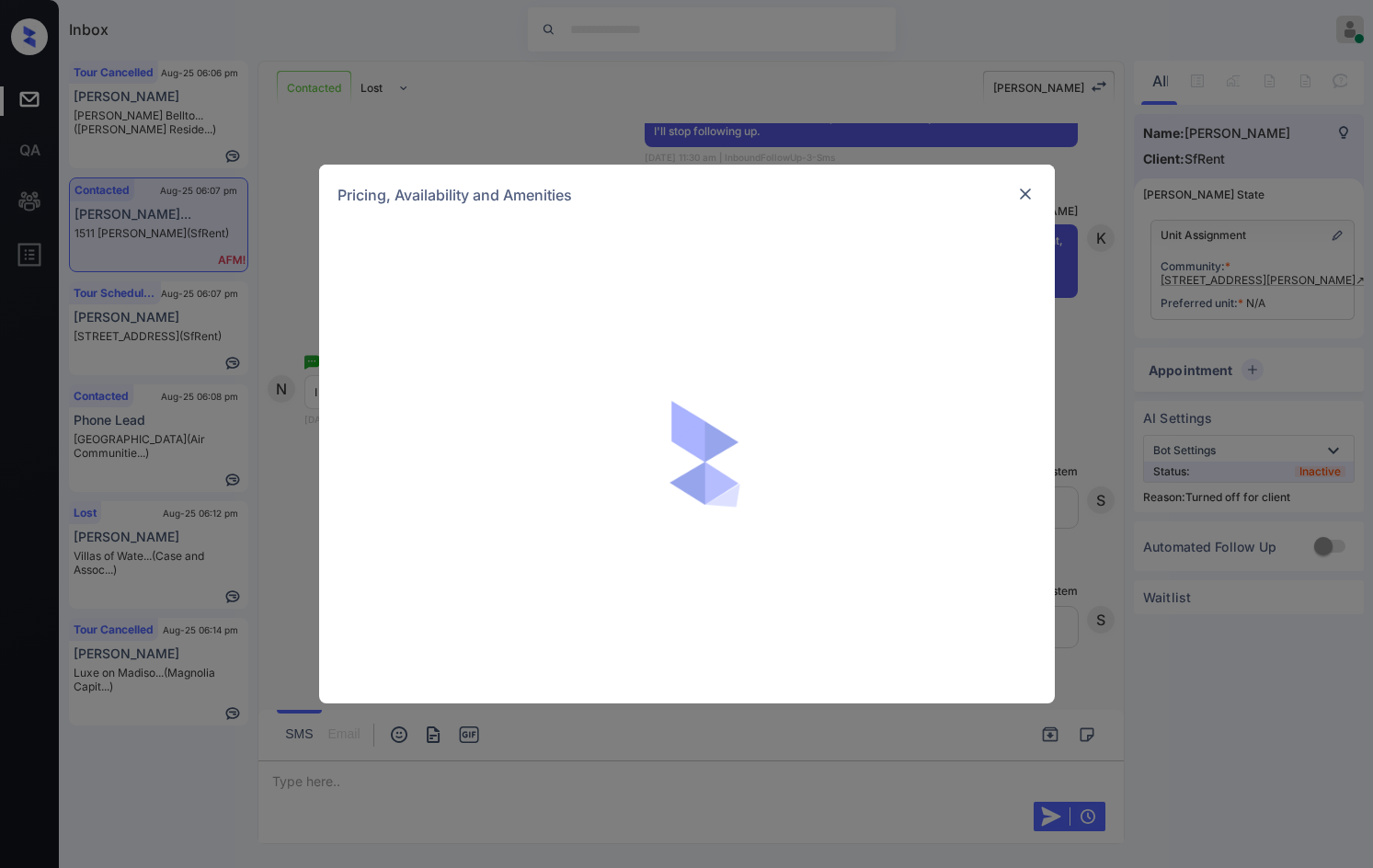
click at [1034, 197] on div at bounding box center [1024, 193] width 22 height 22
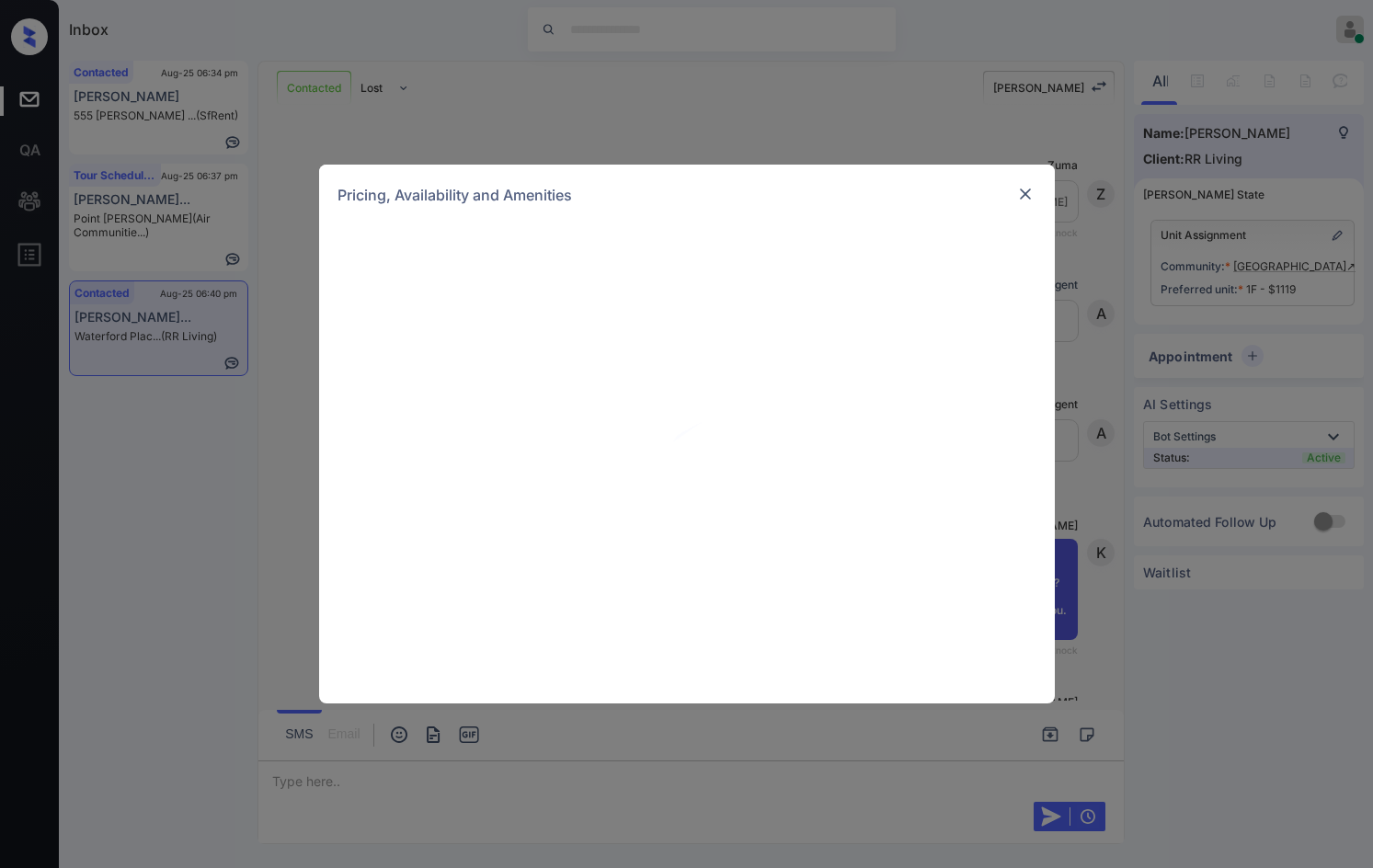
scroll to position [437, 0]
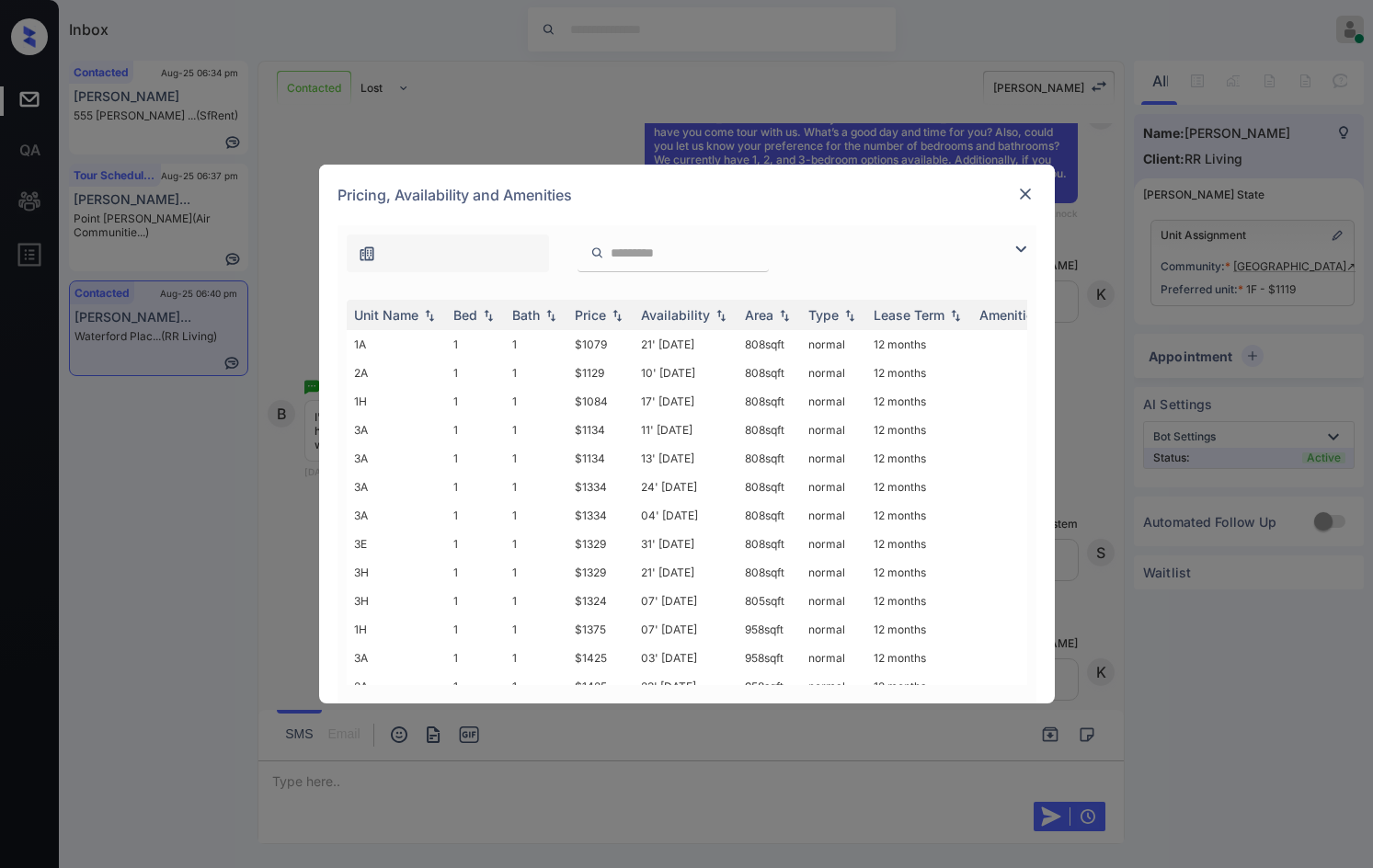
click at [1013, 251] on img at bounding box center [1021, 249] width 22 height 22
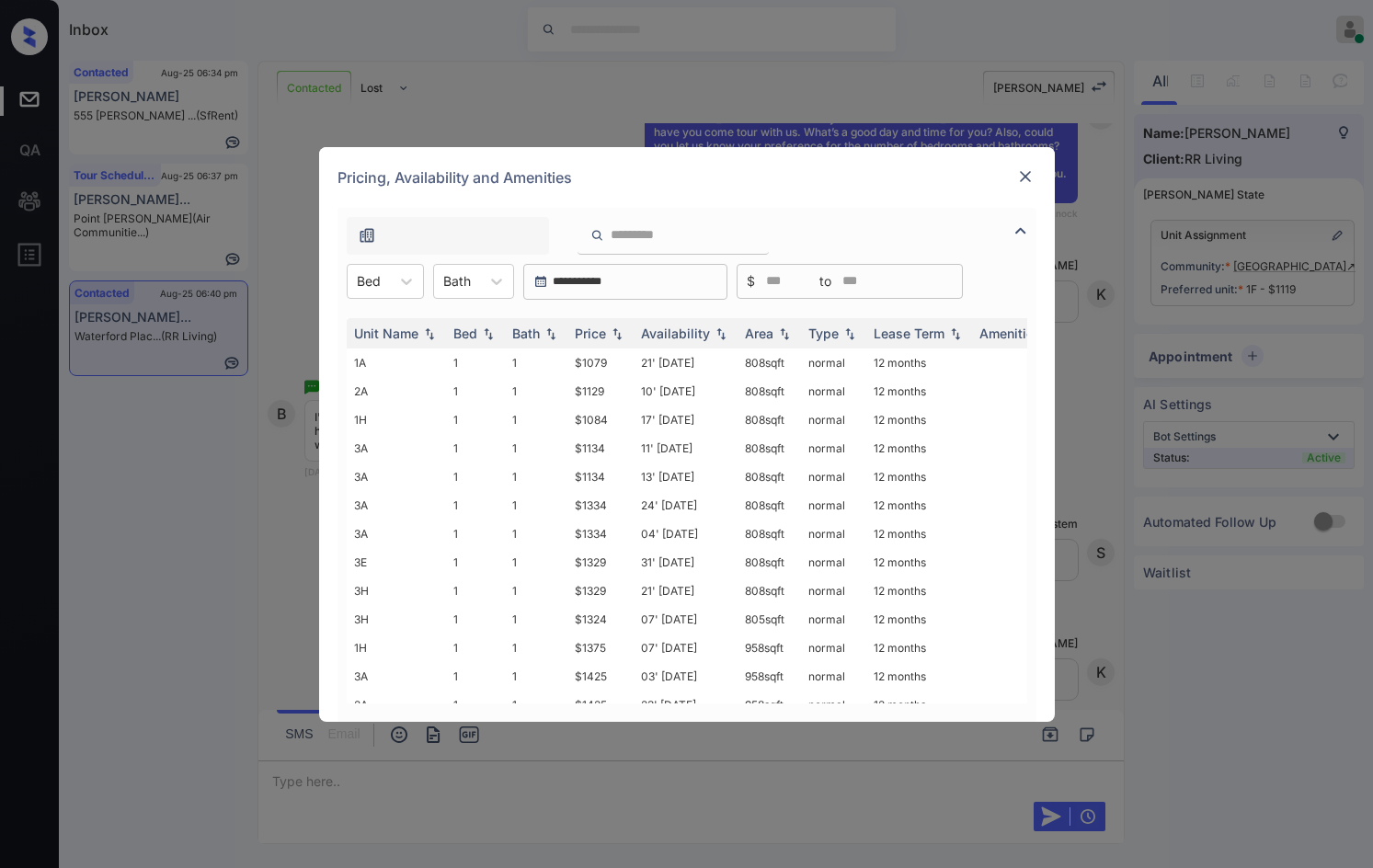
click at [426, 279] on div "**********" at bounding box center [687, 282] width 699 height 36
click at [1032, 173] on img at bounding box center [1024, 176] width 18 height 18
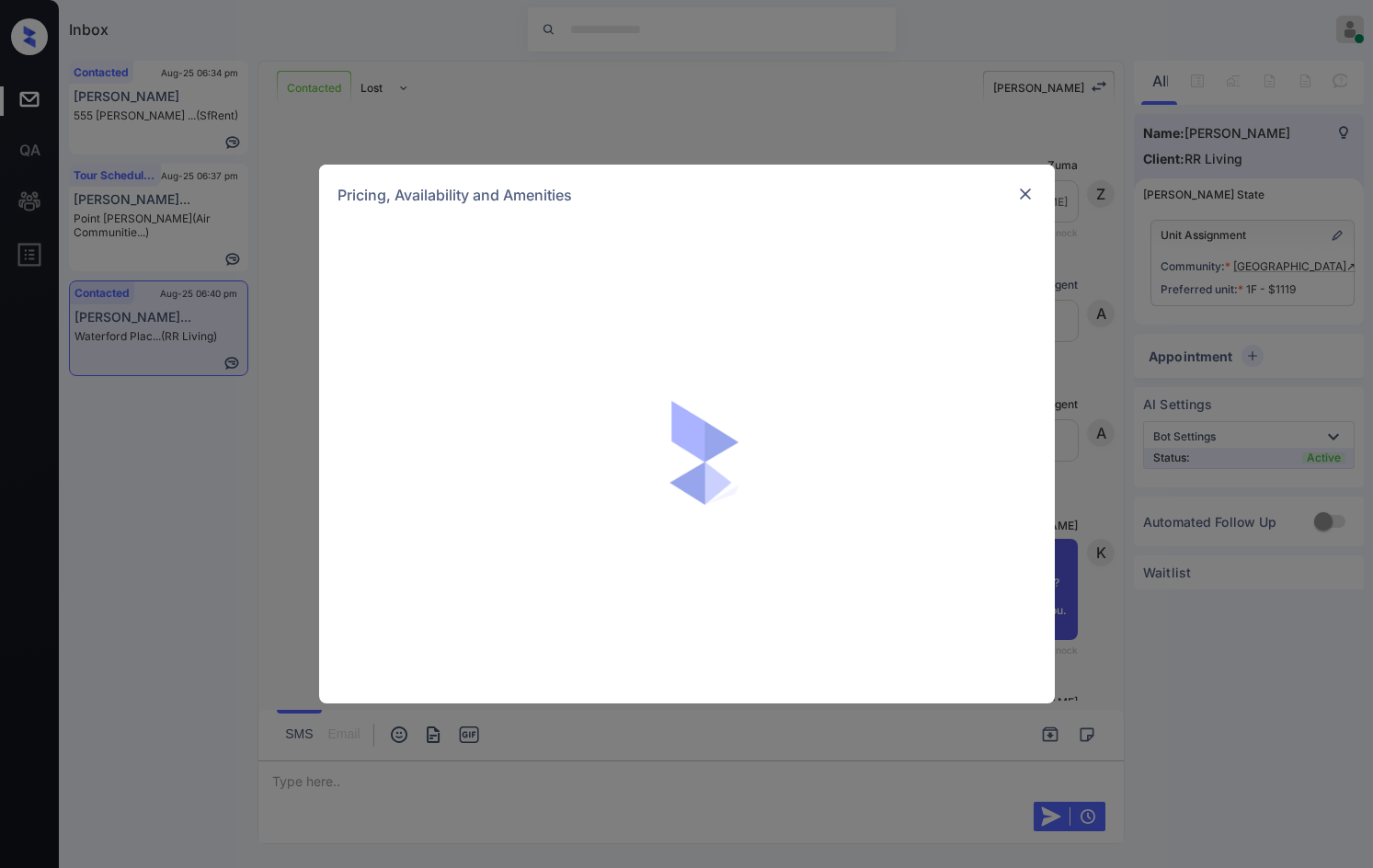
scroll to position [437, 0]
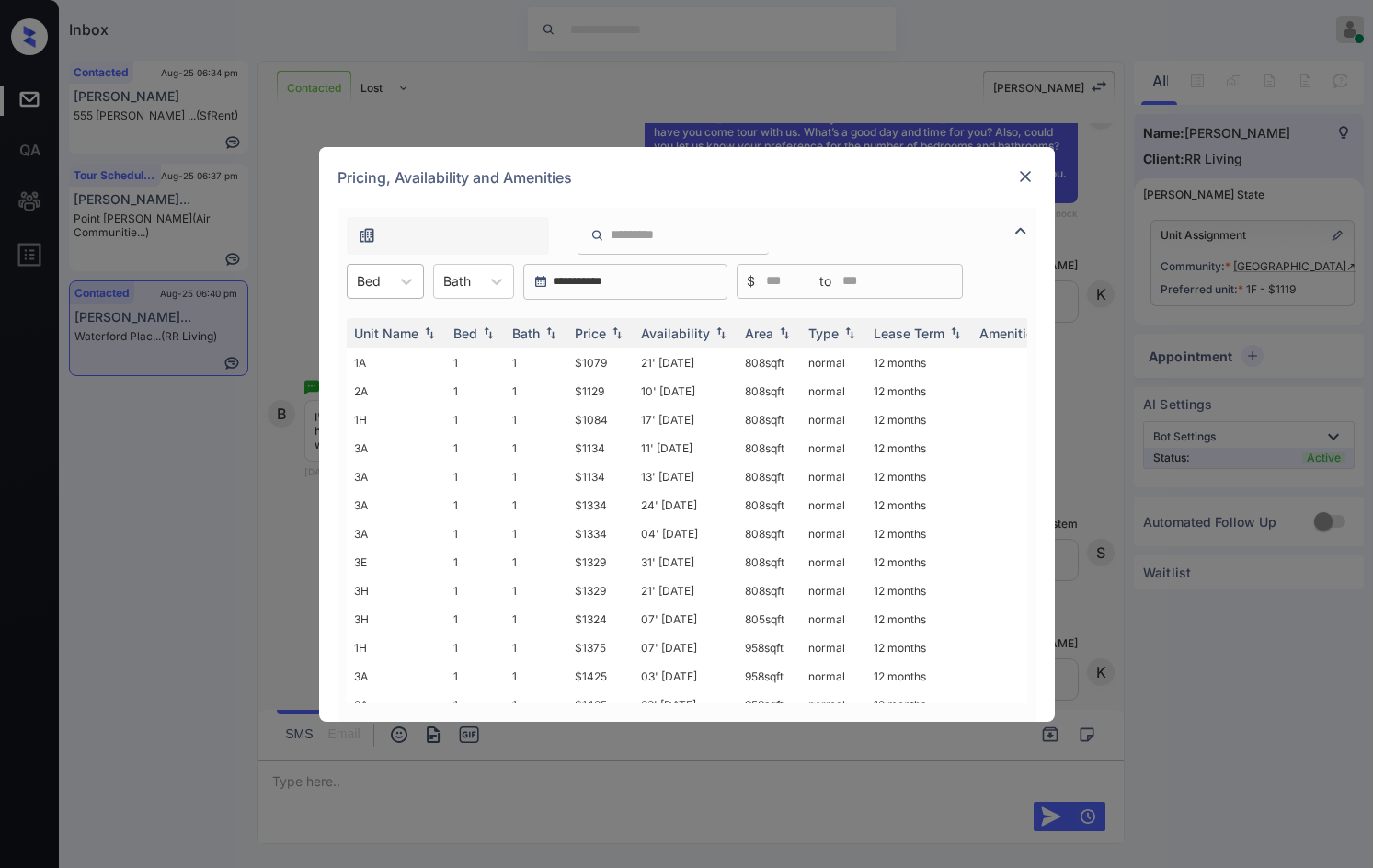
click at [351, 280] on div "Bed" at bounding box center [369, 281] width 43 height 26
click at [384, 362] on div "2" at bounding box center [385, 359] width 78 height 33
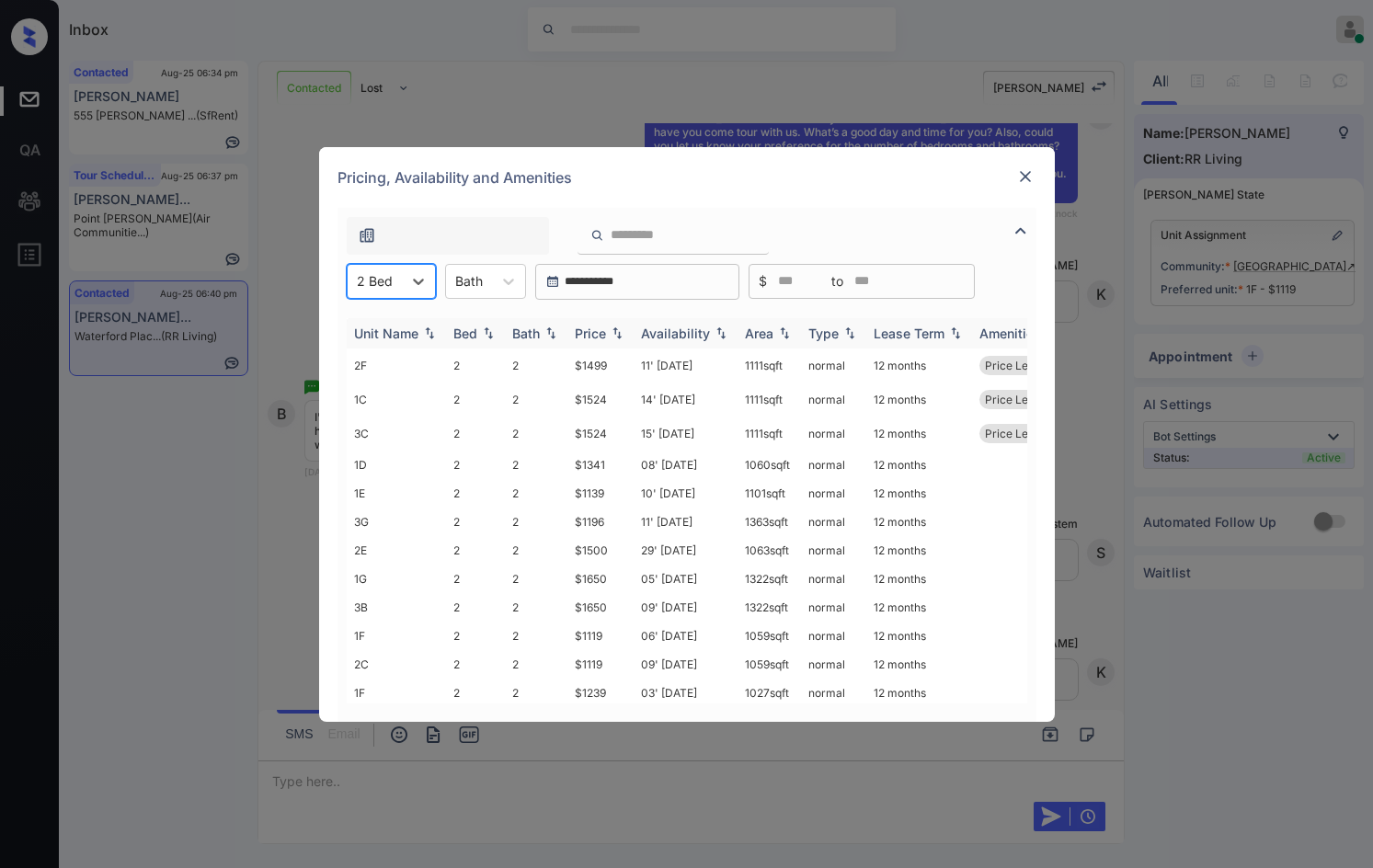
click at [617, 330] on img at bounding box center [617, 332] width 18 height 13
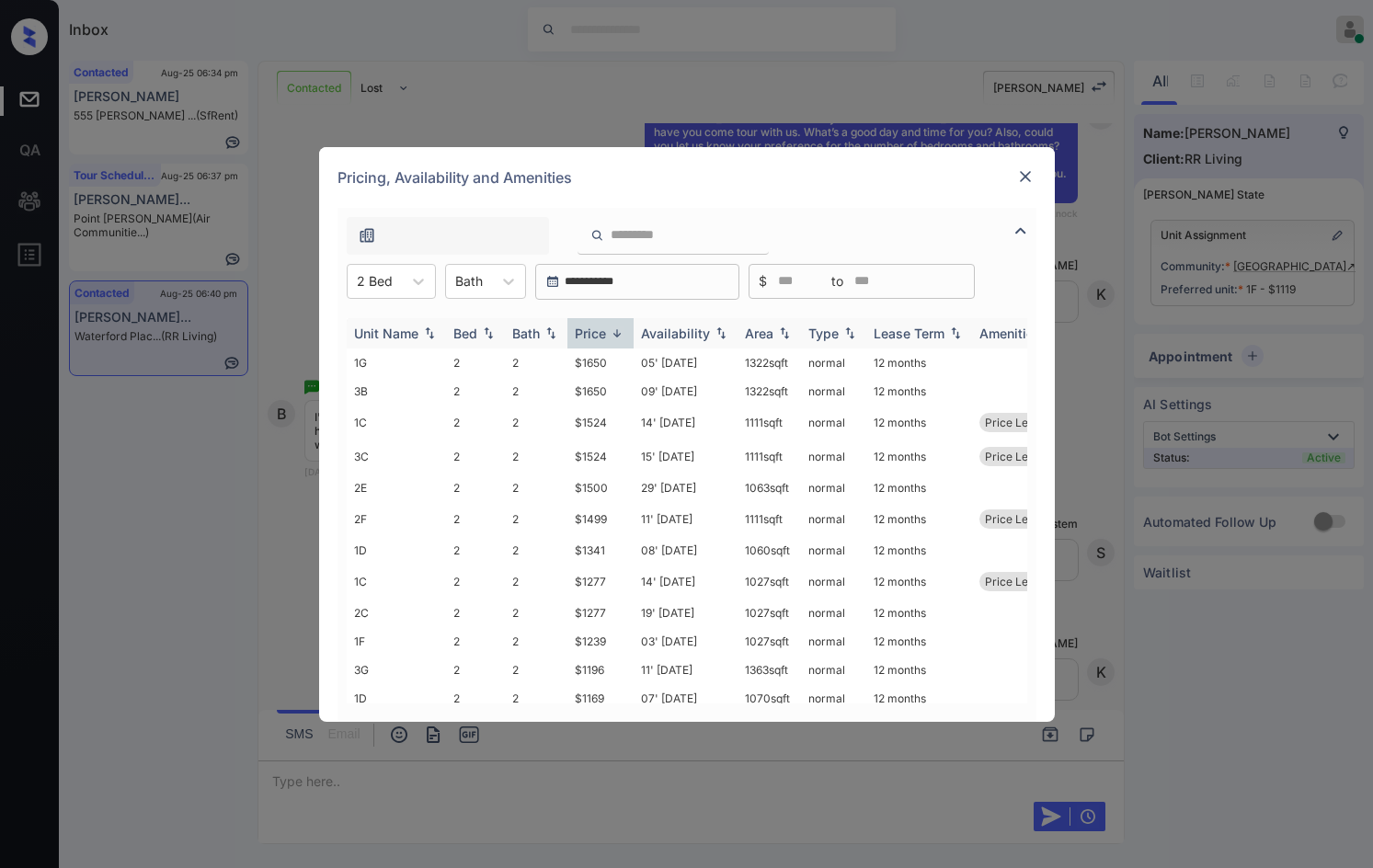
click at [617, 330] on img at bounding box center [617, 333] width 18 height 14
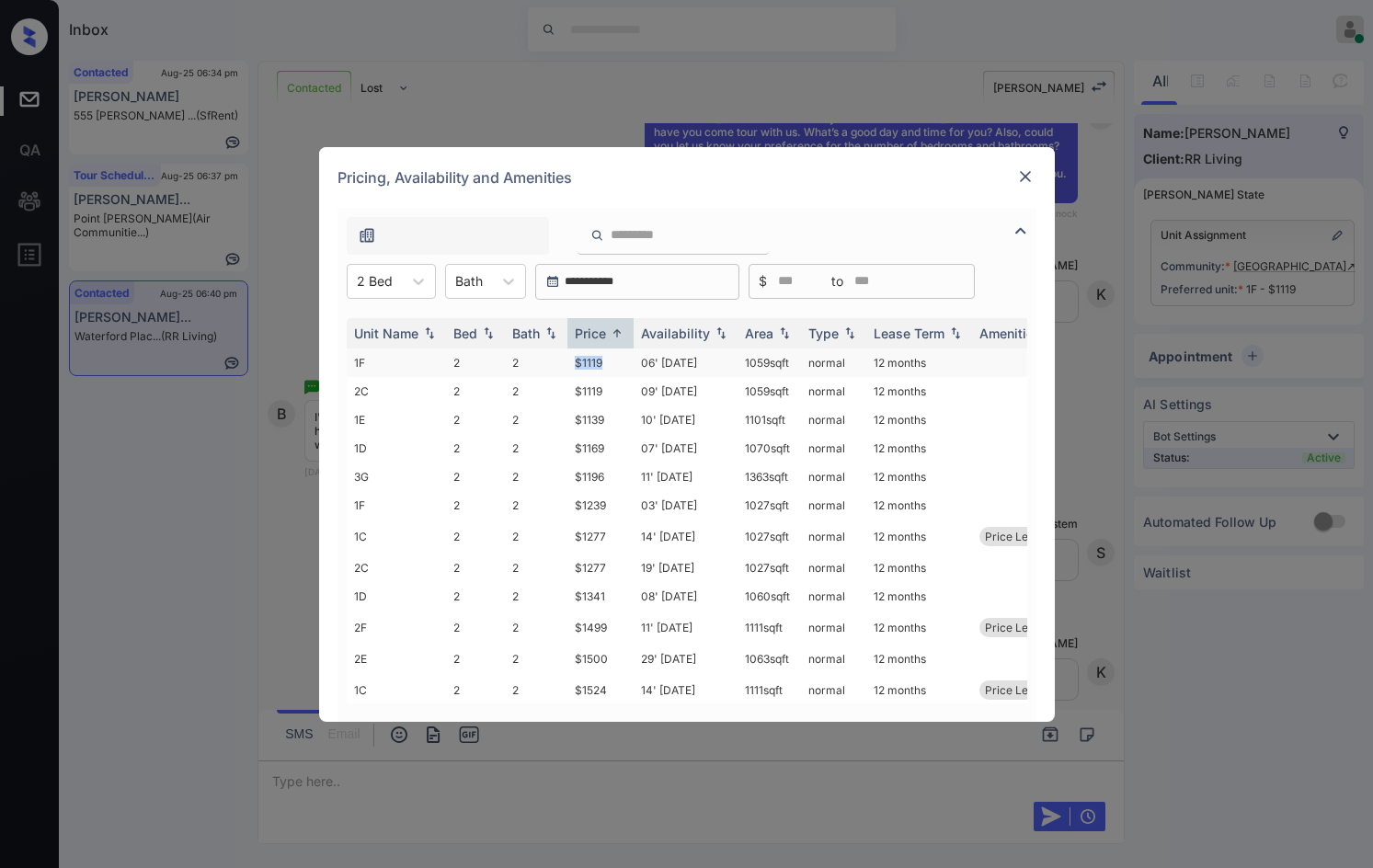
drag, startPoint x: 558, startPoint y: 368, endPoint x: 607, endPoint y: 368, distance: 49.0
click at [607, 368] on tr "1F 2 2 $1119 06' Sep 25 1059 sqft normal 12 months" at bounding box center [827, 362] width 961 height 28
click at [610, 368] on td "$1119" at bounding box center [600, 362] width 66 height 28
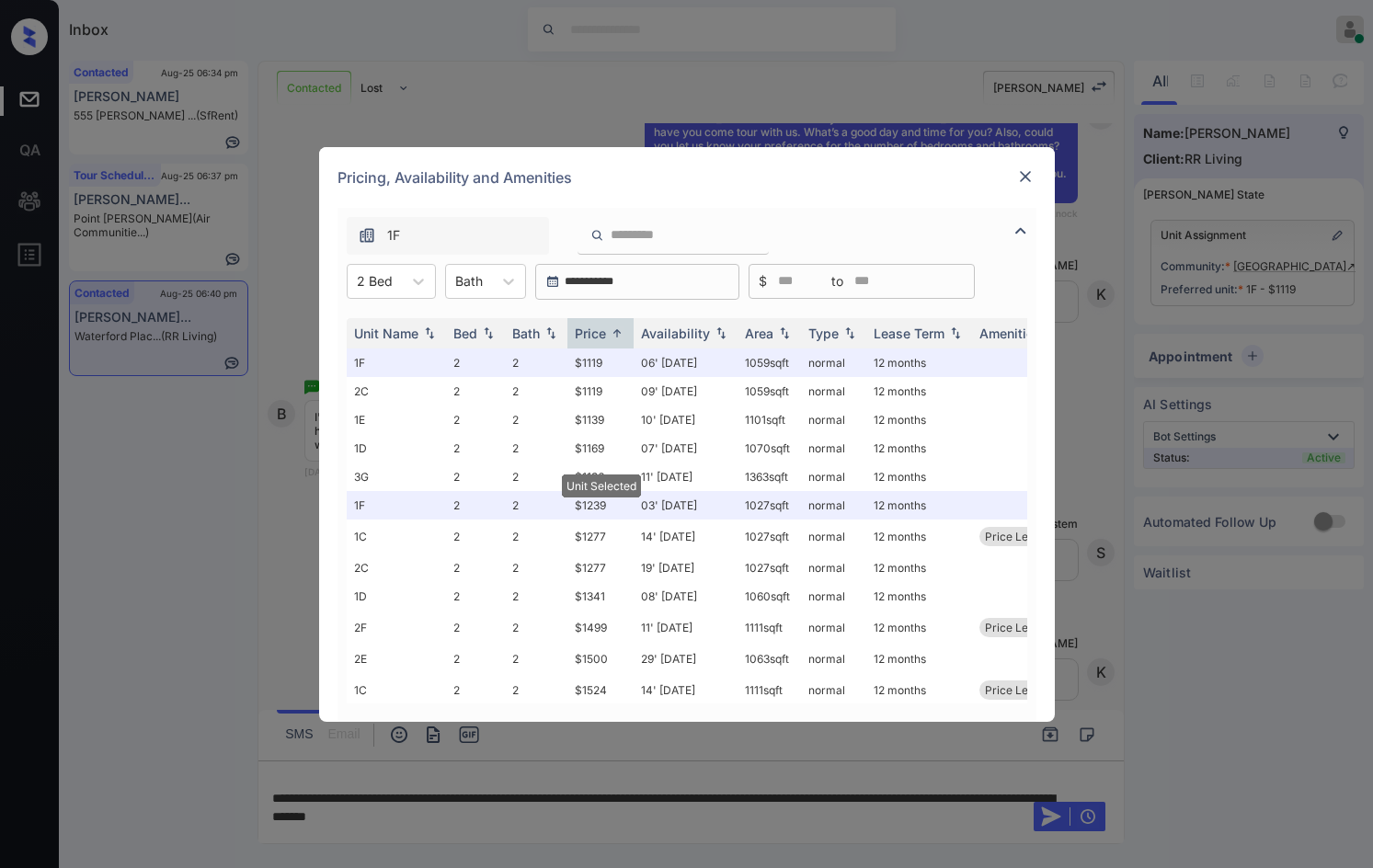
click at [1027, 183] on img at bounding box center [1024, 176] width 18 height 18
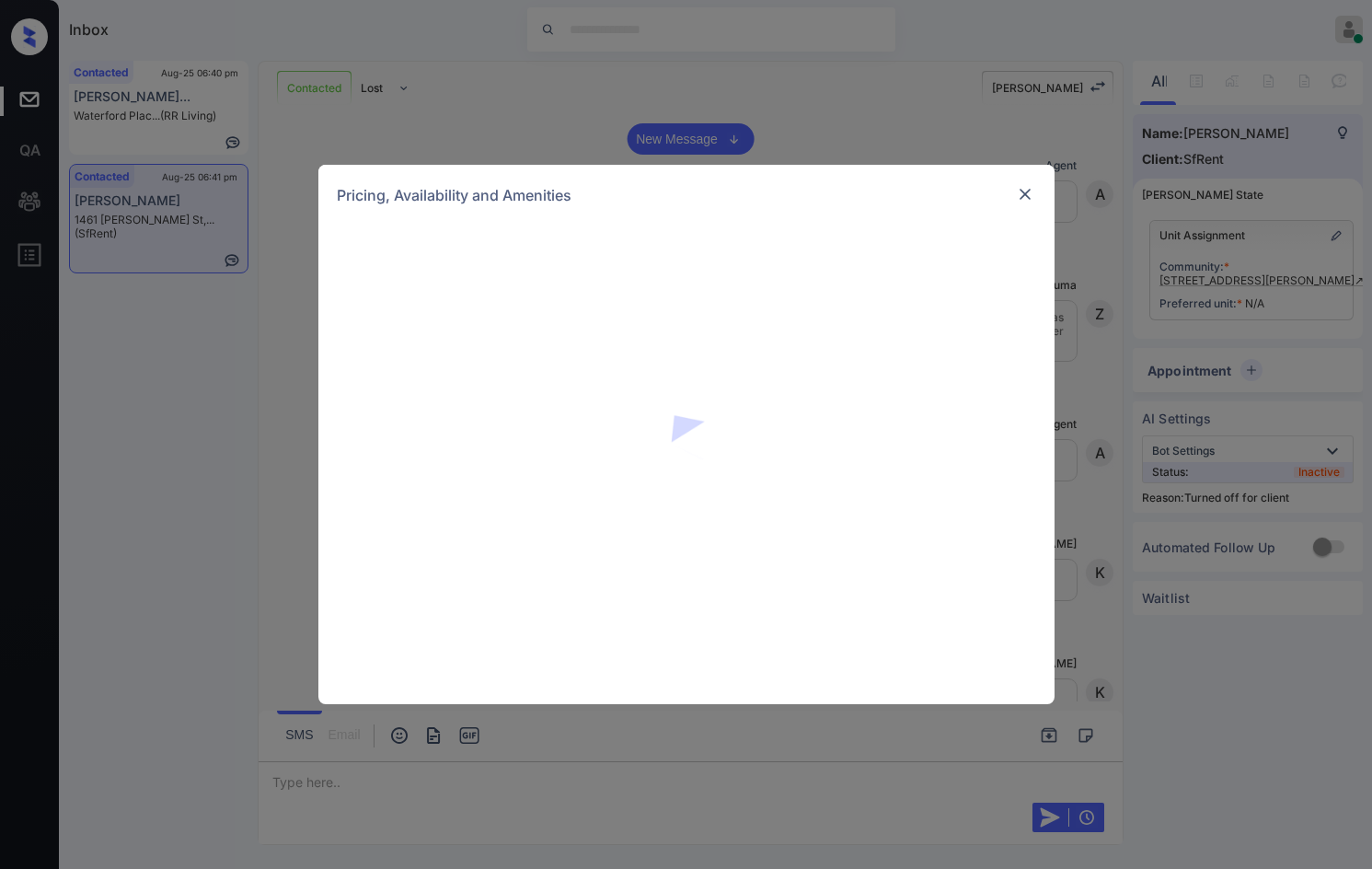
scroll to position [2571, 0]
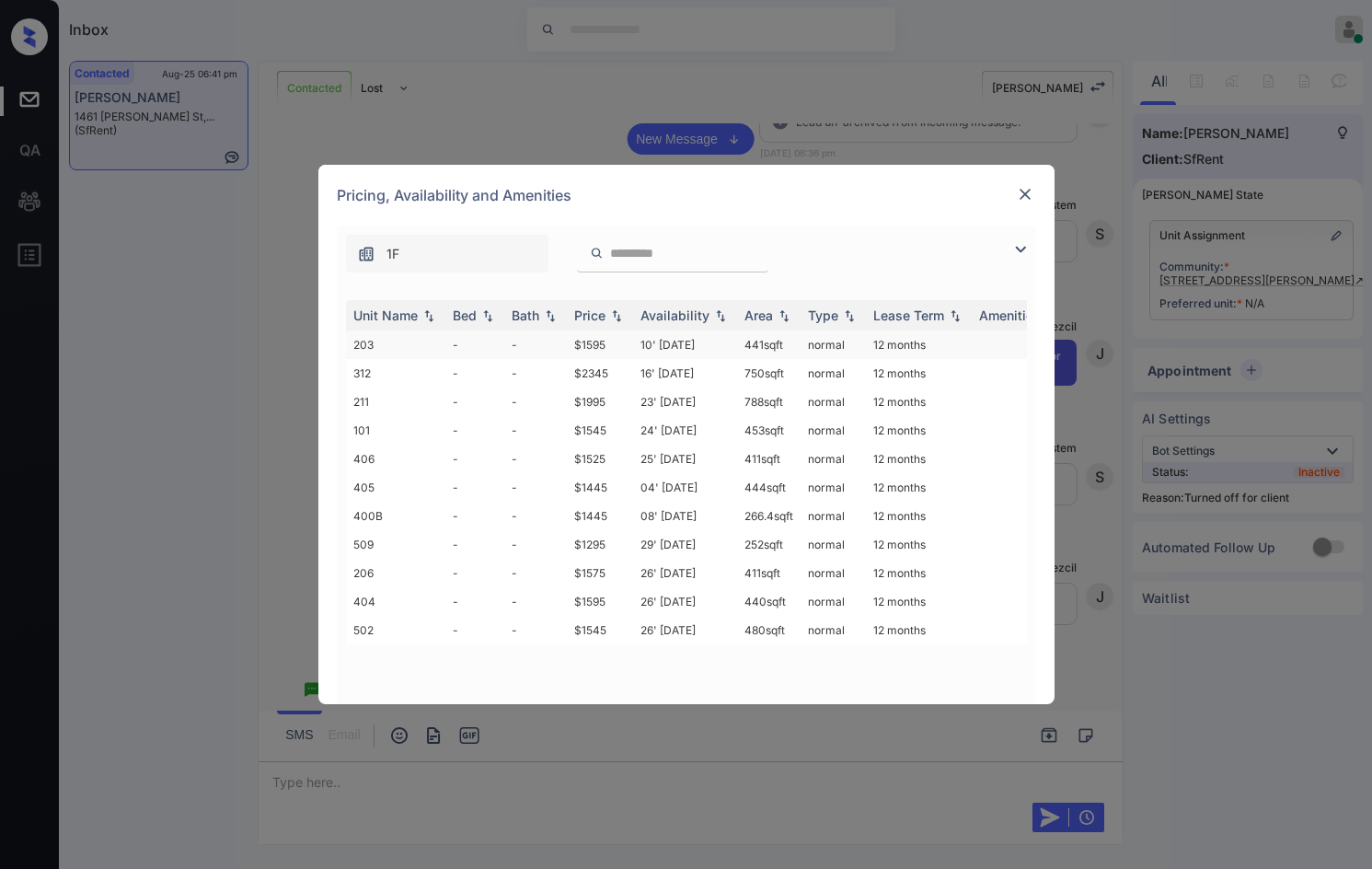
click at [622, 345] on td "$1595" at bounding box center [600, 344] width 66 height 28
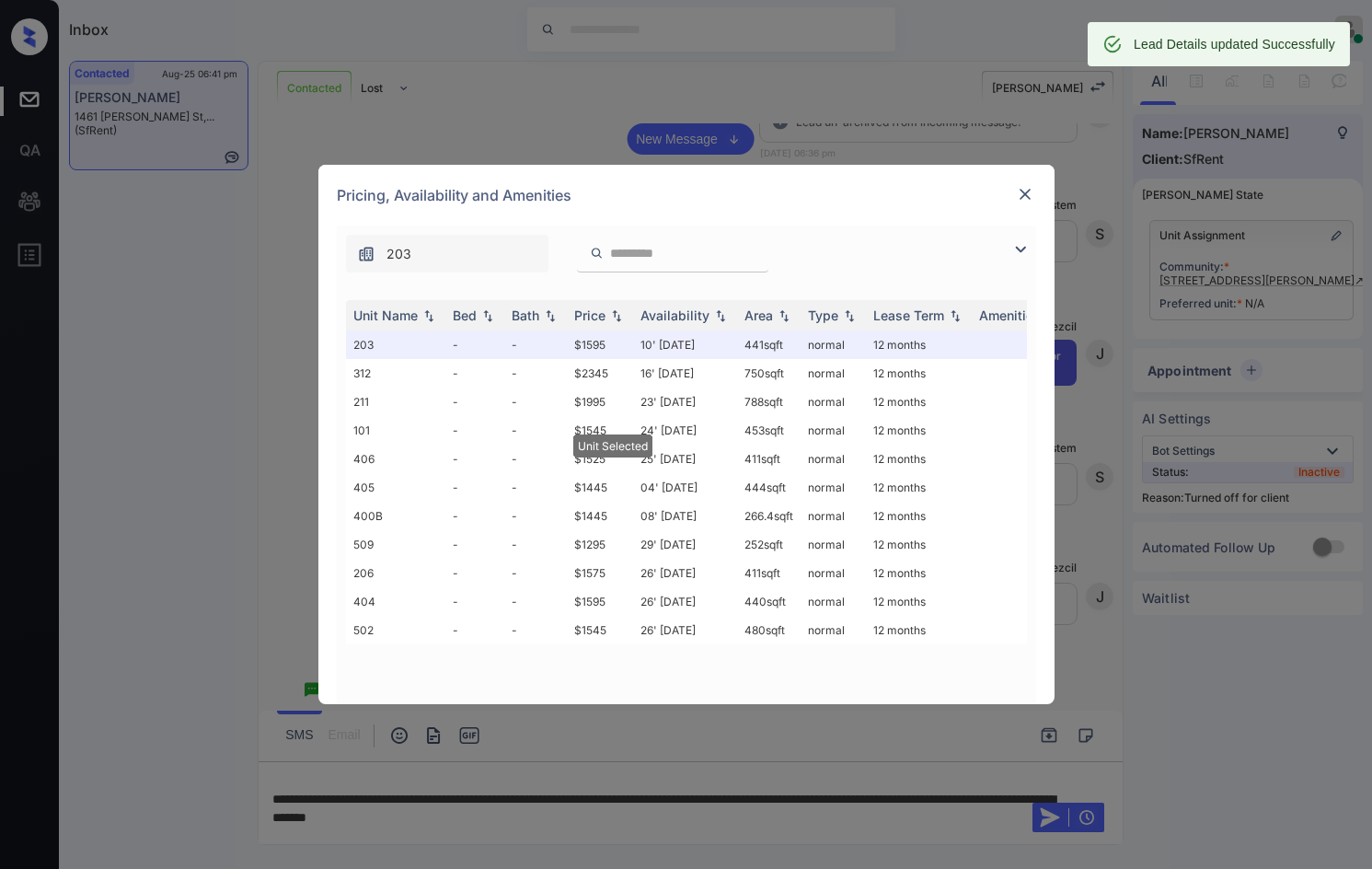
click at [698, 142] on div "**********" at bounding box center [686, 434] width 1372 height 869
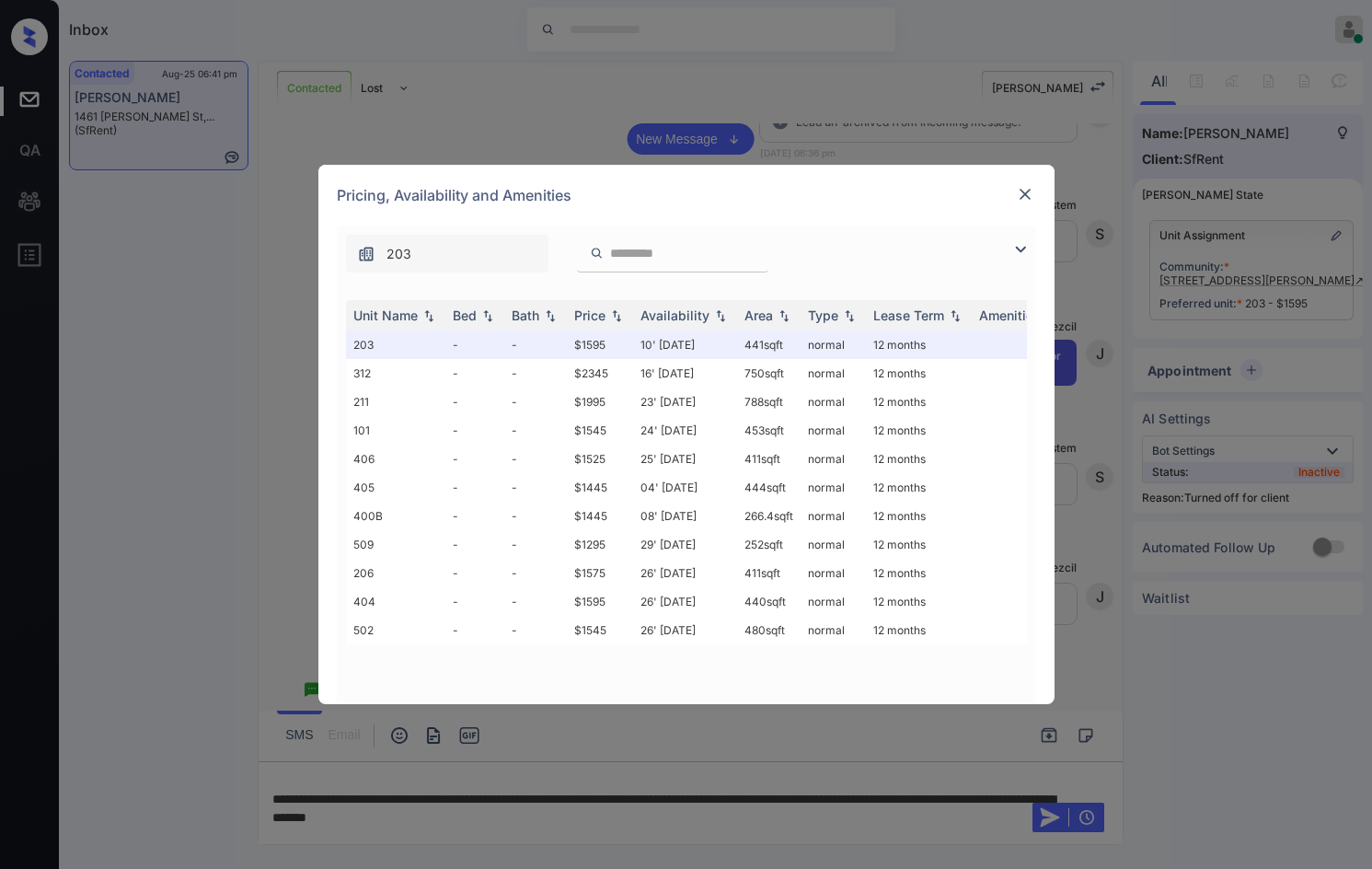
click at [697, 145] on div "**********" at bounding box center [686, 434] width 1372 height 869
click at [1034, 186] on div at bounding box center [1024, 193] width 22 height 22
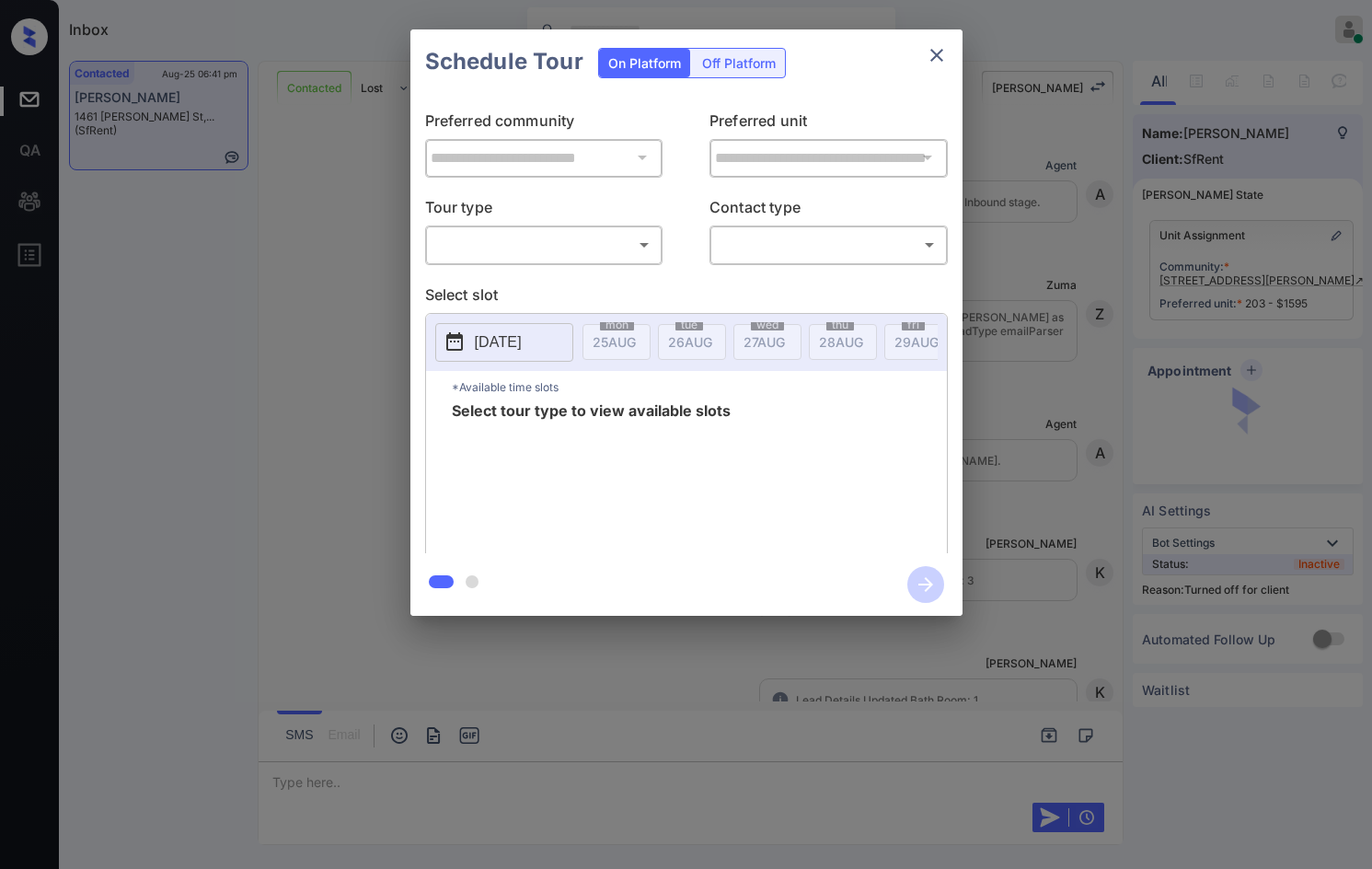
scroll to position [3472, 0]
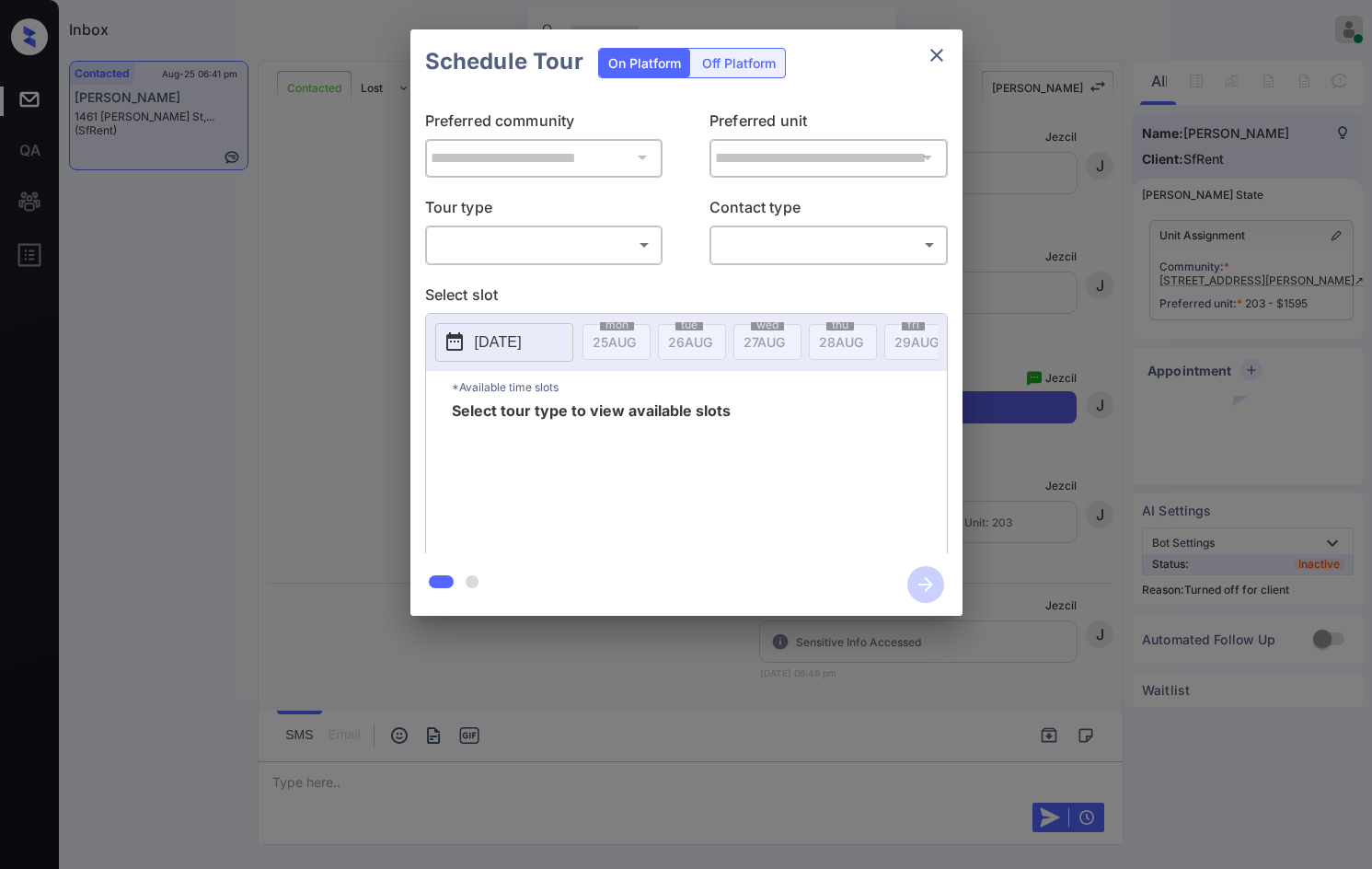
drag, startPoint x: 789, startPoint y: 63, endPoint x: 781, endPoint y: 57, distance: 10.0
click at [782, 57] on div "Schedule Tour On Platform Off Platform" at bounding box center [686, 61] width 552 height 64
click at [781, 57] on div "Off Platform" at bounding box center [738, 62] width 92 height 28
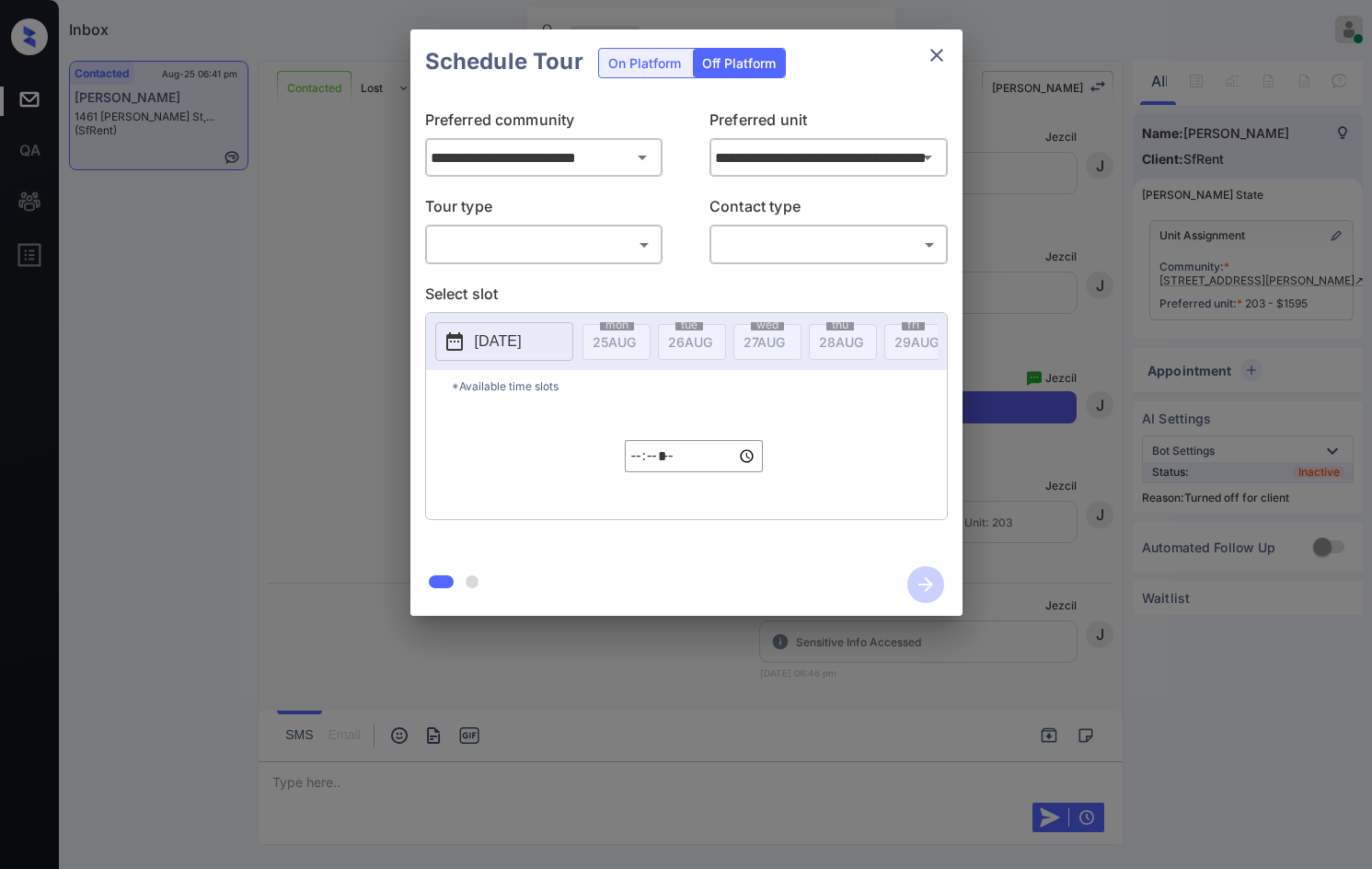
click at [591, 248] on body "Inbox Jezcil Usanastre Online Set yourself offline Set yourself on break Profil…" at bounding box center [686, 434] width 1372 height 869
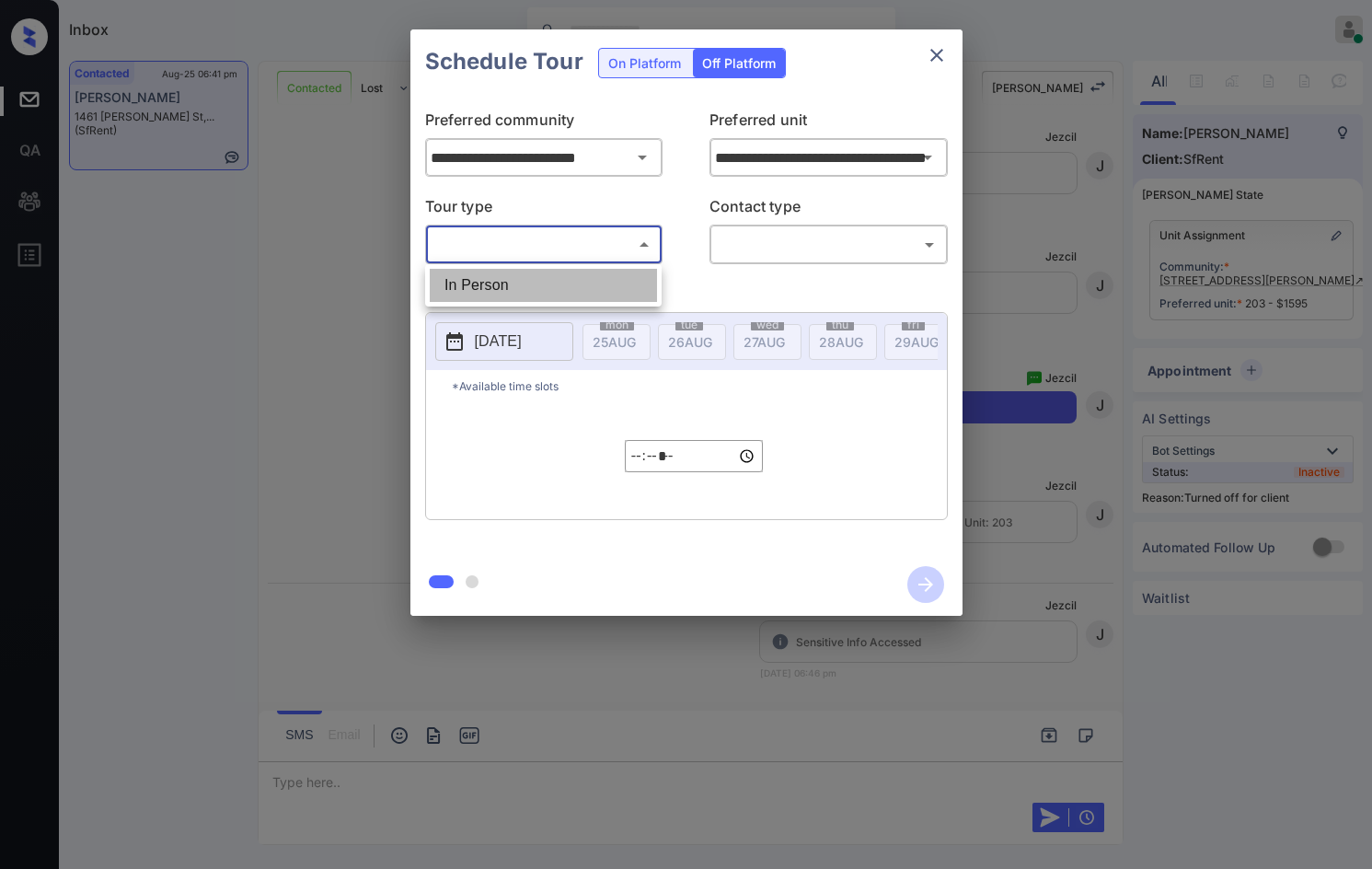
click at [585, 278] on li "In Person" at bounding box center [543, 285] width 227 height 33
type input "********"
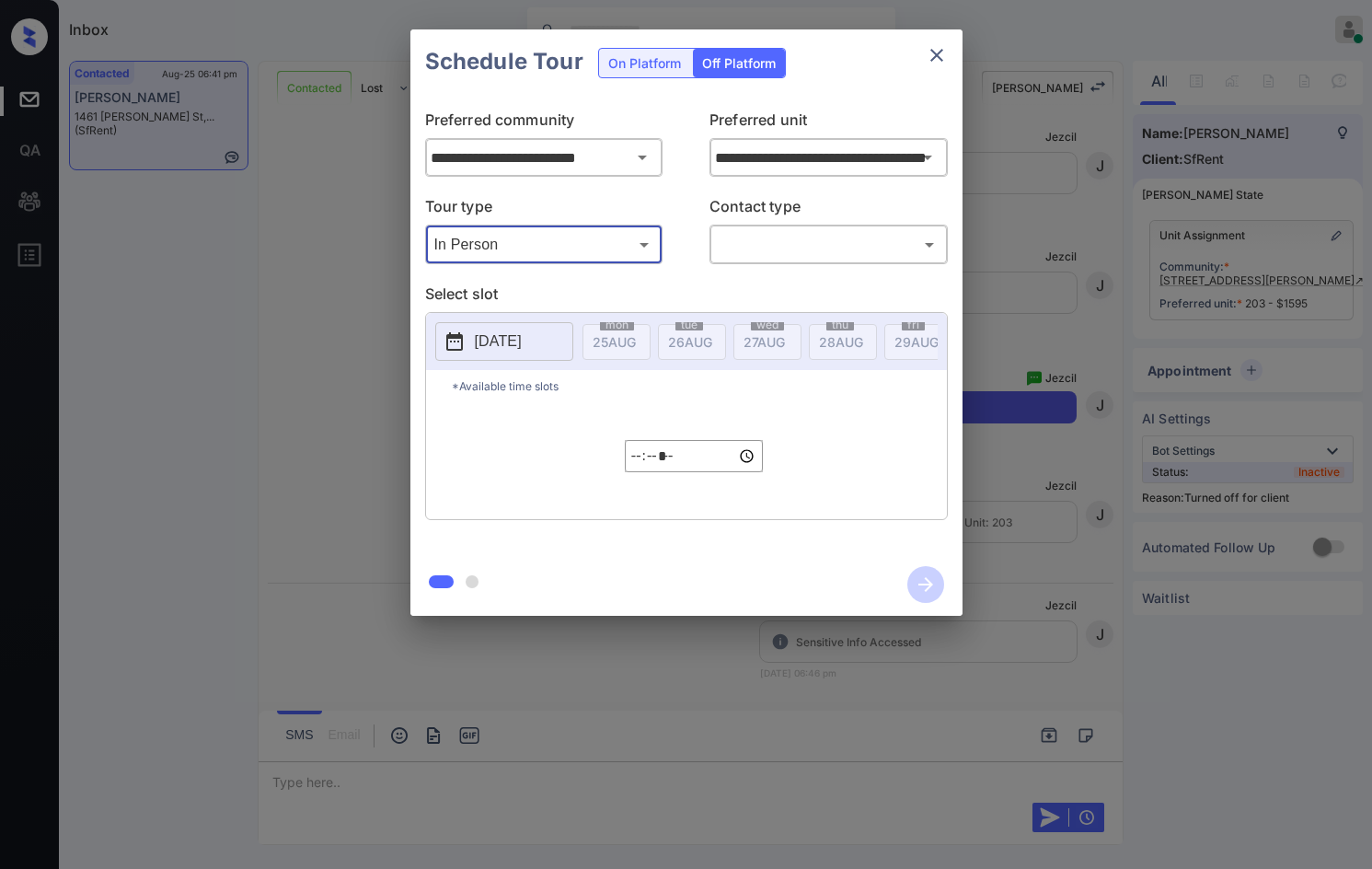
click at [783, 256] on body "Inbox Jezcil Usanastre Online Set yourself offline Set yourself on break Profil…" at bounding box center [686, 434] width 1372 height 869
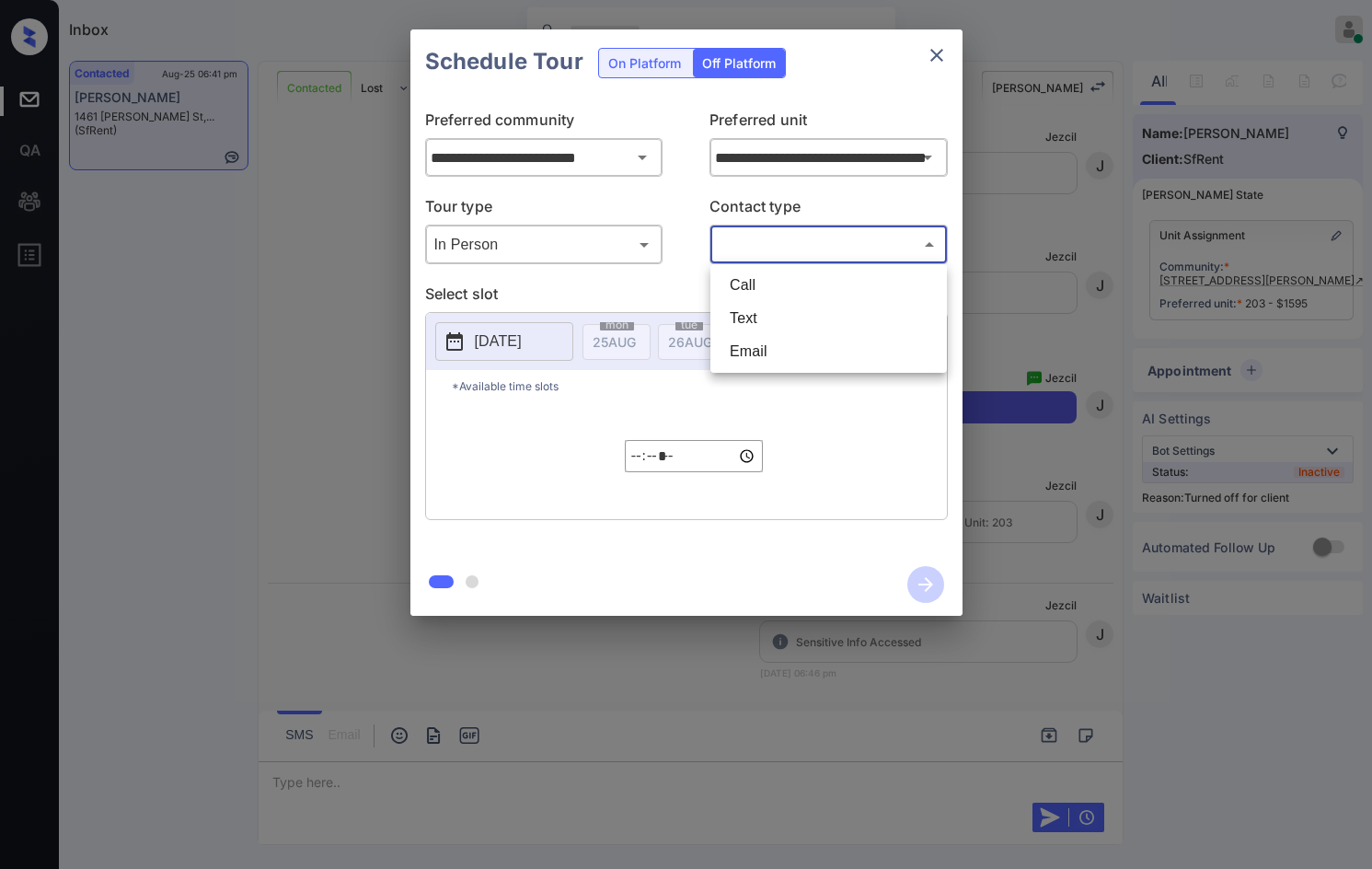
click at [786, 311] on li "Text" at bounding box center [829, 319] width 227 height 33
type input "****"
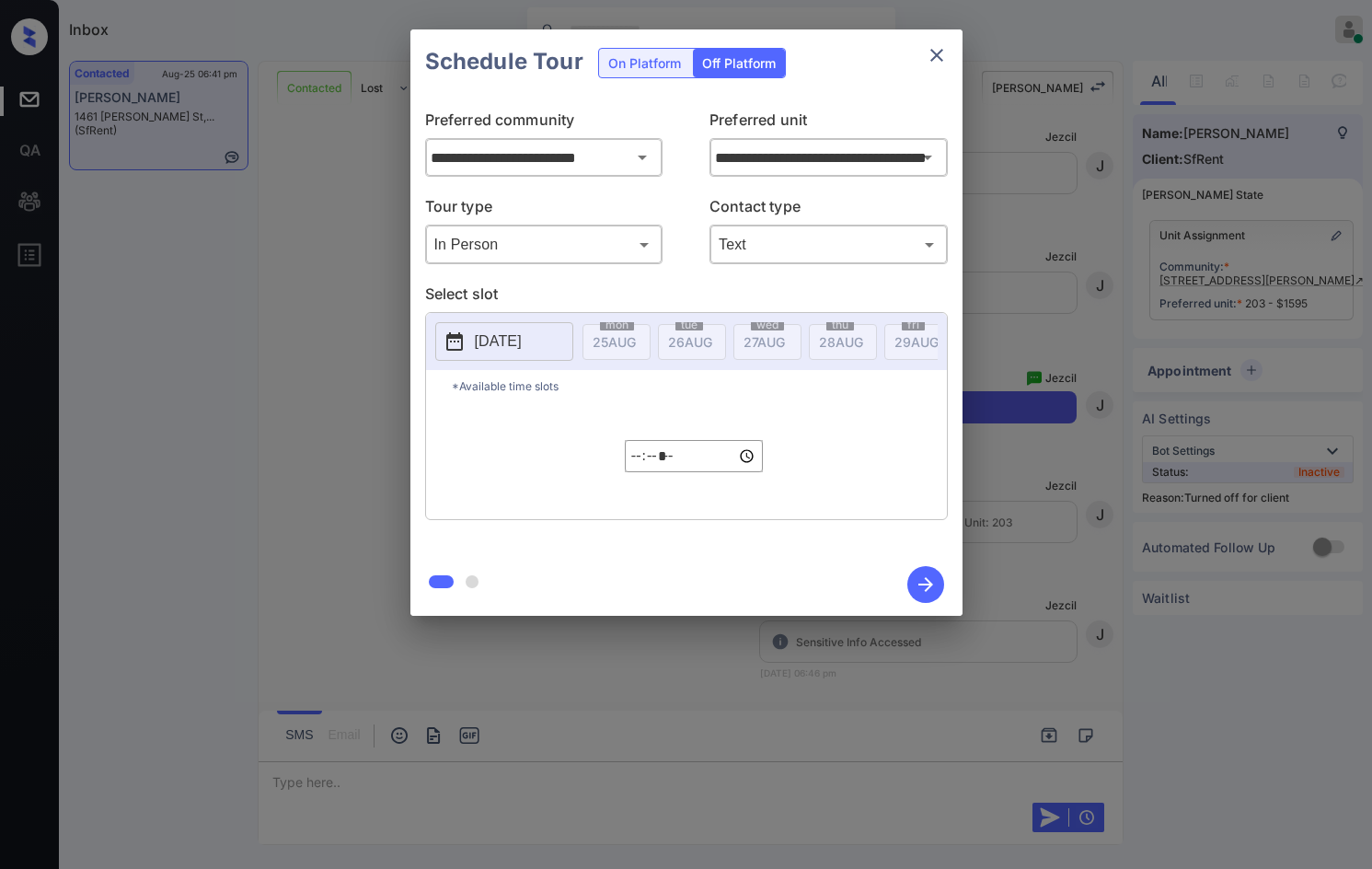
click at [522, 337] on p "[DATE]" at bounding box center [498, 341] width 47 height 22
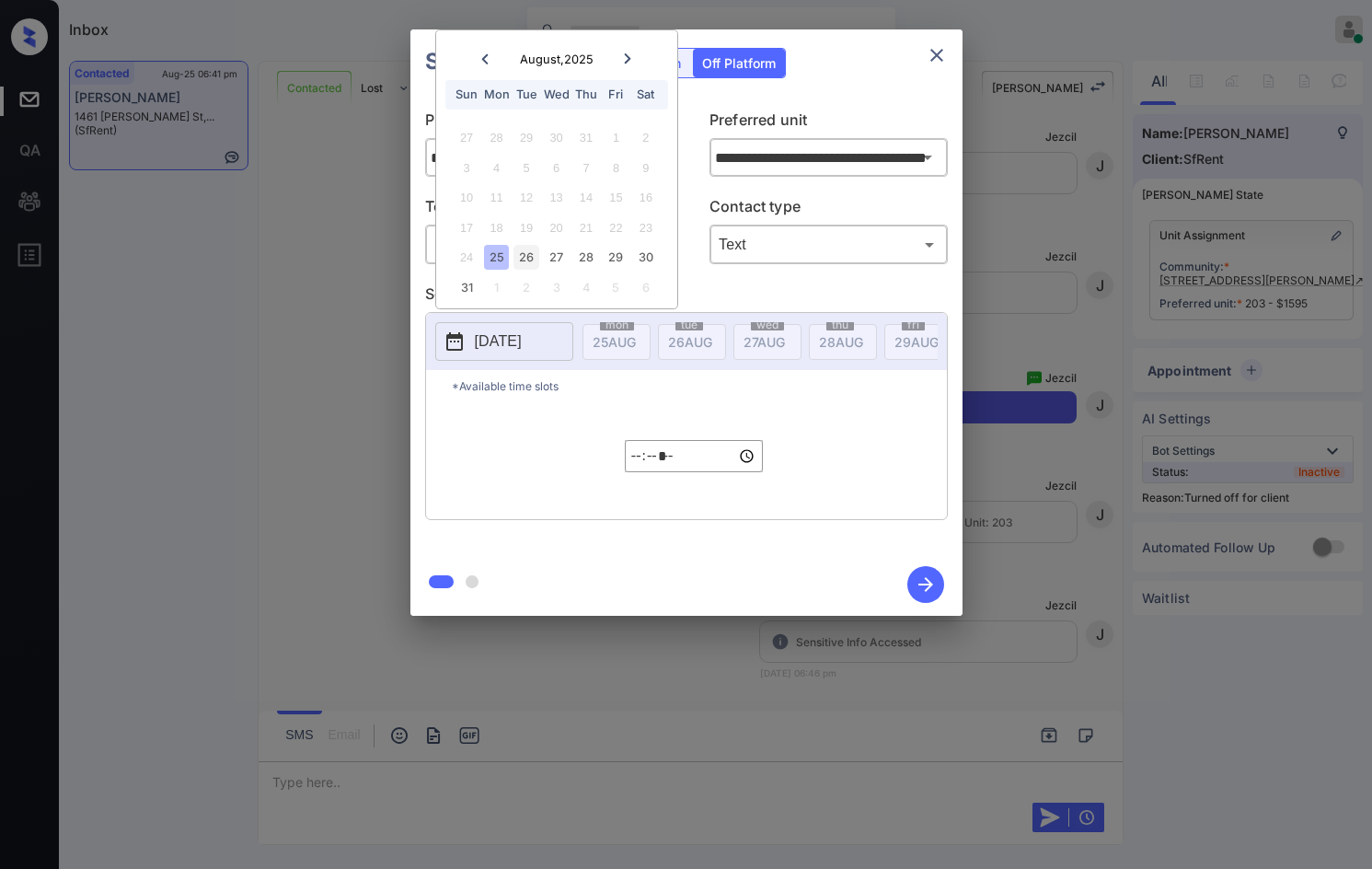
click at [534, 259] on div "26" at bounding box center [526, 258] width 25 height 25
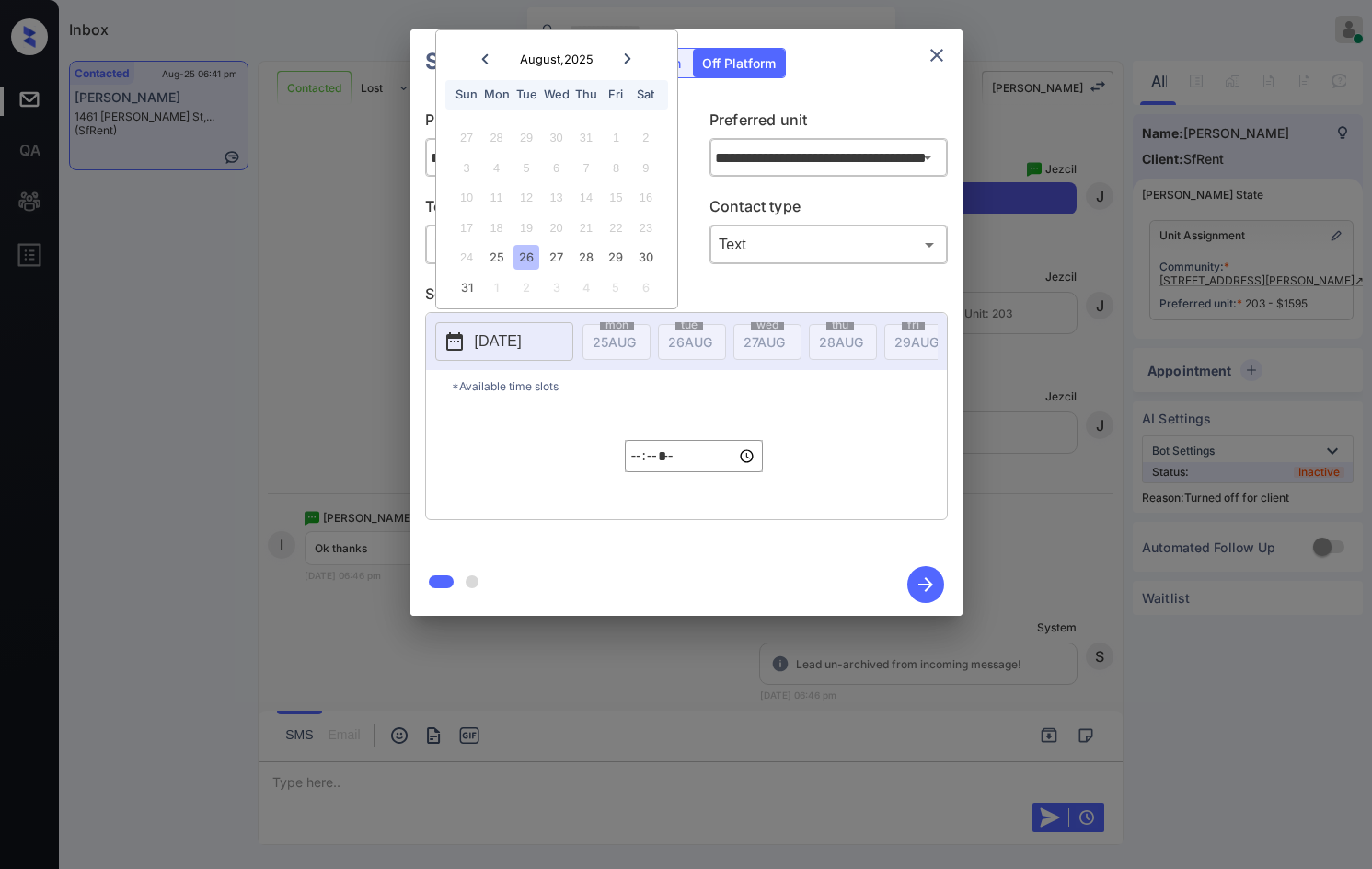
scroll to position [3702, 0]
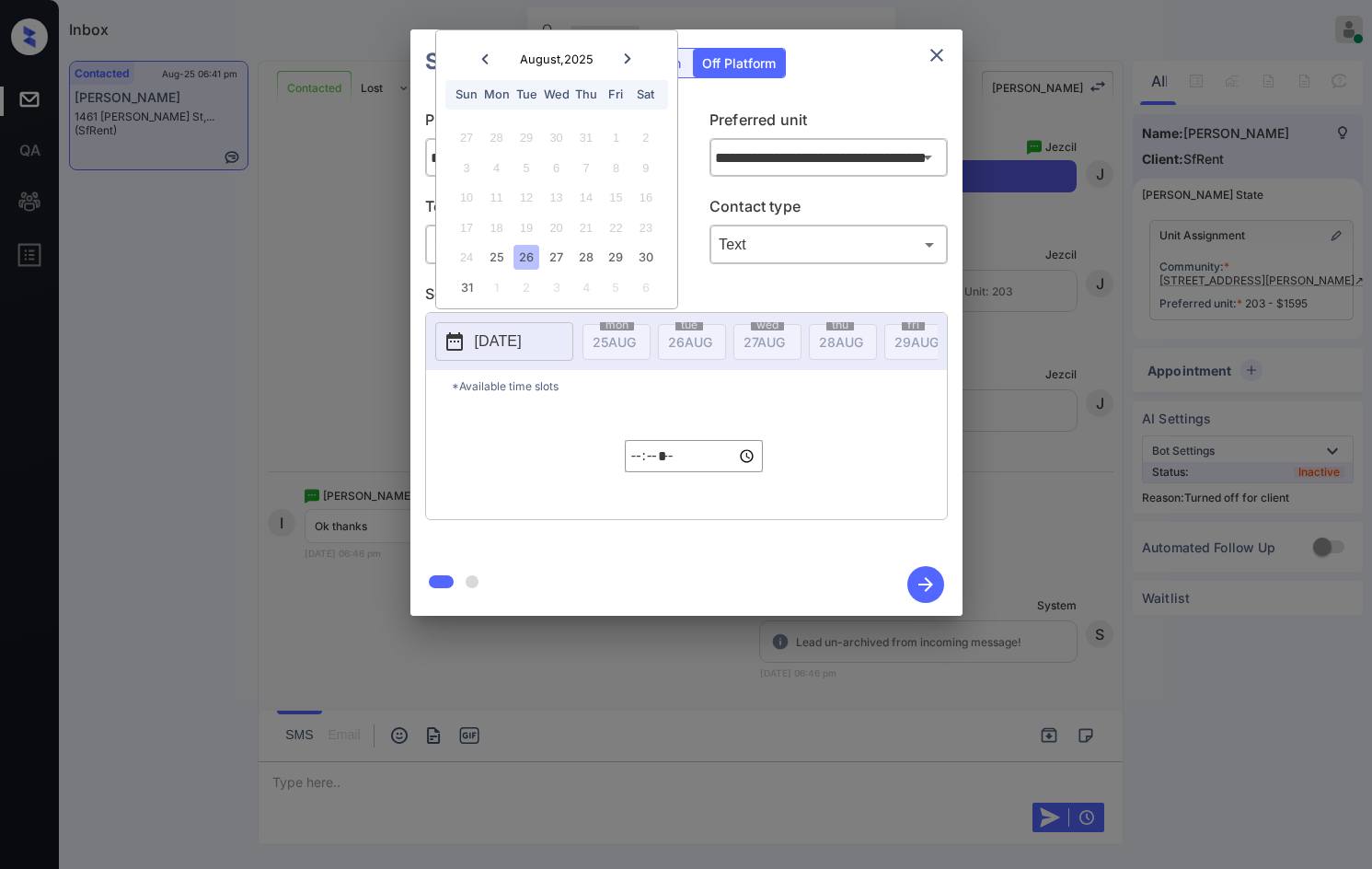
click at [650, 468] on input "*****" at bounding box center [694, 456] width 138 height 32
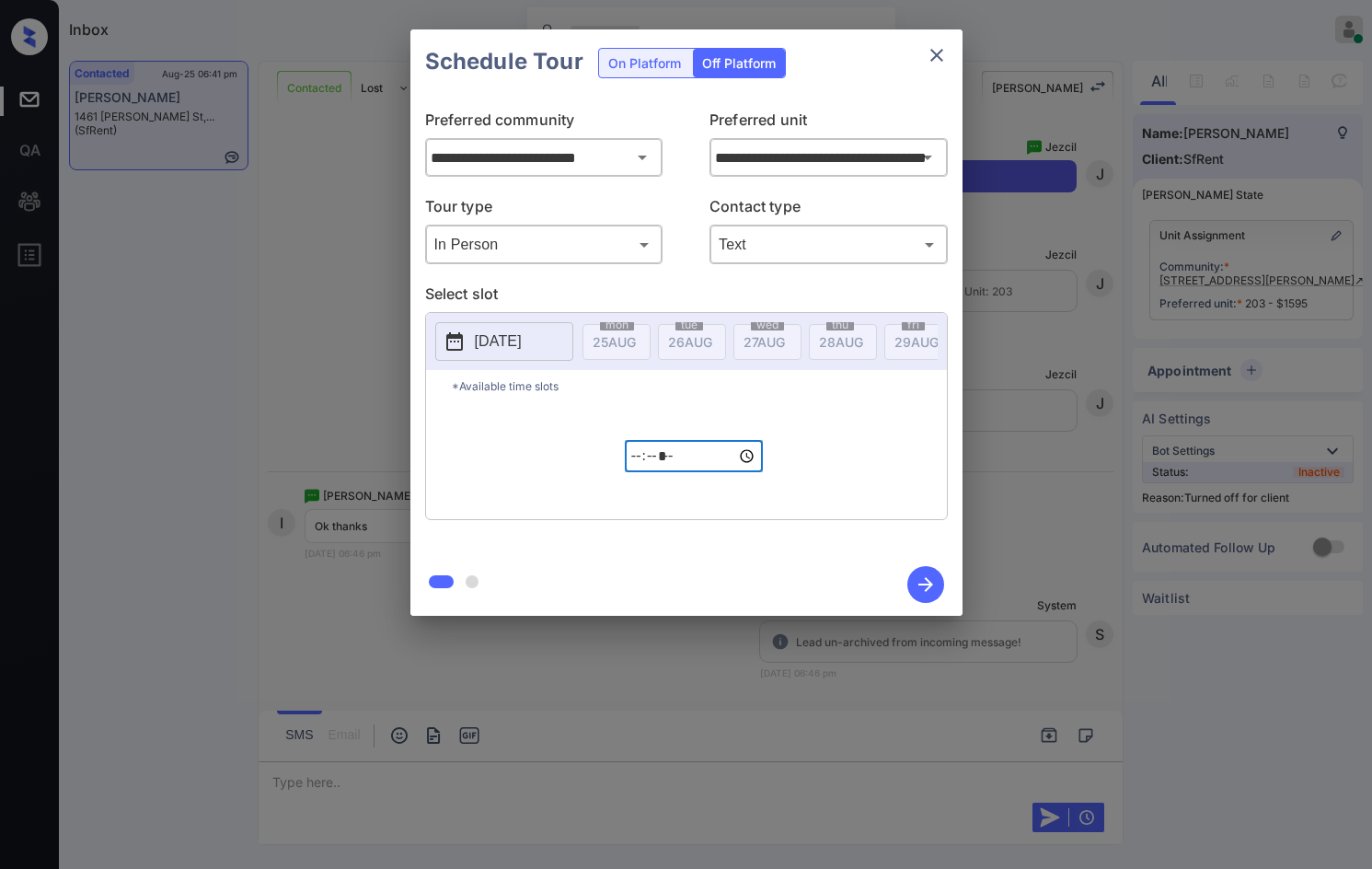
type input "*****"
click at [928, 574] on icon "button" at bounding box center [926, 584] width 37 height 37
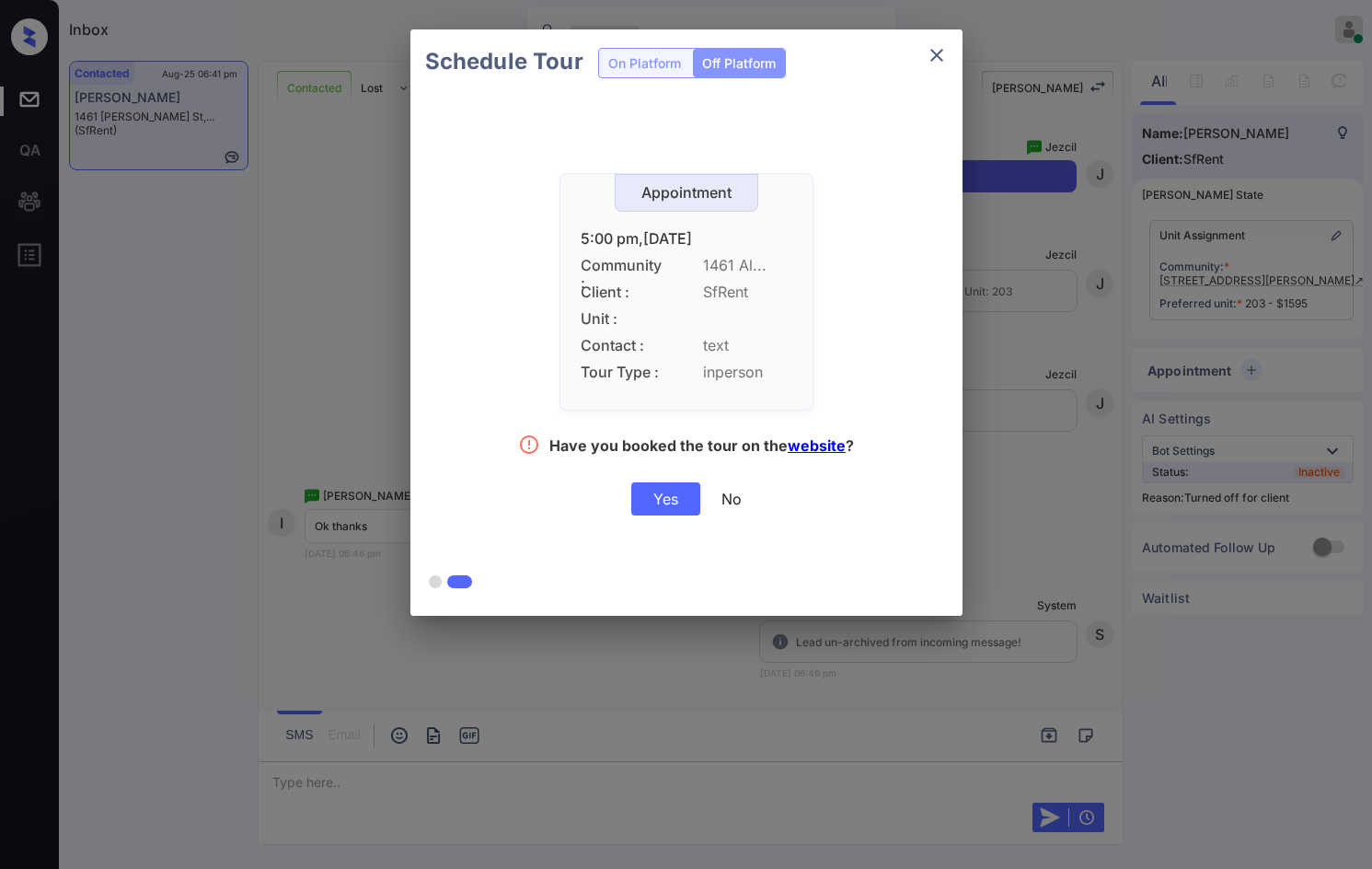
click at [670, 514] on div "Yes" at bounding box center [666, 499] width 69 height 33
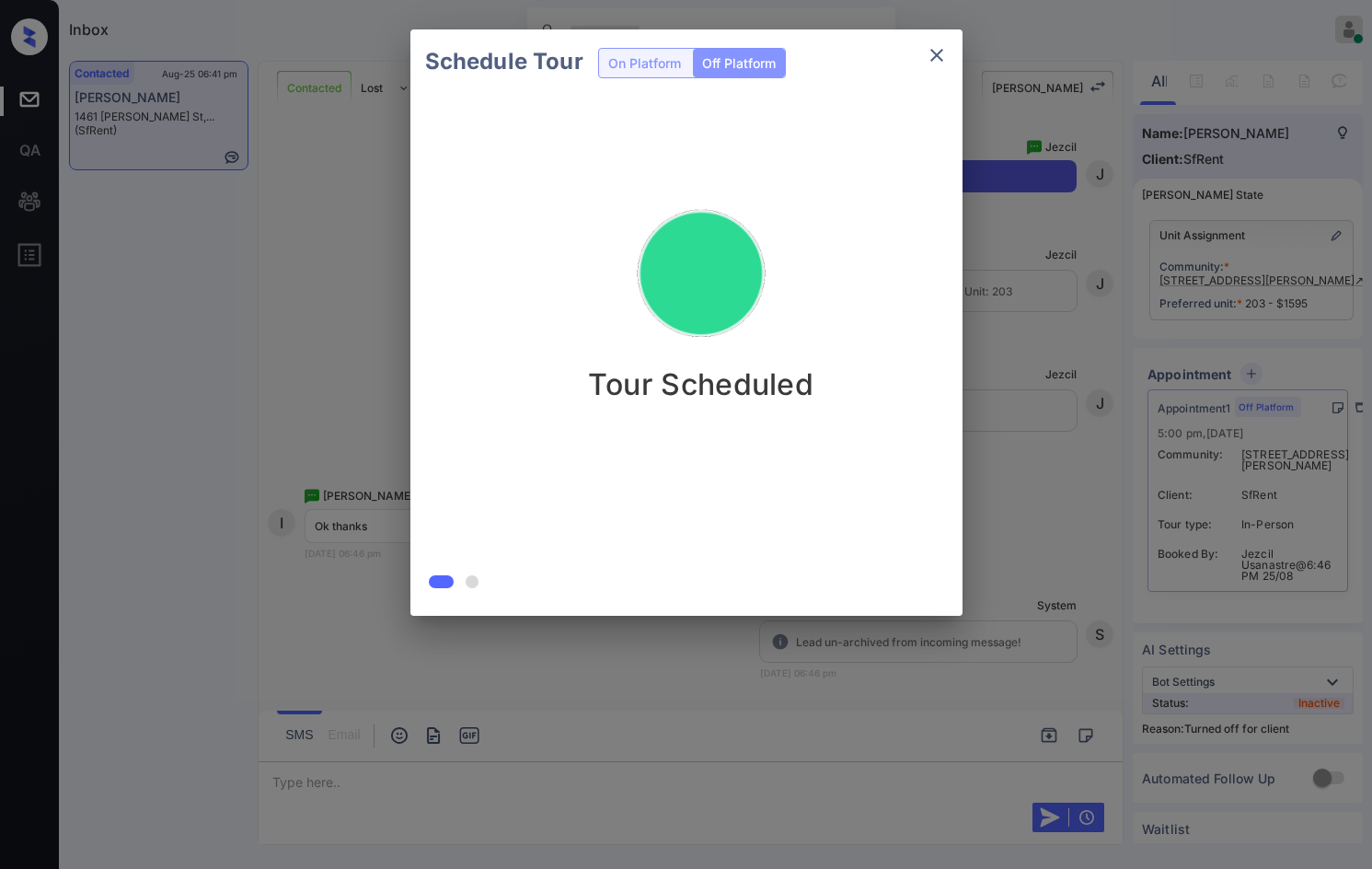
scroll to position [3821, 0]
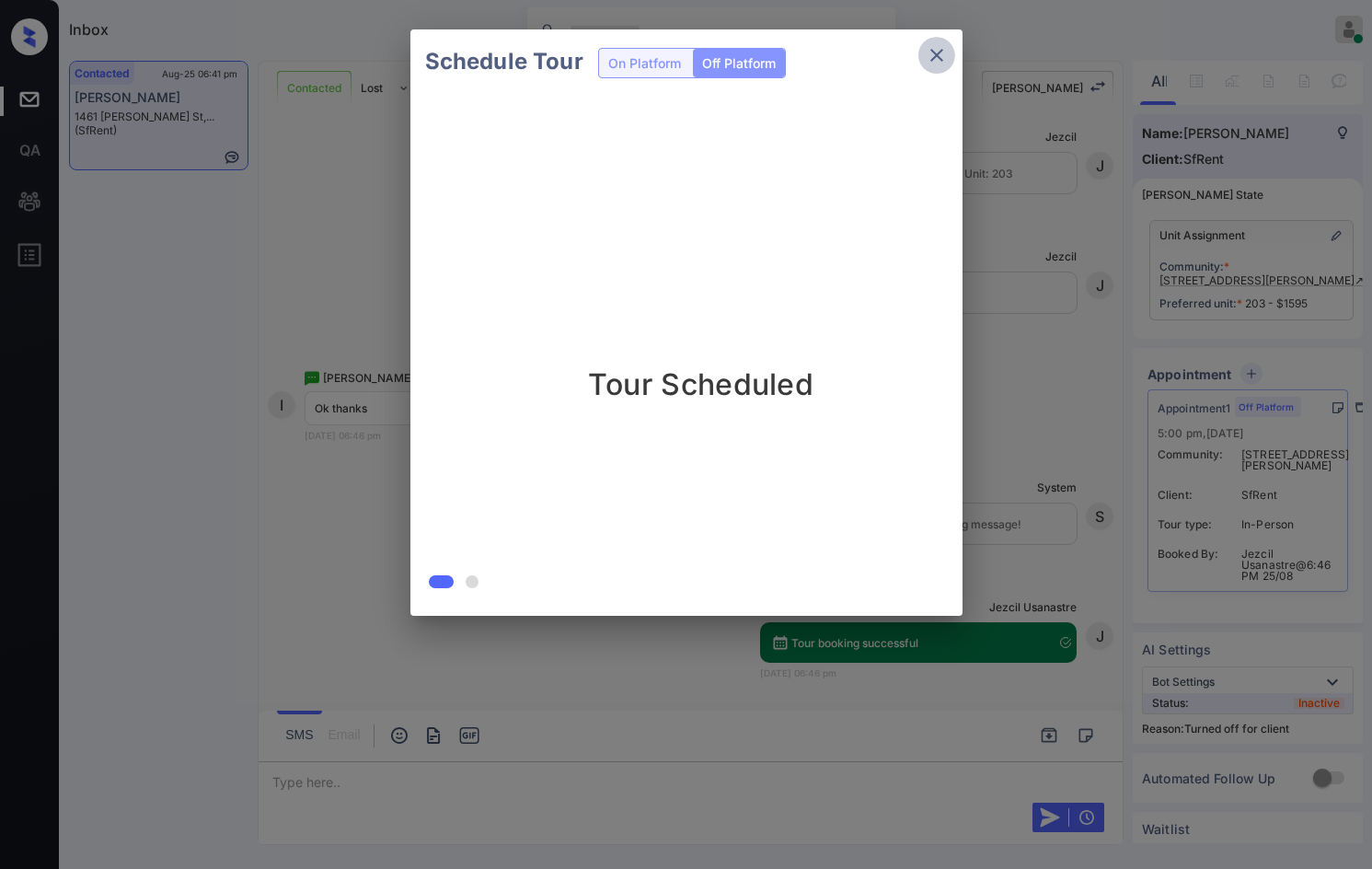
click at [927, 68] on button "close" at bounding box center [937, 55] width 37 height 37
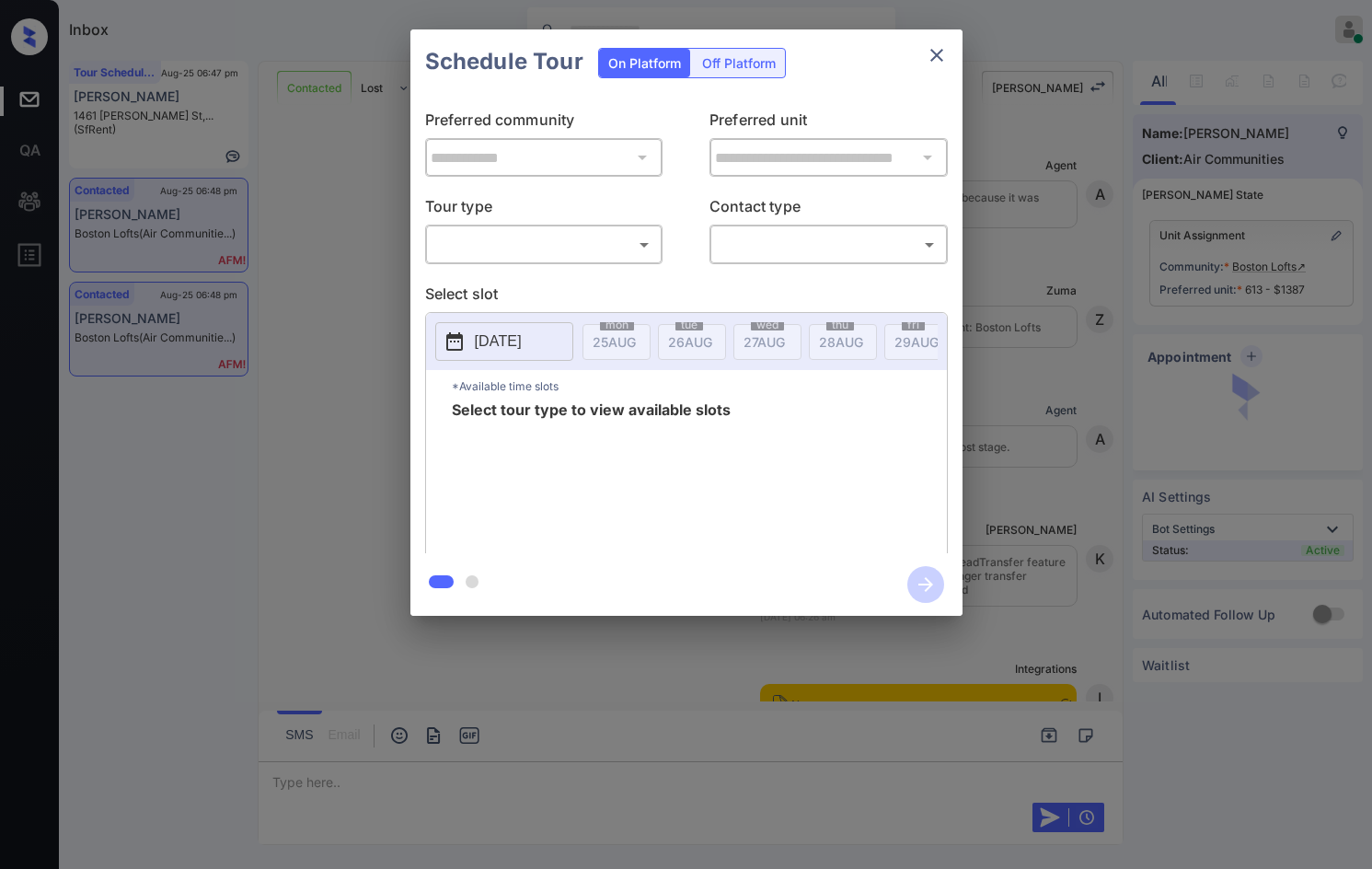
scroll to position [2396, 0]
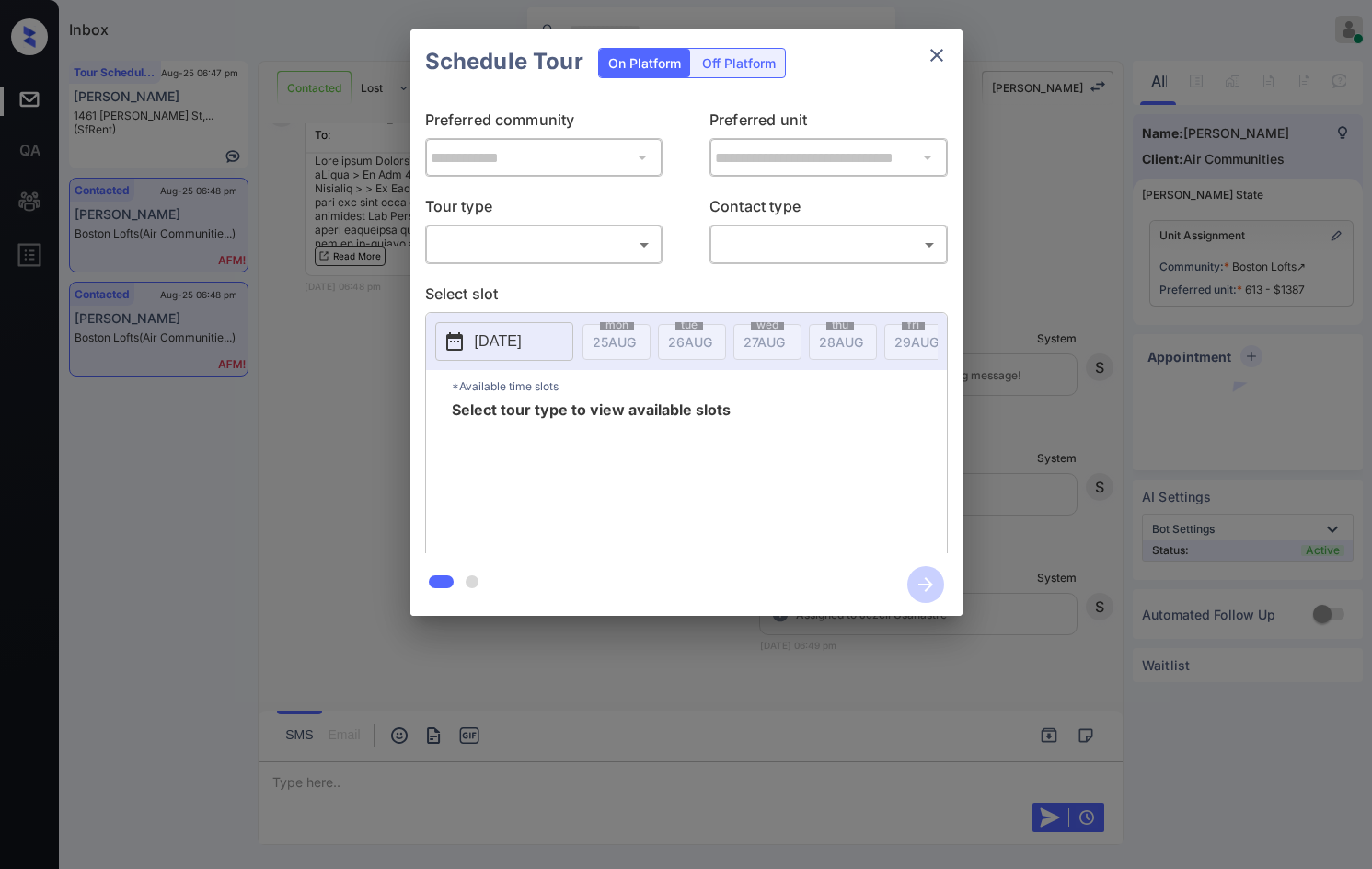
click at [539, 247] on body "Inbox Jezcil Usanastre Online Set yourself offline Set yourself on break Profil…" at bounding box center [686, 434] width 1372 height 869
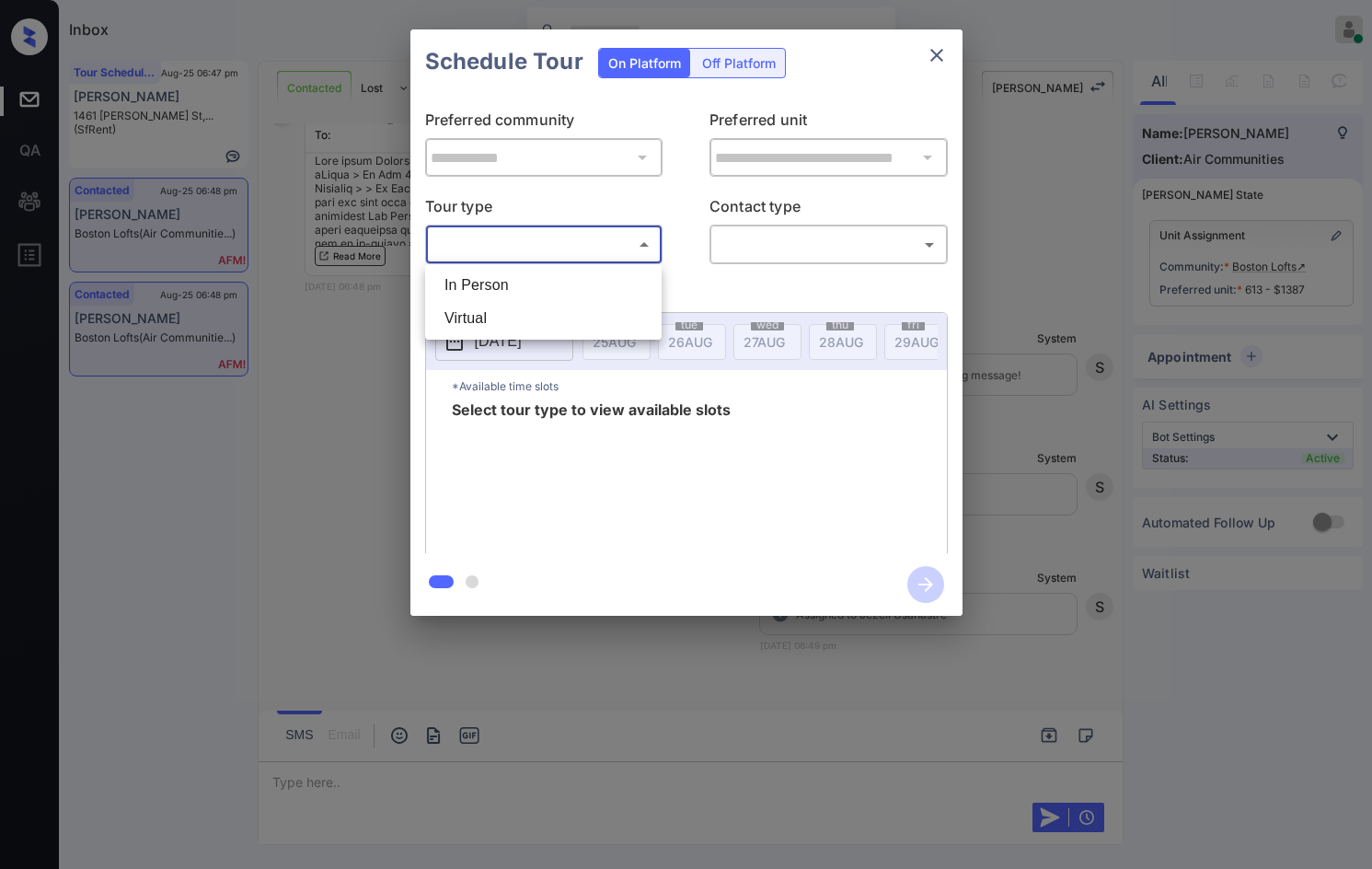
click at [526, 282] on li "In Person" at bounding box center [543, 285] width 227 height 33
type input "********"
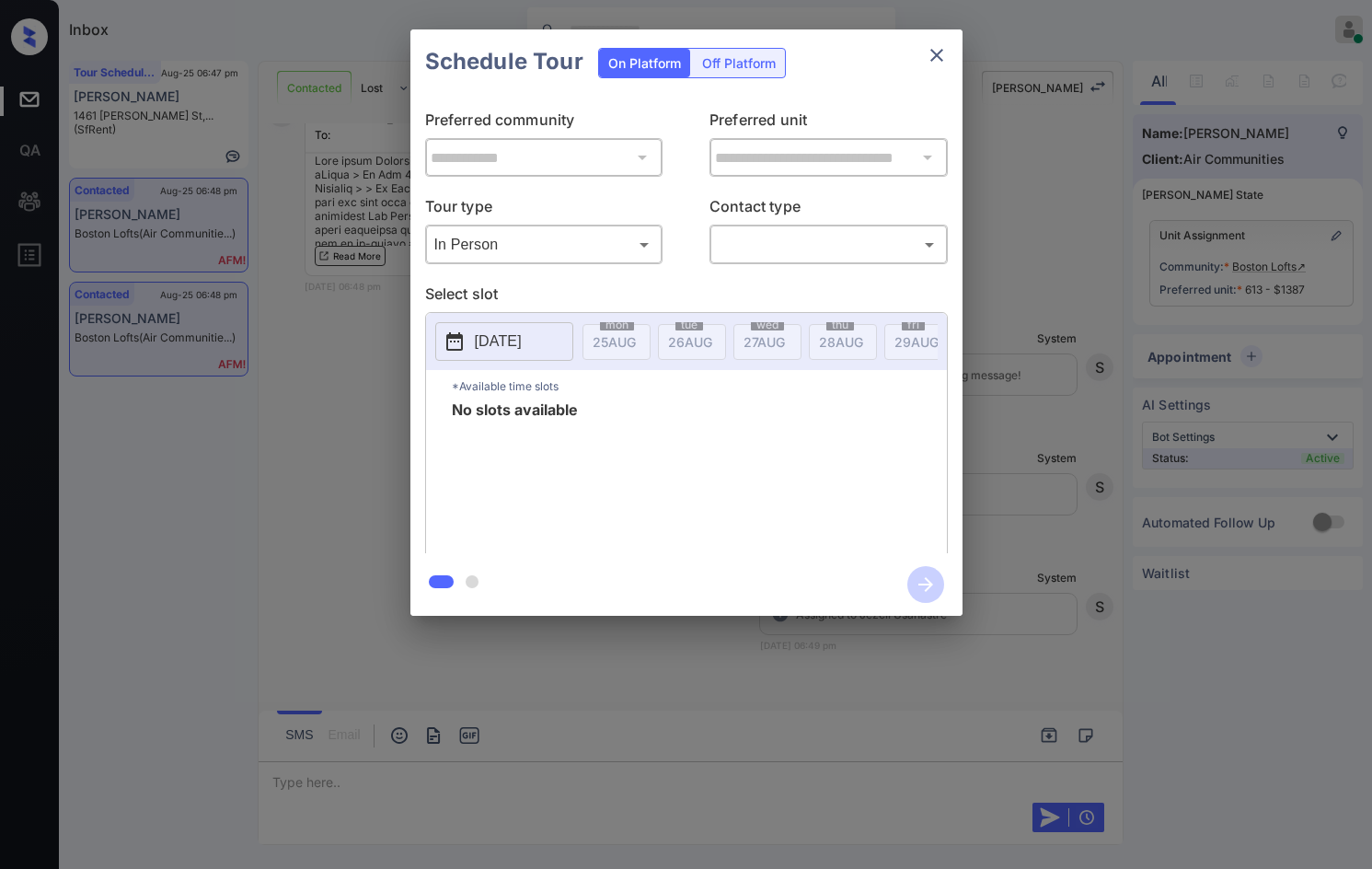
click at [522, 339] on p "[DATE]" at bounding box center [498, 341] width 47 height 22
click at [415, 345] on div "**********" at bounding box center [686, 324] width 552 height 460
click at [321, 280] on div "**********" at bounding box center [686, 323] width 1372 height 645
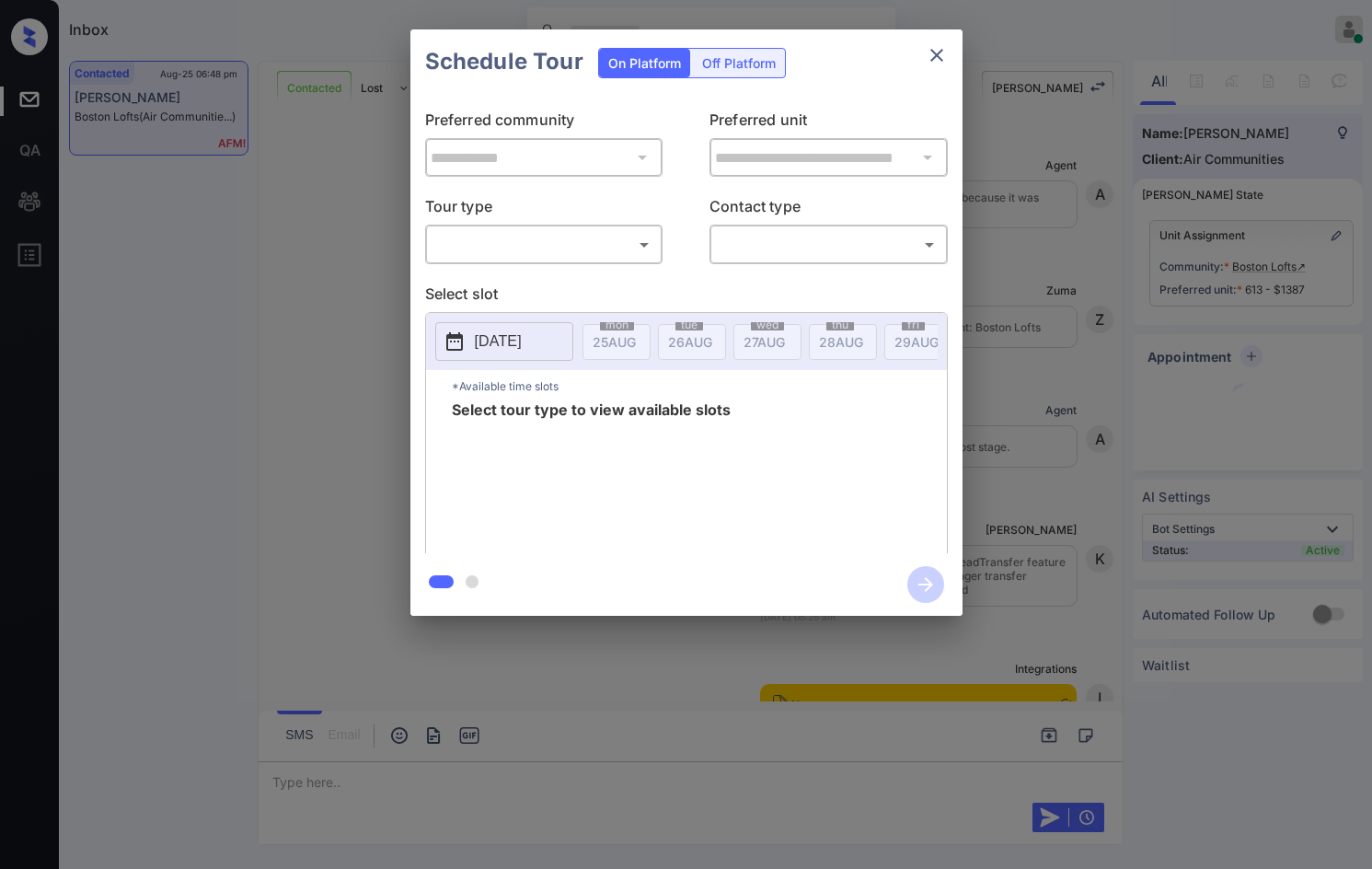
scroll to position [2396, 0]
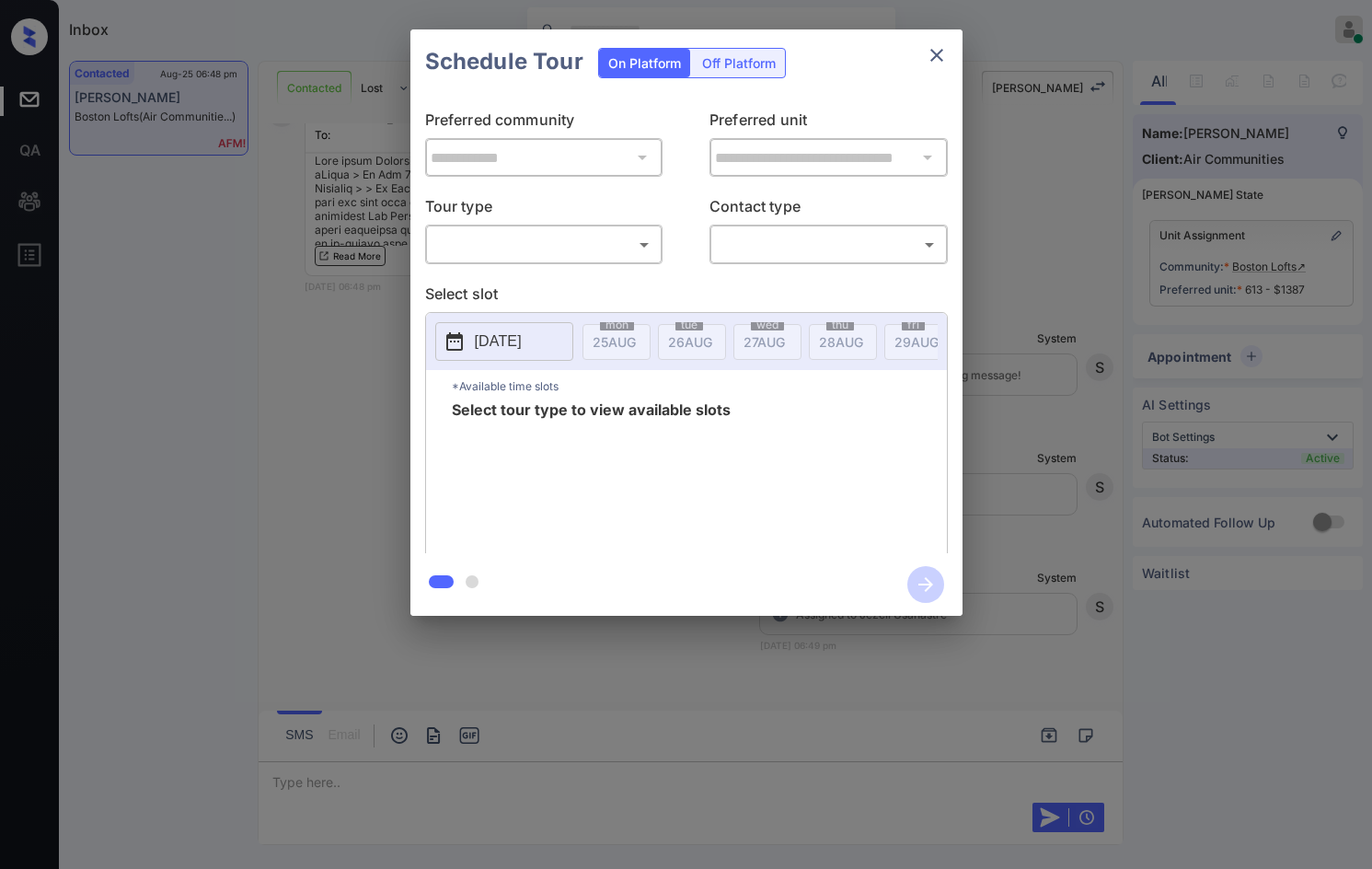
click at [571, 253] on body "Inbox Jezcil Usanastre Online Set yourself offline Set yourself on break Profil…" at bounding box center [686, 434] width 1372 height 869
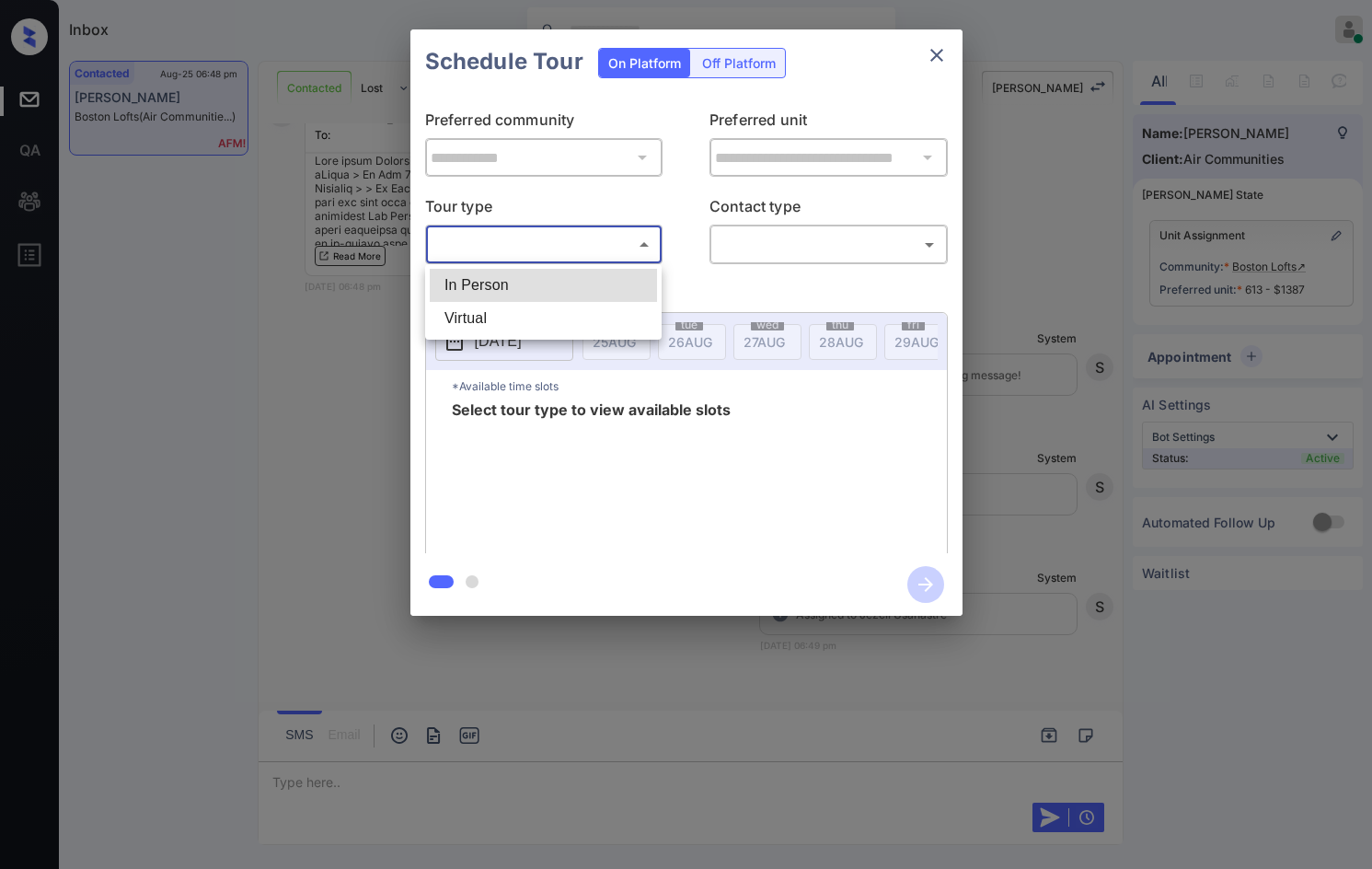
click at [556, 277] on li "In Person" at bounding box center [543, 285] width 227 height 33
type input "********"
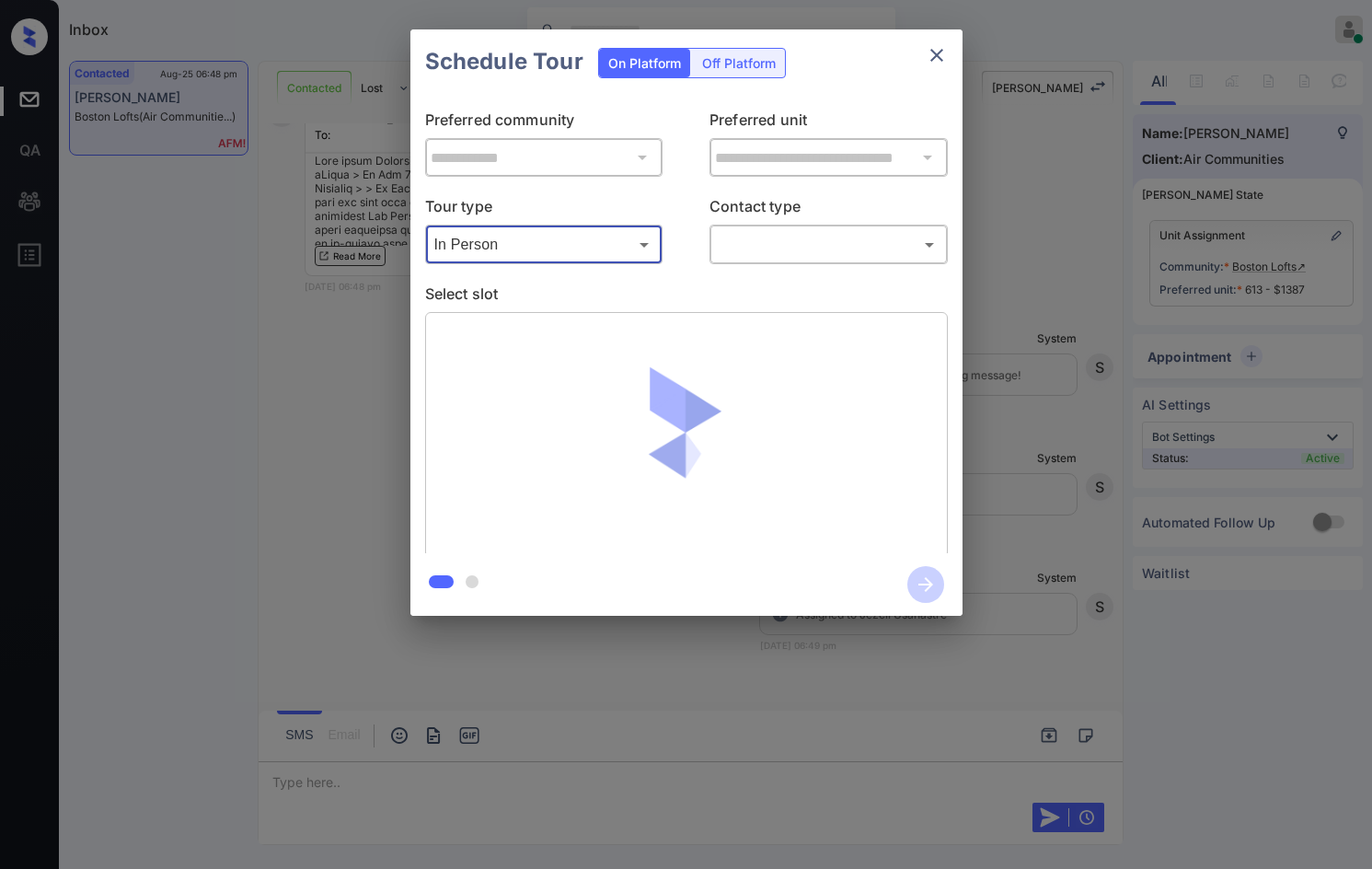
click at [759, 258] on body "Inbox Jezcil Usanastre Online Set yourself offline Set yourself on break Profil…" at bounding box center [686, 434] width 1372 height 869
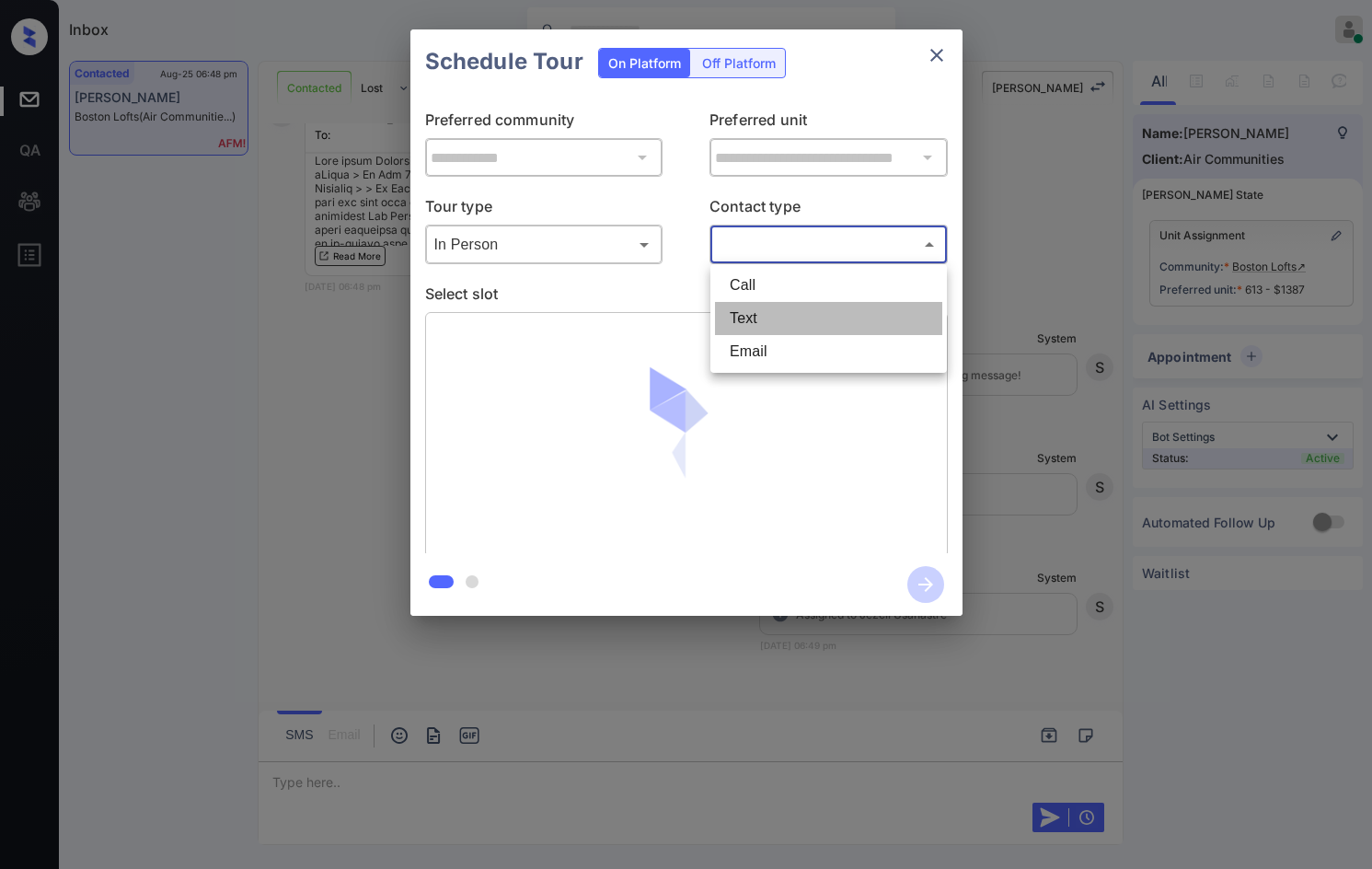
click at [755, 315] on li "Text" at bounding box center [829, 319] width 227 height 33
type input "****"
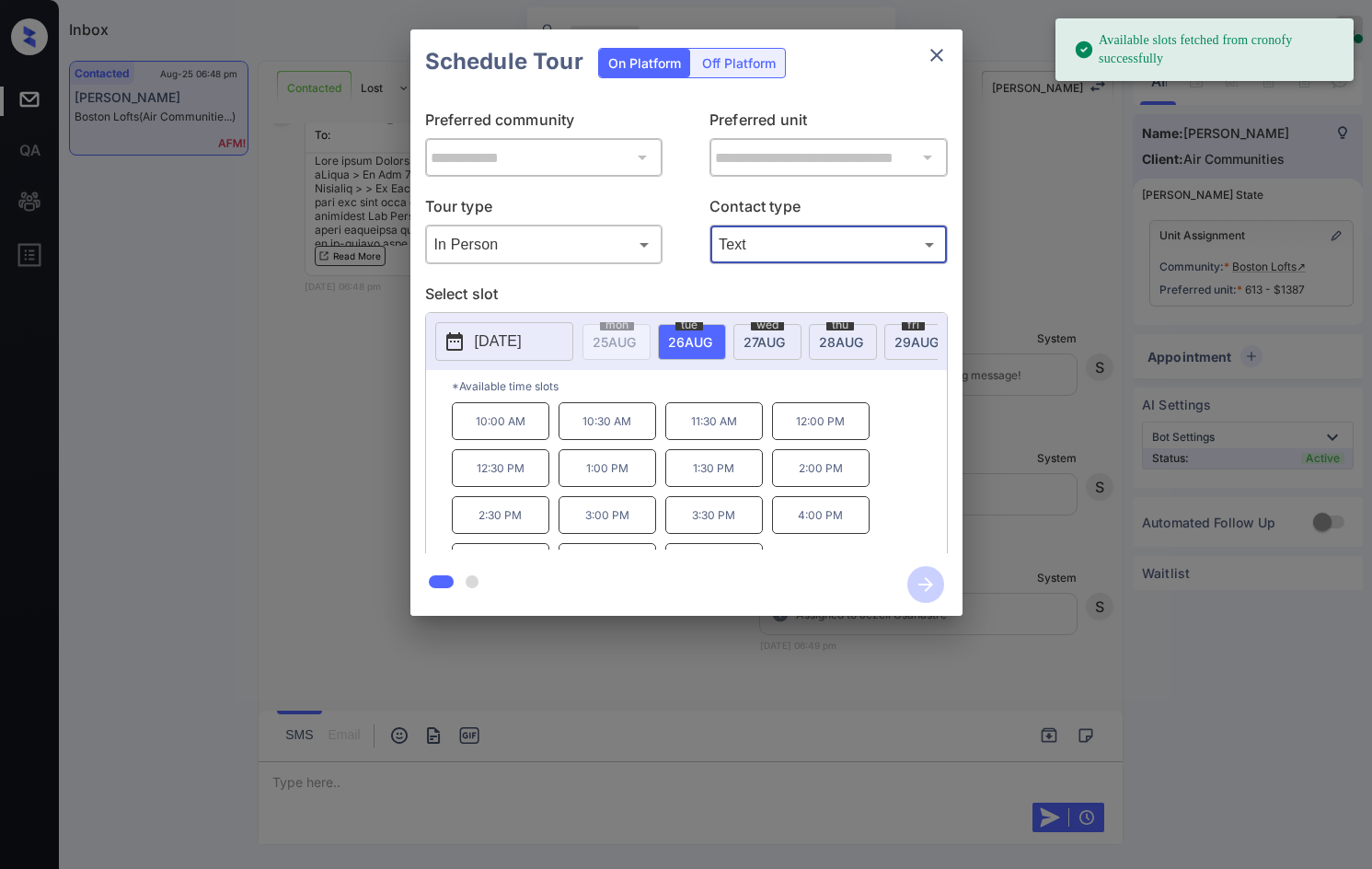
click at [511, 349] on p "[DATE]" at bounding box center [498, 341] width 47 height 22
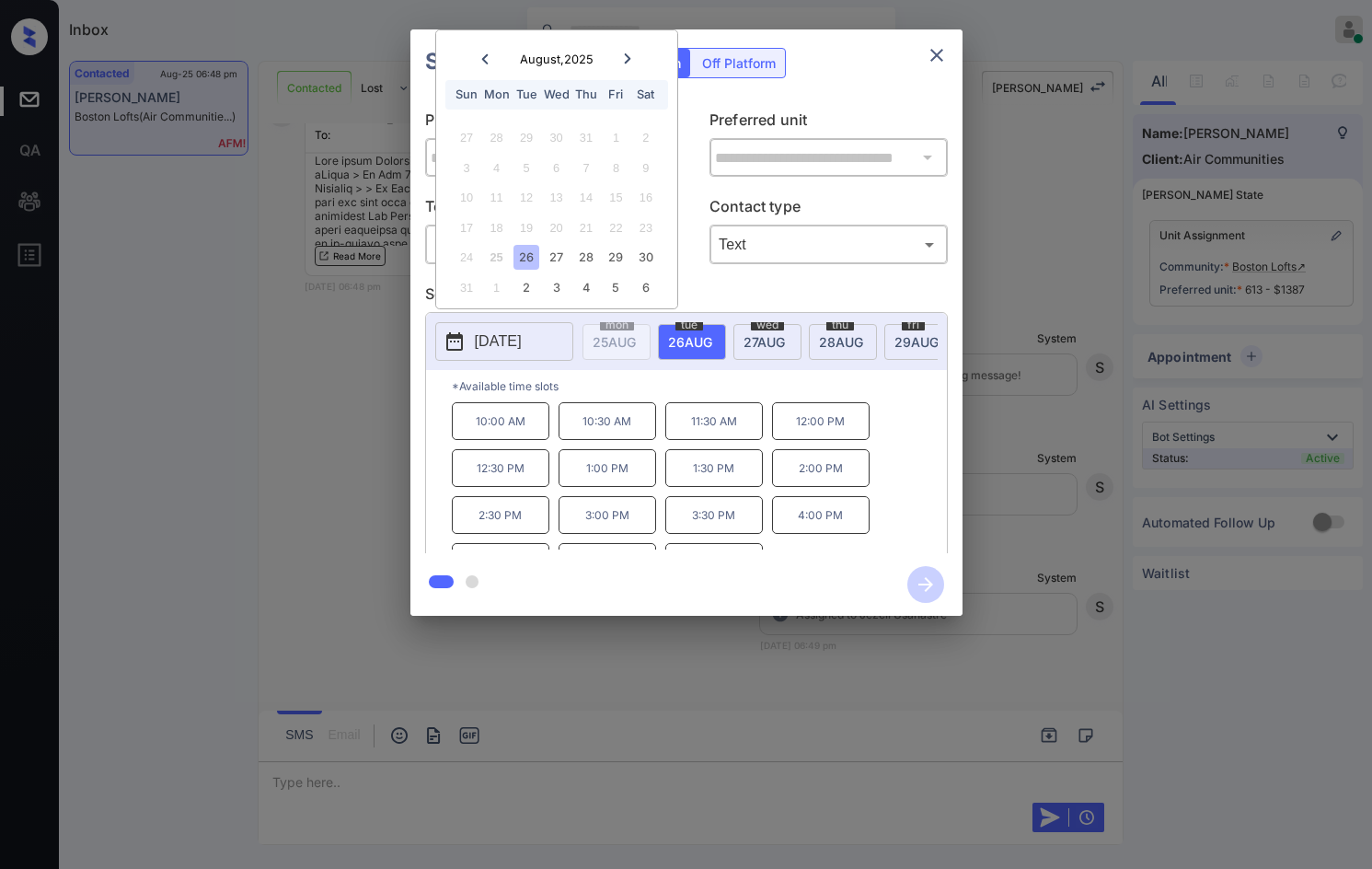
click at [755, 337] on span "27 AUG" at bounding box center [764, 342] width 42 height 16
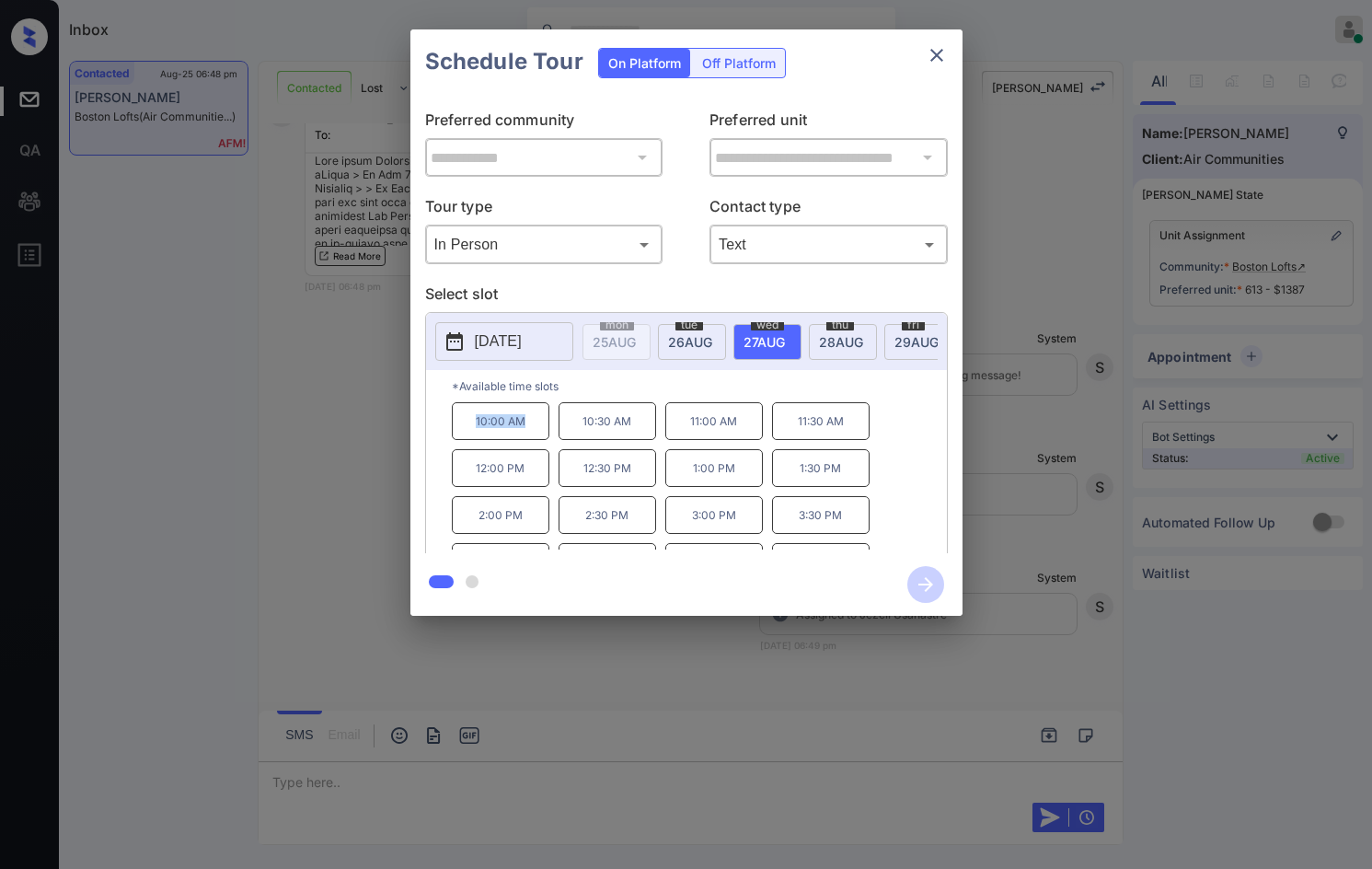
drag, startPoint x: 471, startPoint y: 432, endPoint x: 490, endPoint y: 454, distance: 29.1
click at [526, 440] on p "10:00 AM" at bounding box center [500, 421] width 97 height 38
copy p "10:00 AM"
drag, startPoint x: 909, startPoint y: 333, endPoint x: 889, endPoint y: 339, distance: 20.9
click at [908, 334] on span "29 AUG" at bounding box center [915, 342] width 44 height 16
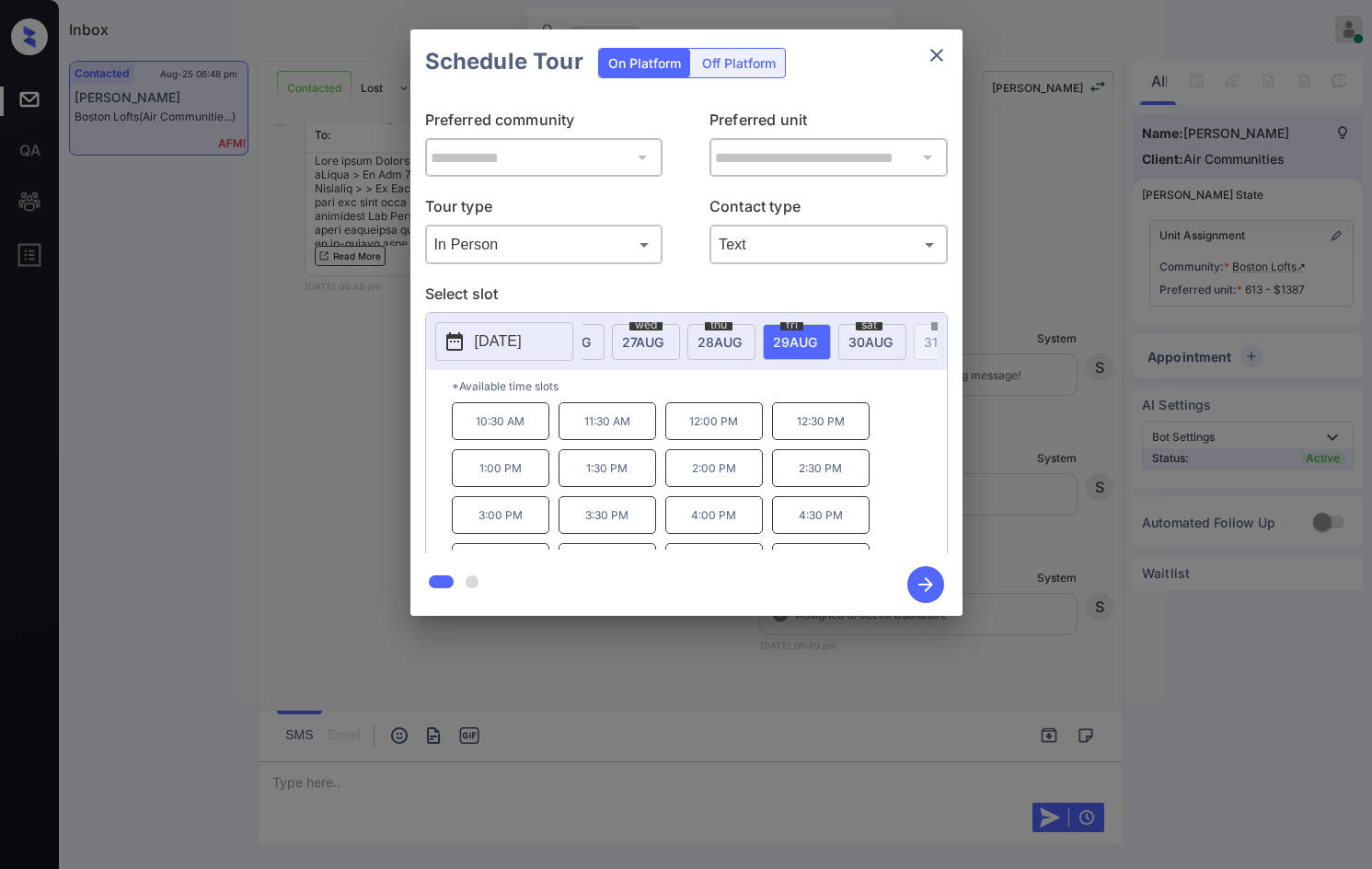
click at [860, 358] on div "mon 25 AUG tue 26 AUG wed 27 AUG thu 28 AUG fri 29 AUG sat 30 AUG sun 31 AUG mo…" at bounding box center [760, 341] width 356 height 39
drag, startPoint x: 460, startPoint y: 434, endPoint x: 514, endPoint y: 429, distance: 54.2
click at [514, 430] on p "10:30 AM" at bounding box center [500, 421] width 97 height 38
click at [468, 429] on p "10:30 AM" at bounding box center [500, 421] width 97 height 38
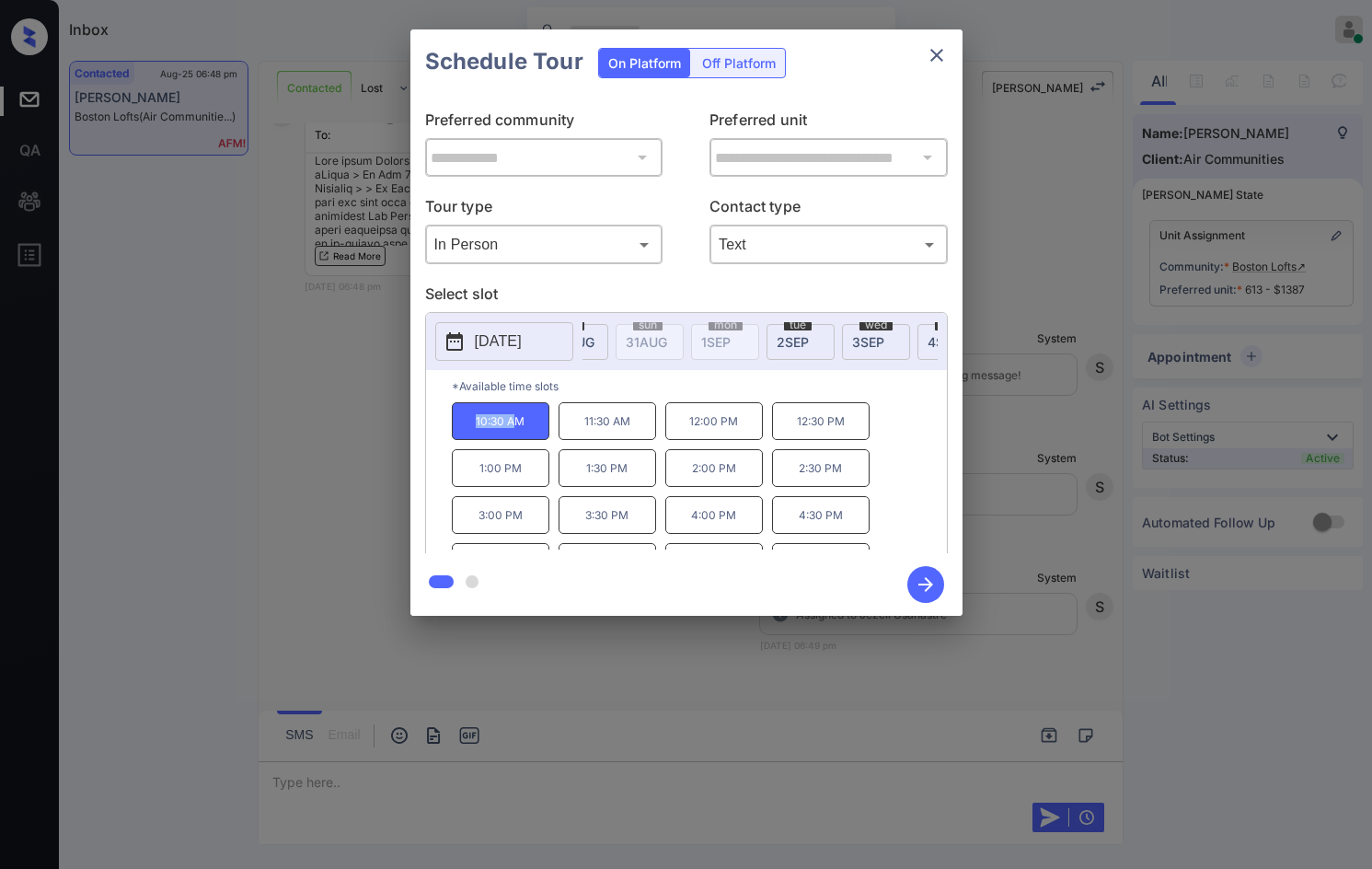
click at [468, 433] on p "10:30 AM" at bounding box center [500, 421] width 97 height 38
drag, startPoint x: 472, startPoint y: 435, endPoint x: 452, endPoint y: 412, distance: 30.5
click at [539, 424] on p "10:30 AM" at bounding box center [500, 421] width 97 height 38
copy p "10:30 AM"
click at [393, 396] on div "**********" at bounding box center [686, 323] width 1372 height 645
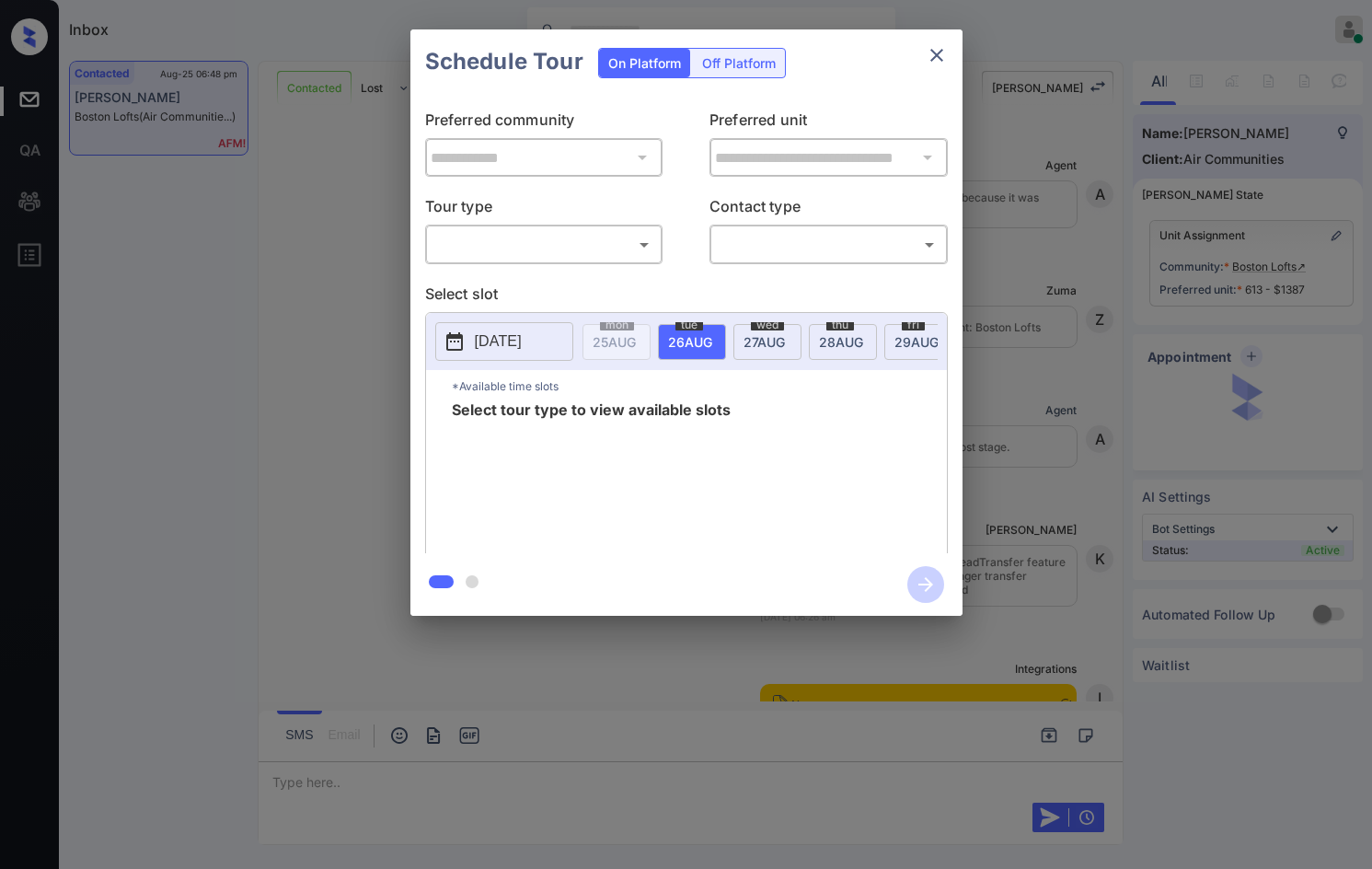
scroll to position [2211, 0]
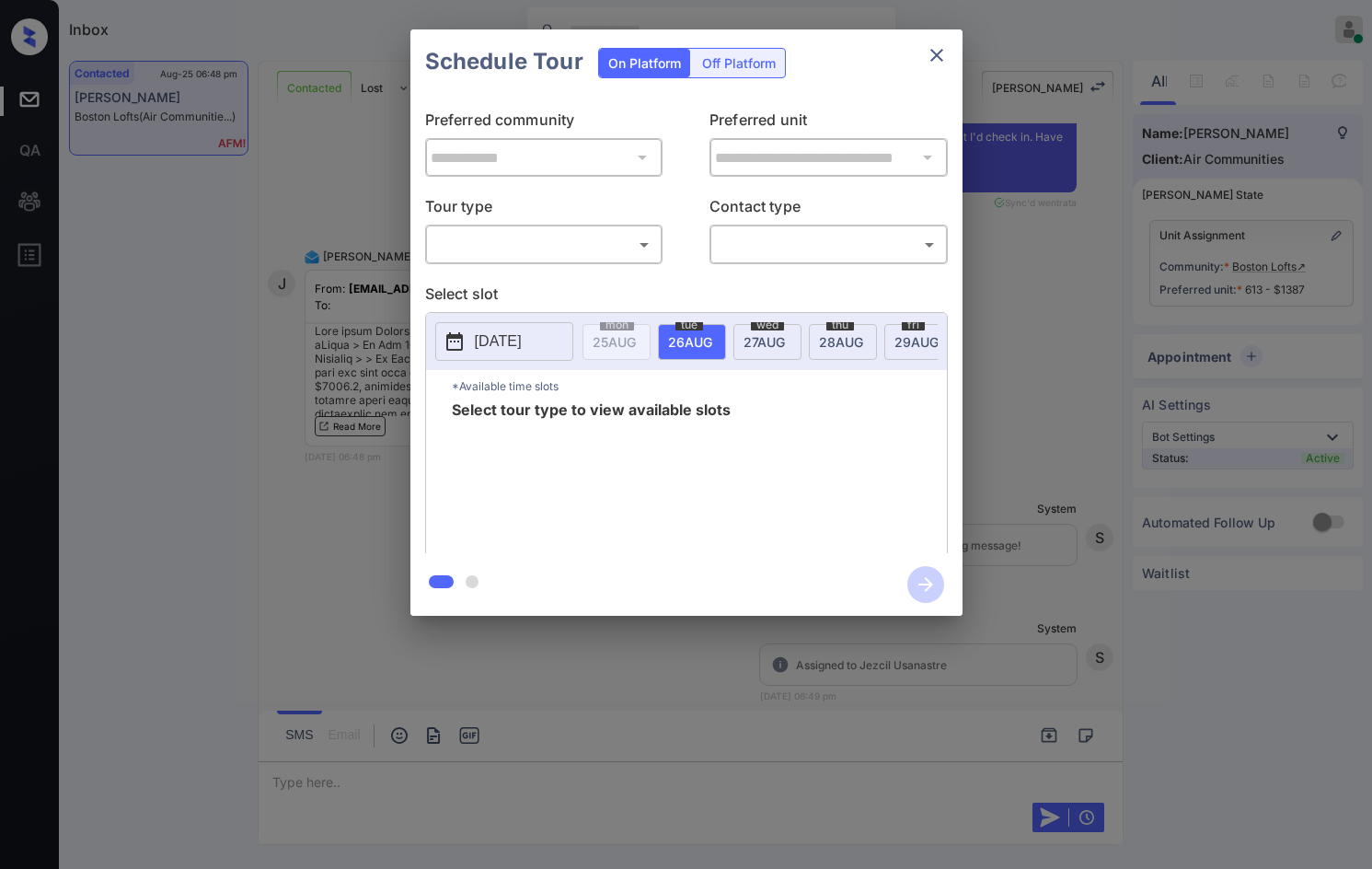
click at [615, 262] on div "​ ​" at bounding box center [543, 244] width 238 height 40
click at [612, 256] on body "Inbox Jezcil Usanastre Online Set yourself offline Set yourself on break Profil…" at bounding box center [686, 434] width 1372 height 869
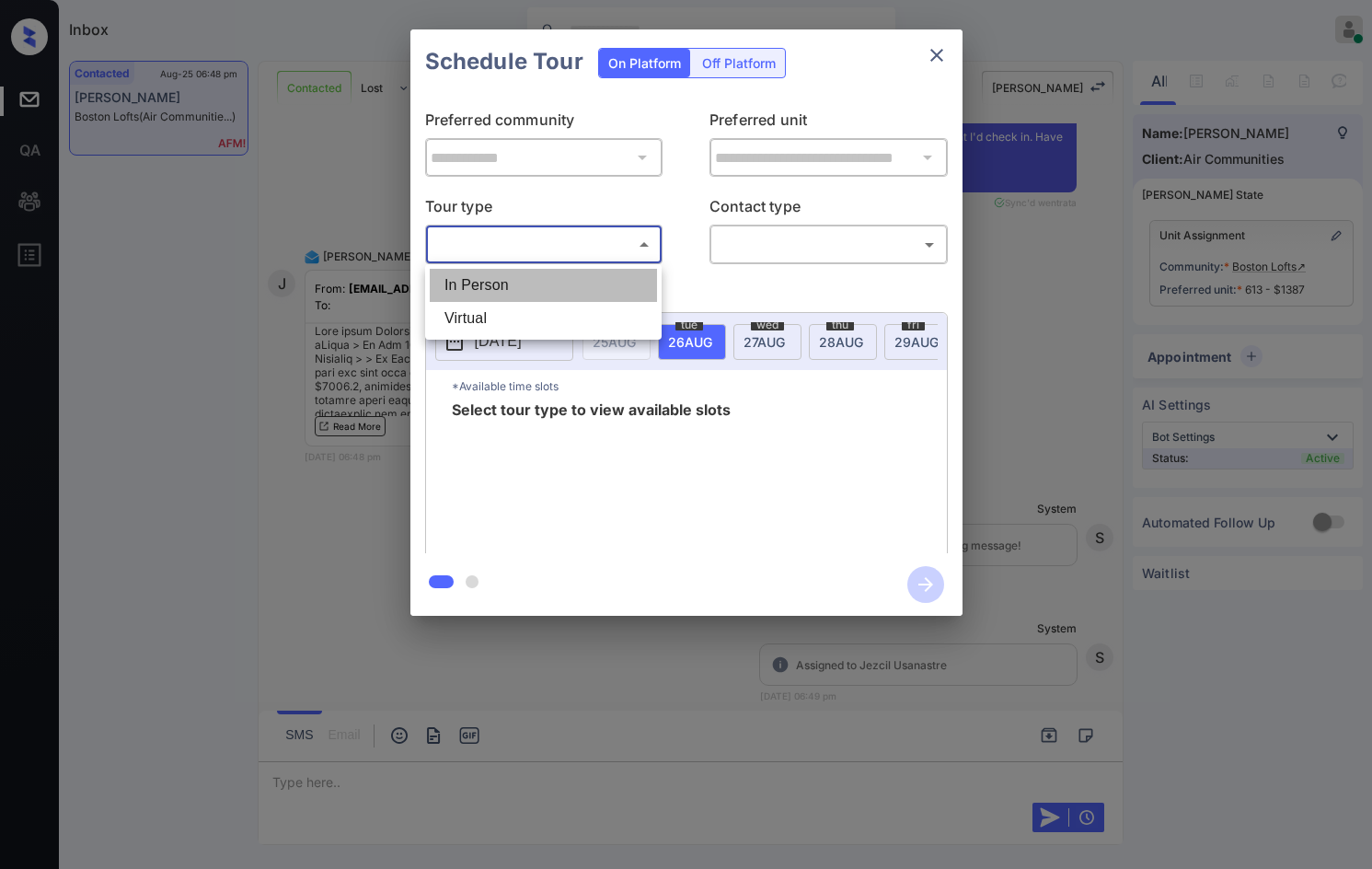
click at [612, 273] on li "In Person" at bounding box center [543, 285] width 227 height 33
type input "********"
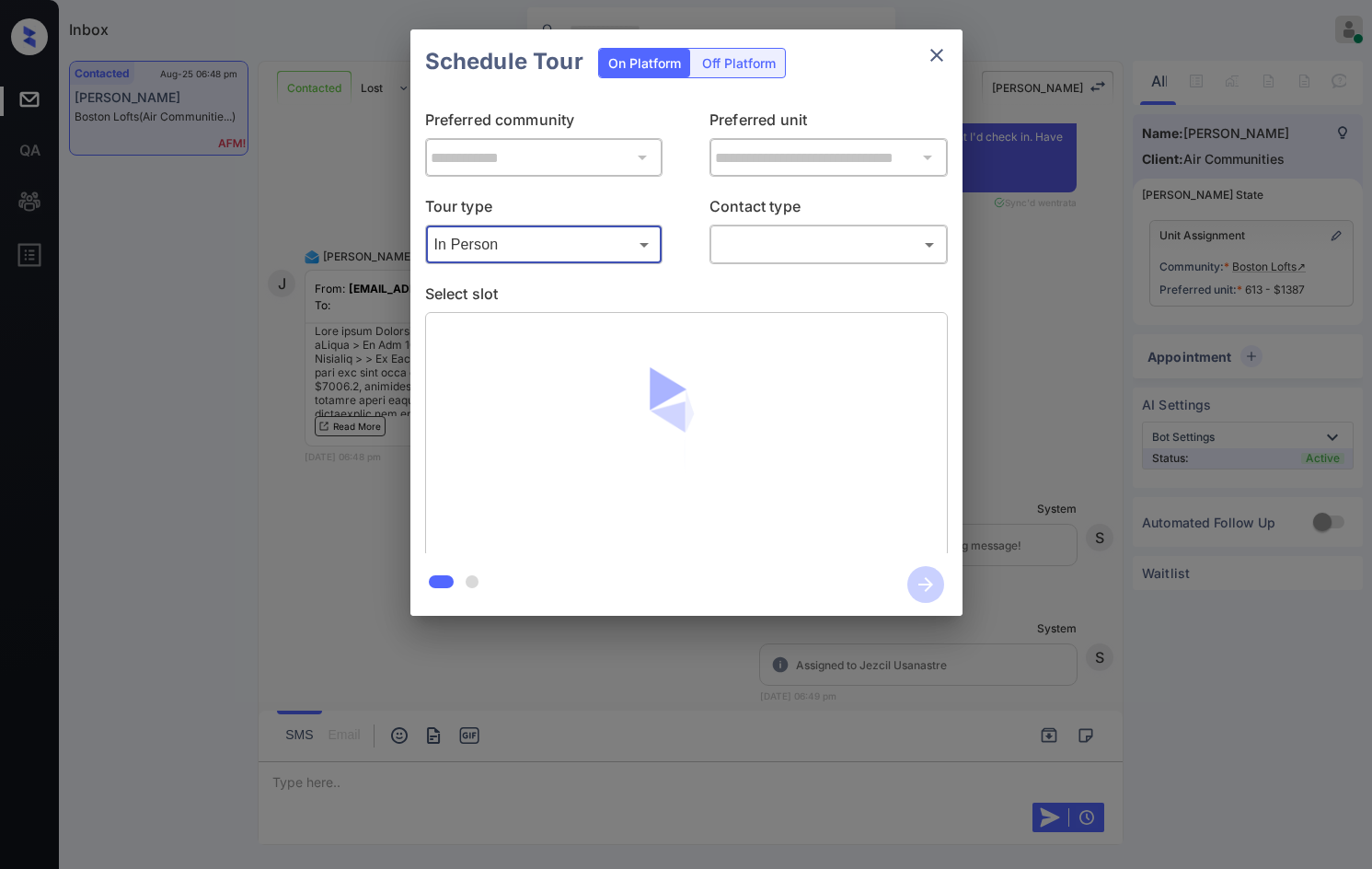
click at [770, 229] on body "Inbox Jezcil Usanastre Online Set yourself offline Set yourself on break Profil…" at bounding box center [686, 434] width 1372 height 869
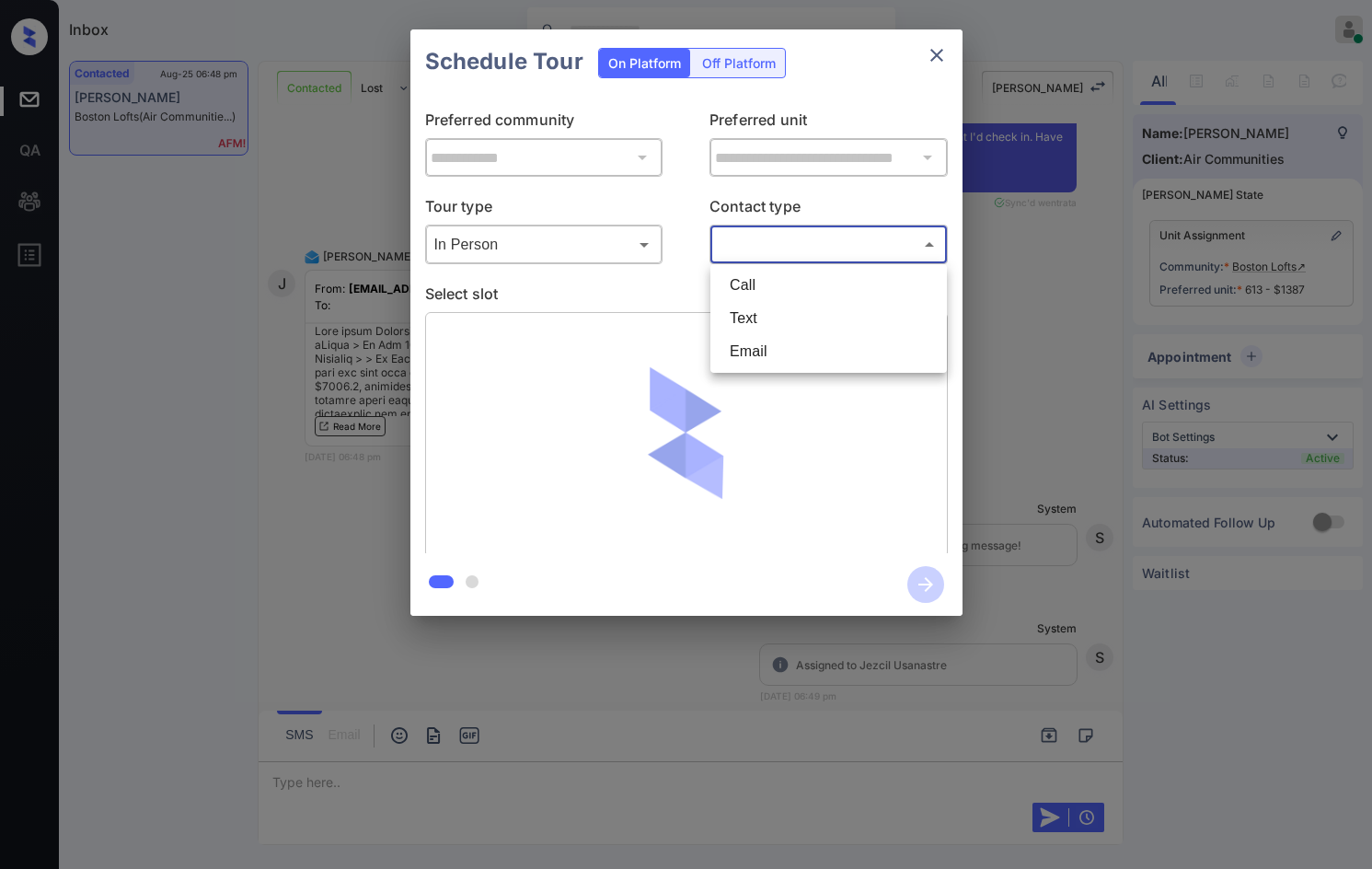
click at [782, 307] on li "Text" at bounding box center [829, 319] width 227 height 33
type input "****"
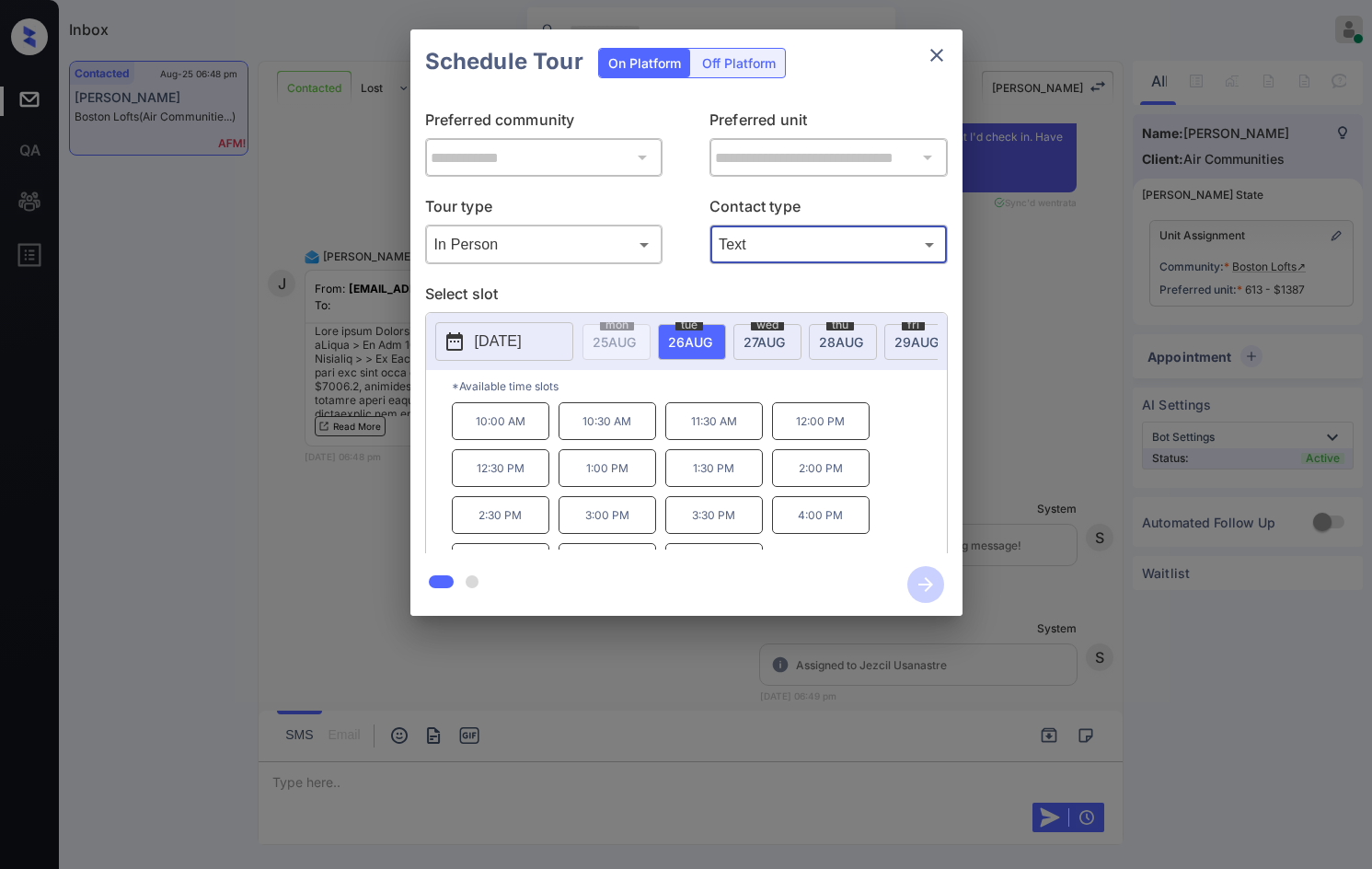
click at [884, 336] on div "fri 29 AUG" at bounding box center [918, 341] width 68 height 36
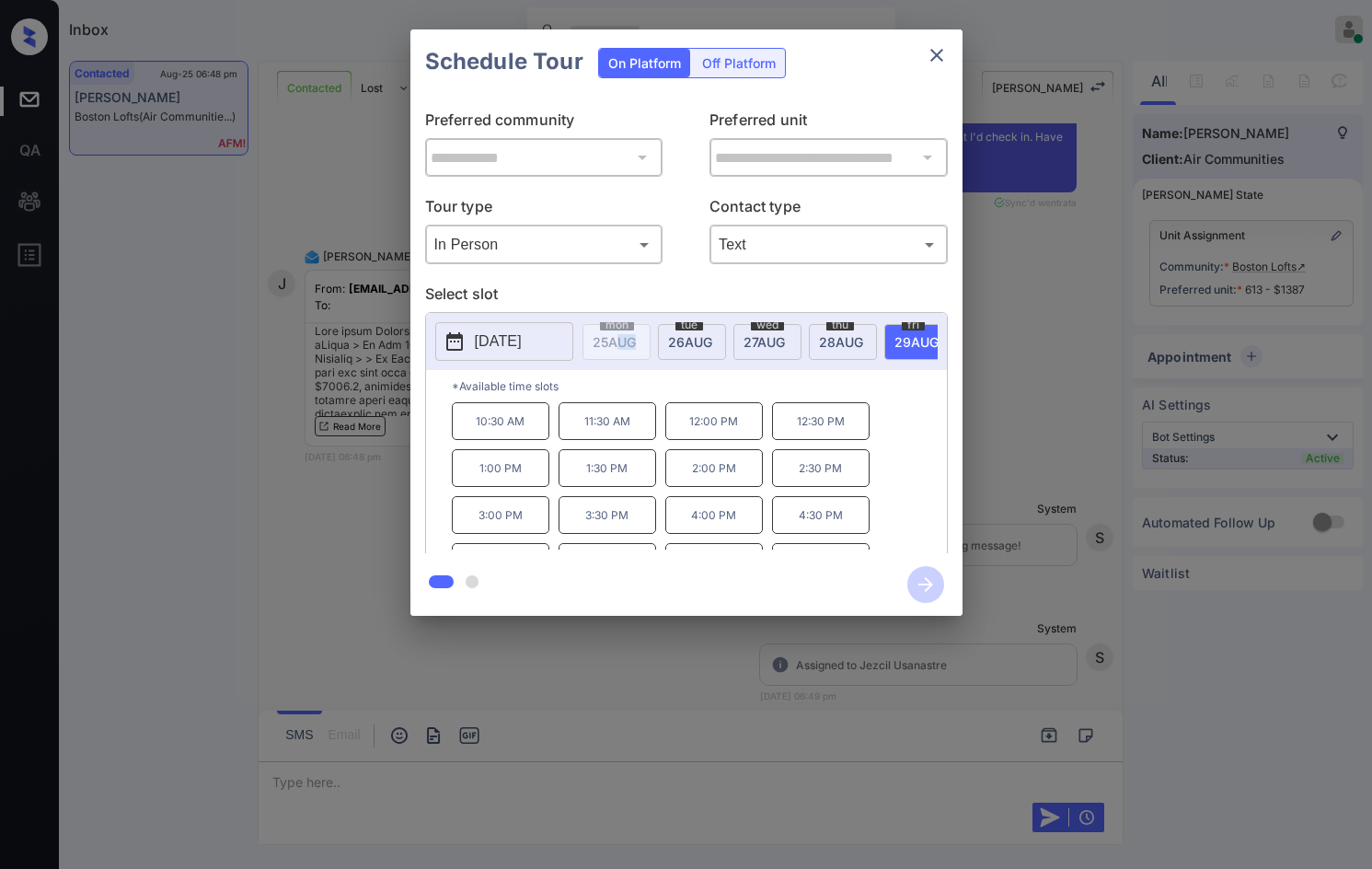
click at [635, 370] on div "2025-08-29 mon 25 AUG tue 26 AUG wed 27 AUG thu 28 AUG fri 29 AUG sat 30 AUG su…" at bounding box center [686, 341] width 521 height 57
click at [854, 324] on span "sat" at bounding box center [854, 325] width 26 height 11
drag, startPoint x: 489, startPoint y: 444, endPoint x: 523, endPoint y: 434, distance: 35.4
click at [528, 435] on p "10:00 AM" at bounding box center [500, 421] width 97 height 38
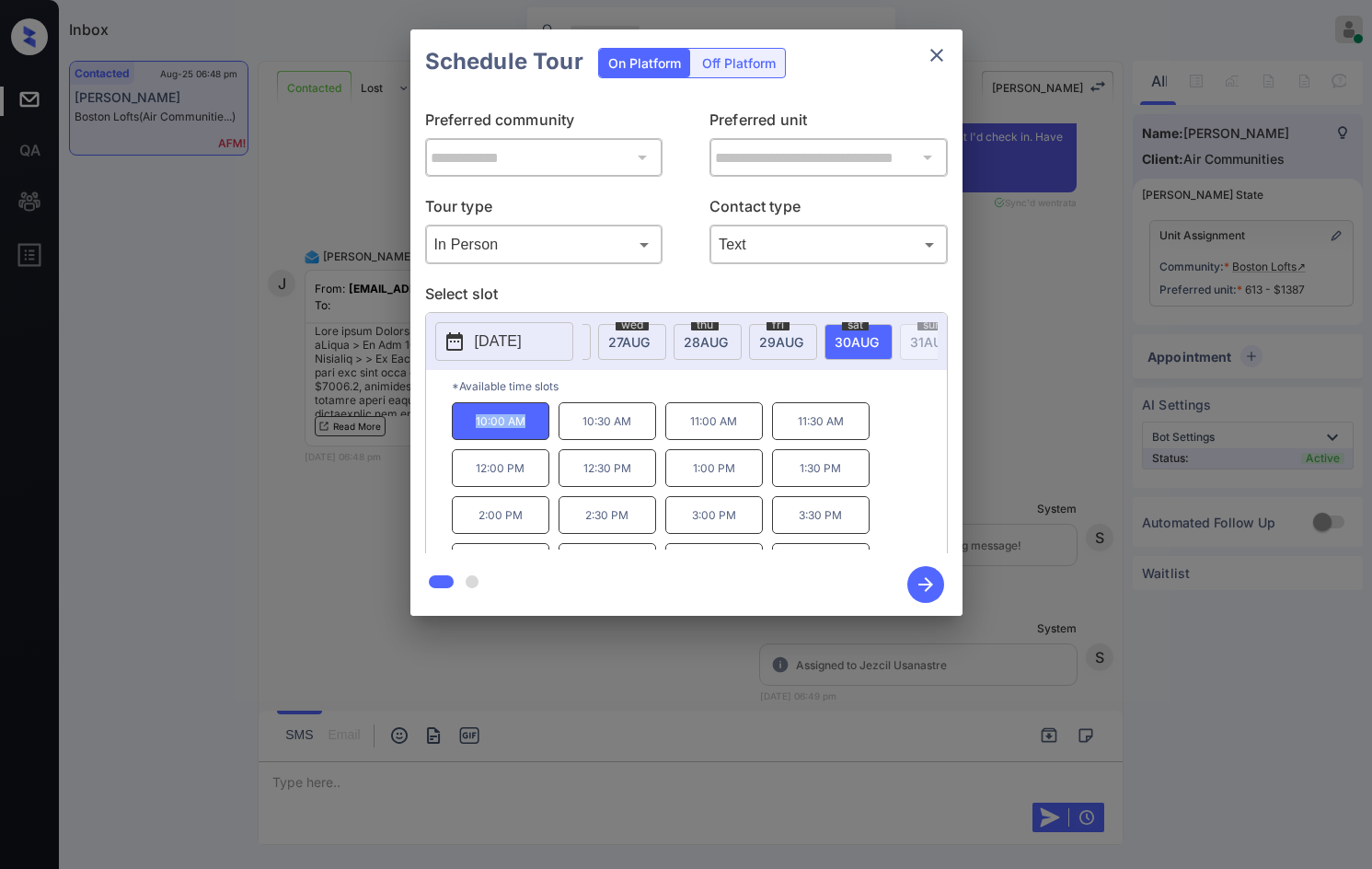
copy p "10:00 AM"
click at [298, 598] on div "**********" at bounding box center [686, 323] width 1372 height 645
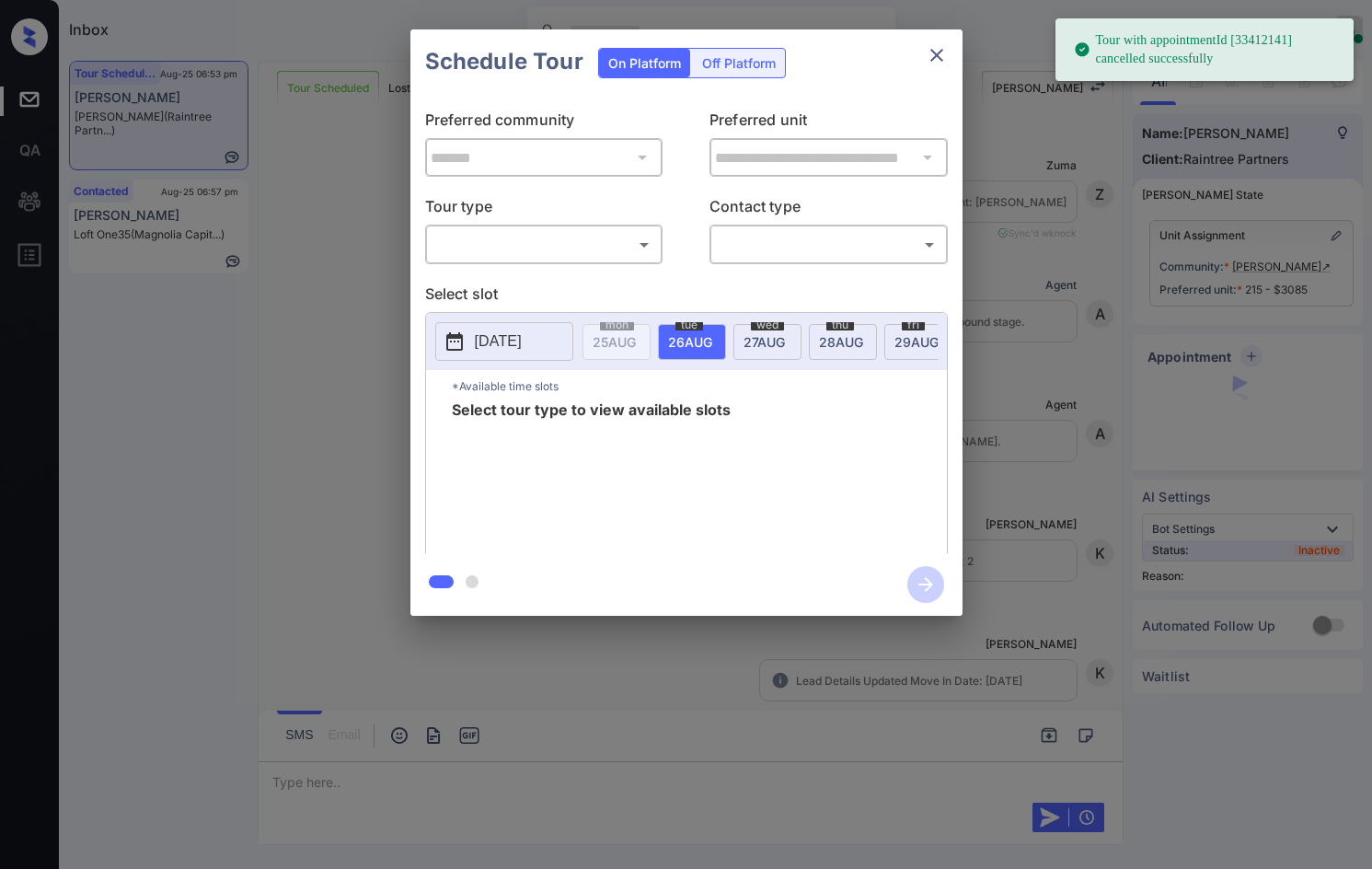
scroll to position [3070, 0]
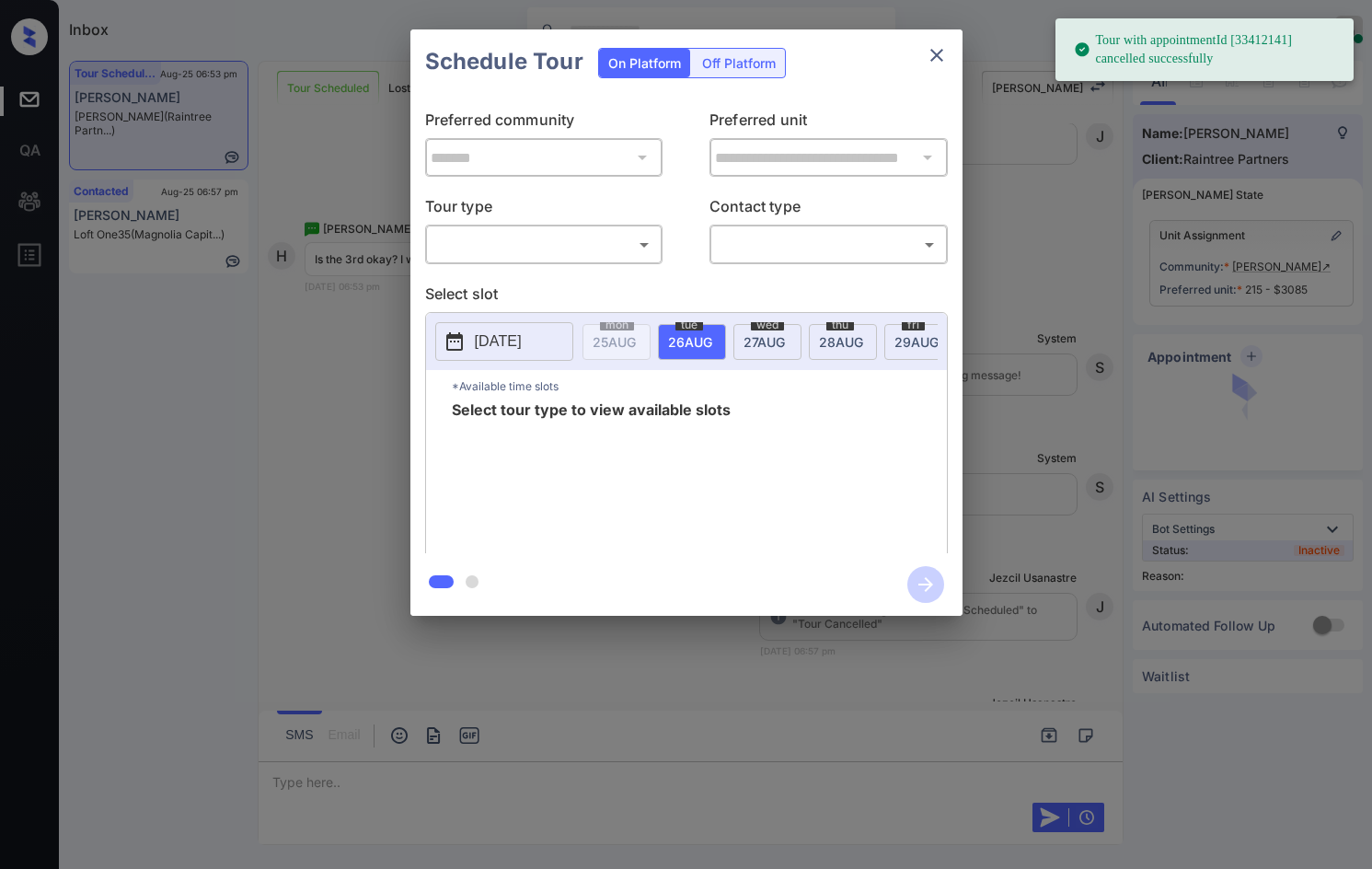
click at [531, 252] on body "Tour with appointmentId [33412141] cancelled successfully Inbox Jezcil Usanastr…" at bounding box center [686, 434] width 1372 height 869
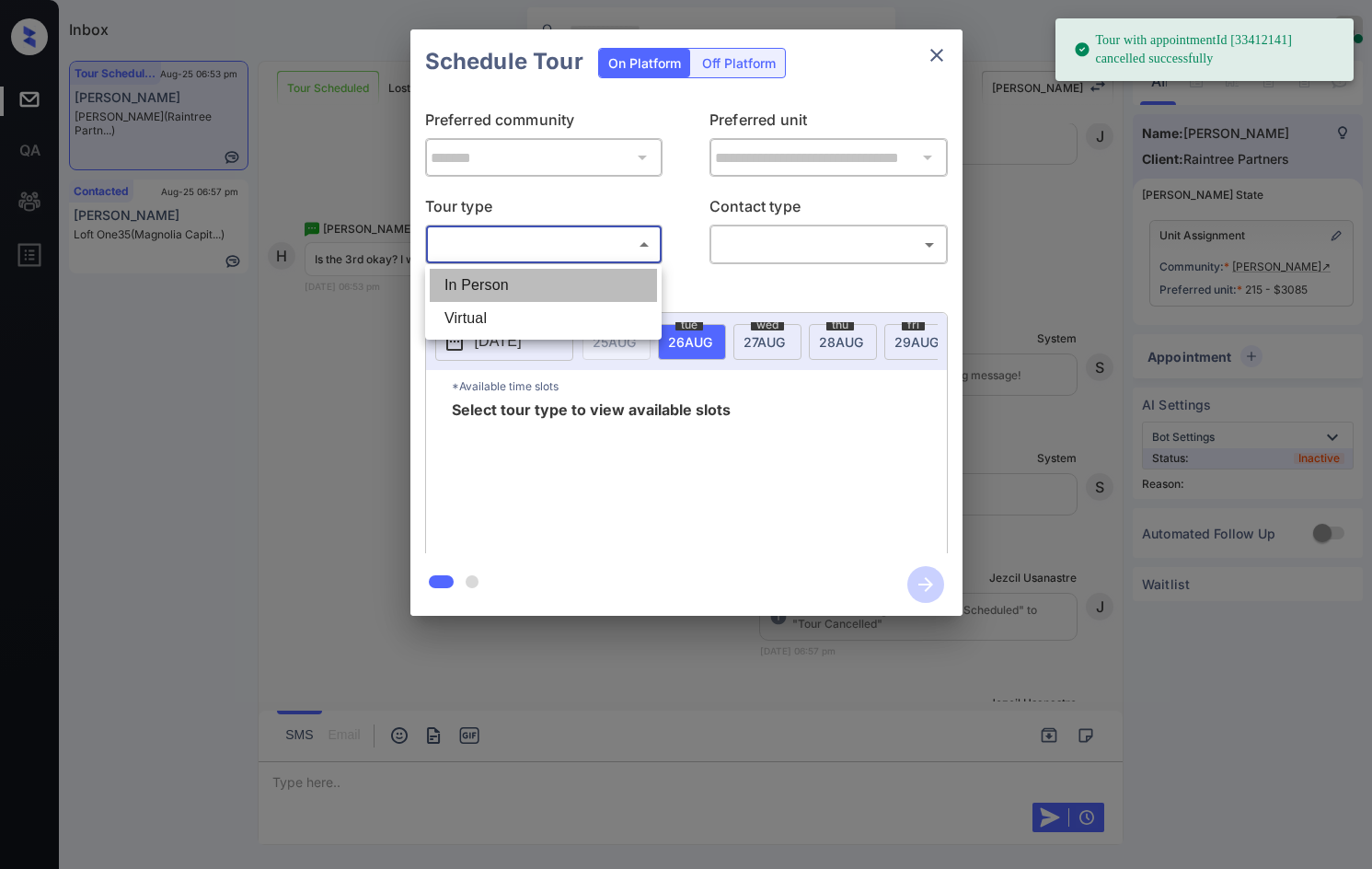
click at [527, 273] on li "In Person" at bounding box center [543, 285] width 227 height 33
type input "********"
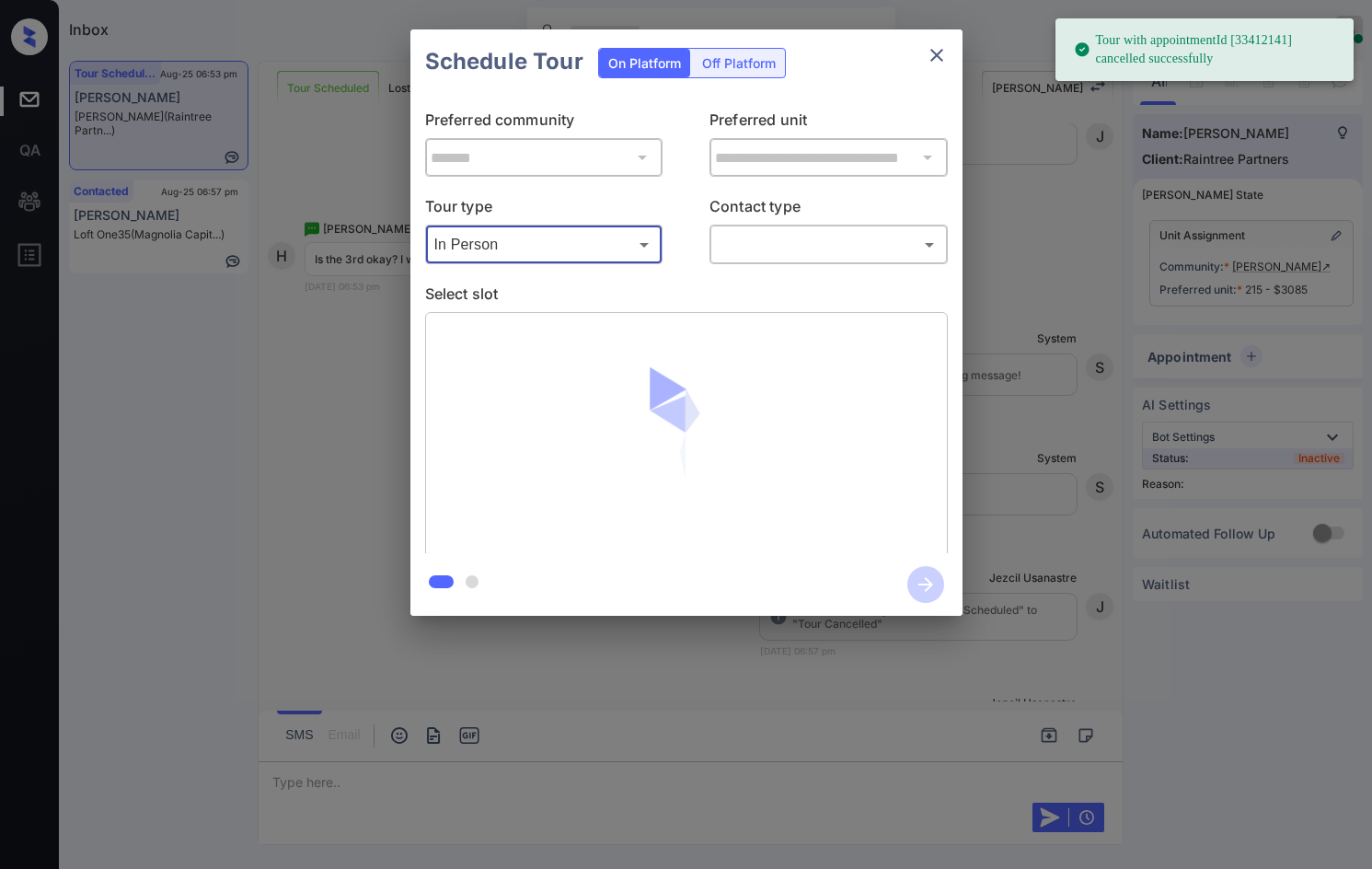
click at [790, 248] on body "Tour with appointmentId [33412141] cancelled successfully Inbox Jezcil Usanastr…" at bounding box center [686, 434] width 1372 height 869
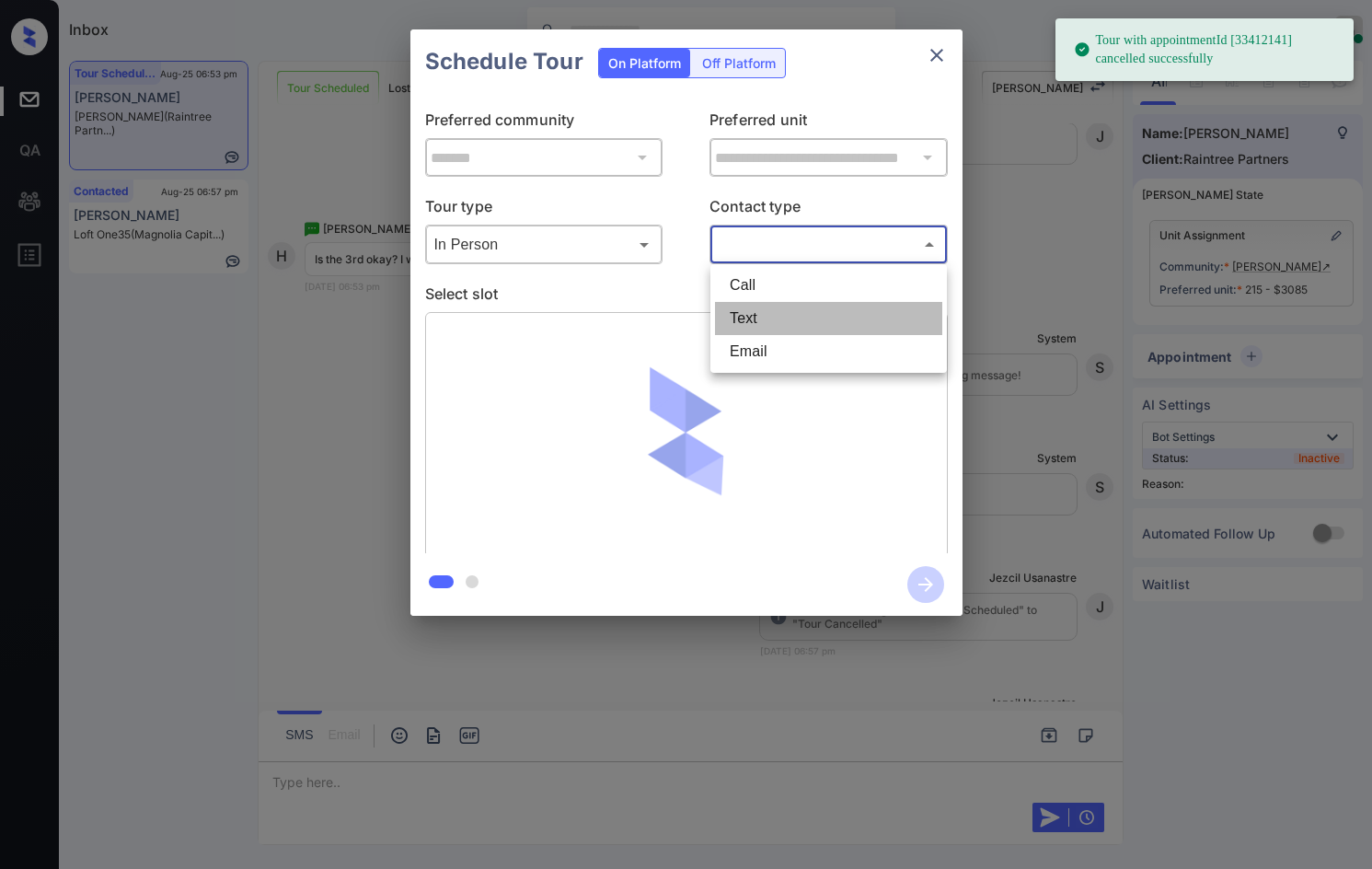
click at [766, 308] on li "Text" at bounding box center [829, 319] width 227 height 33
type input "****"
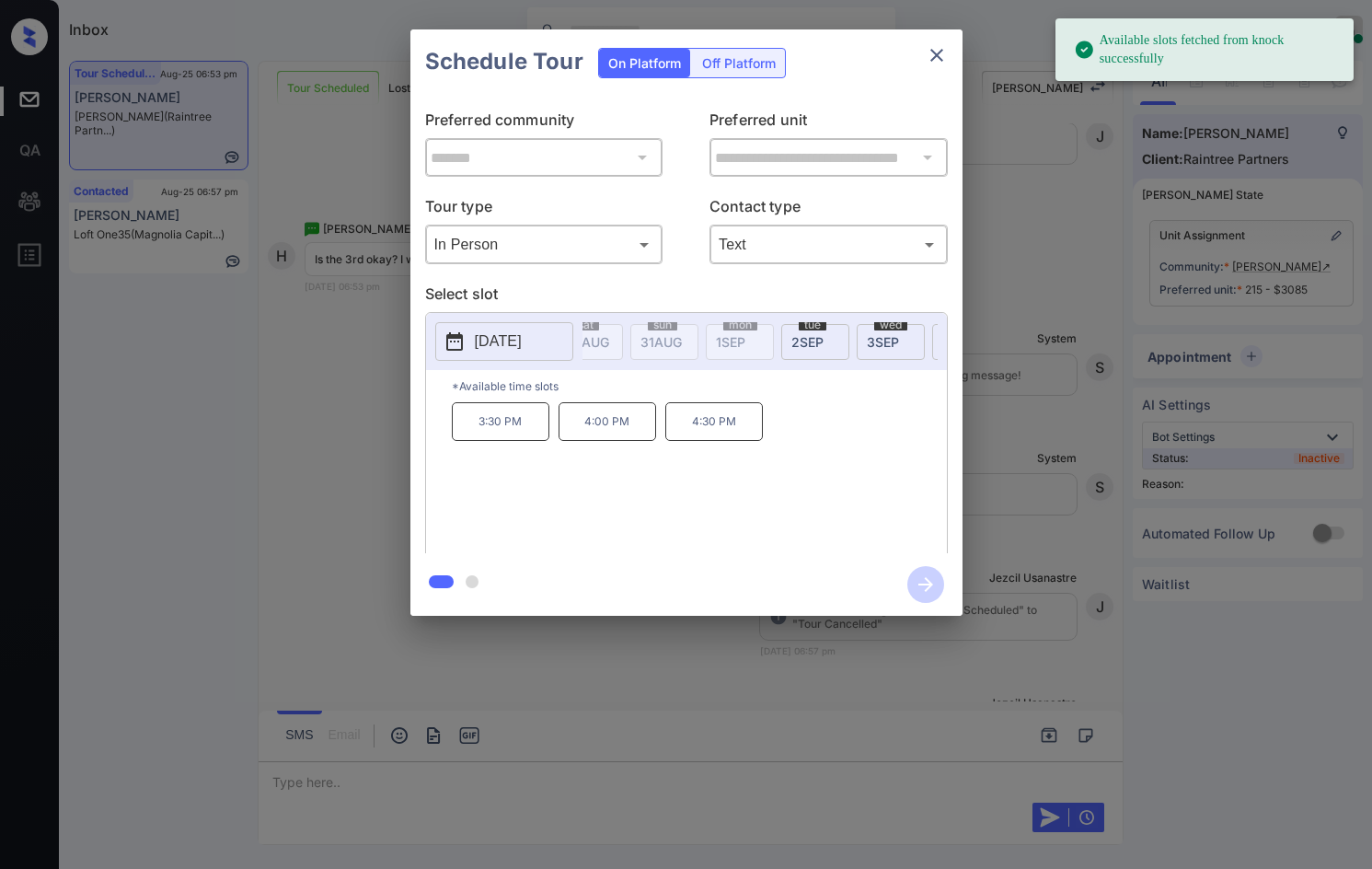
scroll to position [0, 499]
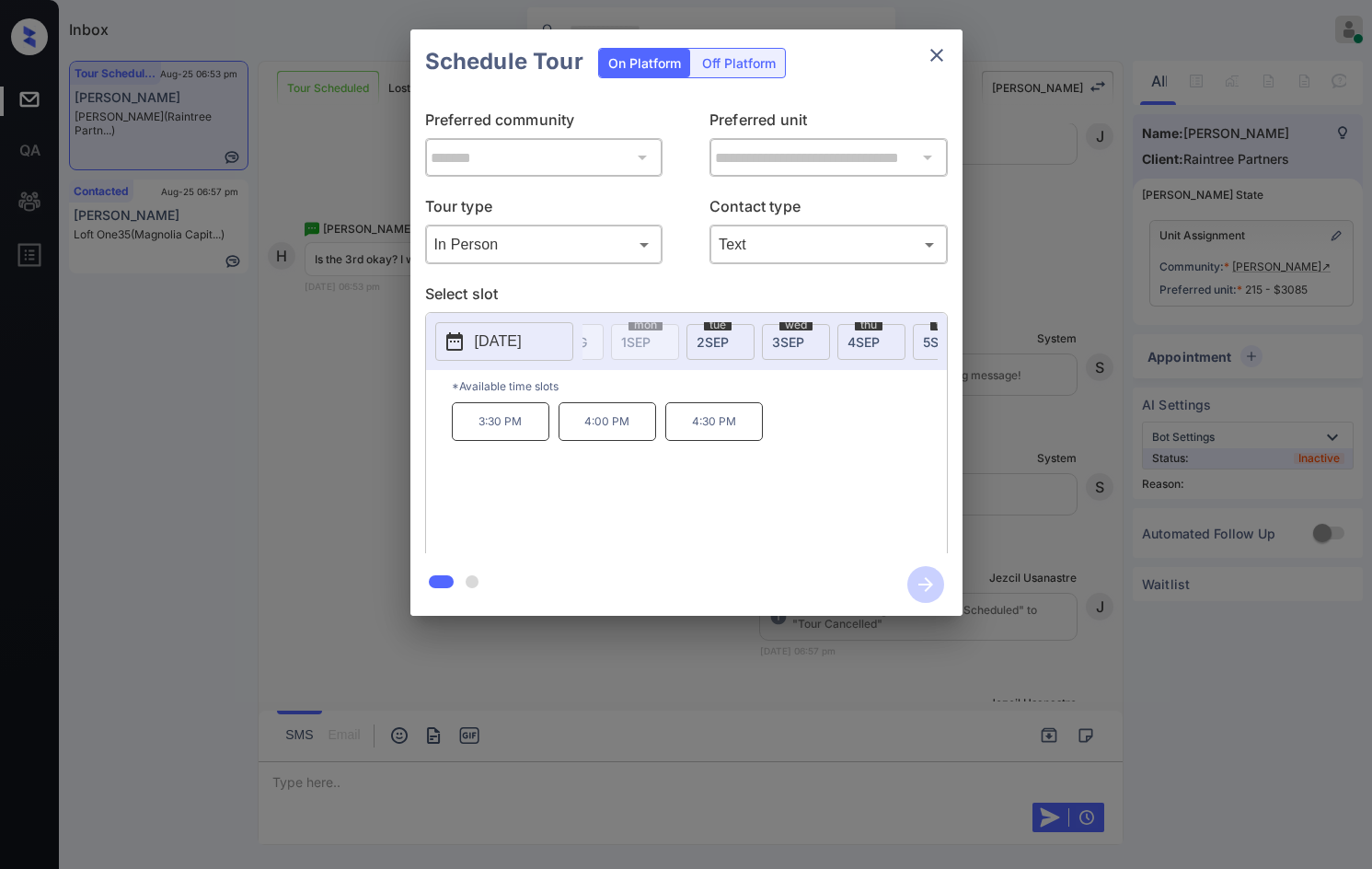
click at [801, 334] on span "[DATE]" at bounding box center [787, 342] width 32 height 16
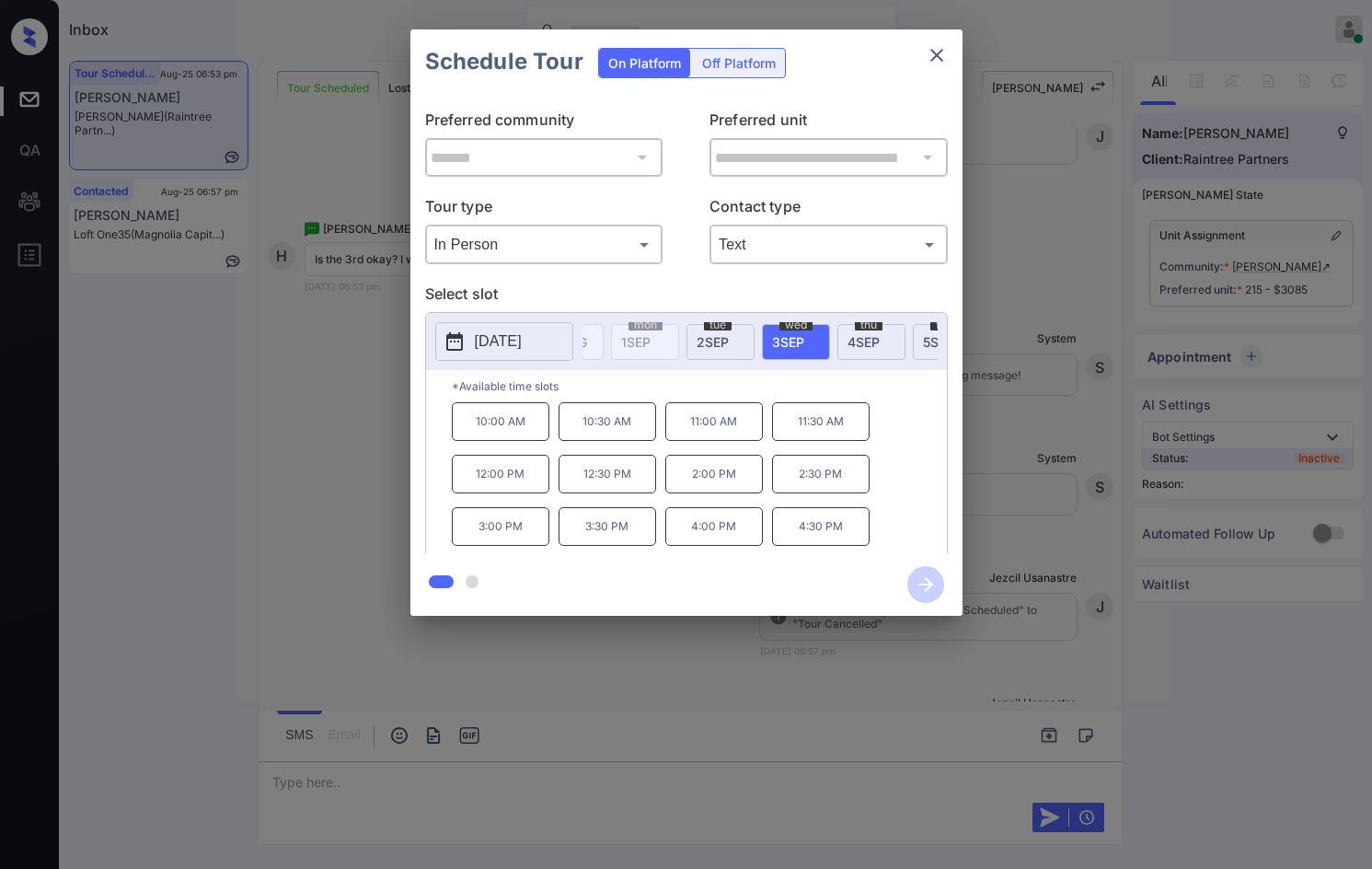
click at [742, 425] on p "11:00 AM" at bounding box center [714, 422] width 97 height 39
click at [927, 577] on icon "button" at bounding box center [926, 584] width 37 height 37
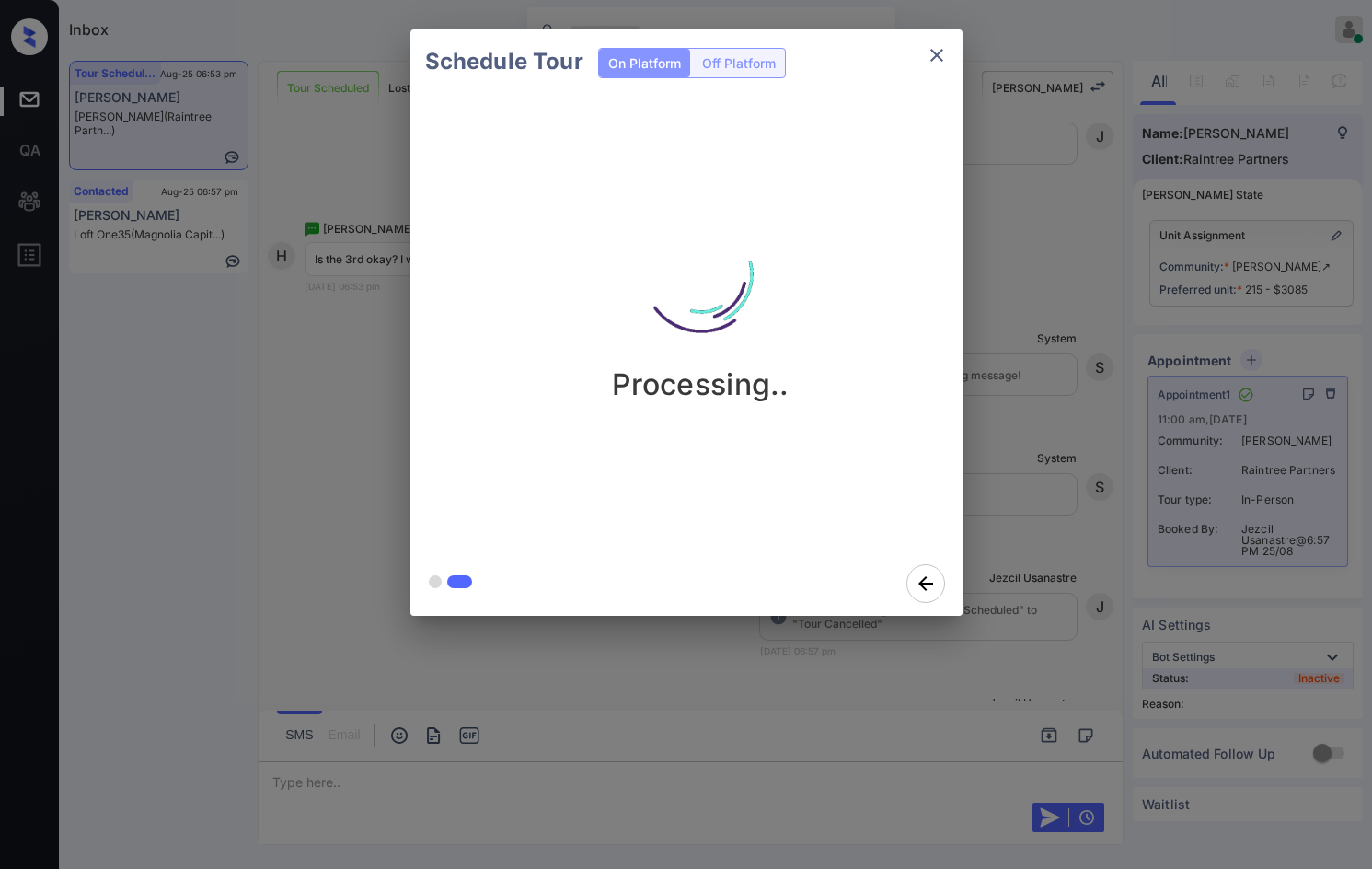
click at [358, 389] on div "Schedule Tour On Platform Off Platform Processing.." at bounding box center [686, 323] width 1372 height 645
